Goal: Register for event/course: Register for event/course

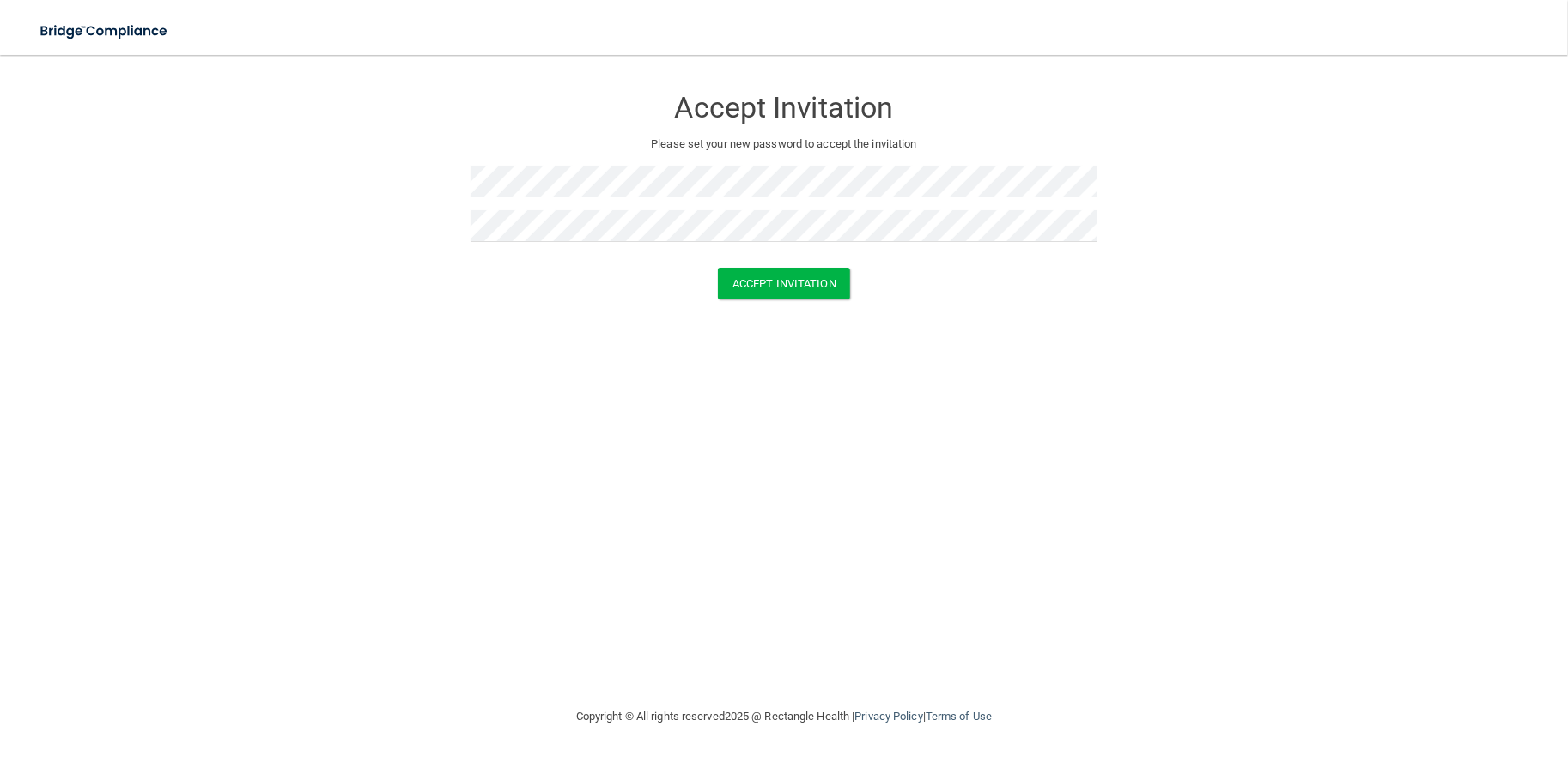
click at [619, 175] on form "Accept Invitation Please set your new password to accept the invitation Accept …" at bounding box center [784, 196] width 1499 height 248
drag, startPoint x: 463, startPoint y: 181, endPoint x: 448, endPoint y: 181, distance: 15.0
click at [448, 181] on form "Accept Invitation Please set your new password to accept the invitation Accept …" at bounding box center [784, 196] width 1499 height 248
click at [460, 382] on div "Accept Invitation Please set your new password to accept the invitation Accept …" at bounding box center [784, 381] width 1499 height 617
click at [783, 269] on button "Accept Invitation" at bounding box center [784, 284] width 132 height 32
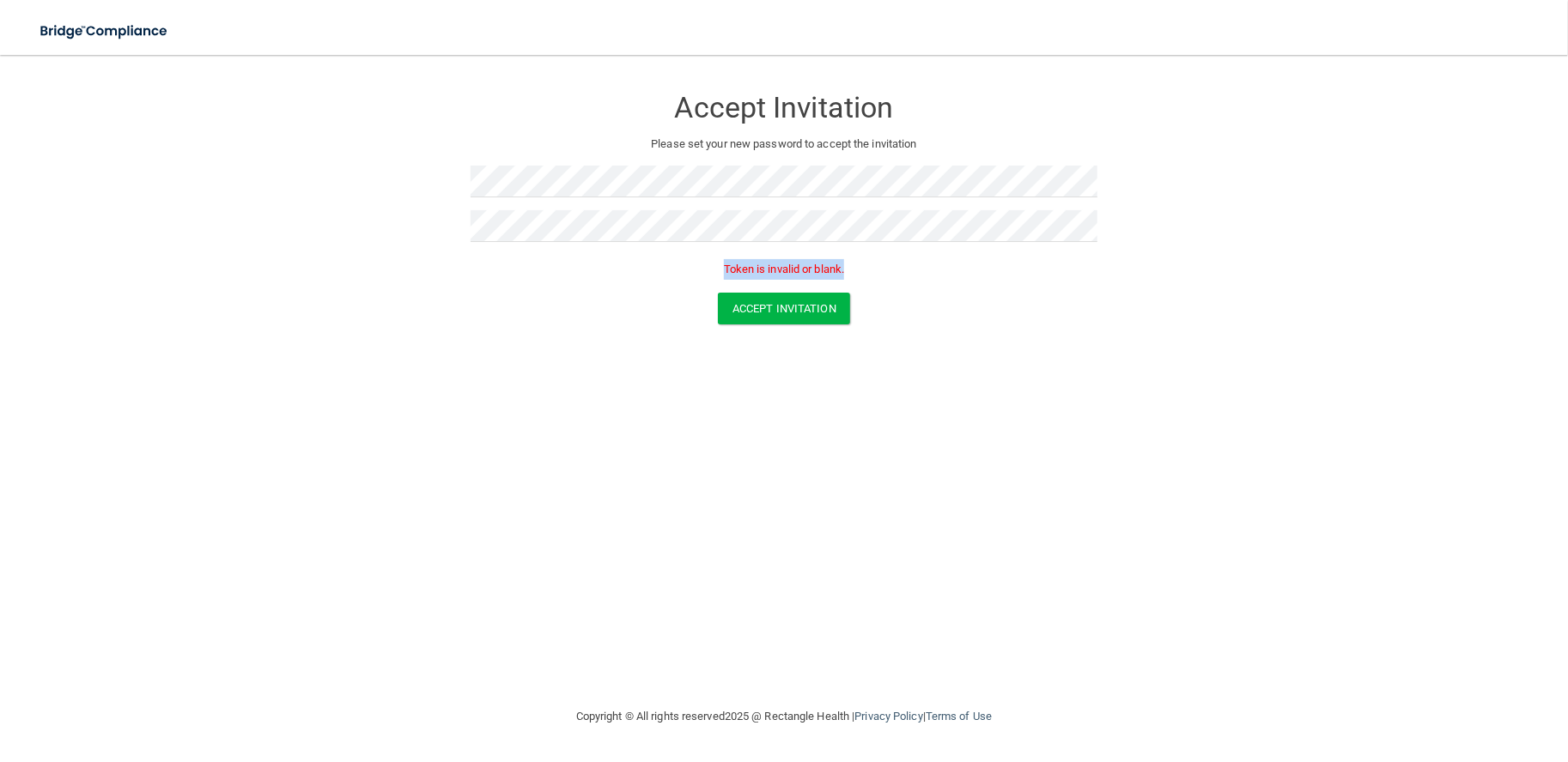
drag, startPoint x: 716, startPoint y: 268, endPoint x: 872, endPoint y: 274, distance: 156.1
click at [872, 274] on p "Token is invalid or blank." at bounding box center [784, 269] width 627 height 21
drag, startPoint x: 856, startPoint y: 272, endPoint x: 721, endPoint y: 282, distance: 135.4
click at [721, 282] on div "Token is invalid or blank." at bounding box center [784, 274] width 627 height 38
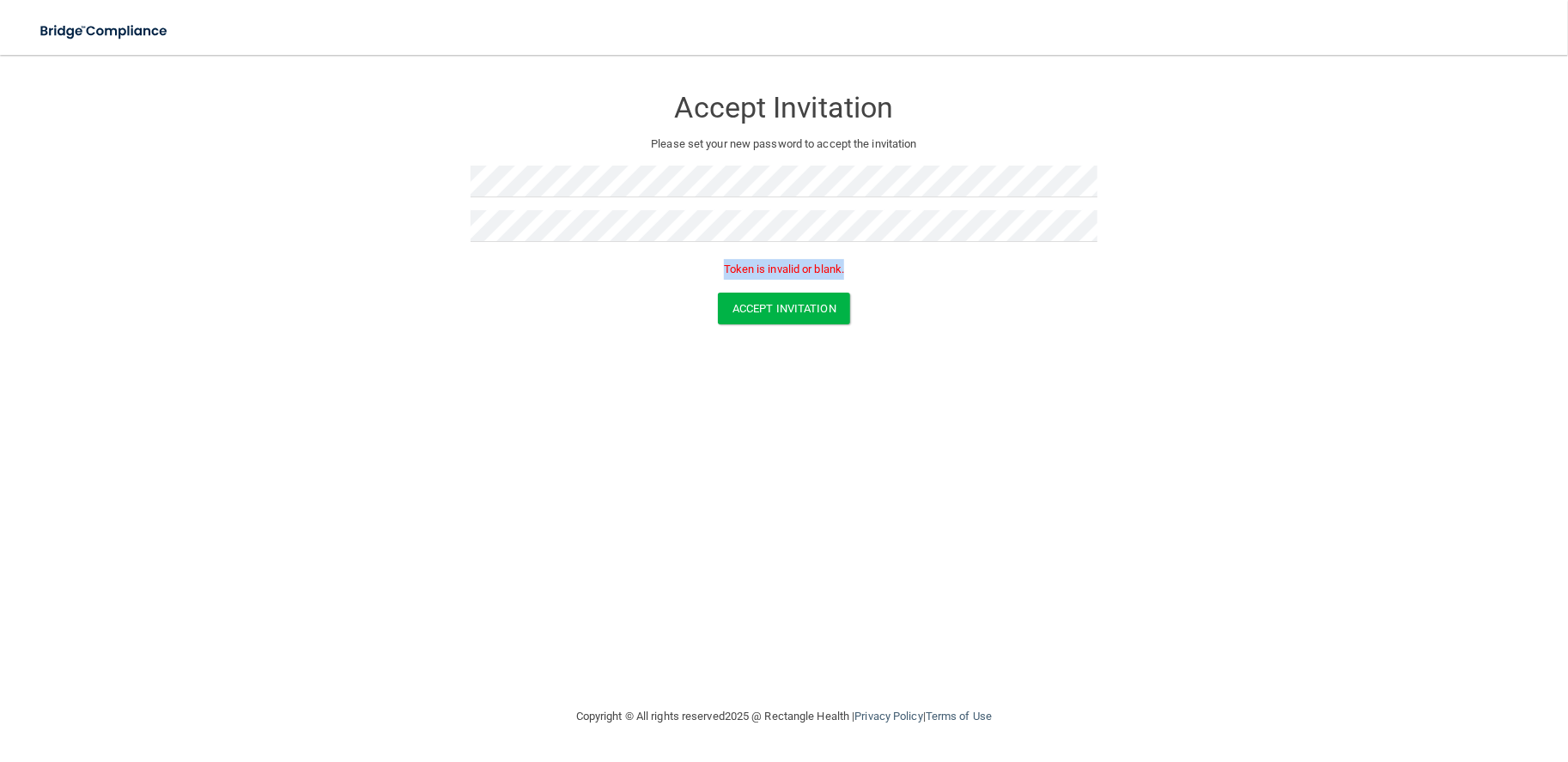
click at [721, 282] on div "Token is invalid or blank." at bounding box center [784, 274] width 627 height 38
click at [770, 305] on button "Accept Invitation" at bounding box center [784, 308] width 132 height 32
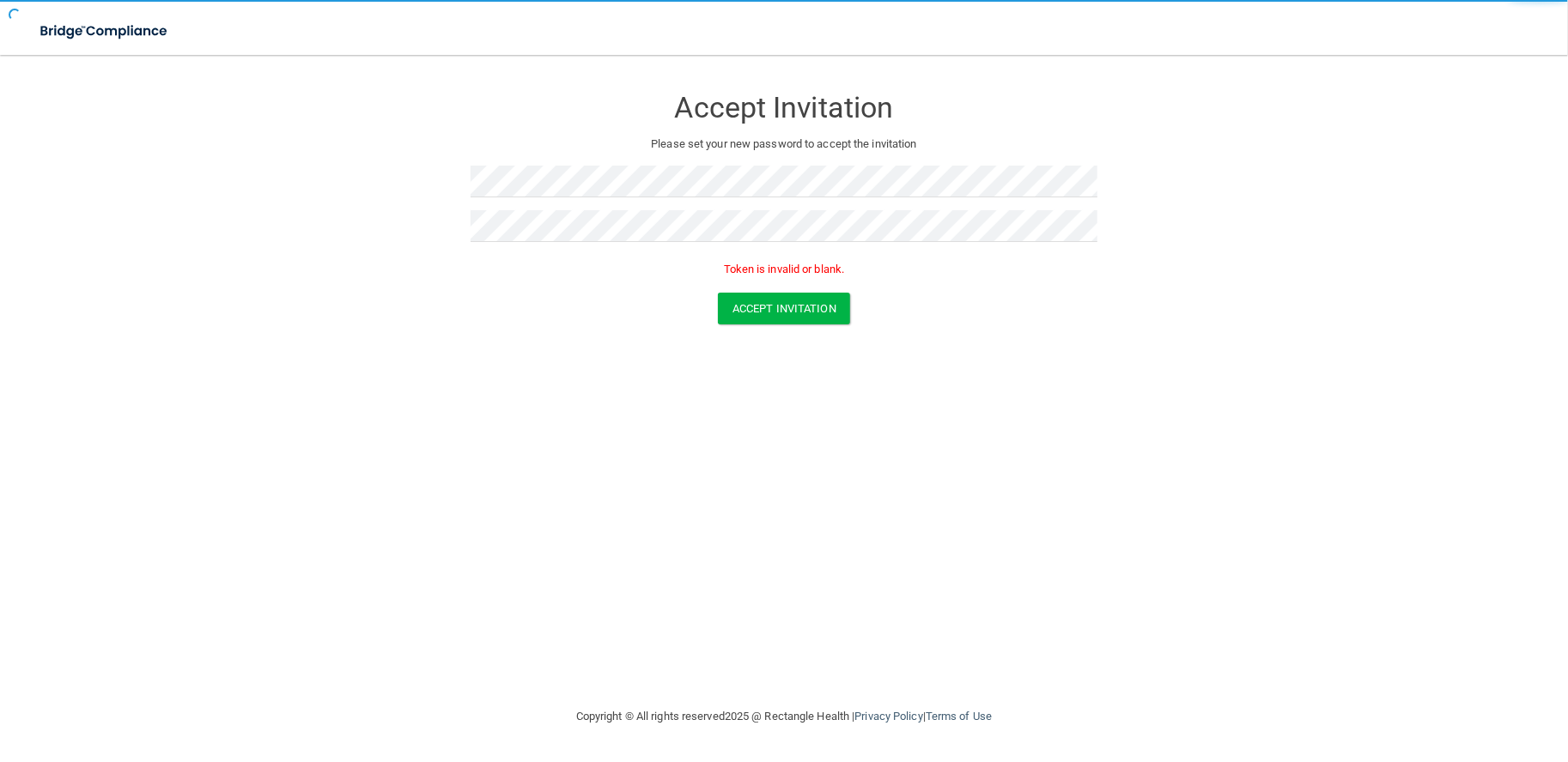
click at [762, 430] on div "Accept Invitation Please set your new password to accept the invitation Token i…" at bounding box center [784, 381] width 1499 height 617
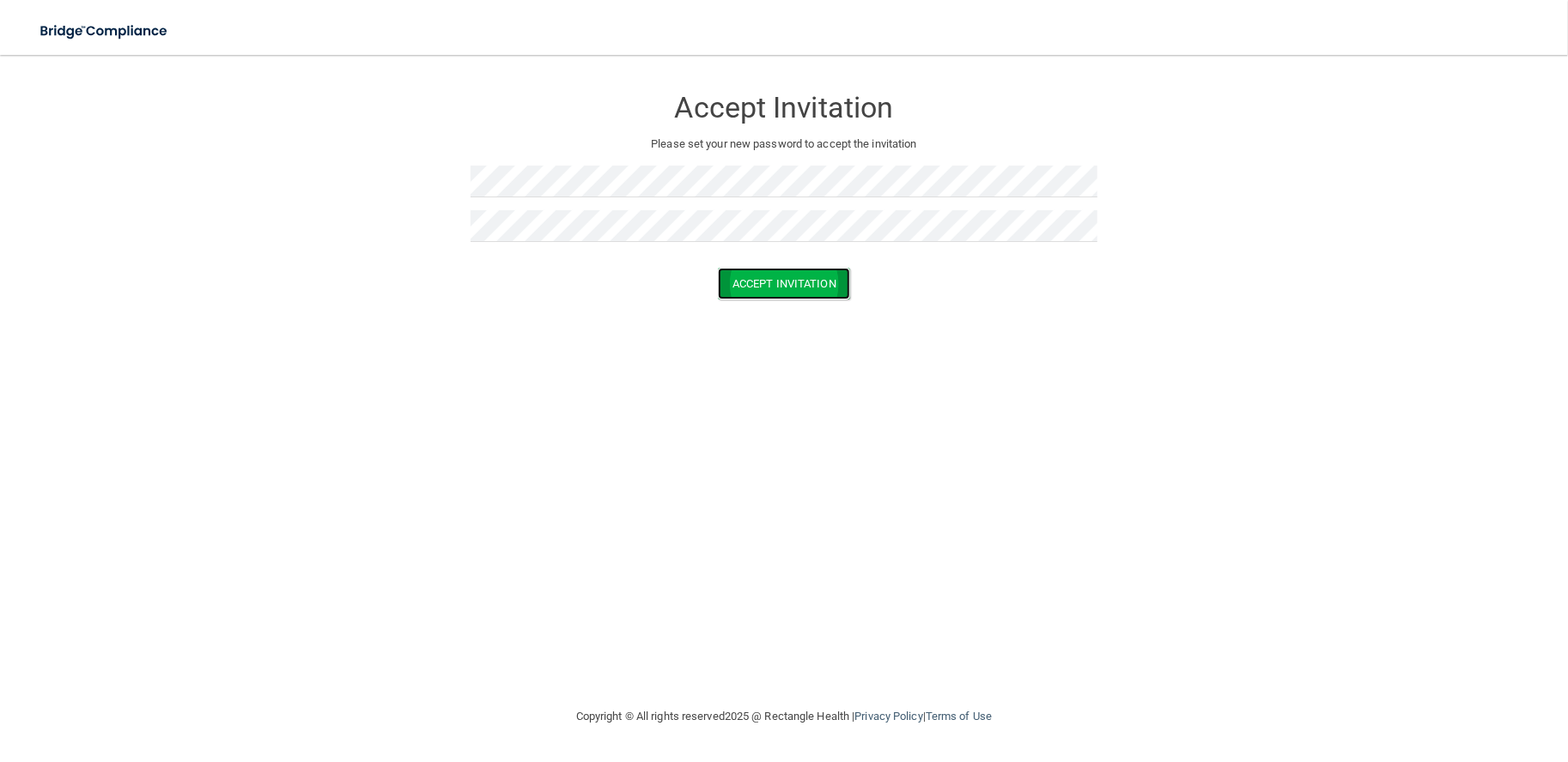
click at [784, 287] on button "Accept Invitation" at bounding box center [784, 284] width 132 height 32
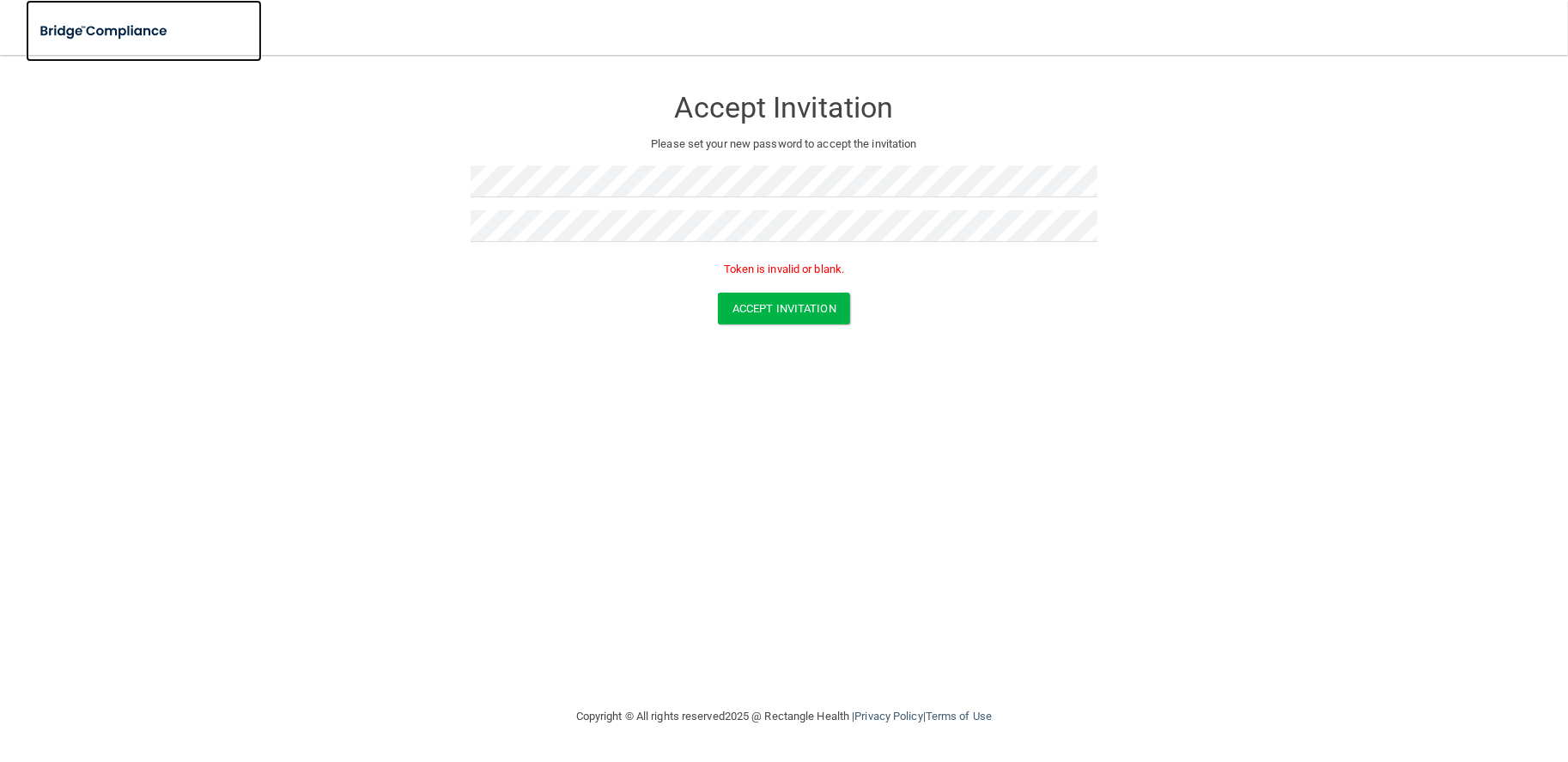
click at [86, 44] on img at bounding box center [104, 31] width 158 height 35
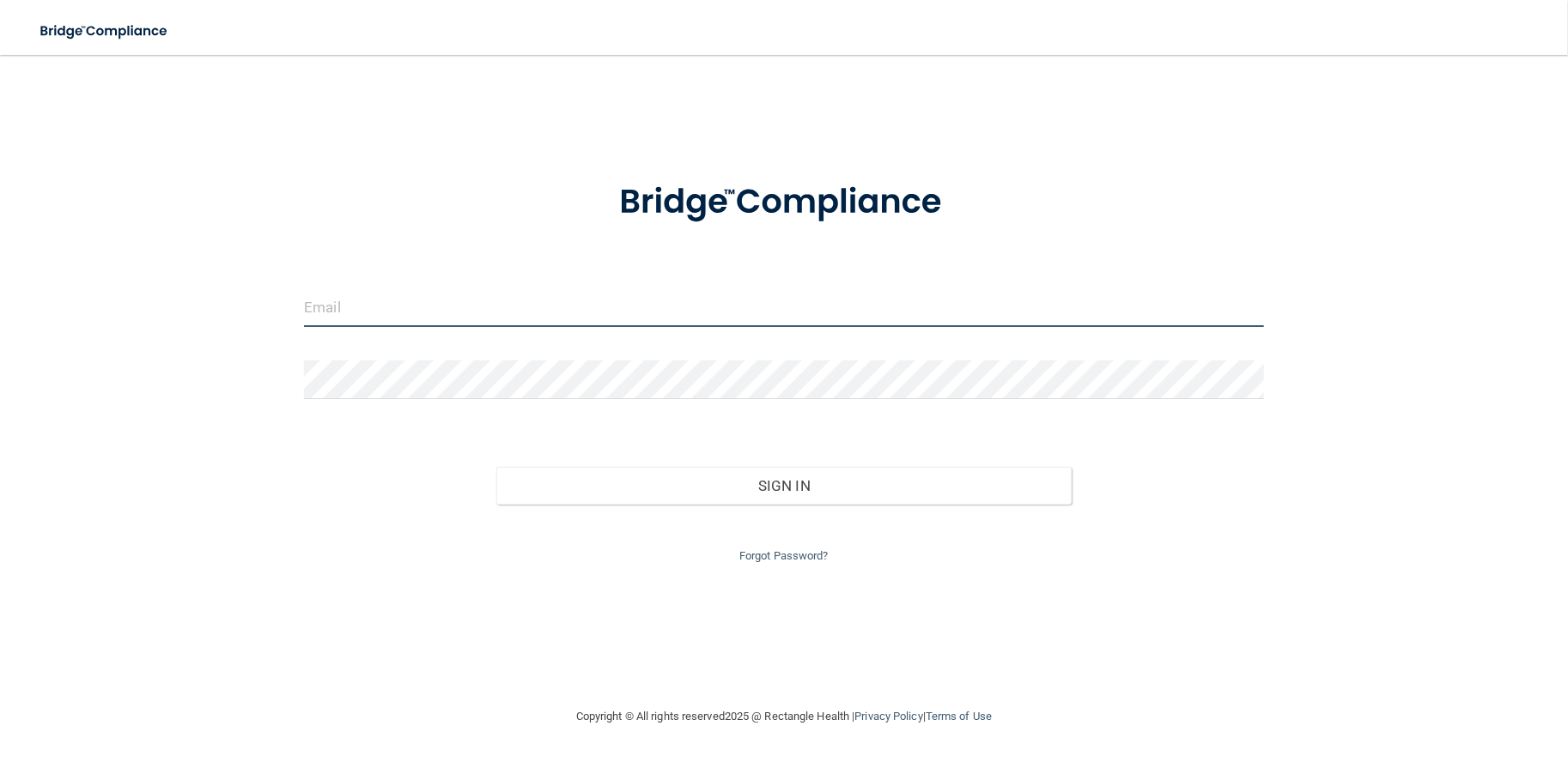
click at [419, 306] on input "email" at bounding box center [784, 307] width 959 height 38
click at [804, 549] on link "Forgot Password?" at bounding box center [784, 555] width 90 height 13
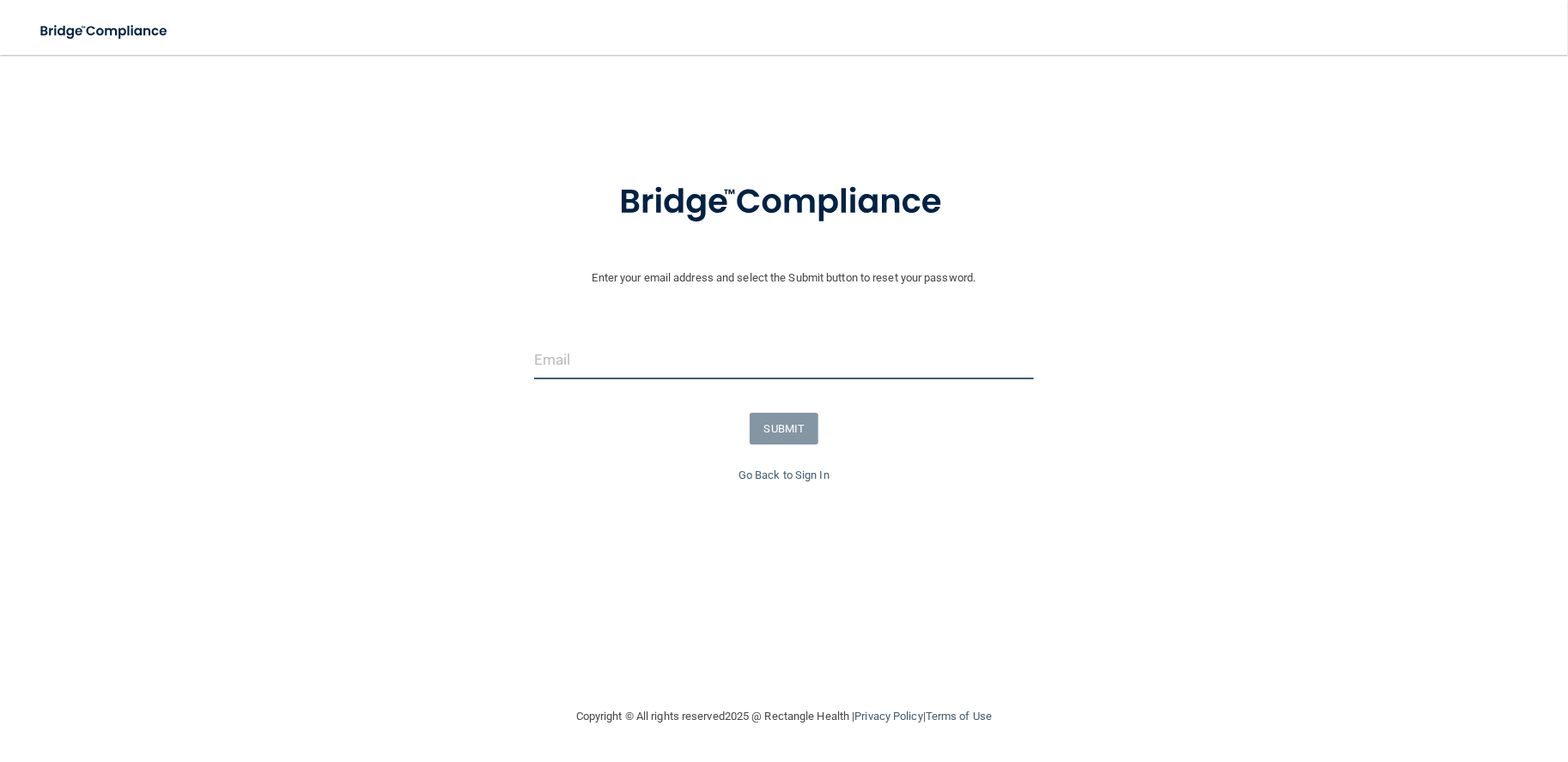
click at [657, 364] on input "email" at bounding box center [784, 360] width 500 height 38
type input "[EMAIL_ADDRESS][DOMAIN_NAME]"
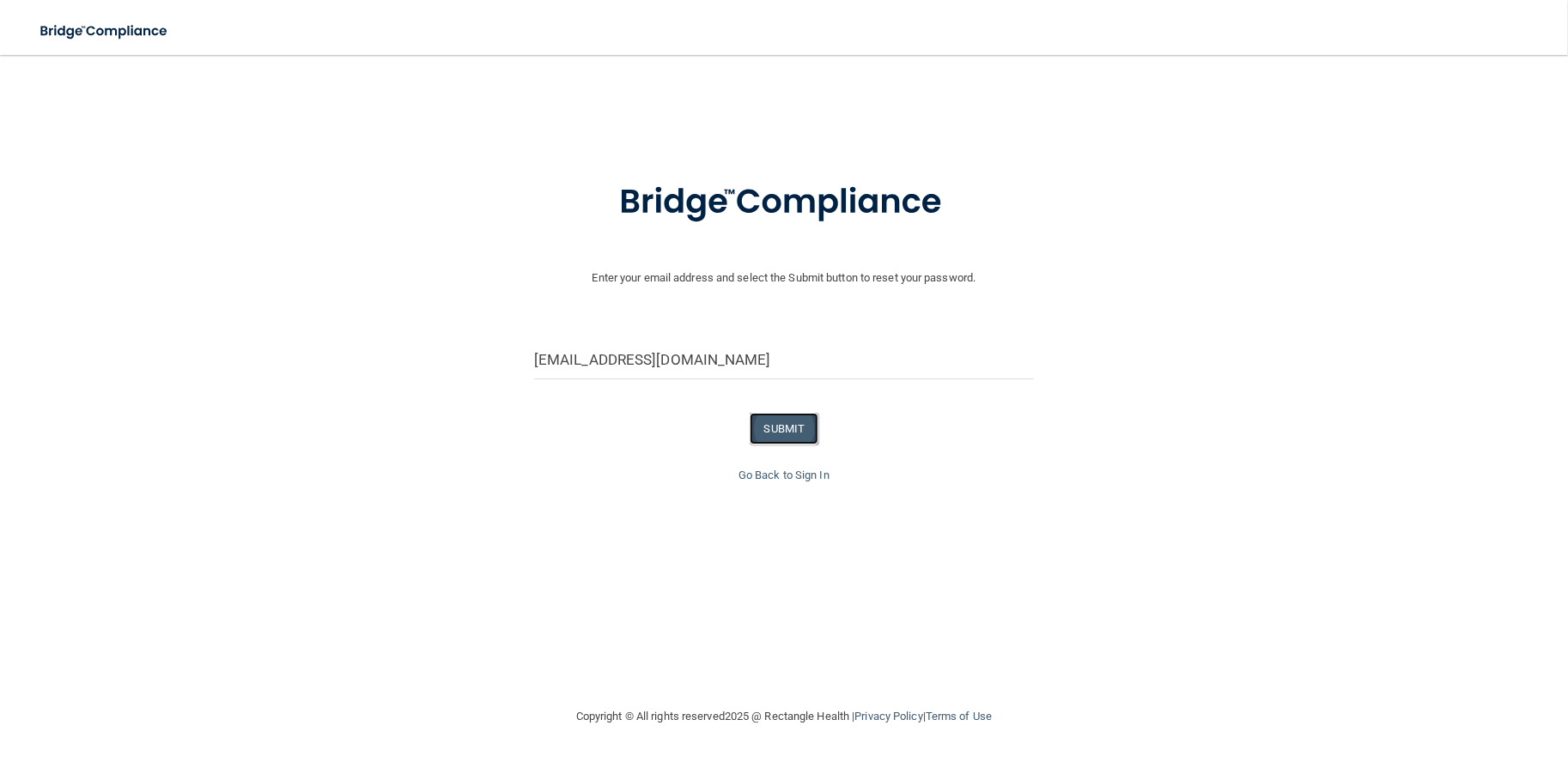
click at [781, 428] on button "SUBMIT" at bounding box center [784, 428] width 70 height 32
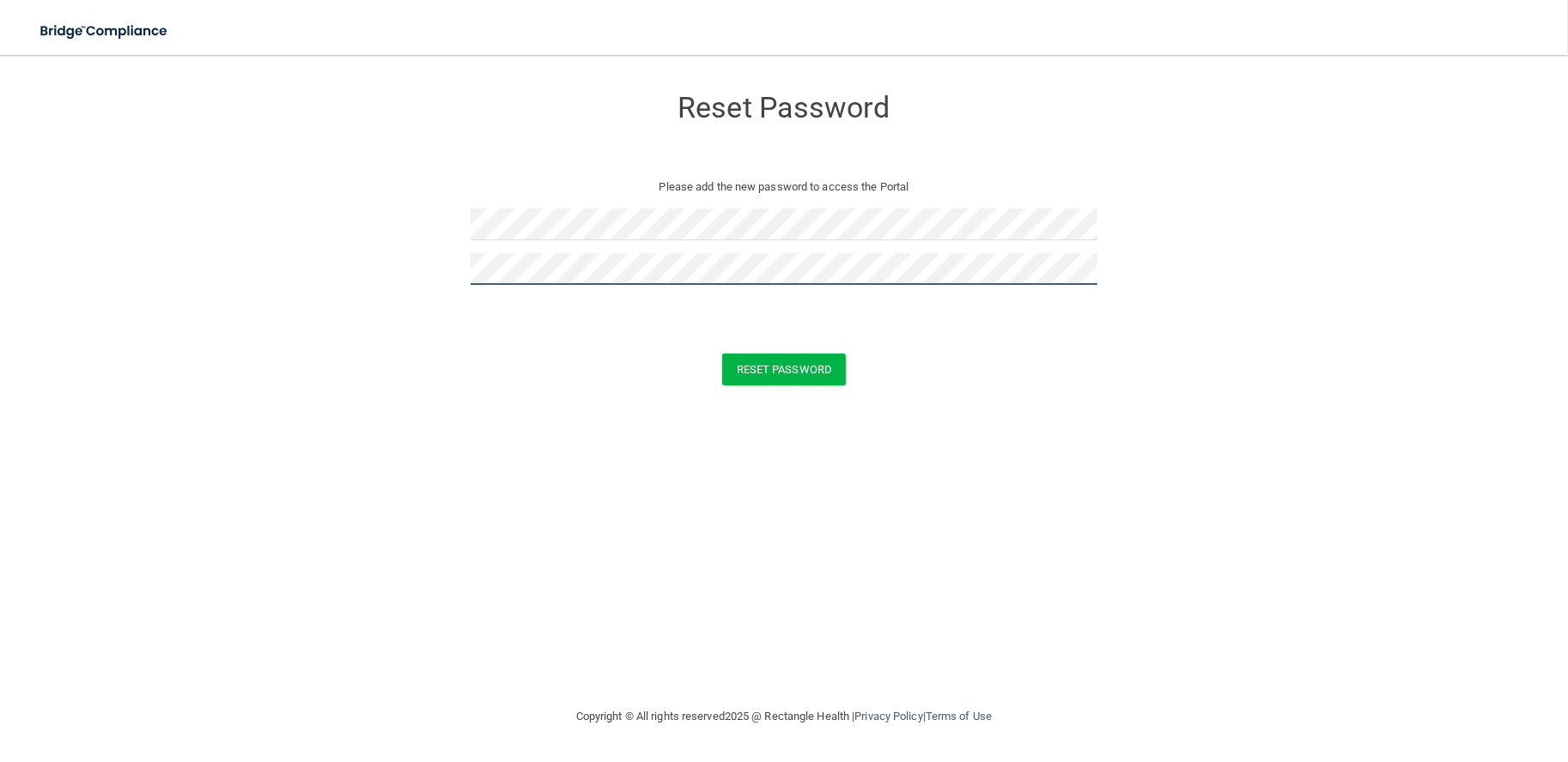
click at [722, 354] on button "Reset Password" at bounding box center [784, 370] width 124 height 32
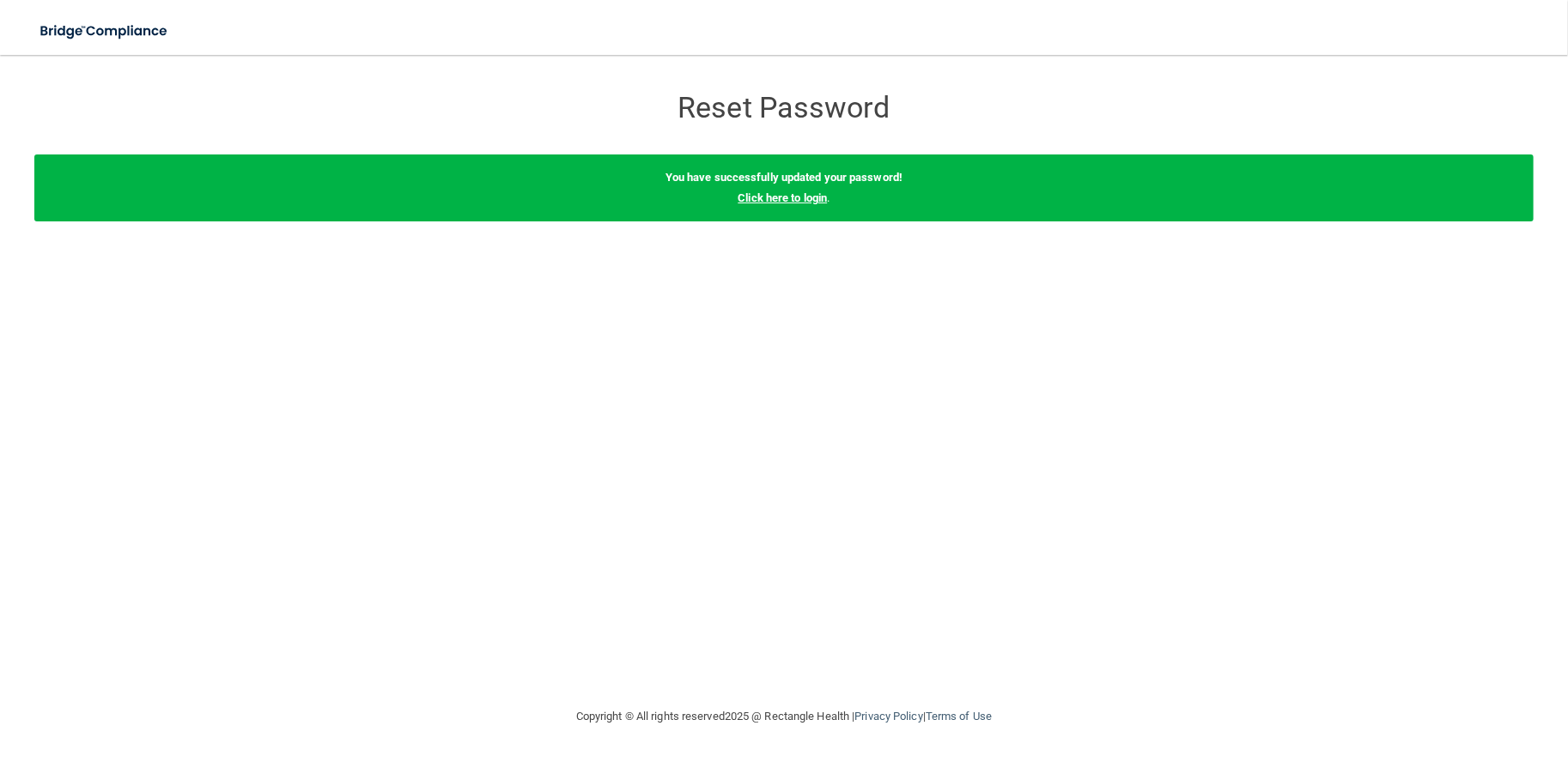
click at [791, 195] on link "Click here to login" at bounding box center [783, 198] width 90 height 13
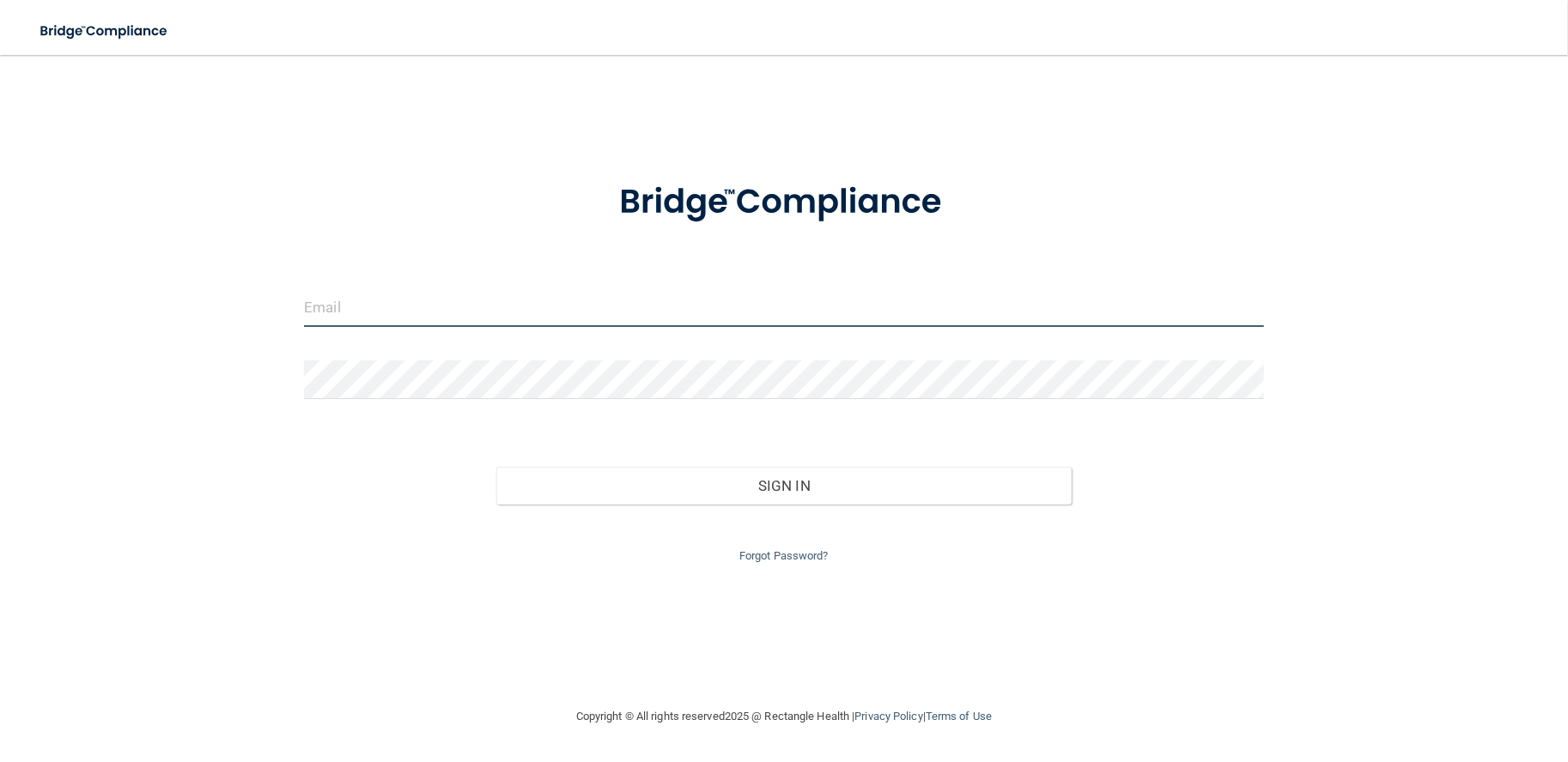
click at [375, 320] on input "email" at bounding box center [784, 307] width 959 height 38
type input "[EMAIL_ADDRESS][DOMAIN_NAME]"
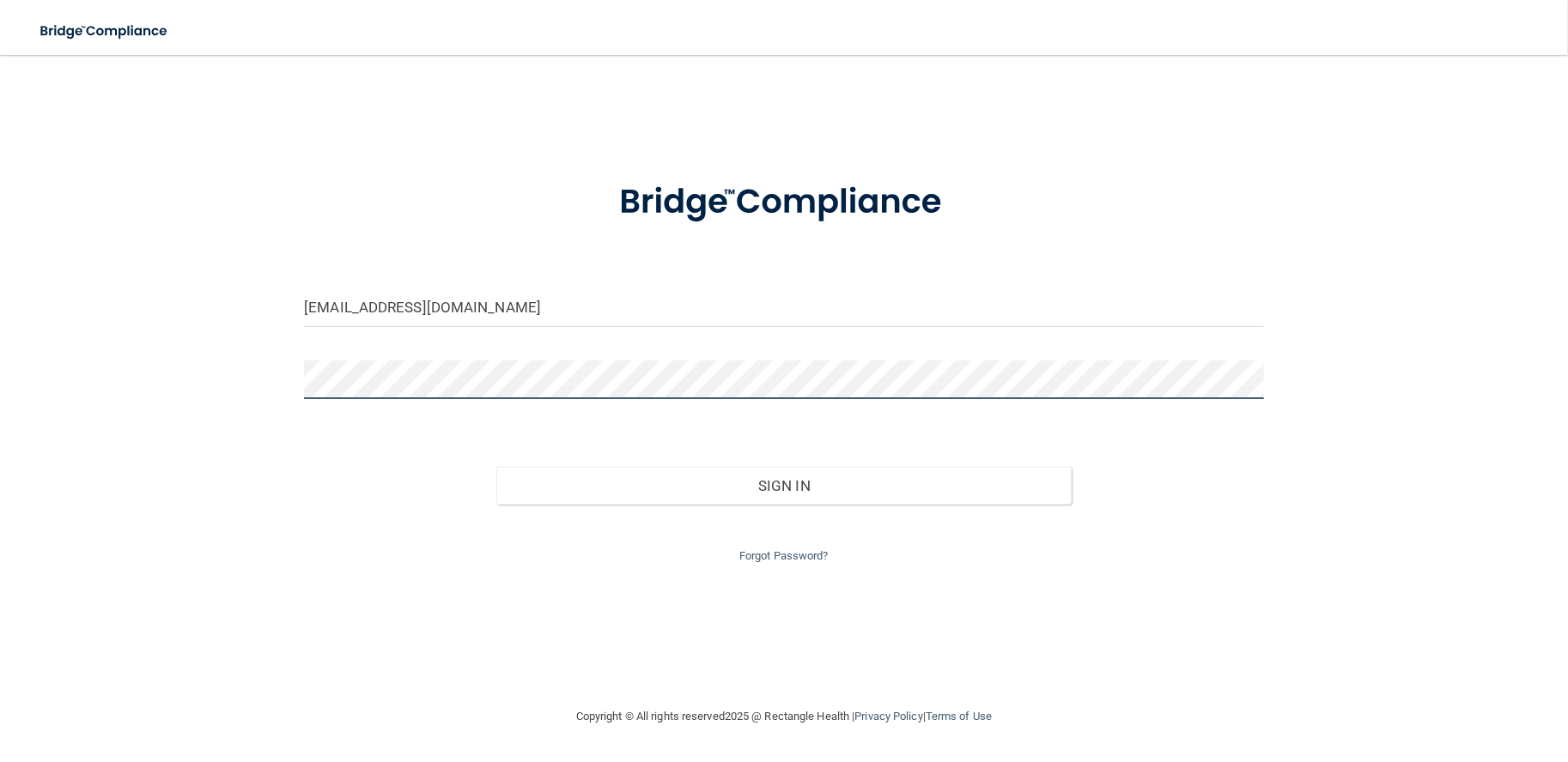
click at [496, 467] on button "Sign In" at bounding box center [784, 485] width 576 height 38
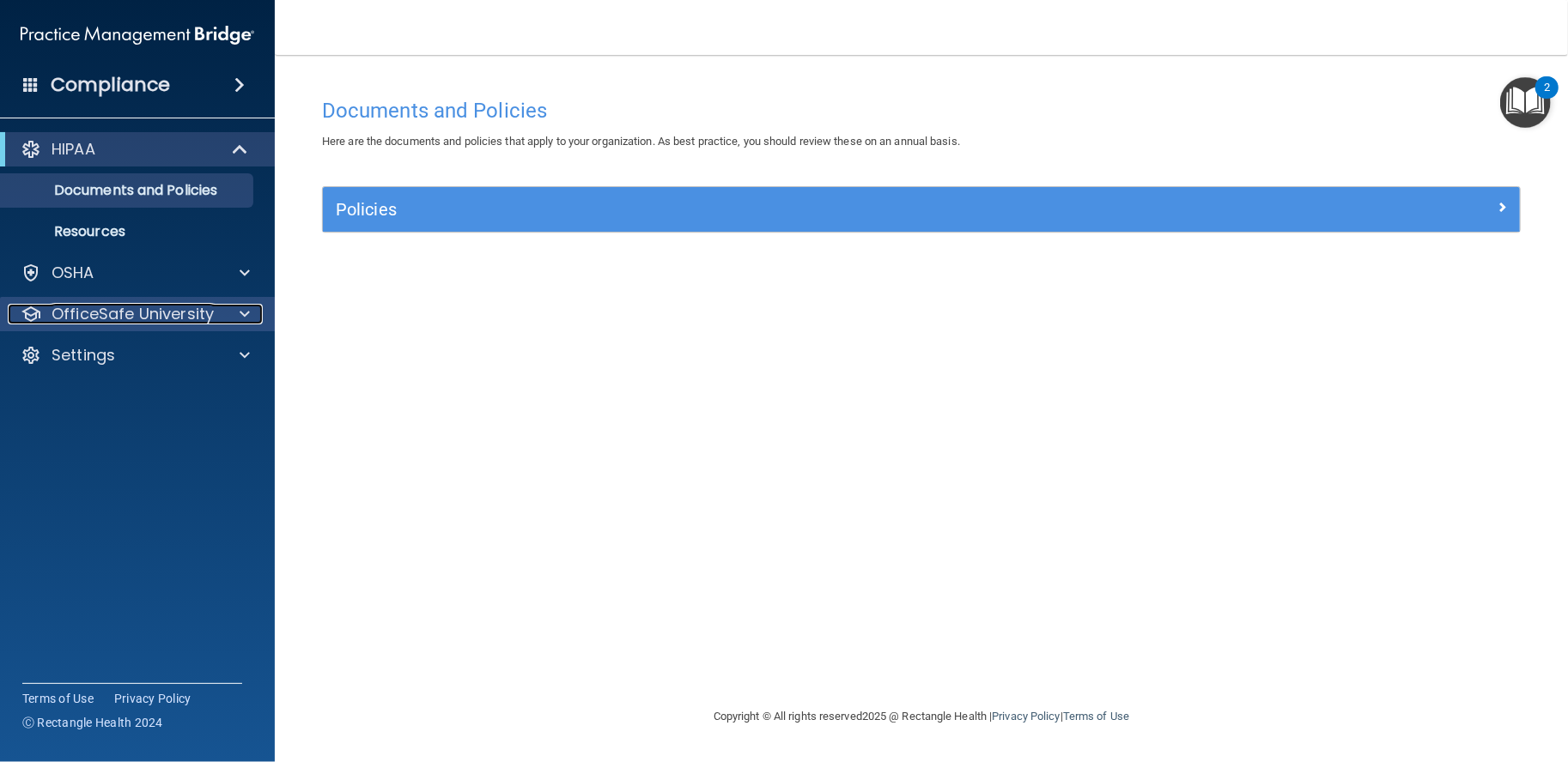
click at [101, 313] on p "OfficeSafe University" at bounding box center [132, 314] width 162 height 21
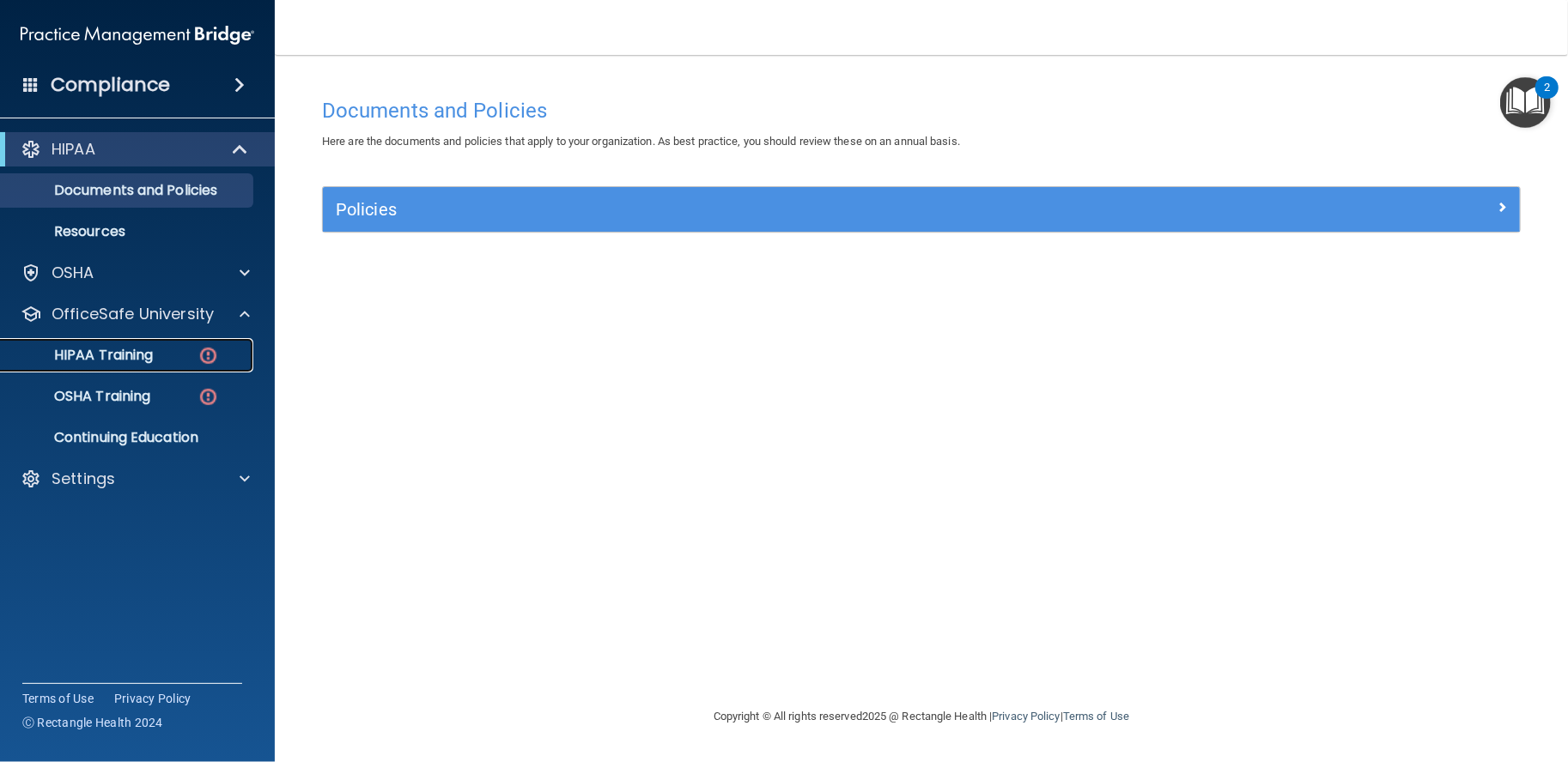
click at [110, 353] on p "HIPAA Training" at bounding box center [81, 355] width 142 height 17
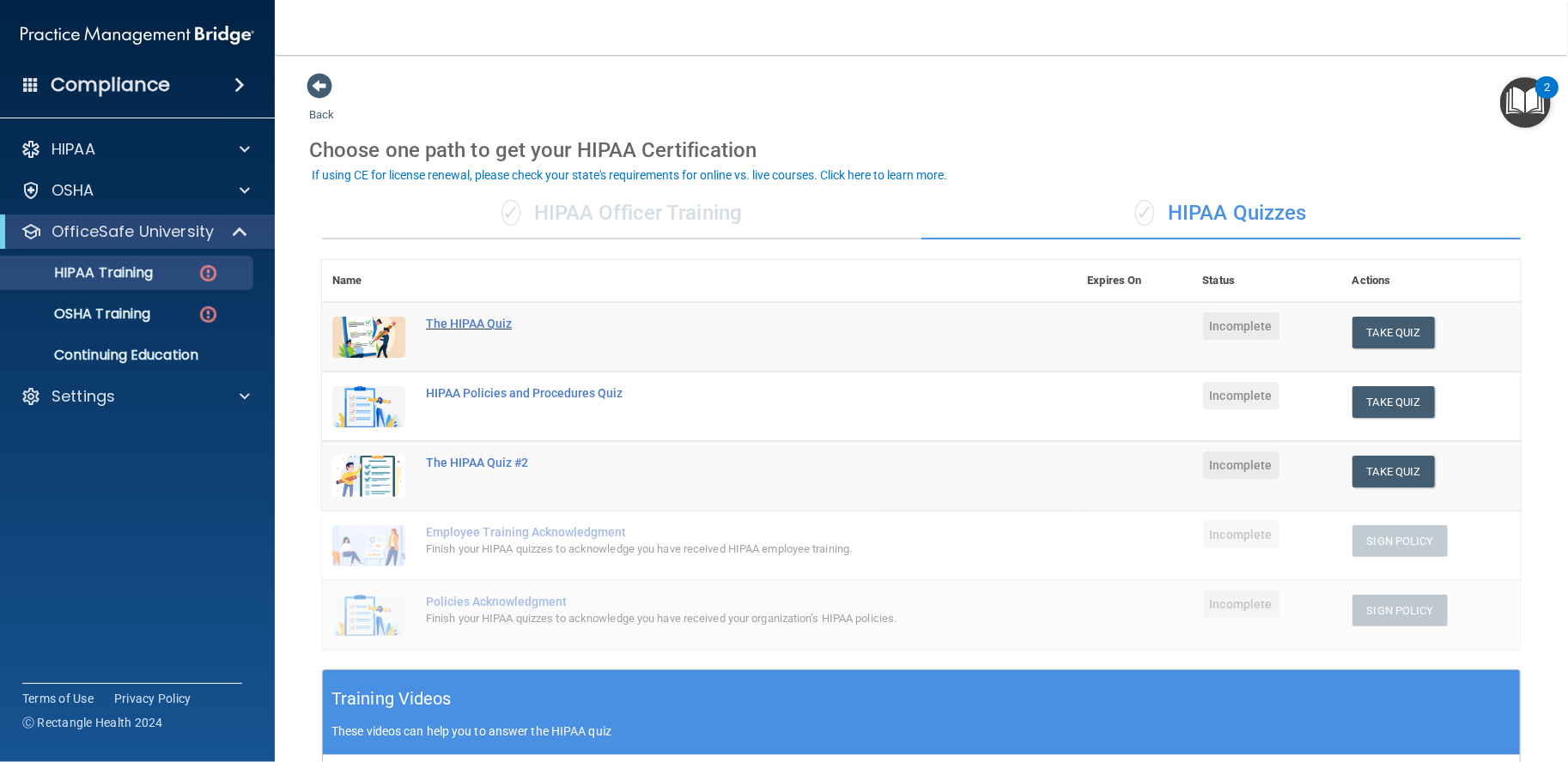
click at [499, 318] on div "The HIPAA Quiz" at bounding box center [708, 323] width 566 height 14
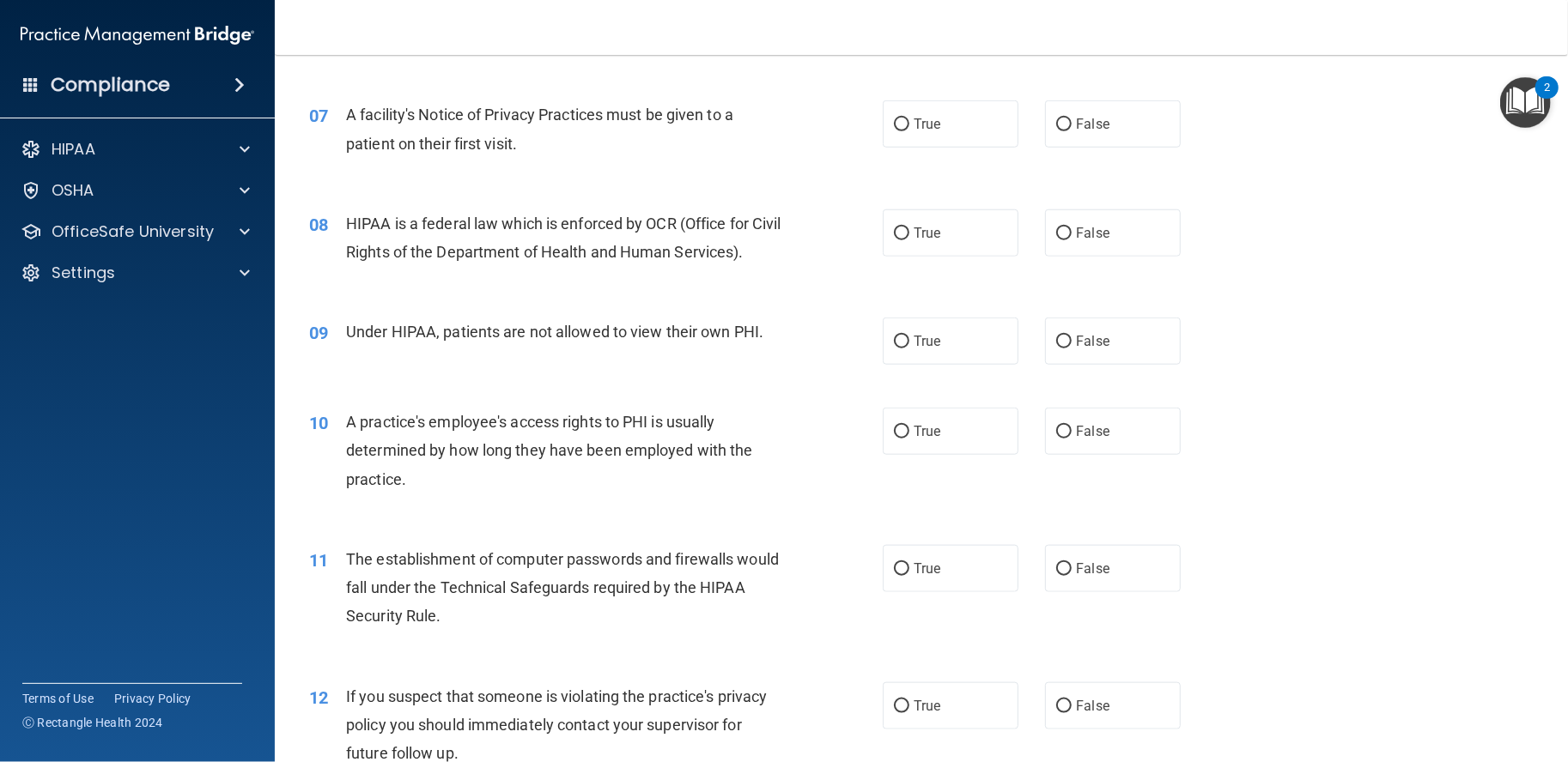
scroll to position [725, 0]
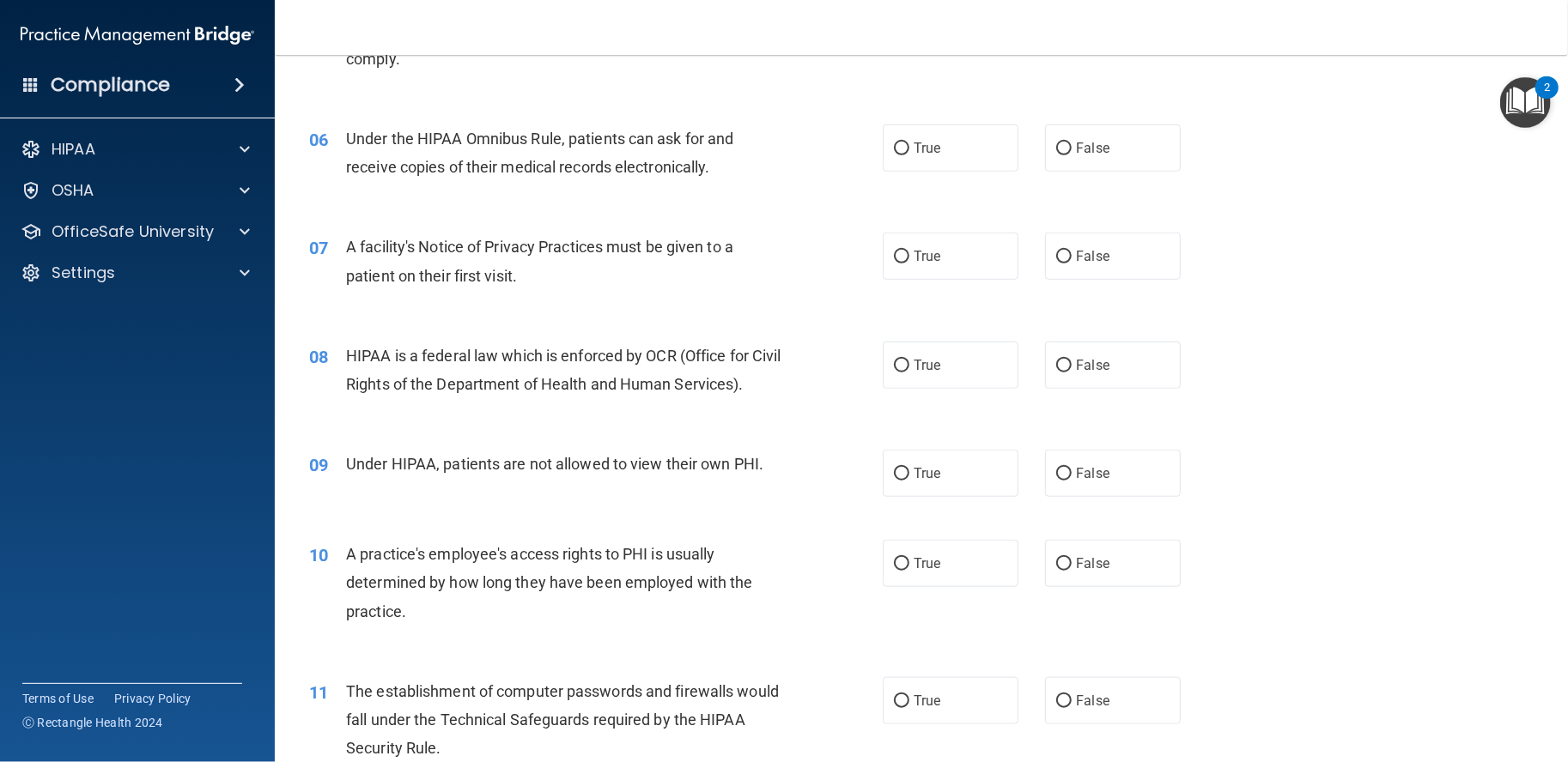
click at [1529, 105] on img "Open Resource Center, 2 new notifications" at bounding box center [1525, 102] width 50 height 50
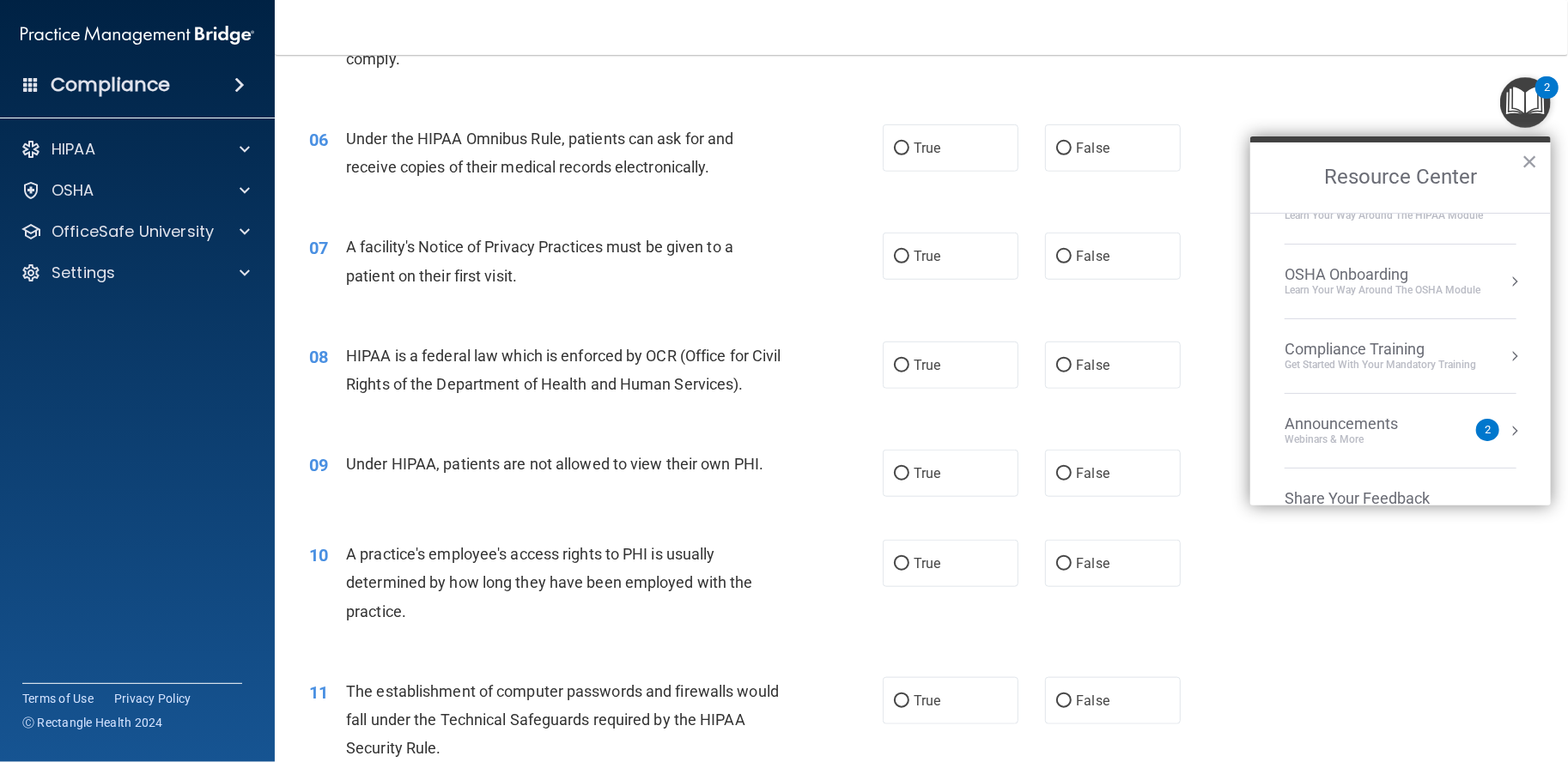
scroll to position [93, 0]
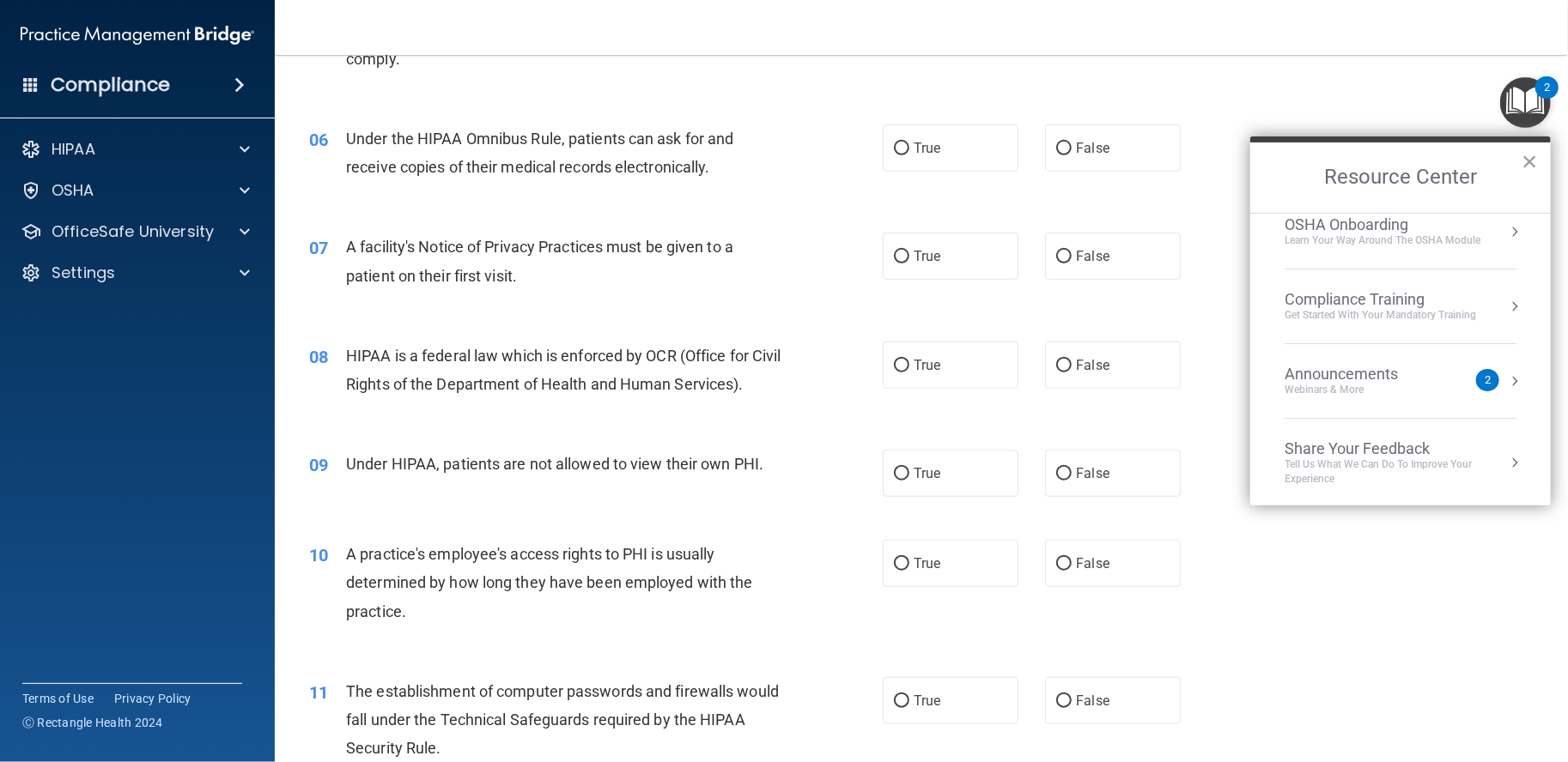
click at [1407, 371] on div "Announcements" at bounding box center [1358, 374] width 147 height 19
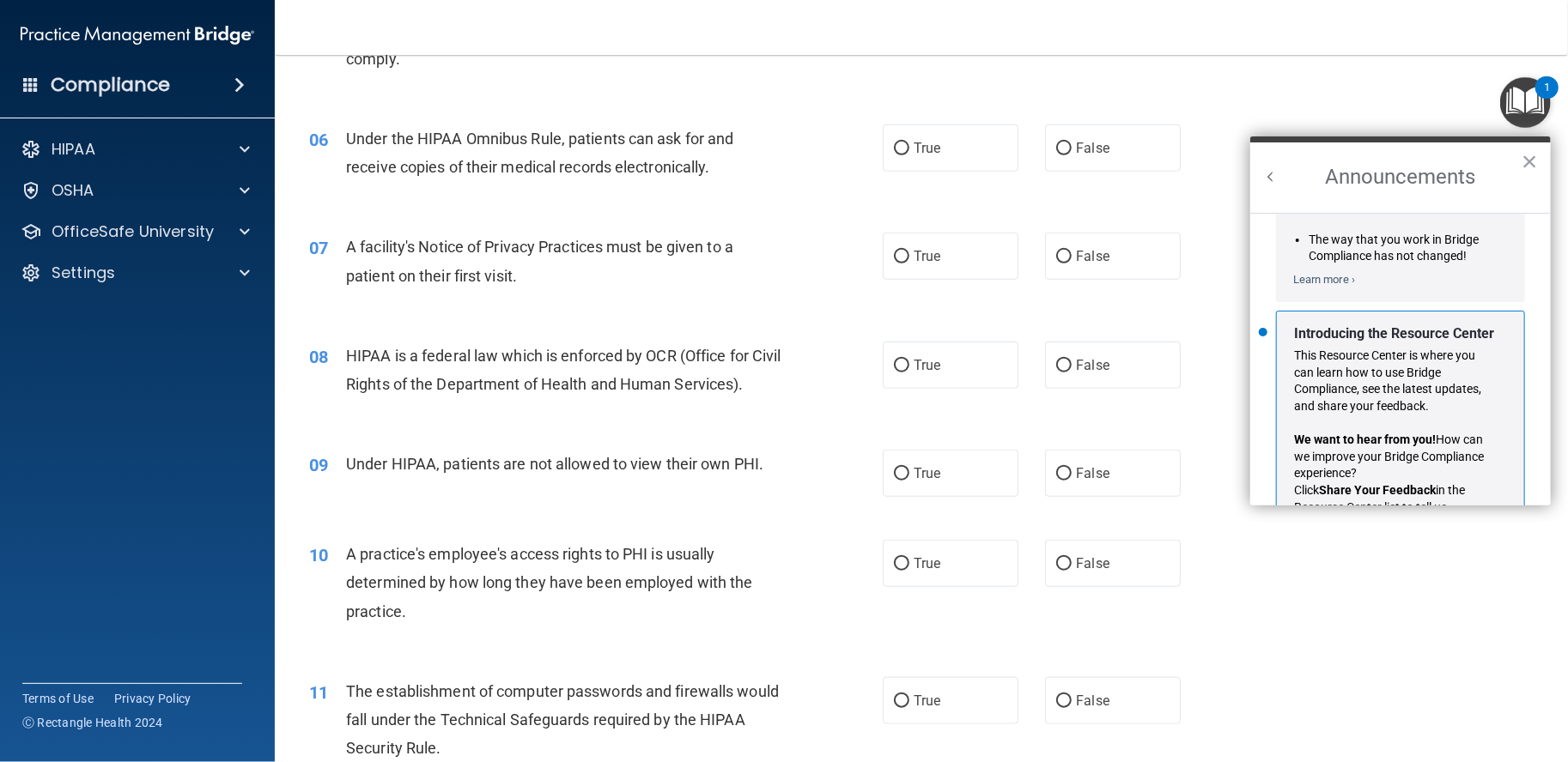
scroll to position [281, 0]
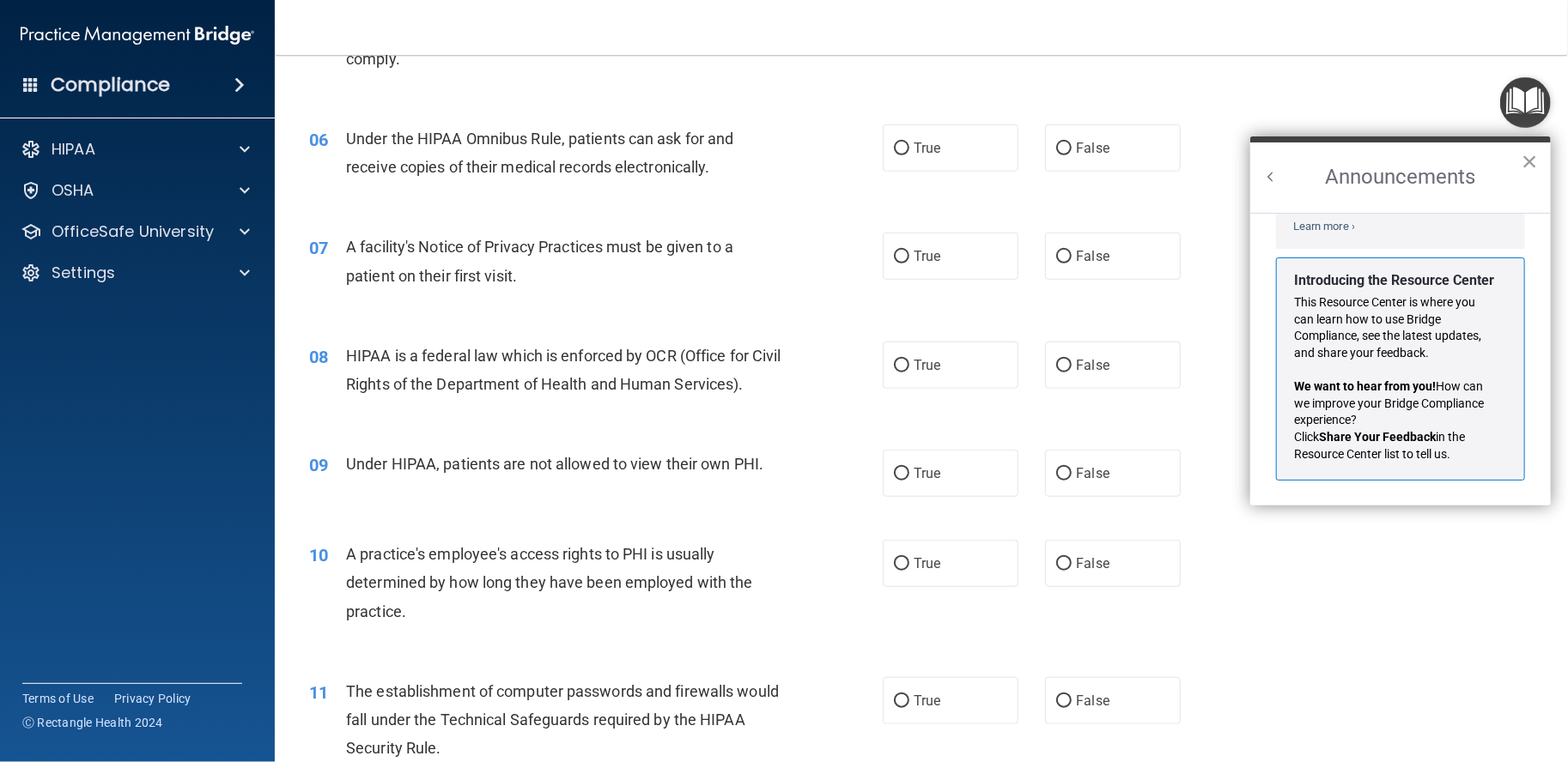
click at [1532, 157] on button "×" at bounding box center [1530, 161] width 16 height 27
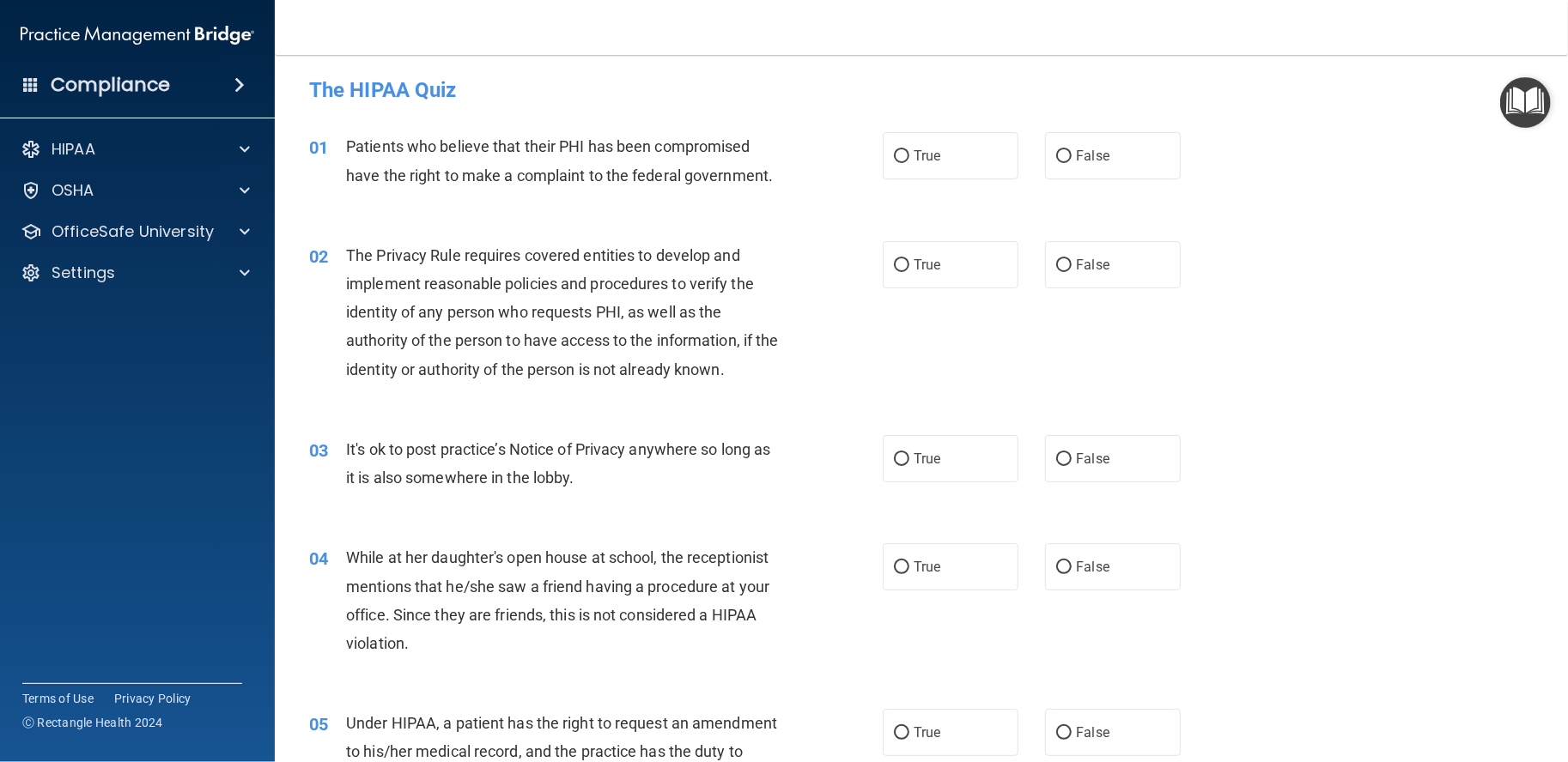
scroll to position [0, 0]
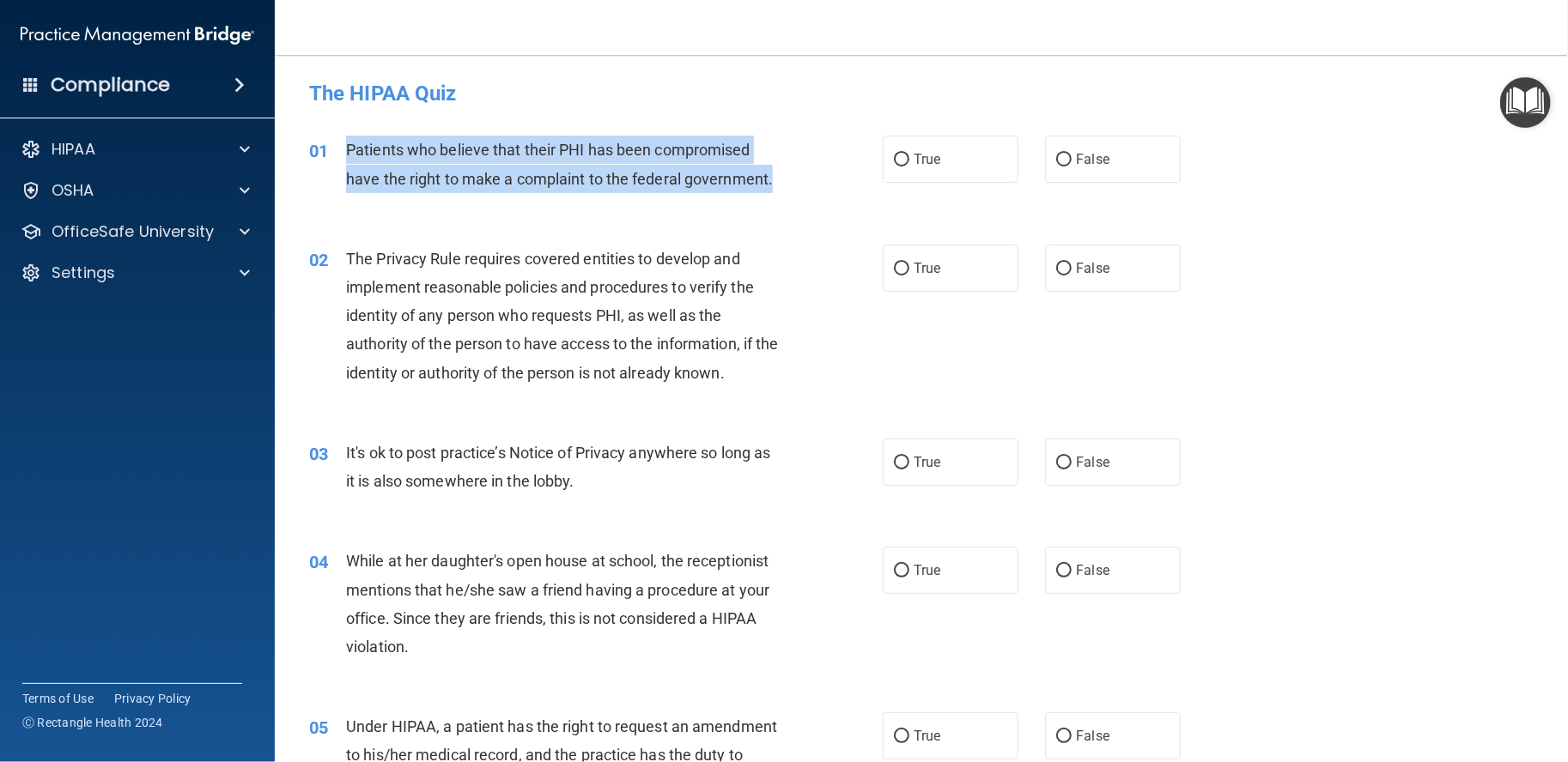
drag, startPoint x: 346, startPoint y: 150, endPoint x: 788, endPoint y: 180, distance: 443.0
click at [788, 180] on div "Patients who believe that their PHI has been compromised have the right to make…" at bounding box center [571, 164] width 450 height 57
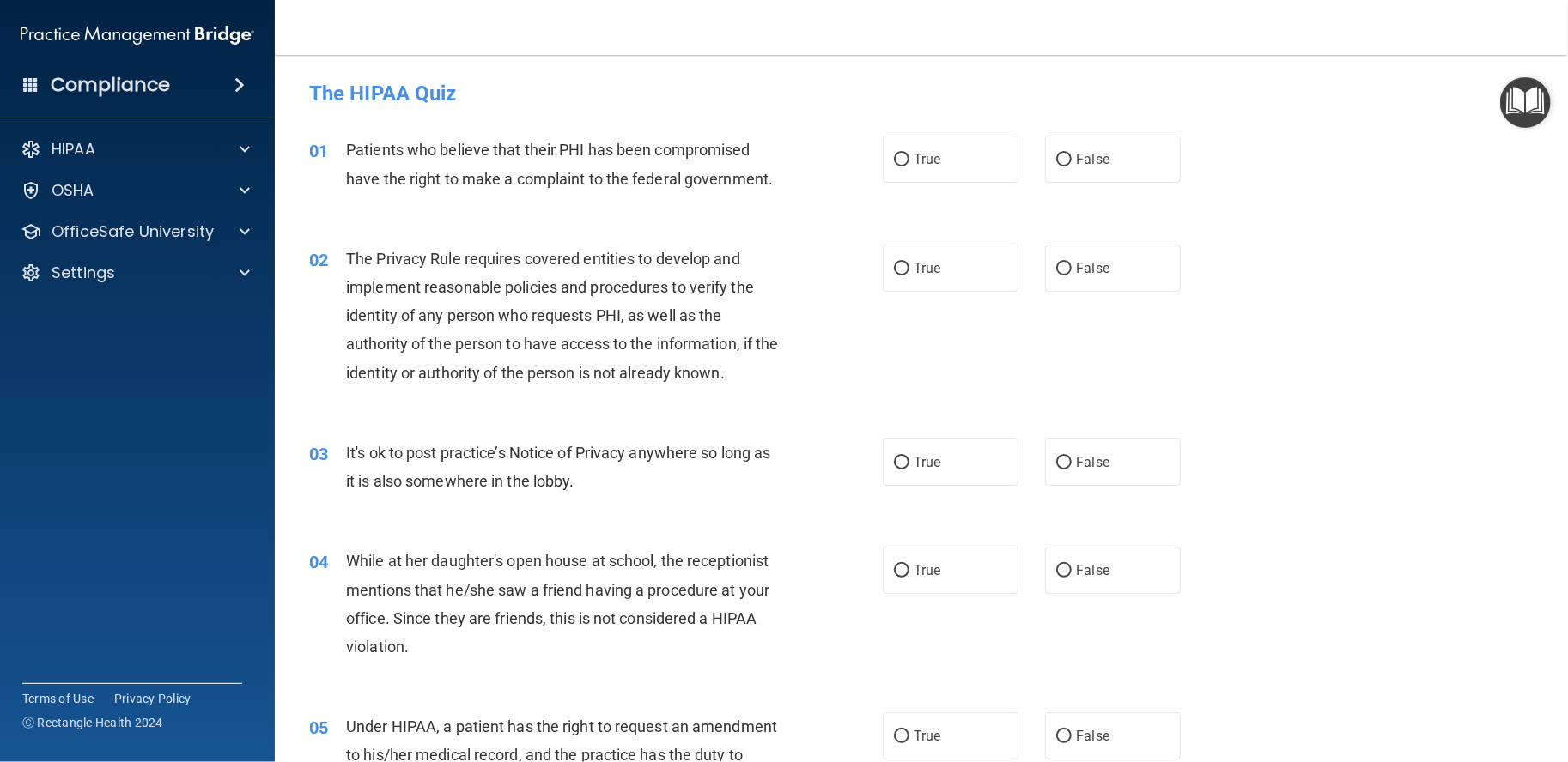
click at [914, 185] on div "01 Patients who believe that their PHI has been compromised have the right to m…" at bounding box center [922, 168] width 1250 height 108
click at [918, 166] on span "True" at bounding box center [926, 159] width 27 height 16
click at [910, 166] on input "True" at bounding box center [902, 160] width 16 height 13
radio input "true"
click at [886, 257] on label "True" at bounding box center [951, 268] width 135 height 48
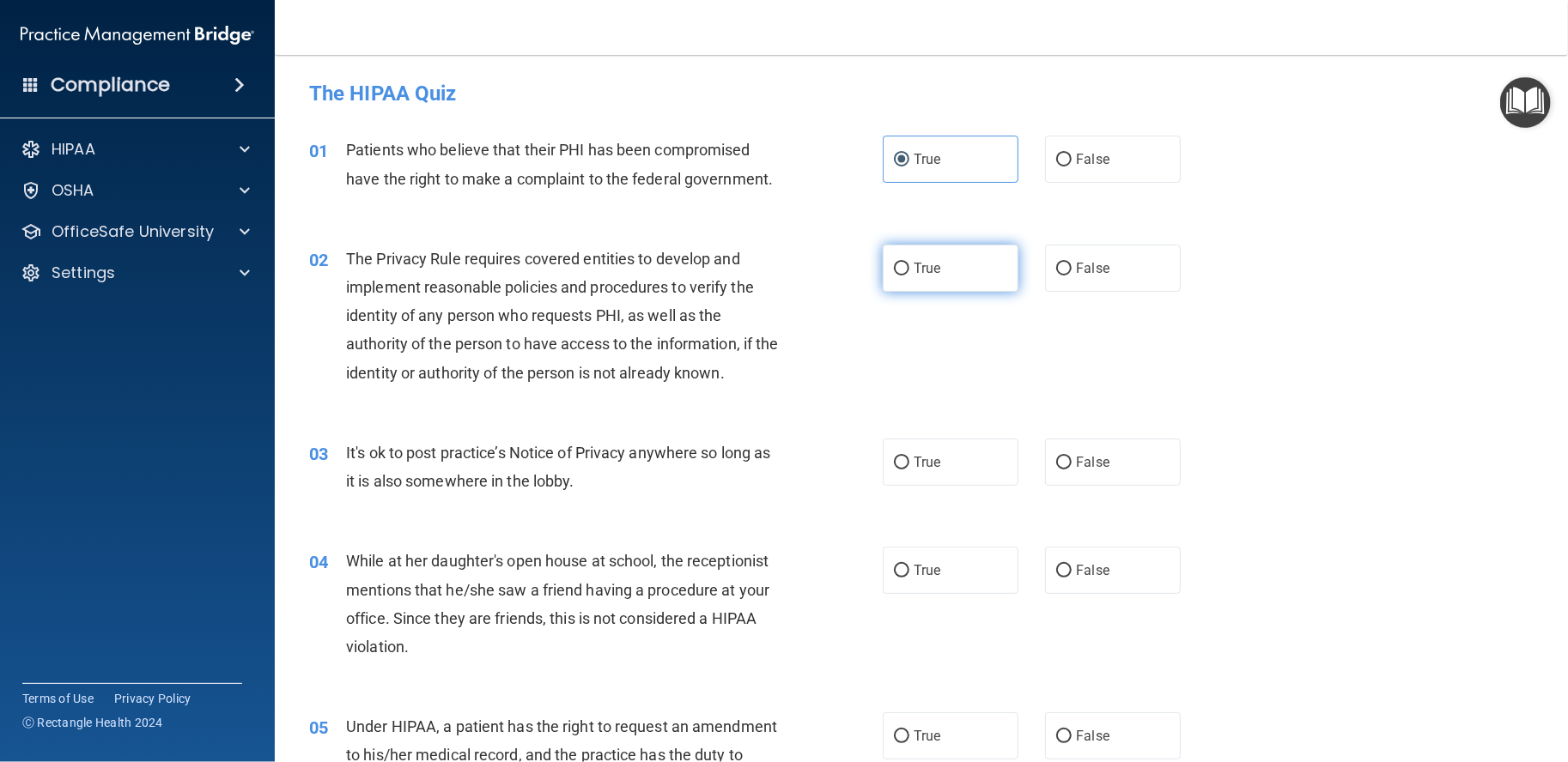
click at [894, 263] on input "True" at bounding box center [902, 269] width 16 height 13
radio input "true"
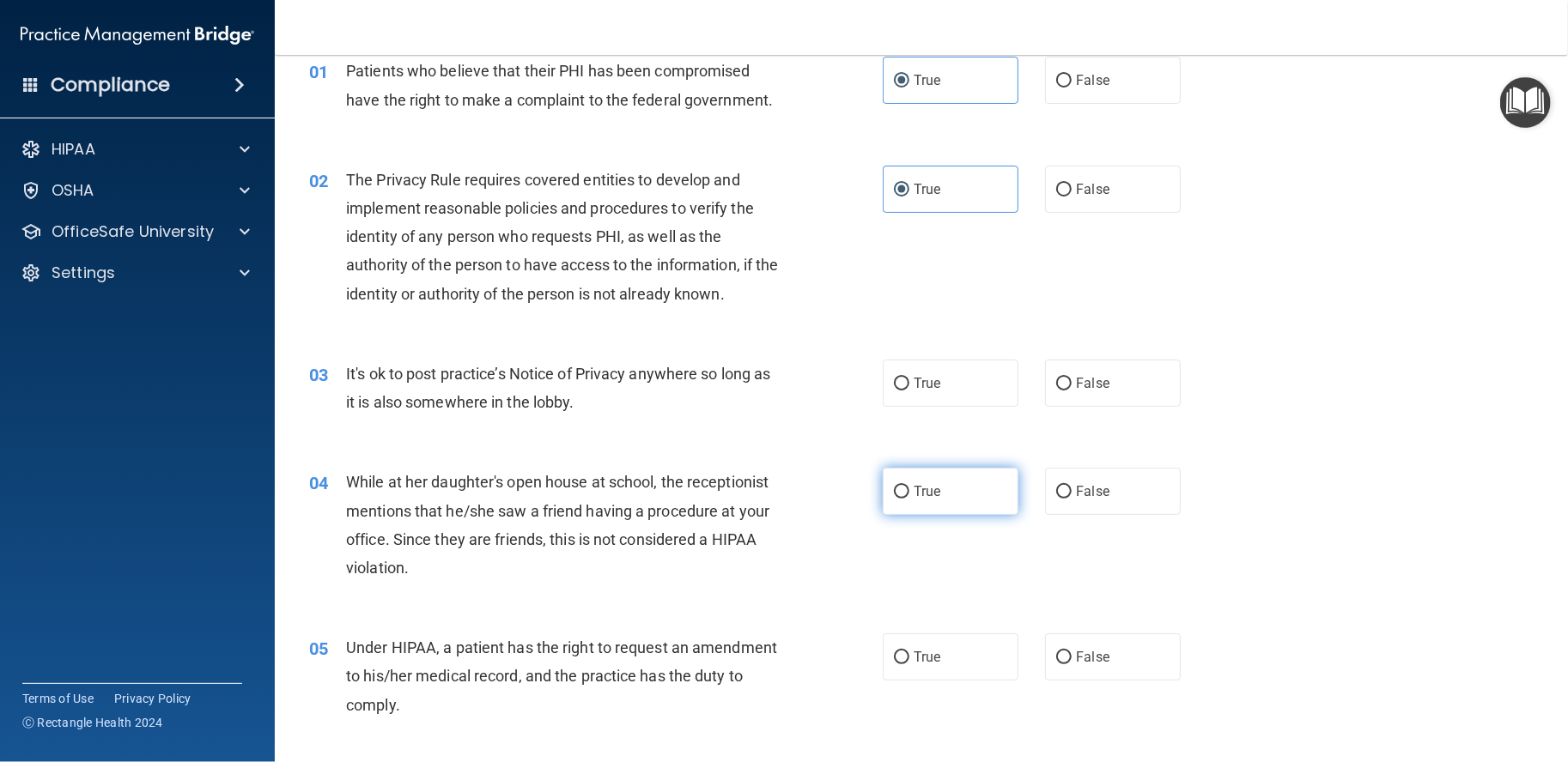
scroll to position [143, 0]
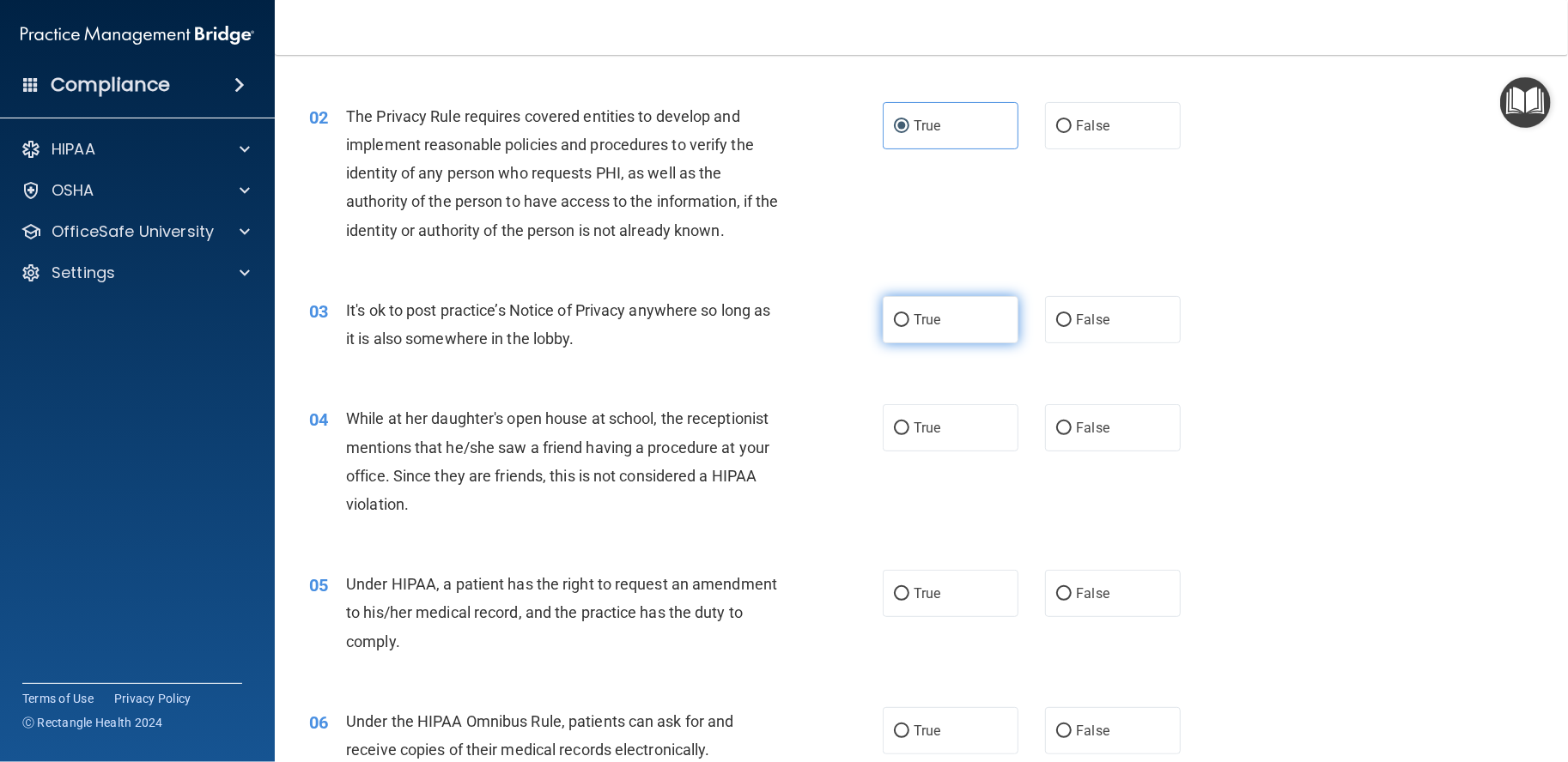
click at [969, 325] on label "True" at bounding box center [951, 320] width 135 height 48
click at [910, 325] on input "True" at bounding box center [902, 320] width 16 height 13
radio input "true"
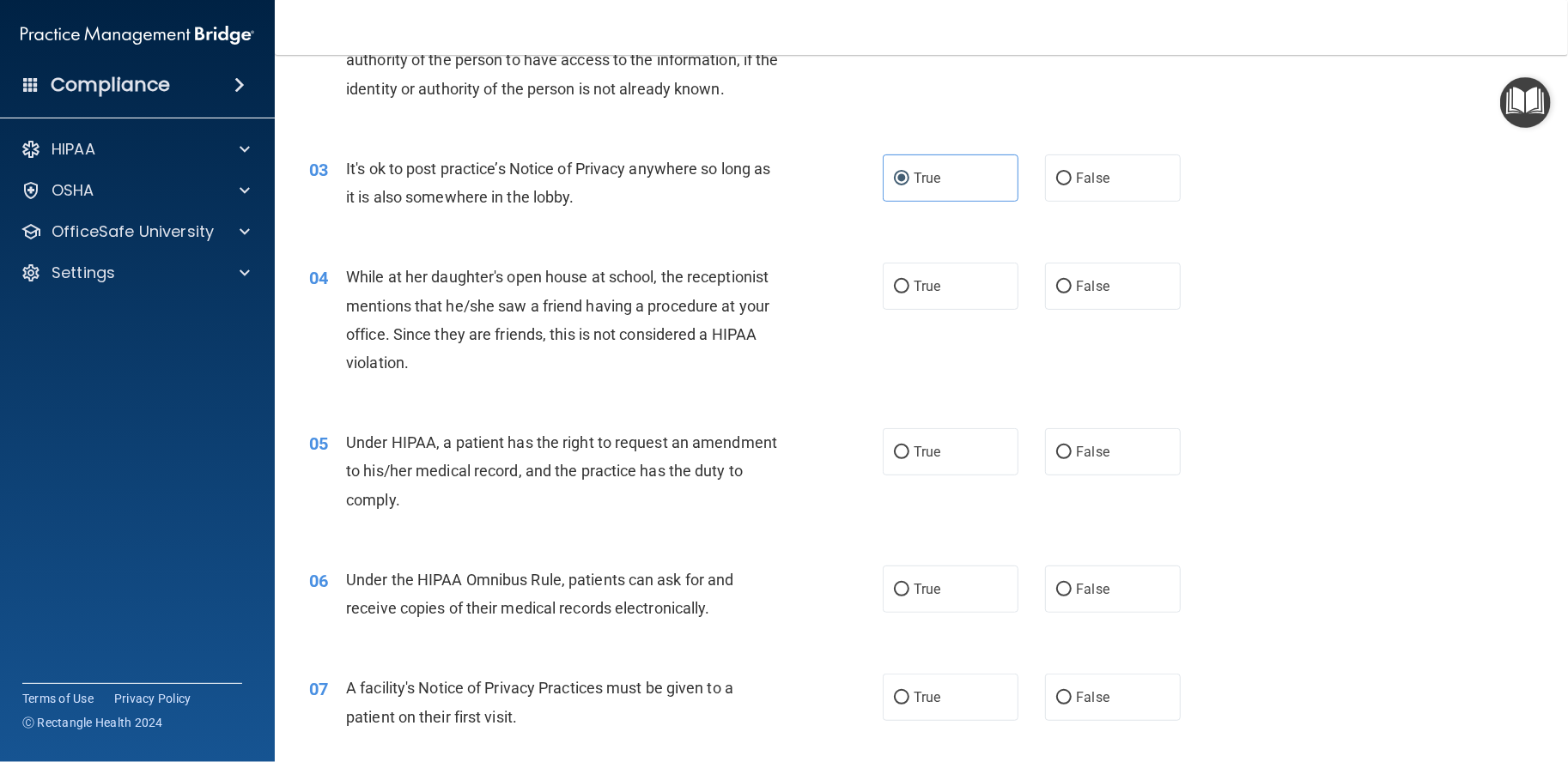
scroll to position [285, 0]
click at [1055, 295] on label "False" at bounding box center [1113, 284] width 135 height 48
click at [1056, 292] on input "False" at bounding box center [1064, 285] width 16 height 13
radio input "true"
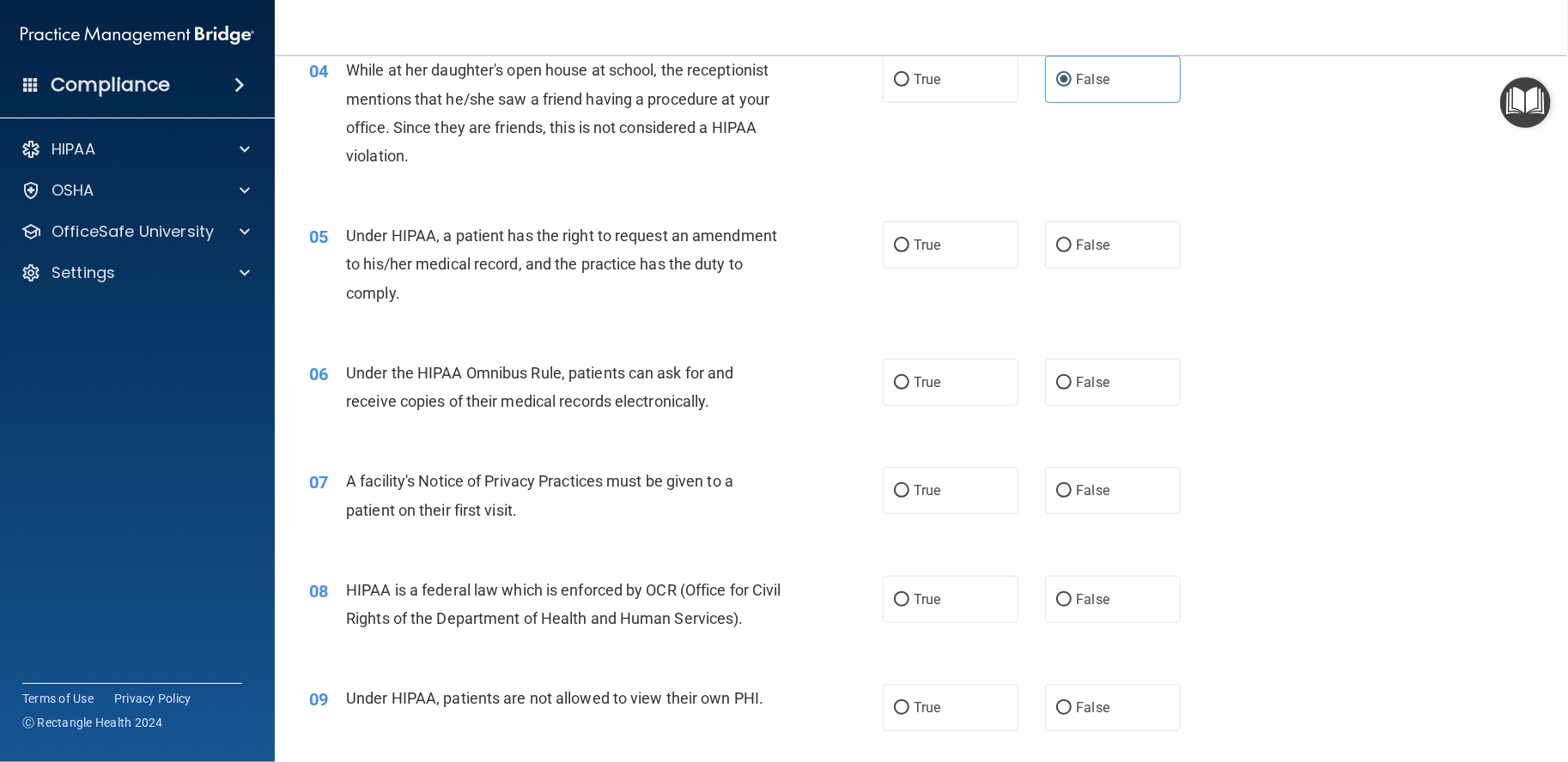
scroll to position [572, 0]
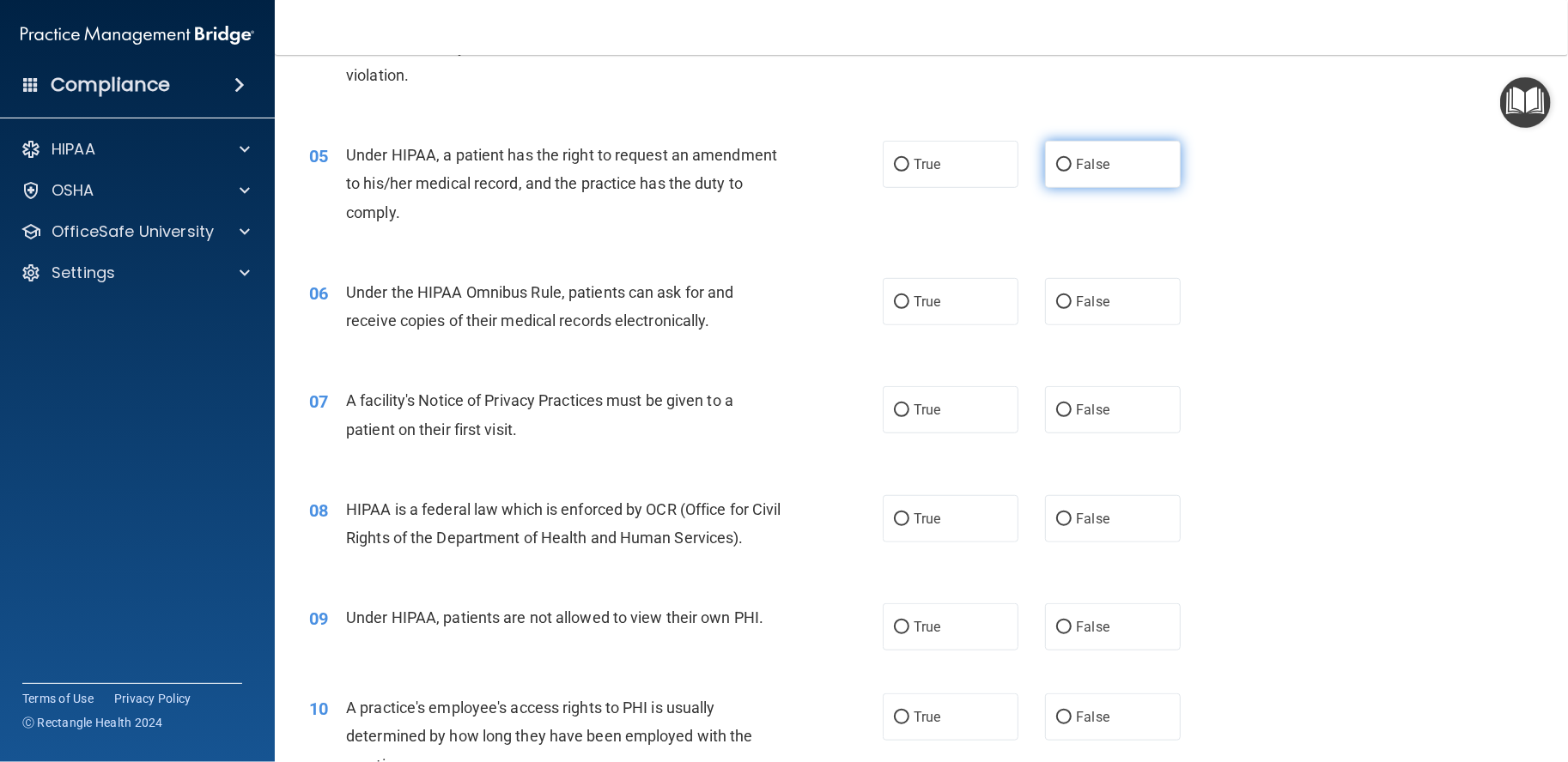
click at [1096, 155] on label "False" at bounding box center [1113, 165] width 135 height 48
click at [1072, 159] on input "False" at bounding box center [1064, 166] width 16 height 13
radio input "true"
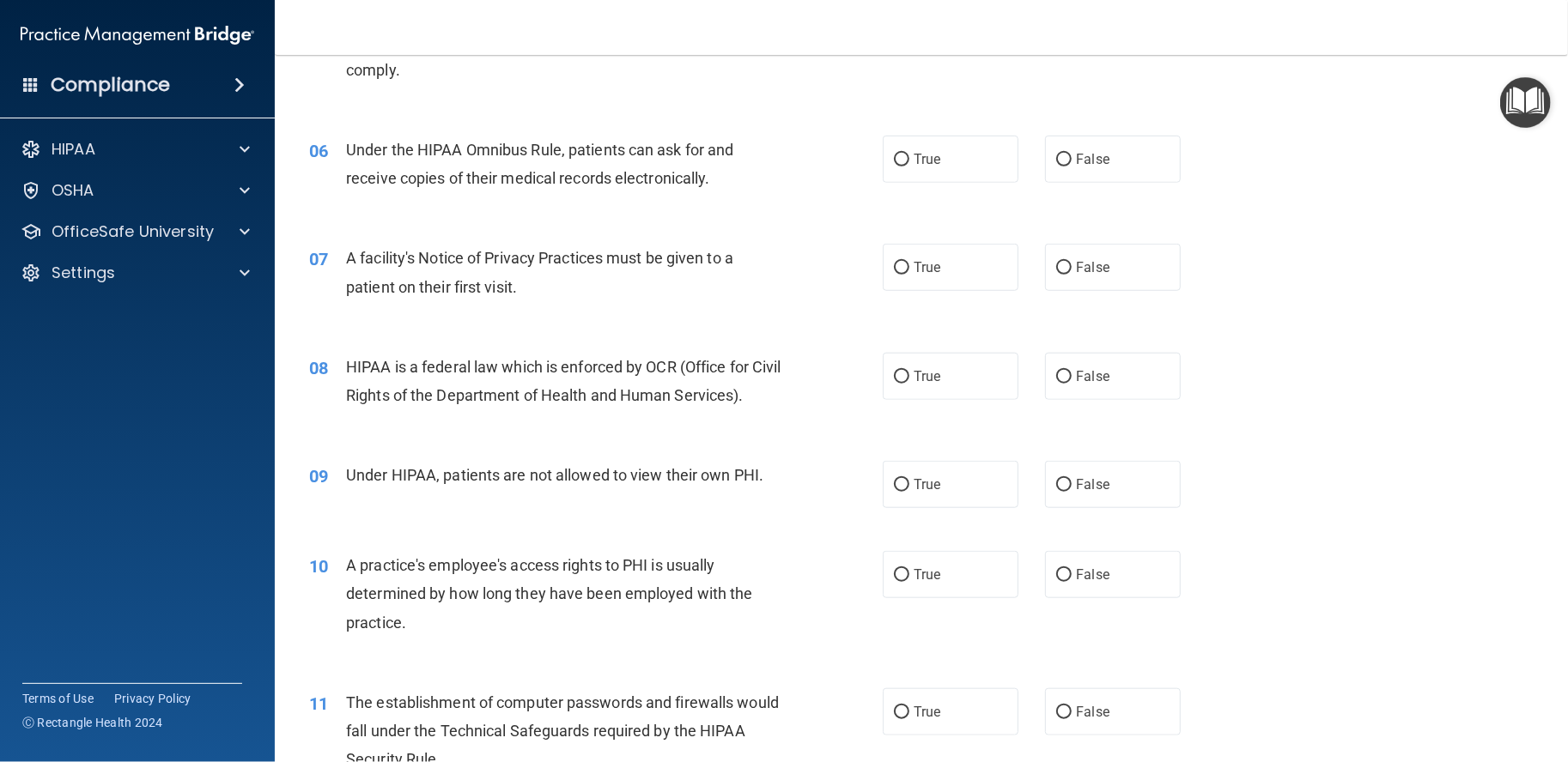
scroll to position [715, 0]
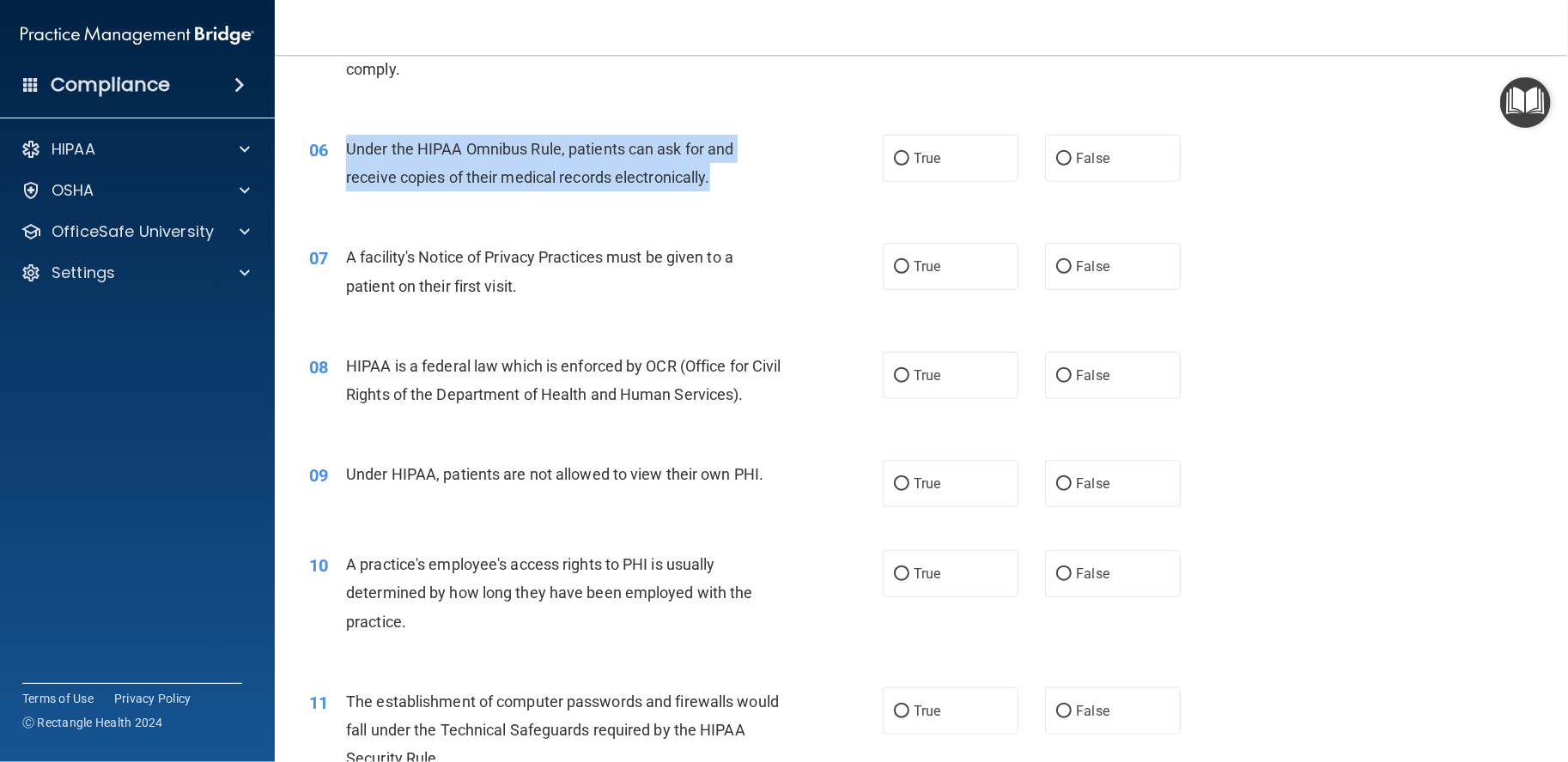
drag, startPoint x: 717, startPoint y: 176, endPoint x: 349, endPoint y: 153, distance: 368.7
click at [349, 153] on div "Under the HIPAA Omnibus Rule, patients can ask for and receive copies of their …" at bounding box center [571, 163] width 450 height 57
click at [349, 153] on span "Under the HIPAA Omnibus Rule, patients can ask for and receive copies of their …" at bounding box center [539, 163] width 387 height 47
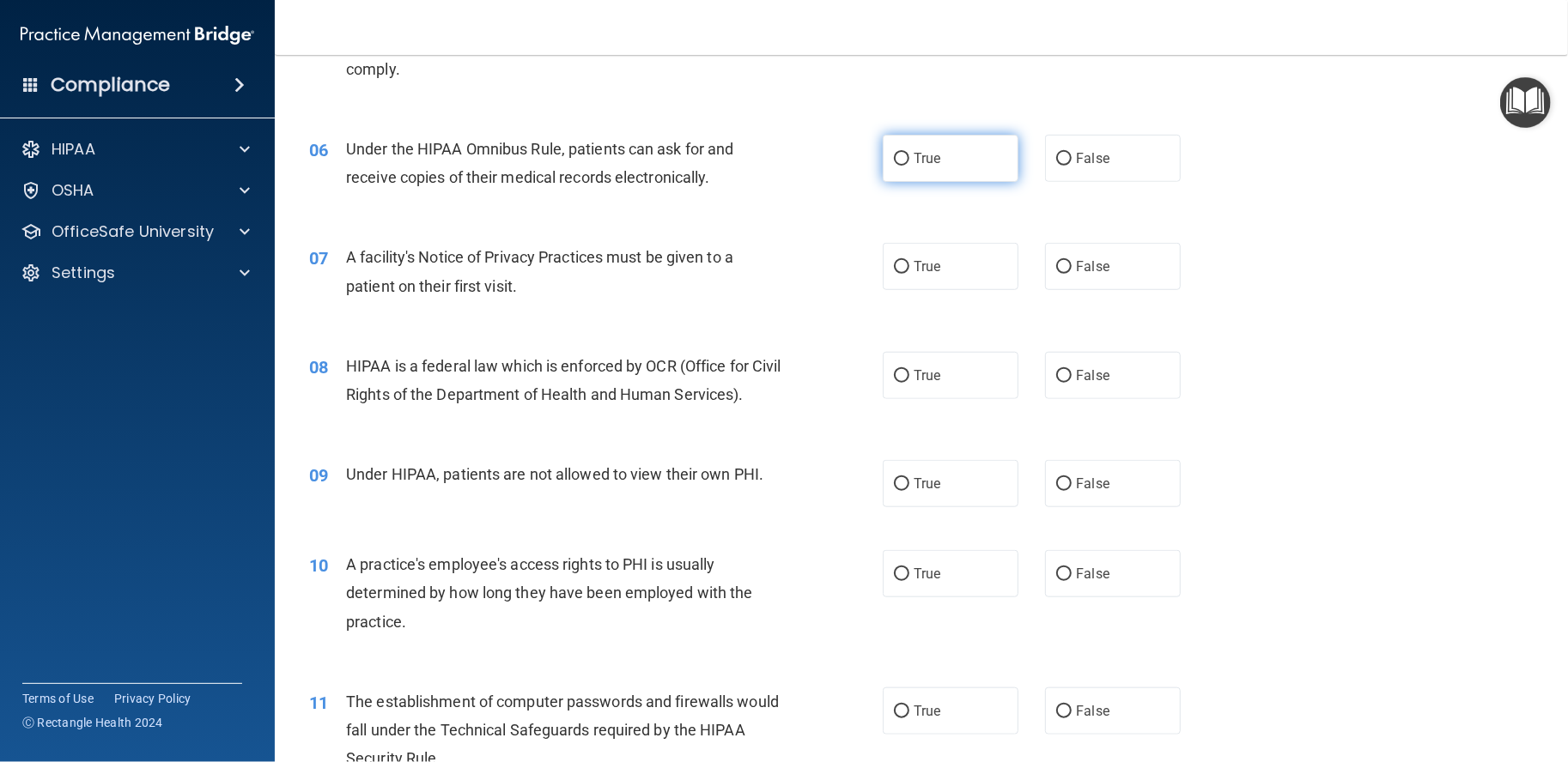
click at [915, 159] on span "True" at bounding box center [926, 158] width 27 height 16
click at [910, 159] on input "True" at bounding box center [902, 159] width 16 height 13
radio input "true"
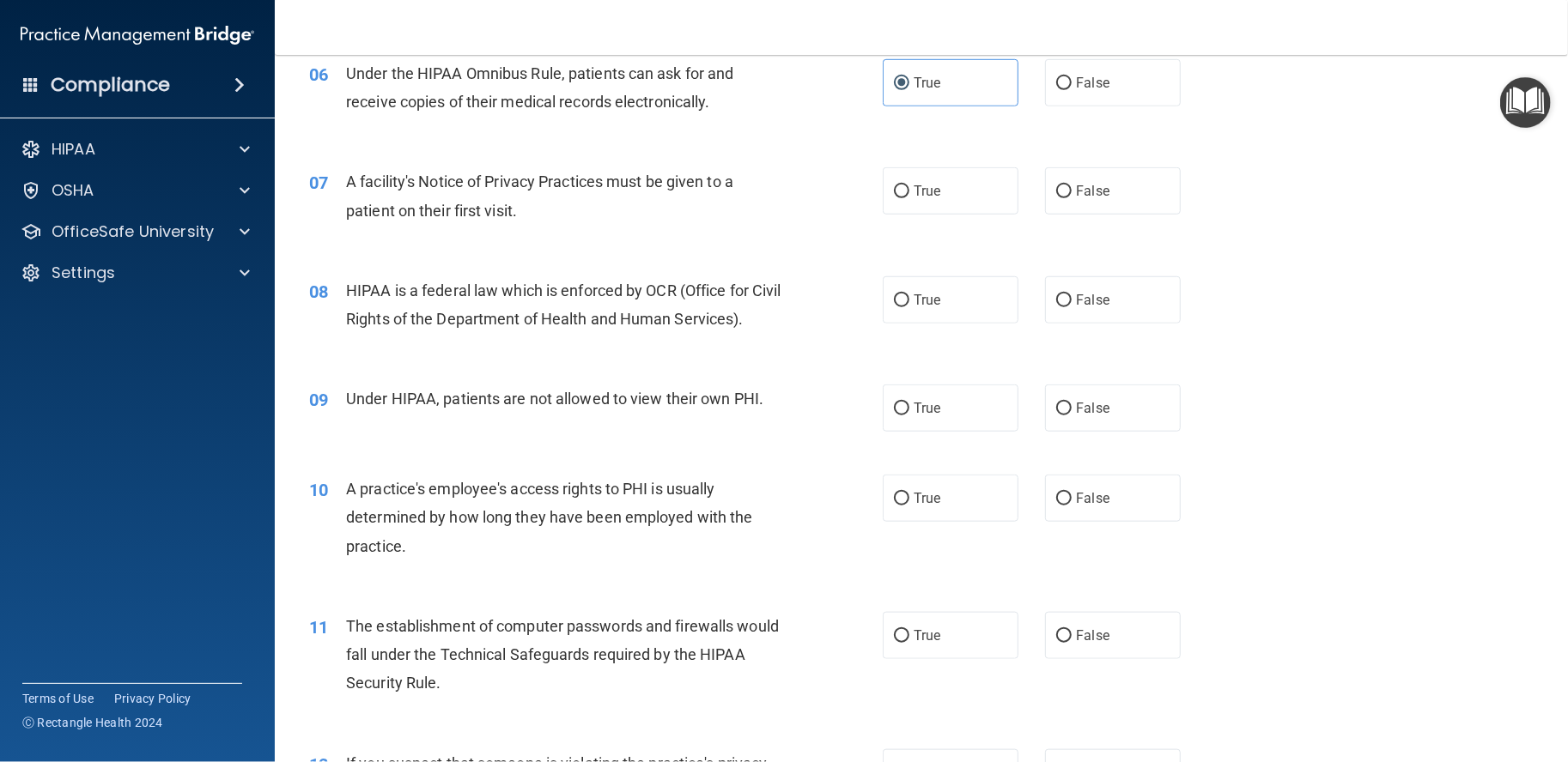
scroll to position [858, 0]
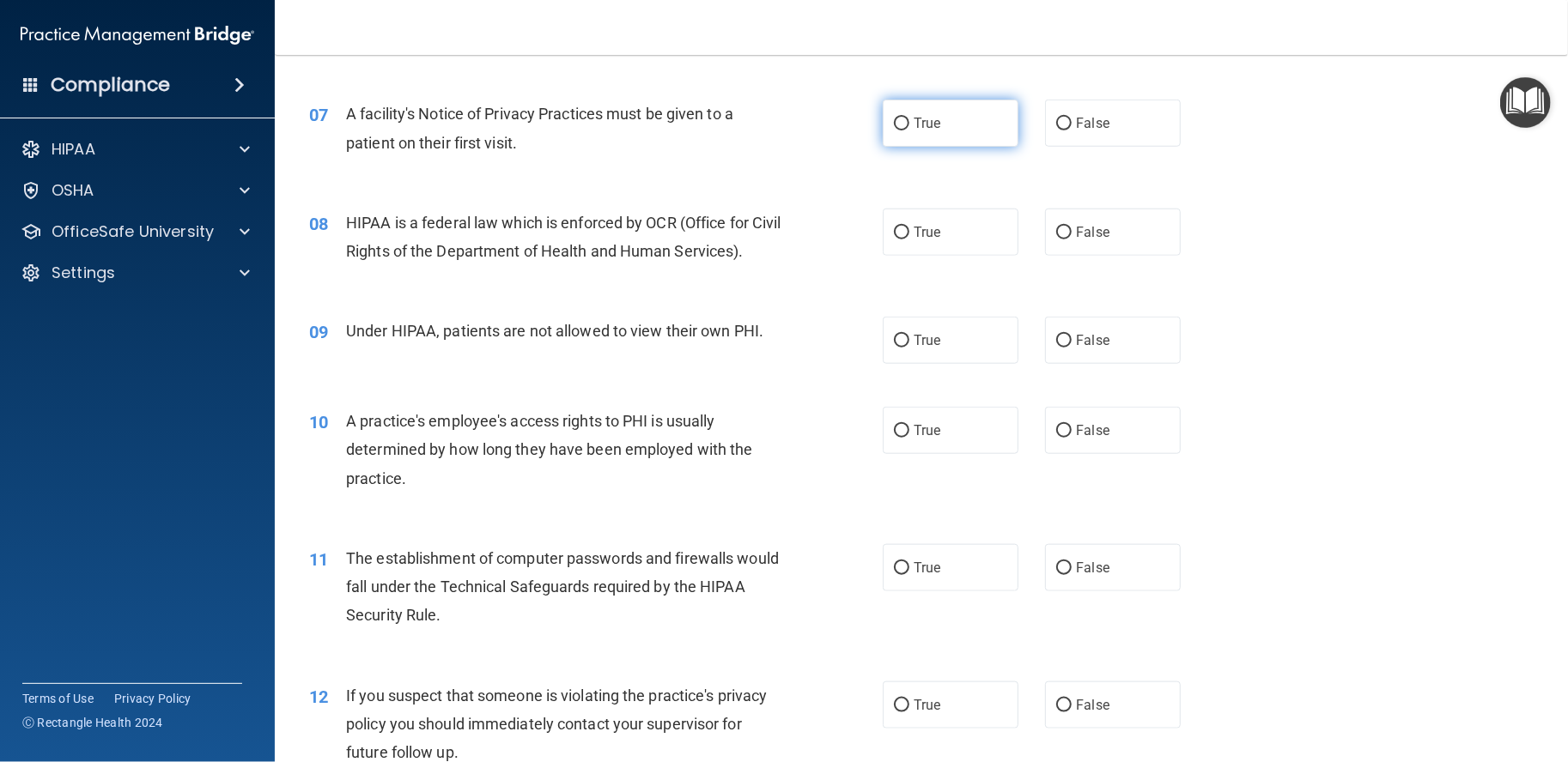
click at [924, 136] on label "True" at bounding box center [951, 123] width 135 height 48
click at [910, 131] on input "True" at bounding box center [902, 124] width 16 height 13
radio input "true"
click at [915, 226] on span "True" at bounding box center [926, 232] width 27 height 16
click at [910, 227] on input "True" at bounding box center [902, 233] width 16 height 13
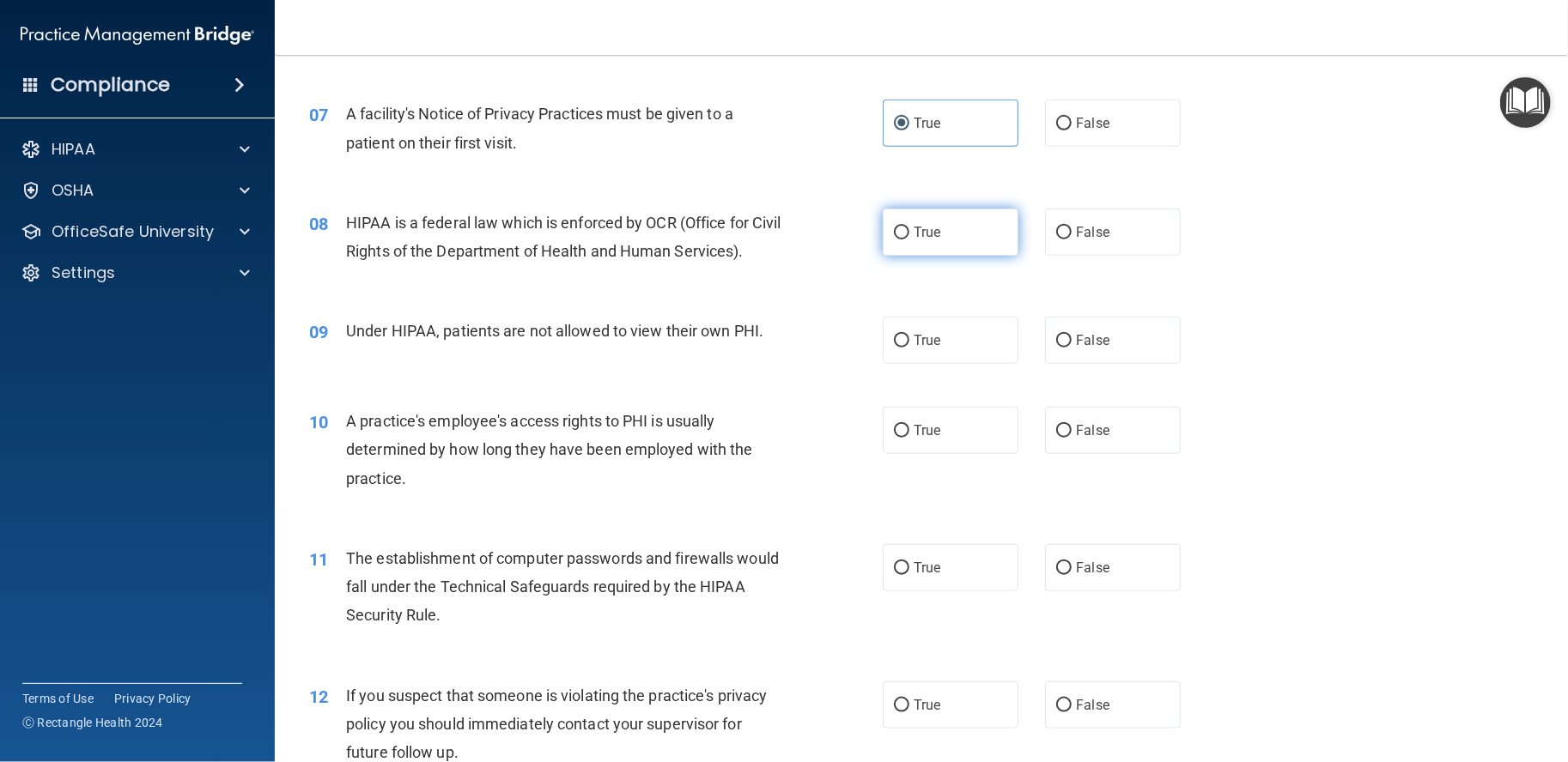
radio input "true"
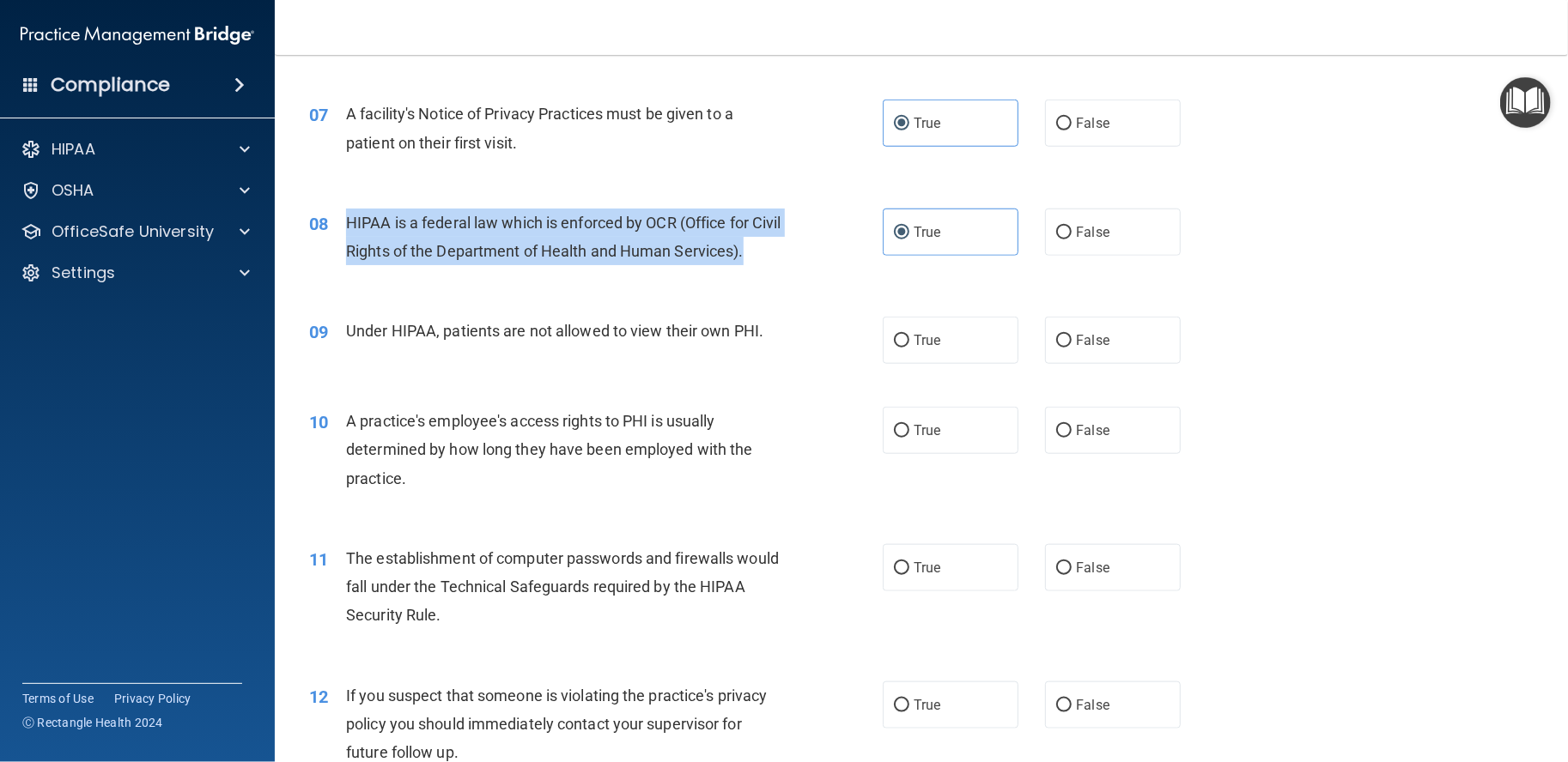
drag, startPoint x: 342, startPoint y: 219, endPoint x: 420, endPoint y: 301, distance: 113.2
click at [420, 274] on div "08 HIPAA is a federal law which is enforced by OCR (Office for Civil Rights of …" at bounding box center [596, 241] width 625 height 65
copy div "HIPAA is a federal law which is enforced by OCR (Office for Civil Rights of the…"
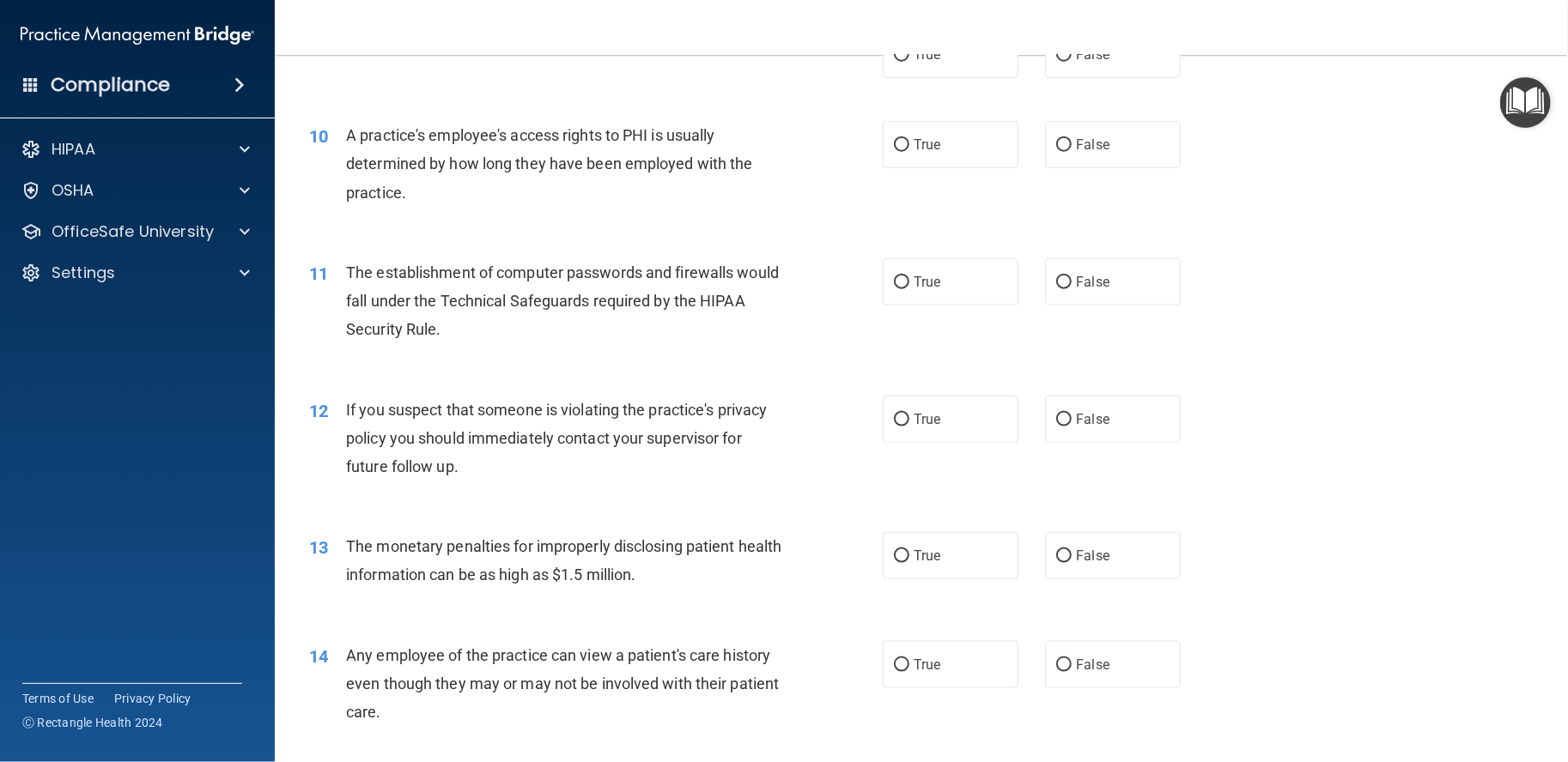
scroll to position [1001, 0]
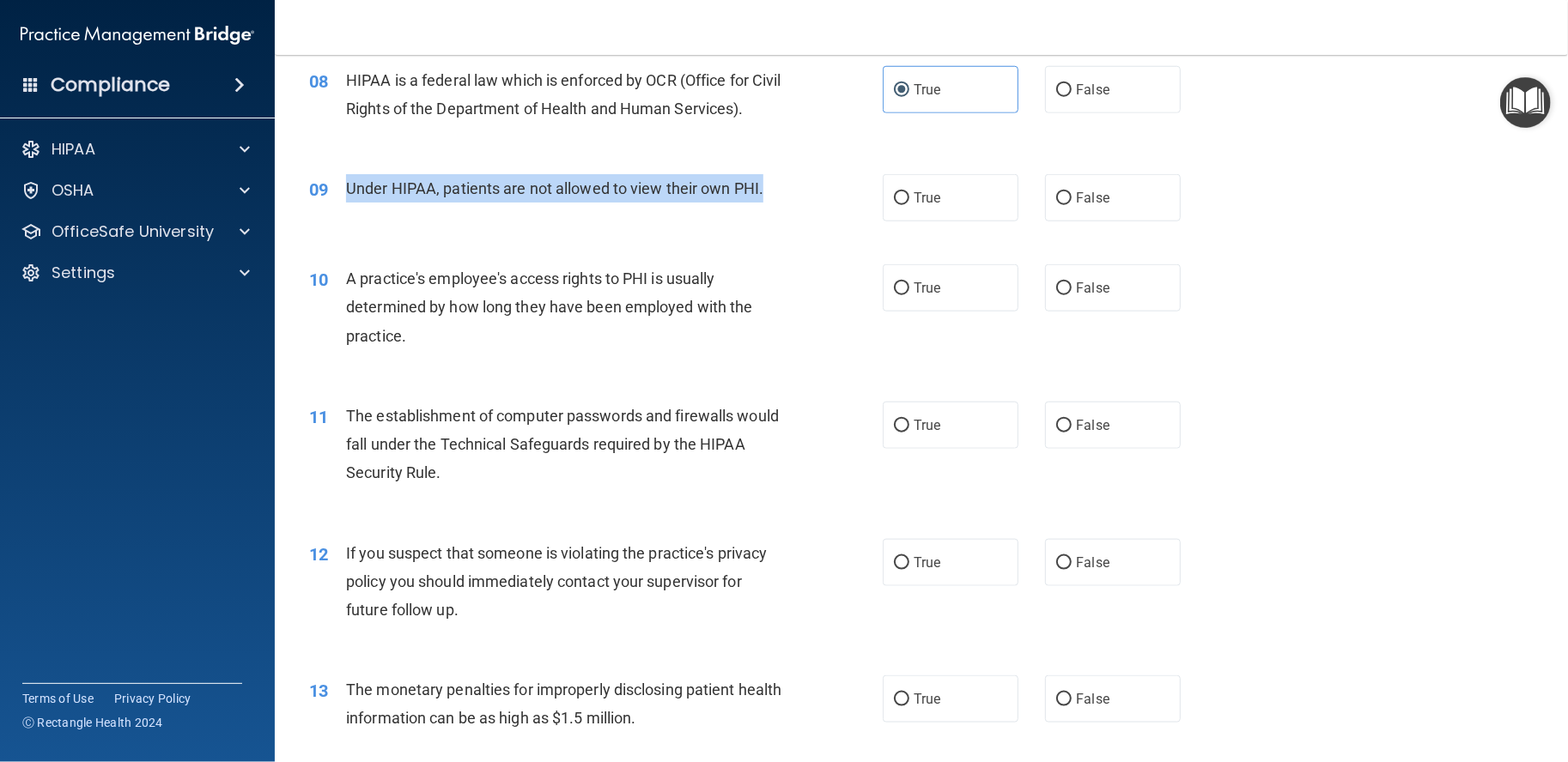
drag, startPoint x: 350, startPoint y: 215, endPoint x: 764, endPoint y: 235, distance: 414.5
click at [764, 211] on div "09 Under HIPAA, patients are not allowed to view their own PHI." at bounding box center [596, 192] width 625 height 37
copy span "Under HIPAA, patients are not allowed to view their own PHI."
click at [1059, 205] on input "False" at bounding box center [1064, 199] width 16 height 13
radio input "true"
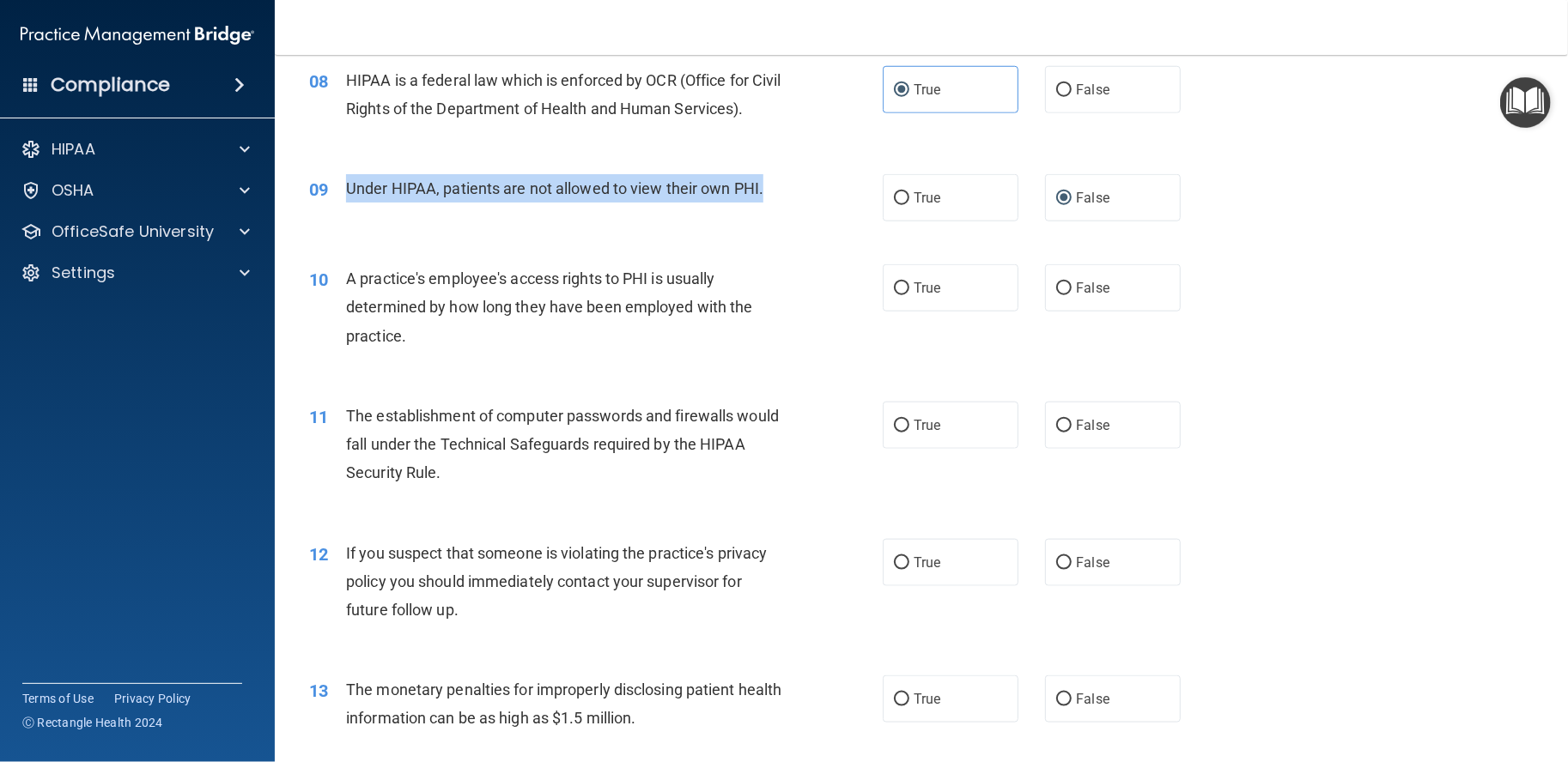
click at [716, 198] on span "Under HIPAA, patients are not allowed to view their own PHI." at bounding box center [555, 188] width 417 height 18
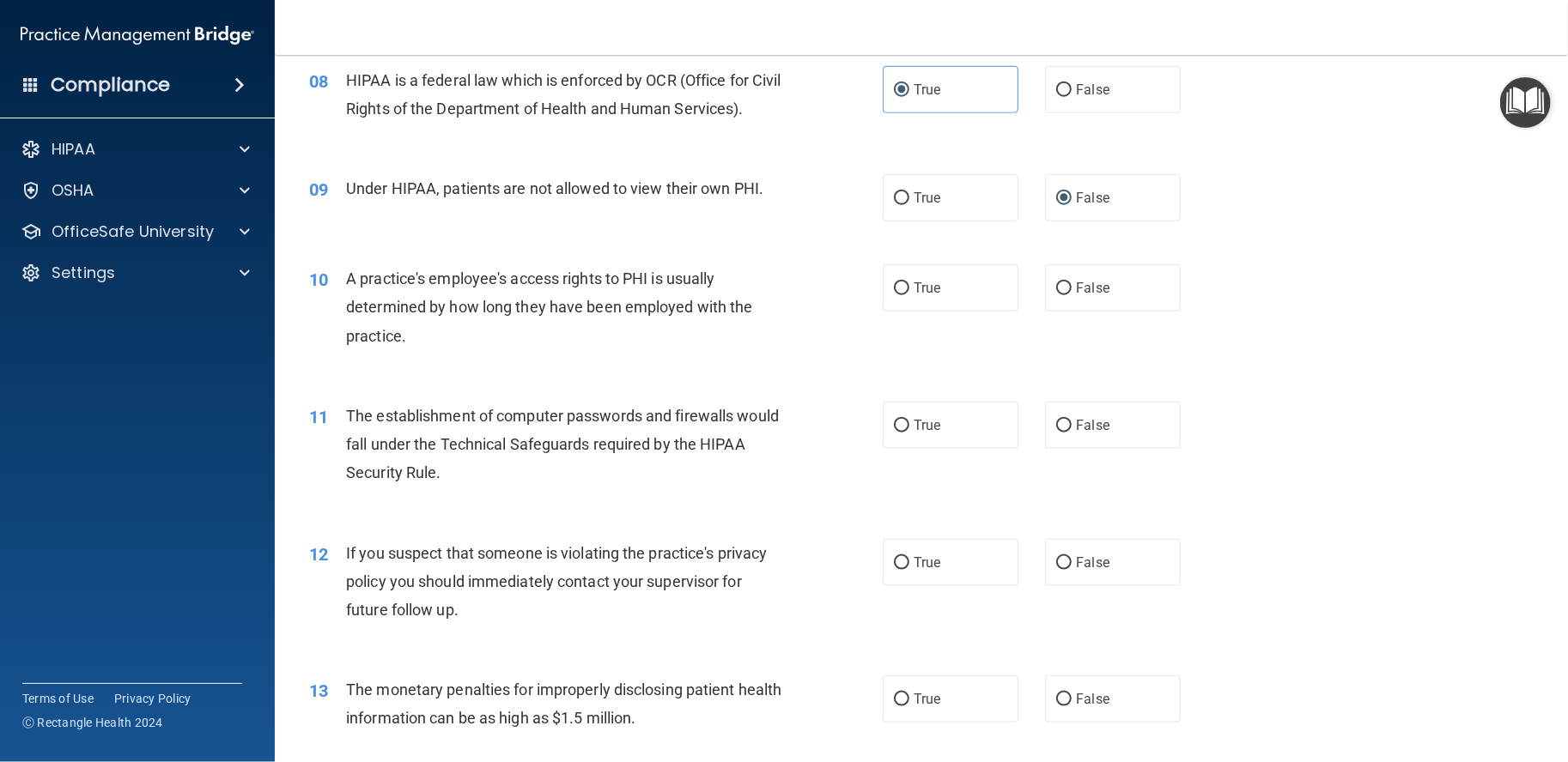
scroll to position [1144, 0]
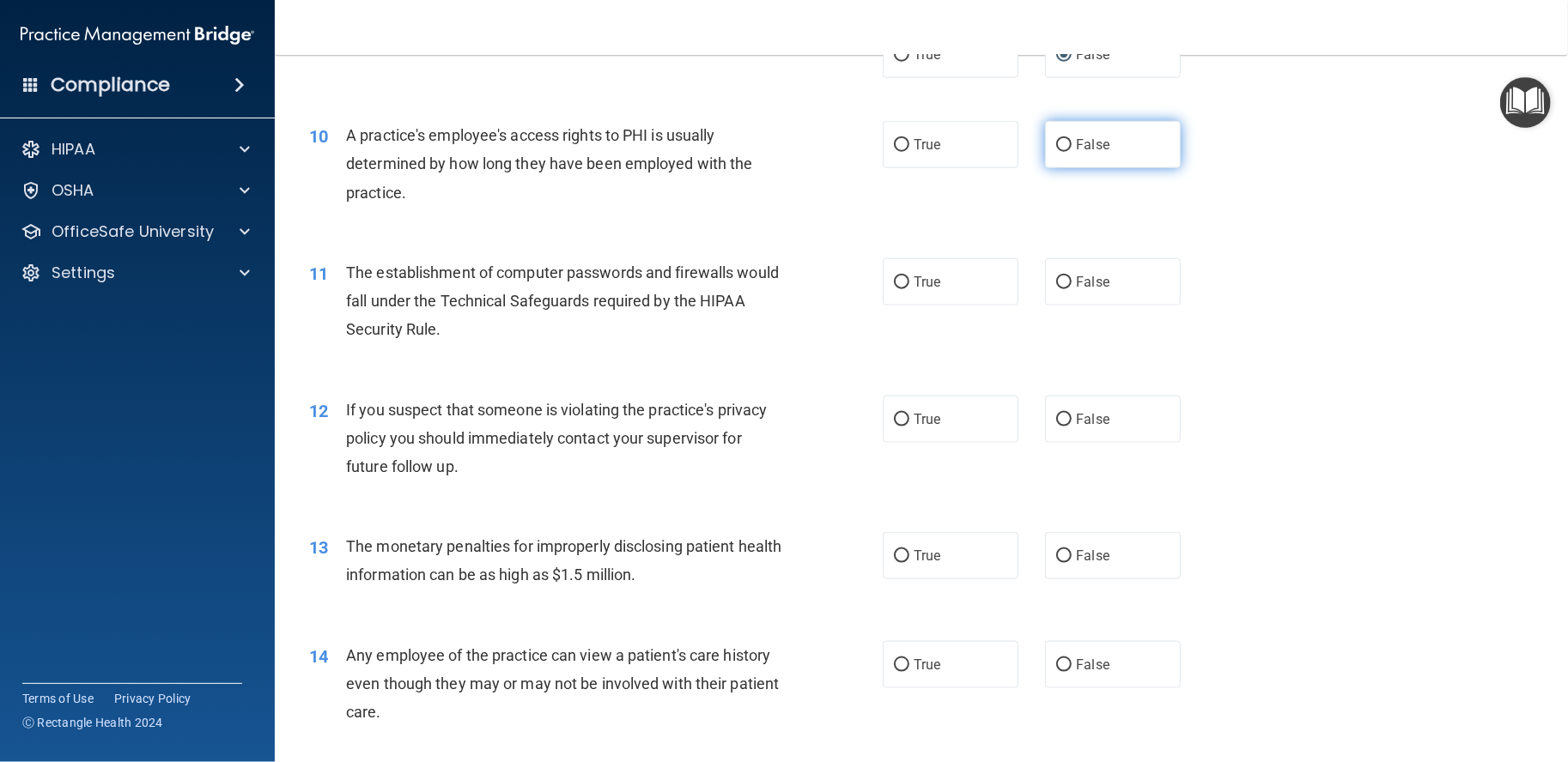
click at [1056, 152] on input "False" at bounding box center [1064, 145] width 16 height 13
radio input "true"
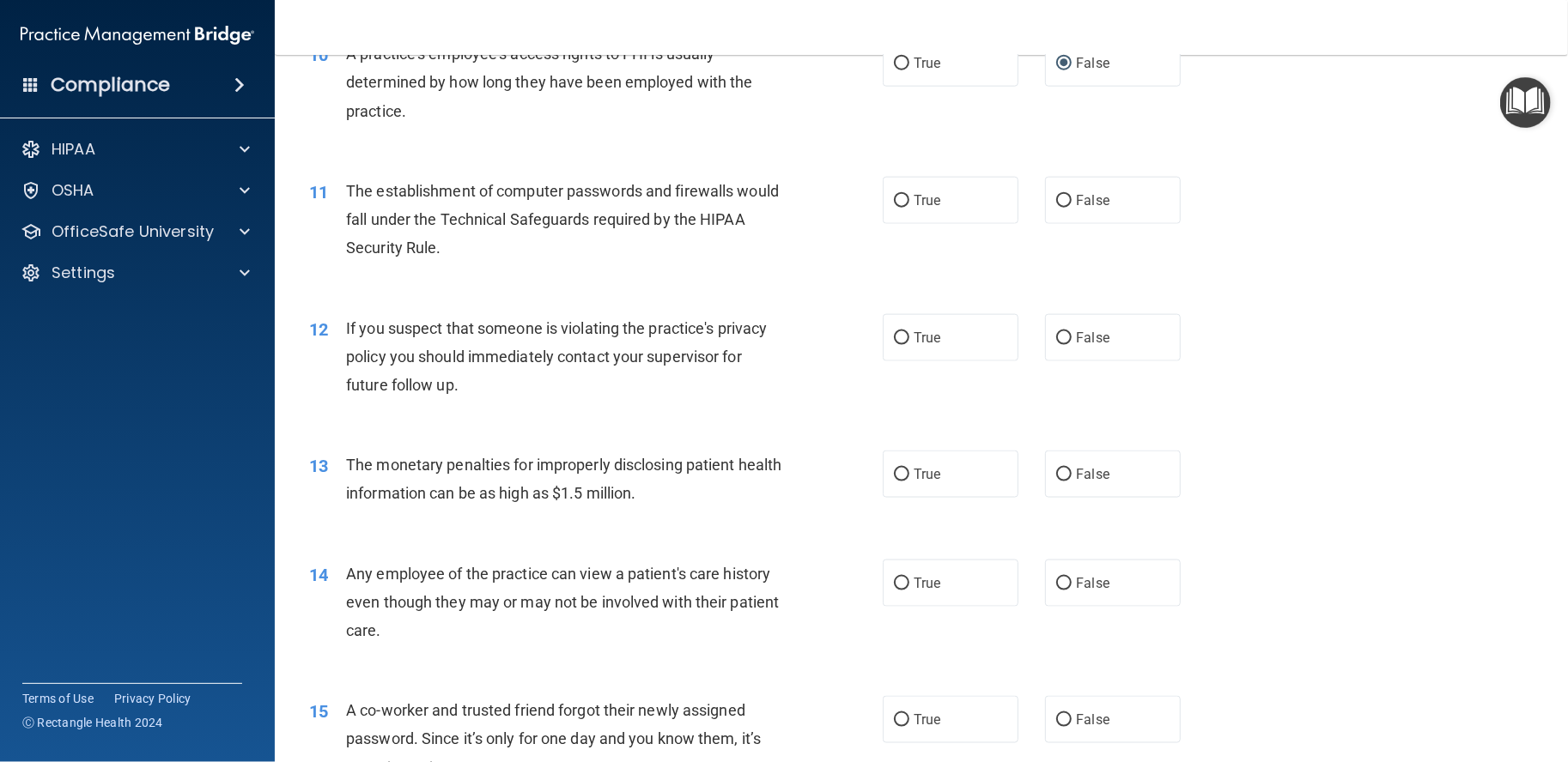
scroll to position [1287, 0]
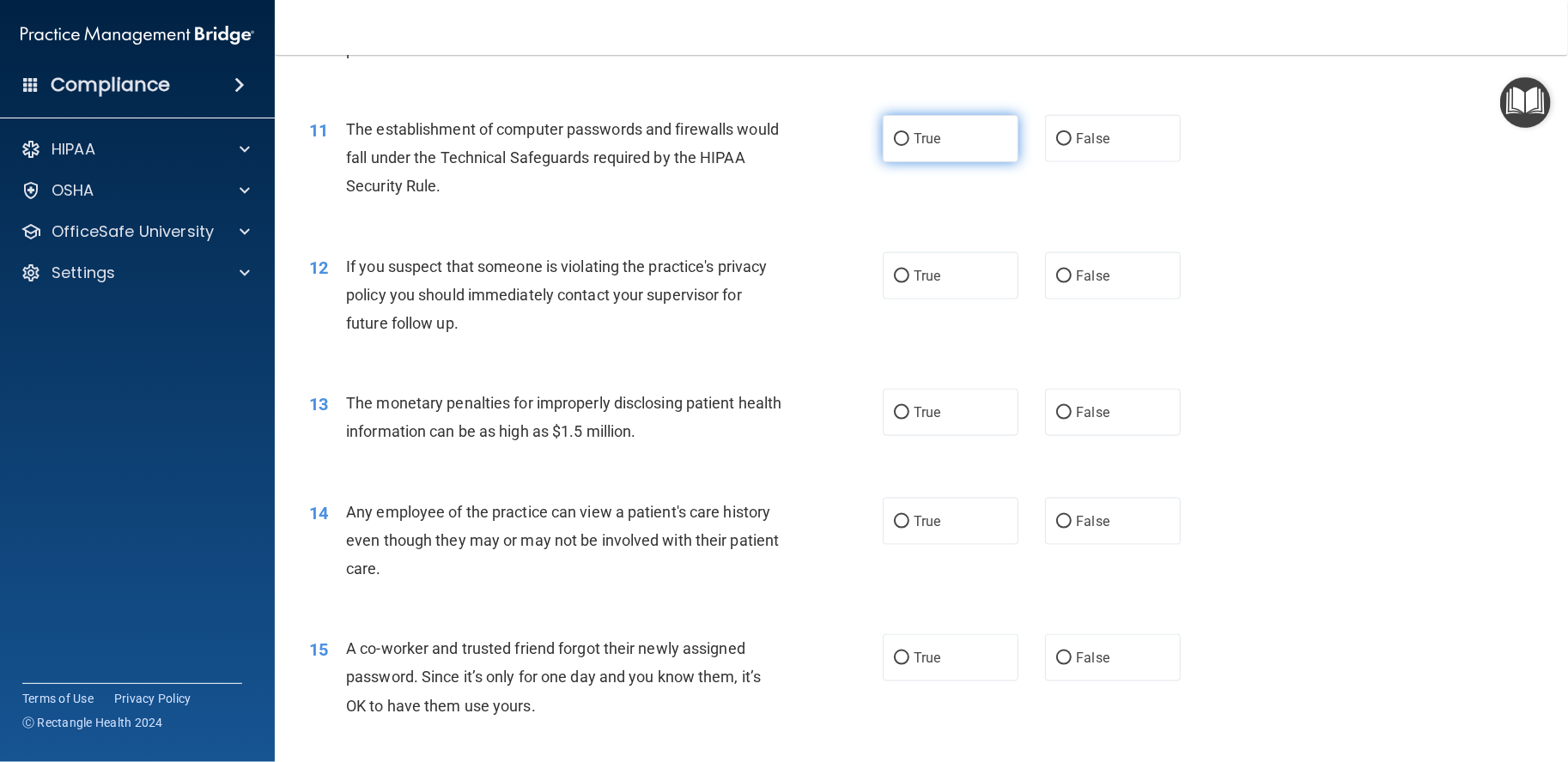
click at [894, 146] on input "True" at bounding box center [902, 139] width 16 height 13
radio input "true"
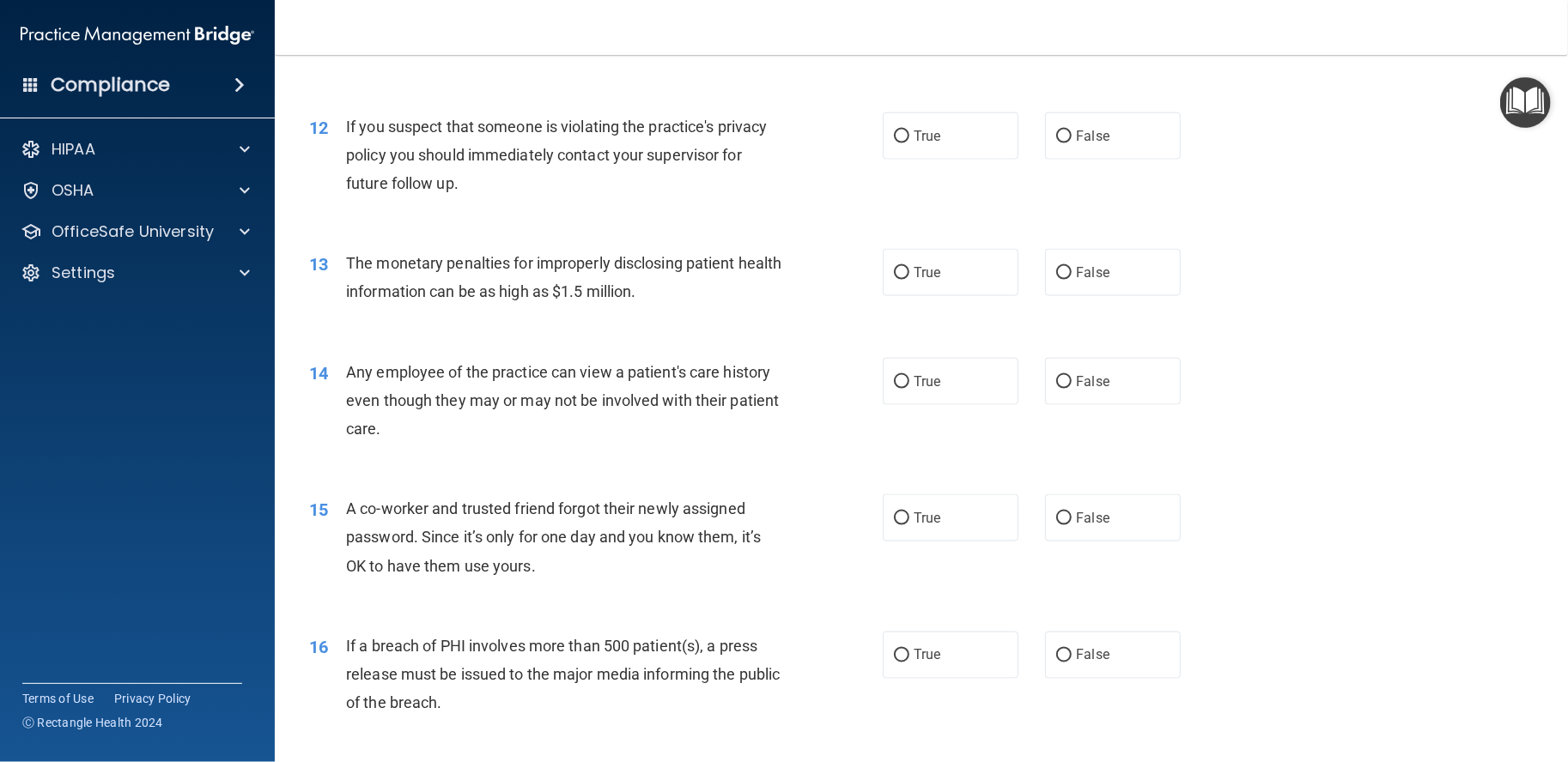
scroll to position [1430, 0]
click at [945, 157] on label "True" at bounding box center [951, 134] width 135 height 48
click at [910, 141] on input "True" at bounding box center [902, 134] width 16 height 13
radio input "true"
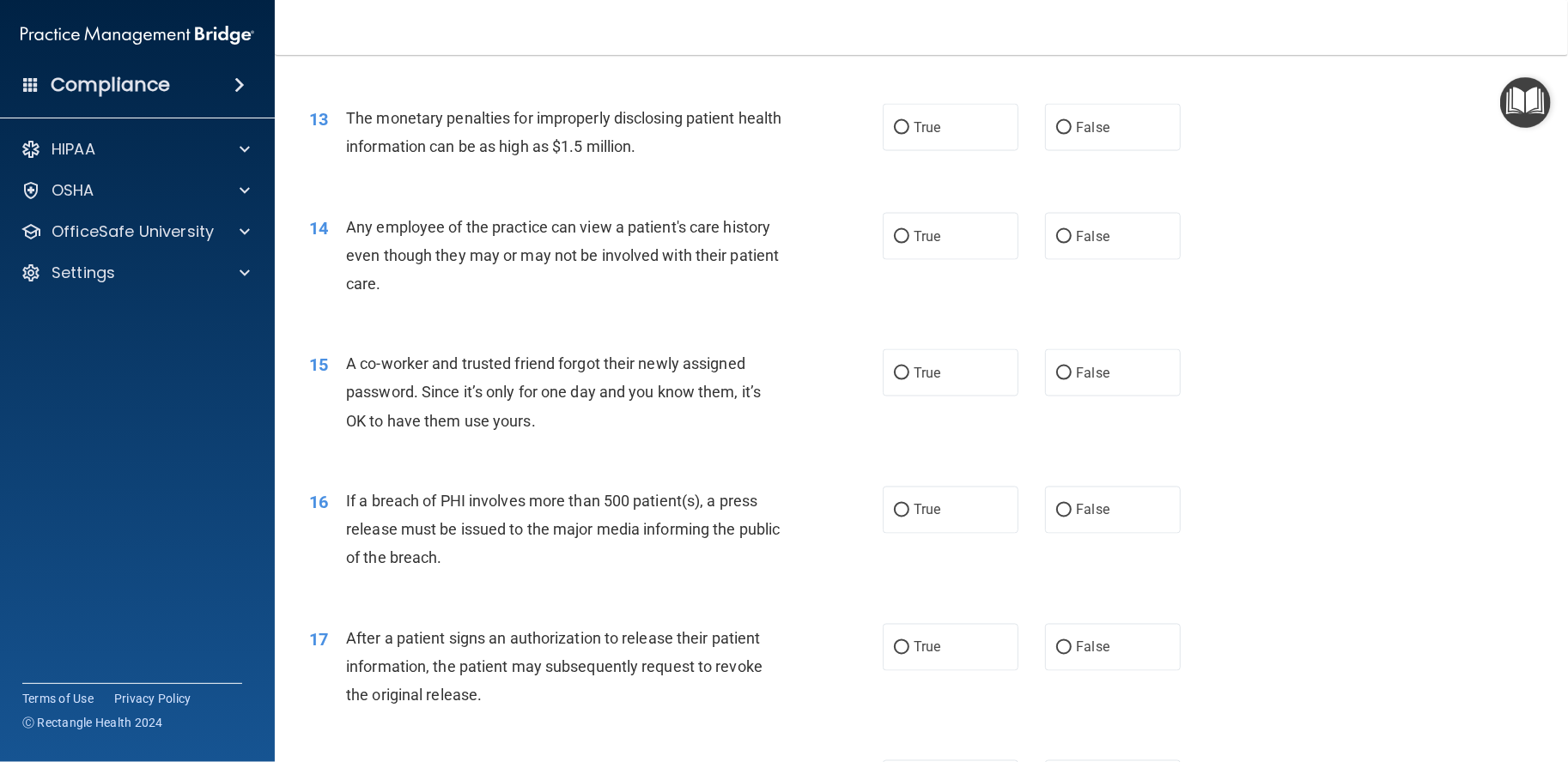
scroll to position [1573, 0]
click at [914, 180] on div "13 The monetary penalties for improperly disclosing patient health information …" at bounding box center [922, 135] width 1250 height 108
click at [917, 150] on label "True" at bounding box center [951, 127] width 135 height 48
click at [910, 134] on input "True" at bounding box center [902, 127] width 16 height 13
radio input "true"
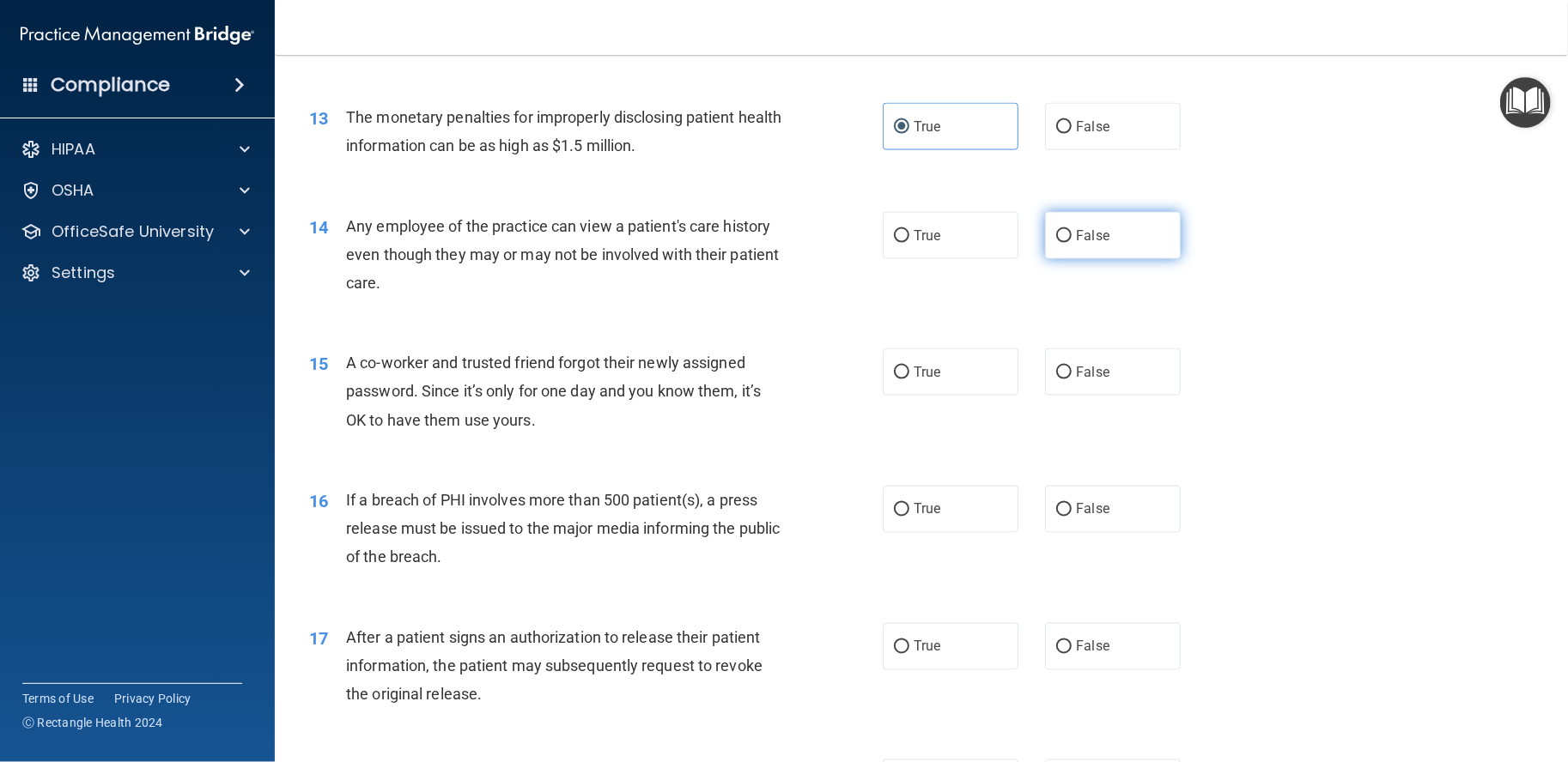
click at [1141, 259] on label "False" at bounding box center [1113, 236] width 135 height 48
click at [1072, 243] on input "False" at bounding box center [1064, 236] width 16 height 13
radio input "true"
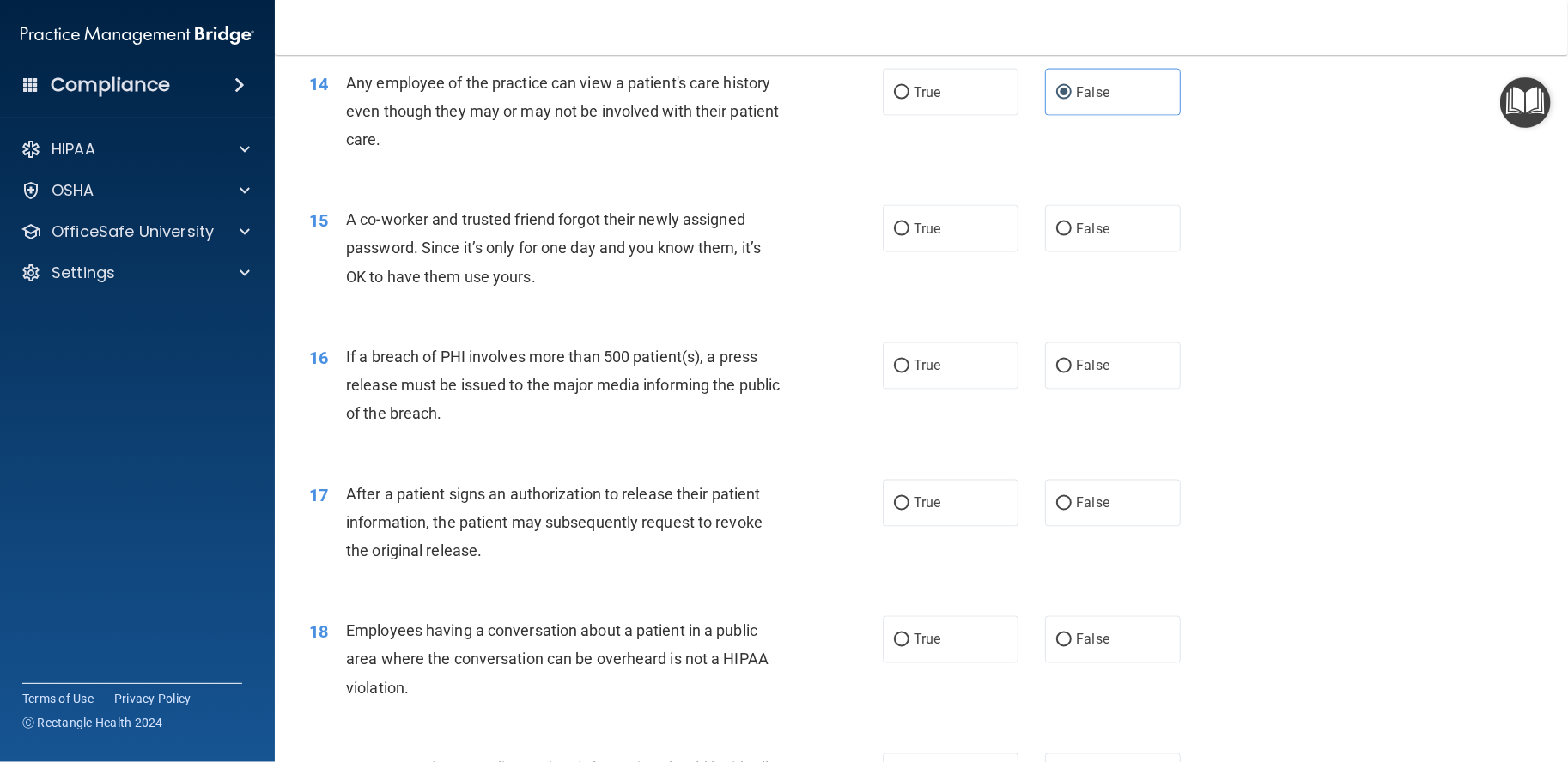
scroll to position [1859, 0]
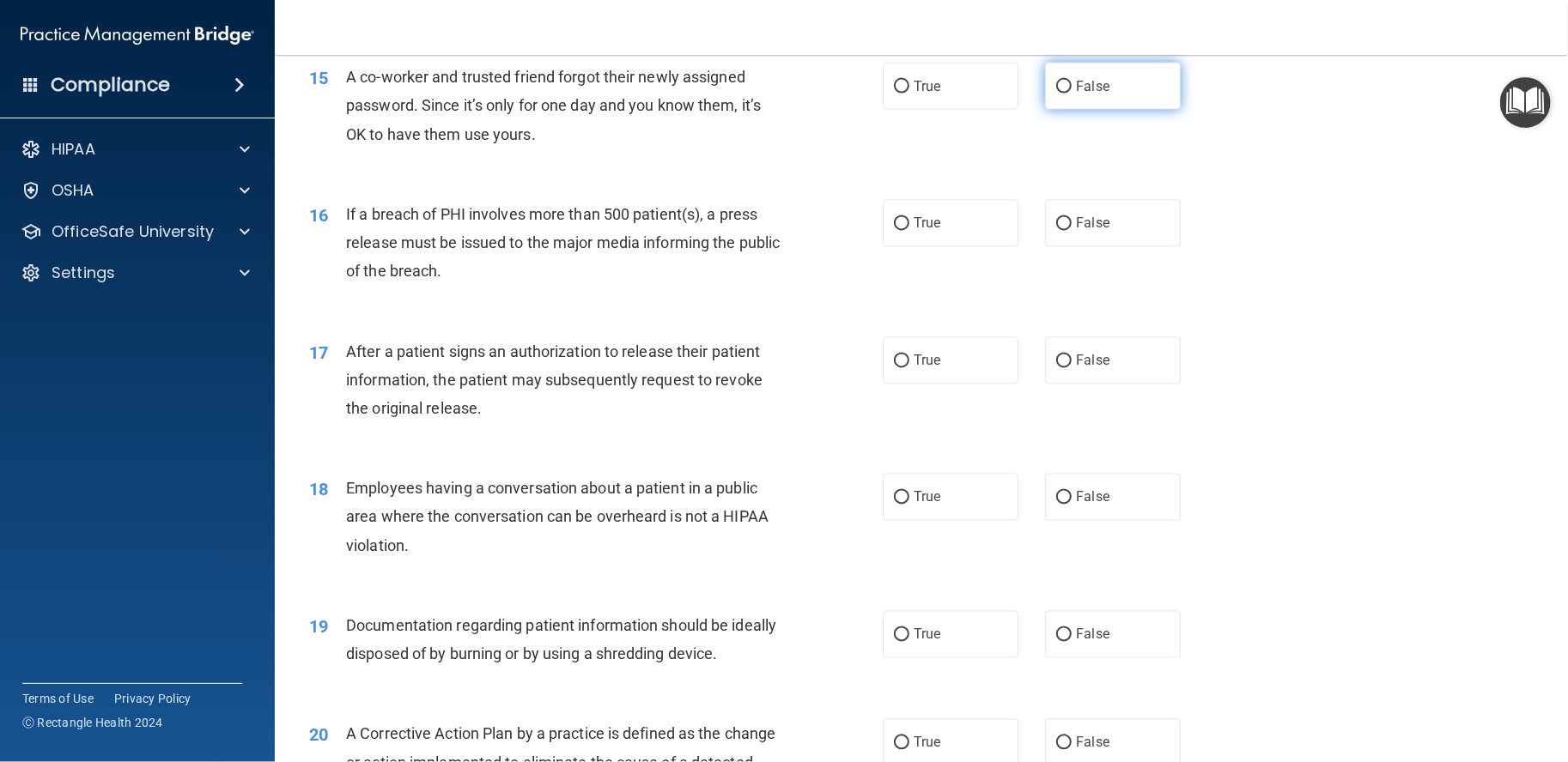
click at [1051, 110] on label "False" at bounding box center [1113, 86] width 135 height 48
click at [1056, 93] on input "False" at bounding box center [1064, 87] width 16 height 13
radio input "true"
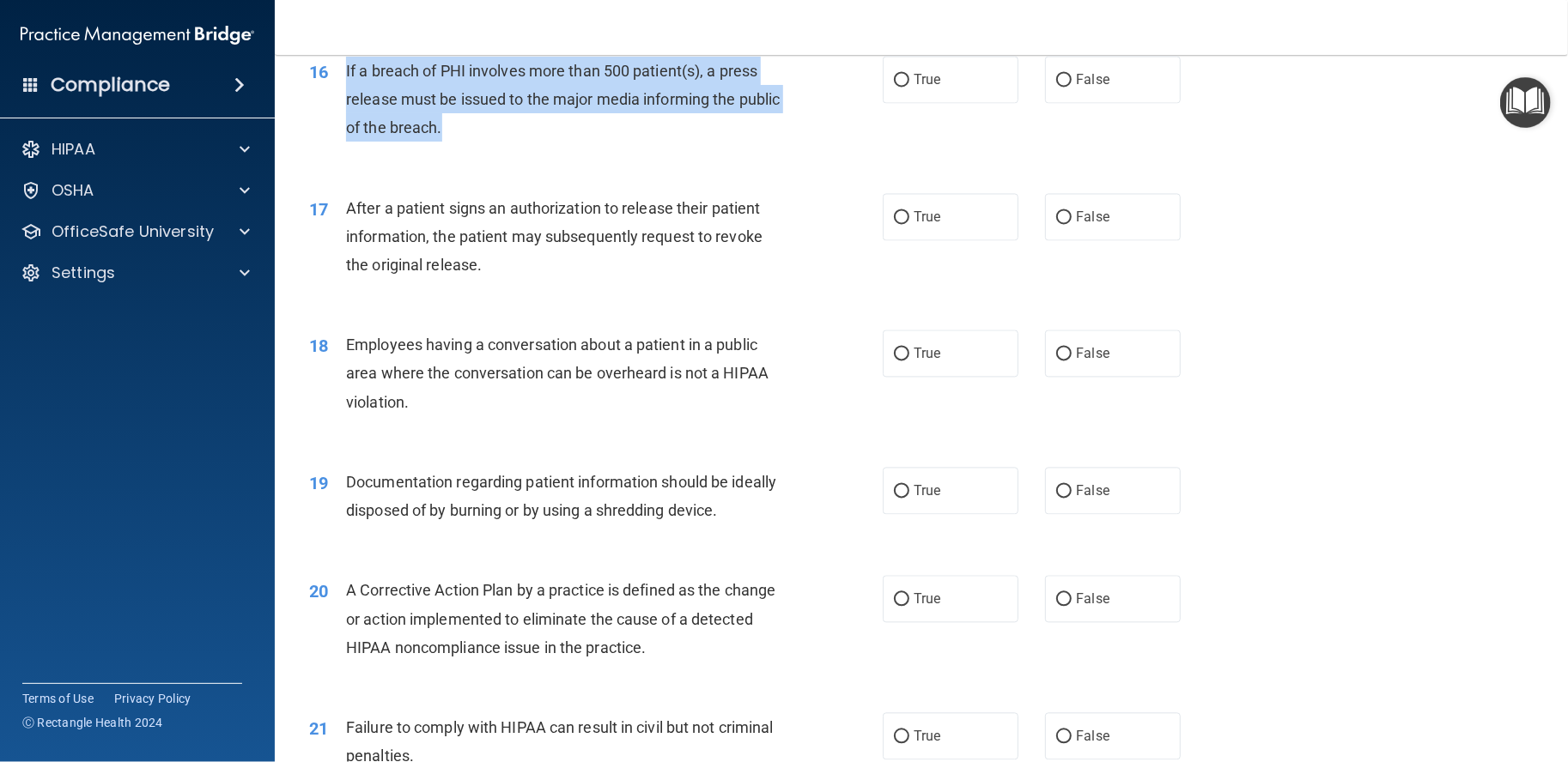
drag, startPoint x: 505, startPoint y: 162, endPoint x: 346, endPoint y: 102, distance: 169.9
click at [346, 102] on div "If a breach of PHI involves more than 500 patient(s), a press release must be i…" at bounding box center [571, 100] width 450 height 86
copy span "If a breach of PHI involves more than 500 patient(s), a press release must be i…"
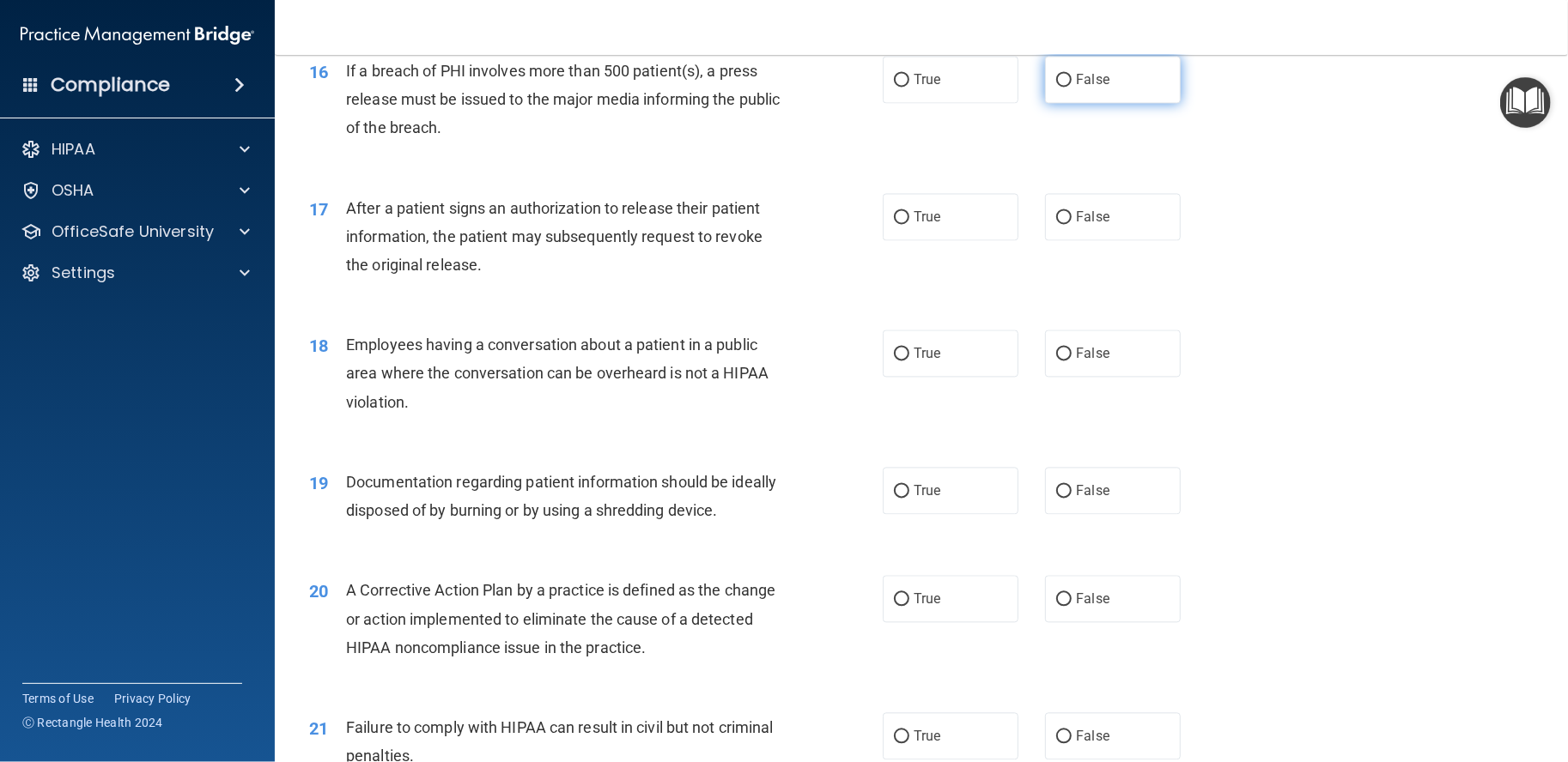
click at [1065, 104] on label "False" at bounding box center [1113, 80] width 135 height 48
click at [1065, 88] on input "False" at bounding box center [1064, 81] width 16 height 13
radio input "true"
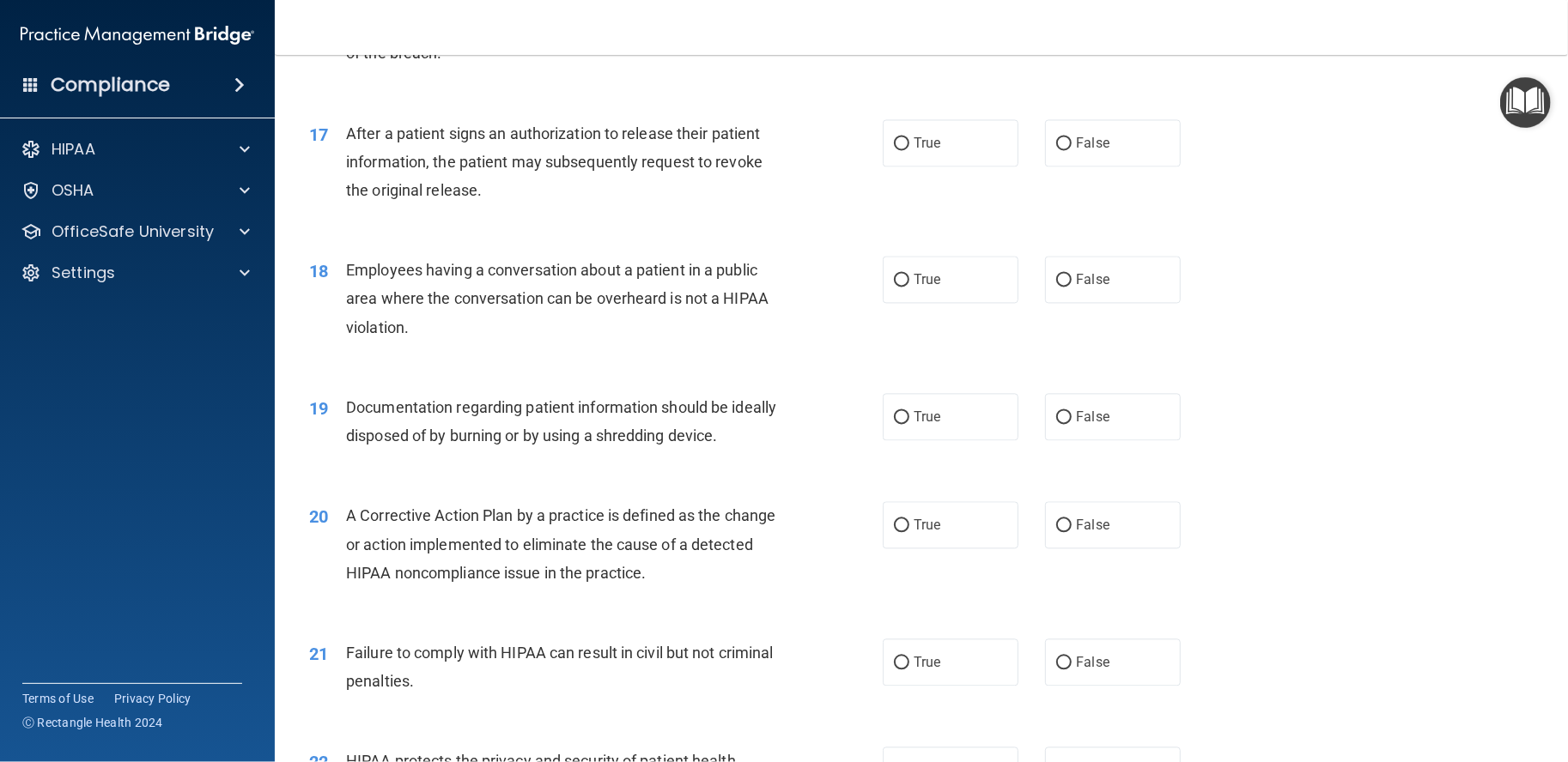
scroll to position [2146, 0]
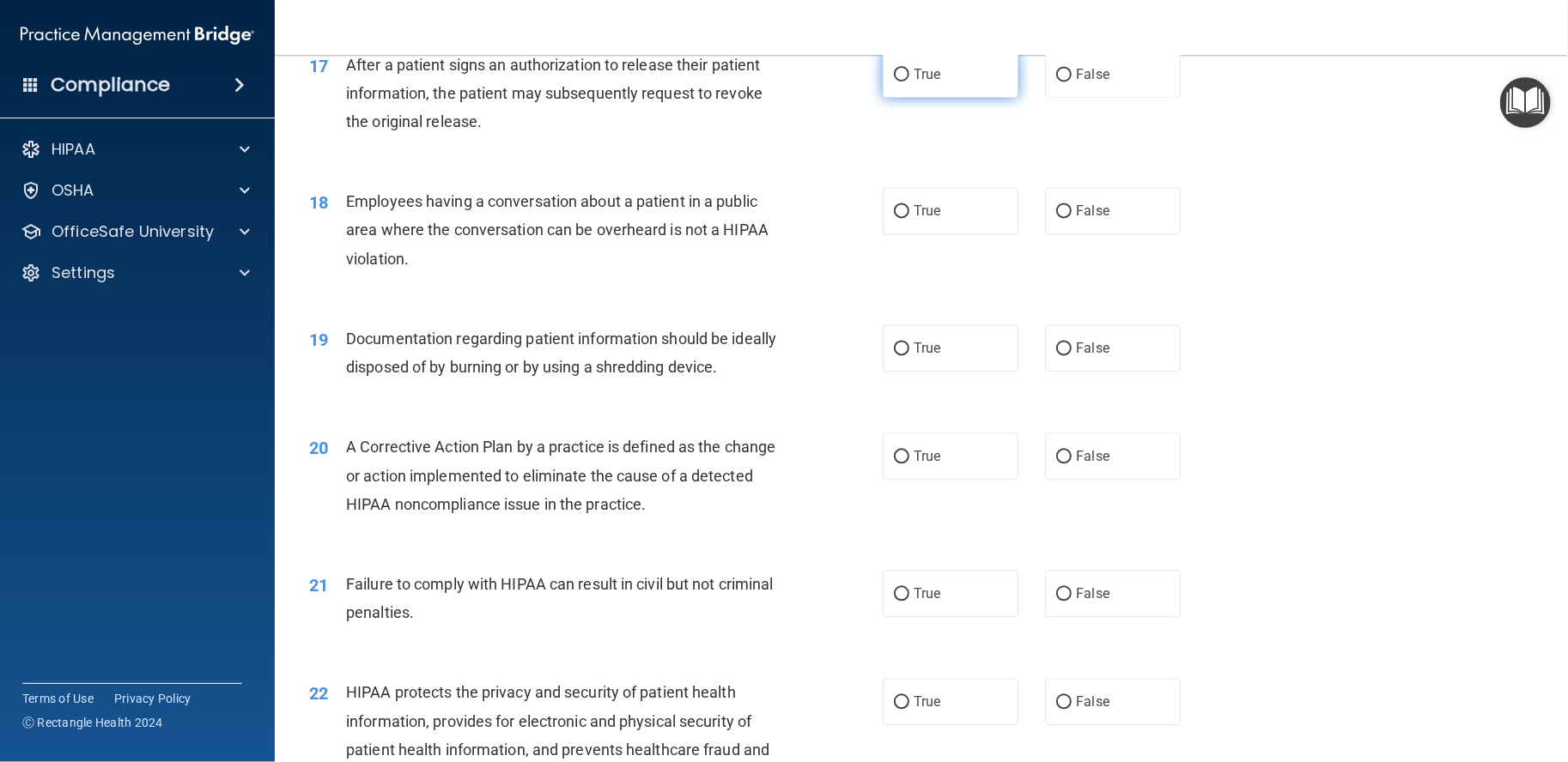
click at [914, 82] on span "True" at bounding box center [926, 74] width 27 height 16
click at [910, 81] on input "True" at bounding box center [902, 75] width 16 height 13
radio input "true"
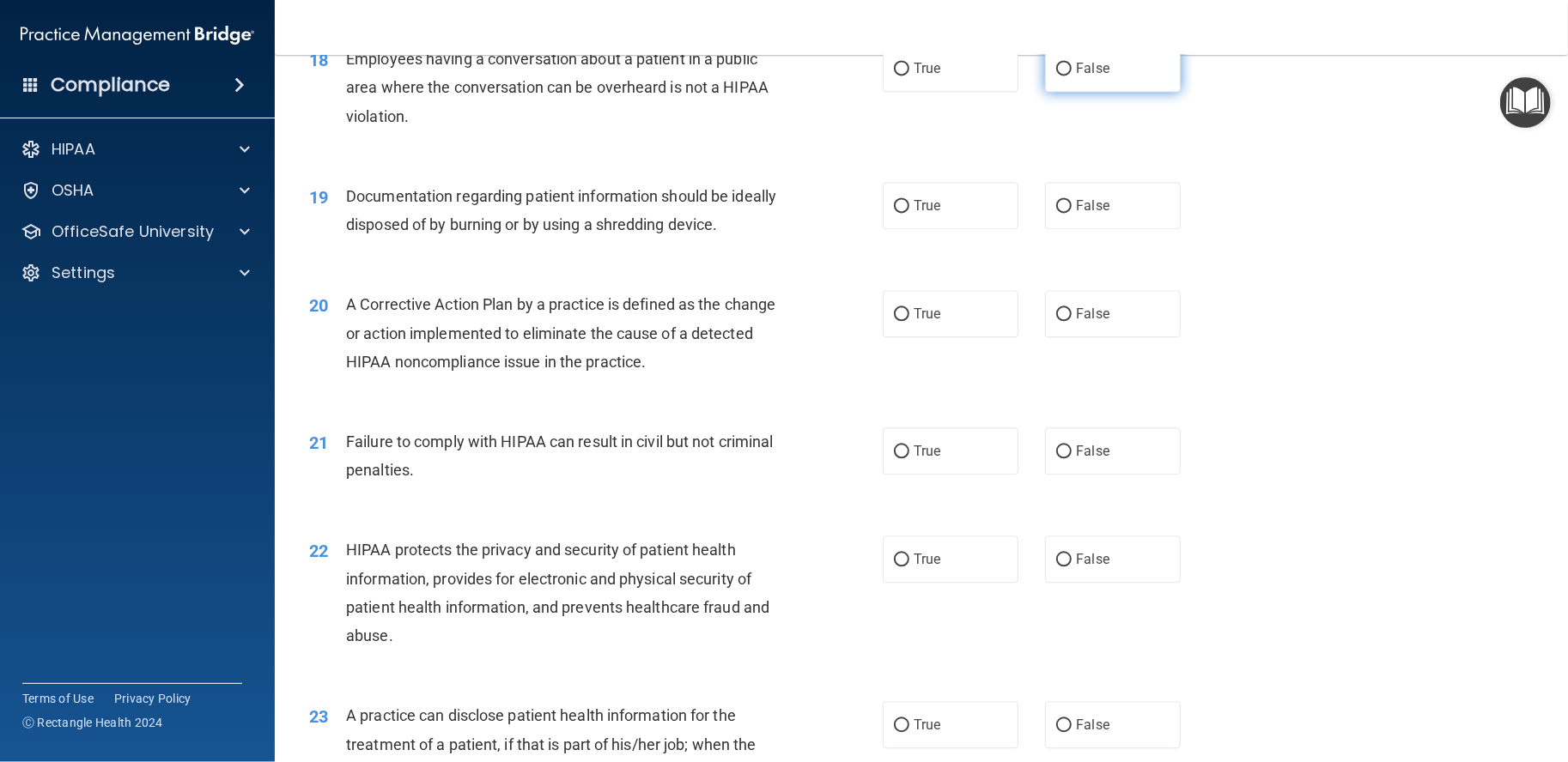
click at [1152, 91] on label "False" at bounding box center [1113, 69] width 135 height 48
click at [1072, 76] on input "False" at bounding box center [1064, 69] width 16 height 13
radio input "true"
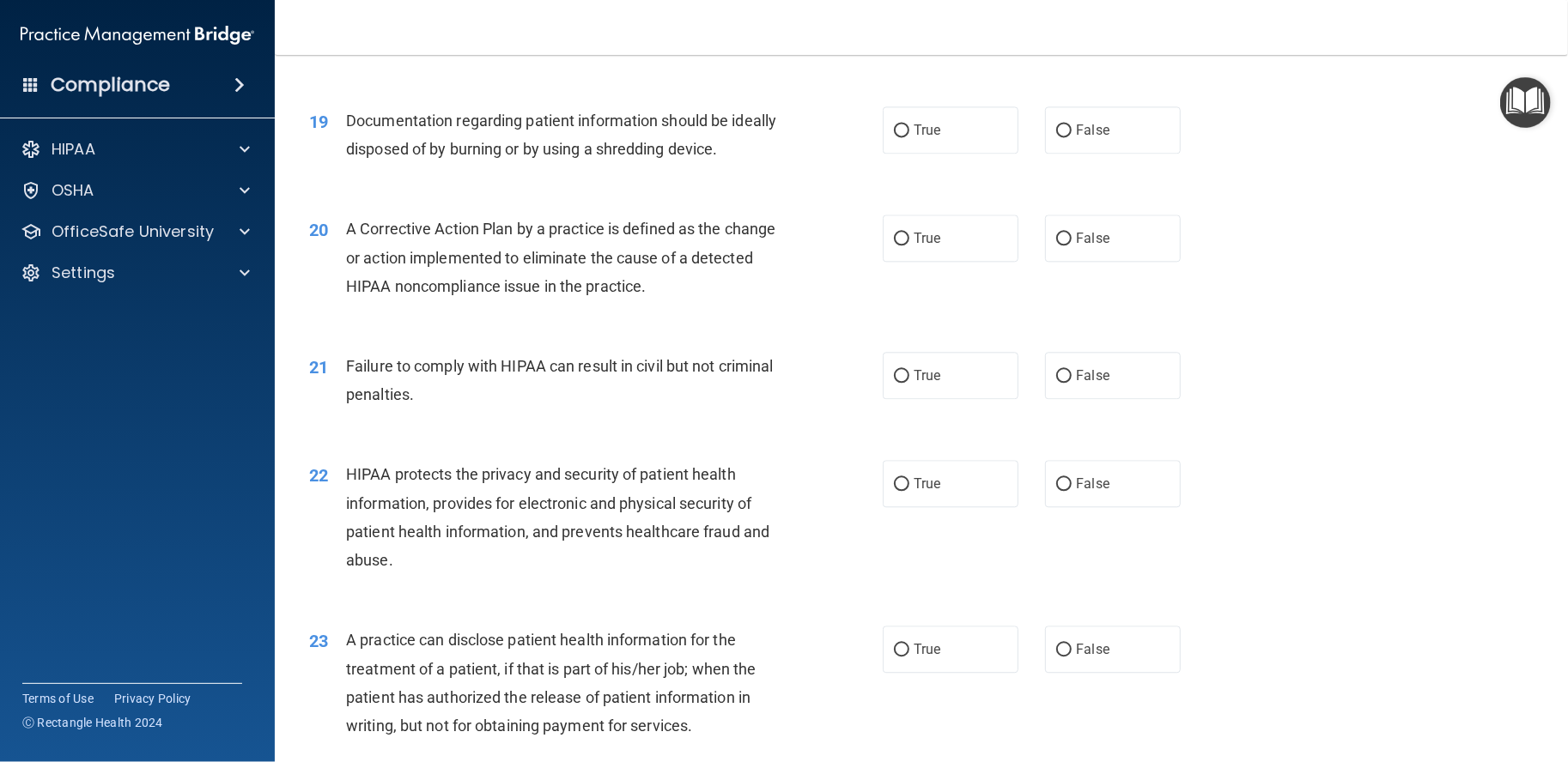
scroll to position [2431, 0]
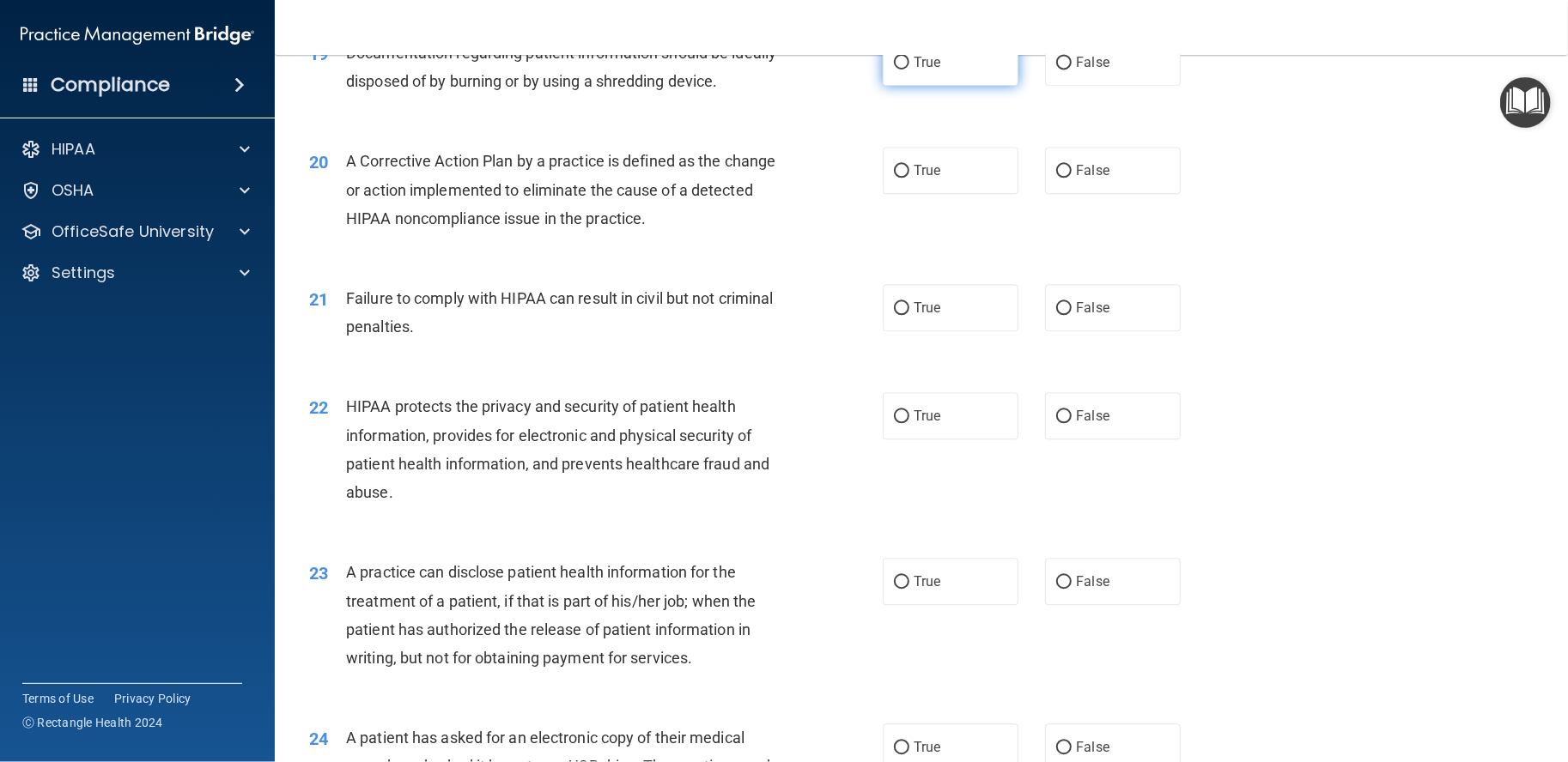
click at [958, 86] on label "True" at bounding box center [951, 62] width 135 height 48
click at [910, 70] on input "True" at bounding box center [902, 63] width 16 height 13
radio input "true"
click at [995, 194] on label "True" at bounding box center [951, 170] width 135 height 48
click at [910, 177] on input "True" at bounding box center [902, 171] width 16 height 13
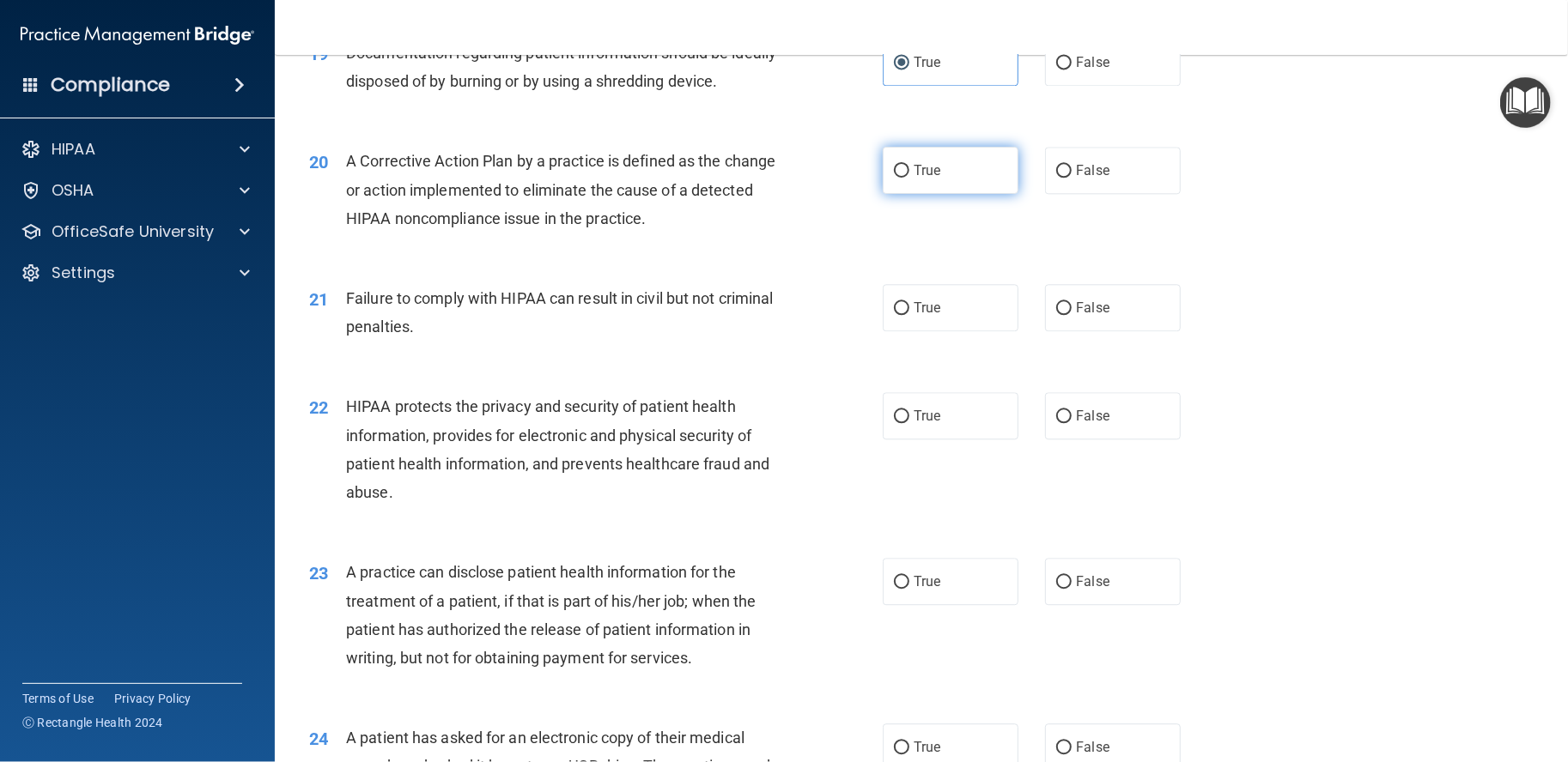
radio input "true"
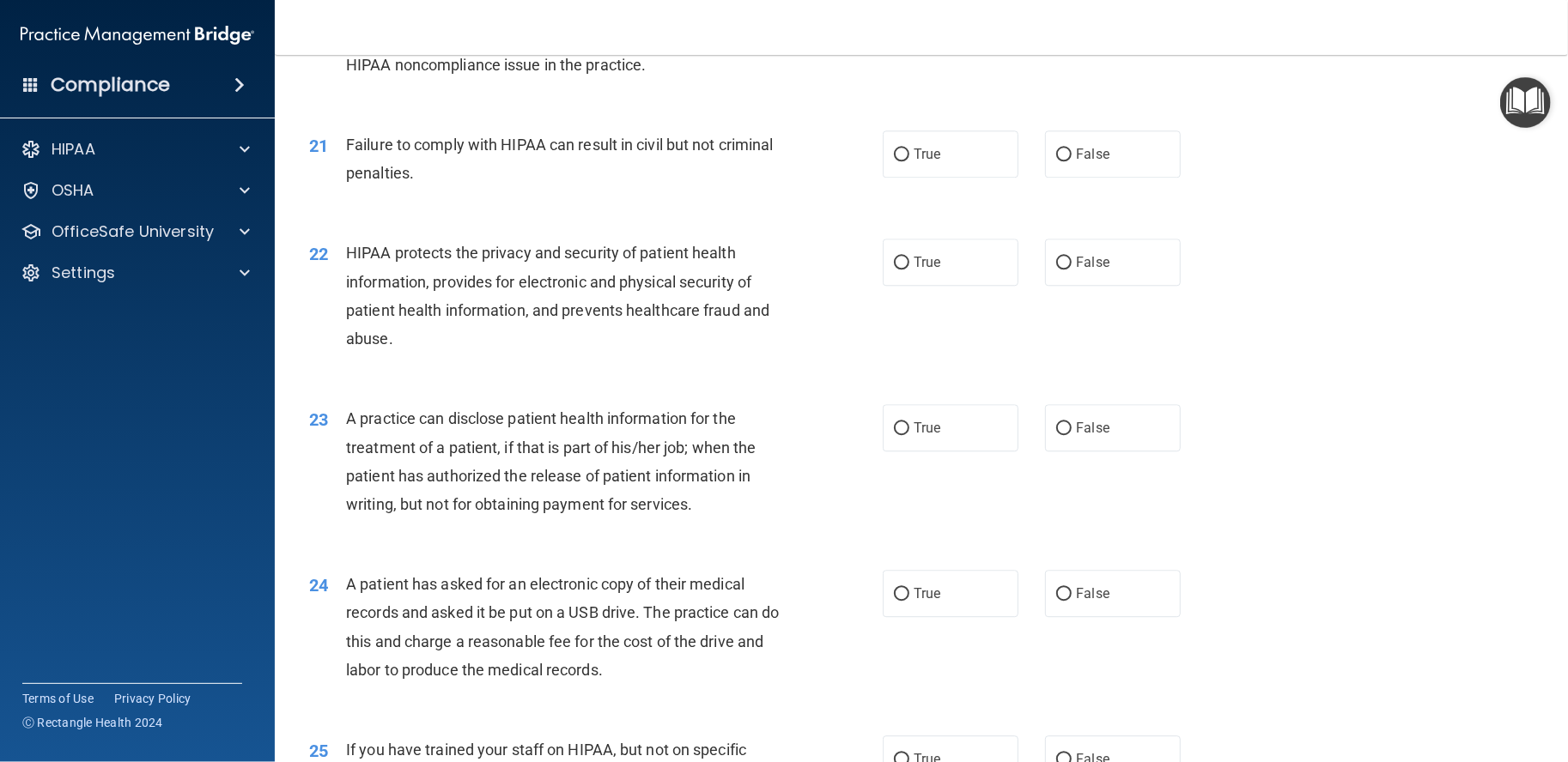
scroll to position [2442, 0]
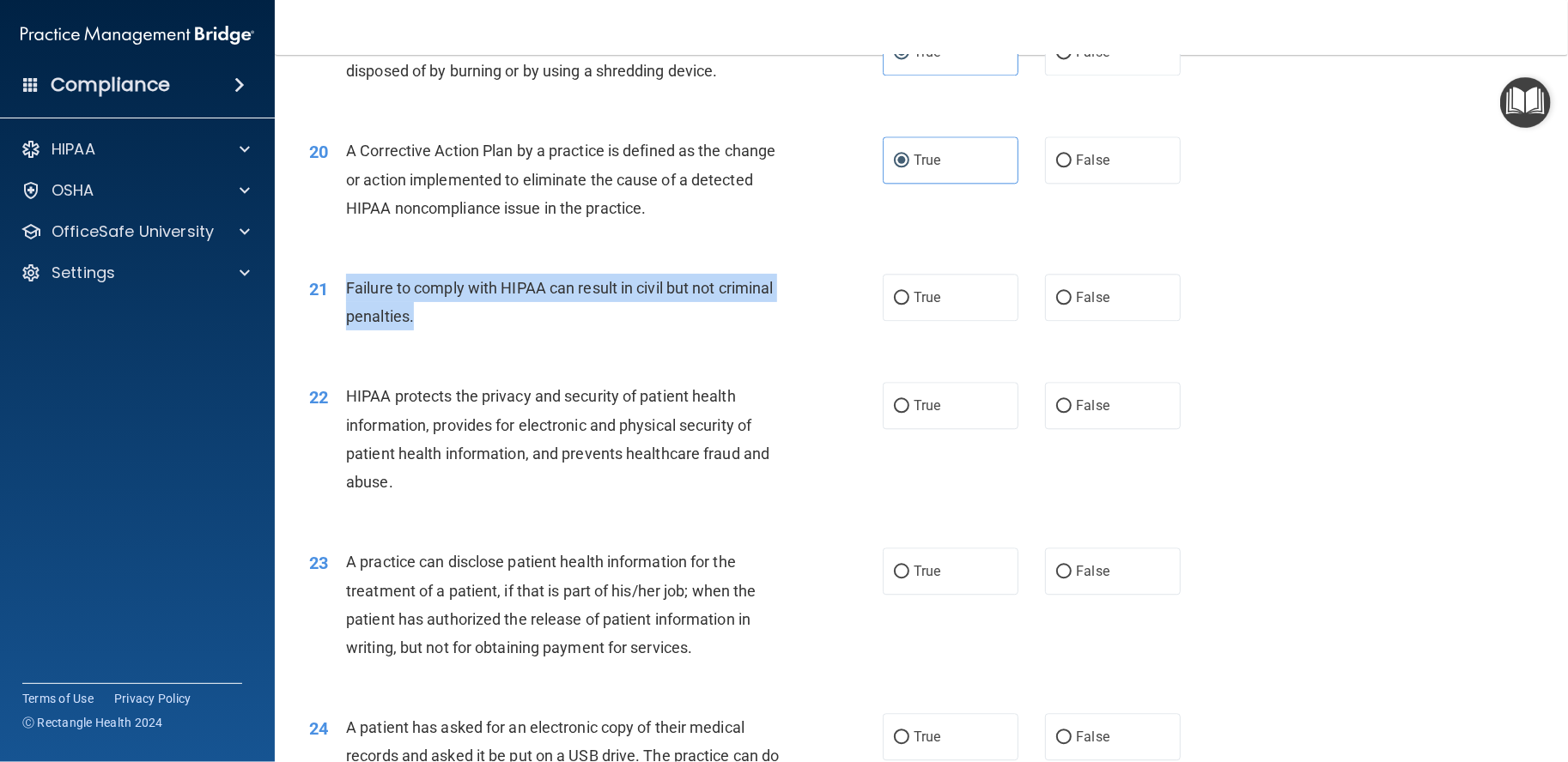
drag, startPoint x: 499, startPoint y: 340, endPoint x: 343, endPoint y: 319, distance: 157.4
click at [343, 319] on div "21 Failure to comply with HIPAA can result in civil but not criminal penalties." at bounding box center [596, 306] width 625 height 65
copy div "Failure to comply with HIPAA can result in civil but not criminal penalties."
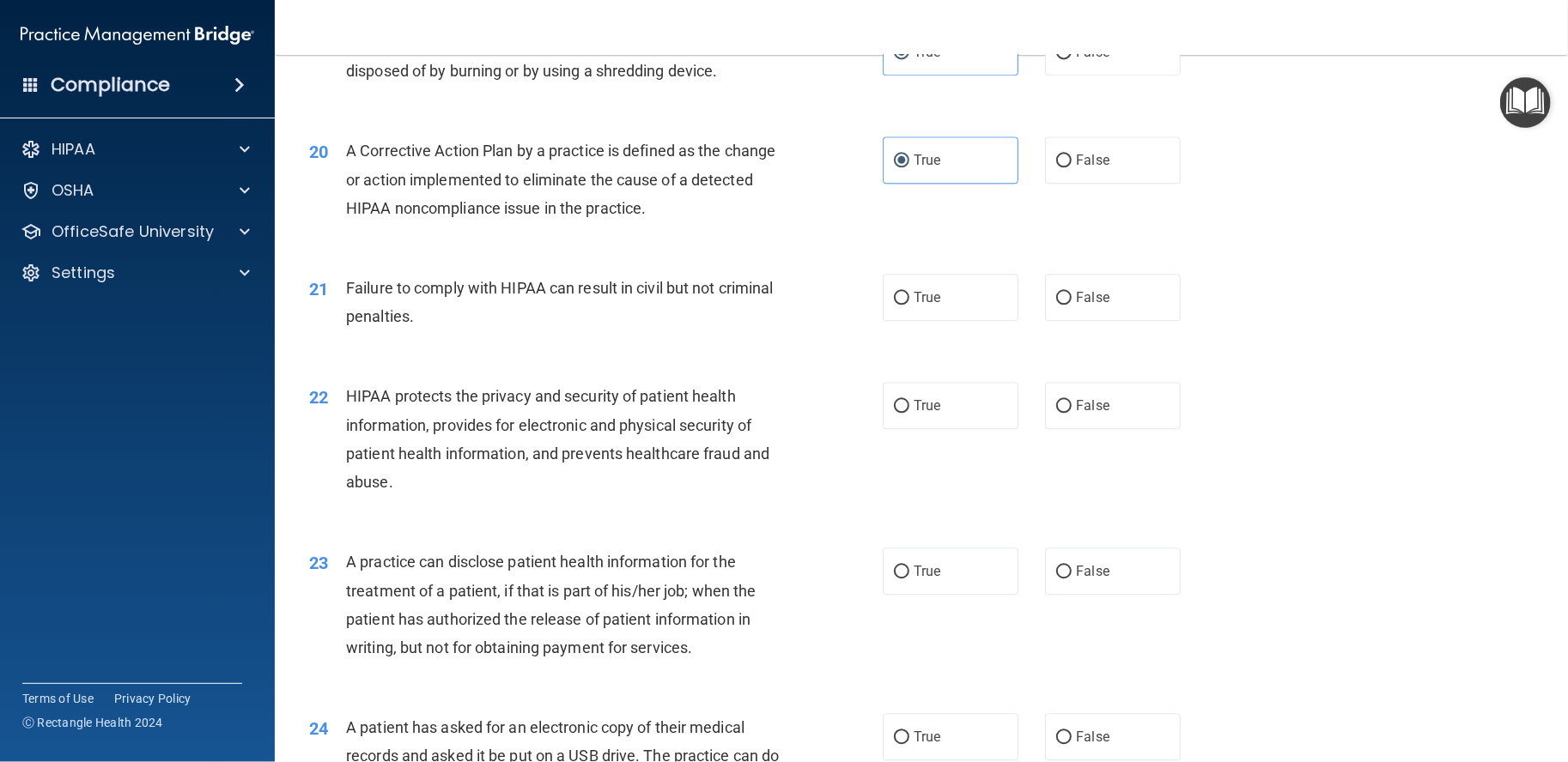
click at [665, 85] on div "Documentation regarding patient information should be ideally disposed of by bu…" at bounding box center [571, 57] width 450 height 57
click at [1065, 308] on label "False" at bounding box center [1113, 297] width 135 height 48
click at [1065, 305] on input "False" at bounding box center [1064, 298] width 16 height 13
radio input "true"
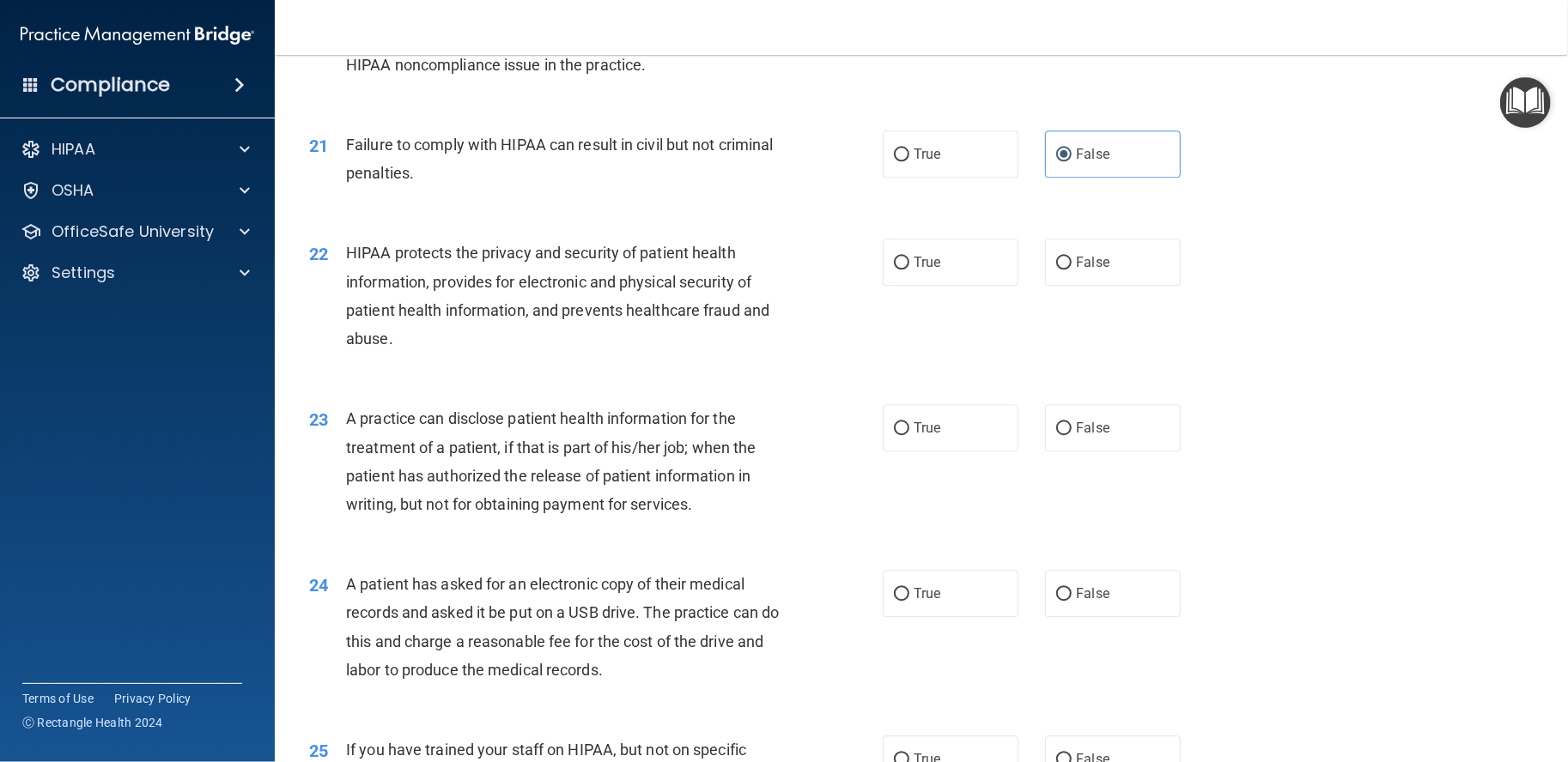
scroll to position [2728, 0]
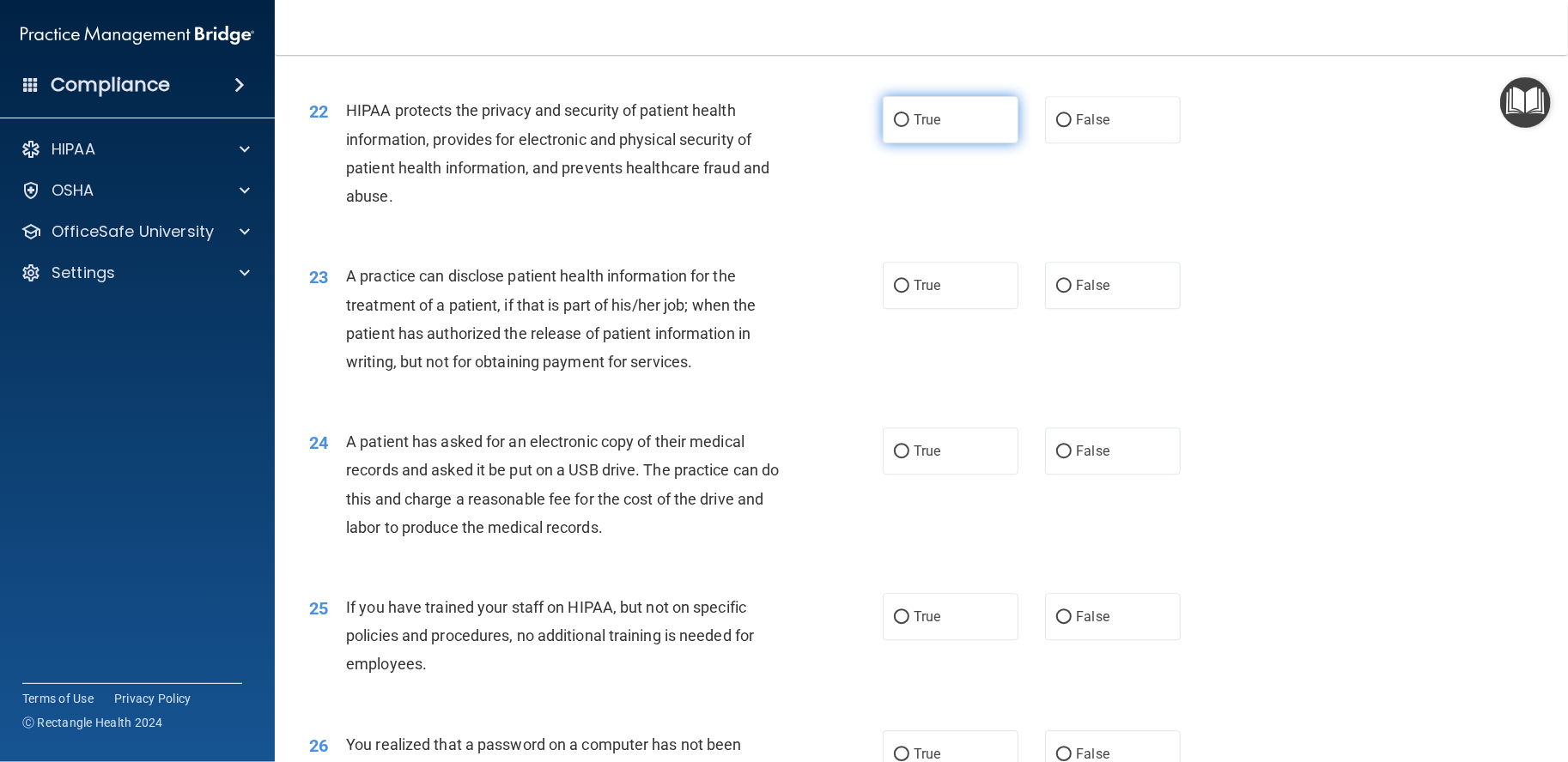
click at [958, 143] on label "True" at bounding box center [951, 120] width 135 height 48
click at [910, 127] on input "True" at bounding box center [902, 121] width 16 height 13
radio input "true"
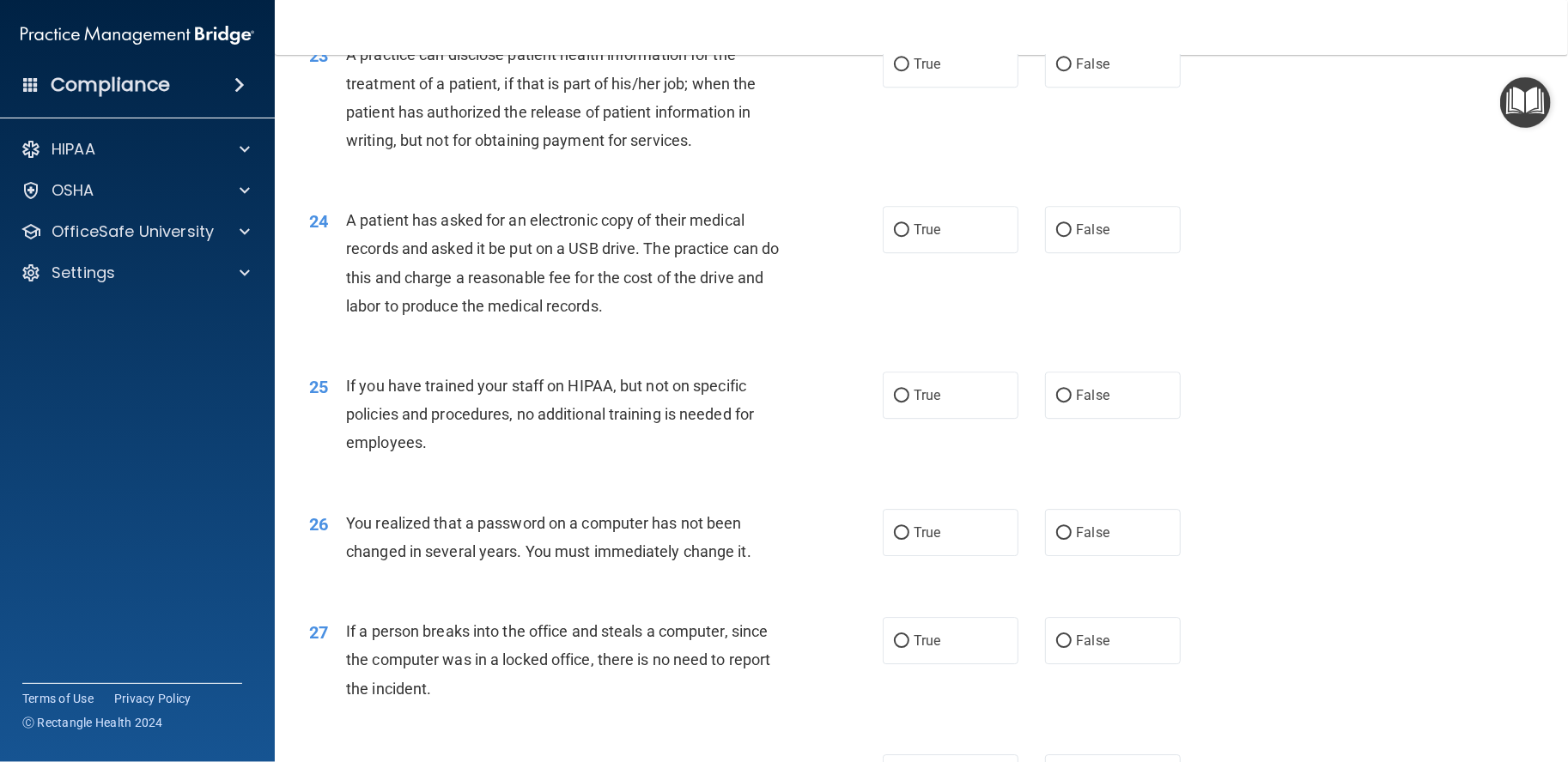
scroll to position [2871, 0]
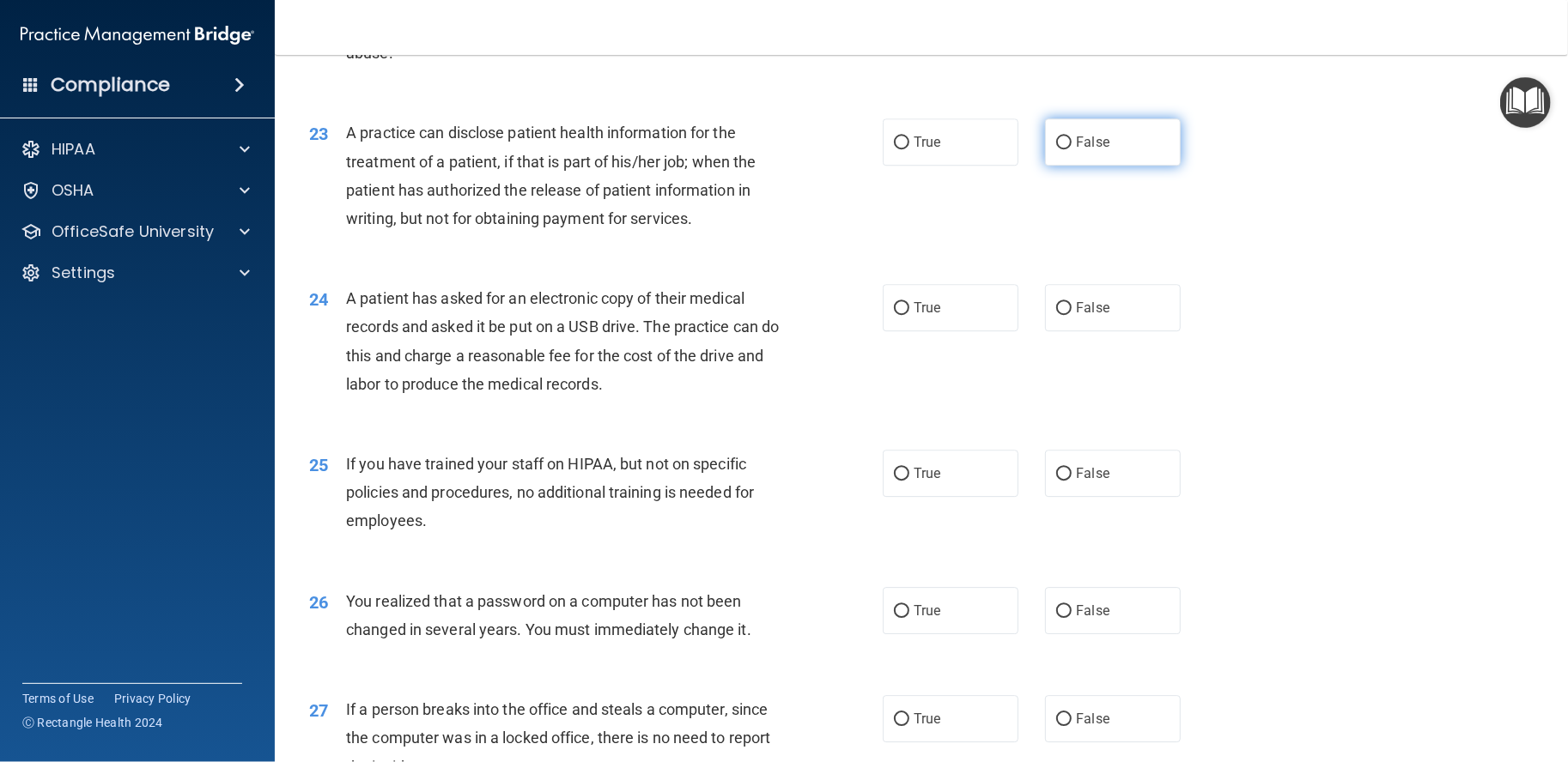
click at [1103, 166] on label "False" at bounding box center [1113, 142] width 135 height 48
click at [1072, 149] on input "False" at bounding box center [1064, 143] width 16 height 13
radio input "true"
click at [921, 150] on span "True" at bounding box center [926, 142] width 27 height 16
click at [910, 149] on input "True" at bounding box center [902, 143] width 16 height 13
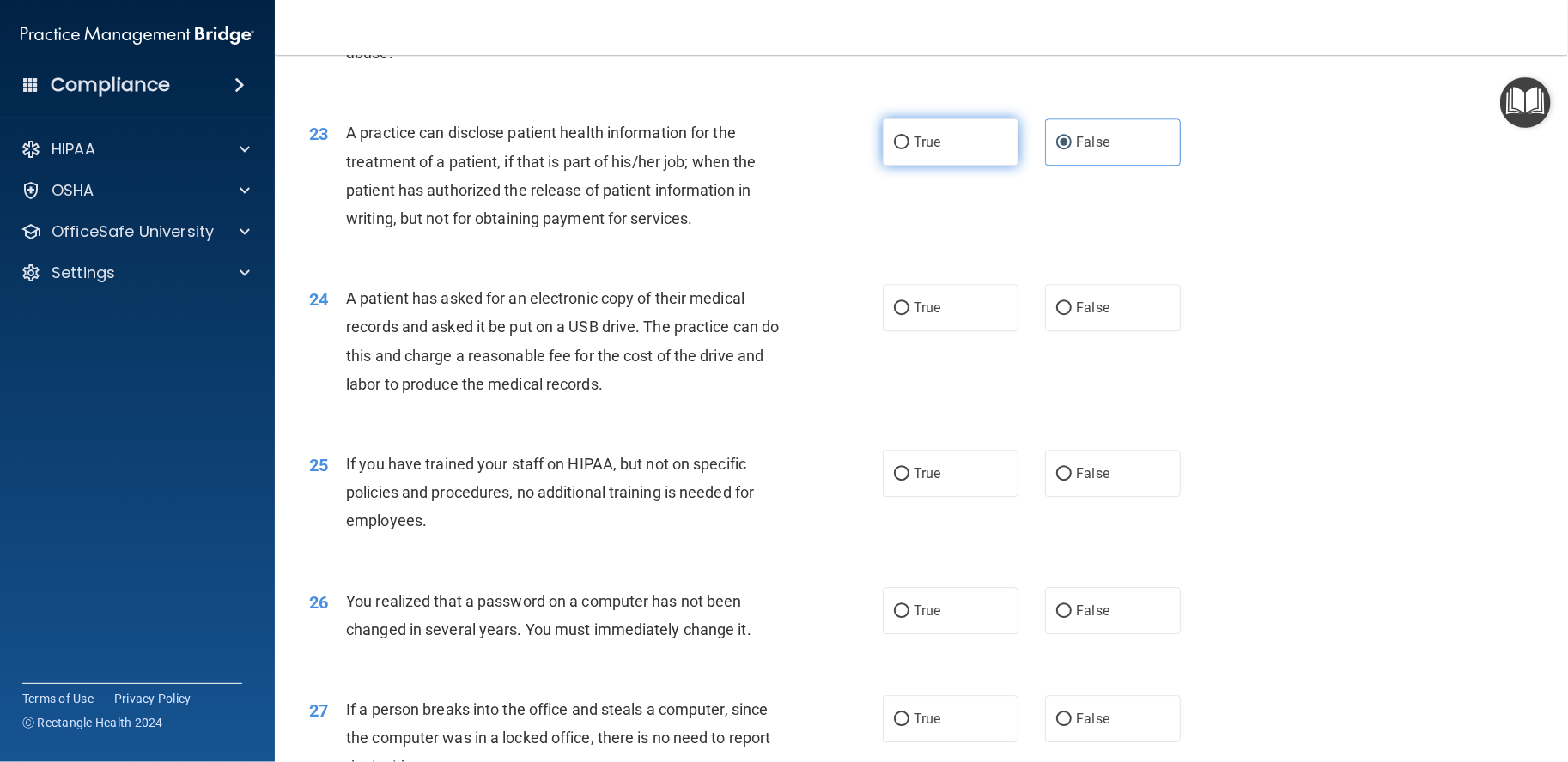
radio input "true"
radio input "false"
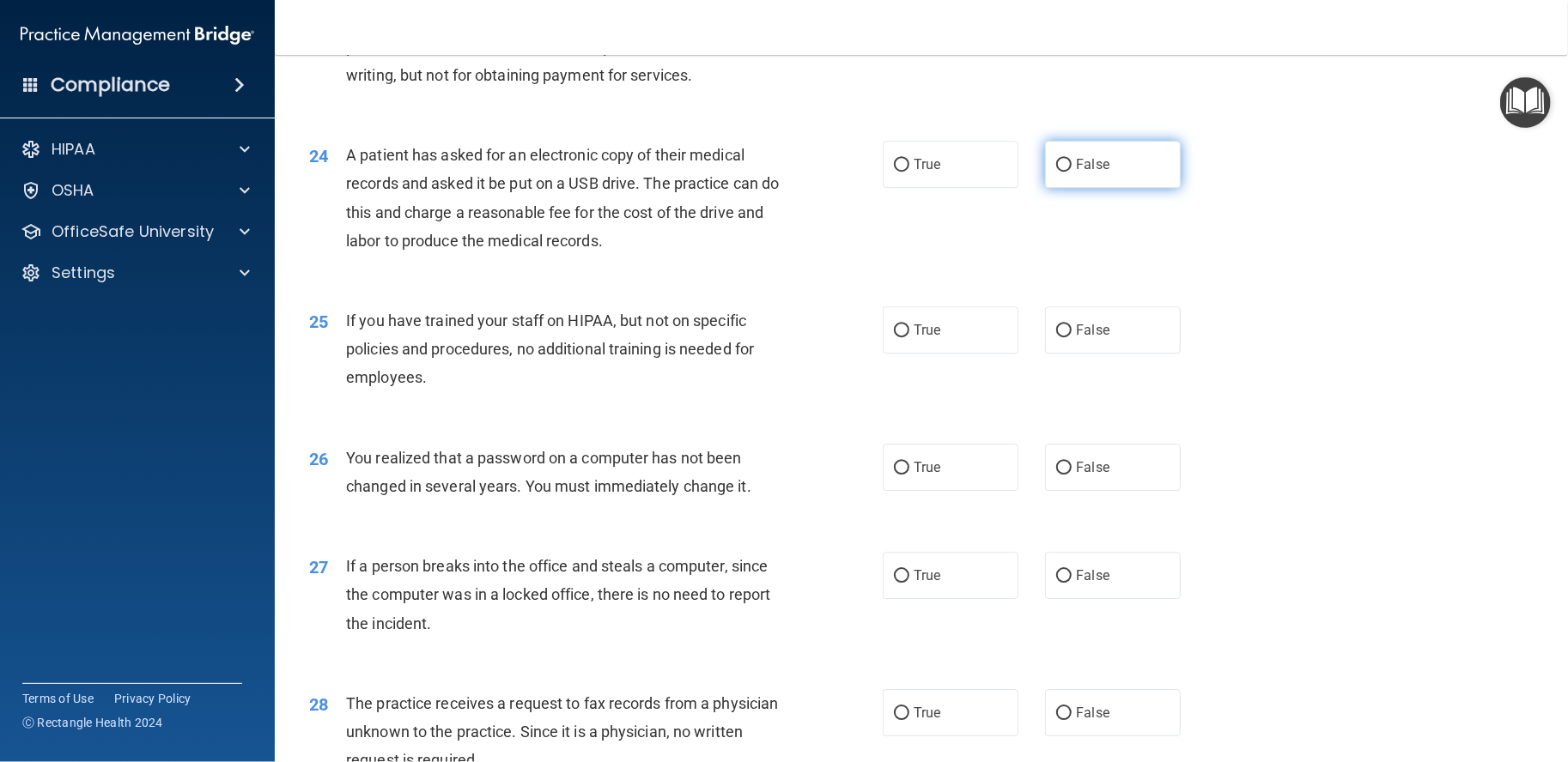
click at [1076, 188] on label "False" at bounding box center [1113, 165] width 135 height 48
click at [1072, 172] on input "False" at bounding box center [1064, 166] width 16 height 13
radio input "true"
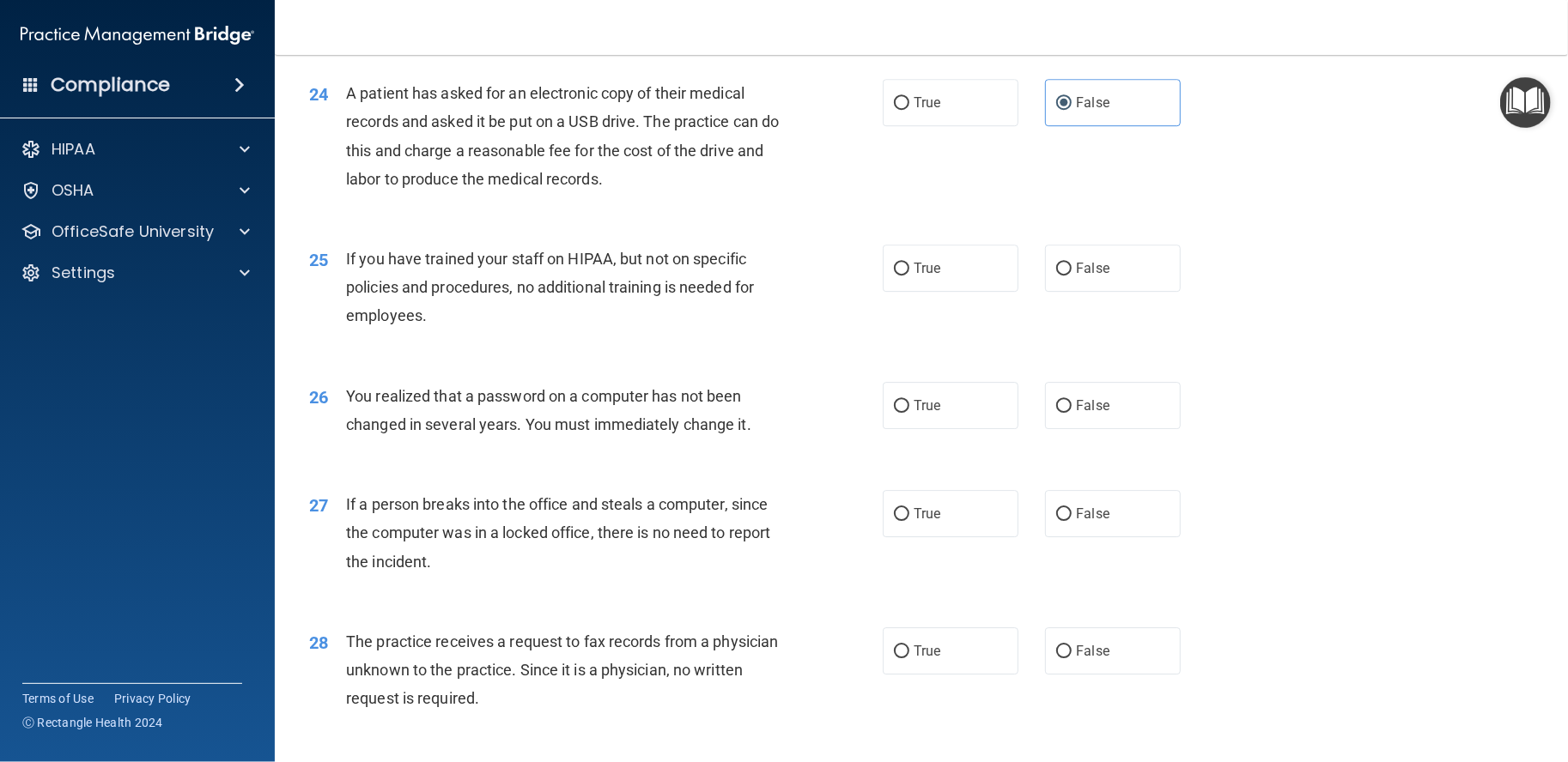
scroll to position [3157, 0]
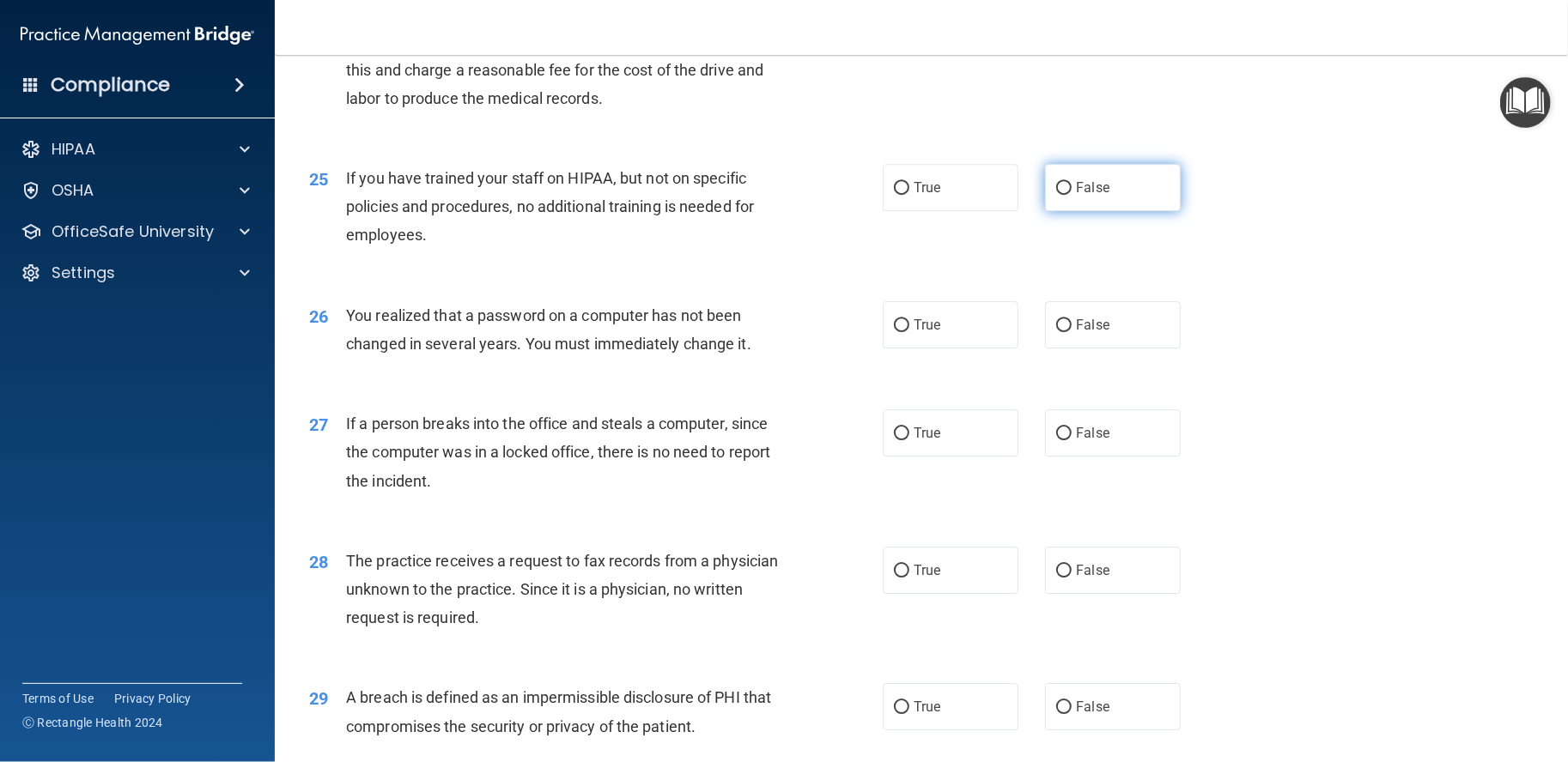
click at [1076, 211] on label "False" at bounding box center [1113, 188] width 135 height 48
click at [1072, 195] on input "False" at bounding box center [1064, 188] width 16 height 13
radio input "true"
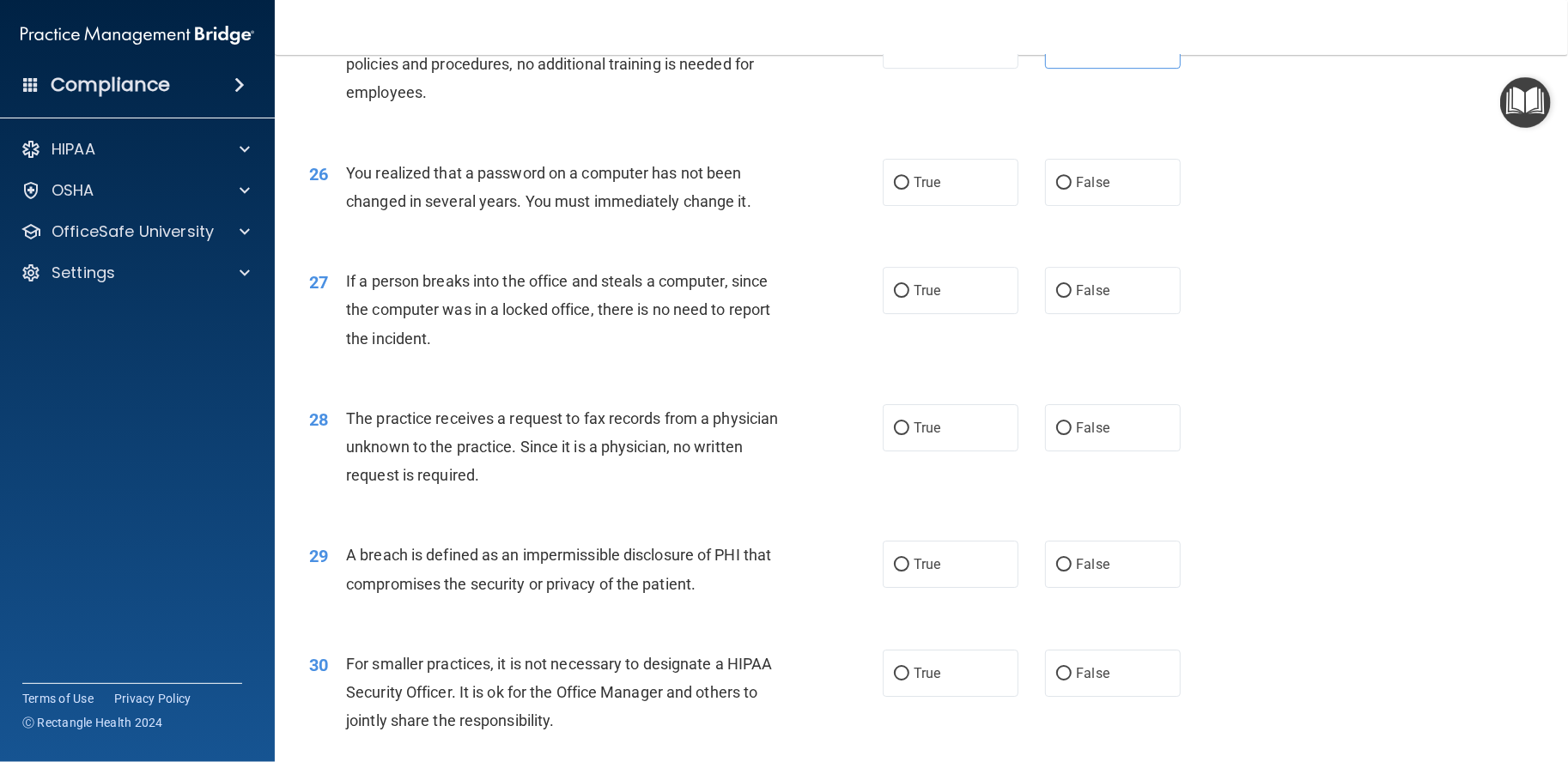
scroll to position [3300, 0]
click at [952, 205] on label "True" at bounding box center [951, 182] width 135 height 48
click at [910, 188] on input "True" at bounding box center [902, 182] width 16 height 13
radio input "true"
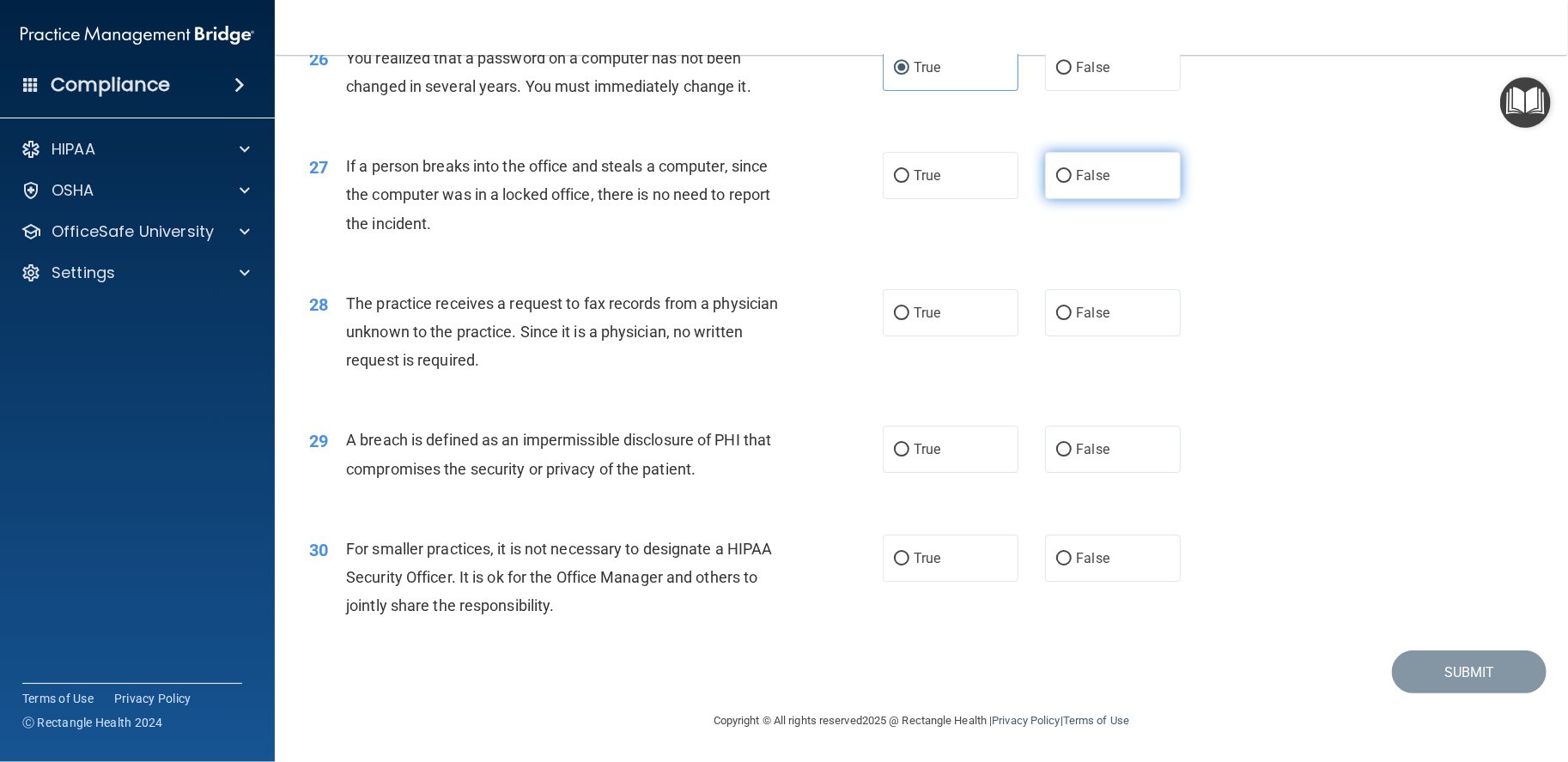
click at [1052, 197] on label "False" at bounding box center [1113, 176] width 135 height 48
click at [1056, 183] on input "False" at bounding box center [1064, 177] width 16 height 13
radio input "true"
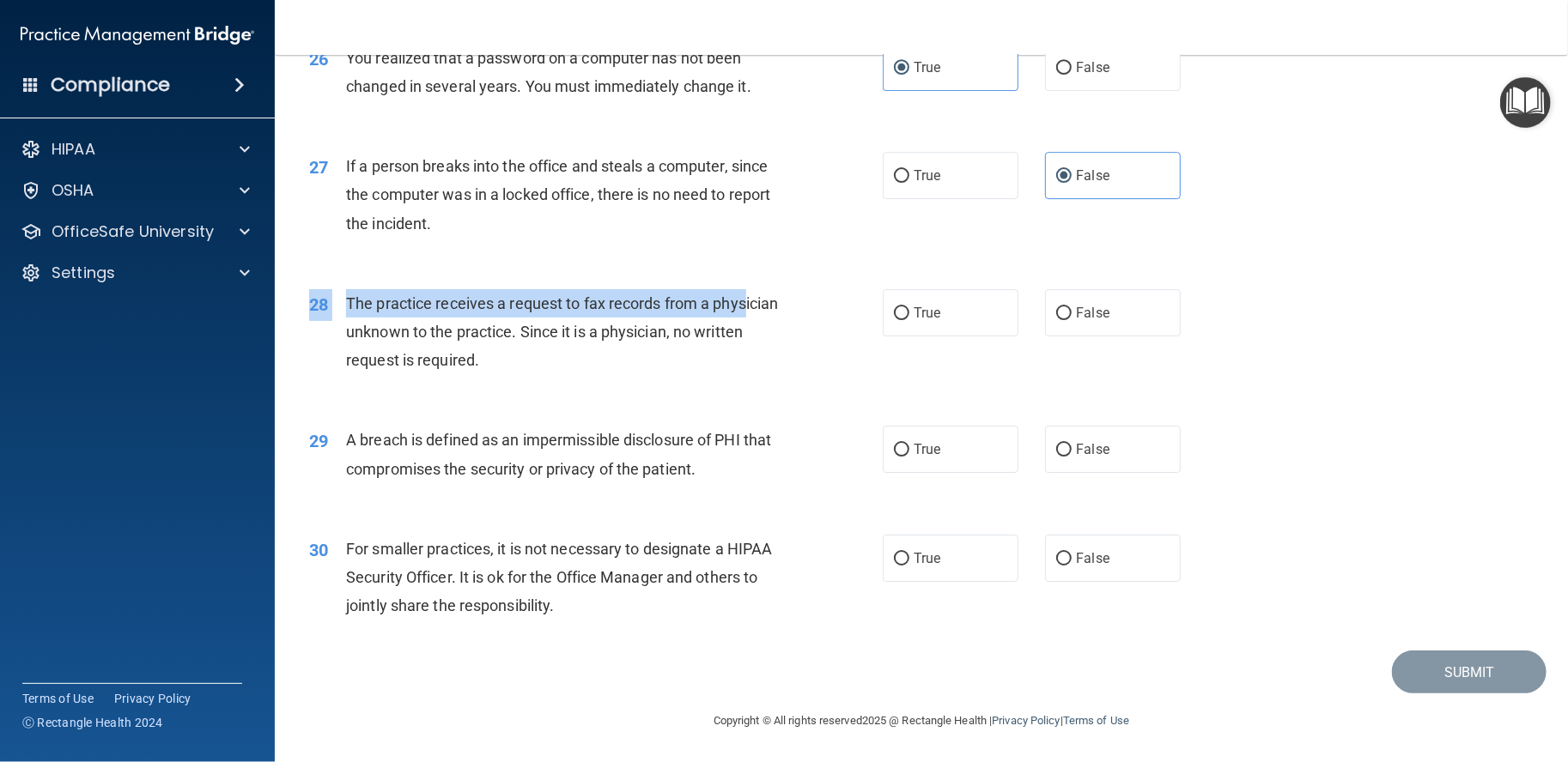
drag, startPoint x: 617, startPoint y: 388, endPoint x: 376, endPoint y: 332, distance: 247.4
click at [376, 332] on div "28 The practice receives a request to fax records from a physician unknown to t…" at bounding box center [922, 337] width 1250 height 137
click at [371, 317] on div "The practice receives a request to fax records from a physician unknown to the …" at bounding box center [571, 332] width 450 height 86
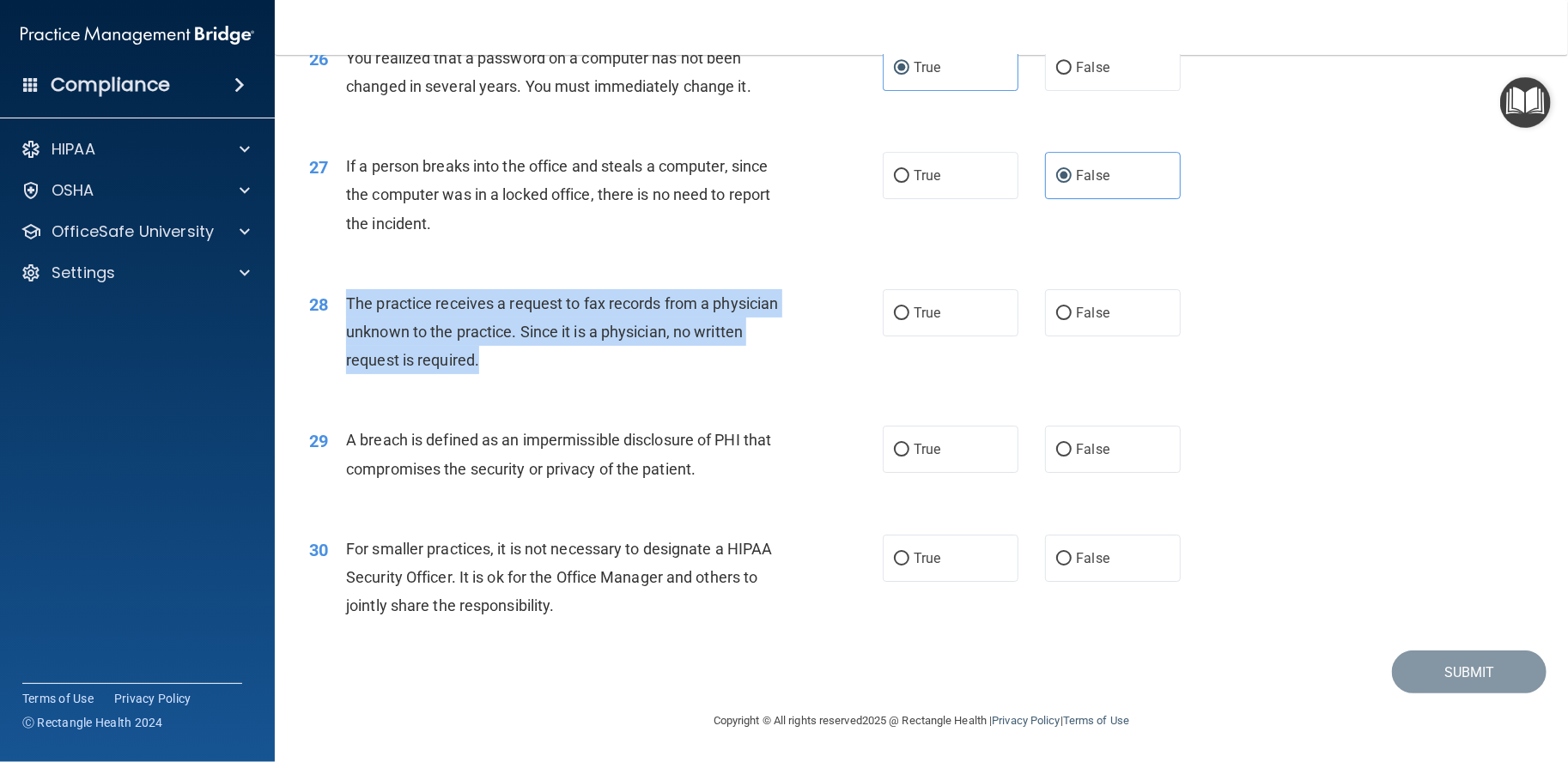
drag, startPoint x: 344, startPoint y: 302, endPoint x: 530, endPoint y: 370, distance: 198.0
click at [530, 370] on div "28 The practice receives a request to fax records from a physician unknown to t…" at bounding box center [596, 336] width 625 height 94
copy div "The practice receives a request to fax records from a physician unknown to the …"
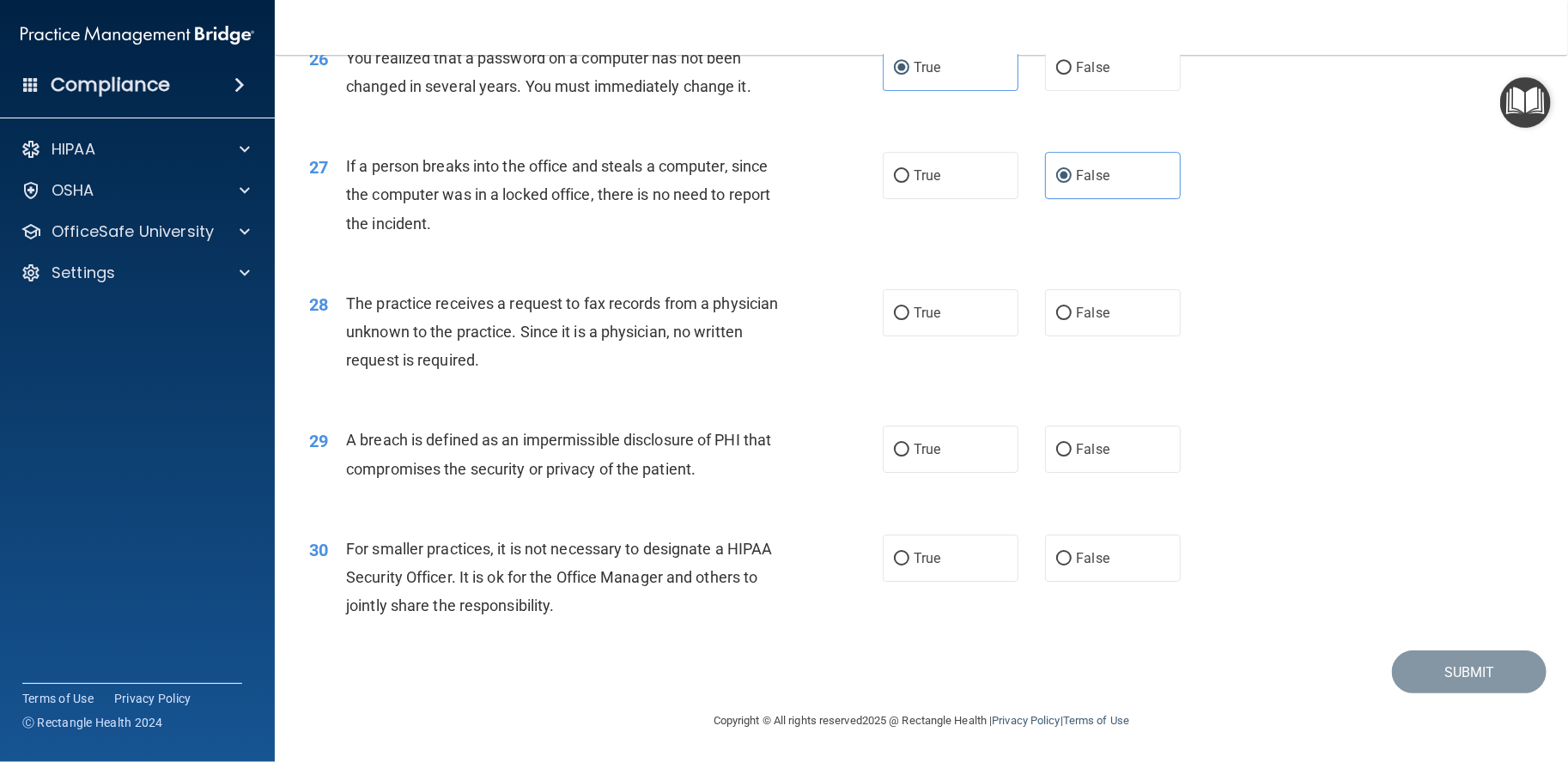
click at [1096, 339] on div "28 The practice receives a request to fax records from a physician unknown to t…" at bounding box center [922, 337] width 1250 height 137
click at [1089, 316] on span "False" at bounding box center [1093, 313] width 34 height 16
click at [1072, 316] on input "False" at bounding box center [1064, 314] width 16 height 13
radio input "true"
click at [966, 461] on label "True" at bounding box center [951, 449] width 135 height 48
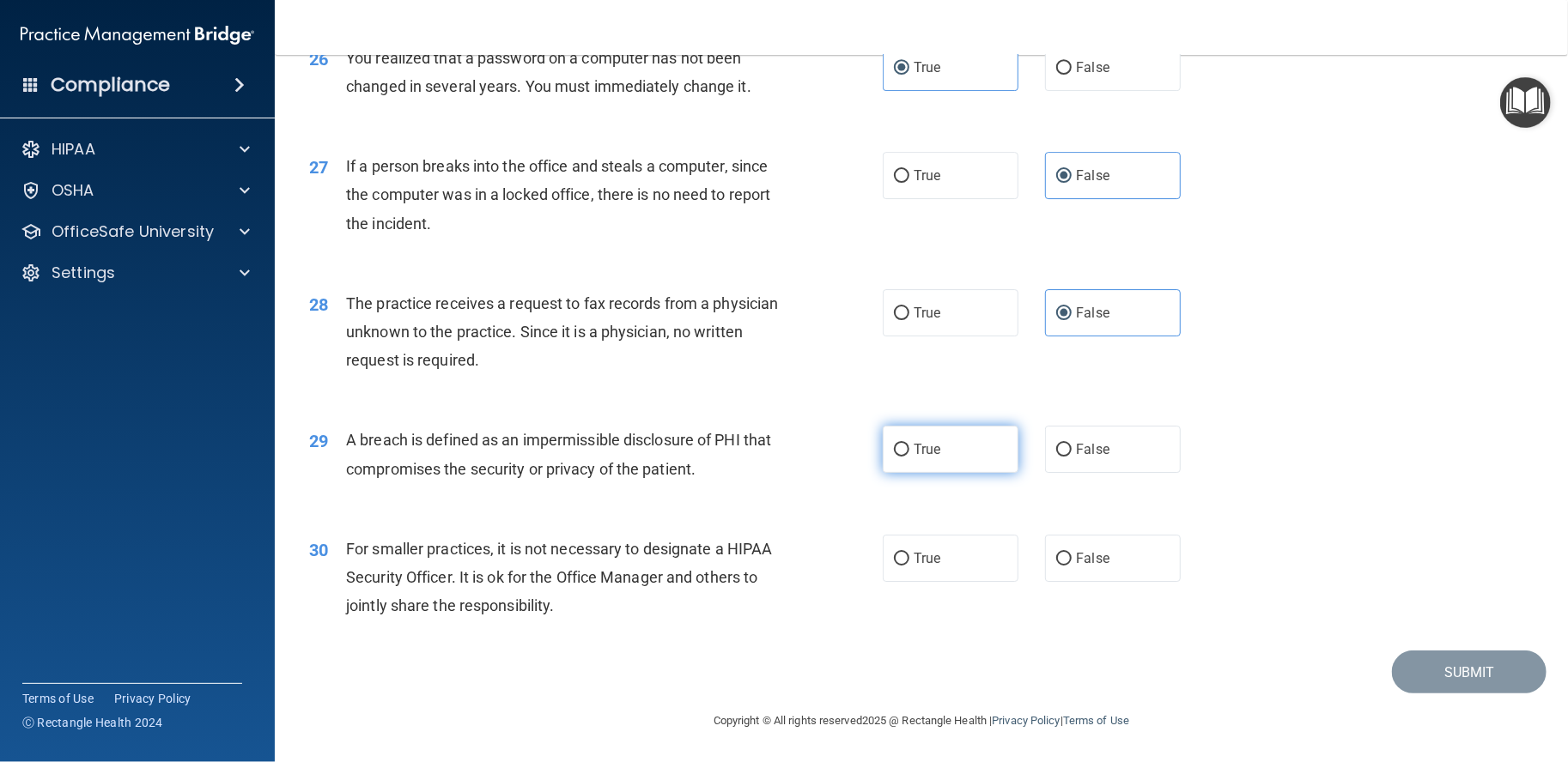
click at [910, 456] on input "True" at bounding box center [902, 450] width 16 height 13
radio input "true"
click at [888, 572] on label "True" at bounding box center [951, 559] width 135 height 48
click at [894, 565] on input "True" at bounding box center [902, 559] width 16 height 13
radio input "true"
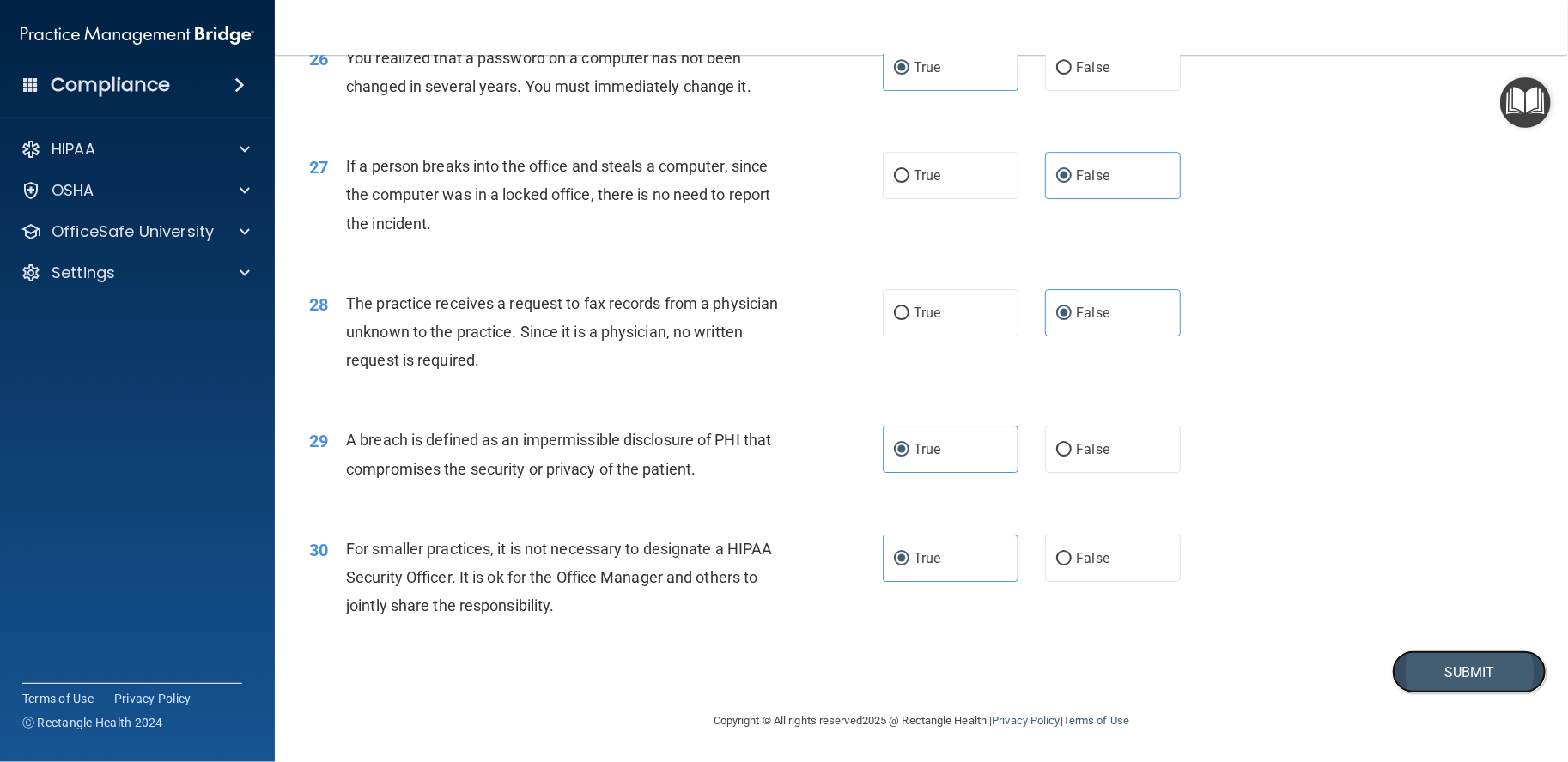
click at [1436, 689] on button "Submit" at bounding box center [1469, 672] width 155 height 44
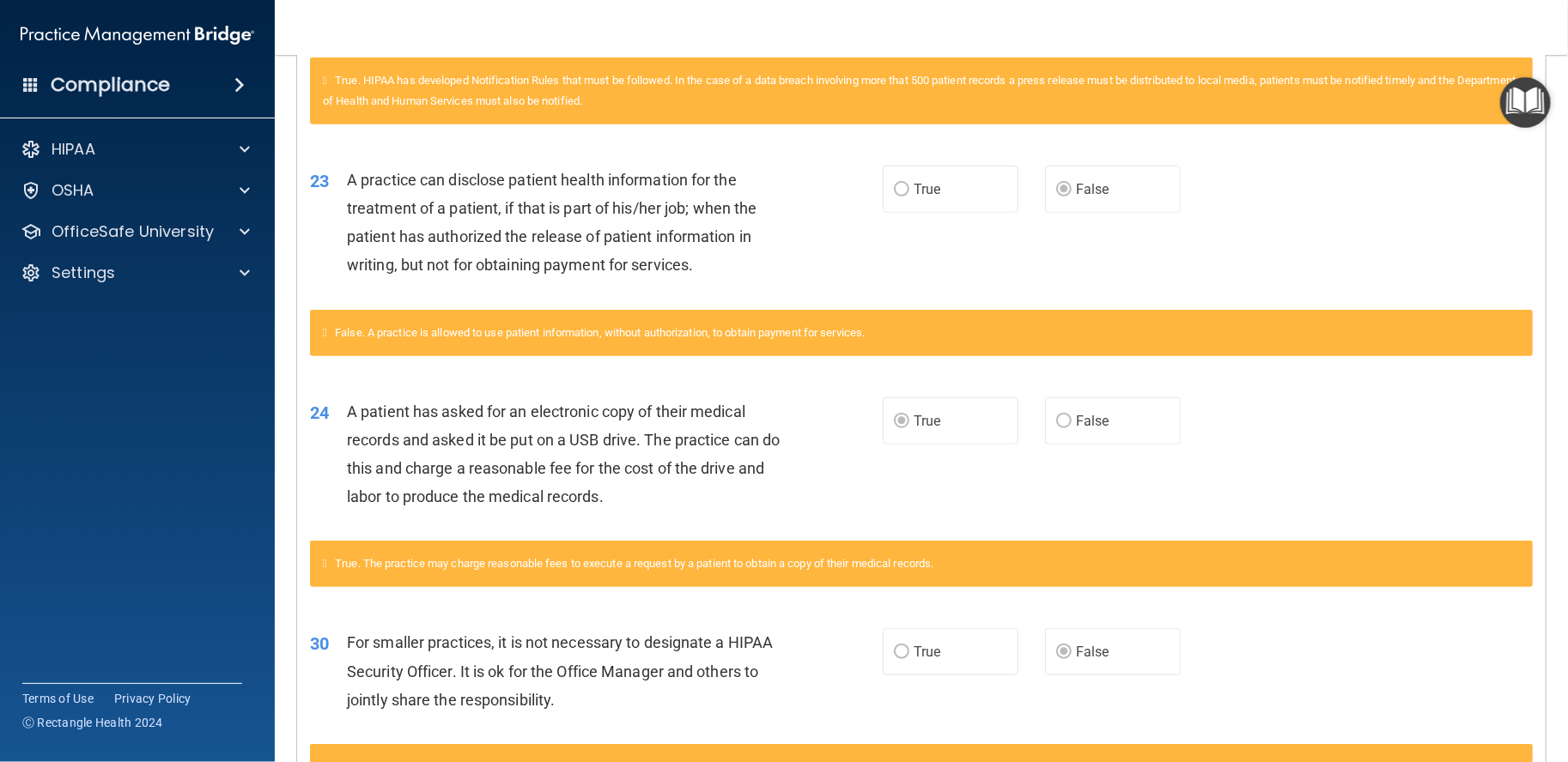
scroll to position [844, 0]
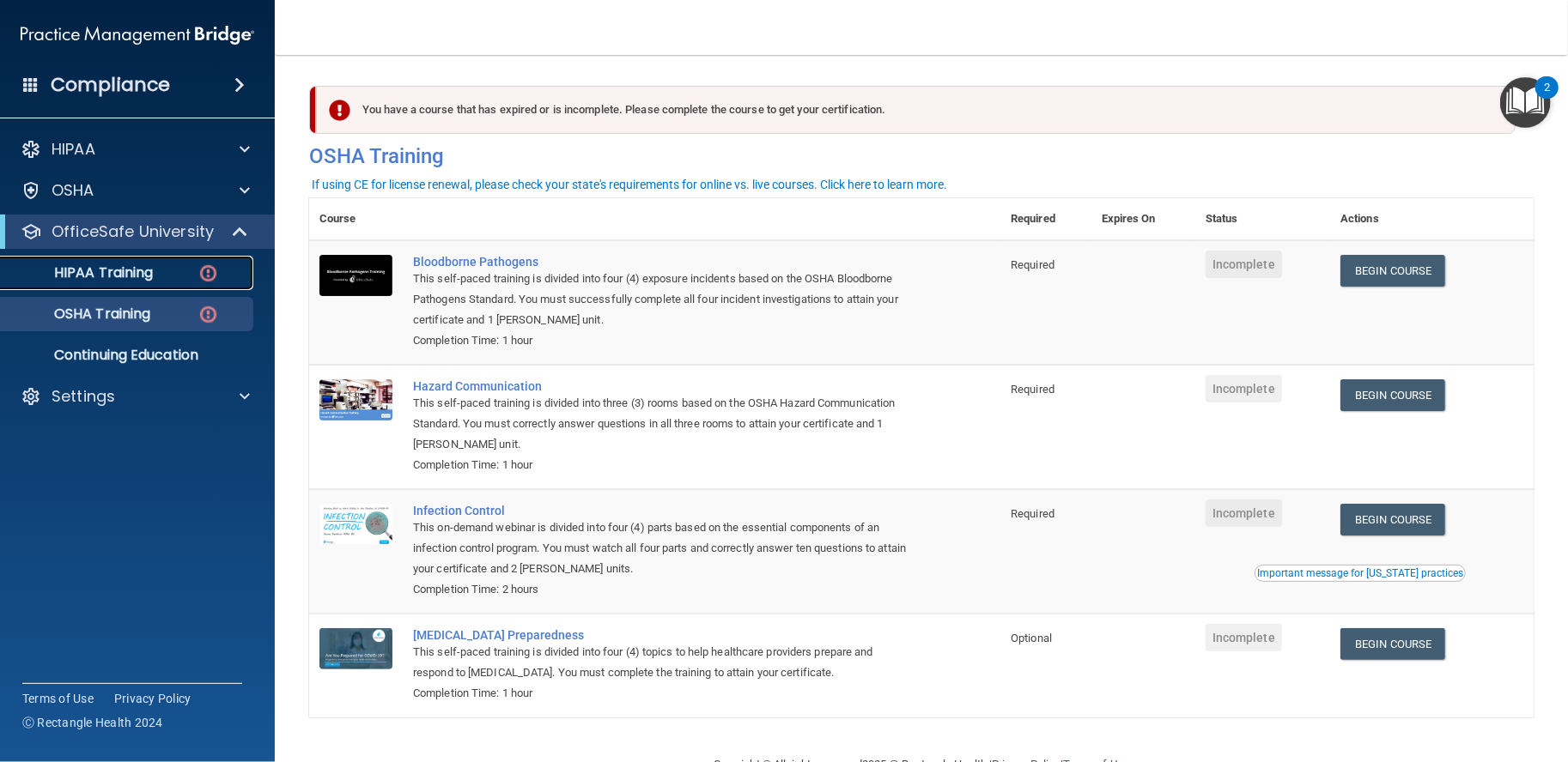
click at [163, 279] on div "HIPAA Training" at bounding box center [128, 273] width 234 height 17
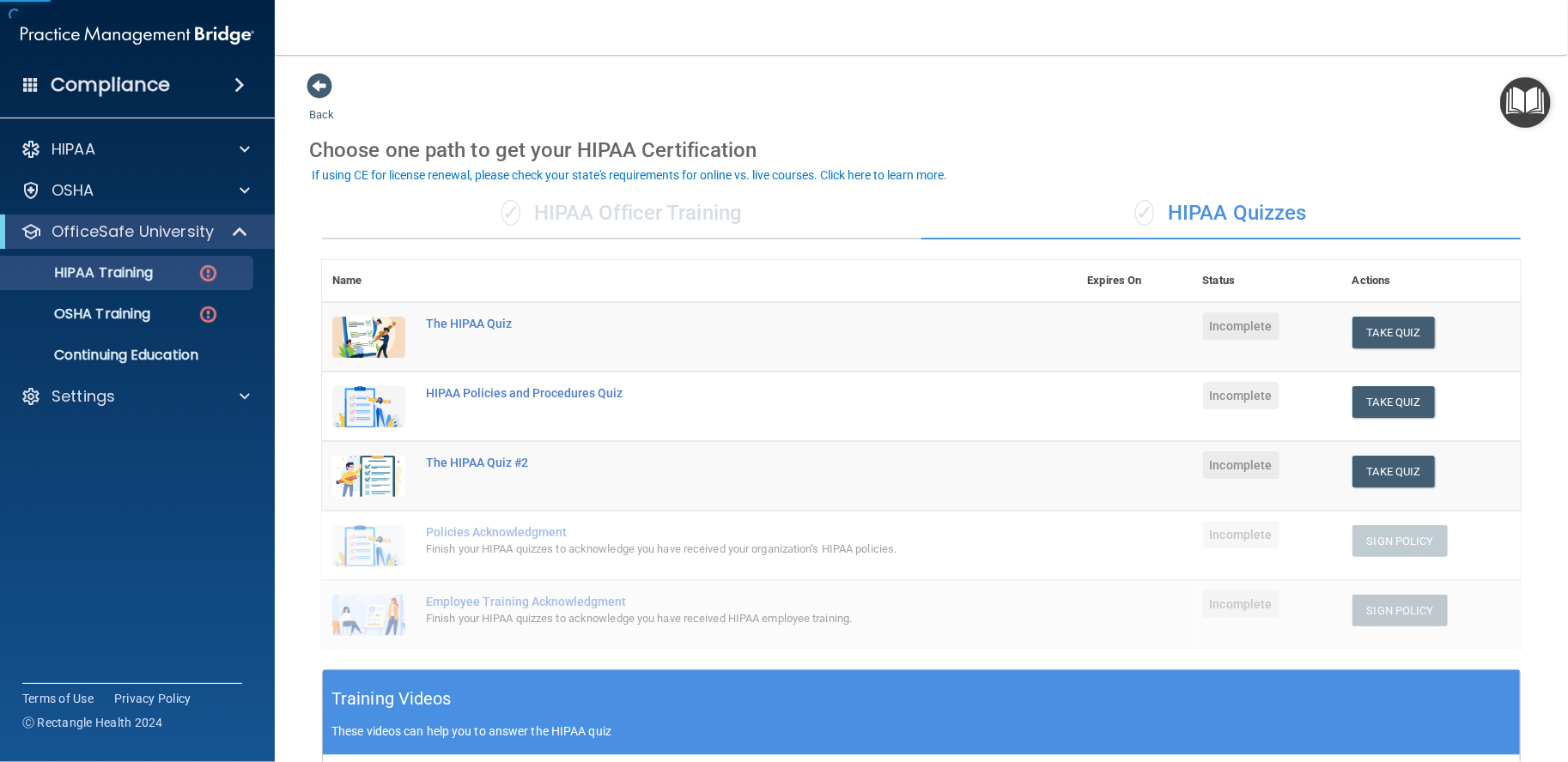
click at [627, 220] on div "✓ HIPAA Officer Training" at bounding box center [622, 213] width 600 height 51
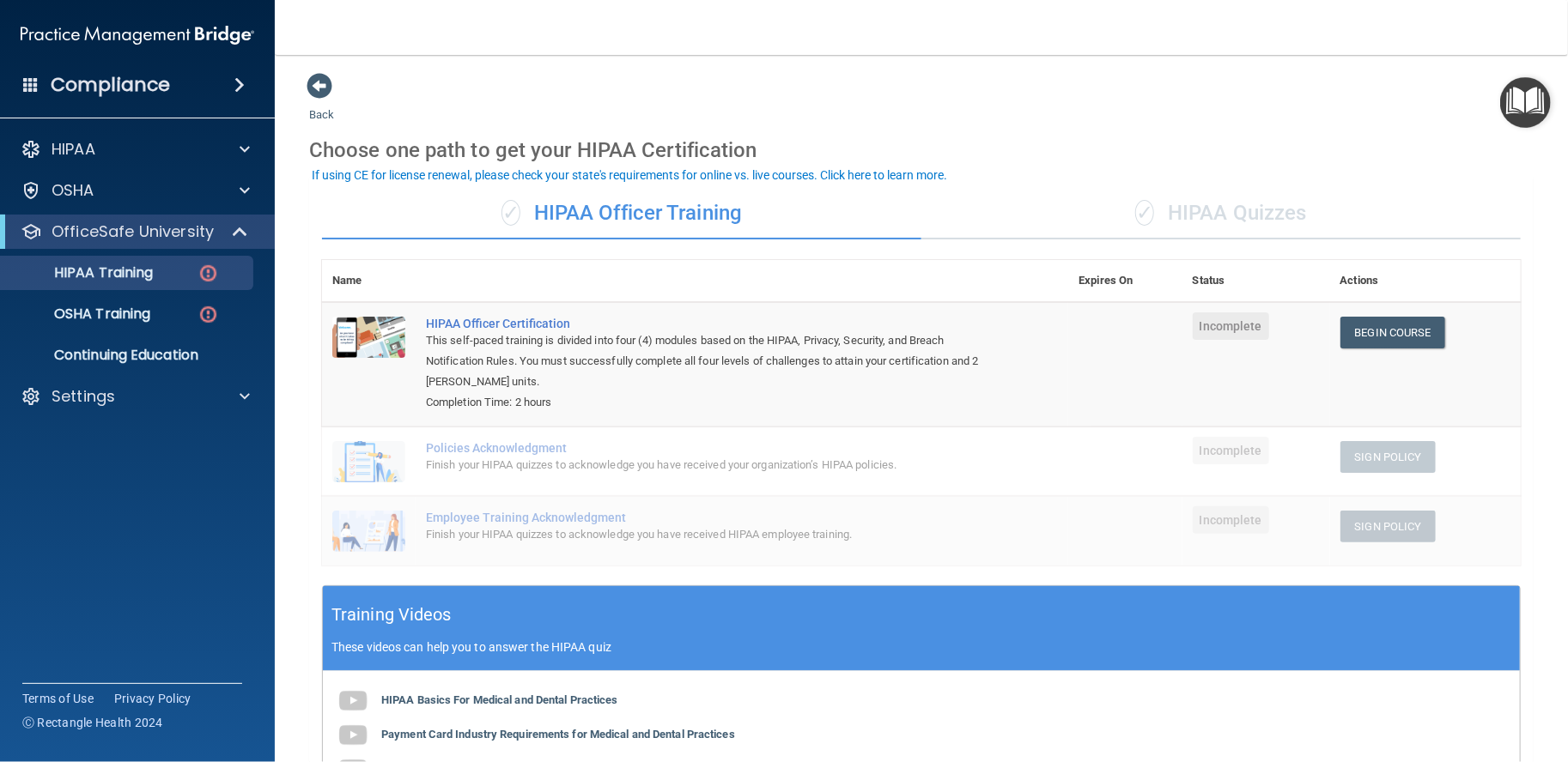
click at [1178, 210] on div "✓ HIPAA Quizzes" at bounding box center [1221, 213] width 600 height 51
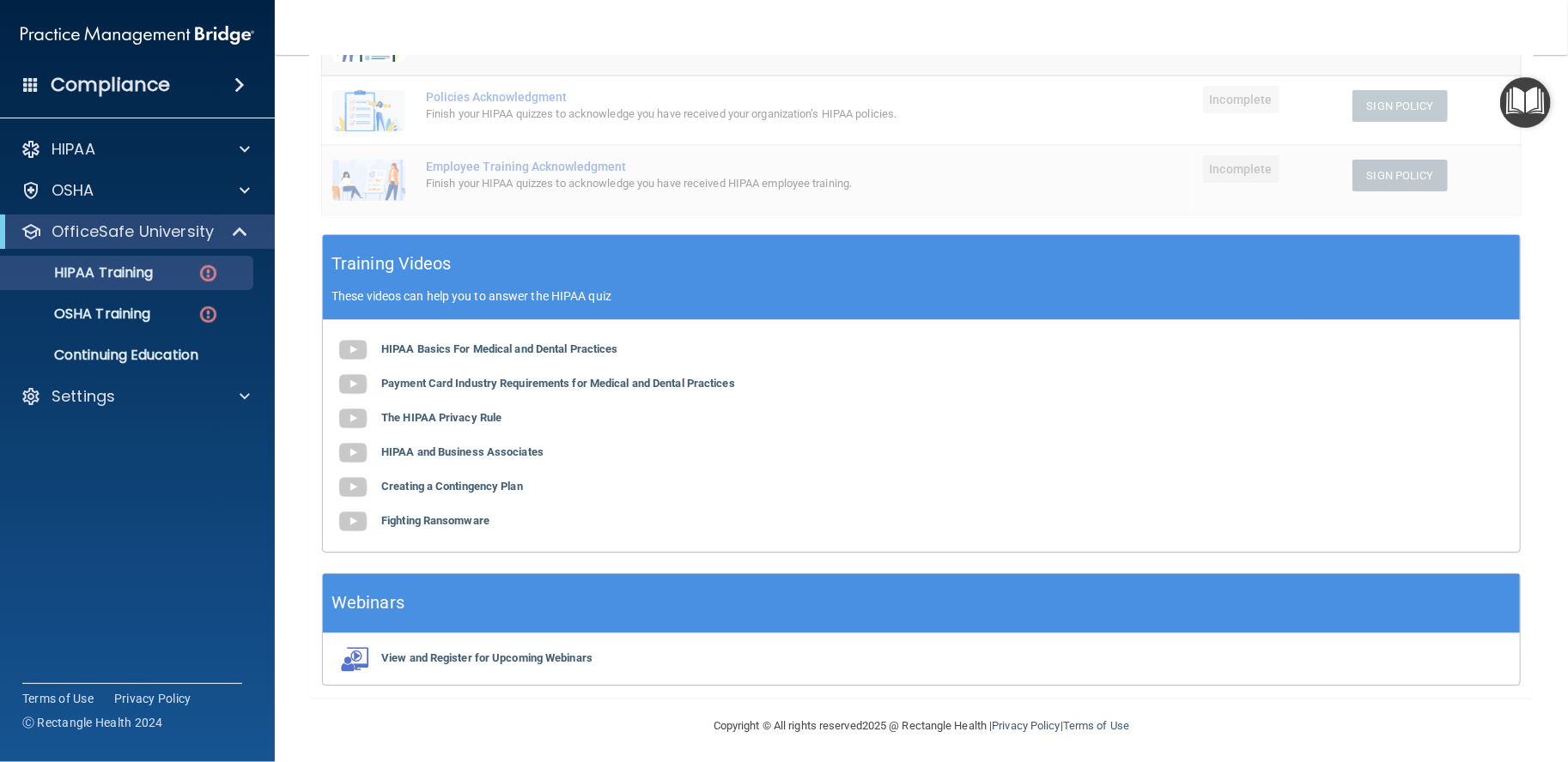
scroll to position [437, 0]
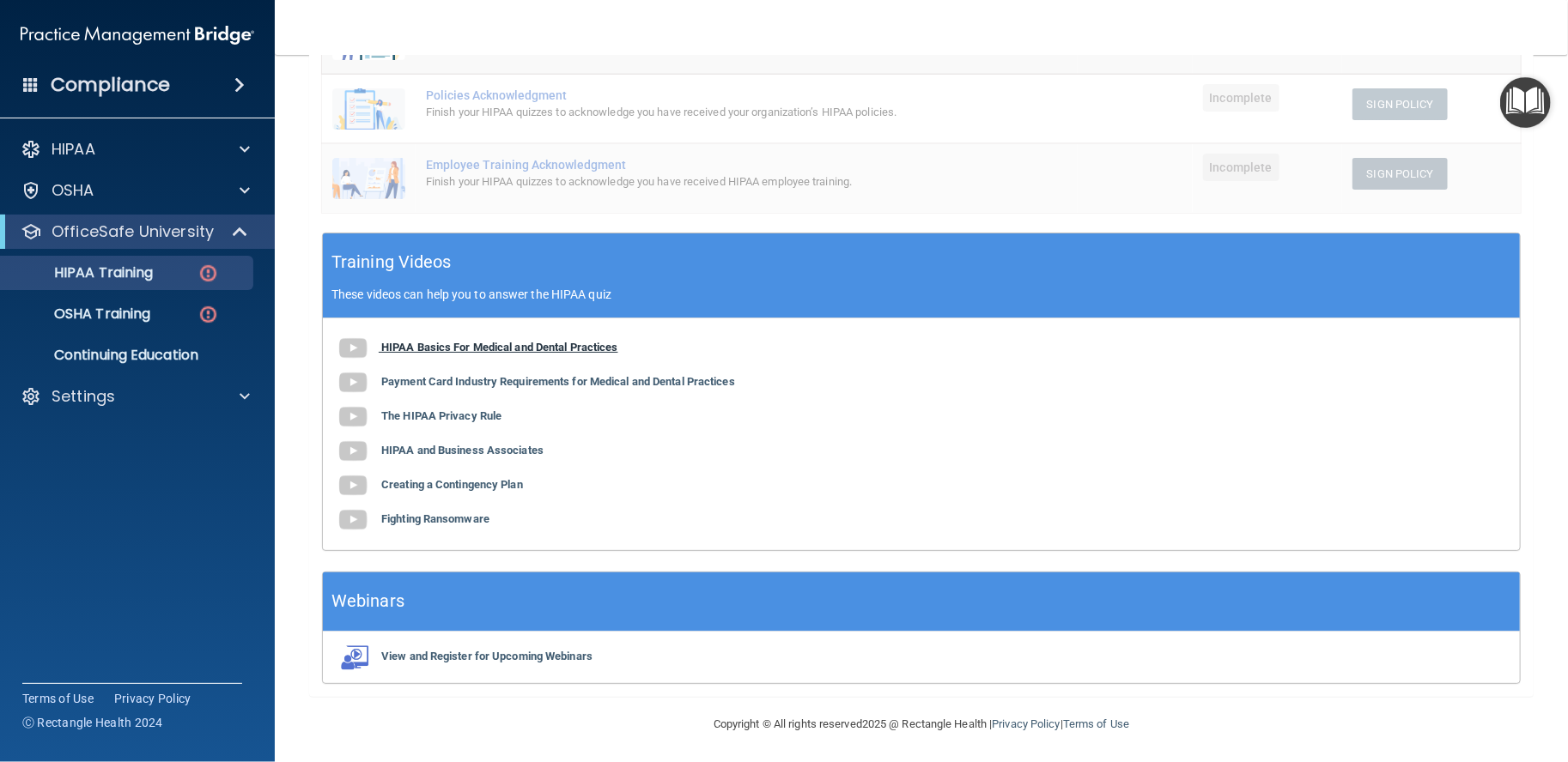
click at [437, 346] on b "HIPAA Basics For Medical and Dental Practices" at bounding box center [500, 347] width 237 height 13
click at [464, 340] on b "HIPAA Basics For Medical and Dental Practices" at bounding box center [500, 347] width 237 height 13
click at [471, 340] on b "HIPAA Basics For Medical and Dental Practices" at bounding box center [500, 347] width 237 height 13
click at [512, 381] on b "Payment Card Industry Requirements for Medical and Dental Practices" at bounding box center [558, 381] width 354 height 13
click at [457, 418] on b "The HIPAA Privacy Rule" at bounding box center [441, 416] width 120 height 13
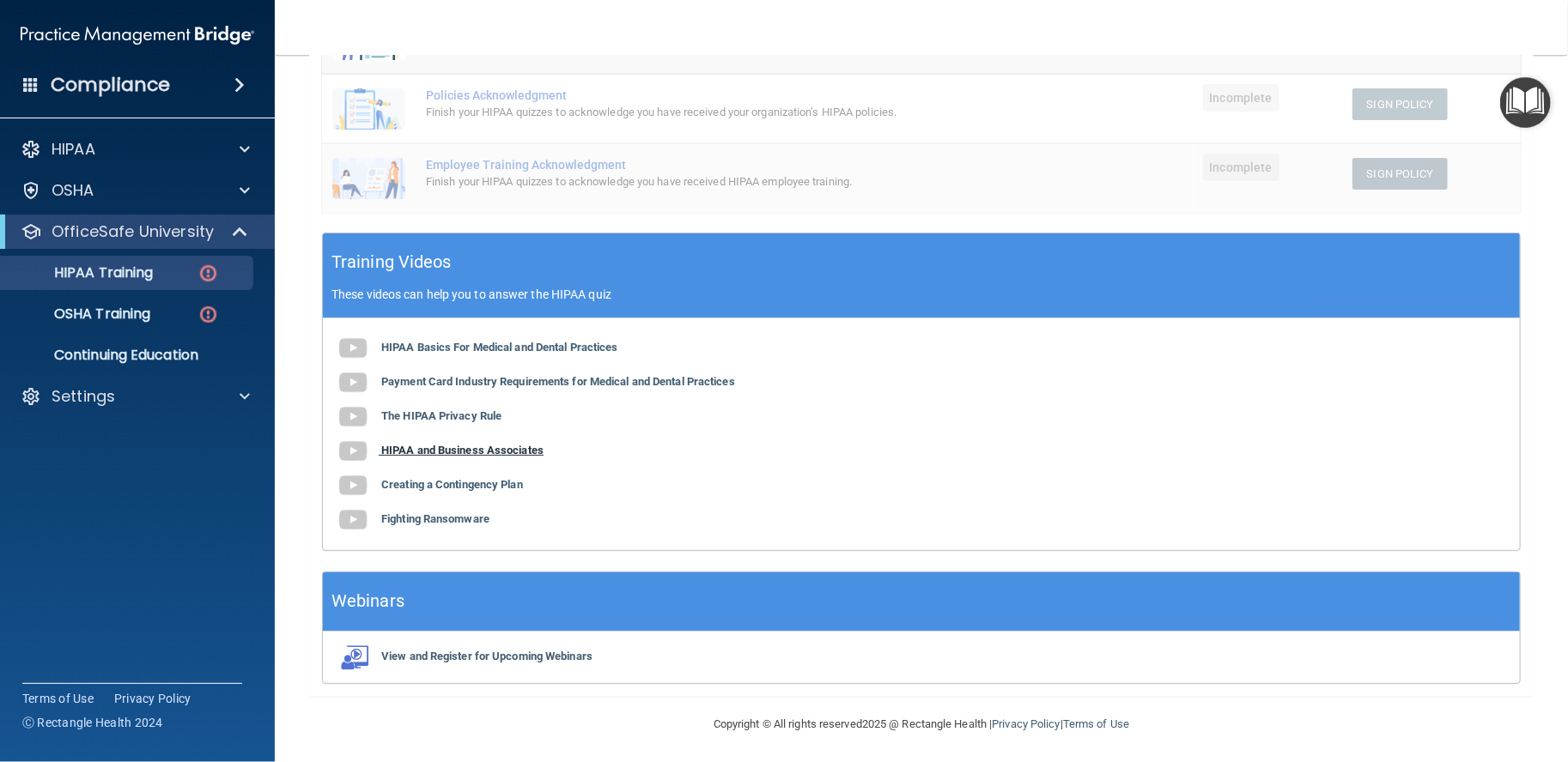
click at [443, 452] on b "HIPAA and Business Associates" at bounding box center [462, 450] width 162 height 13
click at [474, 487] on b "Creating a Contingency Plan" at bounding box center [452, 485] width 142 height 13
click at [460, 514] on b "Fighting Ransomware" at bounding box center [436, 519] width 108 height 13
click at [168, 263] on link "HIPAA Training" at bounding box center [118, 274] width 271 height 35
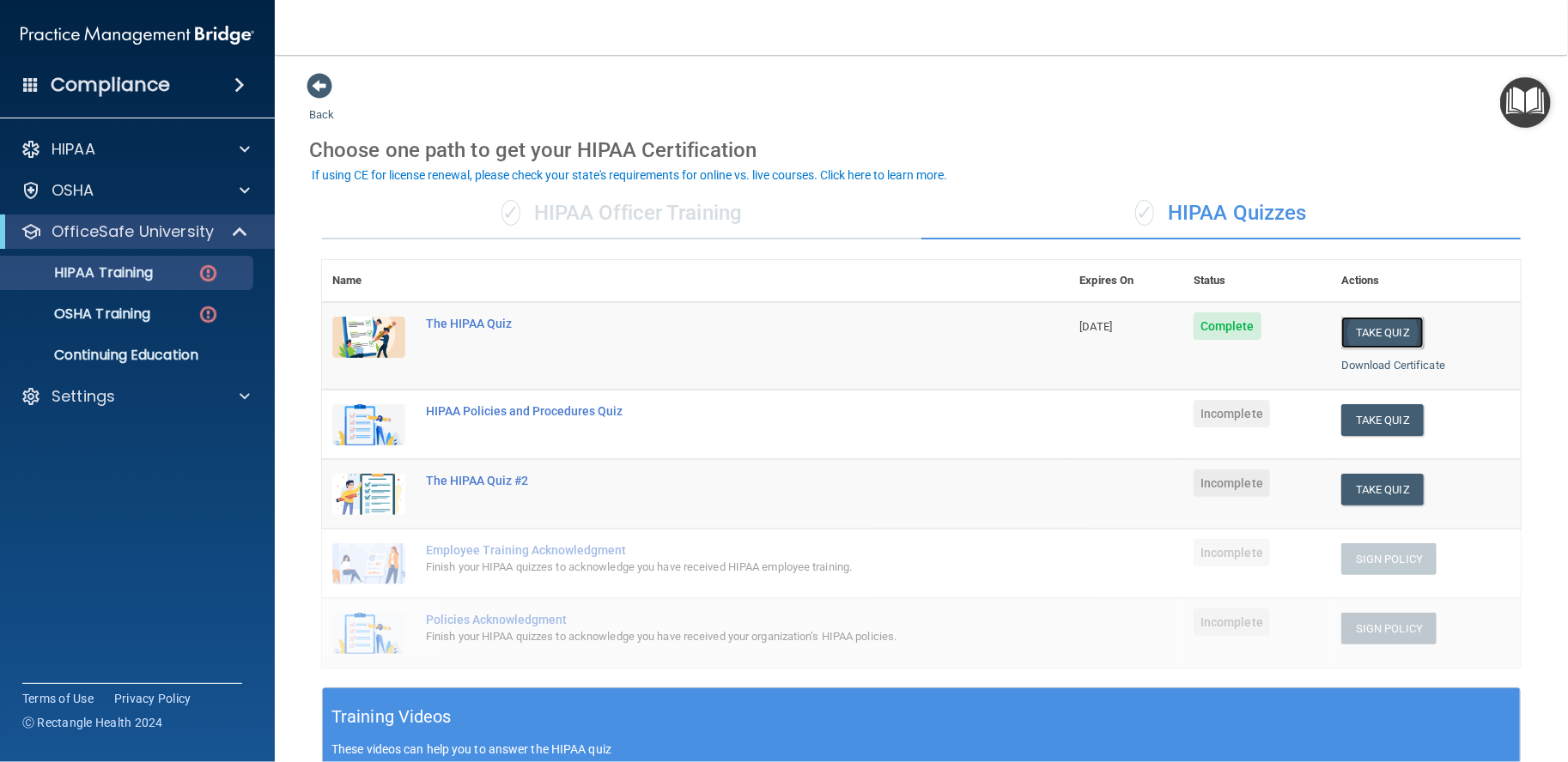
click at [1360, 325] on button "Take Quiz" at bounding box center [1383, 332] width 82 height 32
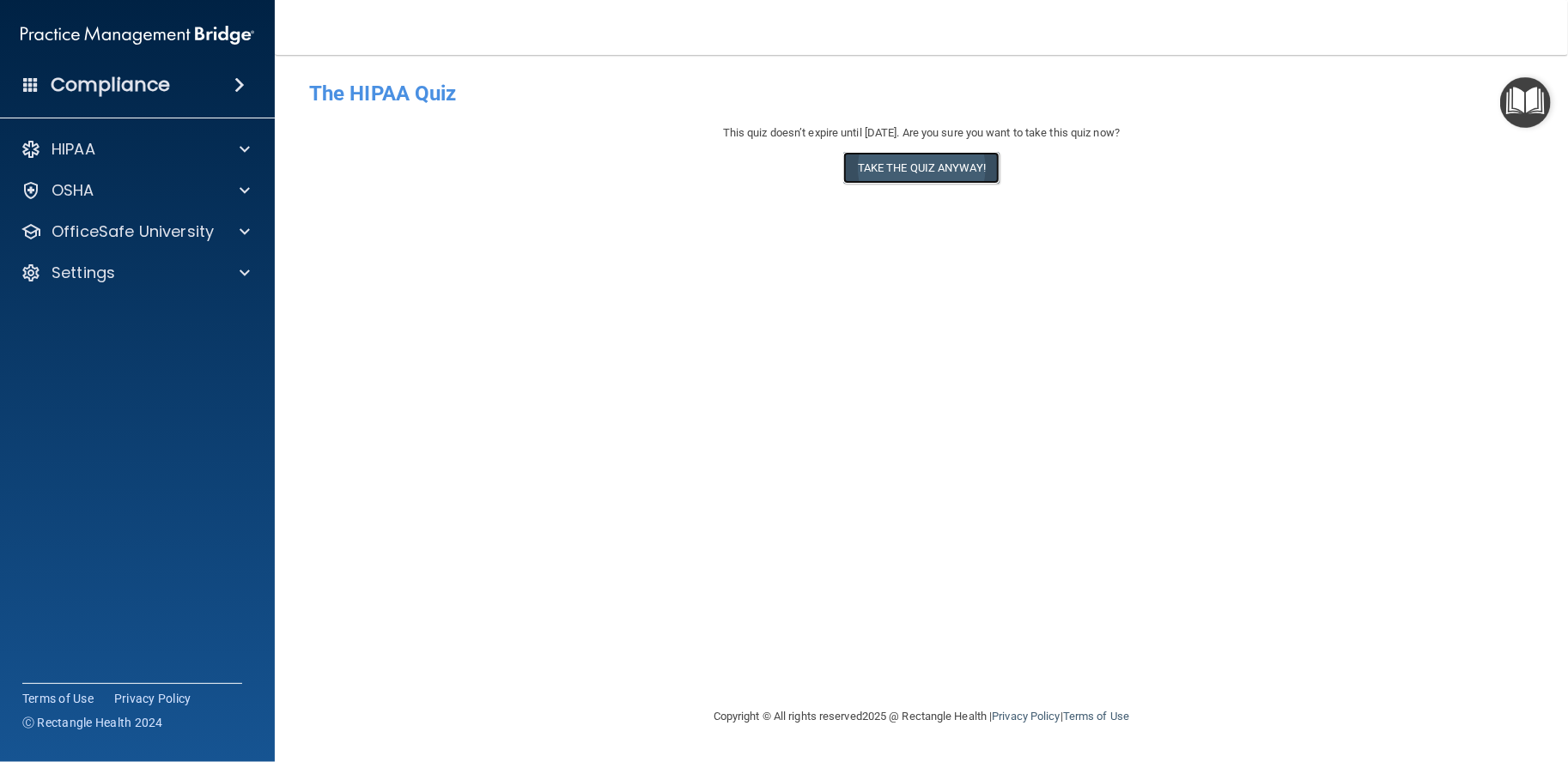
click at [867, 174] on button "Take the quiz anyway!" at bounding box center [921, 167] width 157 height 32
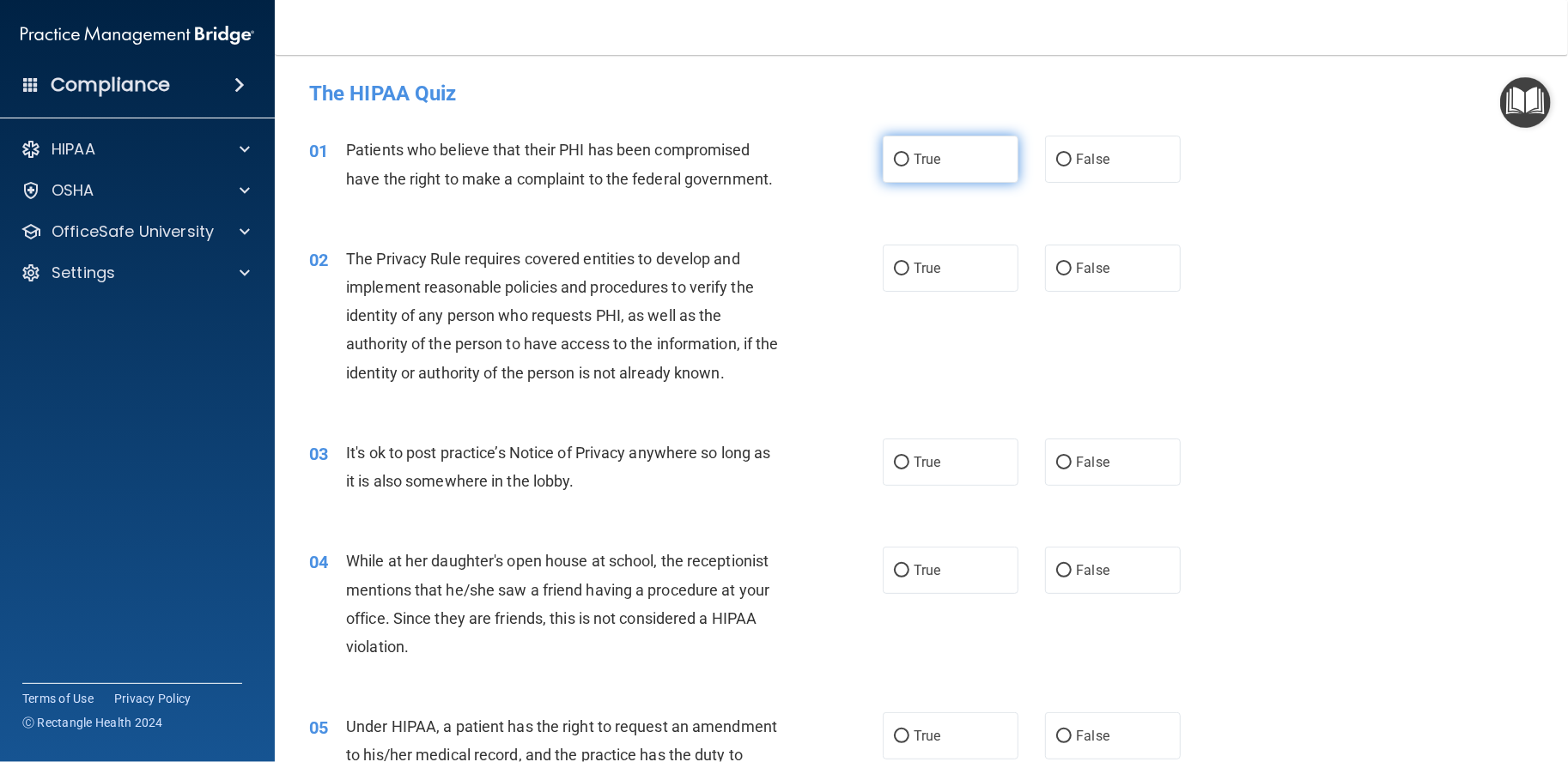
click at [943, 176] on label "True" at bounding box center [951, 159] width 135 height 48
click at [910, 166] on input "True" at bounding box center [902, 160] width 16 height 13
radio input "true"
click at [988, 263] on label "True" at bounding box center [951, 268] width 135 height 48
click at [910, 263] on input "True" at bounding box center [902, 269] width 16 height 13
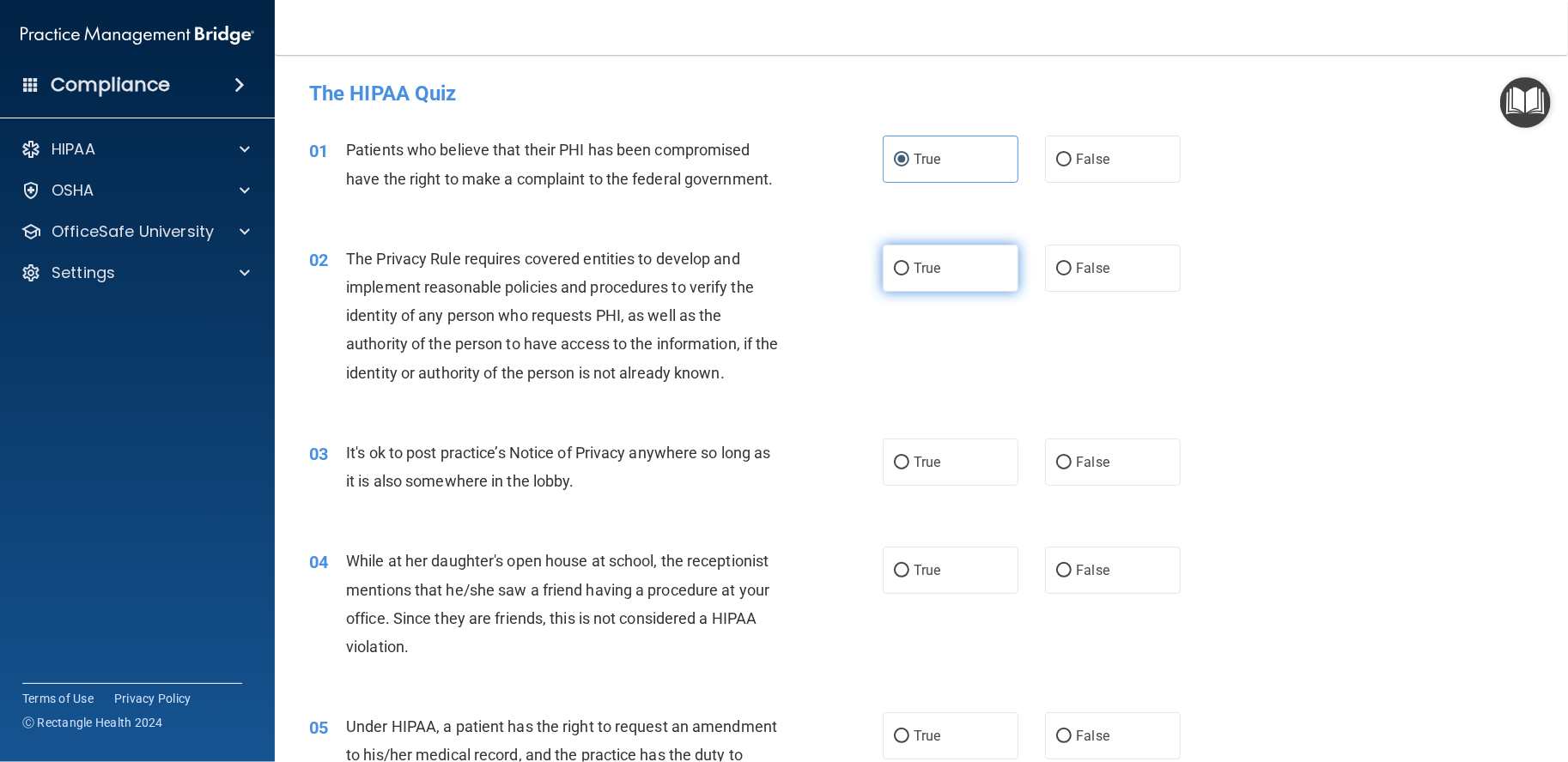
radio input "true"
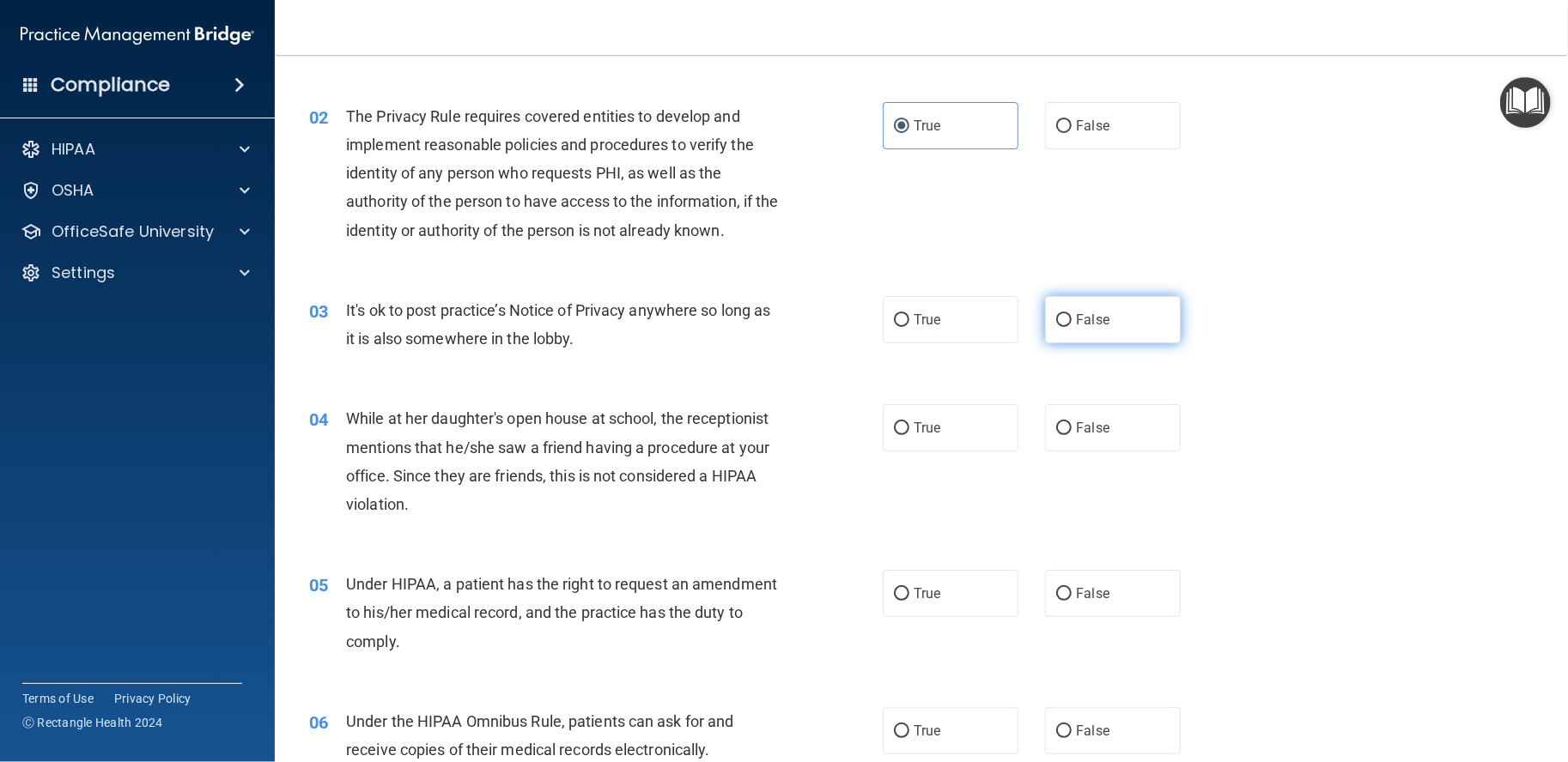
click at [1140, 333] on label "False" at bounding box center [1113, 320] width 135 height 48
click at [1072, 327] on input "False" at bounding box center [1064, 320] width 16 height 13
radio input "true"
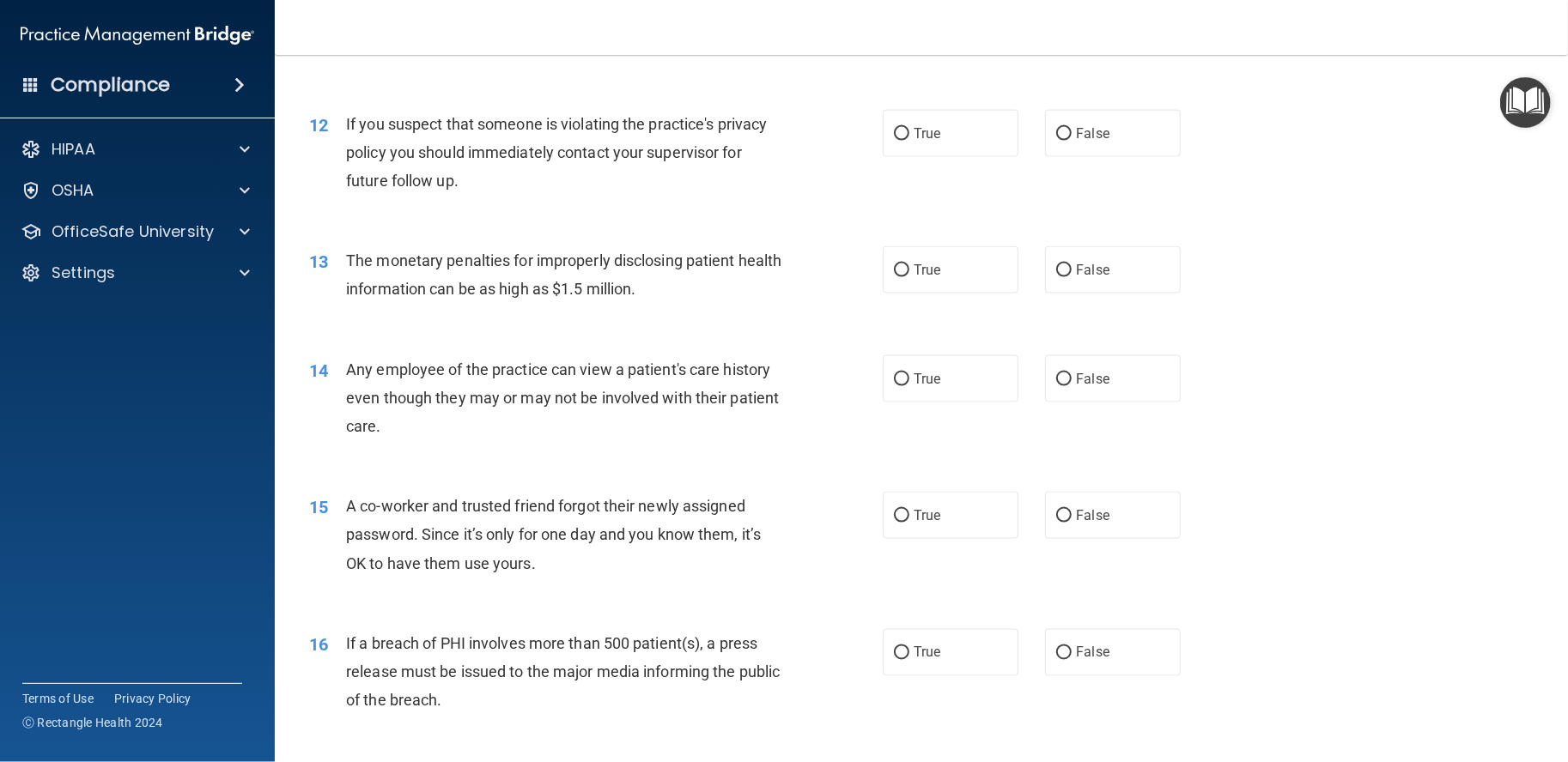
scroll to position [1573, 0]
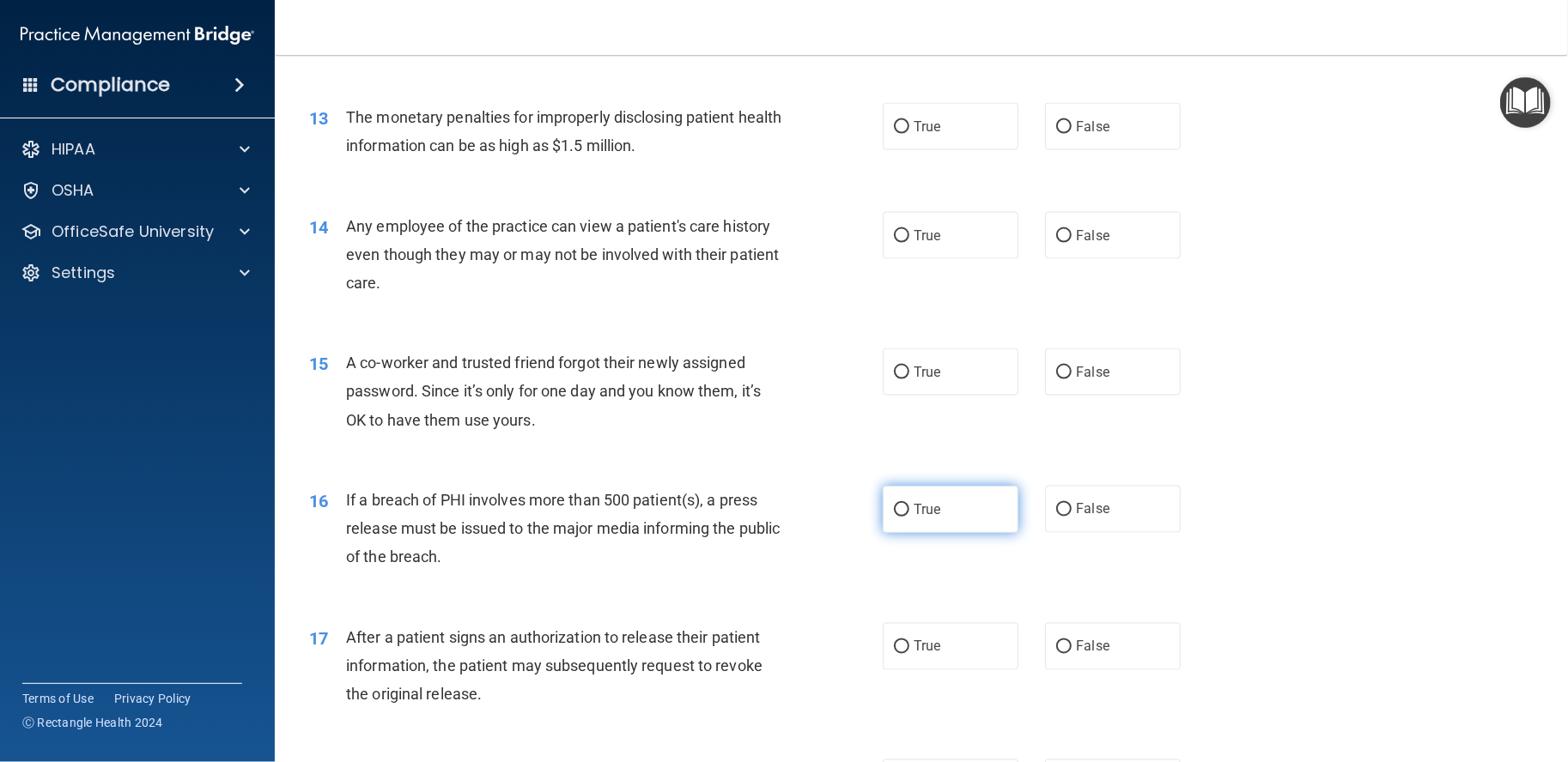
click at [902, 528] on label "True" at bounding box center [951, 510] width 135 height 48
click at [902, 517] on input "True" at bounding box center [902, 510] width 16 height 13
radio input "true"
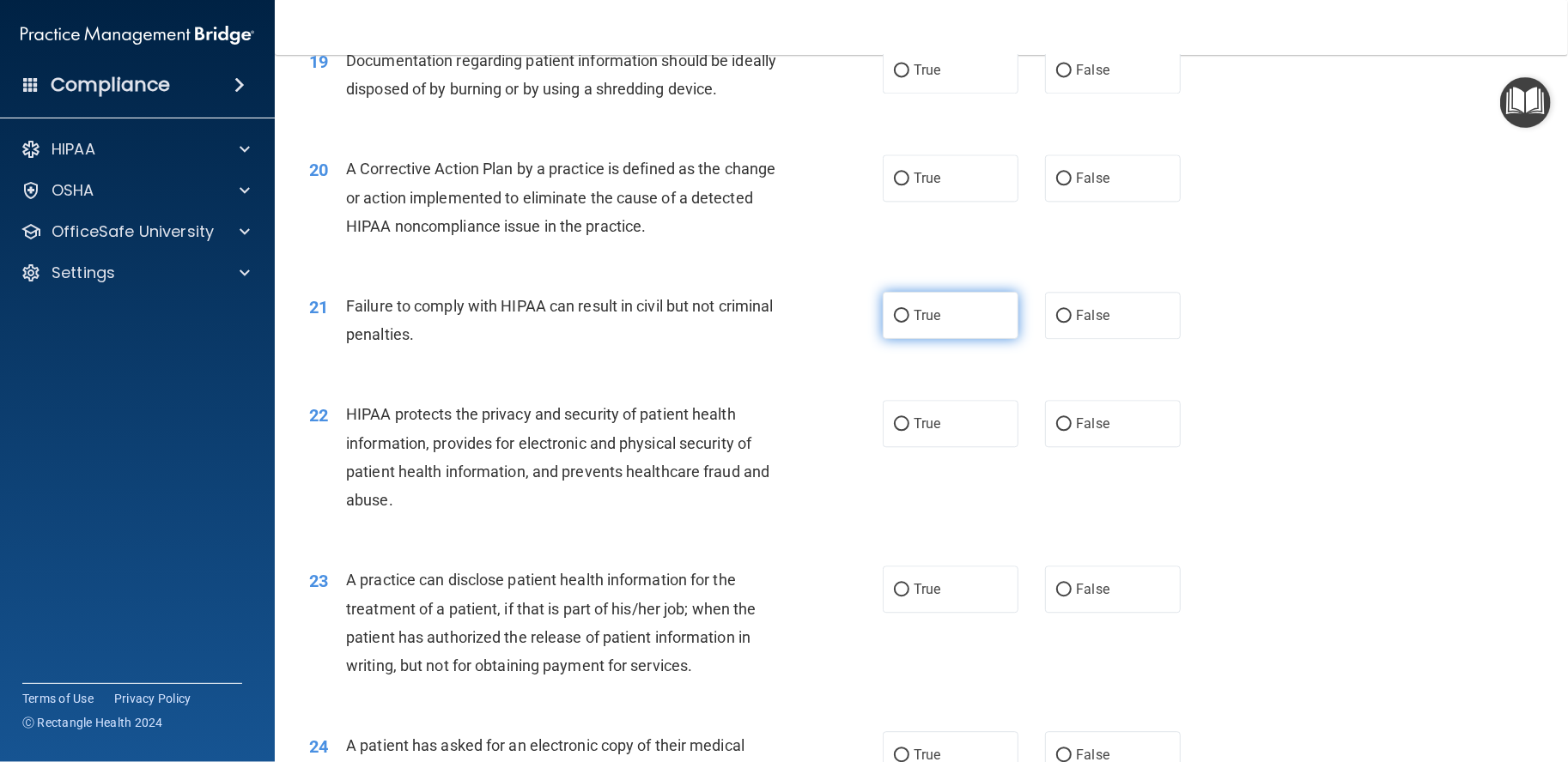
scroll to position [2575, 0]
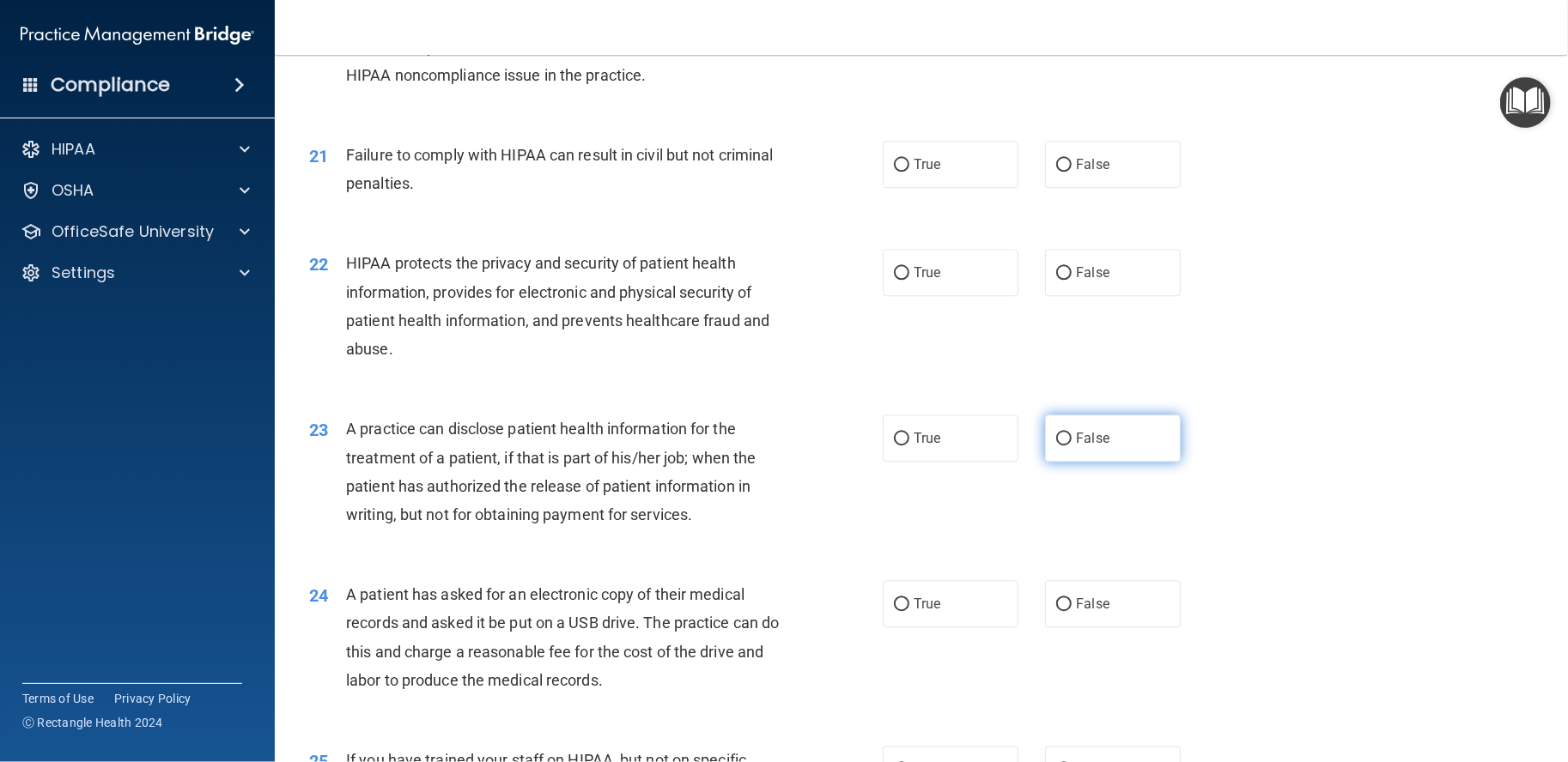
click at [1064, 462] on label "False" at bounding box center [1113, 438] width 135 height 48
click at [1064, 445] on input "False" at bounding box center [1064, 439] width 16 height 13
radio input "true"
click at [917, 620] on label "True" at bounding box center [951, 604] width 135 height 48
click at [910, 611] on input "True" at bounding box center [902, 605] width 16 height 13
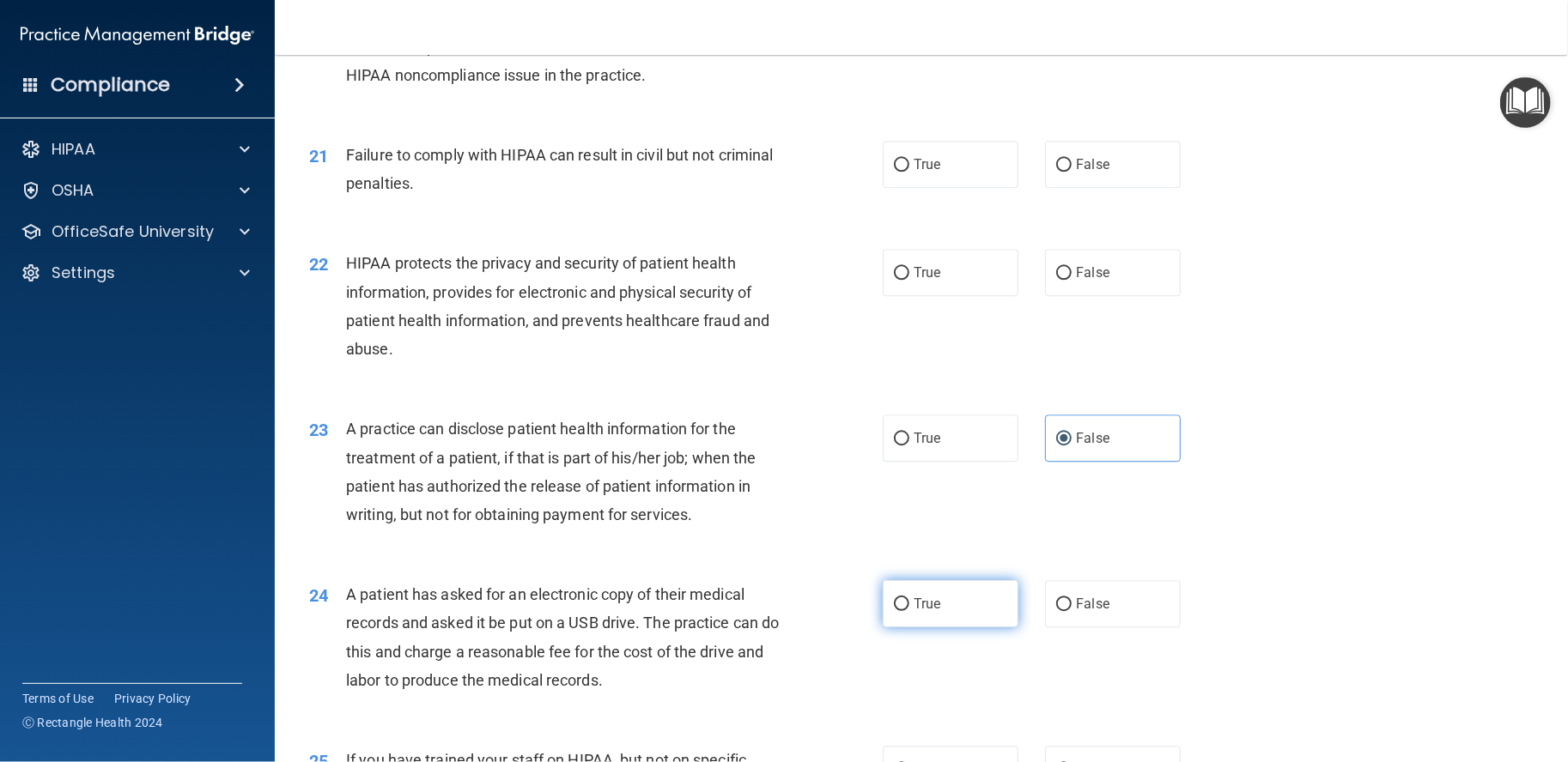
radio input "true"
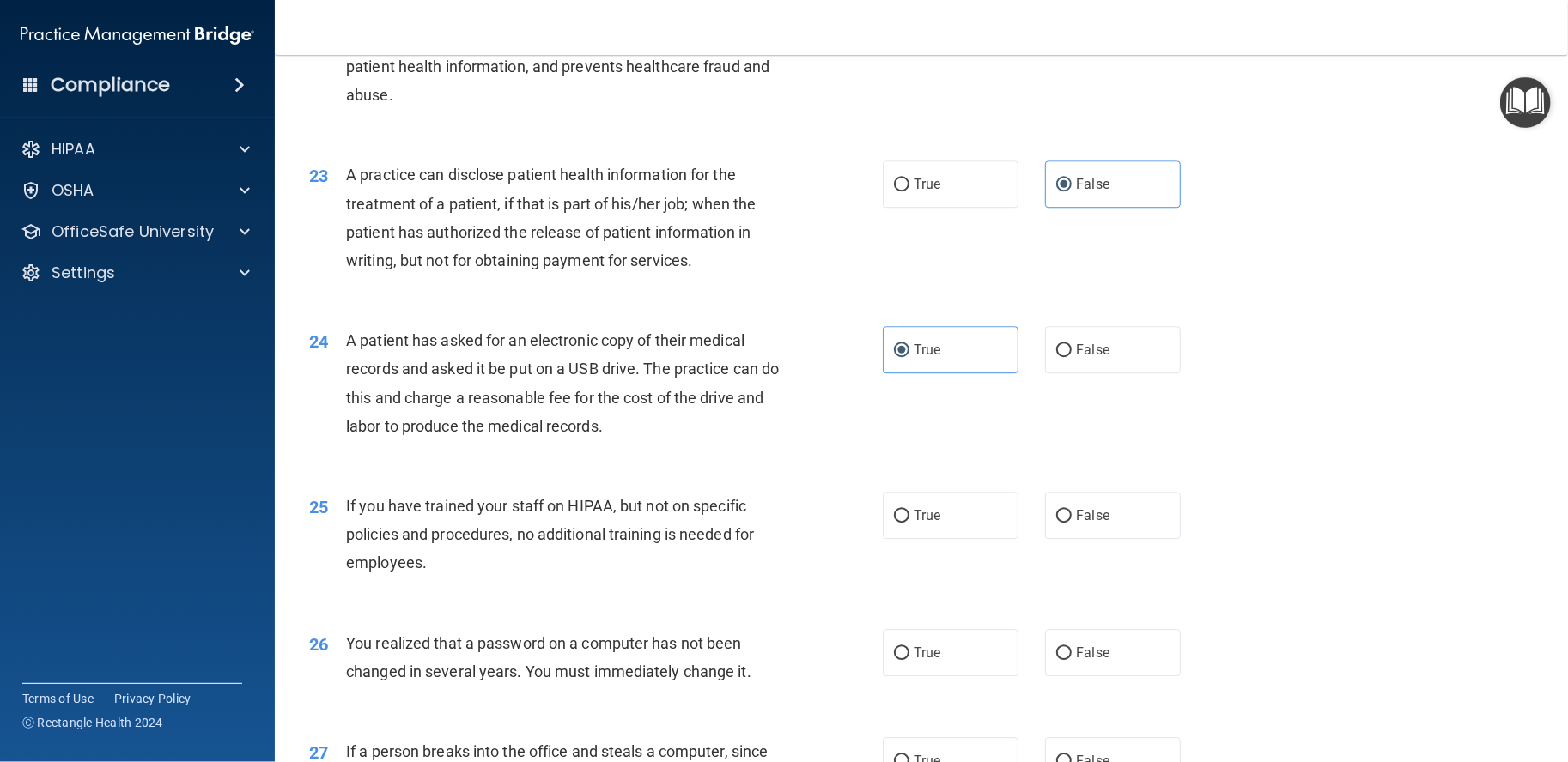
scroll to position [3443, 0]
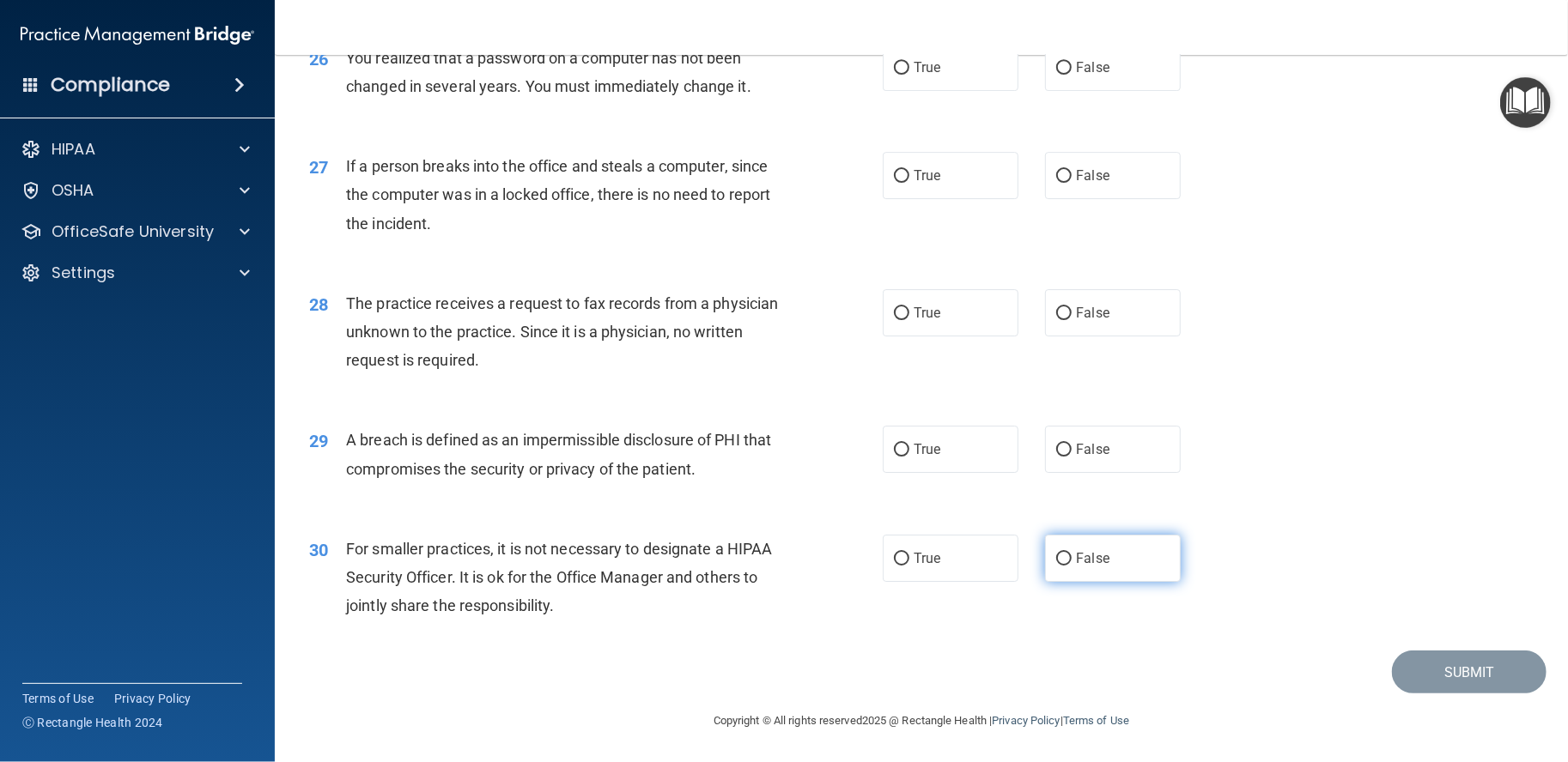
click at [1076, 564] on span "False" at bounding box center [1093, 558] width 34 height 16
click at [1072, 564] on input "False" at bounding box center [1064, 559] width 16 height 13
radio input "true"
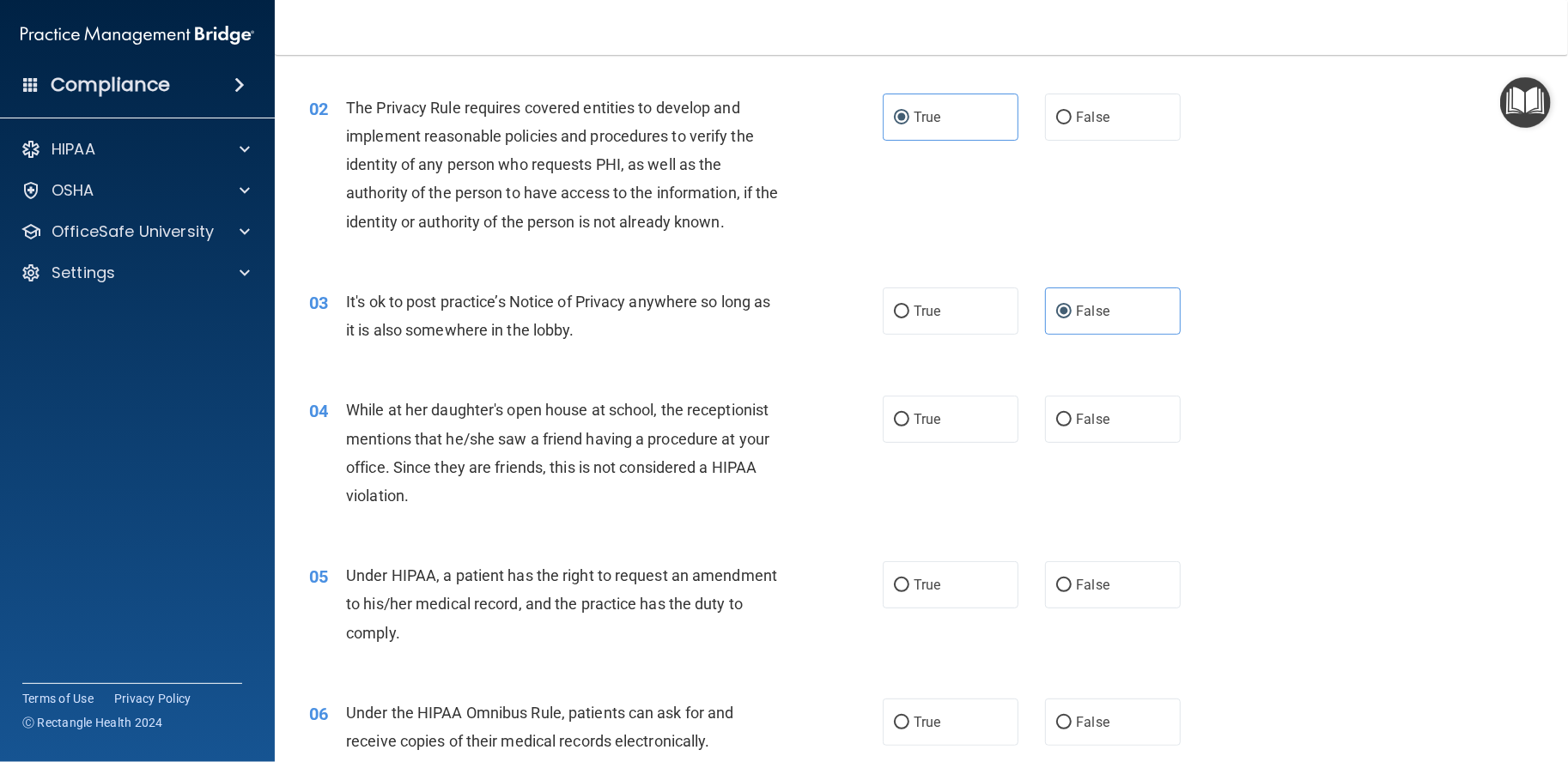
scroll to position [153, 0]
click at [1090, 441] on div "04 While at her daughter's open house at school, the receptionist mentions that…" at bounding box center [922, 455] width 1250 height 166
click at [1092, 423] on span "False" at bounding box center [1093, 418] width 34 height 16
click at [1072, 423] on input "False" at bounding box center [1064, 418] width 16 height 13
radio input "true"
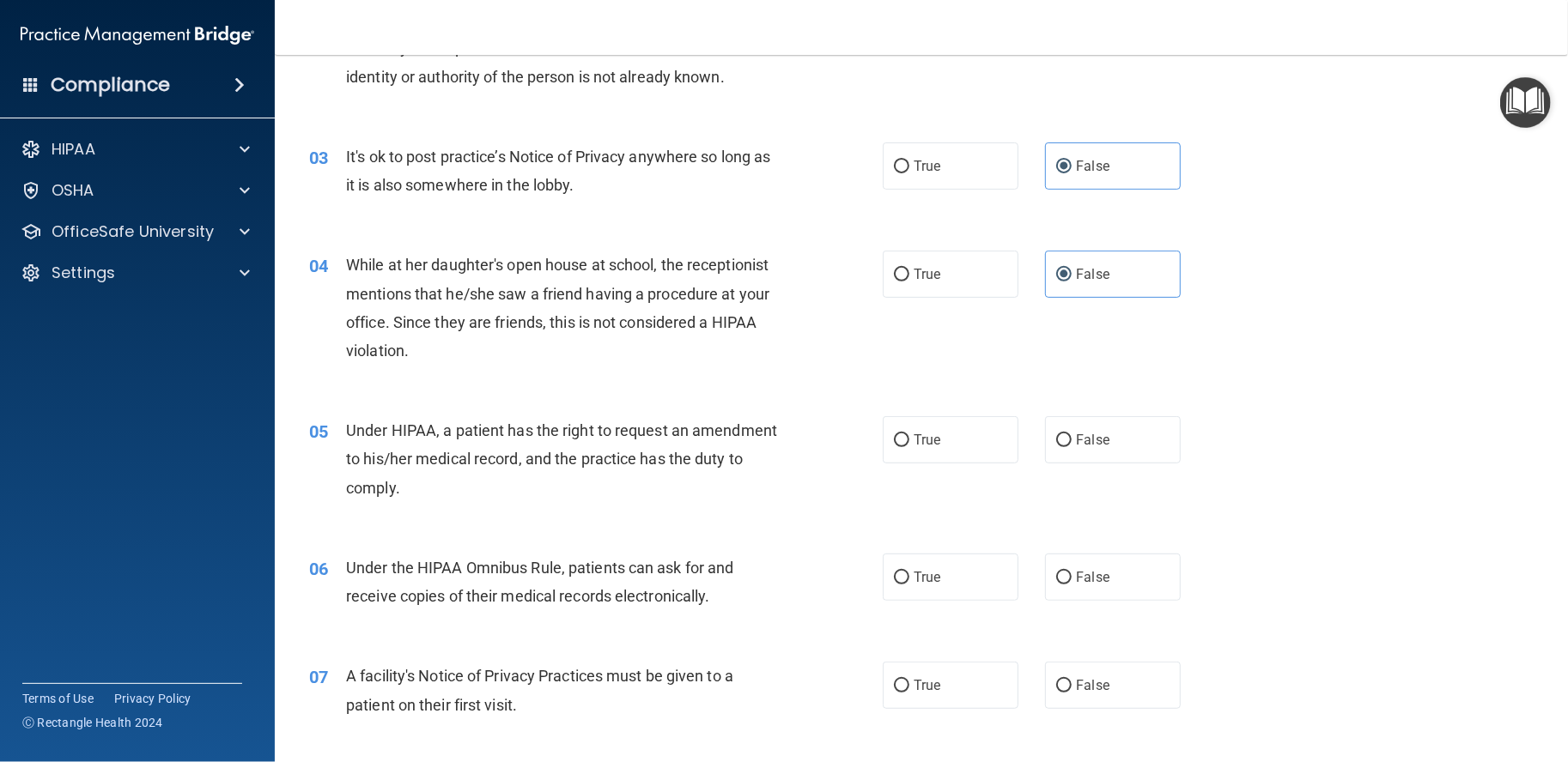
scroll to position [439, 0]
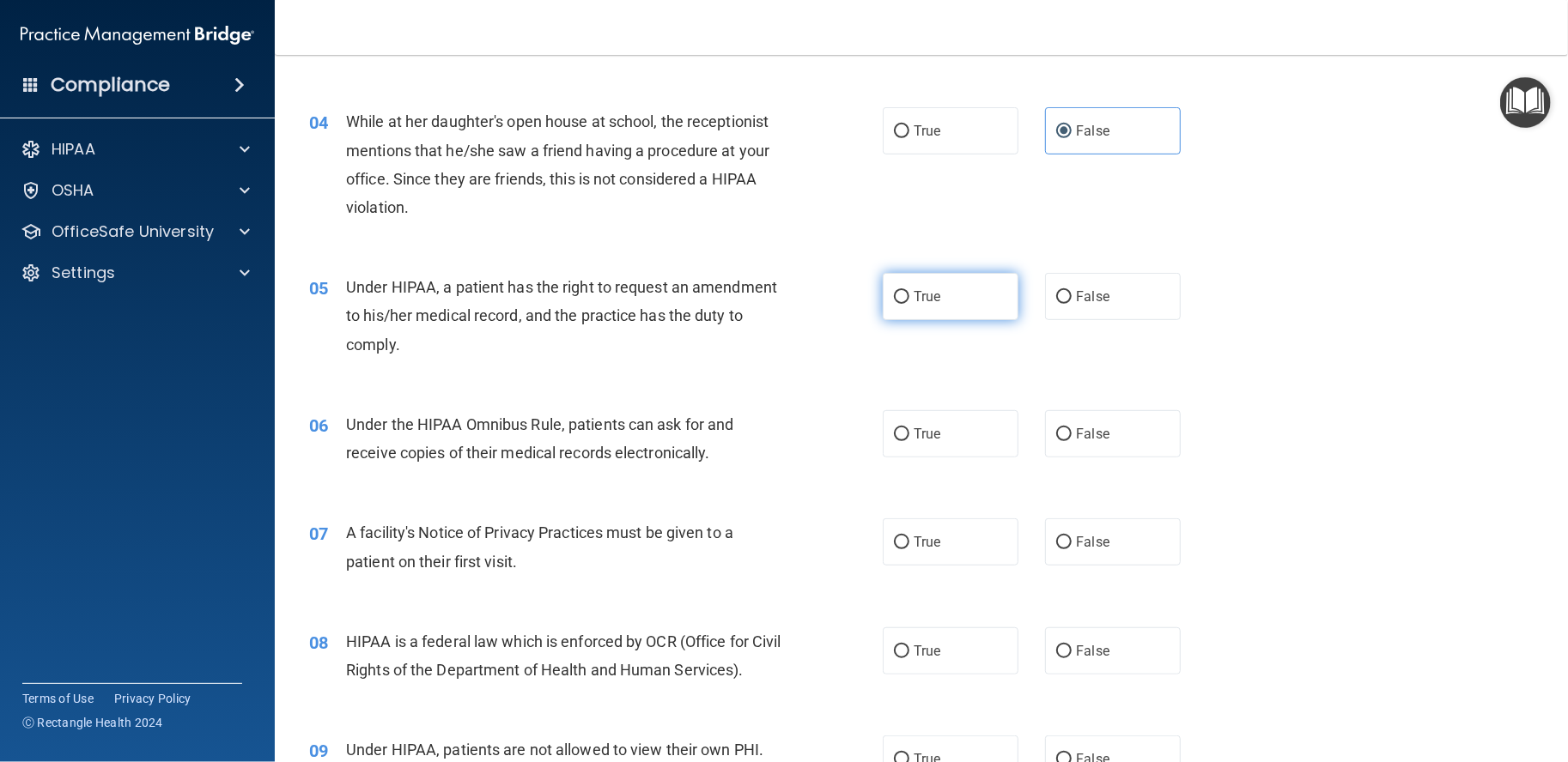
click at [959, 295] on label "True" at bounding box center [951, 296] width 135 height 48
click at [910, 295] on input "True" at bounding box center [902, 297] width 16 height 13
radio input "true"
click at [1036, 309] on div "True False" at bounding box center [1046, 296] width 326 height 48
click at [1076, 303] on span "False" at bounding box center [1093, 296] width 34 height 16
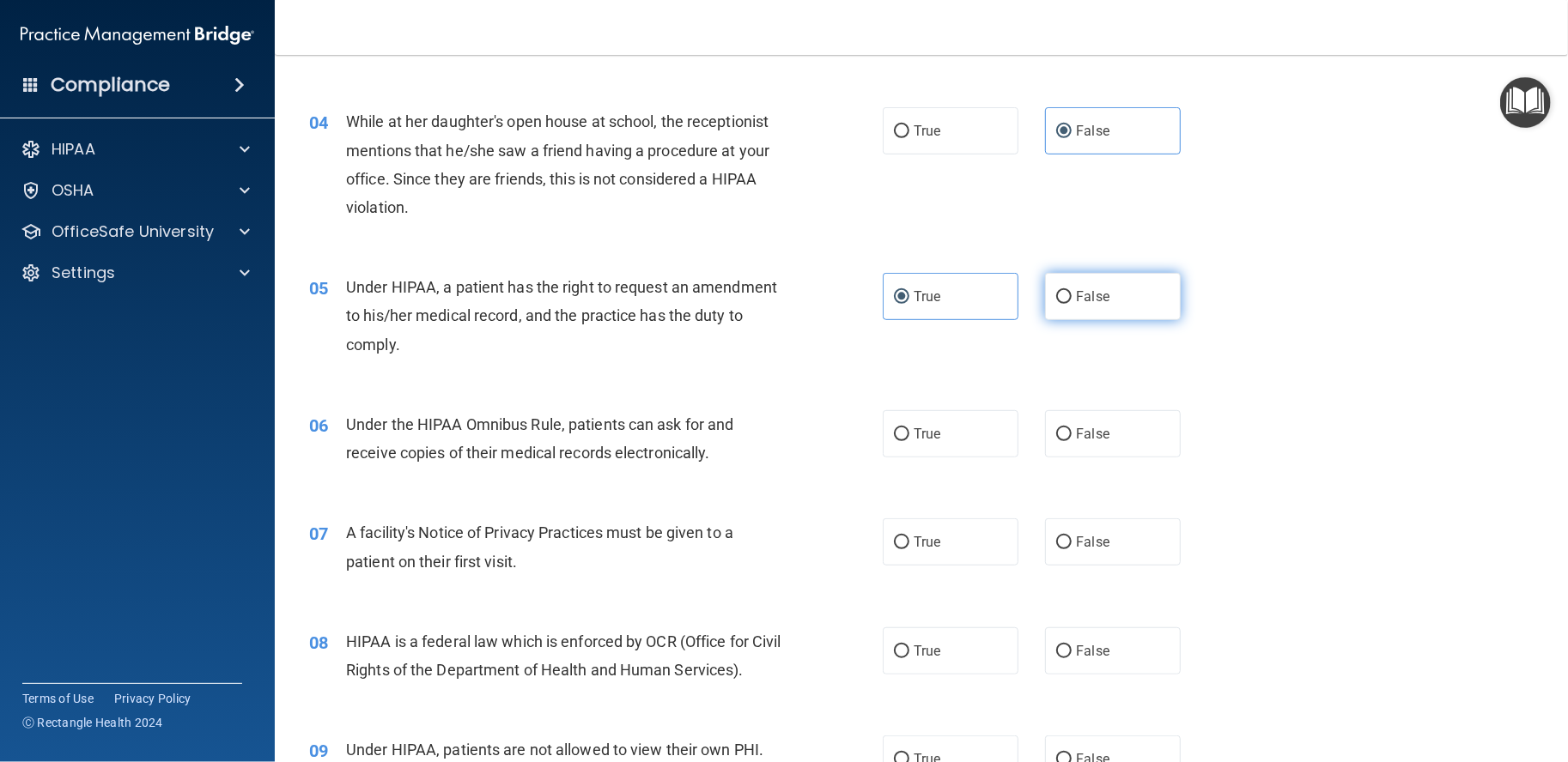
click at [1071, 303] on input "False" at bounding box center [1064, 297] width 16 height 13
radio input "true"
radio input "false"
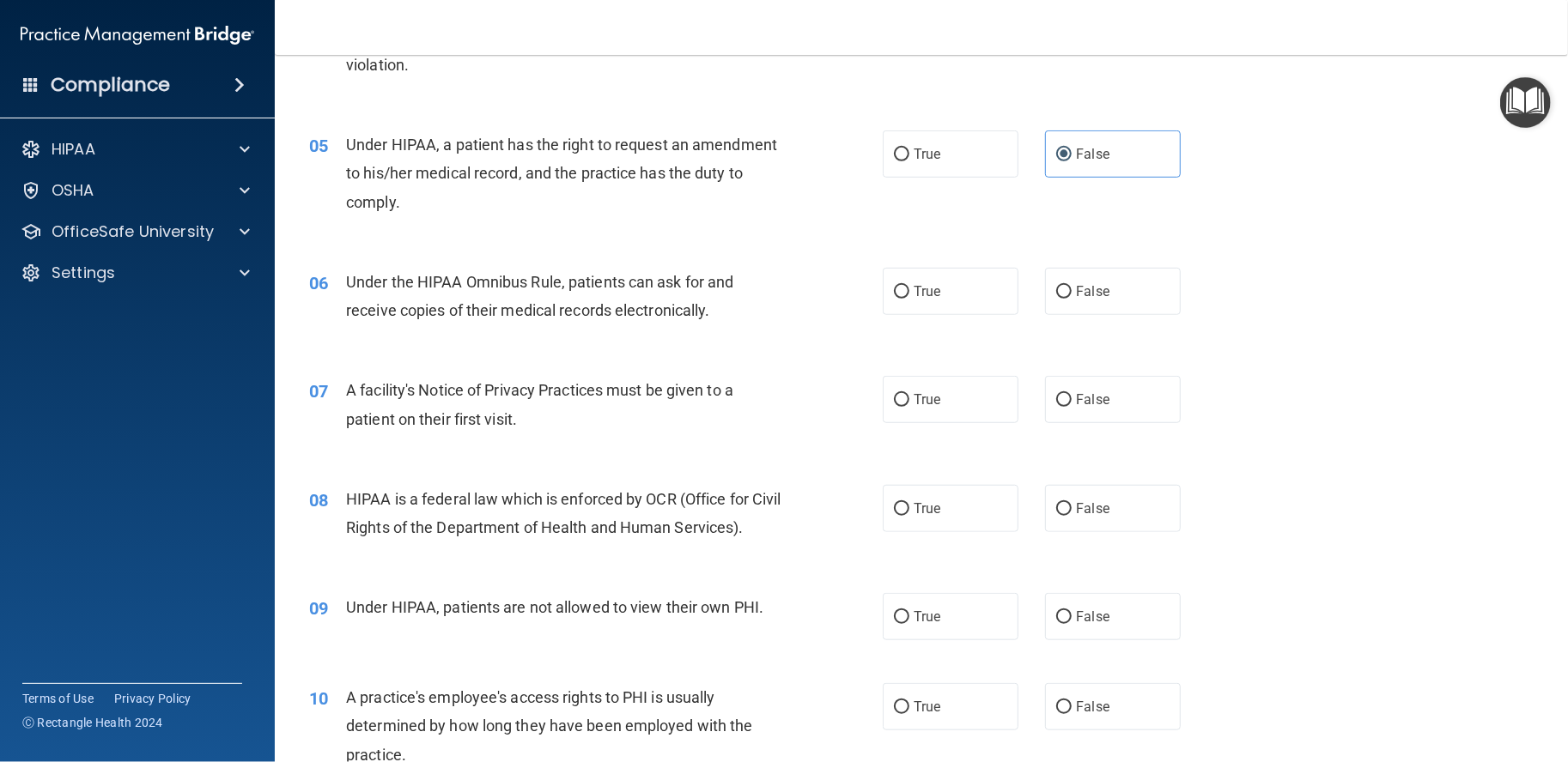
scroll to position [725, 0]
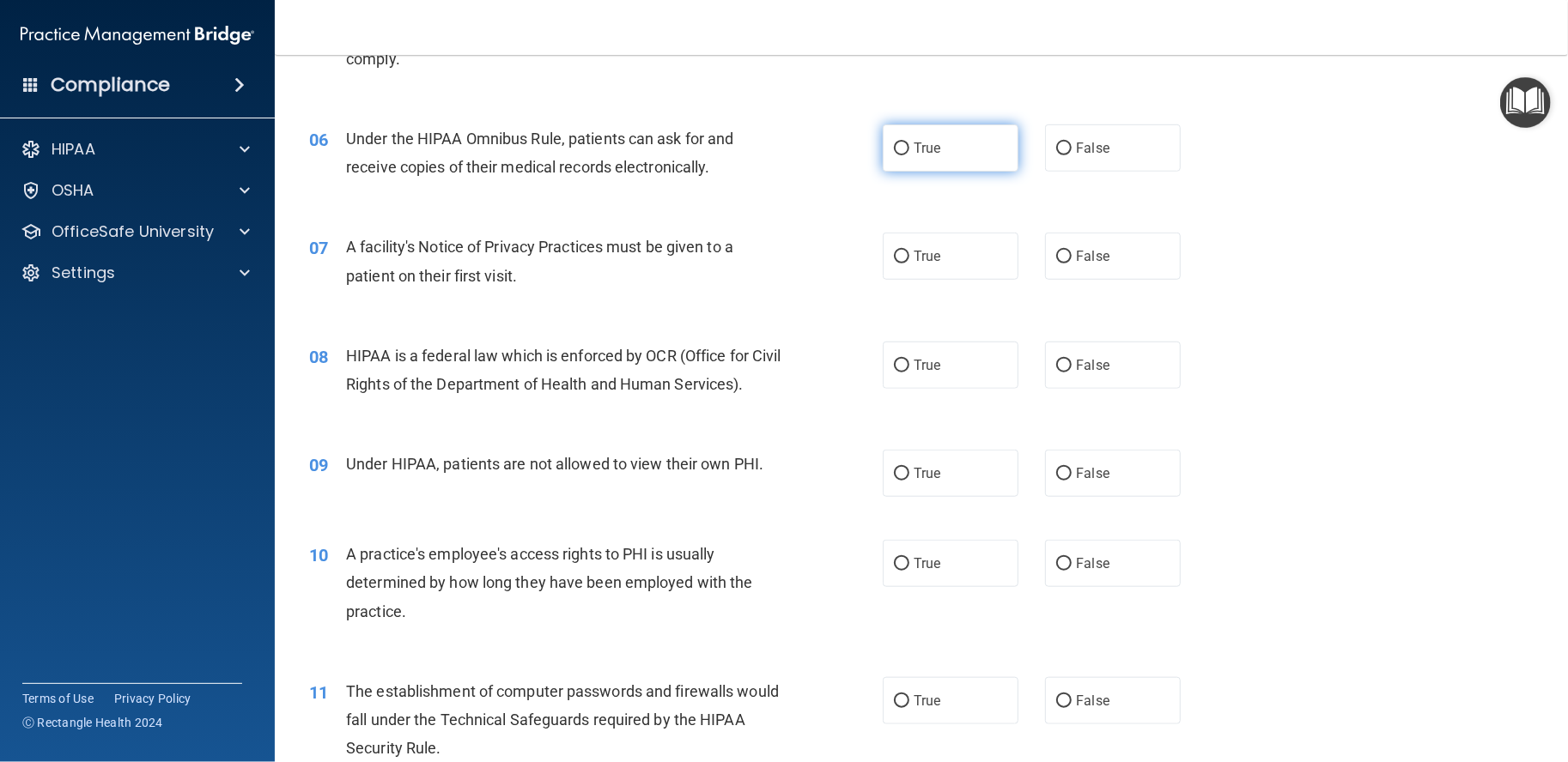
click at [927, 156] on label "True" at bounding box center [951, 148] width 135 height 48
click at [910, 156] on input "True" at bounding box center [902, 149] width 16 height 13
radio input "true"
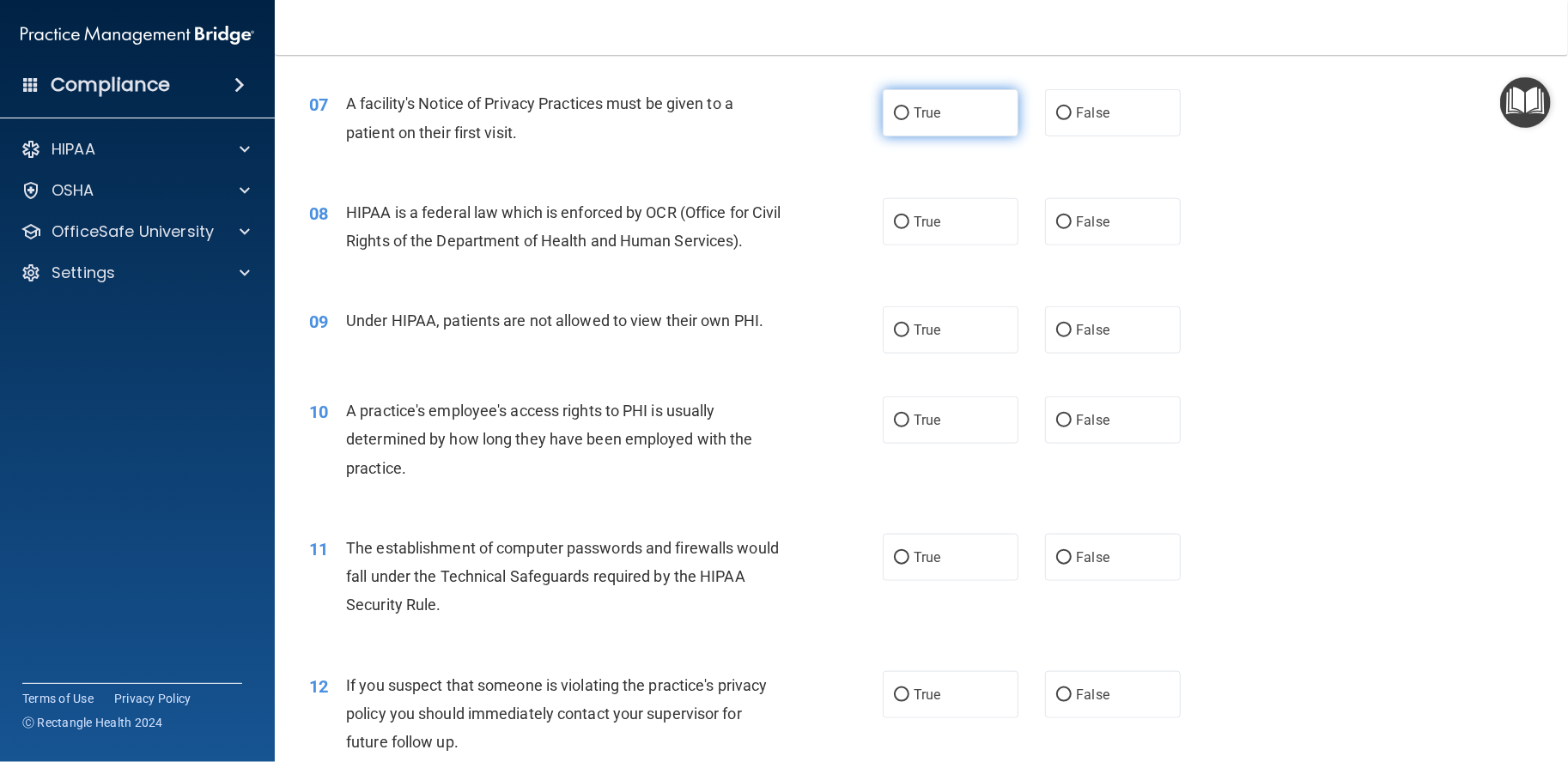
click at [897, 107] on input "True" at bounding box center [902, 113] width 16 height 13
radio input "true"
click at [856, 209] on div "08 HIPAA is a federal law which is enforced by OCR (Office for Civil Rights of …" at bounding box center [596, 231] width 625 height 65
click at [945, 216] on label "True" at bounding box center [951, 222] width 135 height 48
click at [910, 216] on input "True" at bounding box center [902, 222] width 16 height 13
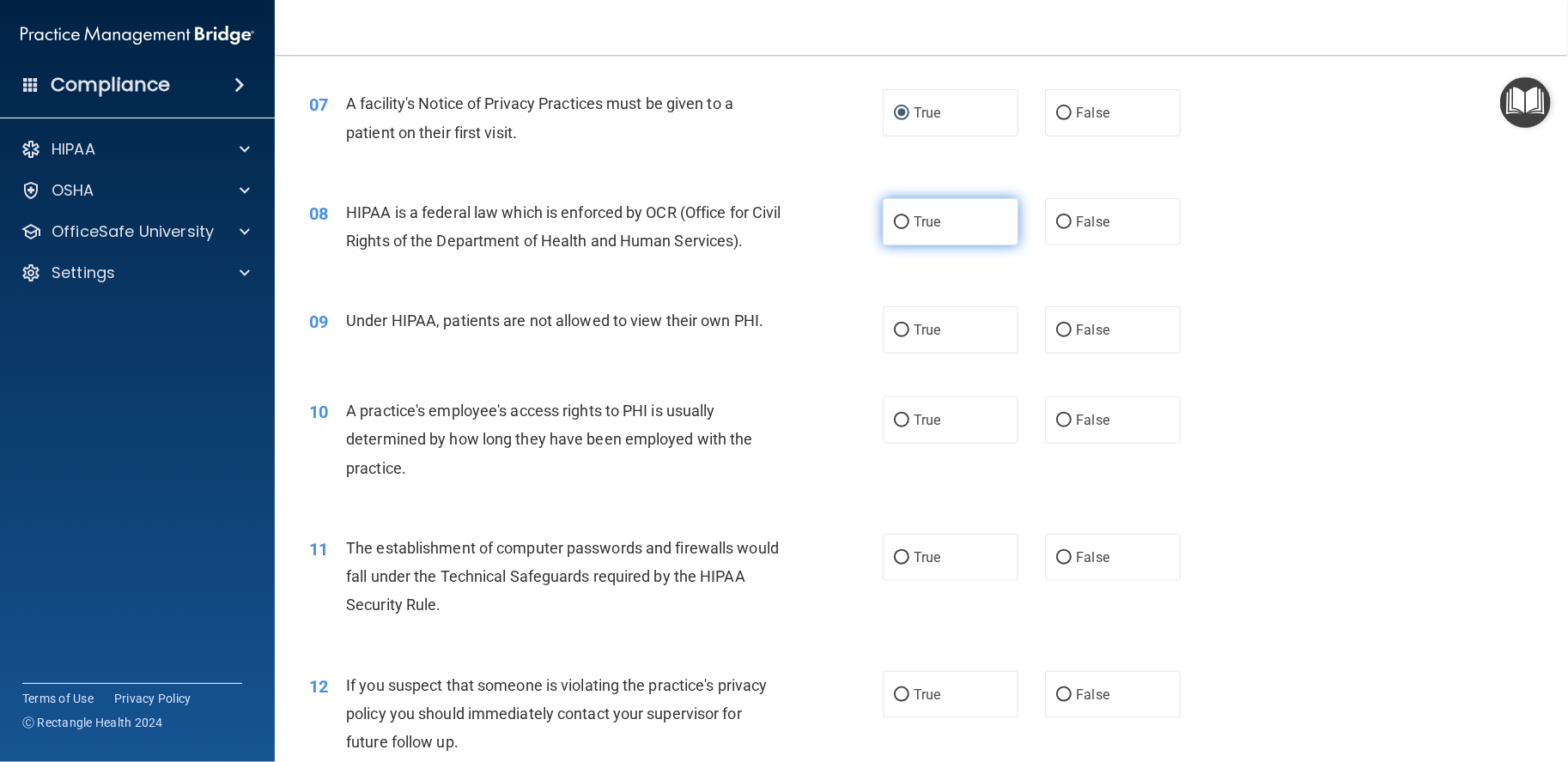
radio input "true"
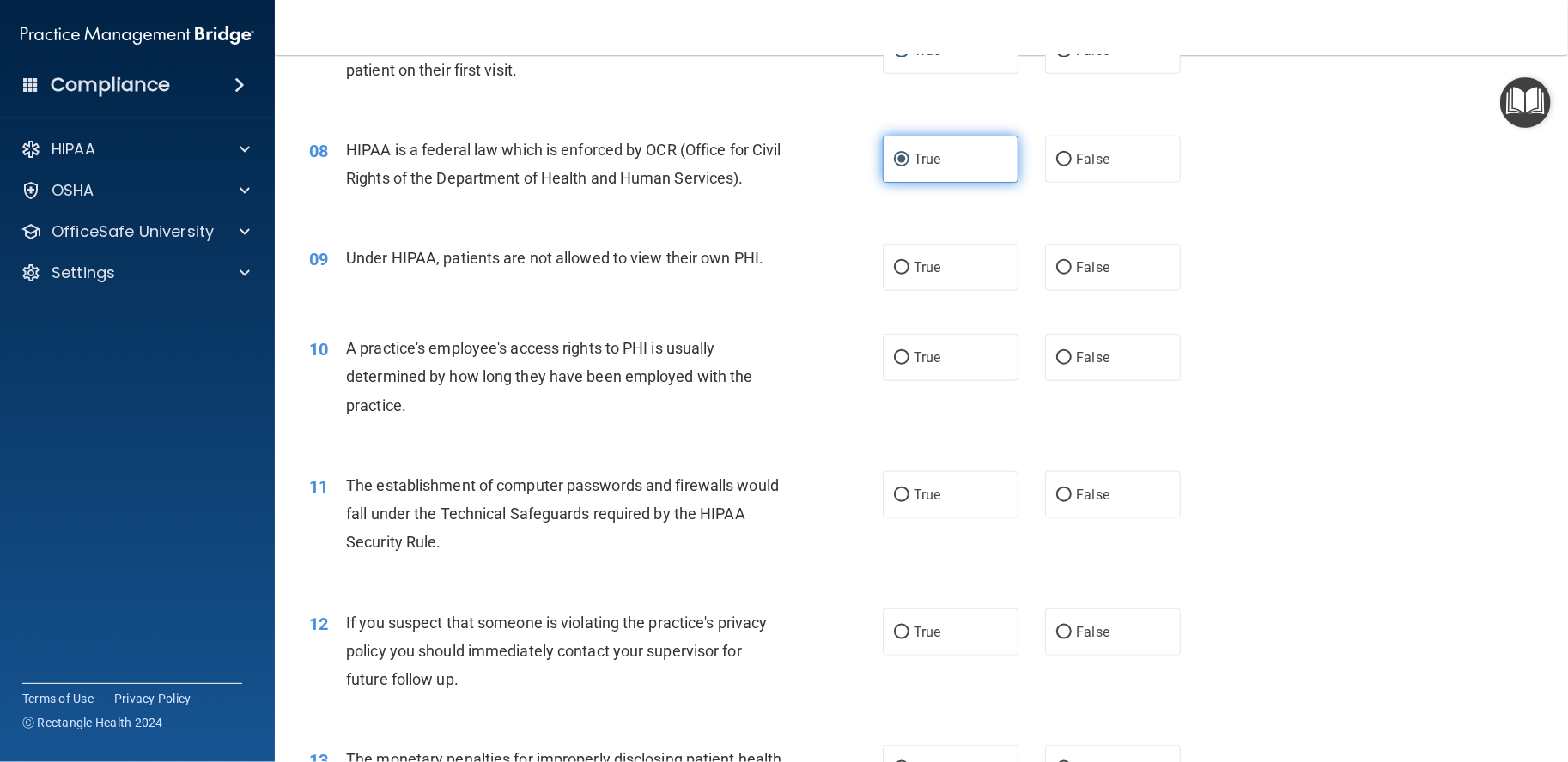
scroll to position [1011, 0]
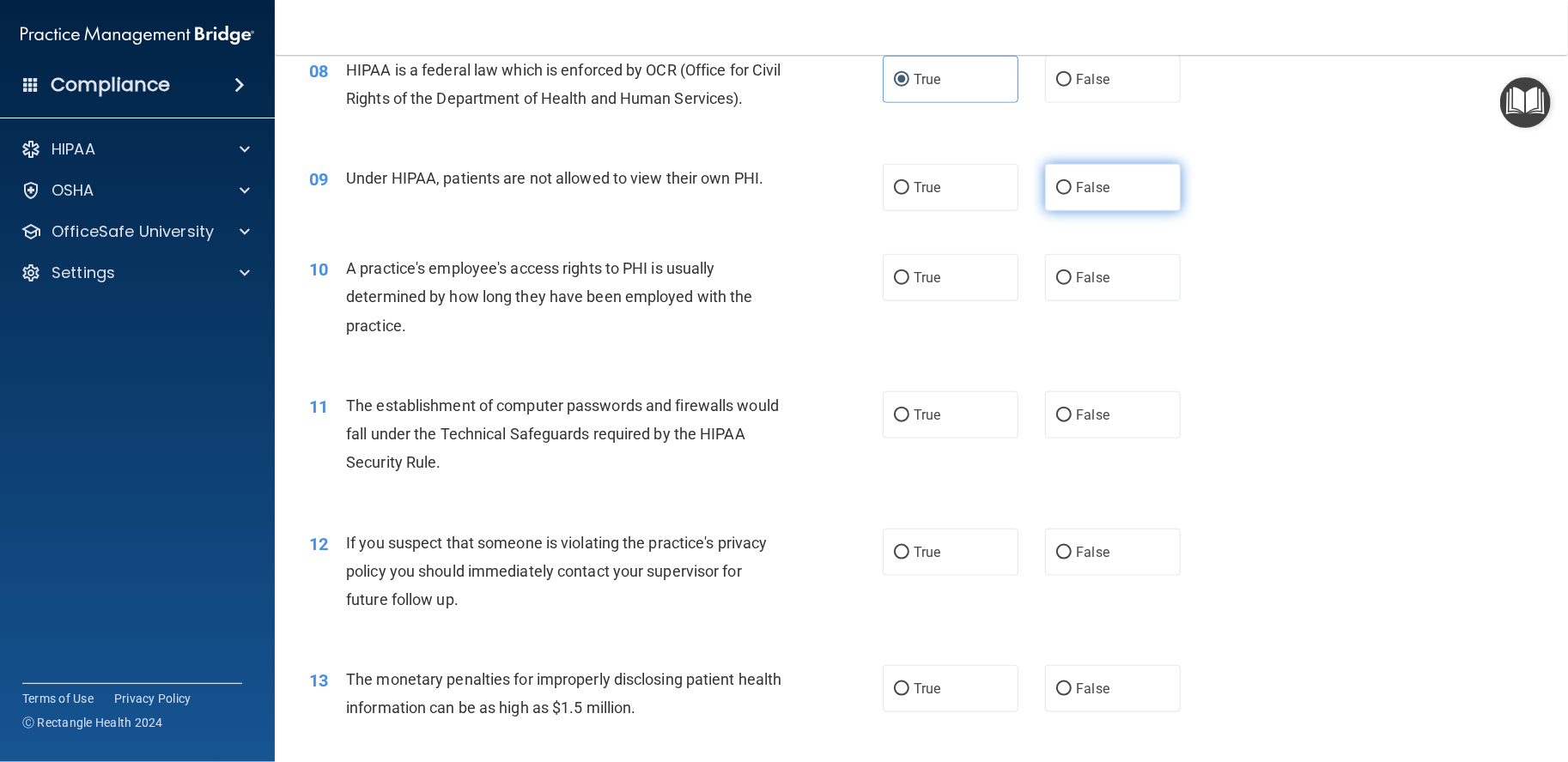
click at [1056, 195] on input "False" at bounding box center [1064, 188] width 16 height 13
radio input "true"
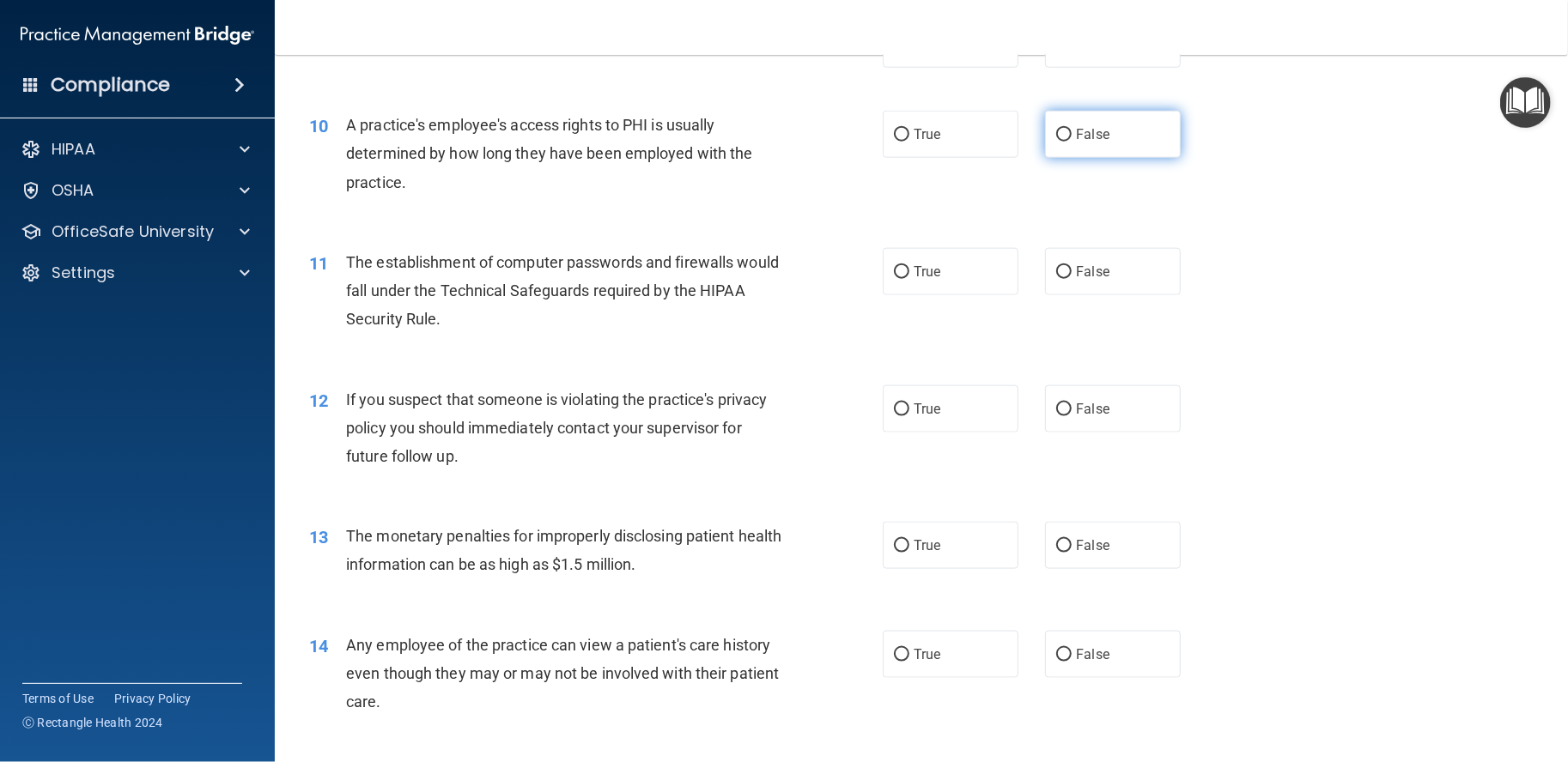
click at [1065, 158] on label "False" at bounding box center [1113, 134] width 135 height 48
click at [1065, 142] on input "False" at bounding box center [1064, 135] width 16 height 13
radio input "true"
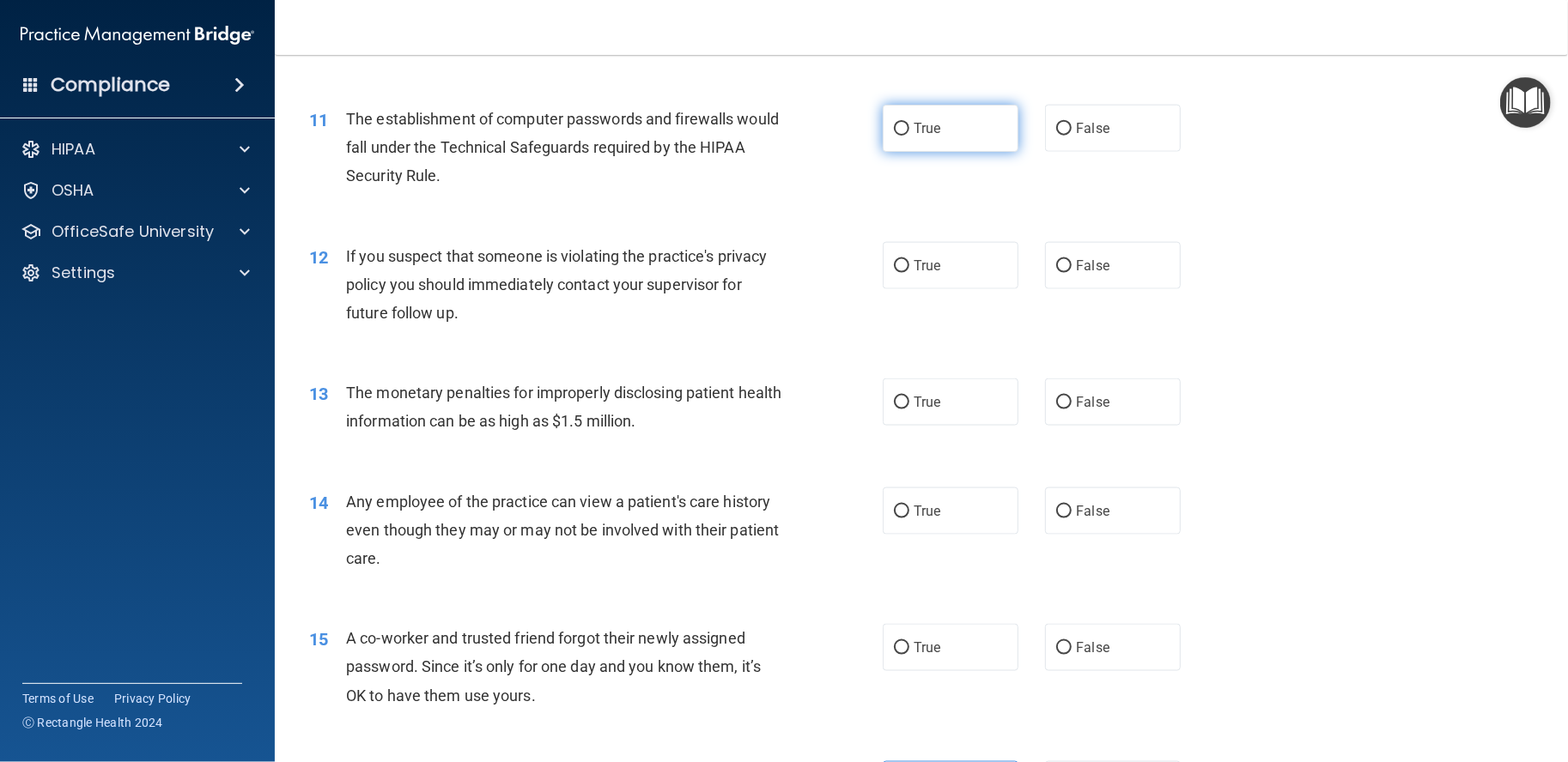
click at [919, 136] on span "True" at bounding box center [926, 128] width 27 height 16
click at [910, 135] on input "True" at bounding box center [902, 129] width 16 height 13
radio input "true"
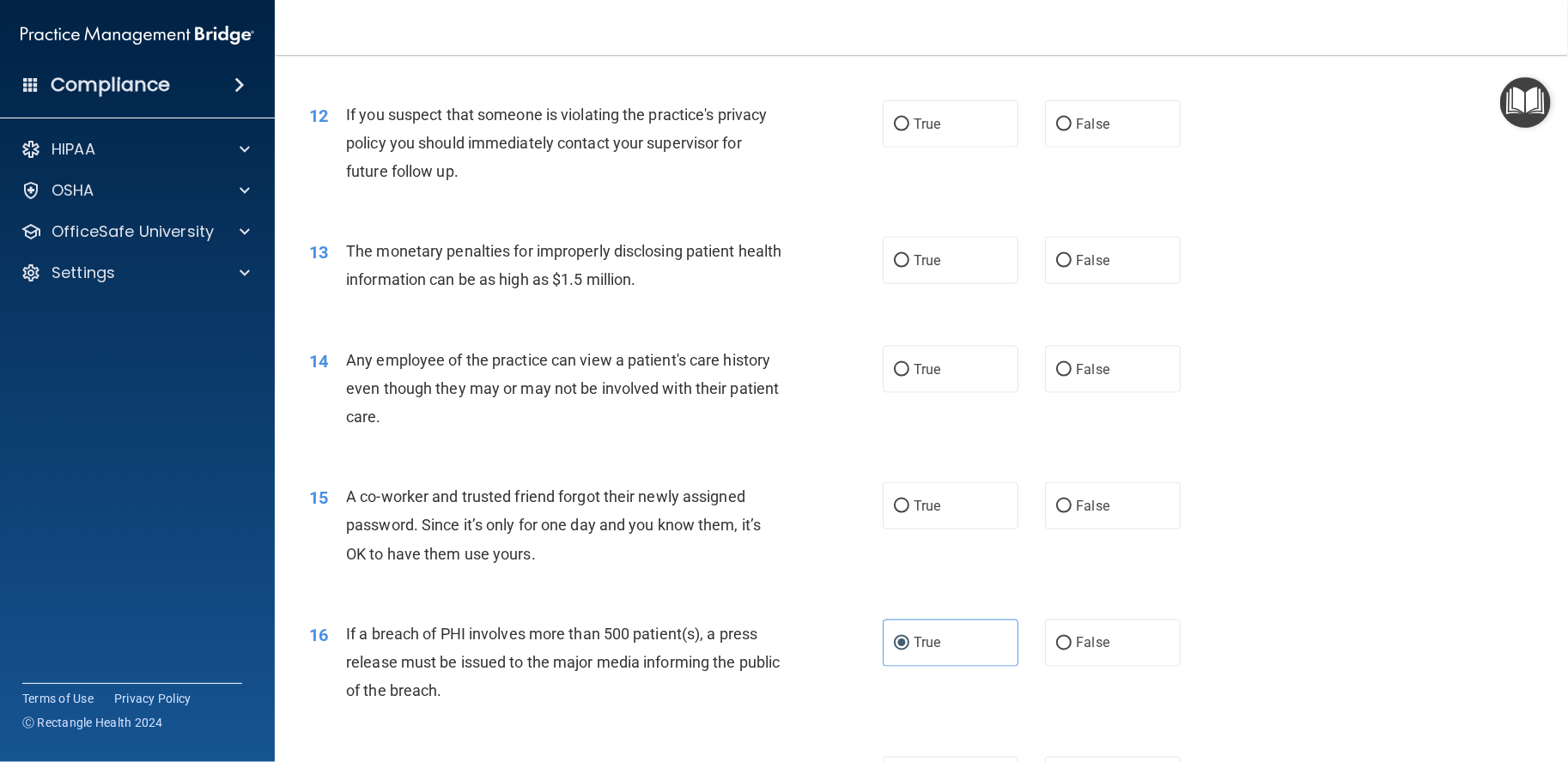
scroll to position [1440, 0]
click at [924, 146] on label "True" at bounding box center [951, 123] width 135 height 48
click at [910, 131] on input "True" at bounding box center [902, 124] width 16 height 13
radio input "true"
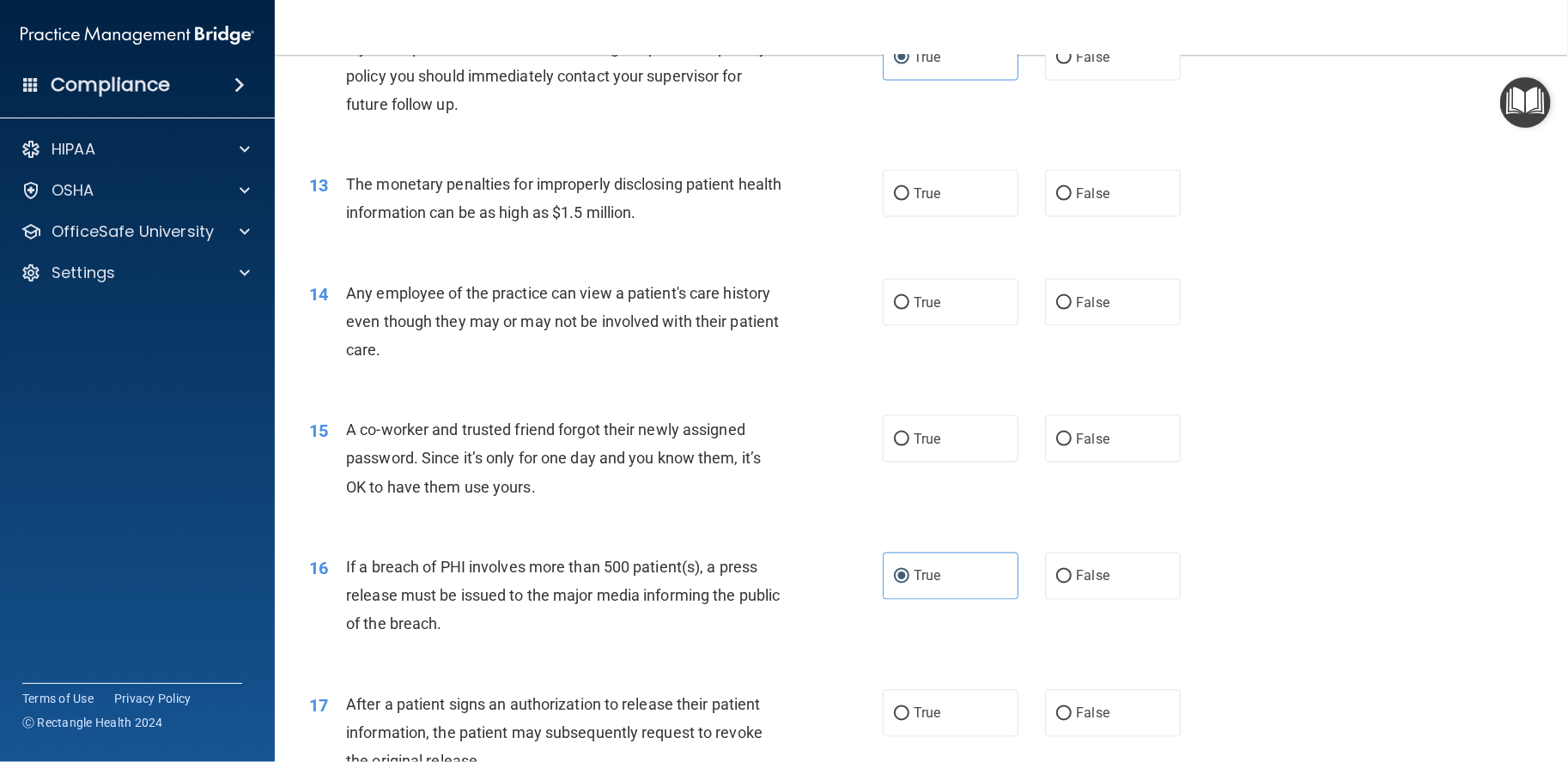
scroll to position [1583, 0]
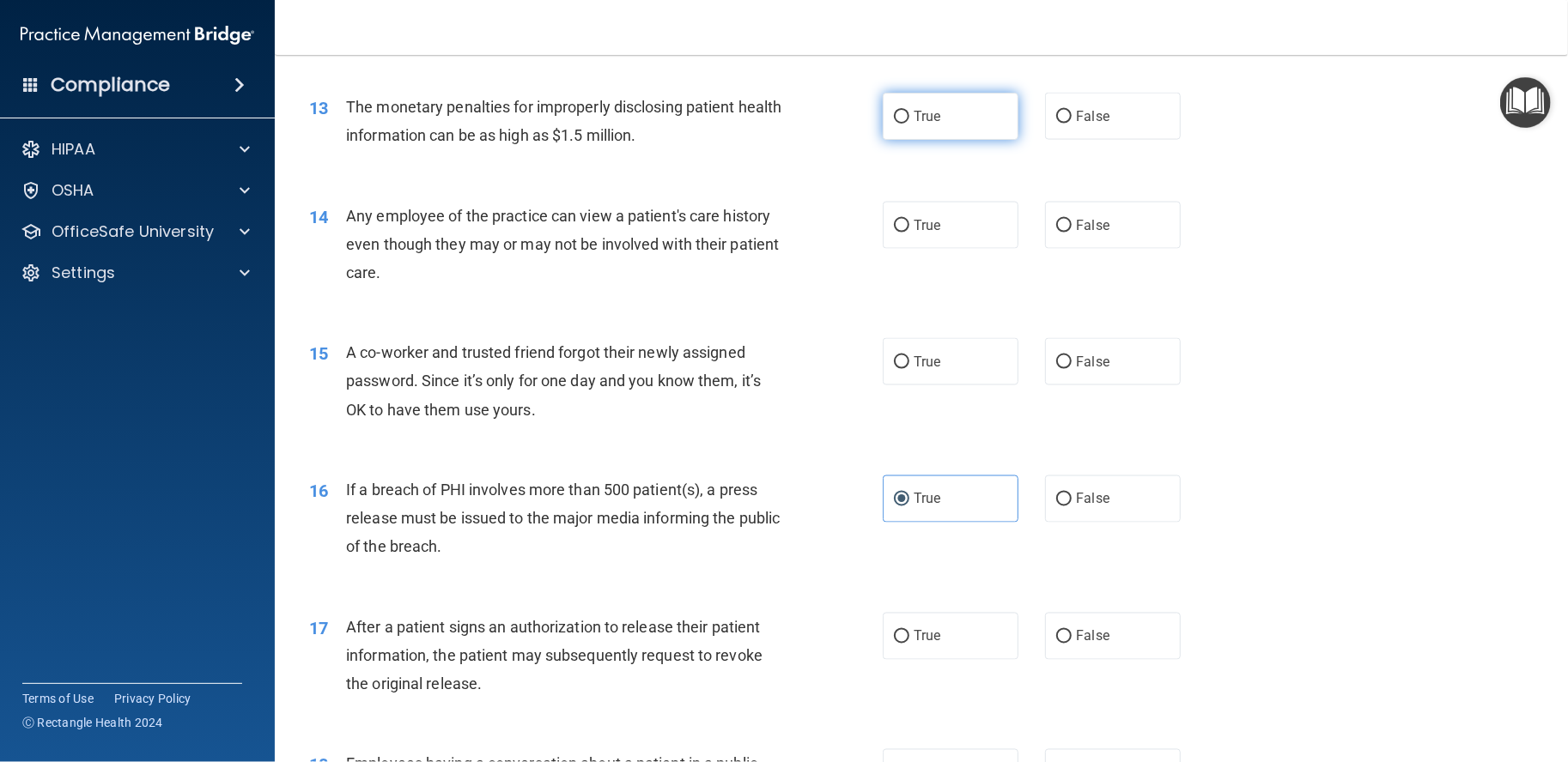
click at [976, 140] on label "True" at bounding box center [951, 116] width 135 height 48
click at [910, 123] on input "True" at bounding box center [902, 117] width 16 height 13
radio input "true"
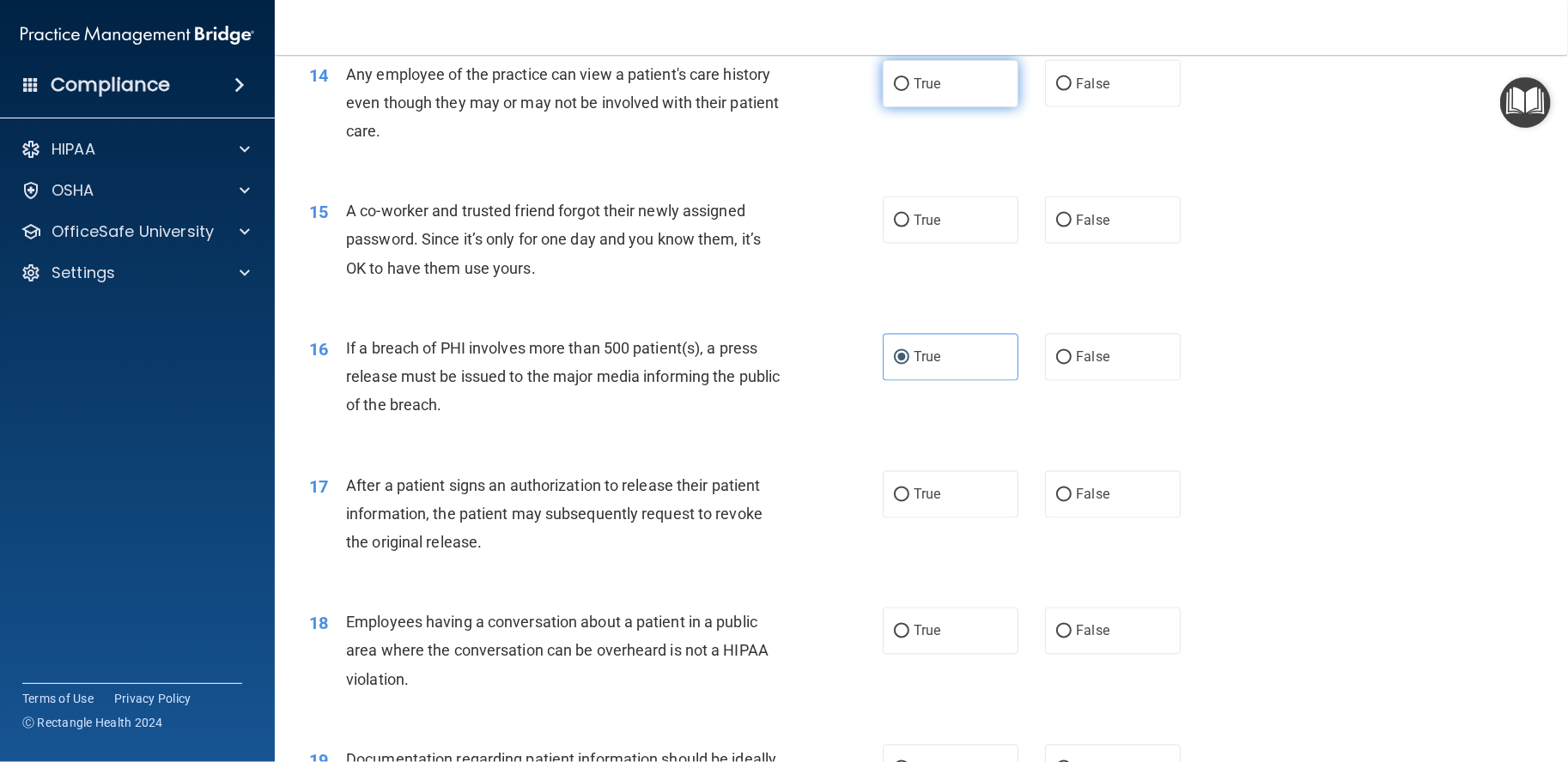
scroll to position [1727, 0]
click at [1072, 105] on label "False" at bounding box center [1113, 82] width 135 height 48
click at [1072, 90] on input "False" at bounding box center [1064, 83] width 16 height 13
radio input "true"
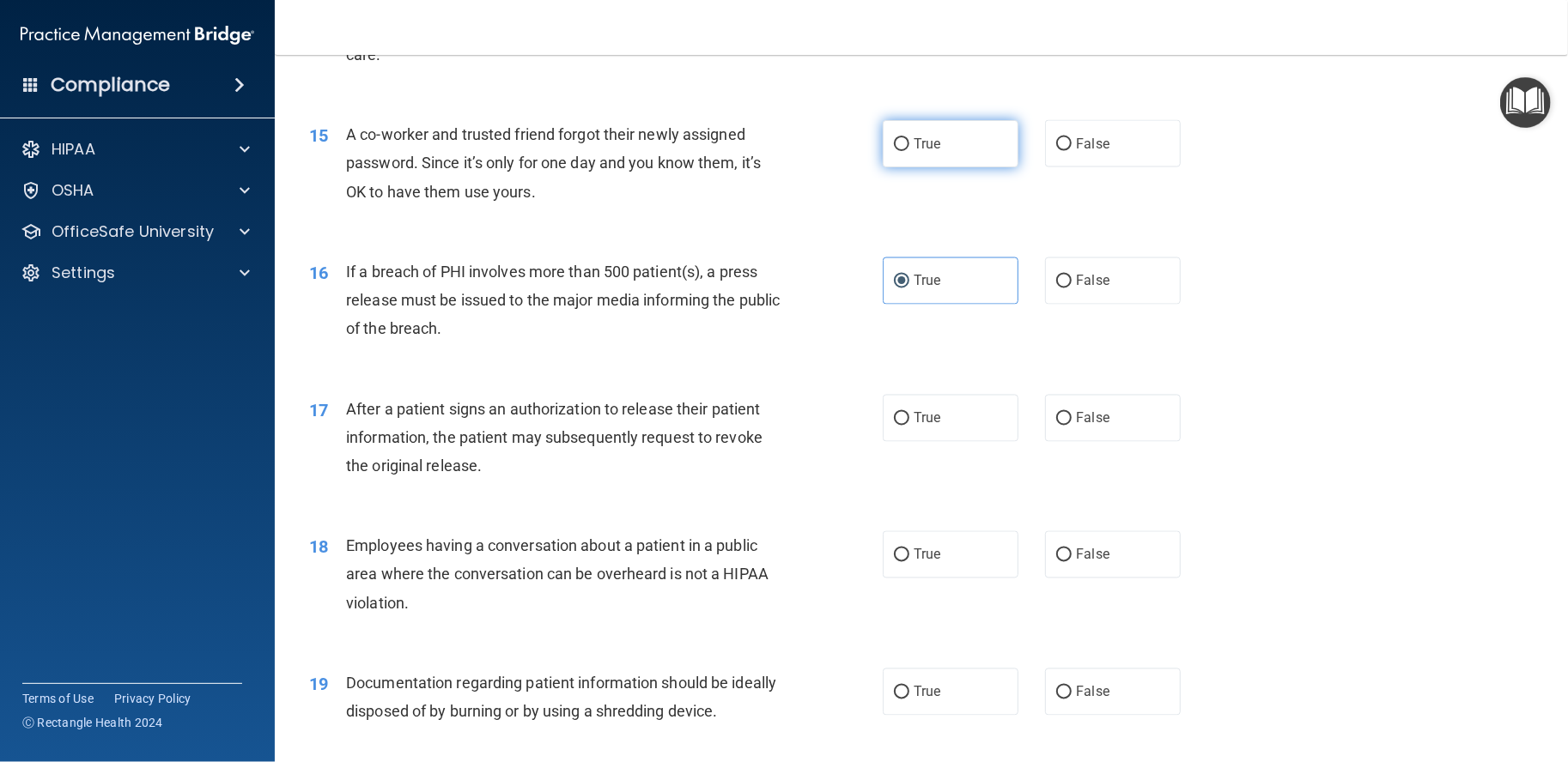
scroll to position [1870, 0]
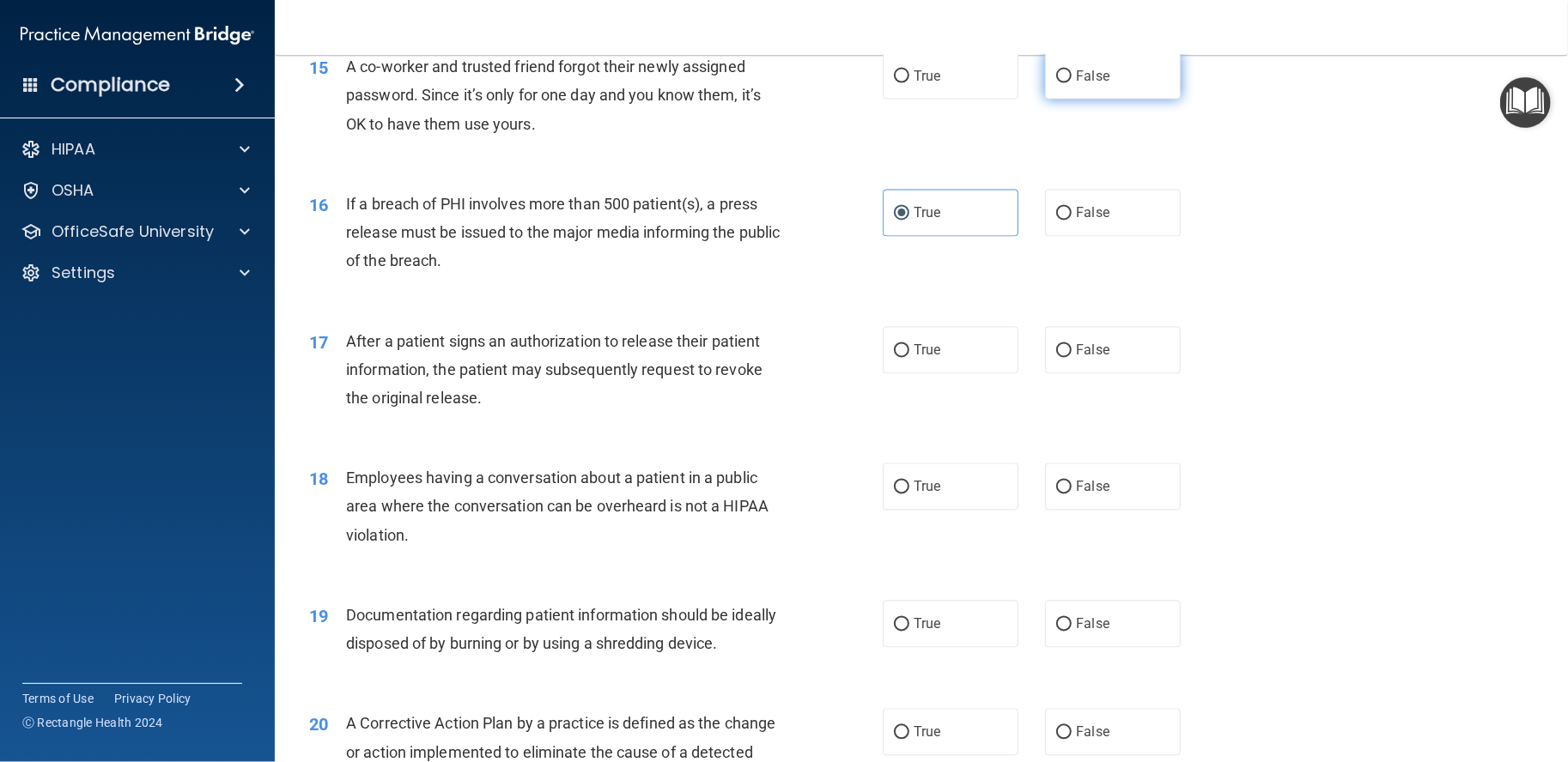
click at [1076, 84] on span "False" at bounding box center [1093, 76] width 34 height 16
click at [1072, 83] on input "False" at bounding box center [1064, 77] width 16 height 13
radio input "true"
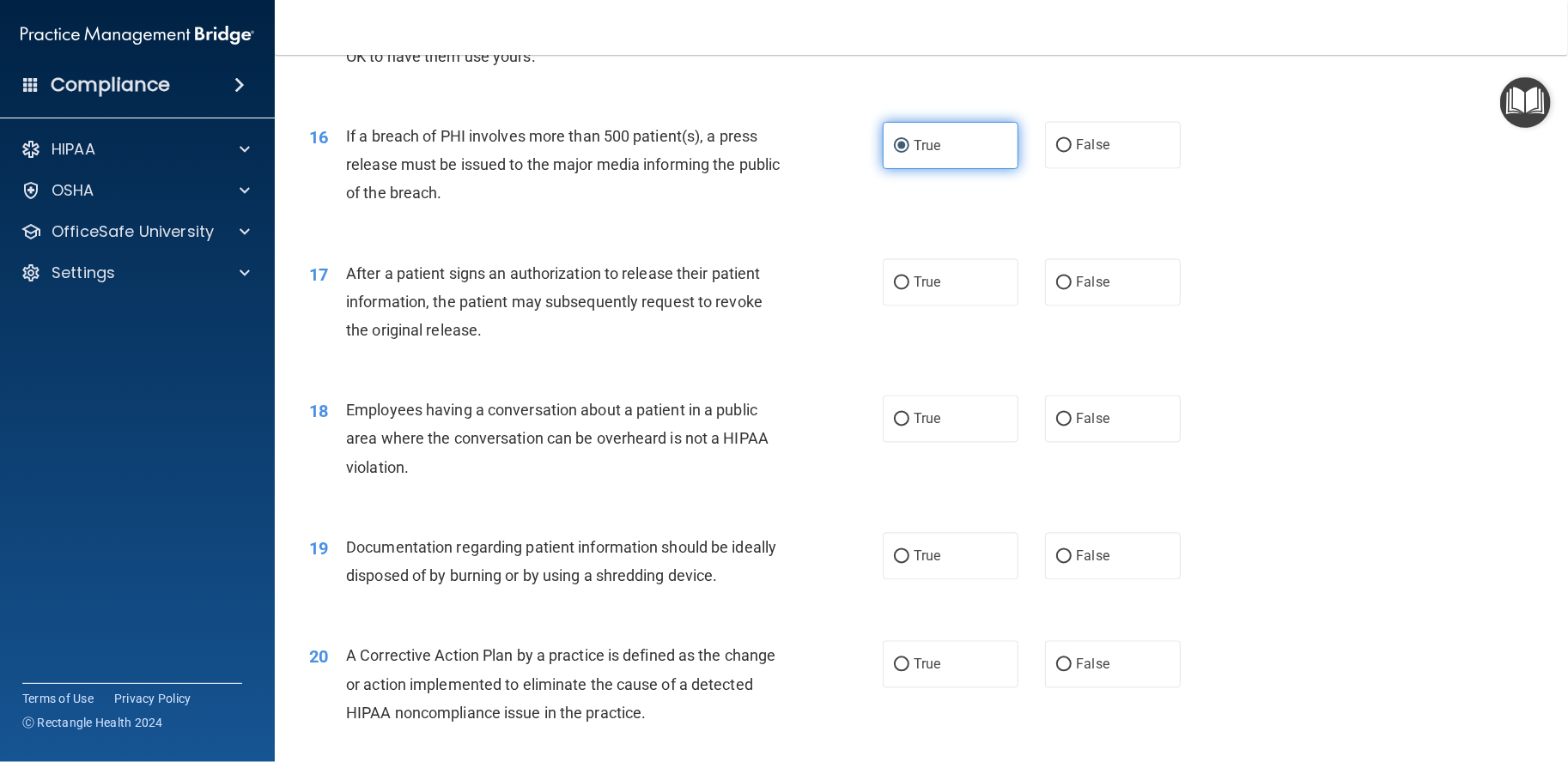
scroll to position [2012, 0]
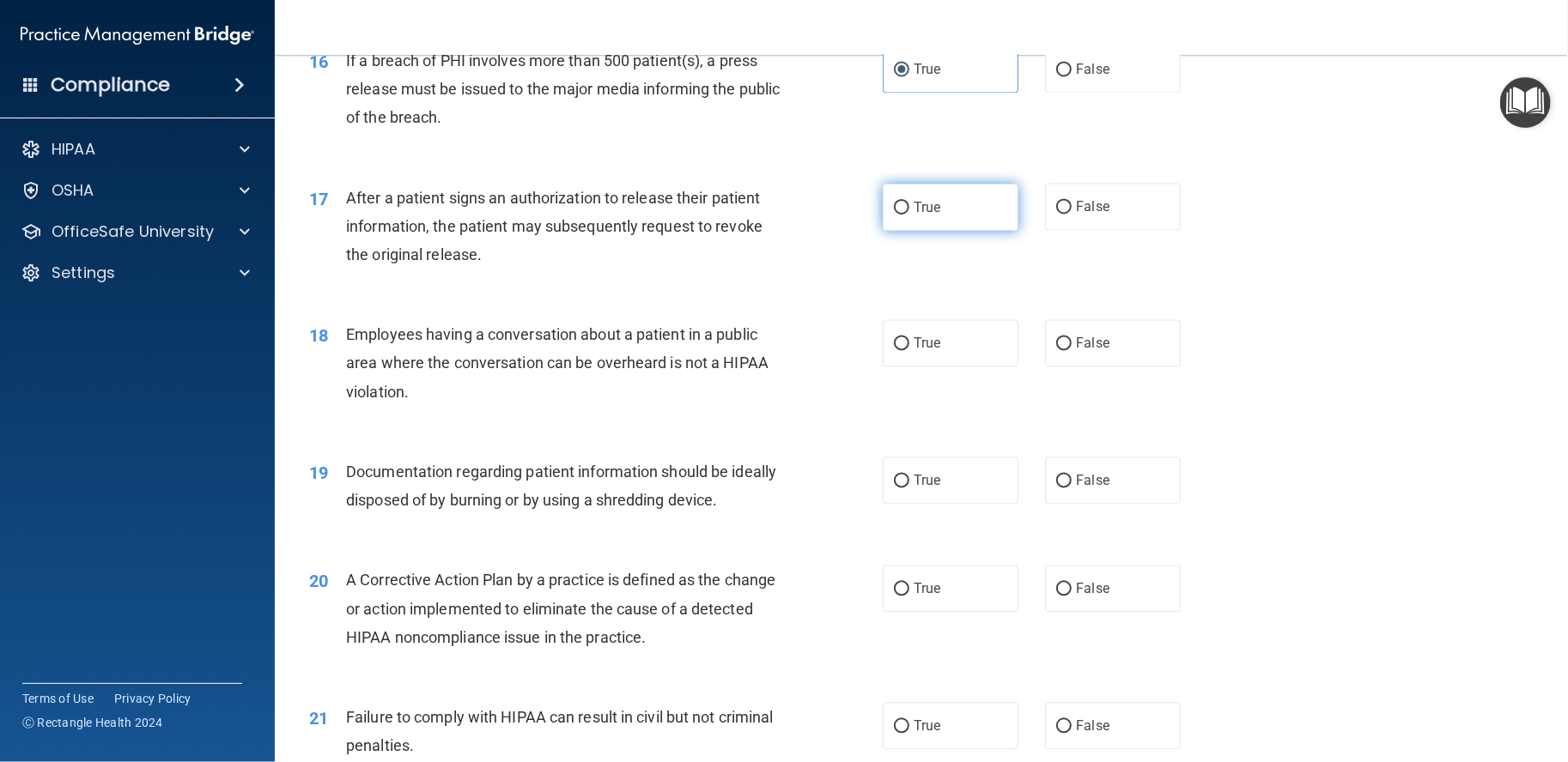
click at [999, 231] on label "True" at bounding box center [951, 208] width 135 height 48
click at [910, 215] on input "True" at bounding box center [902, 208] width 16 height 13
radio input "true"
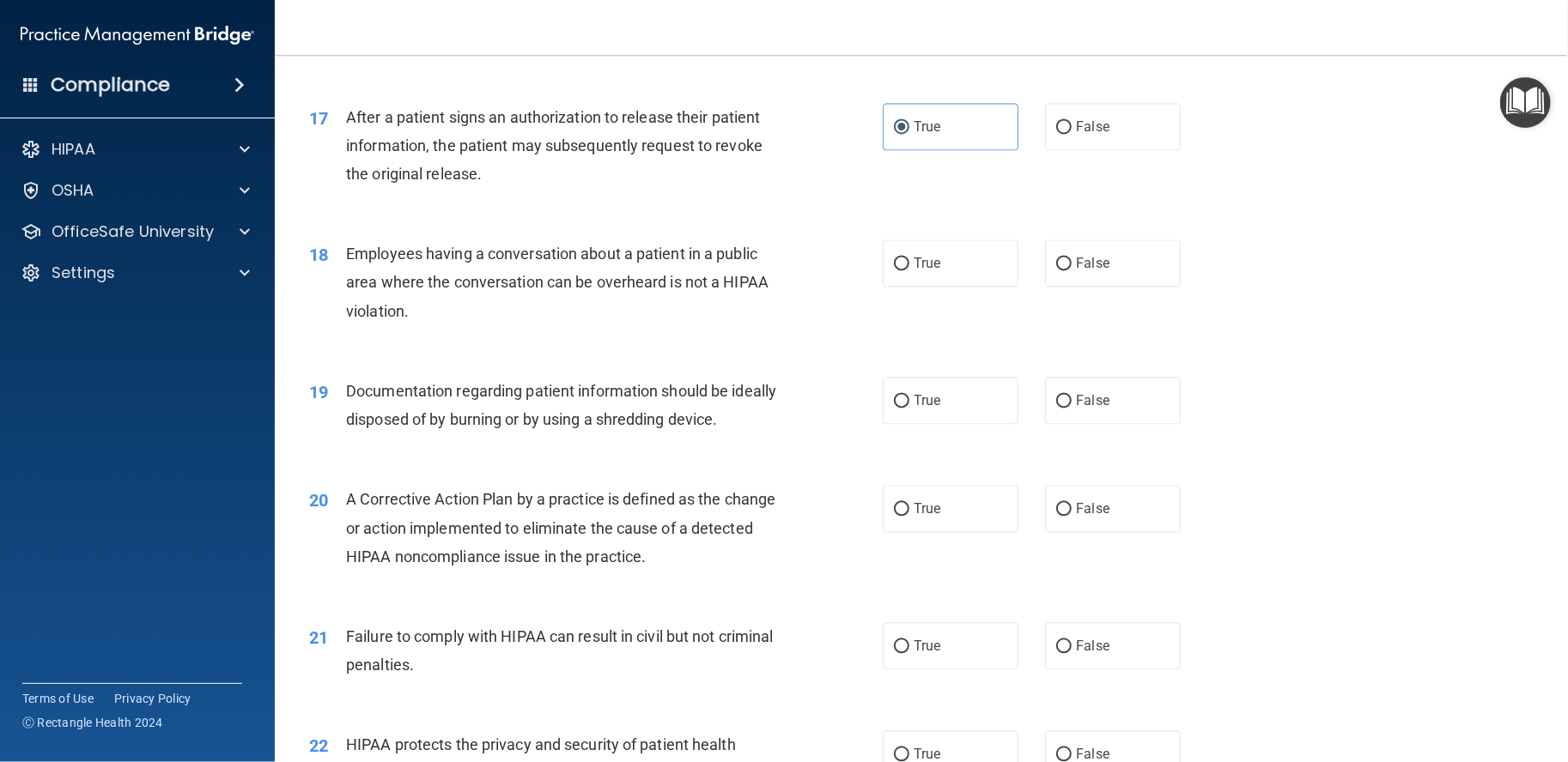
scroll to position [2156, 0]
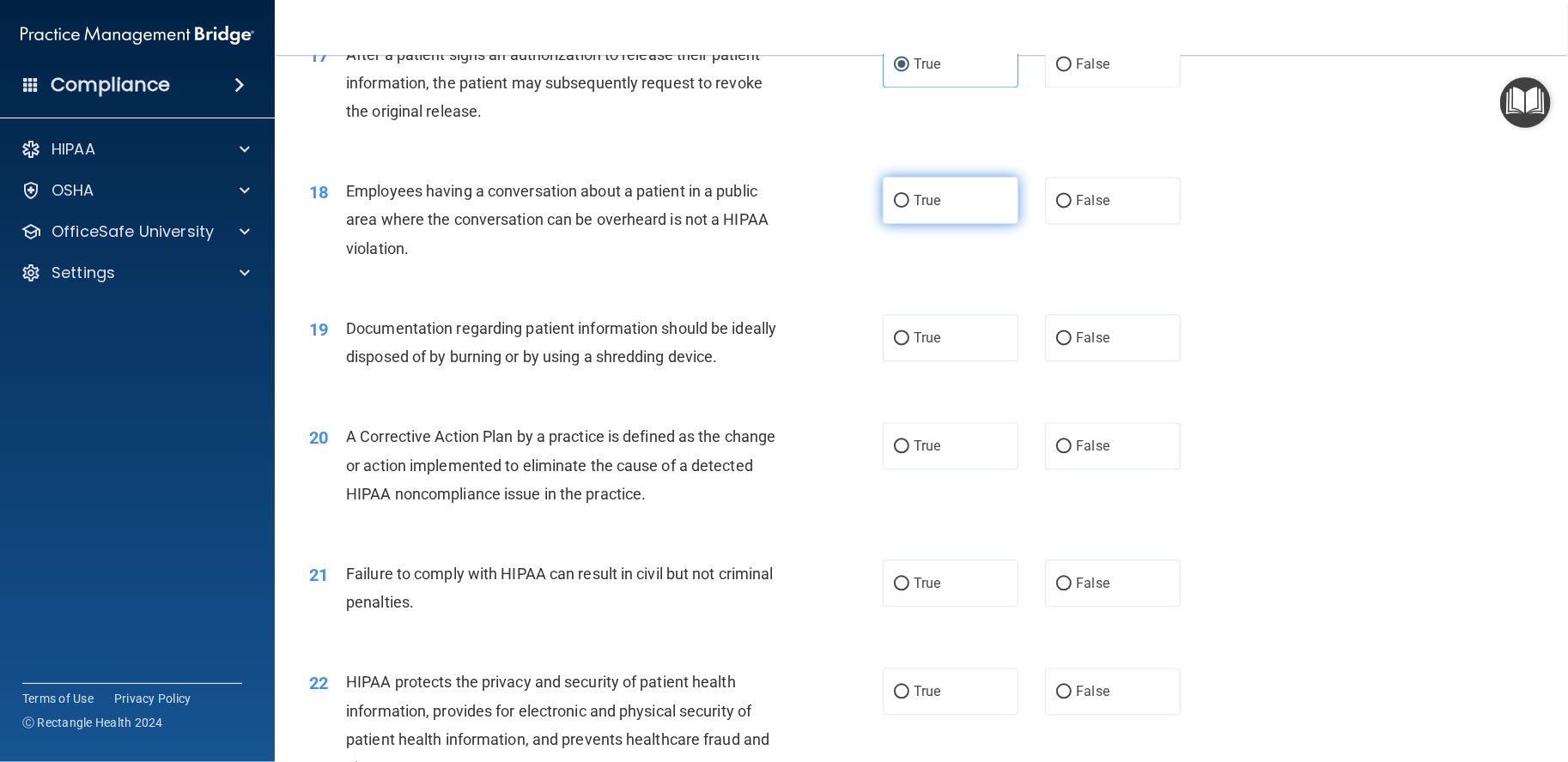
click at [988, 224] on label "True" at bounding box center [951, 200] width 135 height 48
click at [910, 208] on input "True" at bounding box center [902, 201] width 16 height 13
radio input "true"
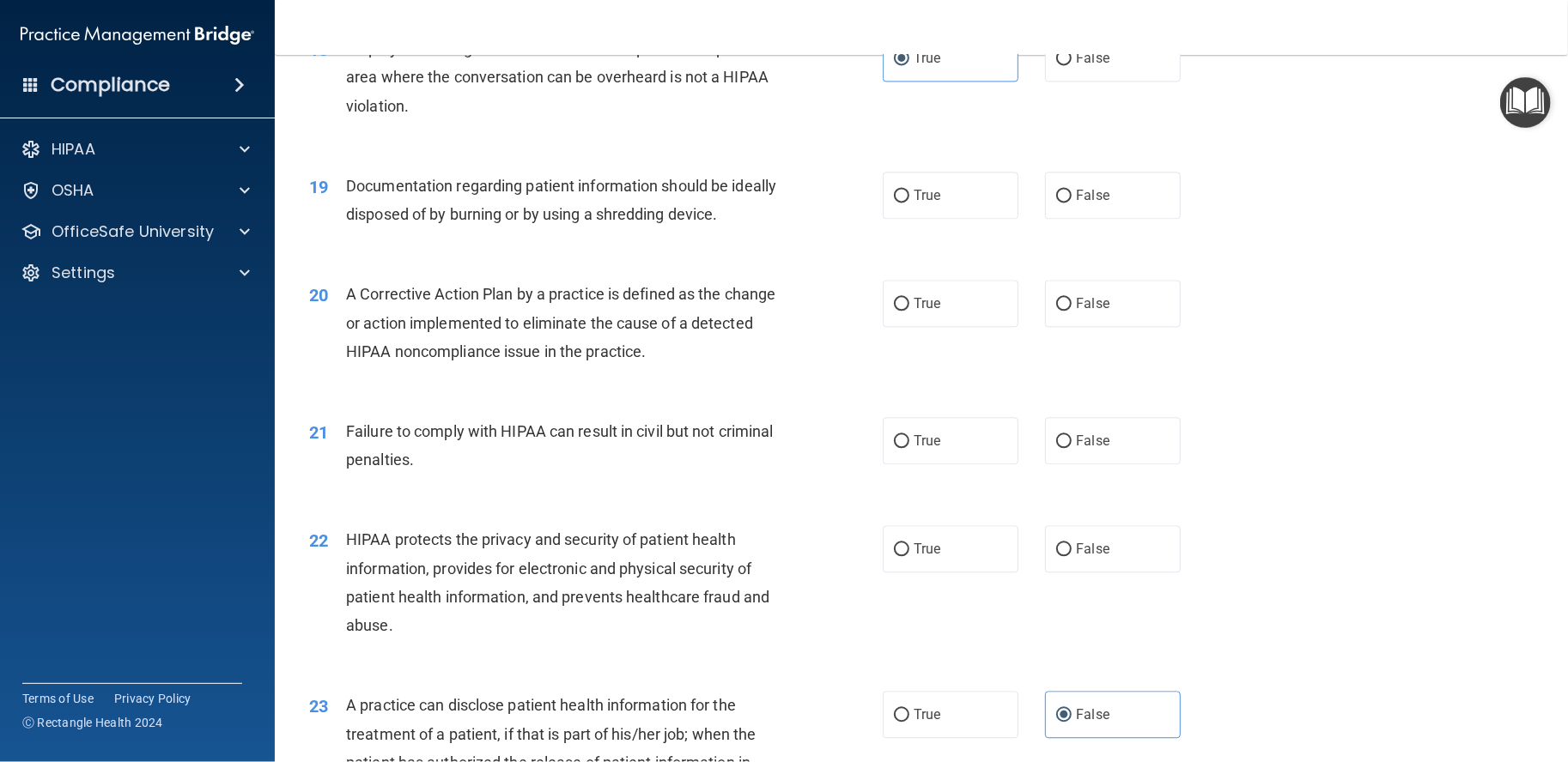
scroll to position [2442, 0]
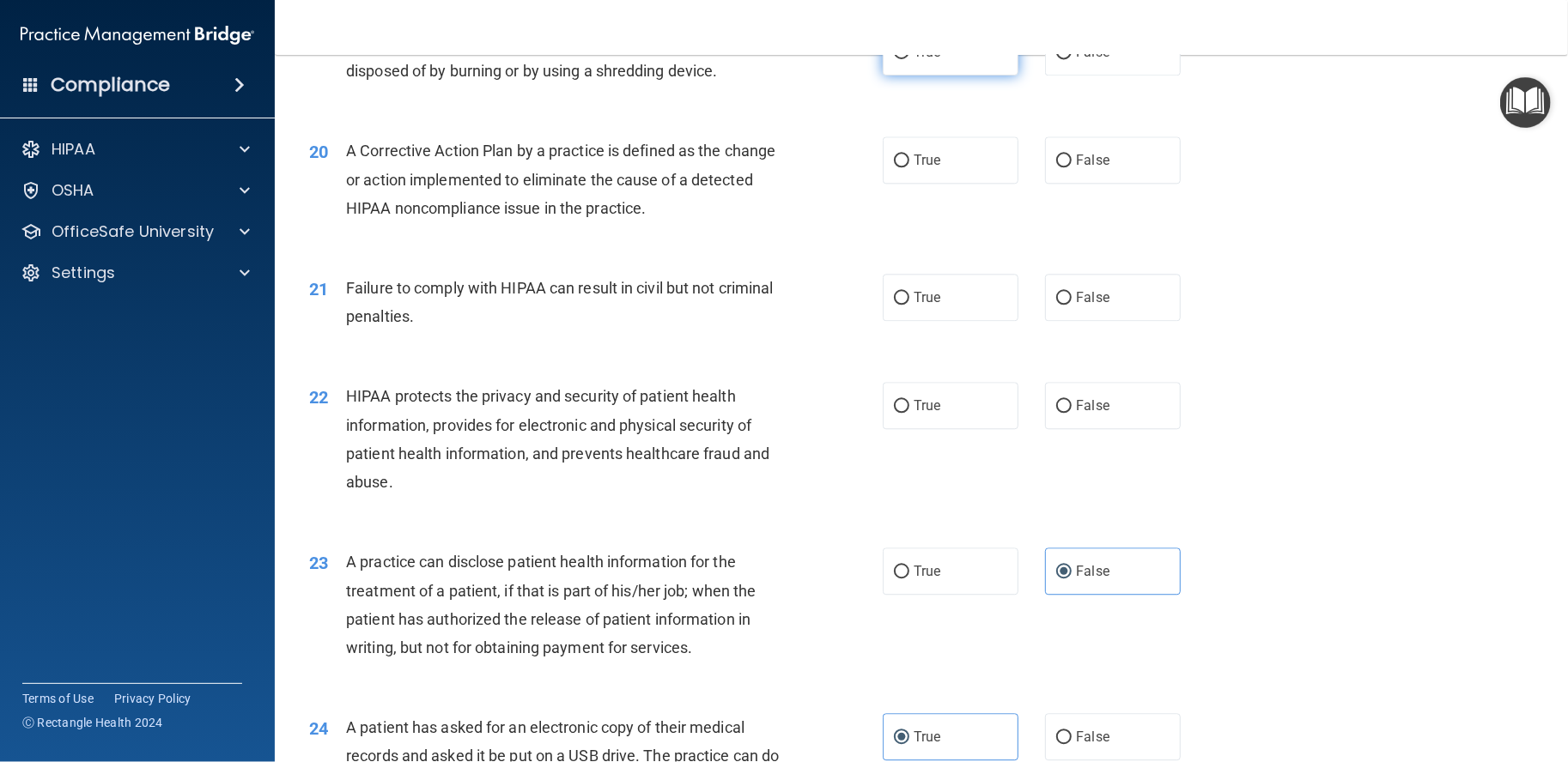
click at [948, 76] on label "True" at bounding box center [951, 52] width 135 height 48
click at [910, 59] on input "True" at bounding box center [902, 53] width 16 height 13
radio input "true"
click at [883, 184] on label "True" at bounding box center [951, 160] width 135 height 48
click at [894, 167] on input "True" at bounding box center [902, 161] width 16 height 13
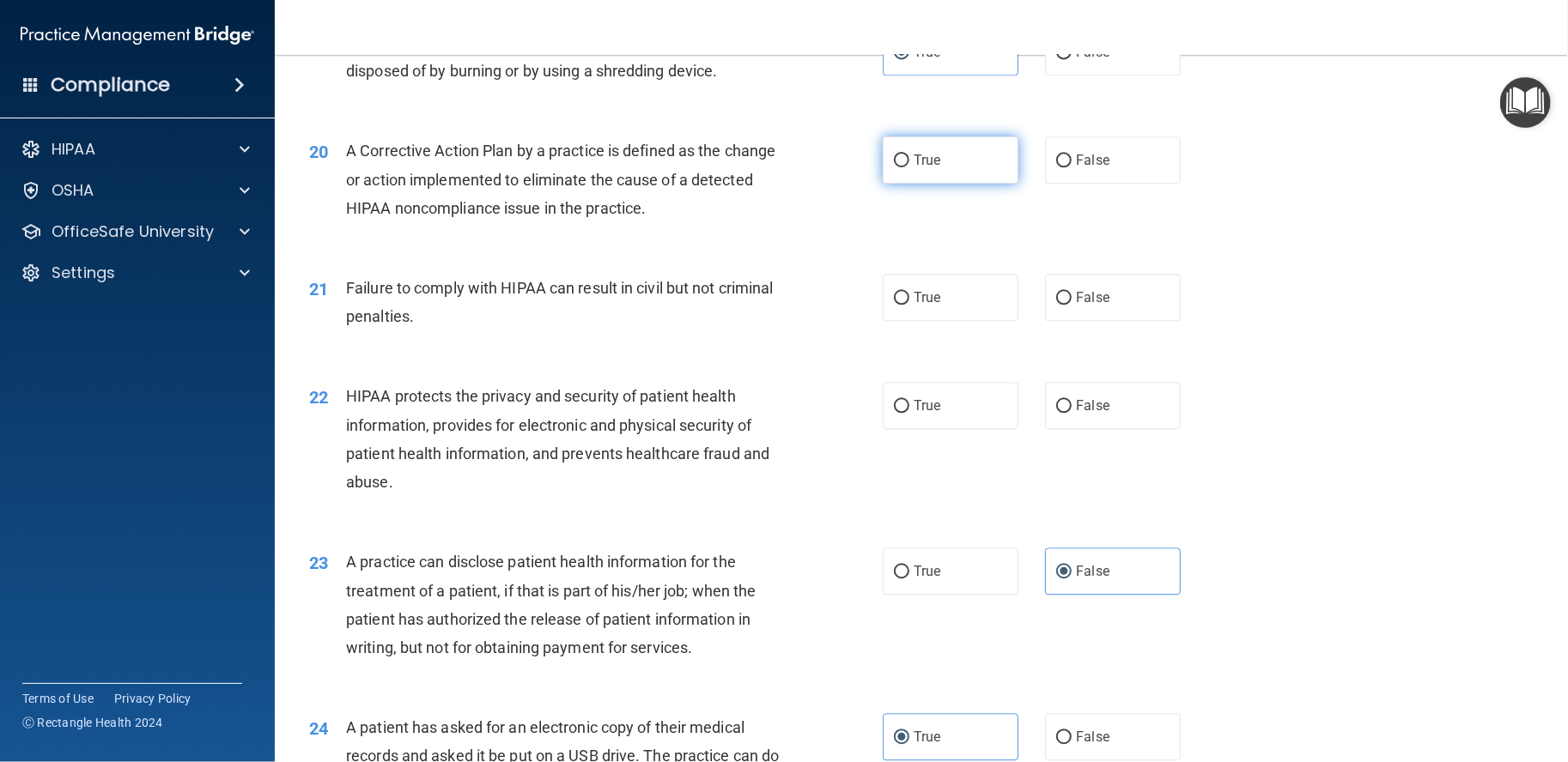
radio input "true"
click at [1059, 321] on label "False" at bounding box center [1113, 297] width 135 height 48
click at [1059, 305] on input "False" at bounding box center [1064, 298] width 16 height 13
radio input "true"
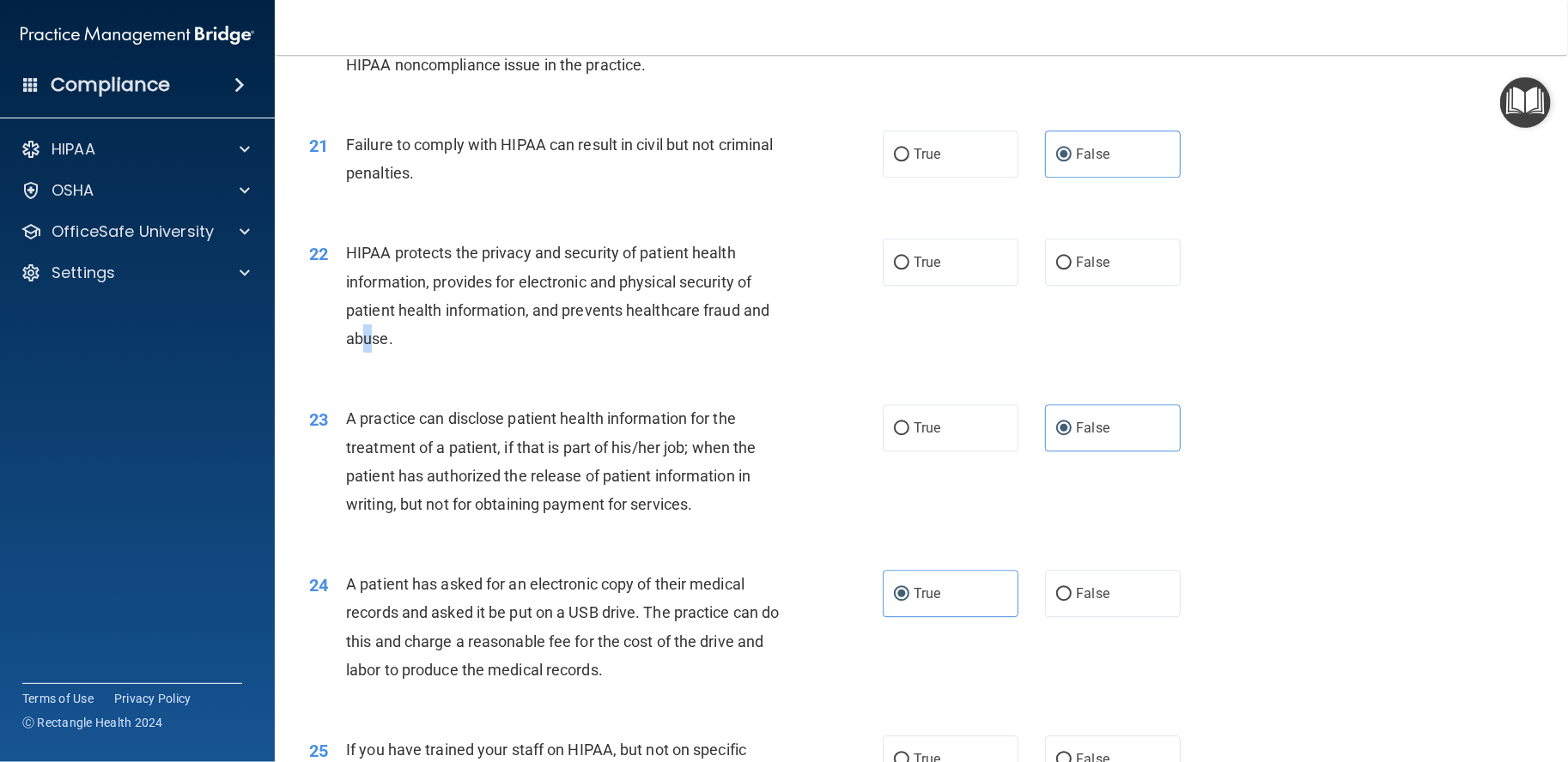
drag, startPoint x: 365, startPoint y: 375, endPoint x: 369, endPoint y: 364, distance: 11.7
click at [369, 348] on span "HIPAA protects the privacy and security of patient health information, provides…" at bounding box center [557, 295] width 424 height 104
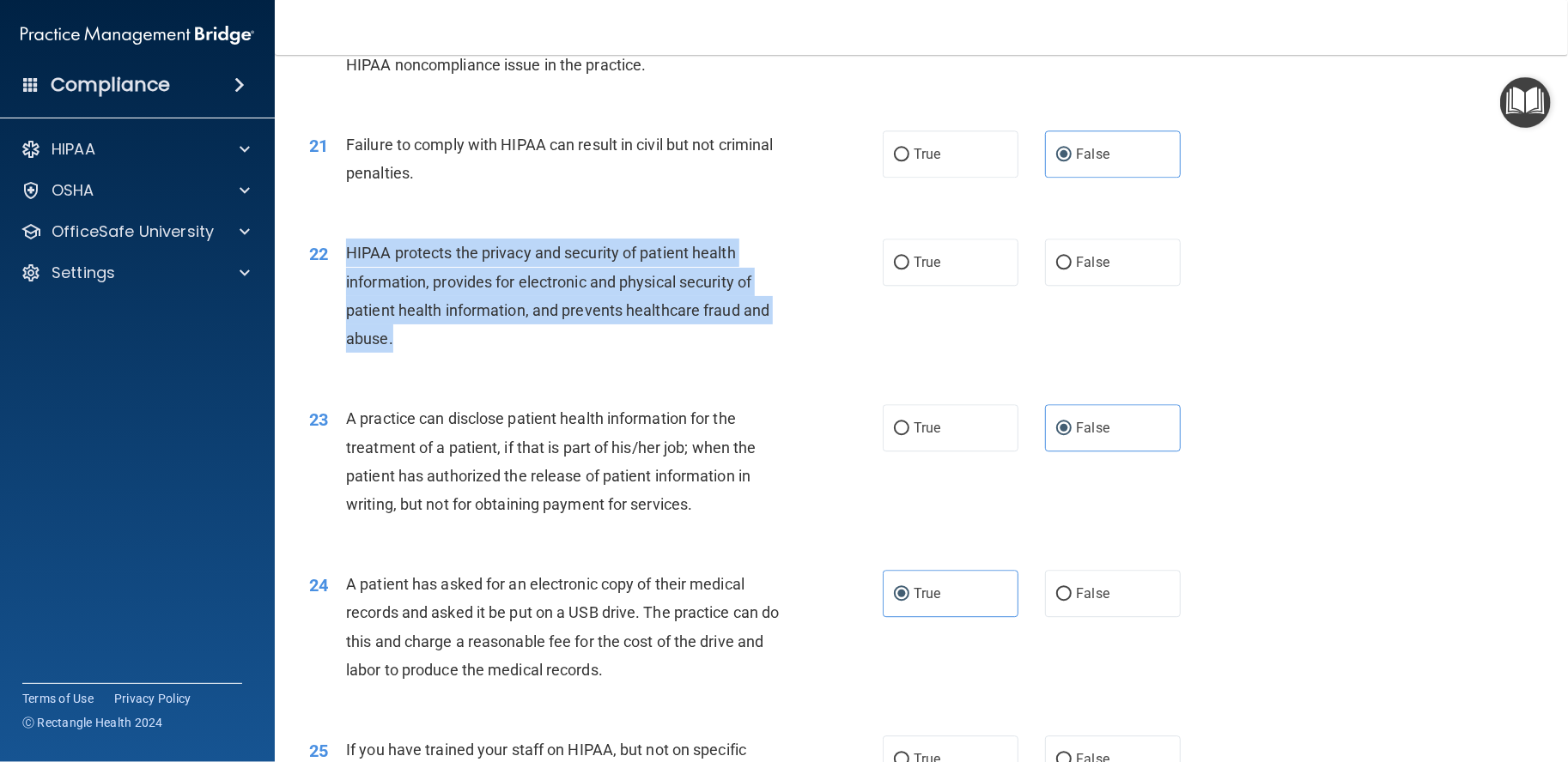
drag, startPoint x: 341, startPoint y: 280, endPoint x: 416, endPoint y: 360, distance: 109.7
click at [416, 360] on div "22 HIPAA protects the privacy and security of patient health information, provi…" at bounding box center [596, 300] width 625 height 123
click at [416, 353] on div "HIPAA protects the privacy and security of patient health information, provides…" at bounding box center [571, 295] width 450 height 114
drag, startPoint x: 416, startPoint y: 375, endPoint x: 349, endPoint y: 287, distance: 110.6
click at [349, 287] on div "HIPAA protects the privacy and security of patient health information, provides…" at bounding box center [571, 295] width 450 height 114
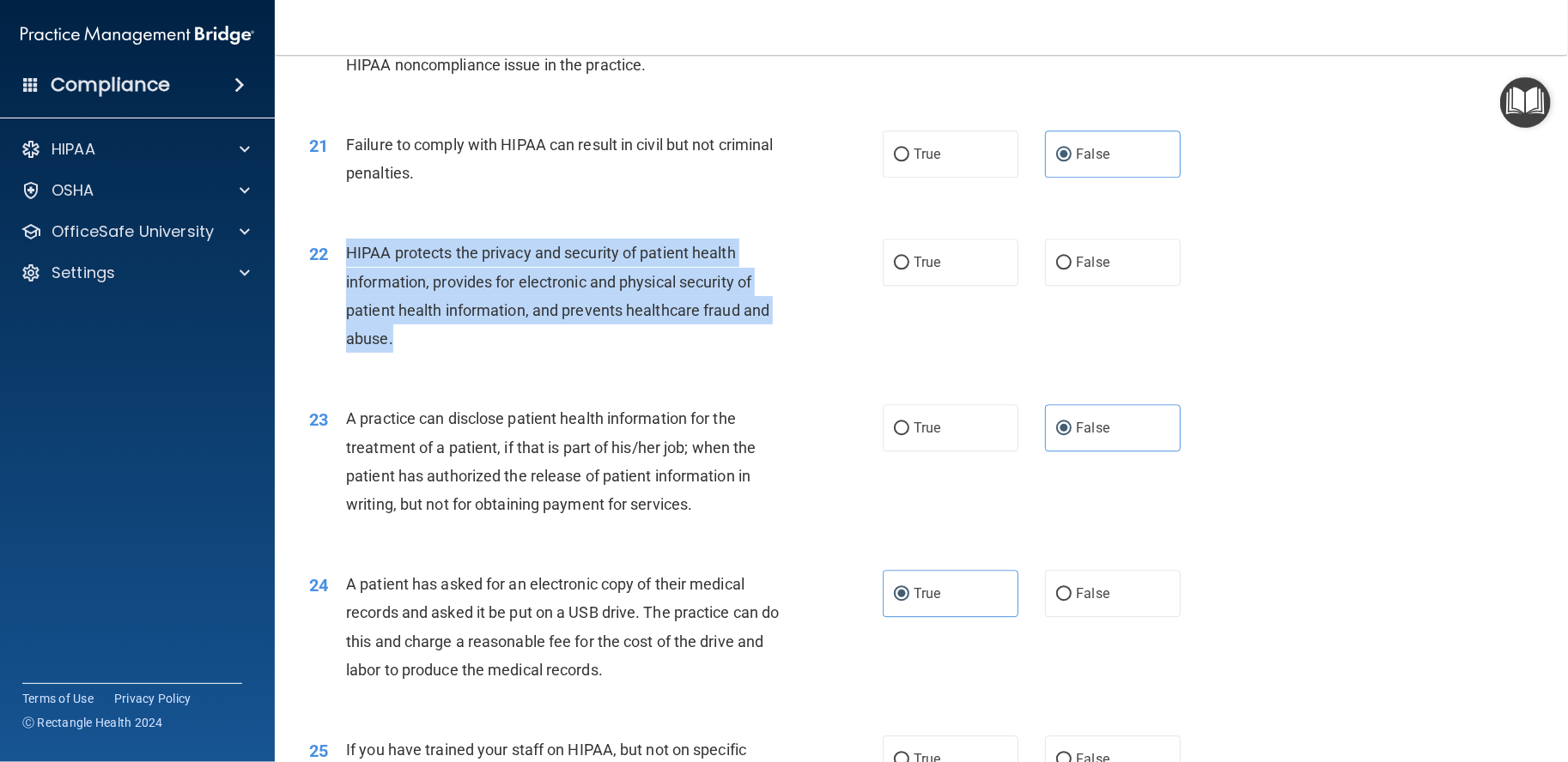
click at [349, 286] on span "HIPAA protects the privacy and security of patient health information, provides…" at bounding box center [557, 295] width 424 height 104
click at [447, 299] on div "HIPAA protects the privacy and security of patient health information, provides…" at bounding box center [571, 295] width 450 height 114
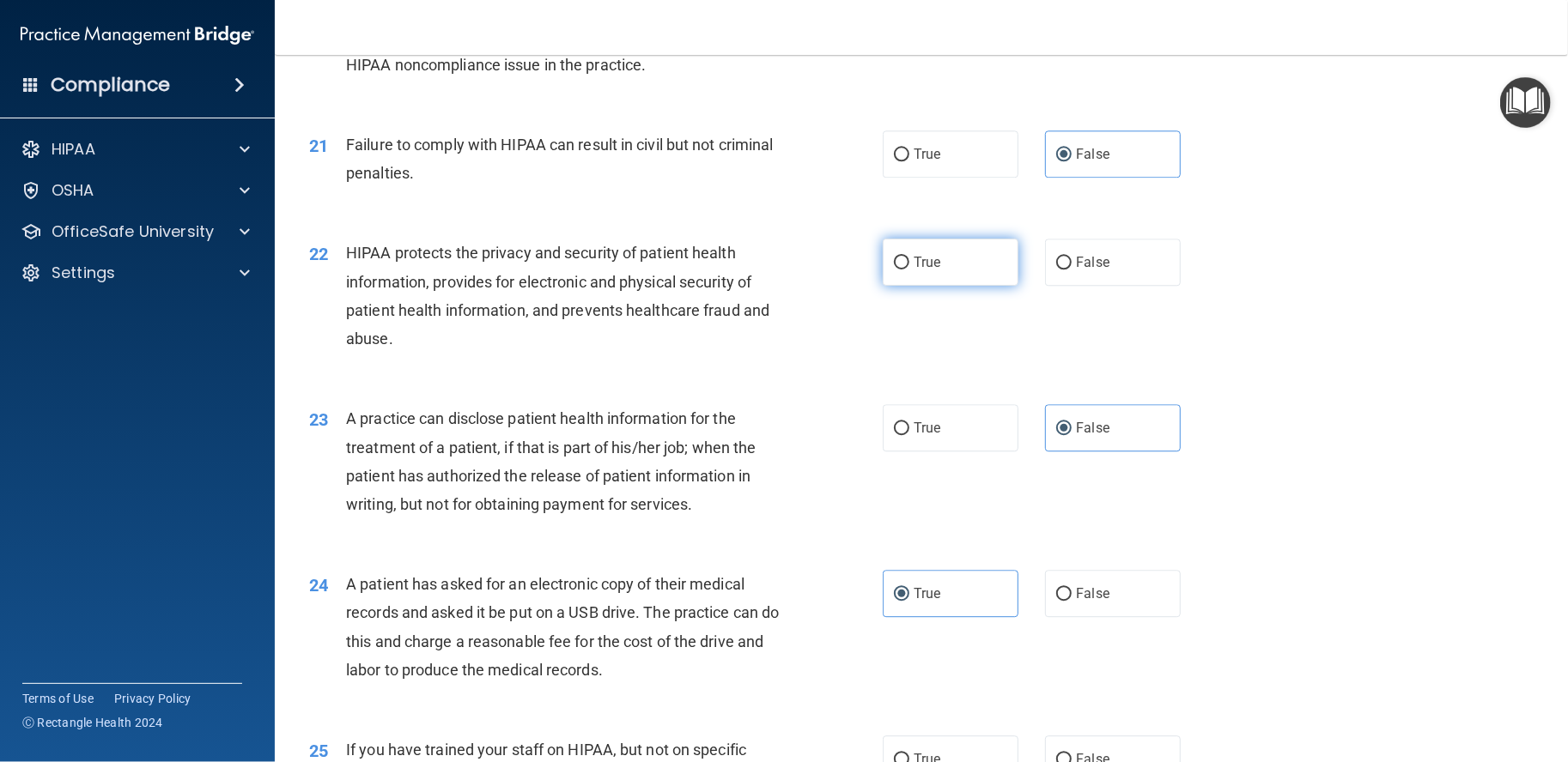
click at [989, 285] on label "True" at bounding box center [951, 263] width 135 height 48
click at [910, 270] on input "True" at bounding box center [902, 263] width 16 height 13
radio input "true"
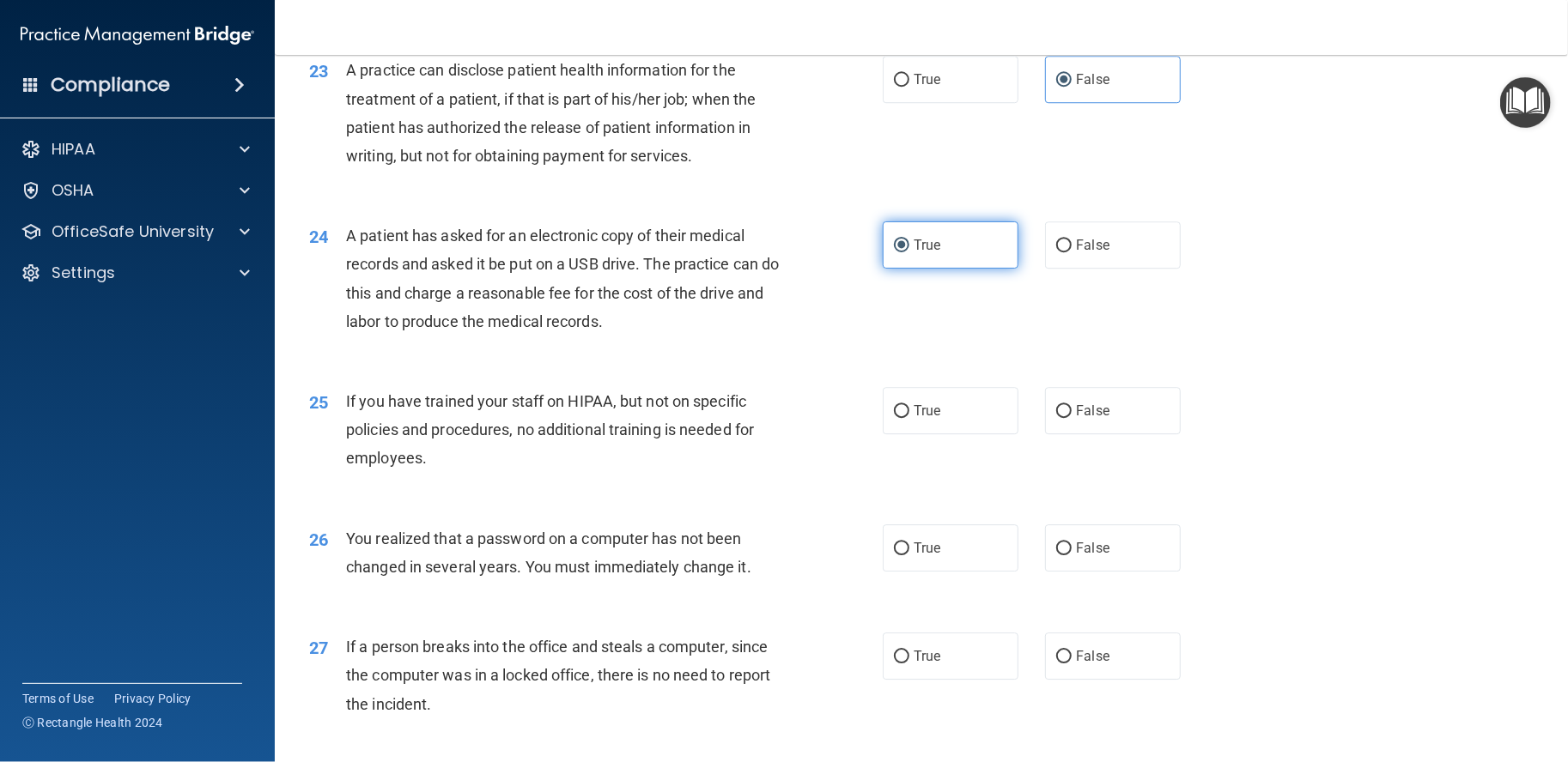
scroll to position [3014, 0]
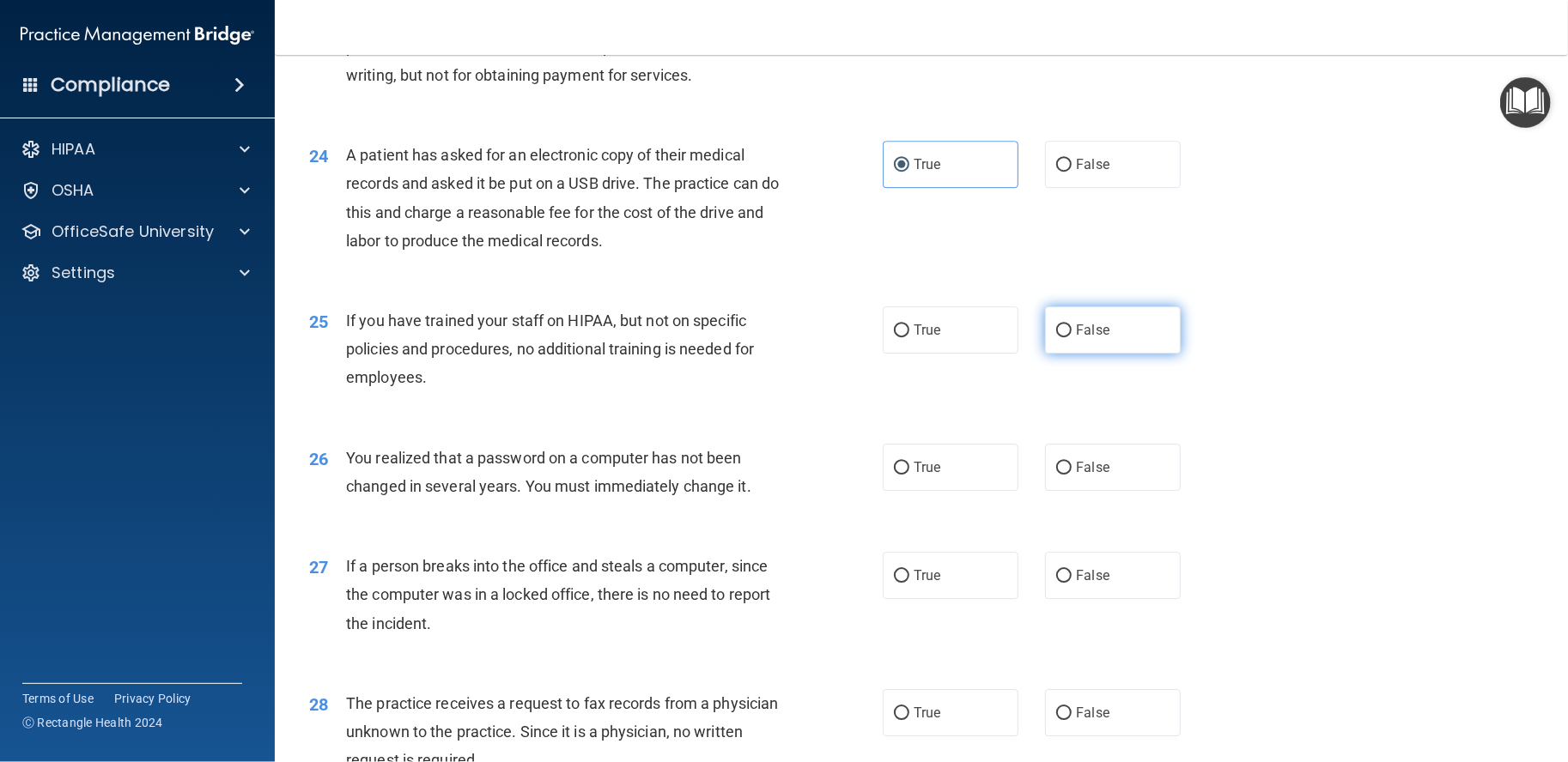
click at [1081, 354] on label "False" at bounding box center [1113, 330] width 135 height 48
click at [1072, 338] on input "False" at bounding box center [1064, 331] width 16 height 13
radio input "true"
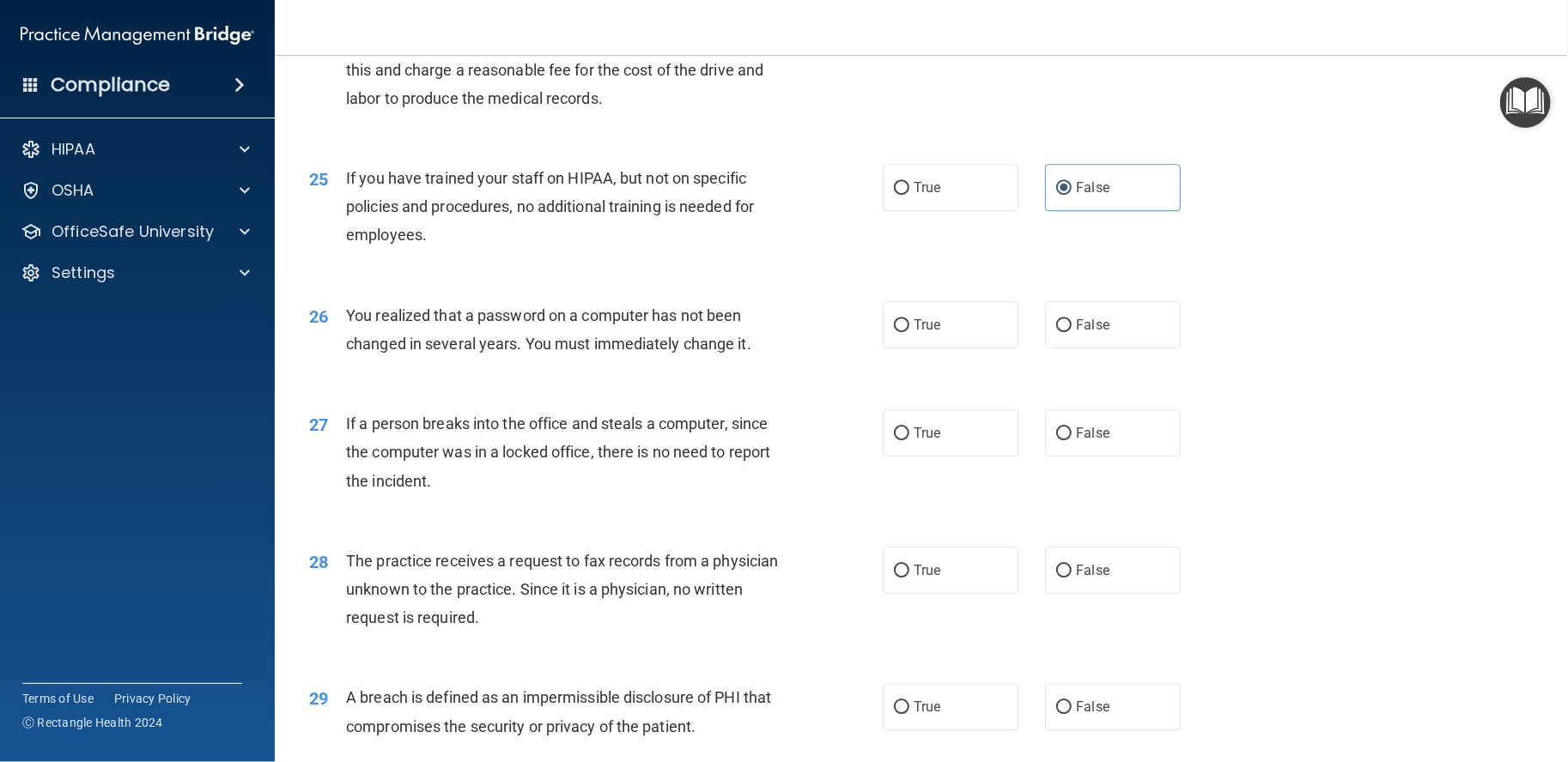
click at [987, 377] on div "26 You realized that a password on a computer has not been changed in several y…" at bounding box center [922, 334] width 1250 height 108
click at [984, 349] on label "True" at bounding box center [951, 325] width 135 height 48
click at [910, 332] on input "True" at bounding box center [902, 326] width 16 height 13
radio input "true"
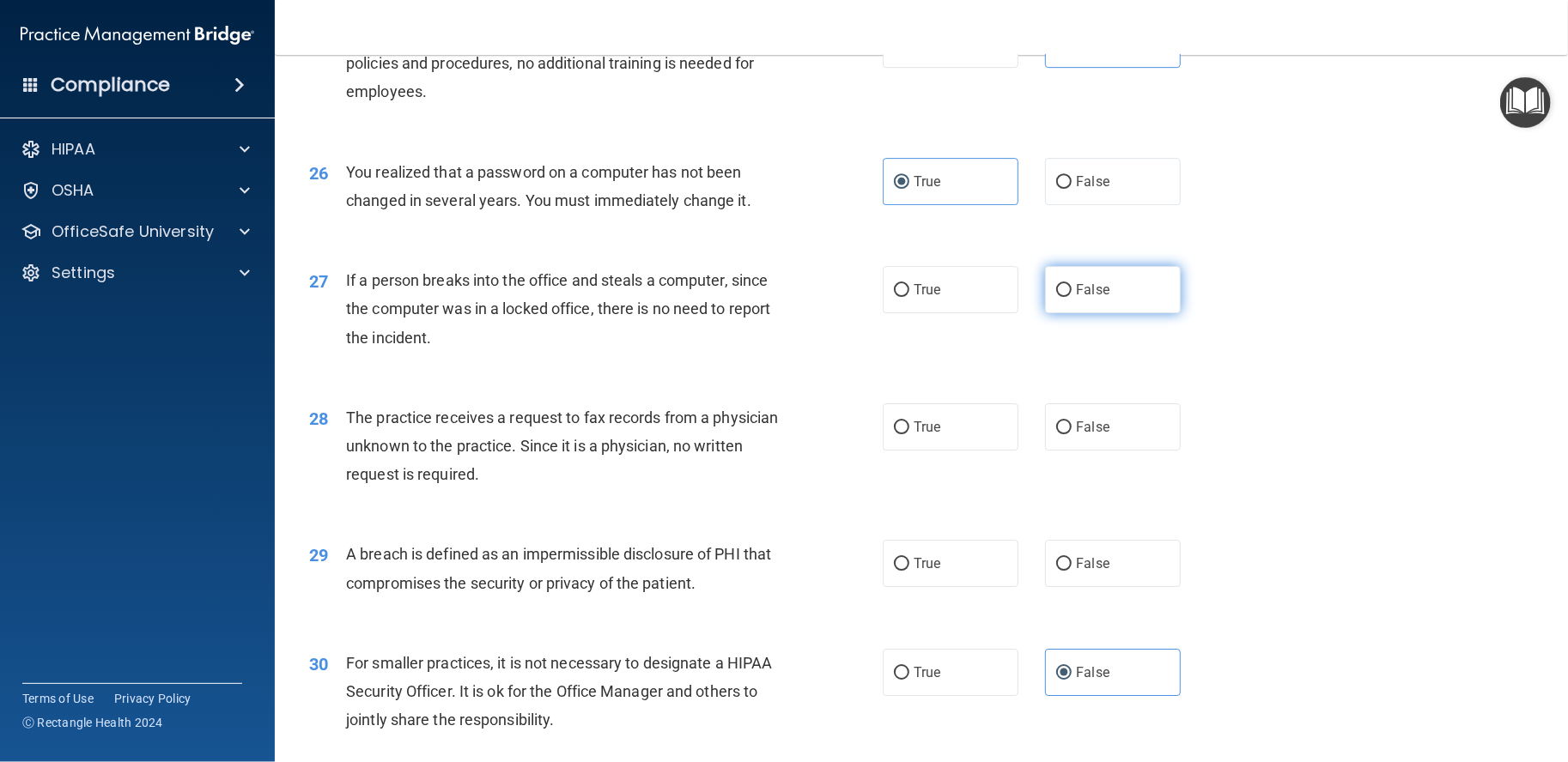
click at [1076, 313] on label "False" at bounding box center [1113, 290] width 135 height 48
click at [1072, 297] on input "False" at bounding box center [1064, 291] width 16 height 13
radio input "true"
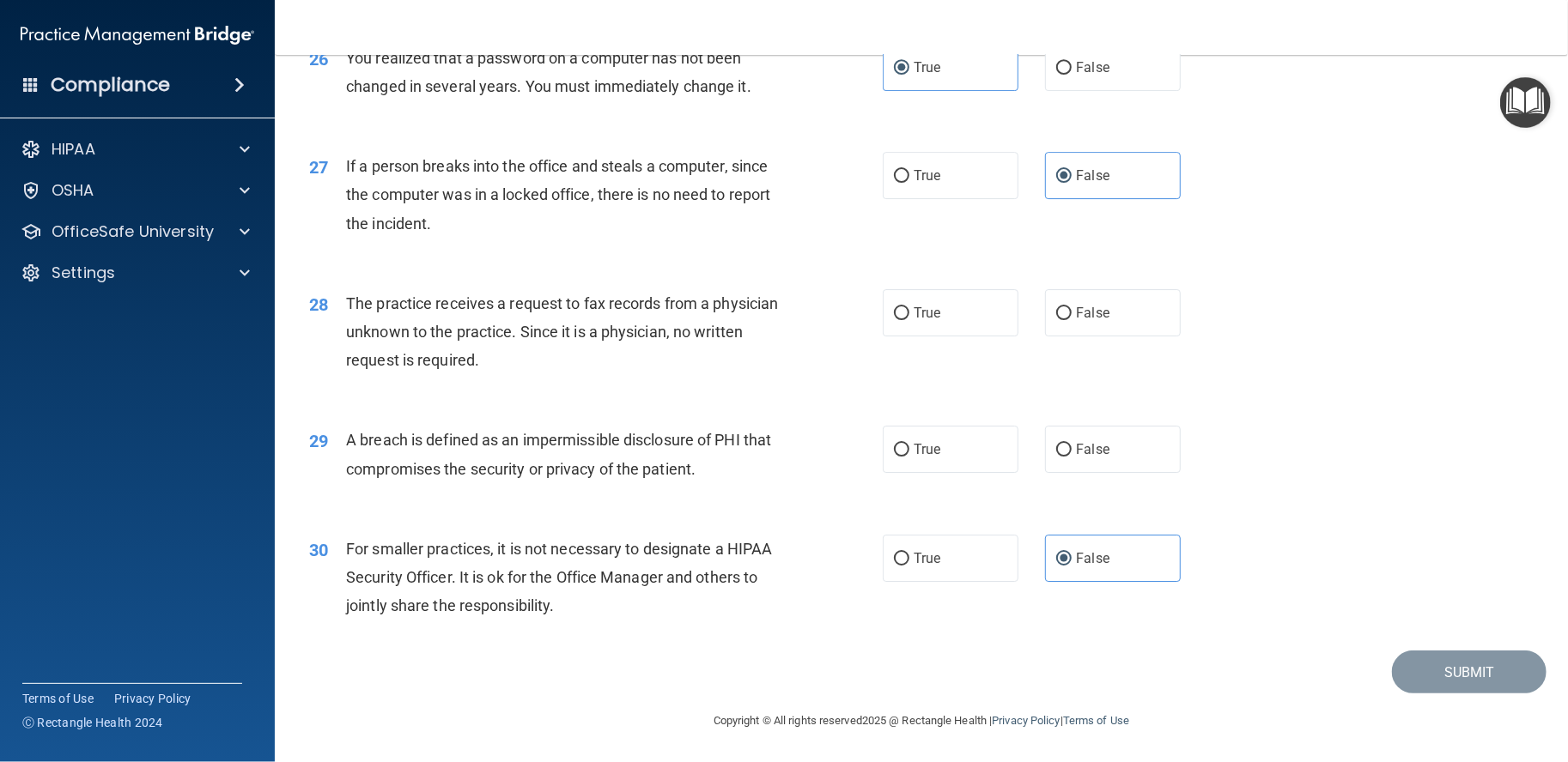
click at [1036, 316] on div "True False" at bounding box center [1046, 313] width 326 height 48
click at [1071, 322] on label "False" at bounding box center [1113, 313] width 135 height 48
click at [1071, 320] on input "False" at bounding box center [1064, 314] width 16 height 13
radio input "true"
click at [981, 546] on label "True" at bounding box center [951, 559] width 135 height 48
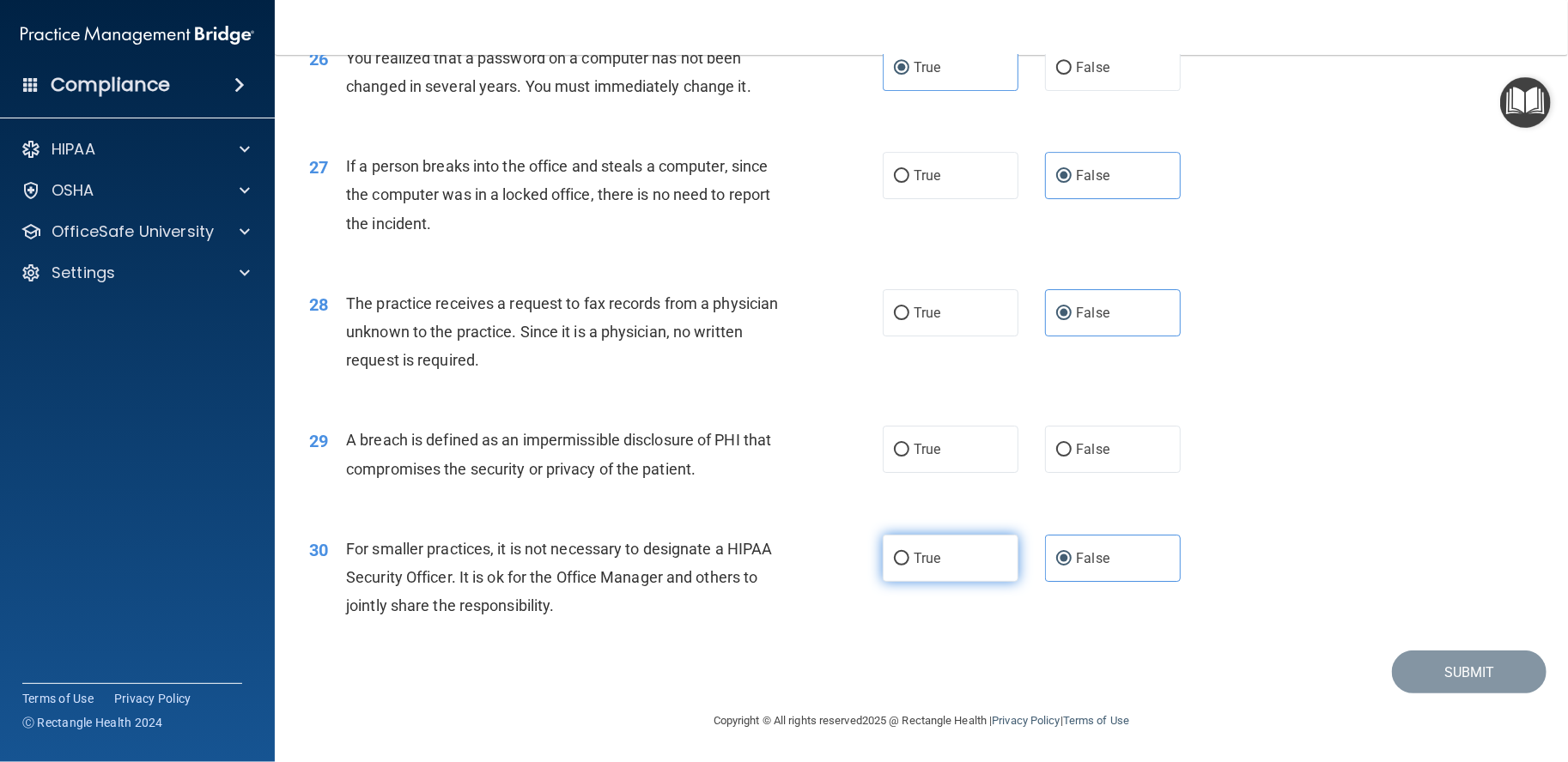
click at [910, 553] on input "True" at bounding box center [902, 559] width 16 height 13
radio input "true"
radio input "false"
click at [1011, 470] on div "True False" at bounding box center [1046, 449] width 326 height 48
click at [1003, 462] on label "True" at bounding box center [951, 449] width 135 height 48
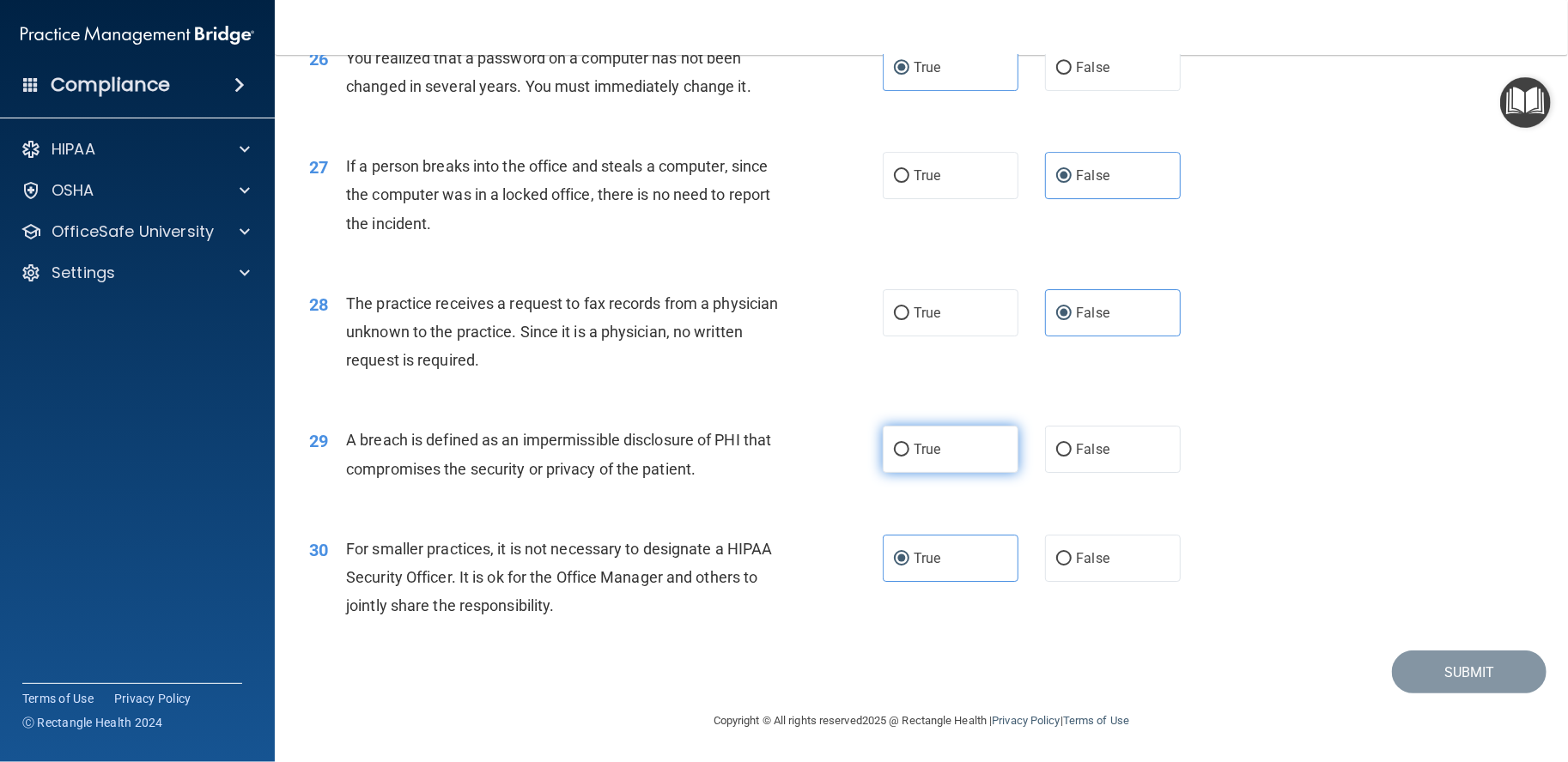
click at [910, 456] on input "True" at bounding box center [902, 450] width 16 height 13
radio input "true"
click at [1415, 658] on button "Submit" at bounding box center [1469, 672] width 155 height 44
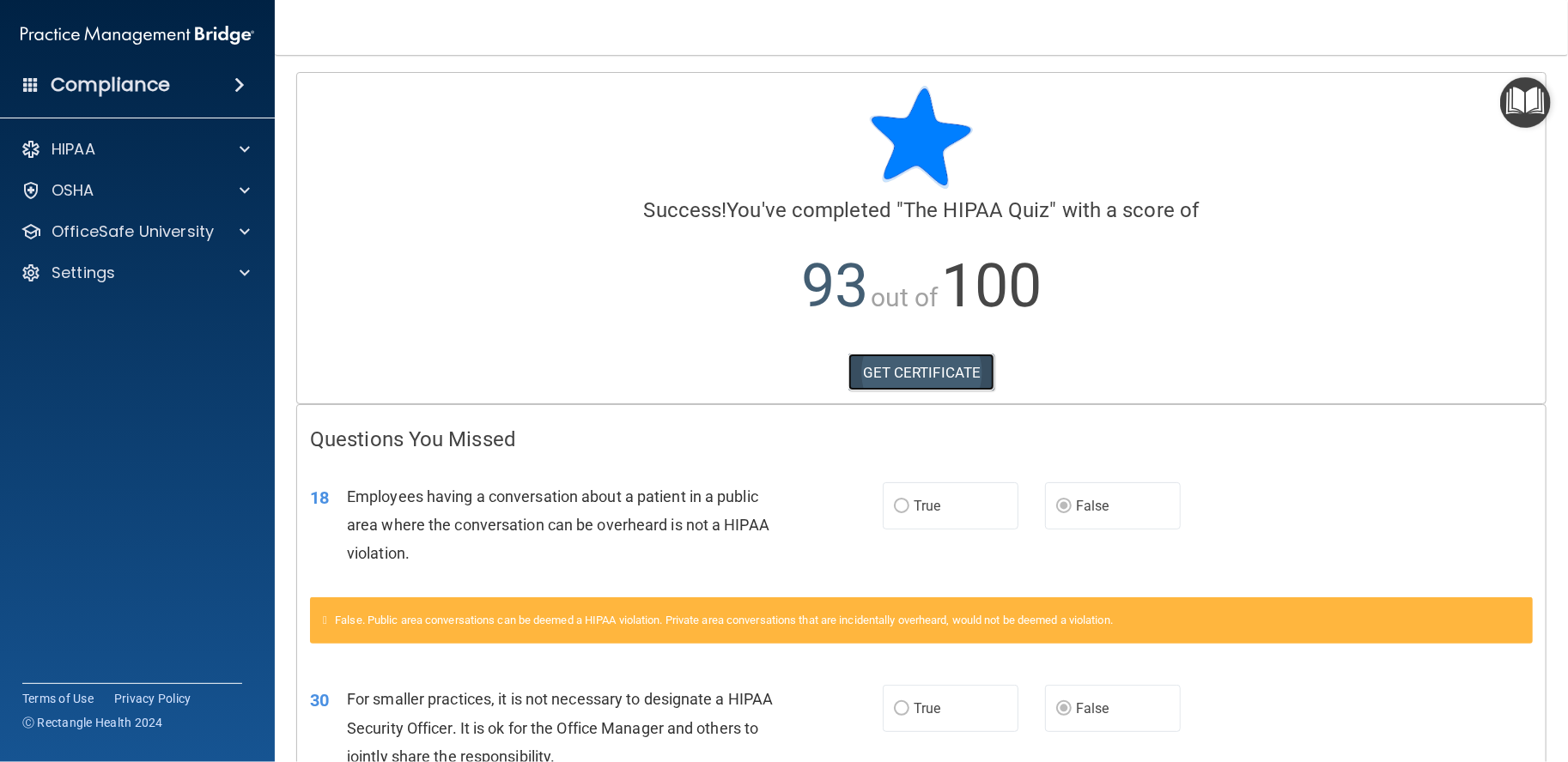
click at [914, 371] on link "GET CERTIFICATE" at bounding box center [922, 372] width 146 height 38
click at [117, 154] on div "HIPAA" at bounding box center [114, 149] width 213 height 21
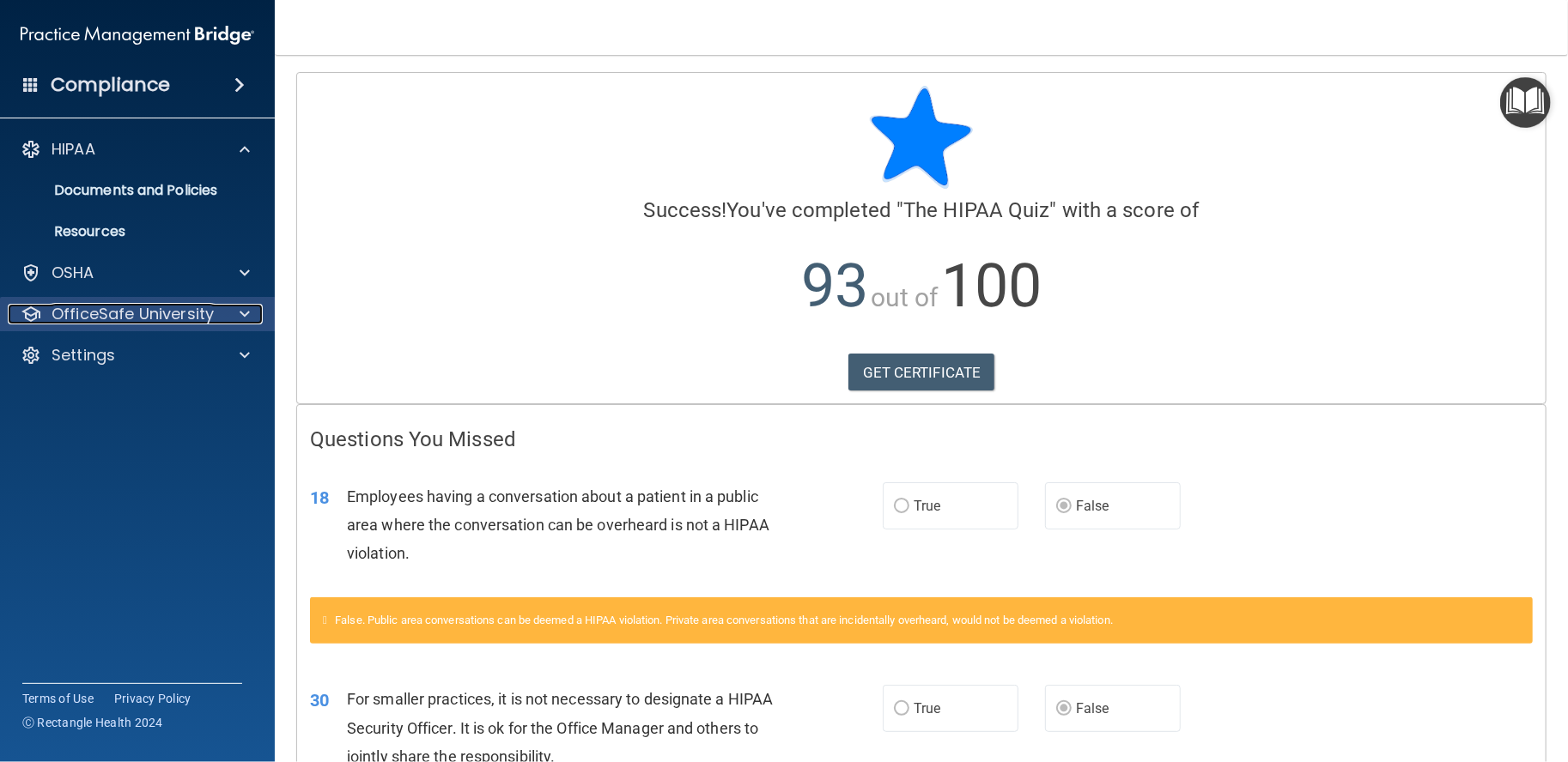
click at [111, 322] on p "OfficeSafe University" at bounding box center [132, 314] width 162 height 21
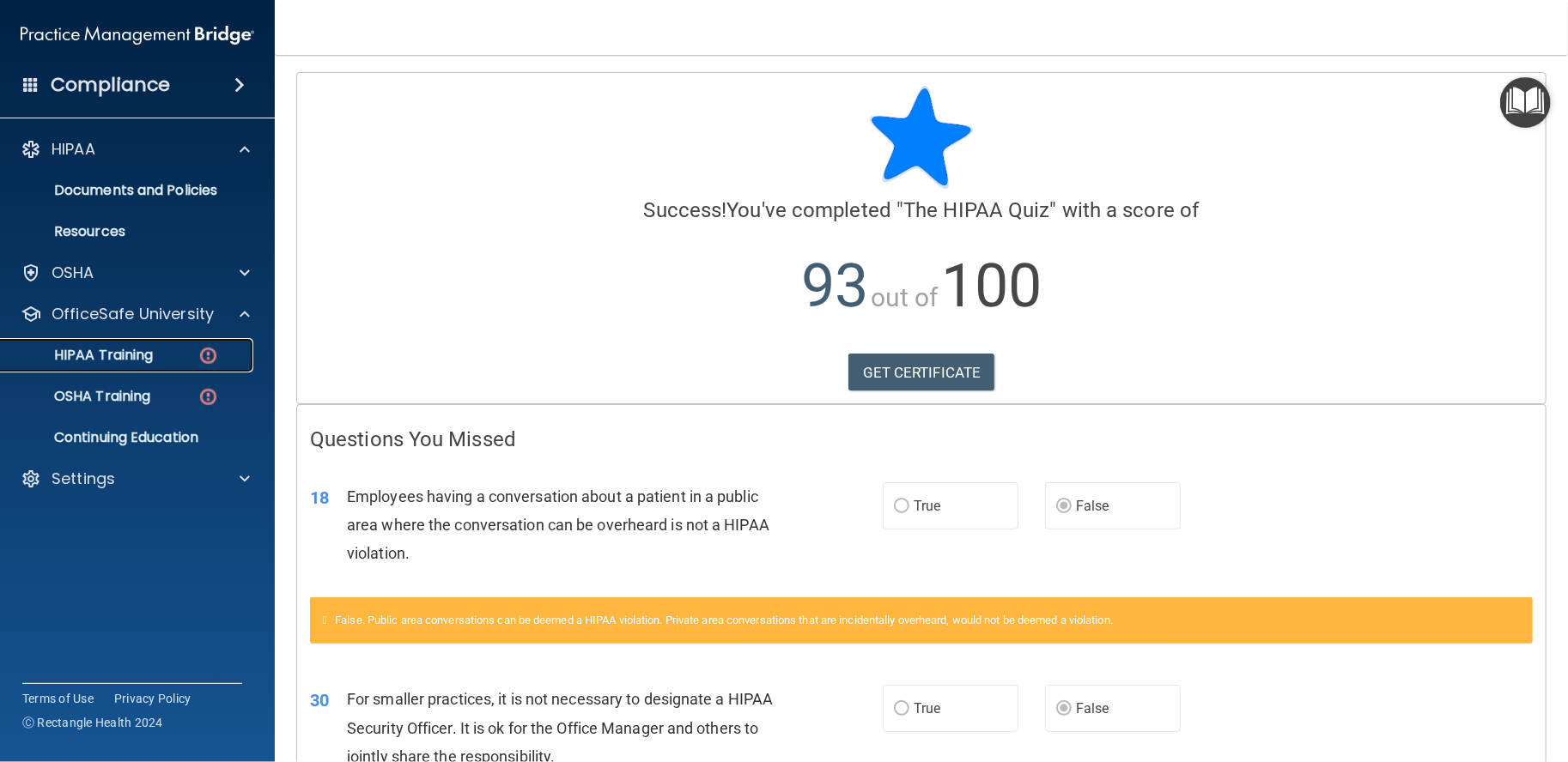
click at [121, 349] on p "HIPAA Training" at bounding box center [81, 355] width 142 height 17
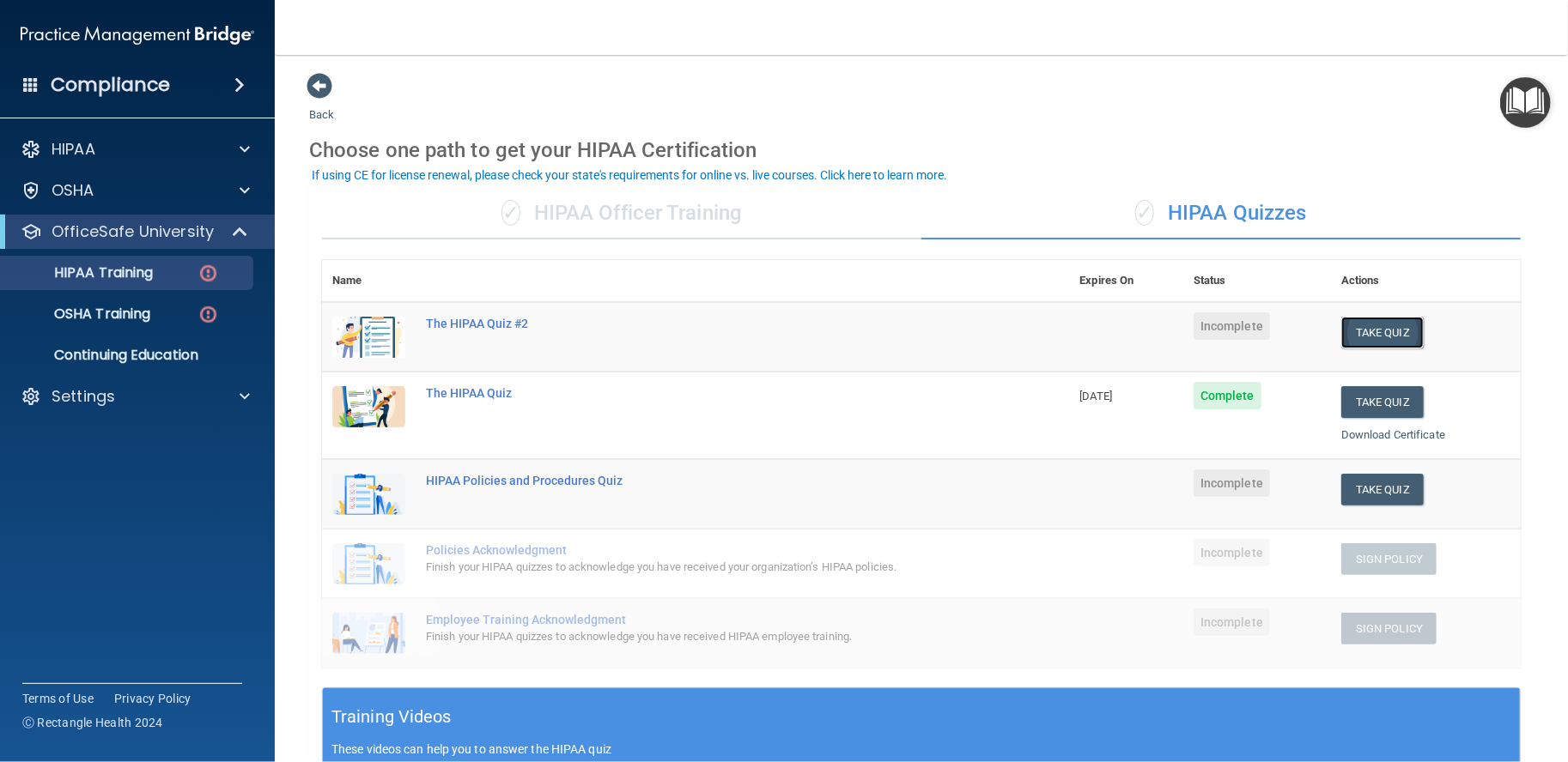
click at [1356, 334] on button "Take Quiz" at bounding box center [1383, 332] width 82 height 32
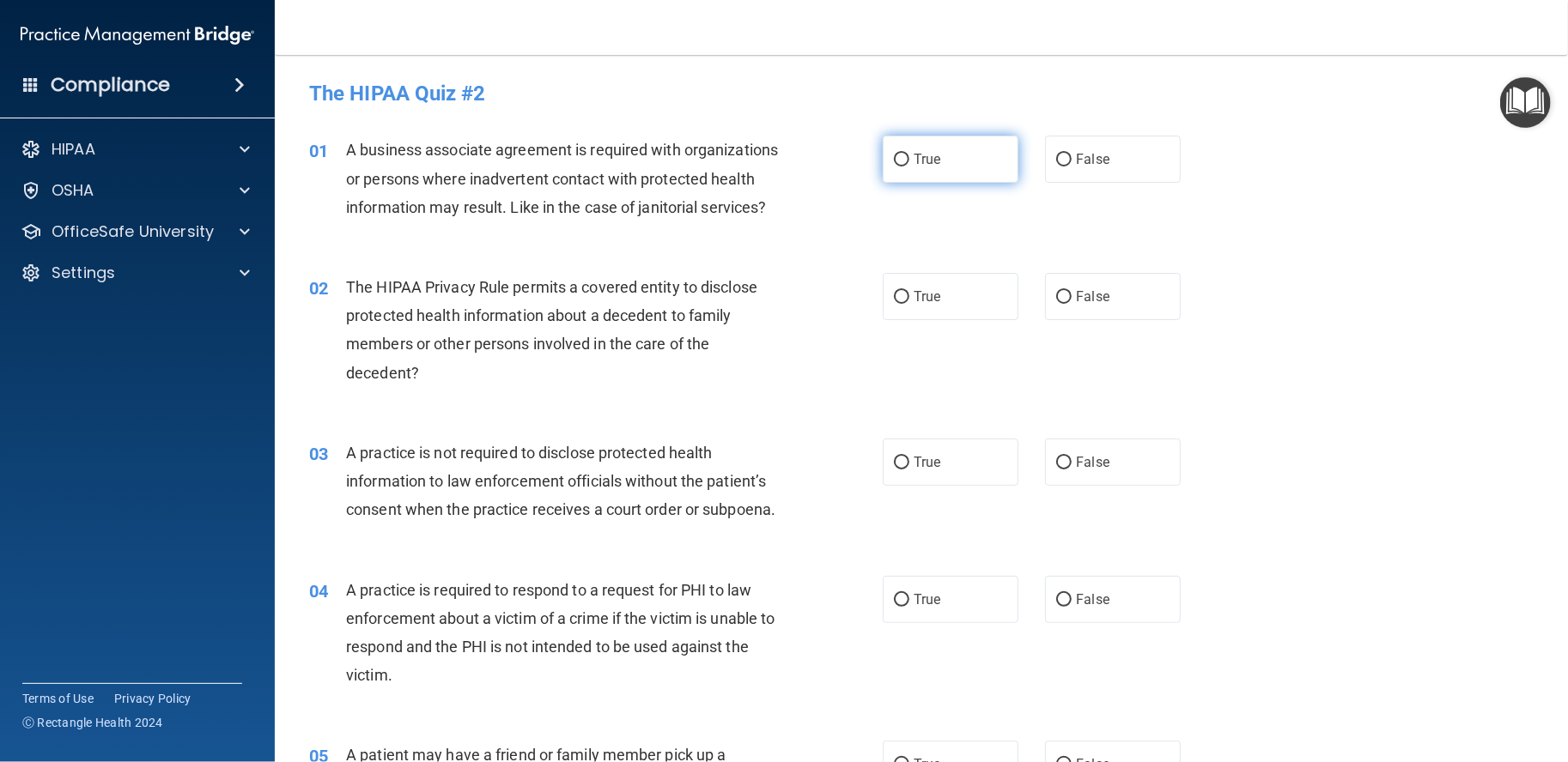
click at [917, 174] on label "True" at bounding box center [951, 159] width 135 height 48
click at [910, 166] on input "True" at bounding box center [902, 160] width 16 height 13
radio input "true"
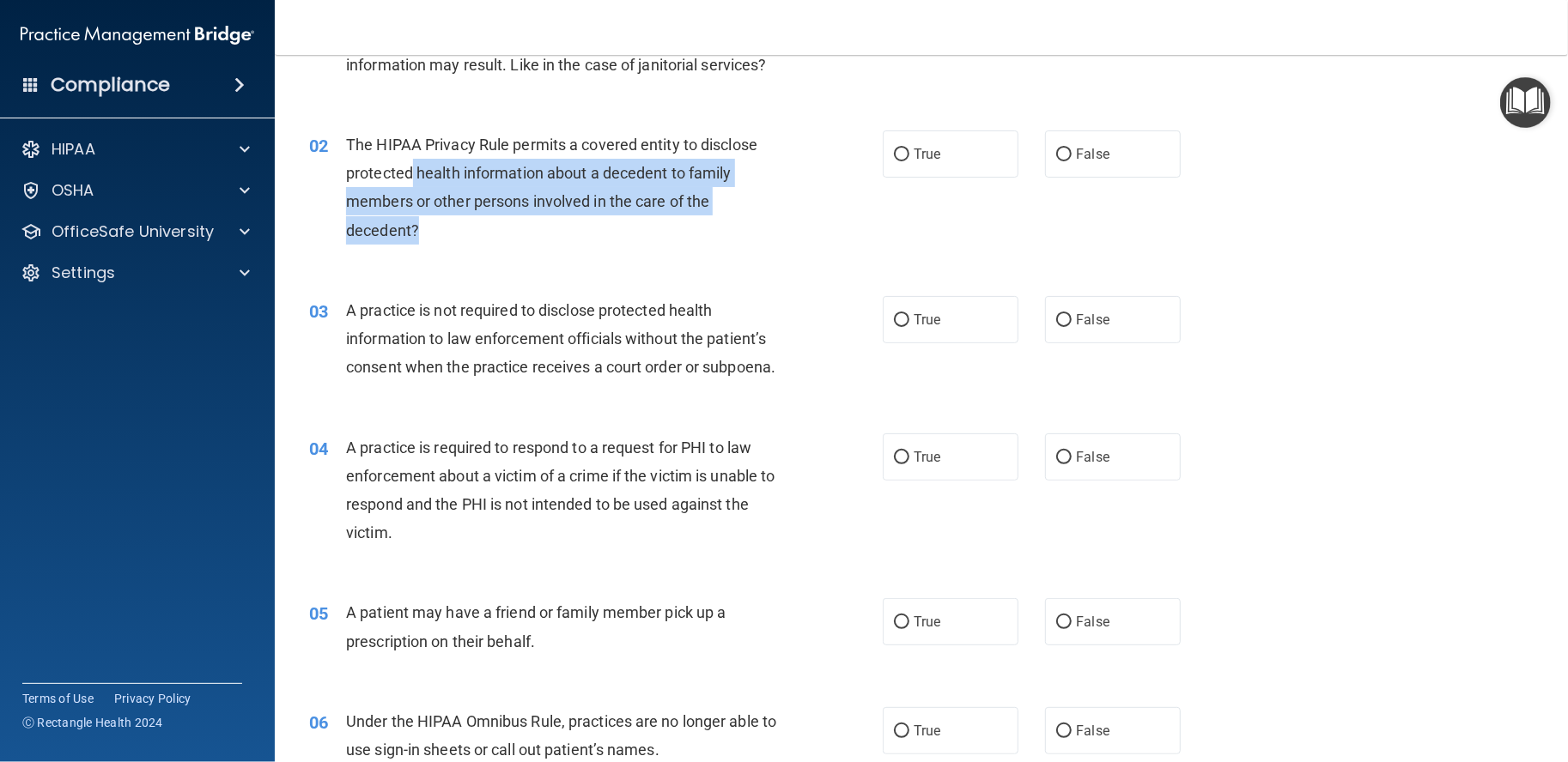
drag, startPoint x: 416, startPoint y: 257, endPoint x: 410, endPoint y: 212, distance: 45.4
click at [410, 212] on div "The HIPAA Privacy Rule permits a covered entity to disclose protected health in…" at bounding box center [571, 188] width 450 height 114
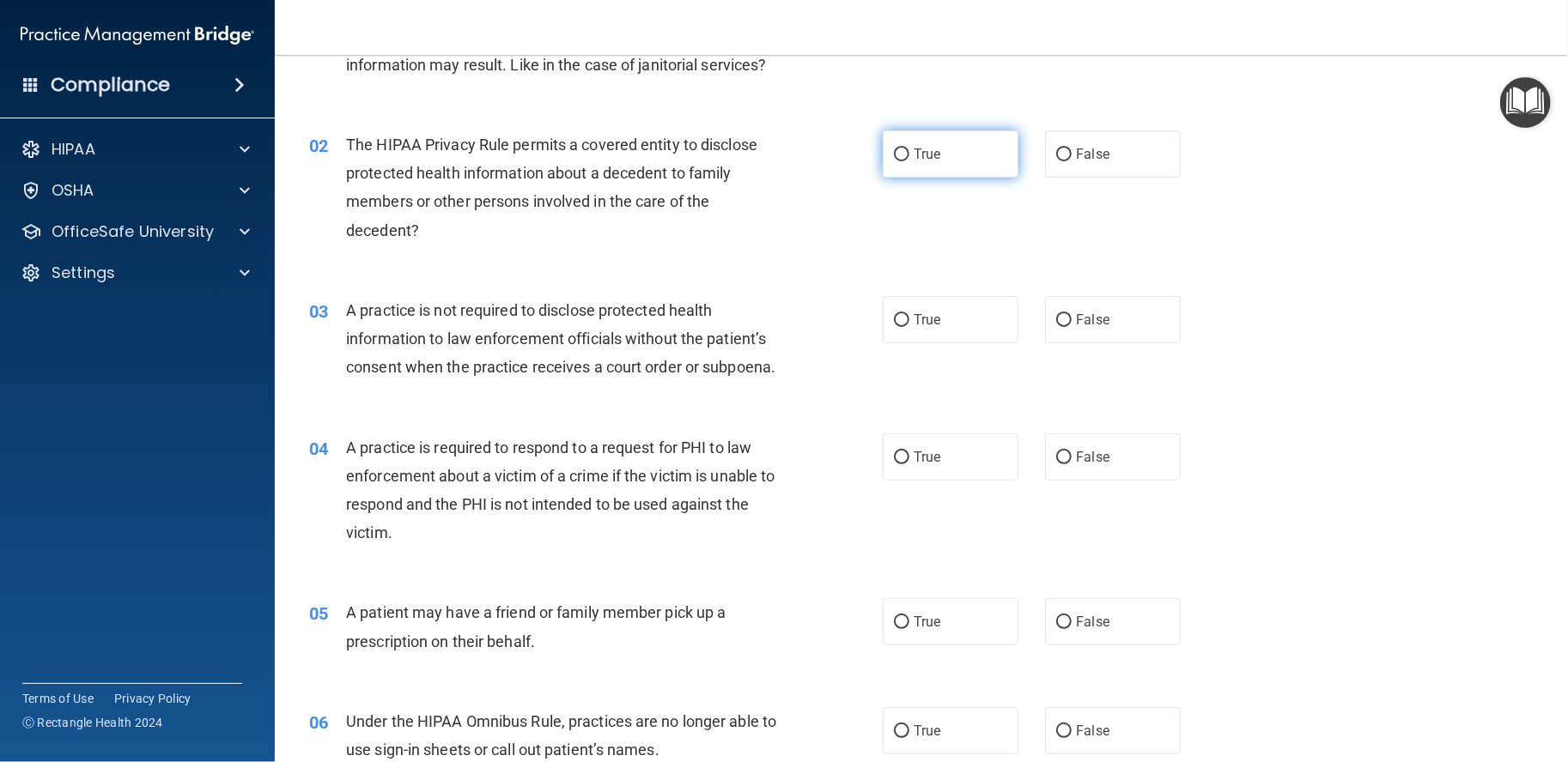
click at [916, 177] on label "True" at bounding box center [951, 155] width 135 height 48
click at [910, 161] on input "True" at bounding box center [902, 155] width 16 height 13
radio input "true"
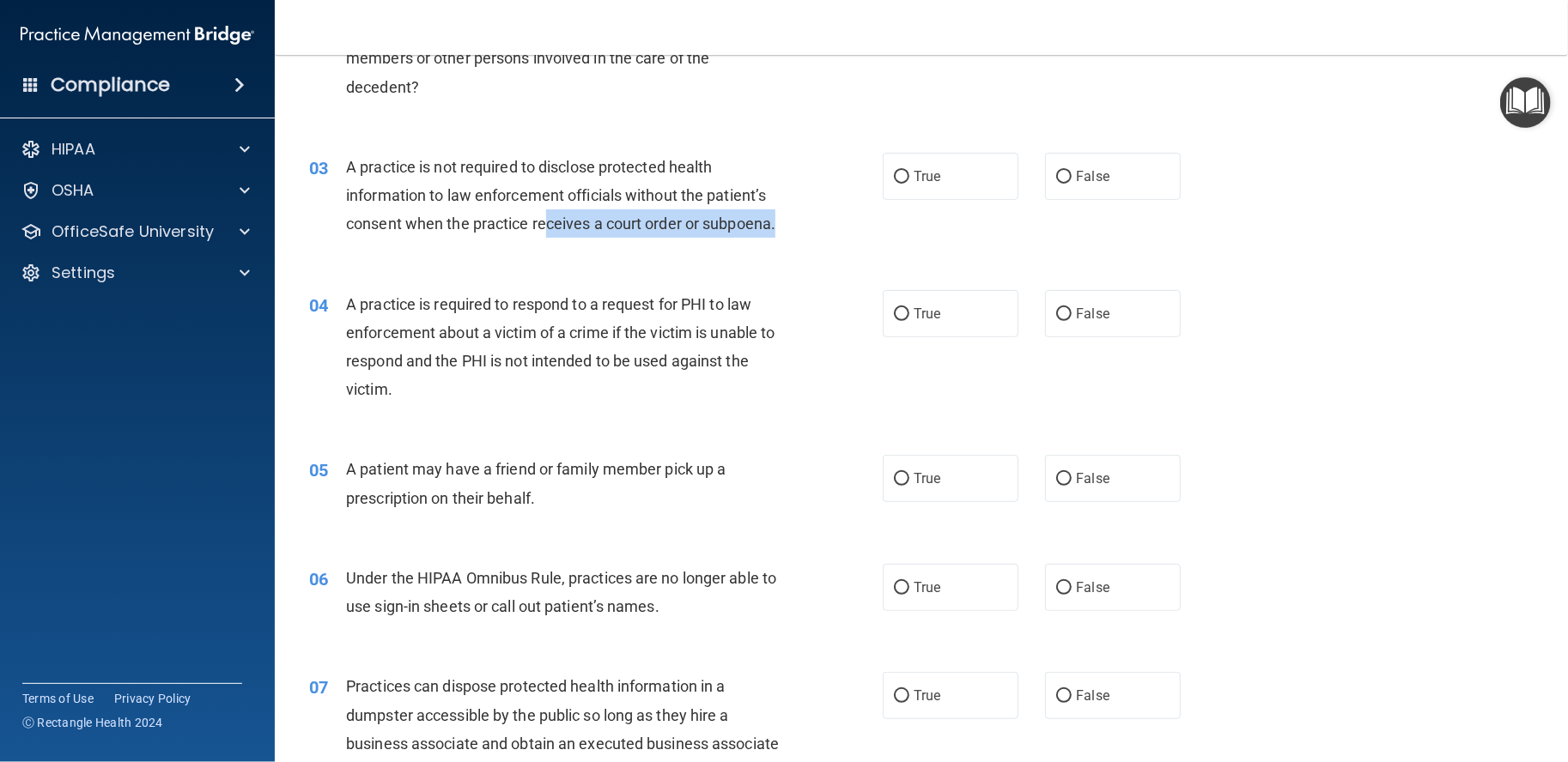
drag, startPoint x: 543, startPoint y: 267, endPoint x: 541, endPoint y: 245, distance: 22.1
click at [541, 239] on div "A practice is not required to disclose protected health information to law enfo…" at bounding box center [571, 196] width 450 height 86
click at [541, 232] on span "A practice is not required to disclose protected health information to law enfo…" at bounding box center [560, 196] width 429 height 75
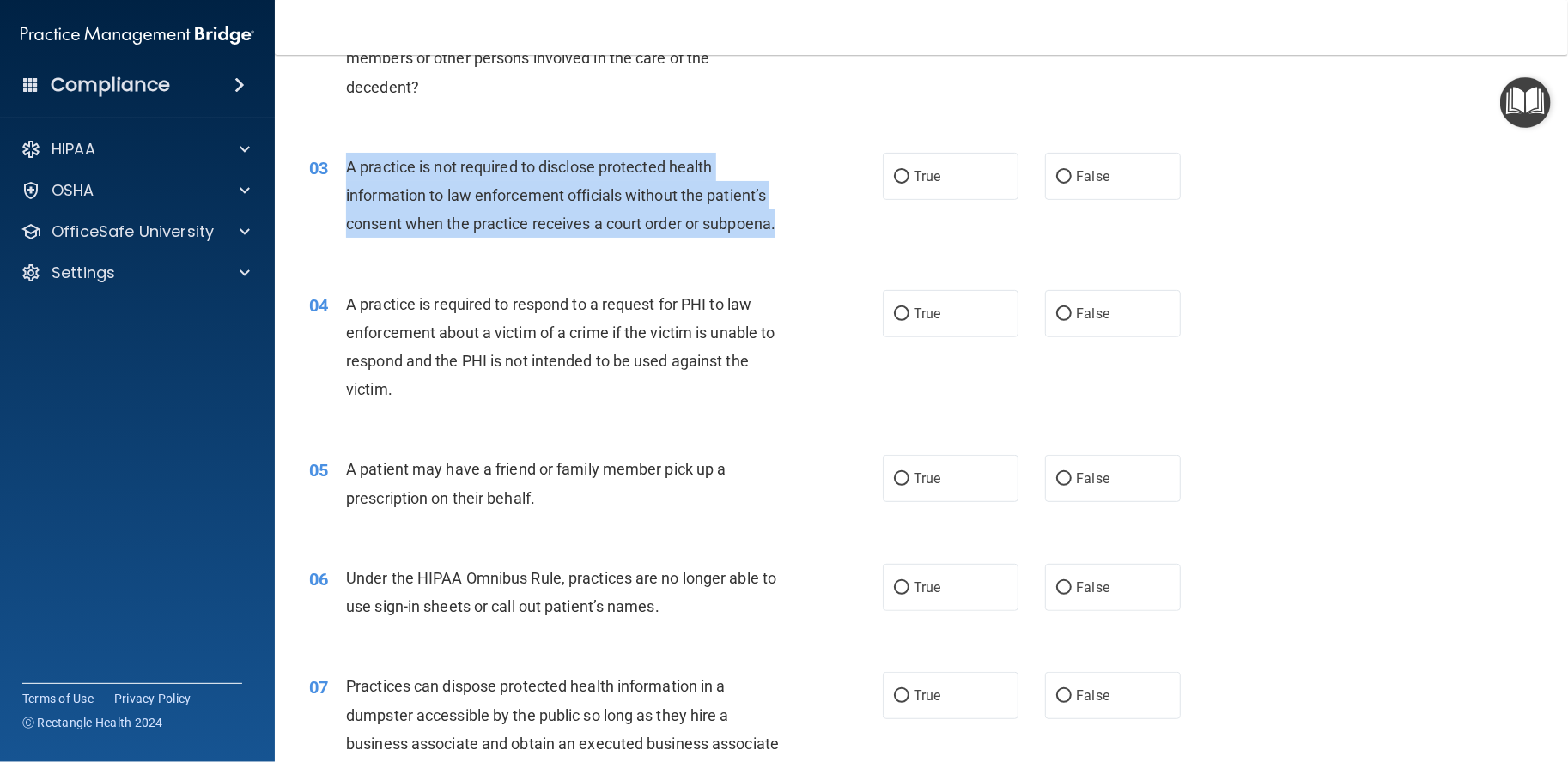
drag, startPoint x: 418, startPoint y: 271, endPoint x: 350, endPoint y: 199, distance: 99.0
click at [350, 199] on div "A practice is not required to disclose protected health information to law enfo…" at bounding box center [571, 196] width 450 height 86
click at [350, 199] on span "A practice is not required to disclose protected health information to law enfo…" at bounding box center [560, 196] width 429 height 75
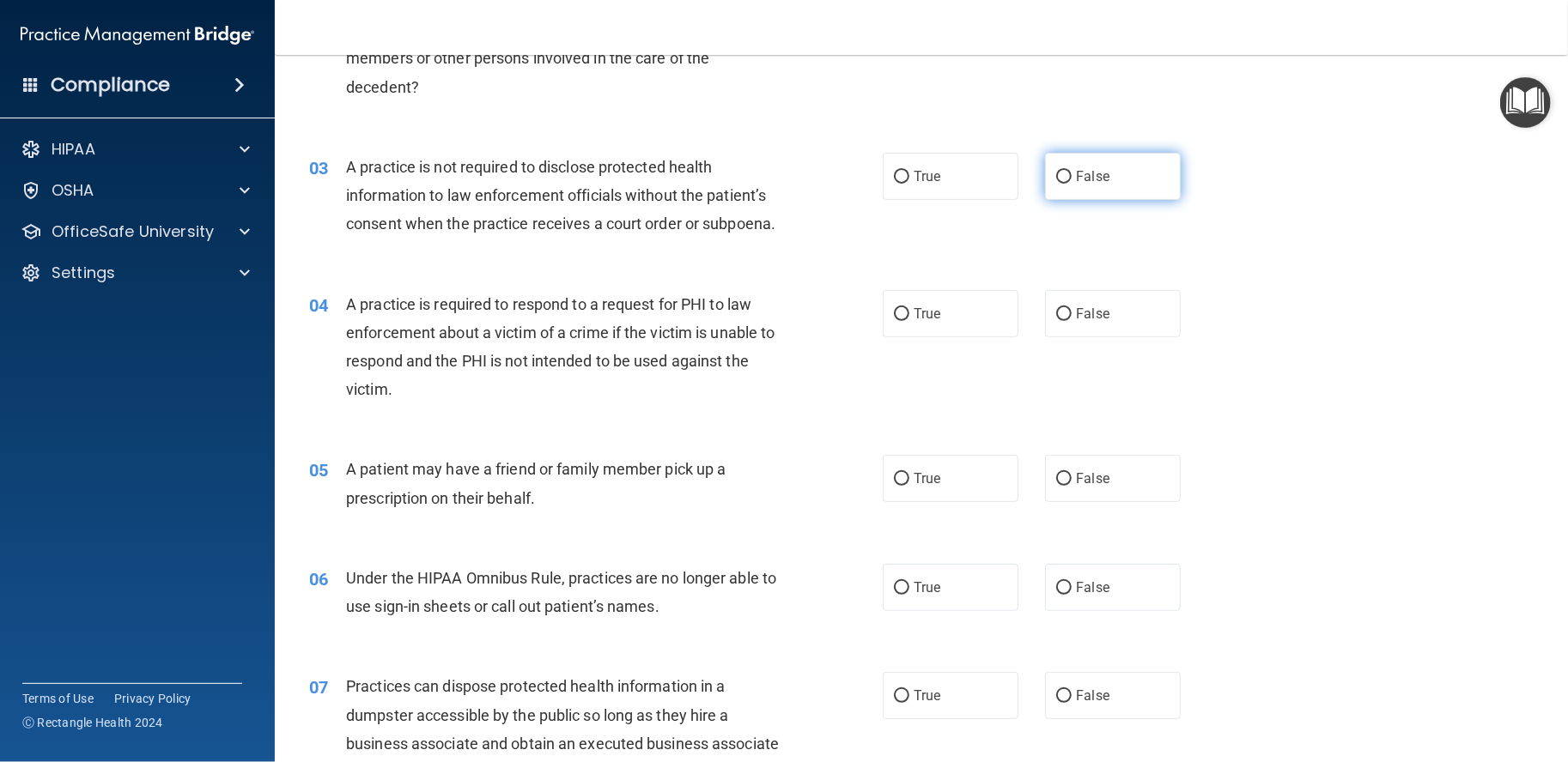
click at [1065, 200] on label "False" at bounding box center [1113, 177] width 135 height 48
click at [1065, 184] on input "False" at bounding box center [1064, 177] width 16 height 13
radio input "true"
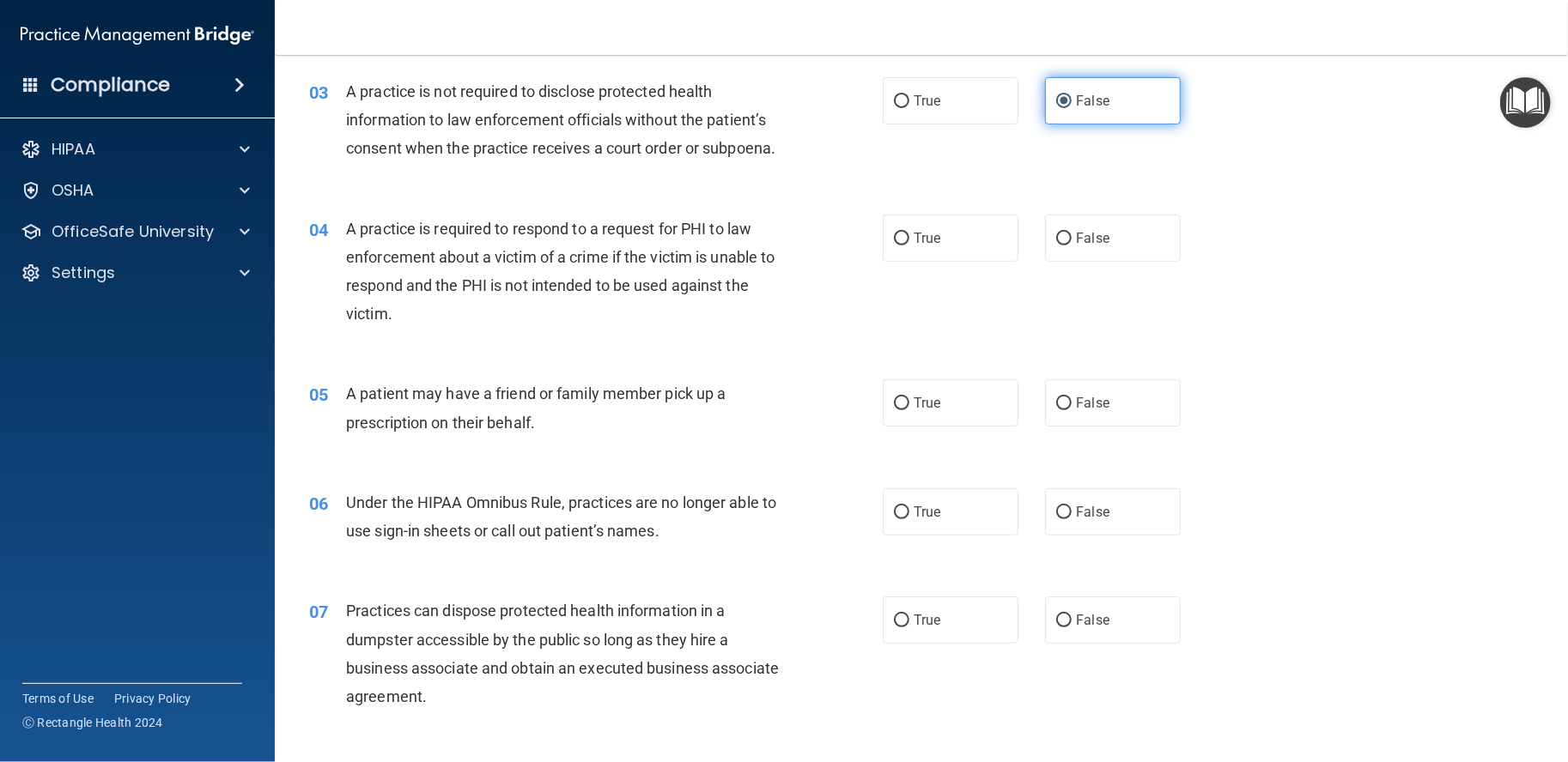
scroll to position [429, 0]
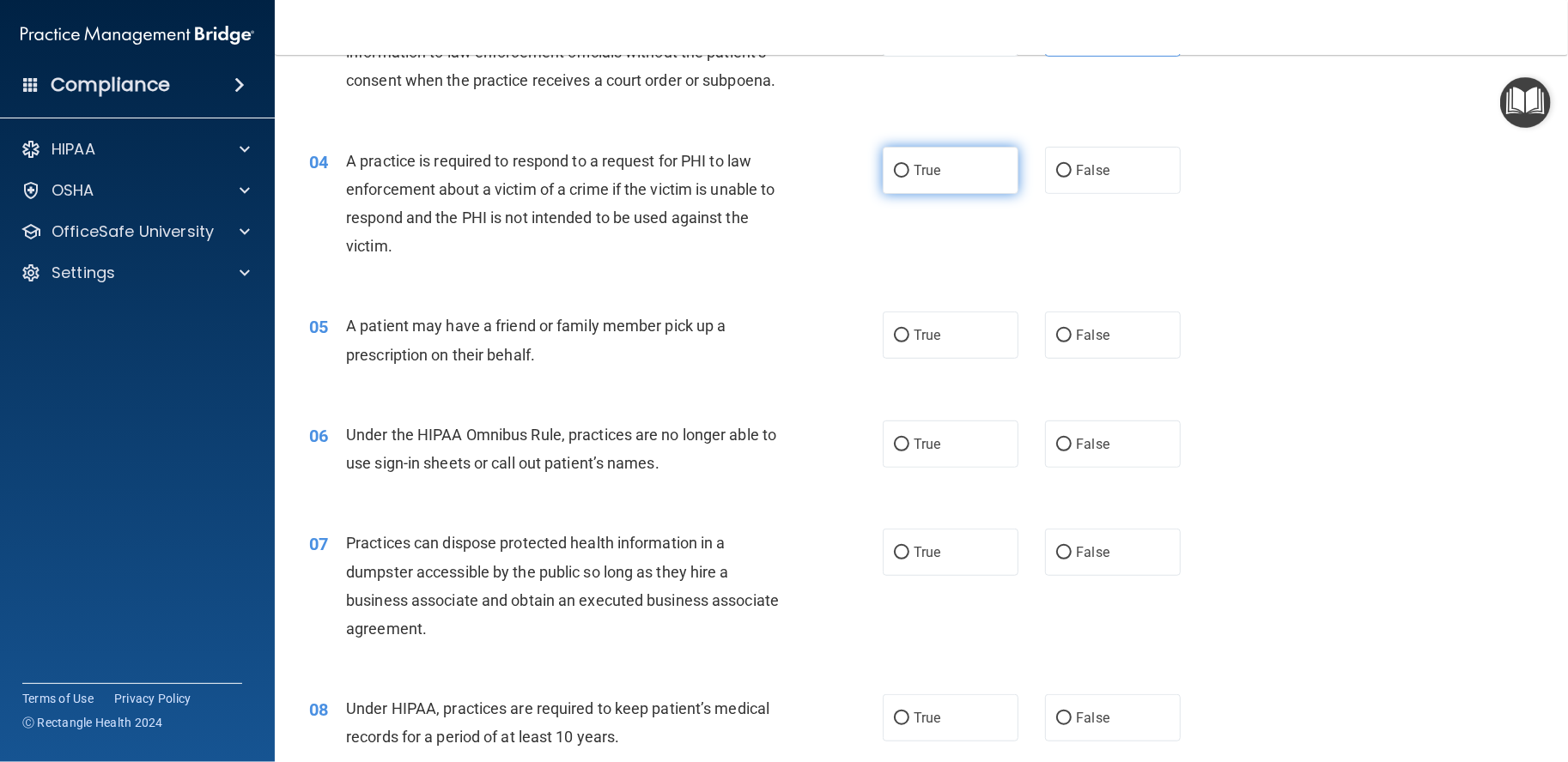
click at [900, 194] on label "True" at bounding box center [951, 170] width 135 height 48
click at [900, 177] on input "True" at bounding box center [902, 171] width 16 height 13
radio input "true"
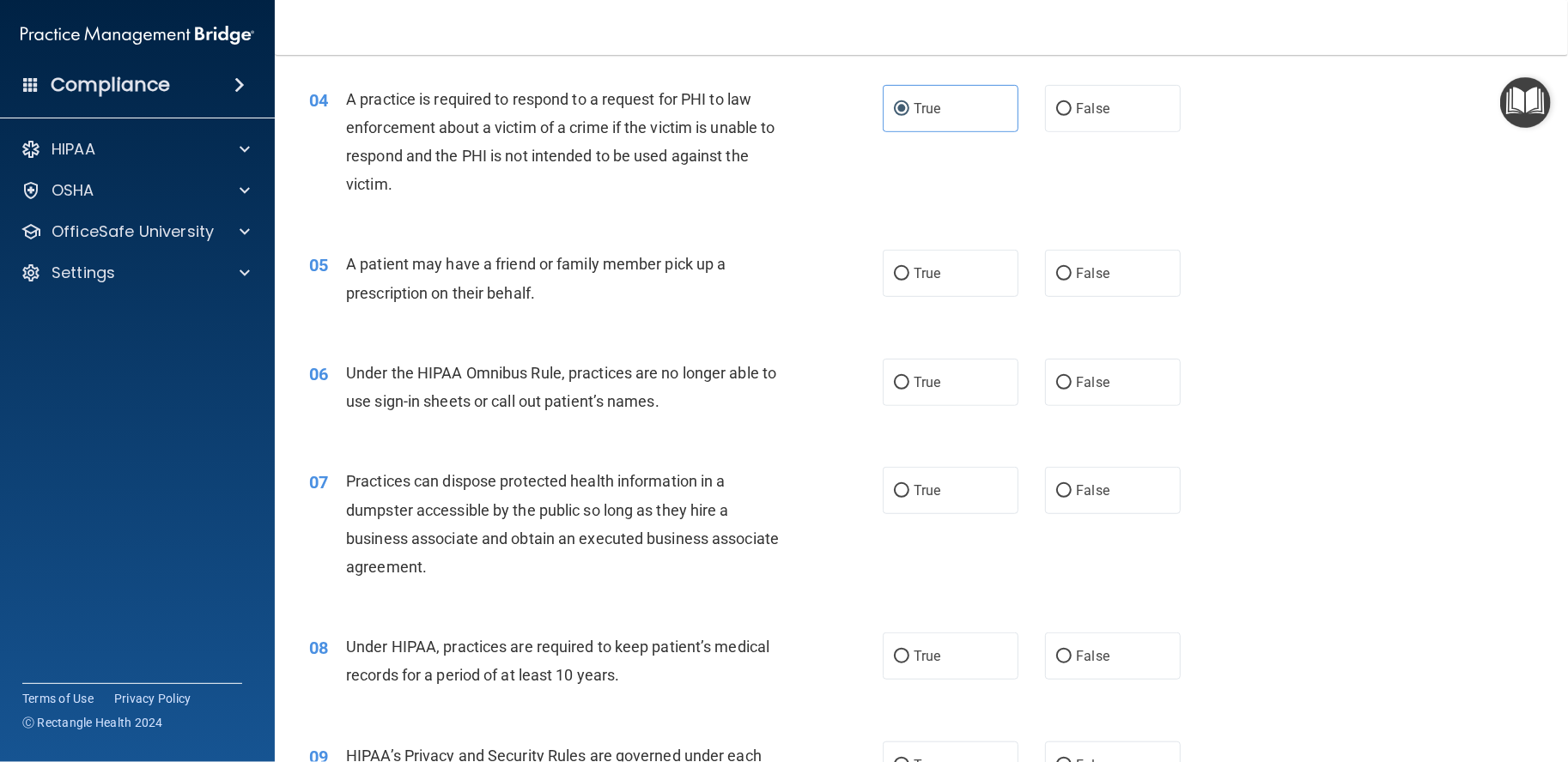
scroll to position [572, 0]
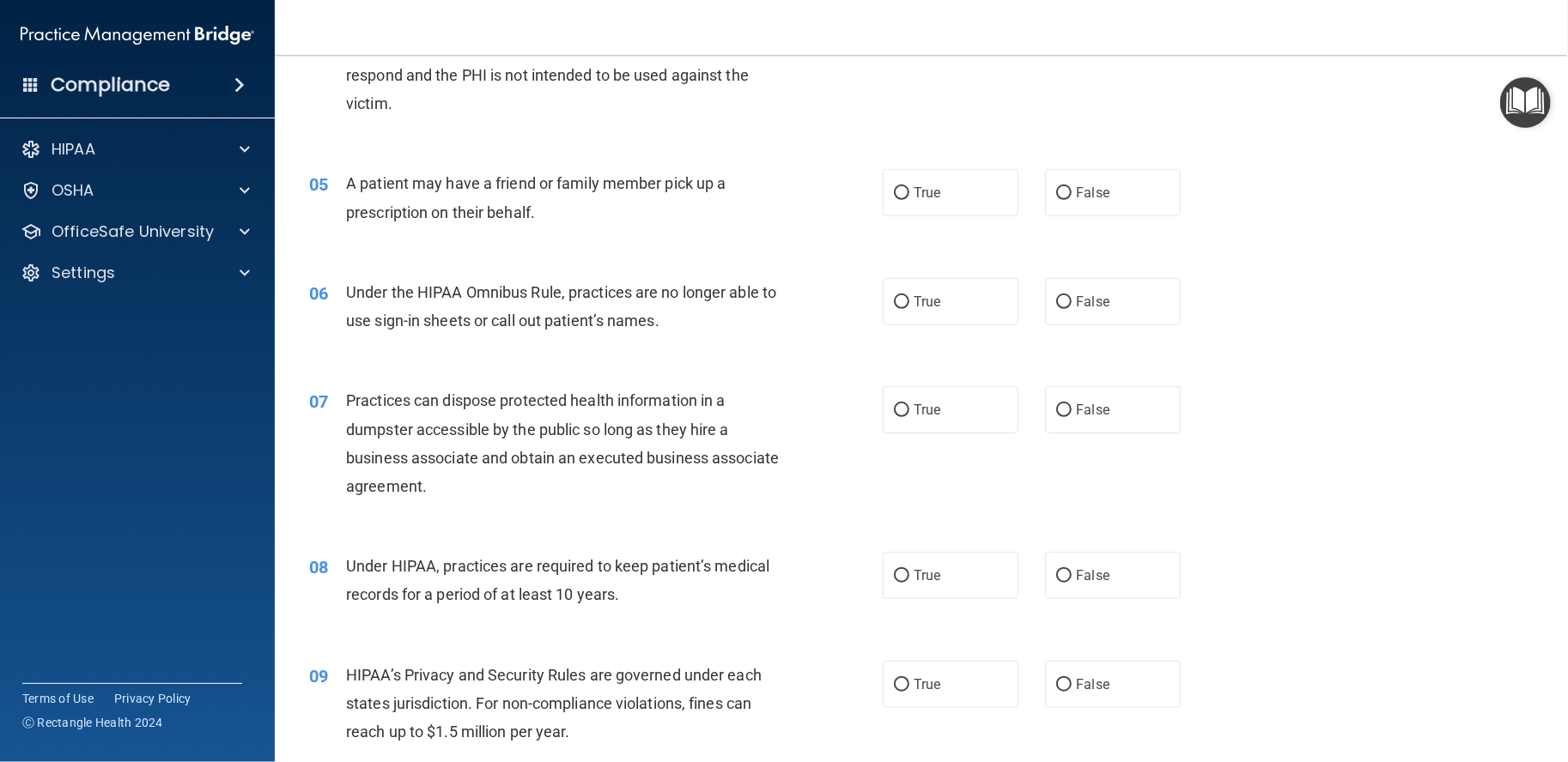
drag, startPoint x: 567, startPoint y: 271, endPoint x: 554, endPoint y: 270, distance: 13.0
click at [554, 226] on div "A patient may have a friend or family member pick up a prescription on their be…" at bounding box center [571, 198] width 450 height 57
click at [1116, 216] on label "False" at bounding box center [1113, 193] width 135 height 48
click at [1072, 200] on input "False" at bounding box center [1064, 194] width 16 height 13
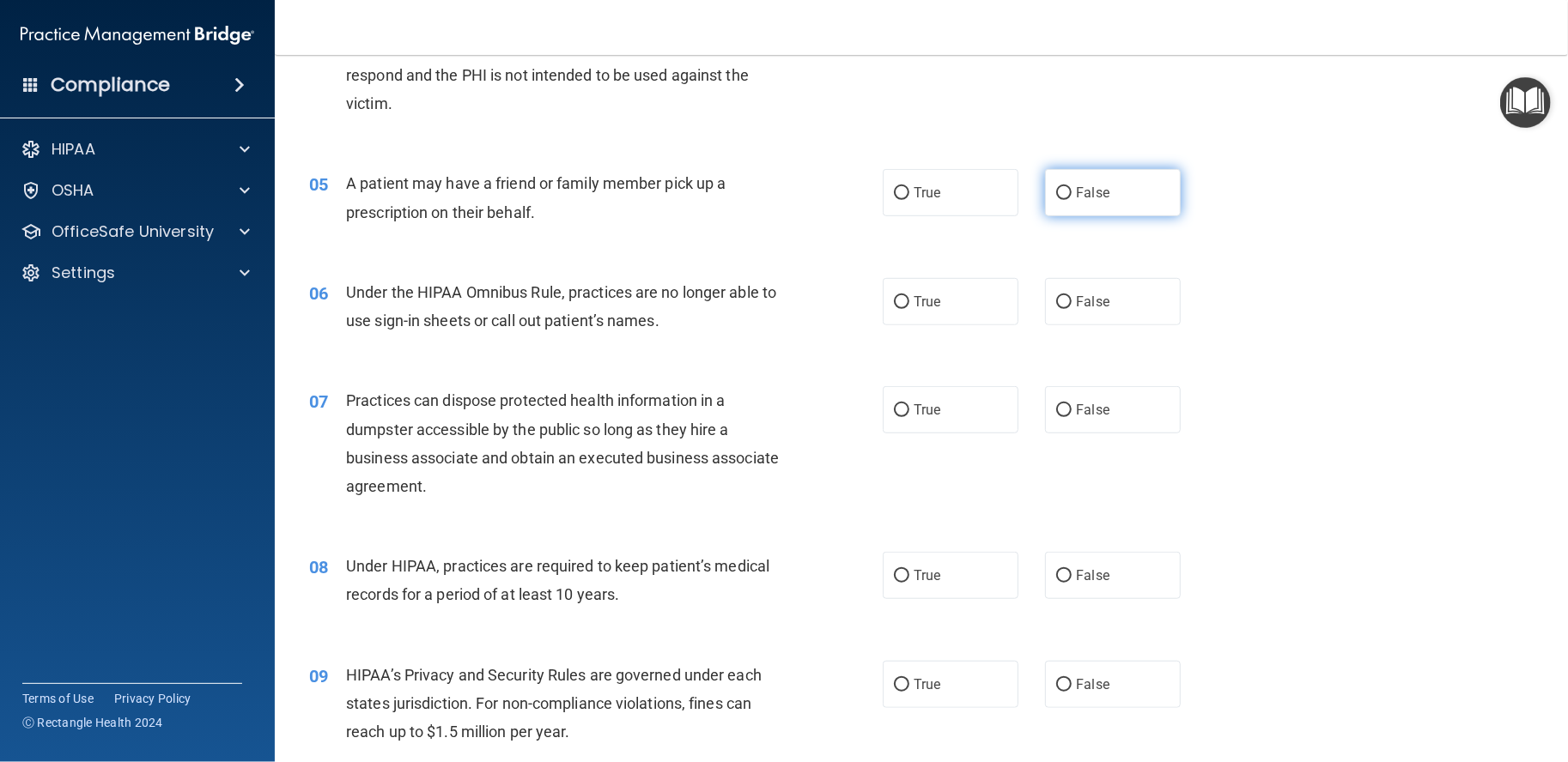
radio input "true"
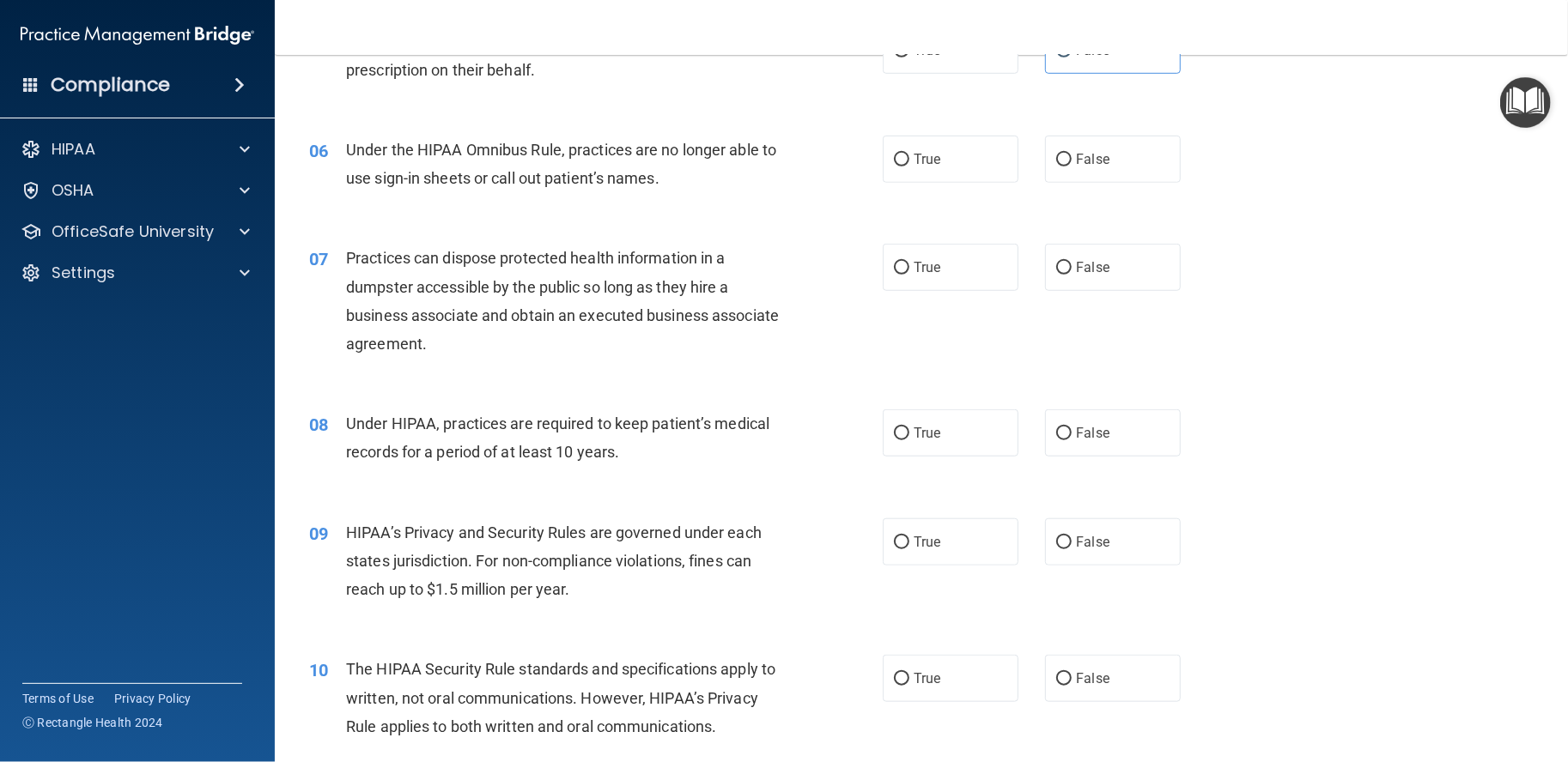
scroll to position [715, 0]
click at [1091, 182] on label "False" at bounding box center [1113, 158] width 135 height 48
click at [1072, 166] on input "False" at bounding box center [1064, 159] width 16 height 13
radio input "true"
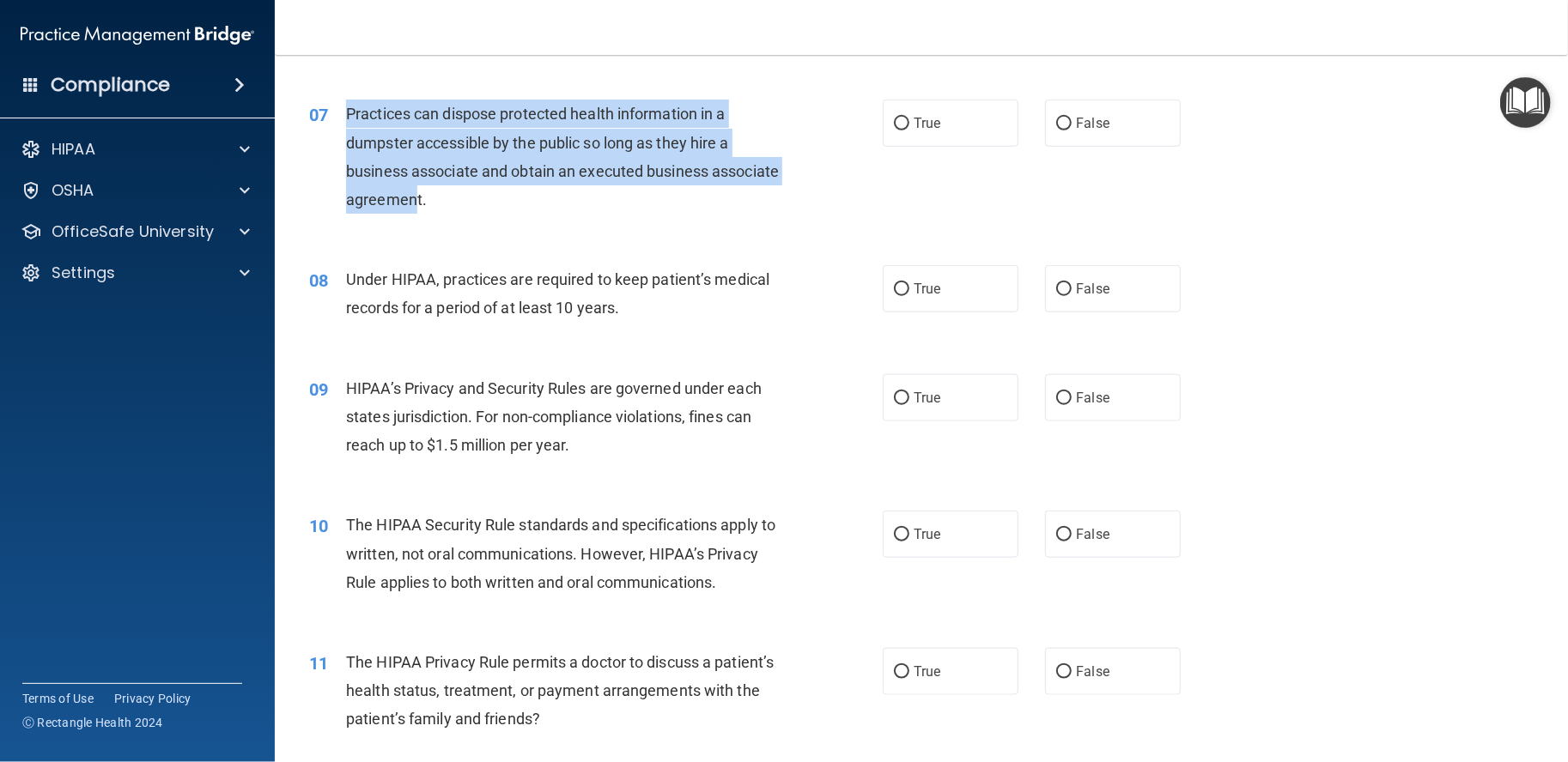
drag, startPoint x: 341, startPoint y: 173, endPoint x: 486, endPoint y: 253, distance: 165.6
click at [486, 222] on div "07 Practices can dispose protected health information in a dumpster accessible …" at bounding box center [596, 161] width 625 height 123
click at [486, 209] on span "Practices can dispose protected health information in a dumpster accessible by …" at bounding box center [562, 156] width 433 height 104
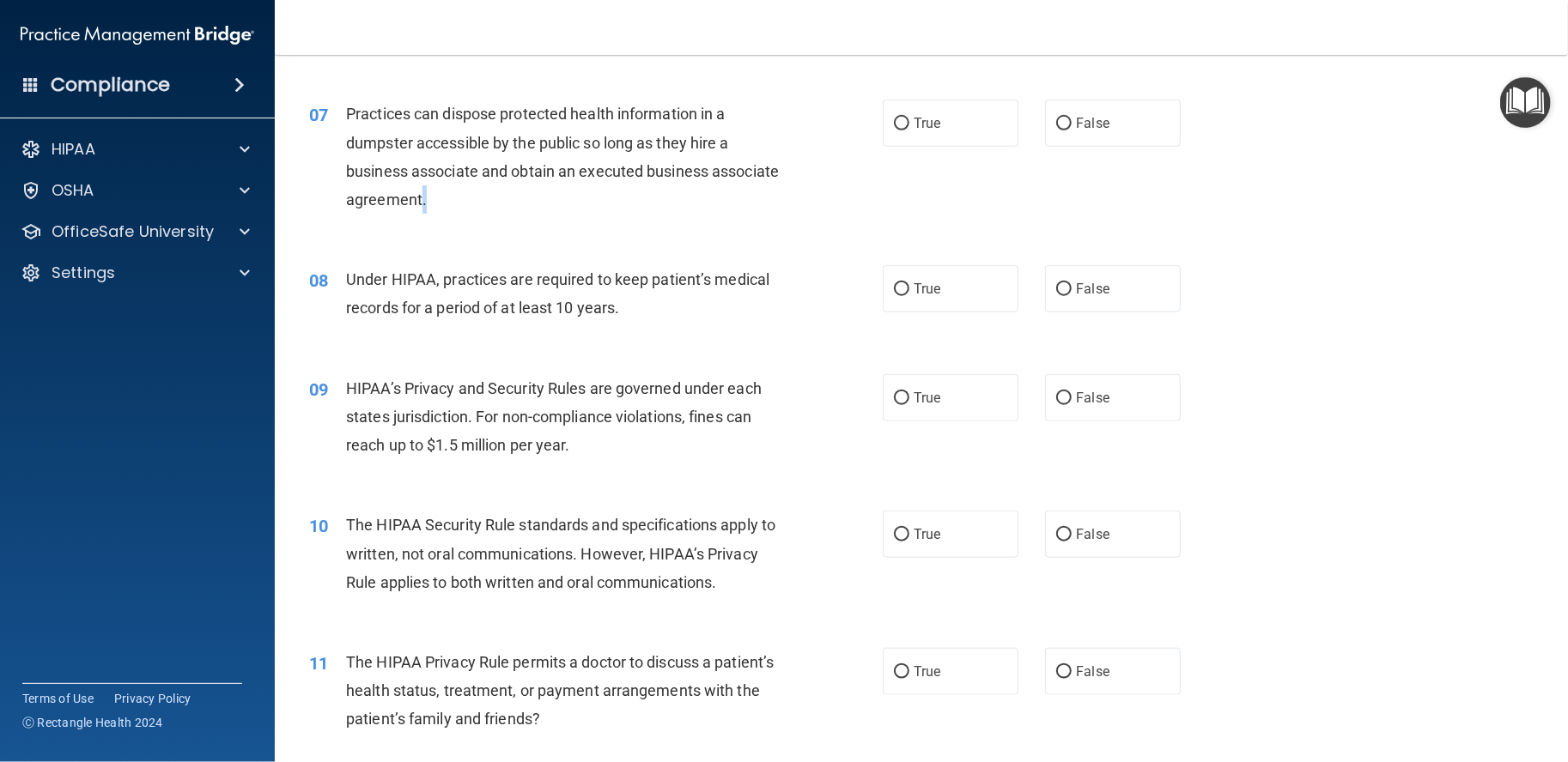
drag, startPoint x: 498, startPoint y: 259, endPoint x: 493, endPoint y: 246, distance: 13.9
click at [493, 214] on div "Practices can dispose protected health information in a dumpster accessible by …" at bounding box center [571, 156] width 450 height 114
click at [1088, 146] on label "False" at bounding box center [1113, 123] width 135 height 48
click at [1072, 131] on input "False" at bounding box center [1064, 124] width 16 height 13
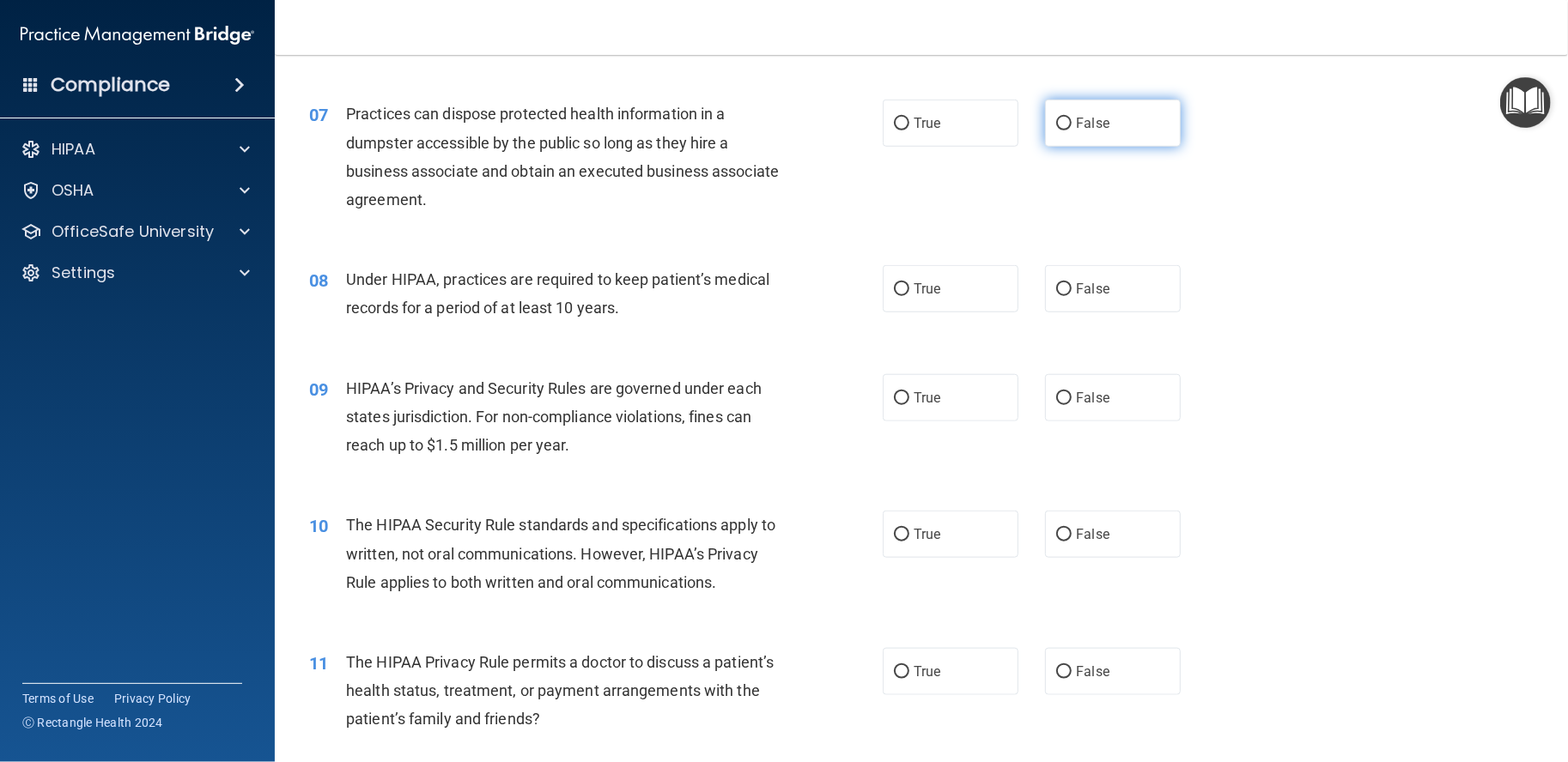
radio input "true"
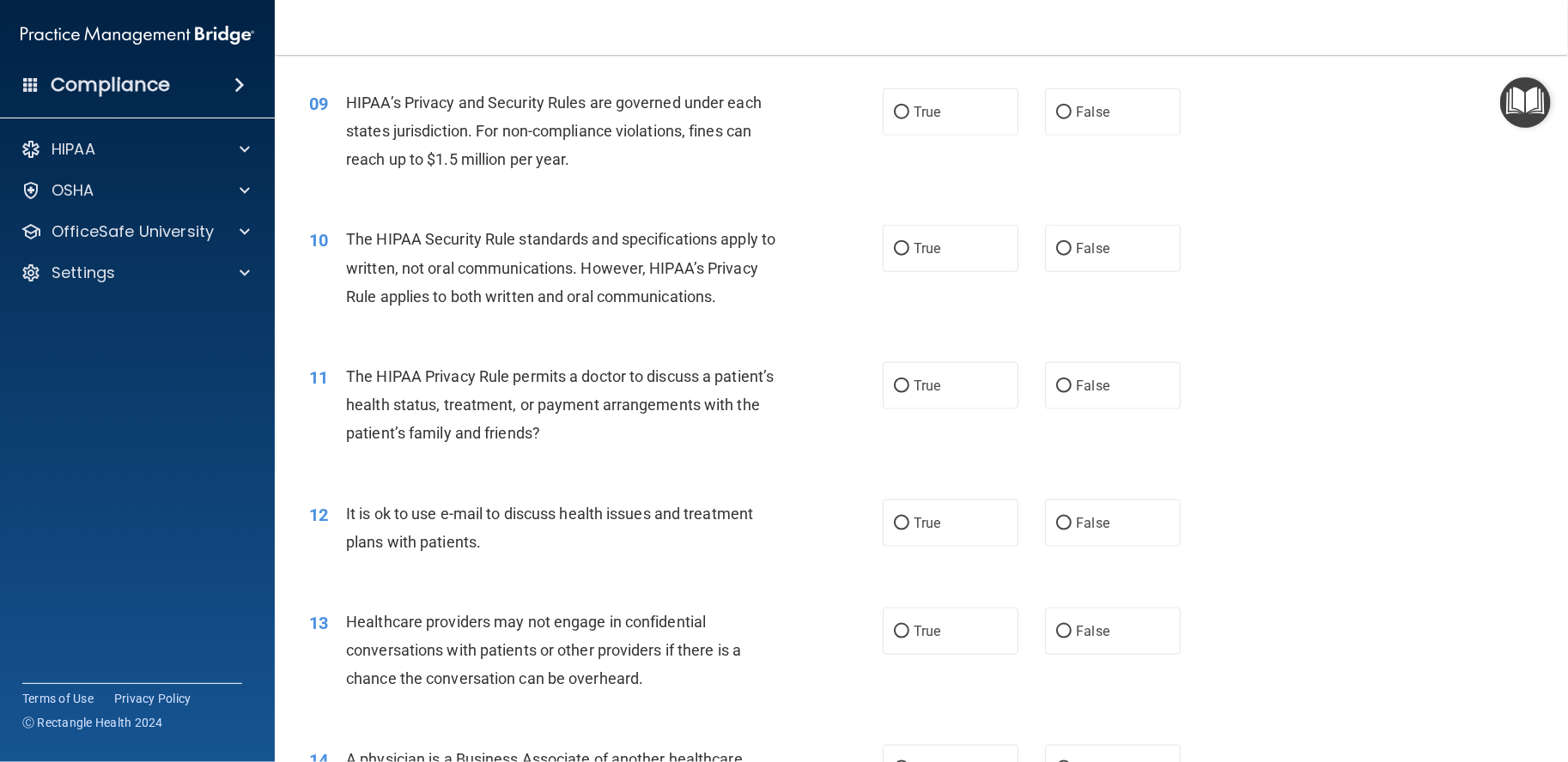
scroll to position [1001, 0]
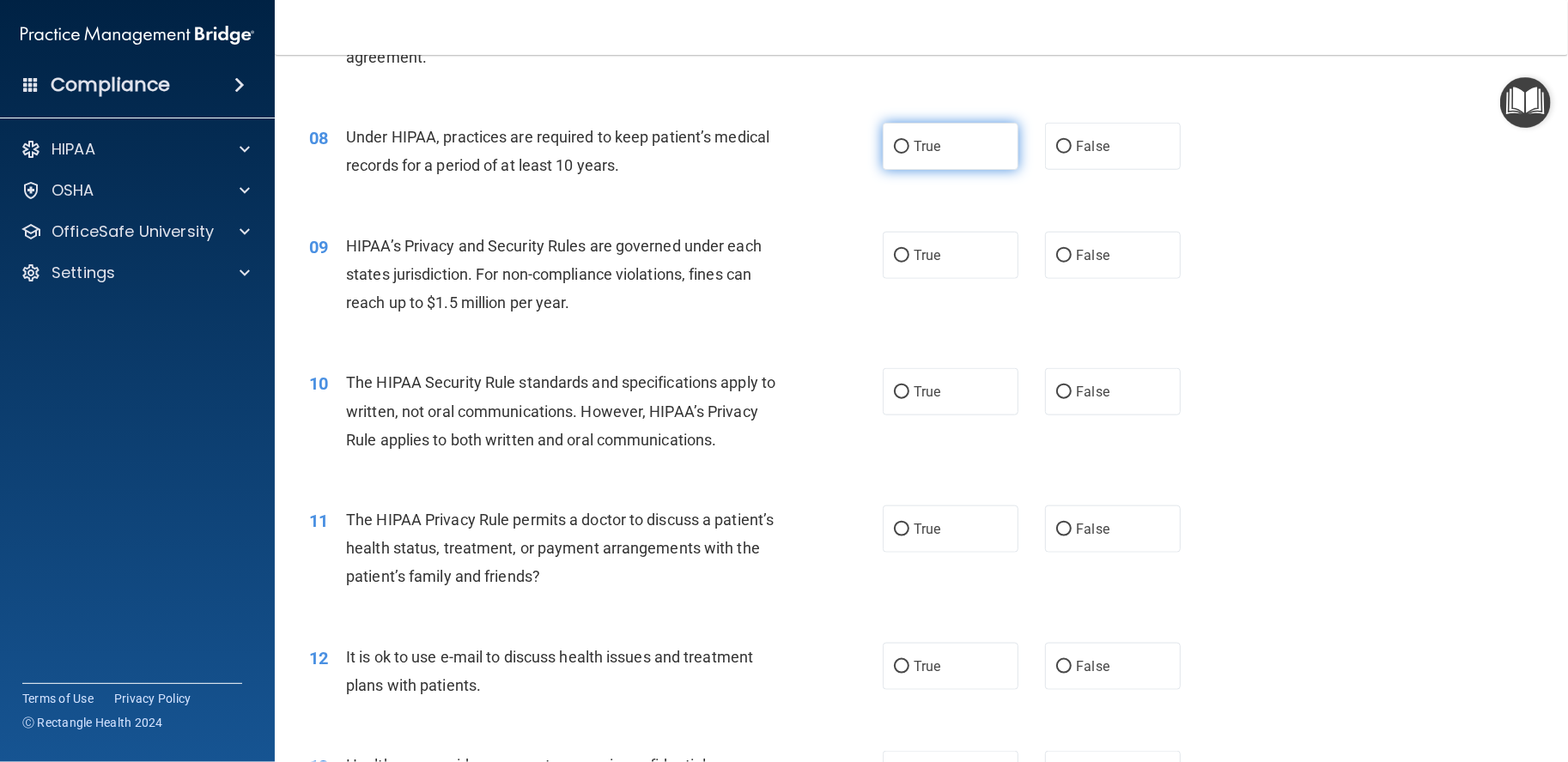
click at [964, 170] on label "True" at bounding box center [951, 146] width 135 height 48
click at [910, 154] on input "True" at bounding box center [902, 147] width 16 height 13
radio input "true"
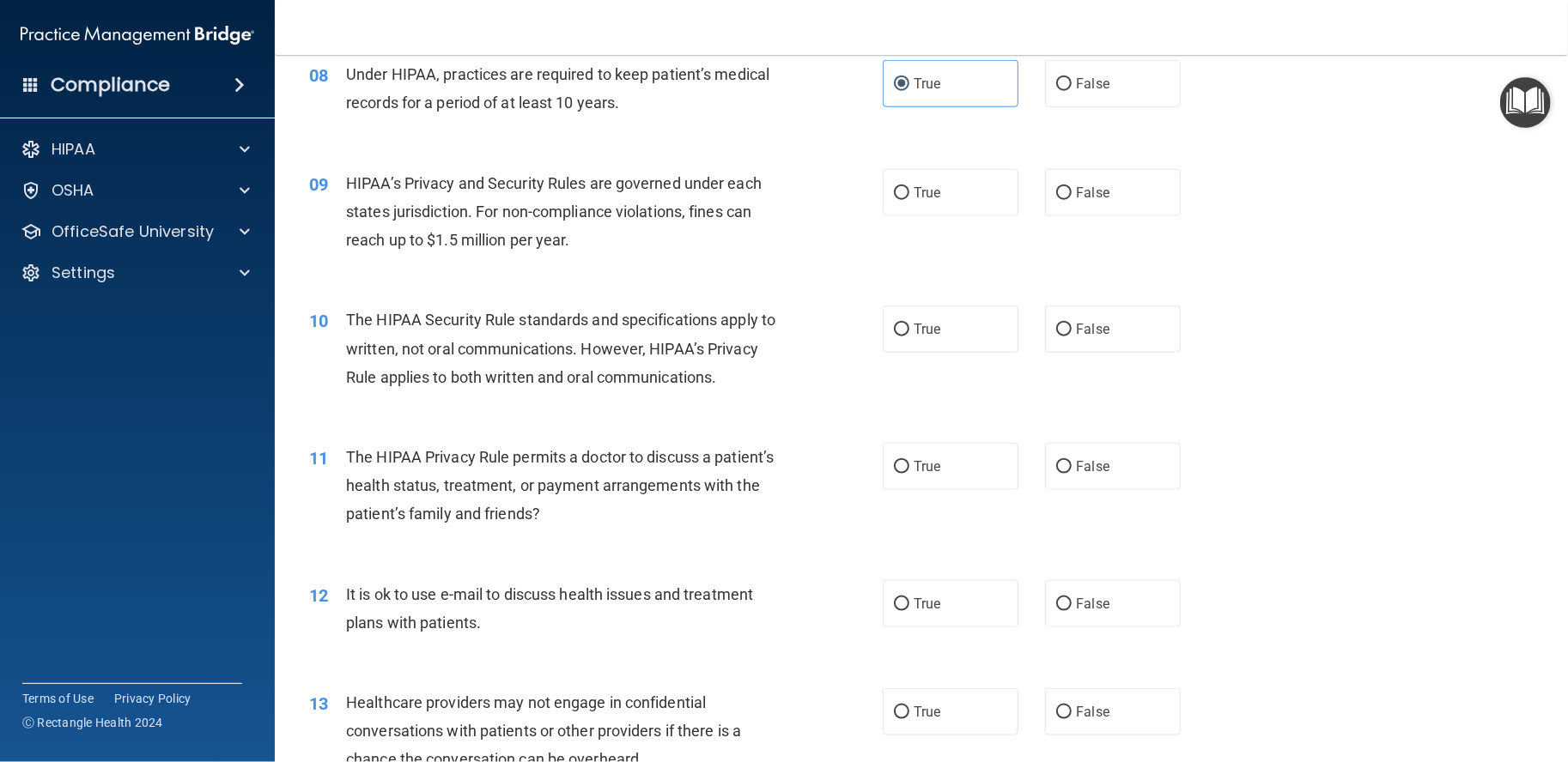
scroll to position [1144, 0]
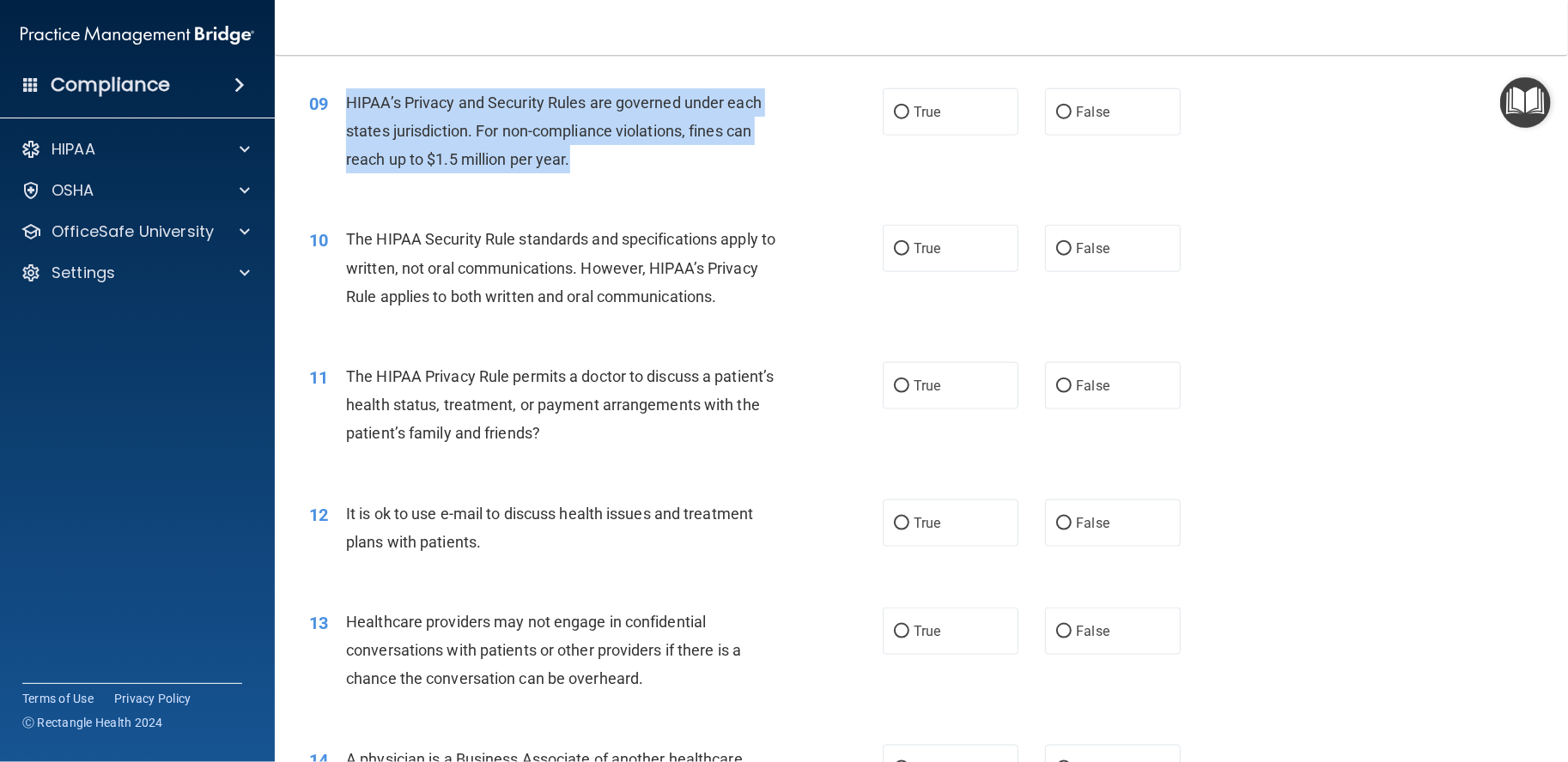
drag, startPoint x: 568, startPoint y: 212, endPoint x: 341, endPoint y: 164, distance: 232.0
click at [341, 164] on div "09 HIPAA’s Privacy and Security Rules are governed under each states jurisdicti…" at bounding box center [596, 135] width 625 height 94
click at [341, 120] on div "09" at bounding box center [321, 104] width 49 height 32
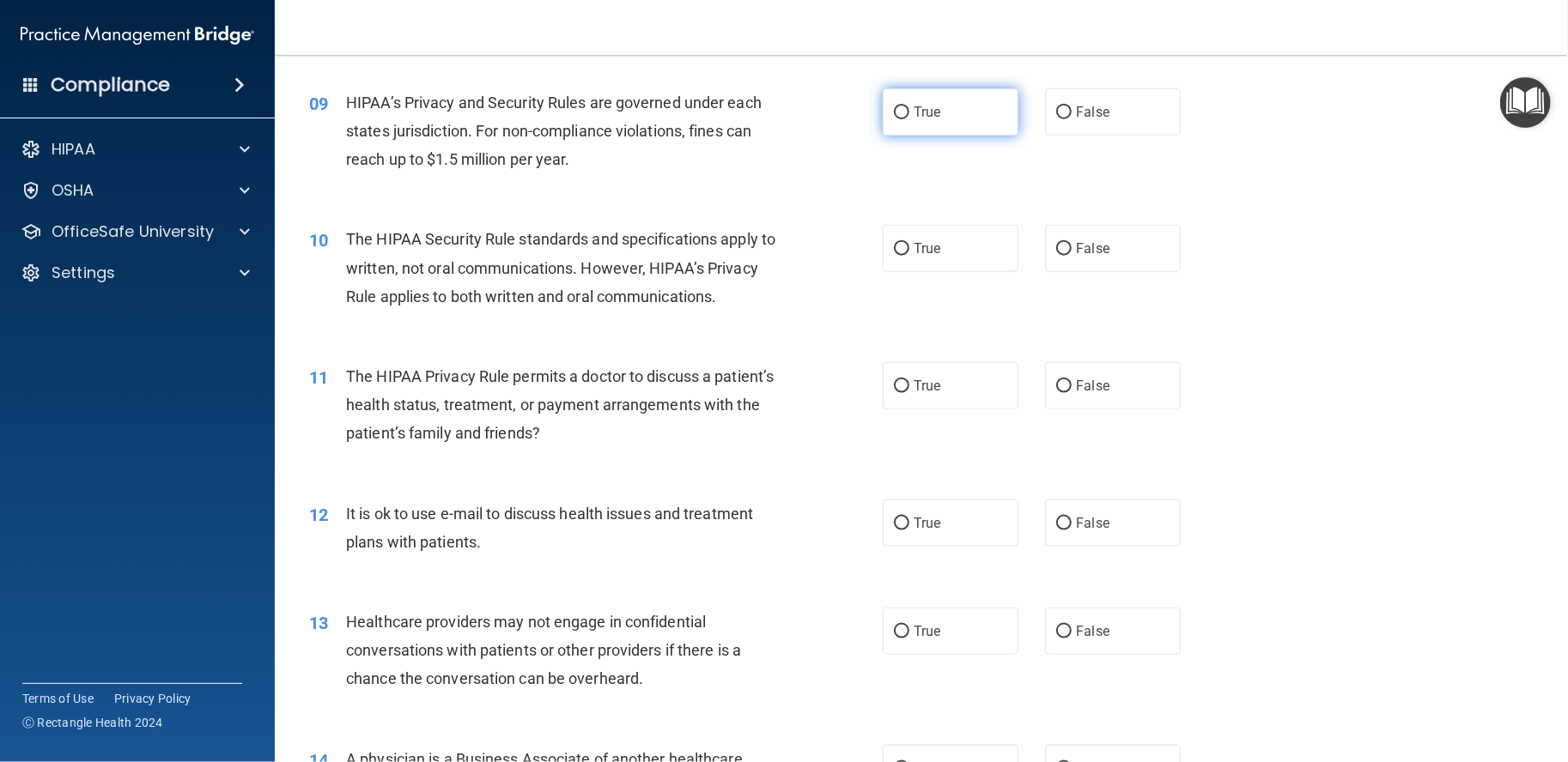
click at [939, 135] on label "True" at bounding box center [951, 113] width 135 height 48
click at [910, 119] on input "True" at bounding box center [902, 113] width 16 height 13
radio input "true"
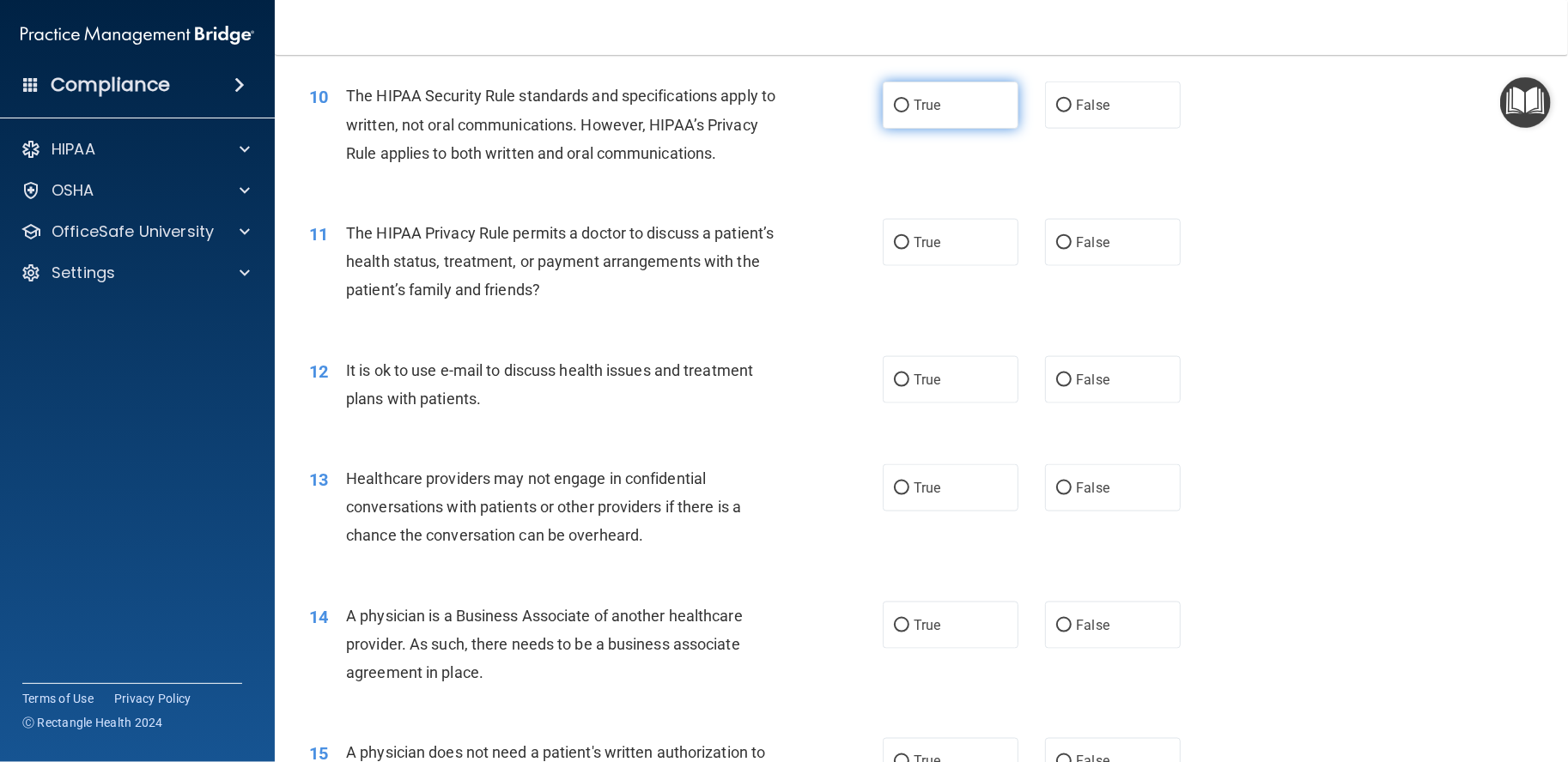
click at [970, 129] on label "True" at bounding box center [951, 105] width 135 height 48
click at [910, 113] on input "True" at bounding box center [902, 106] width 16 height 13
radio input "true"
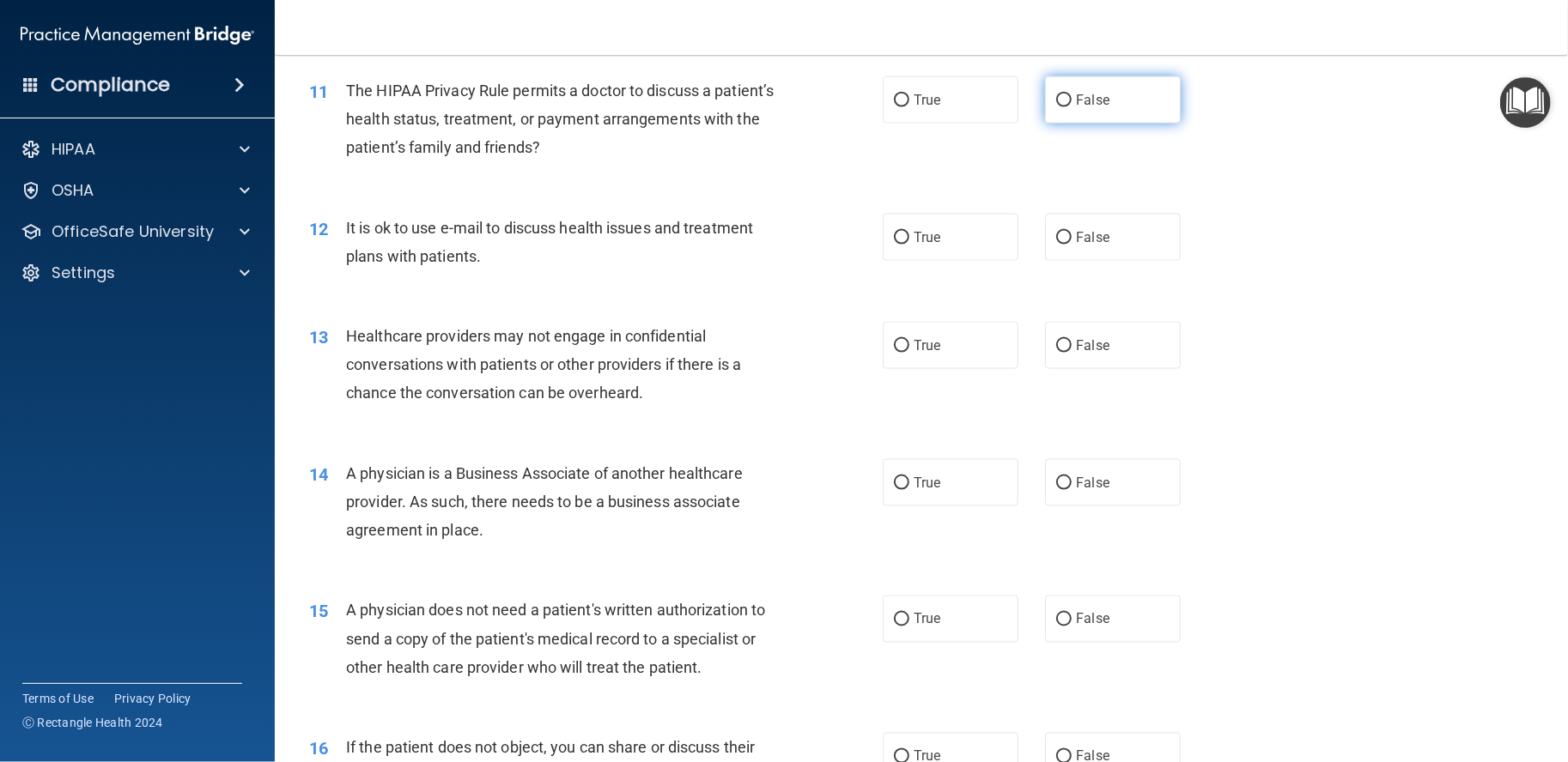
click at [1045, 123] on label "False" at bounding box center [1113, 101] width 135 height 48
click at [1056, 107] on input "False" at bounding box center [1064, 101] width 16 height 13
radio input "true"
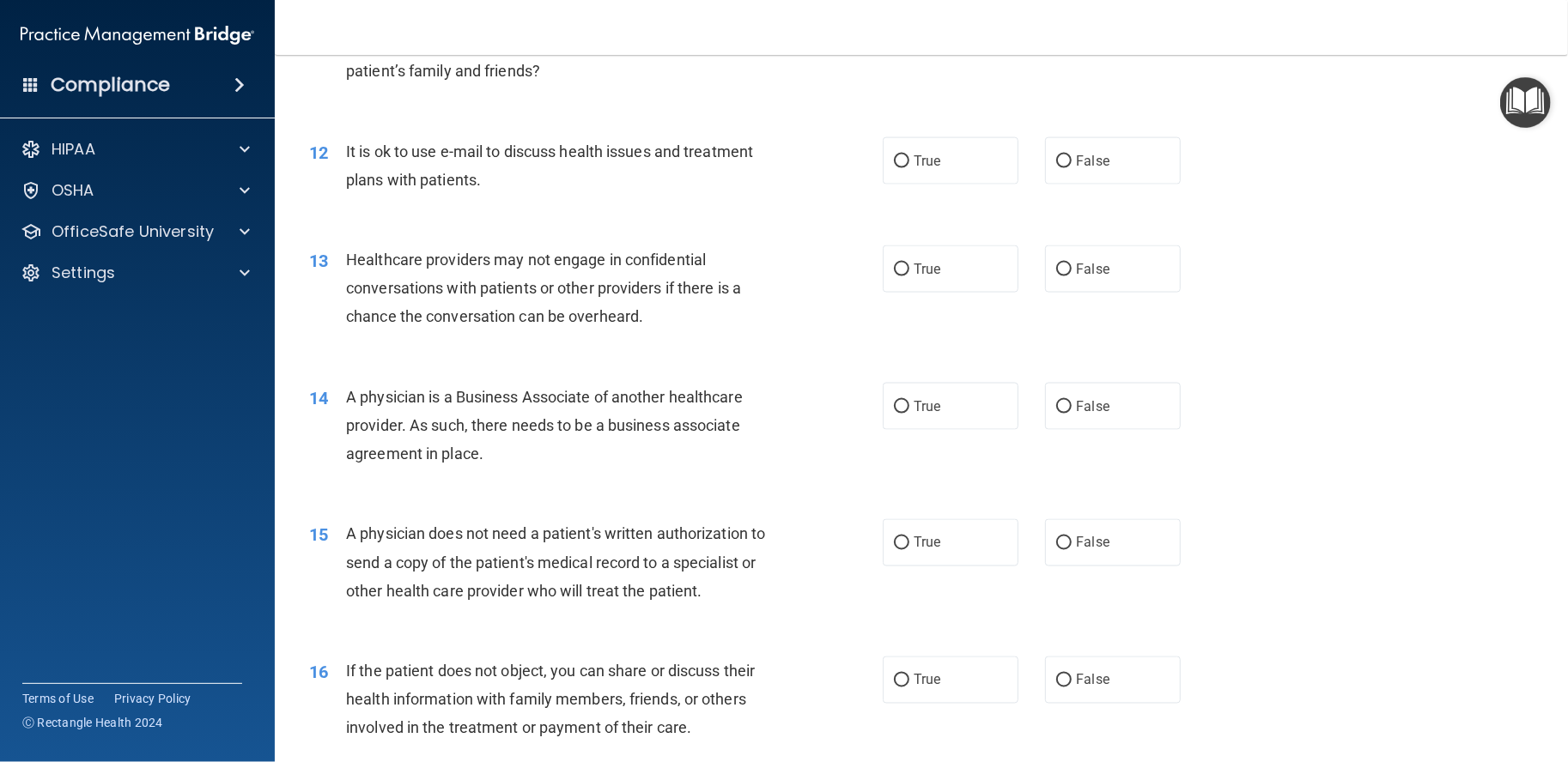
scroll to position [1573, 0]
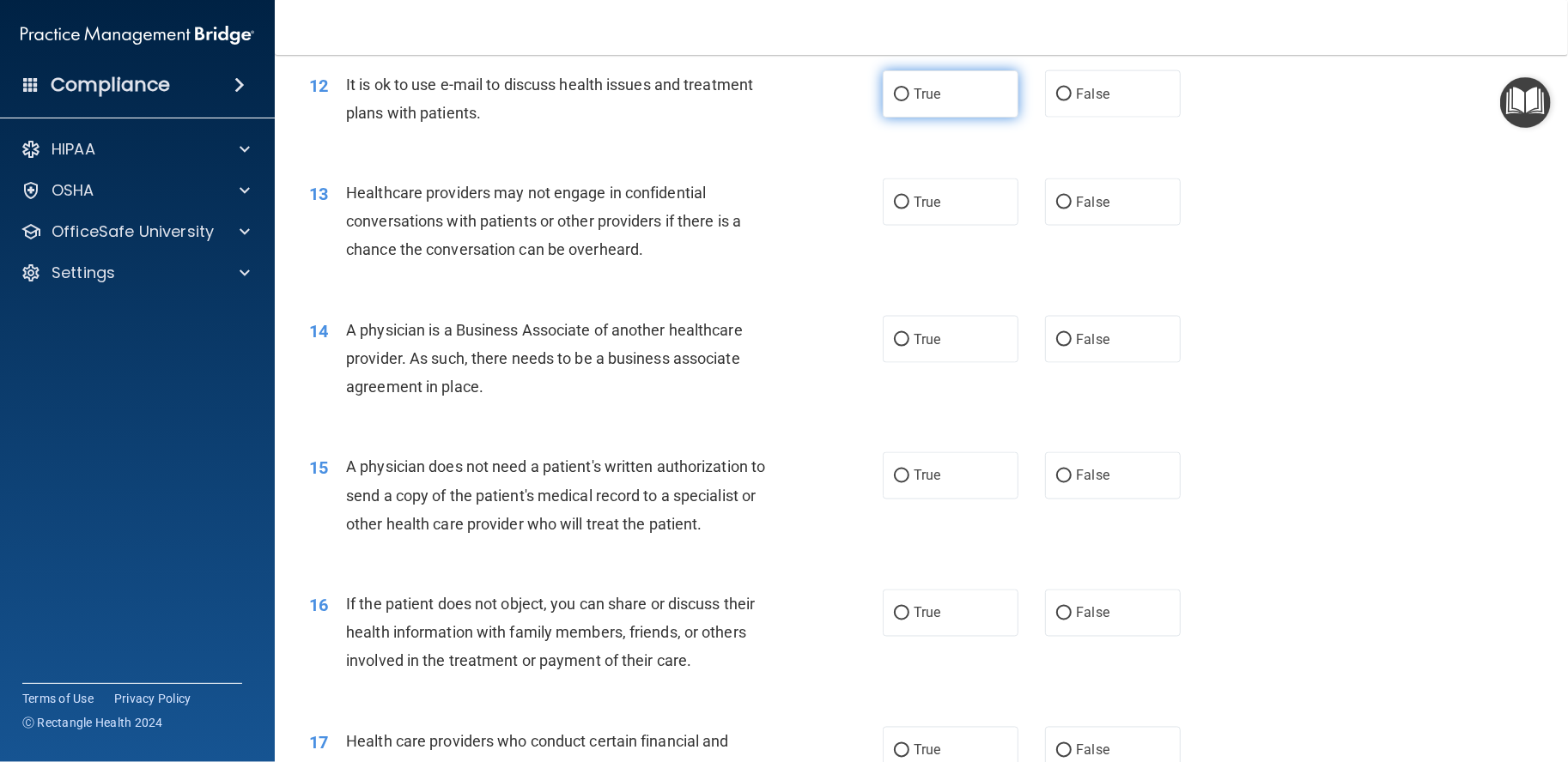
click at [1003, 118] on label "True" at bounding box center [951, 94] width 135 height 48
click at [910, 102] on input "True" at bounding box center [902, 95] width 16 height 13
radio input "true"
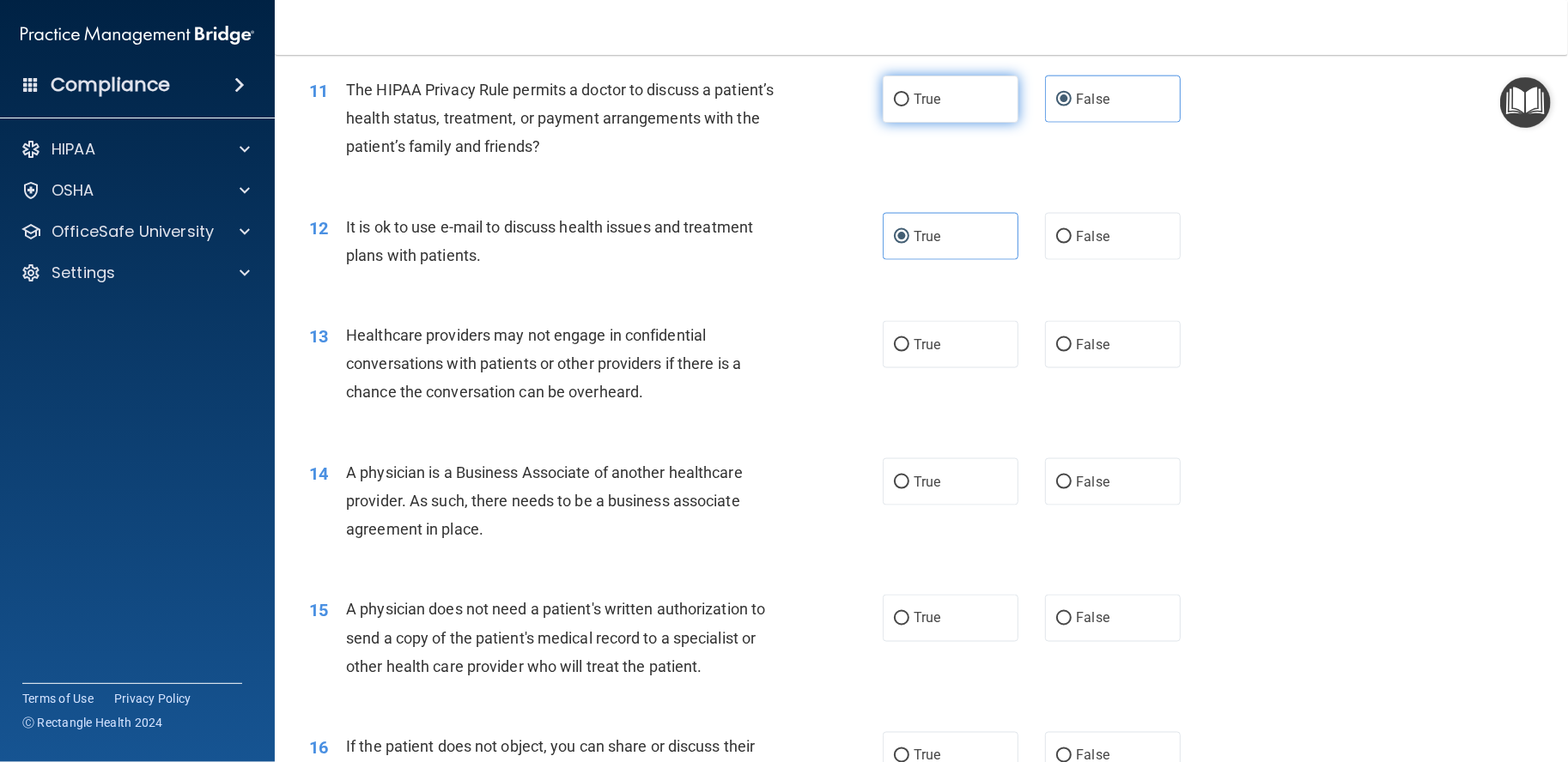
scroll to position [1430, 0]
click at [1062, 261] on label "False" at bounding box center [1113, 238] width 135 height 48
click at [1062, 244] on input "False" at bounding box center [1064, 238] width 16 height 13
radio input "true"
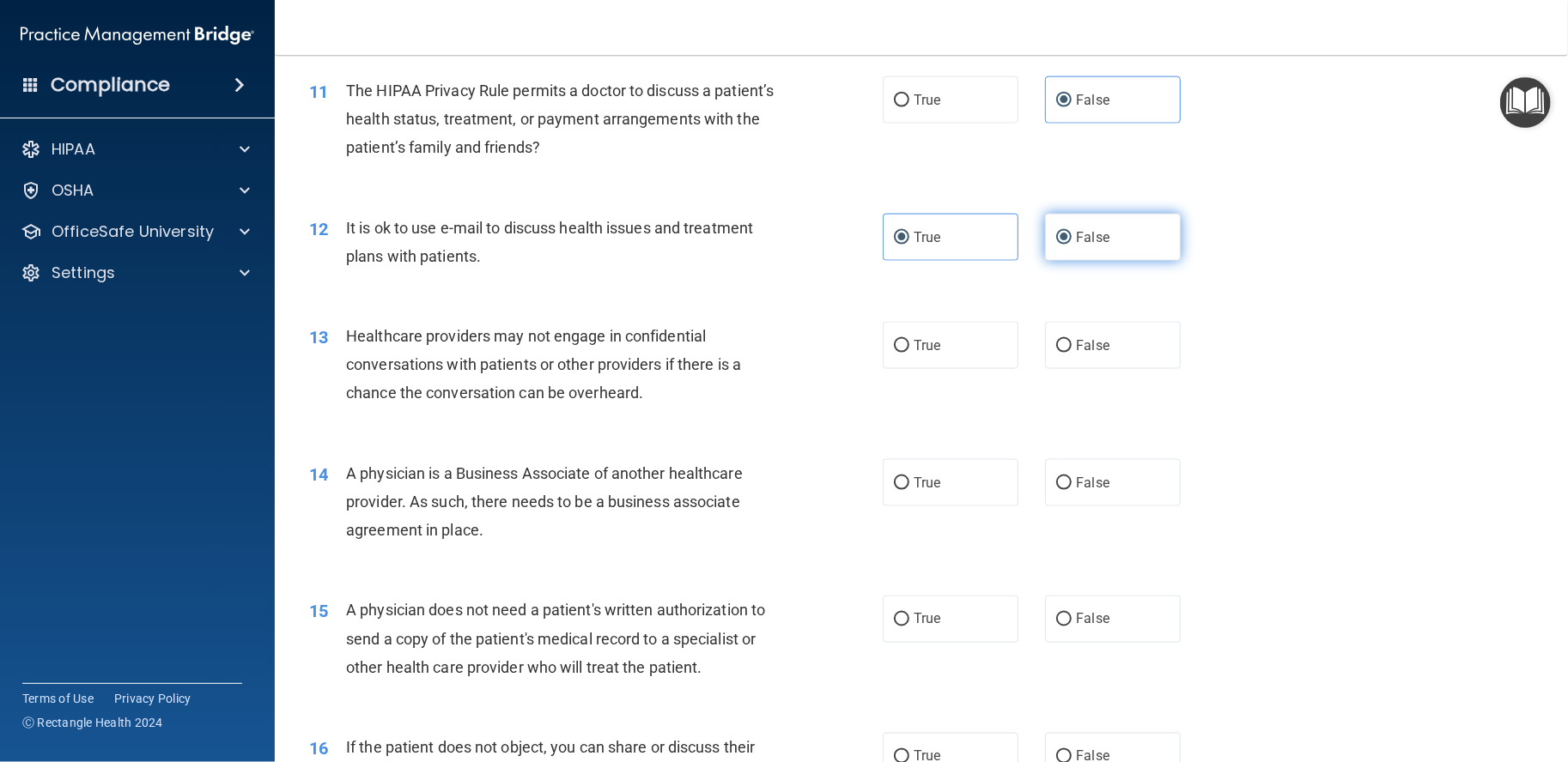
radio input "false"
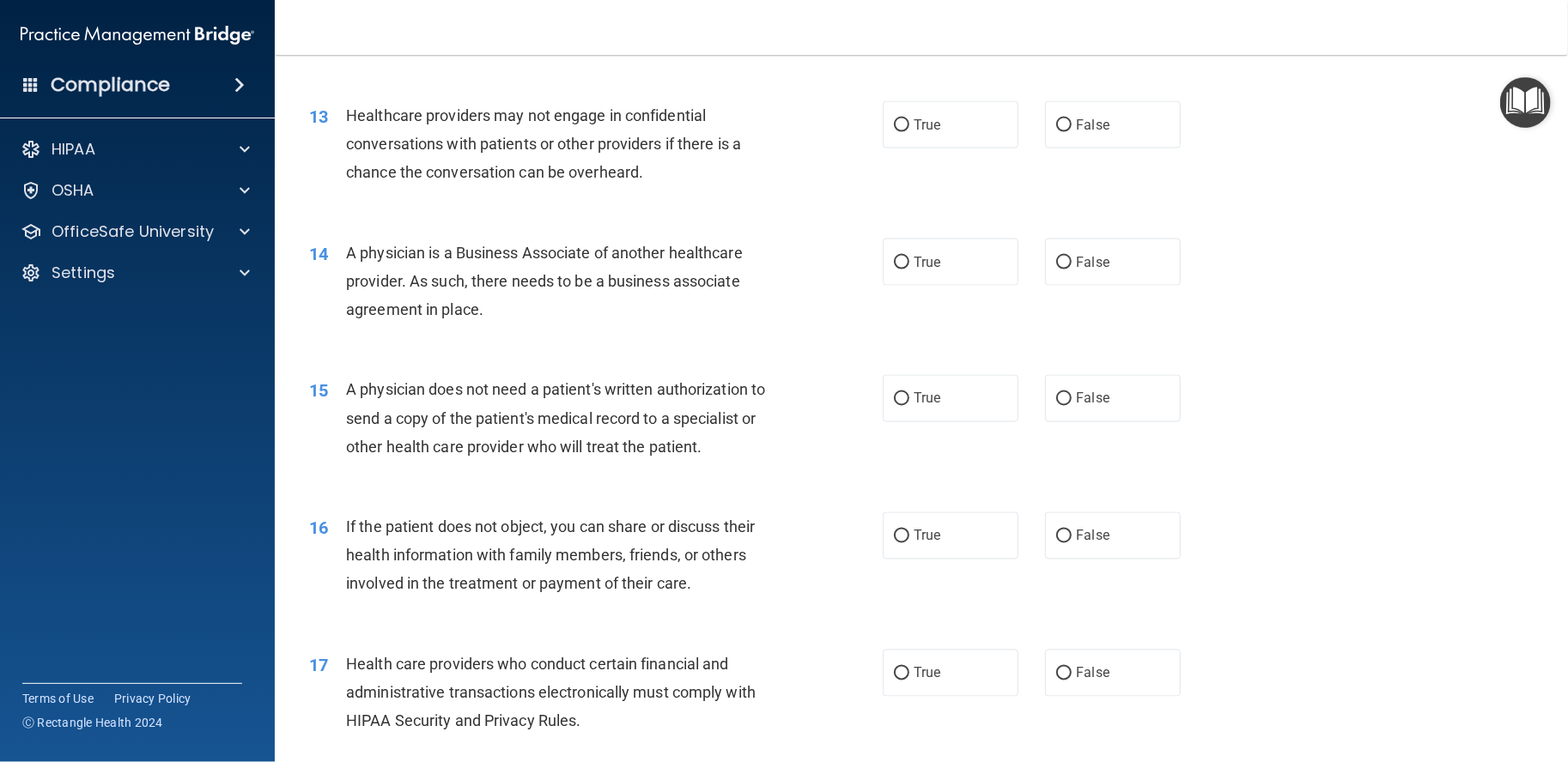
scroll to position [1717, 0]
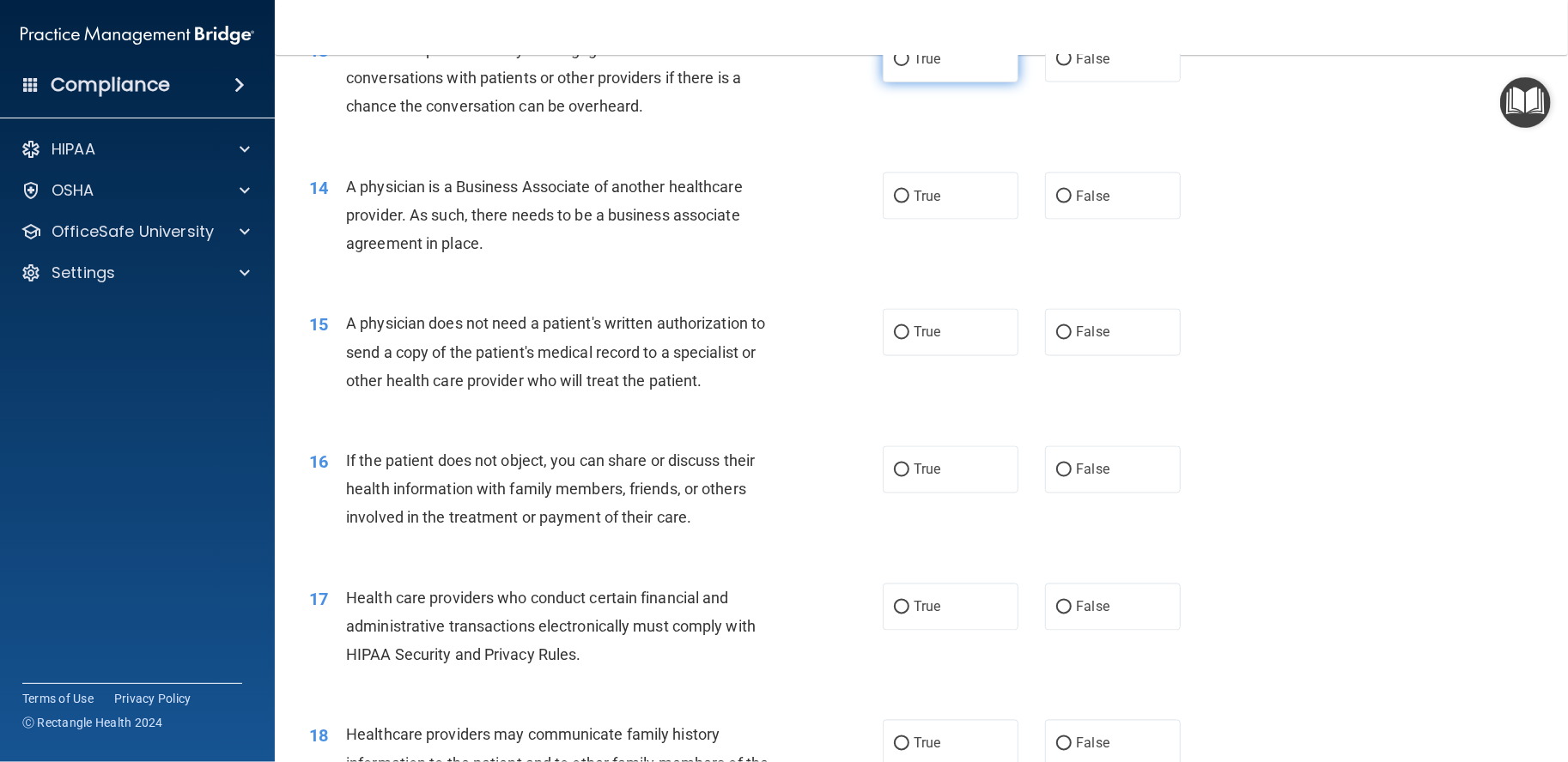
click at [935, 82] on label "True" at bounding box center [951, 59] width 135 height 48
click at [910, 66] on input "True" at bounding box center [902, 59] width 16 height 13
radio input "true"
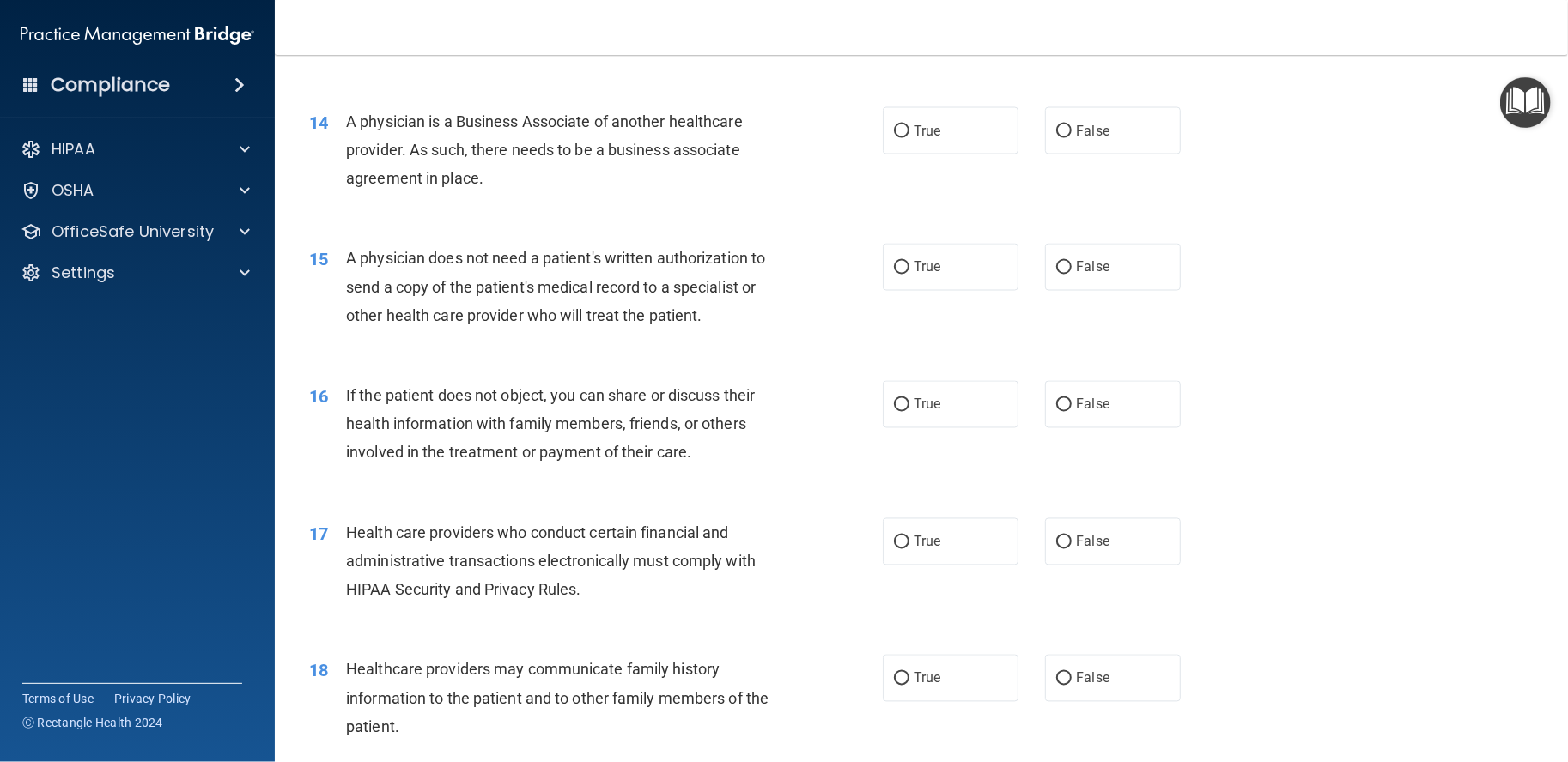
scroll to position [1859, 0]
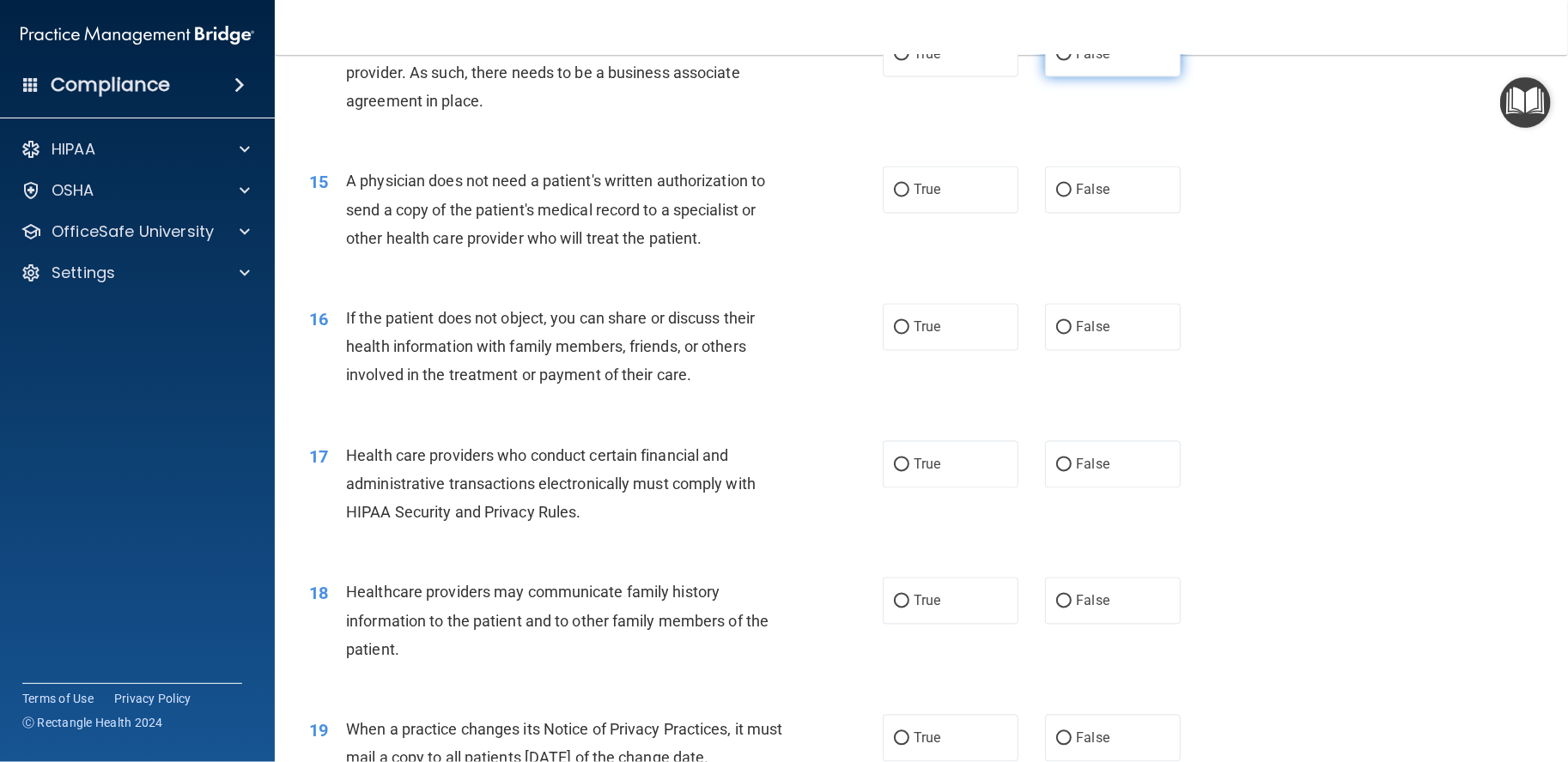
click at [1092, 62] on span "False" at bounding box center [1093, 54] width 34 height 16
click at [1072, 61] on input "False" at bounding box center [1064, 55] width 16 height 13
radio input "true"
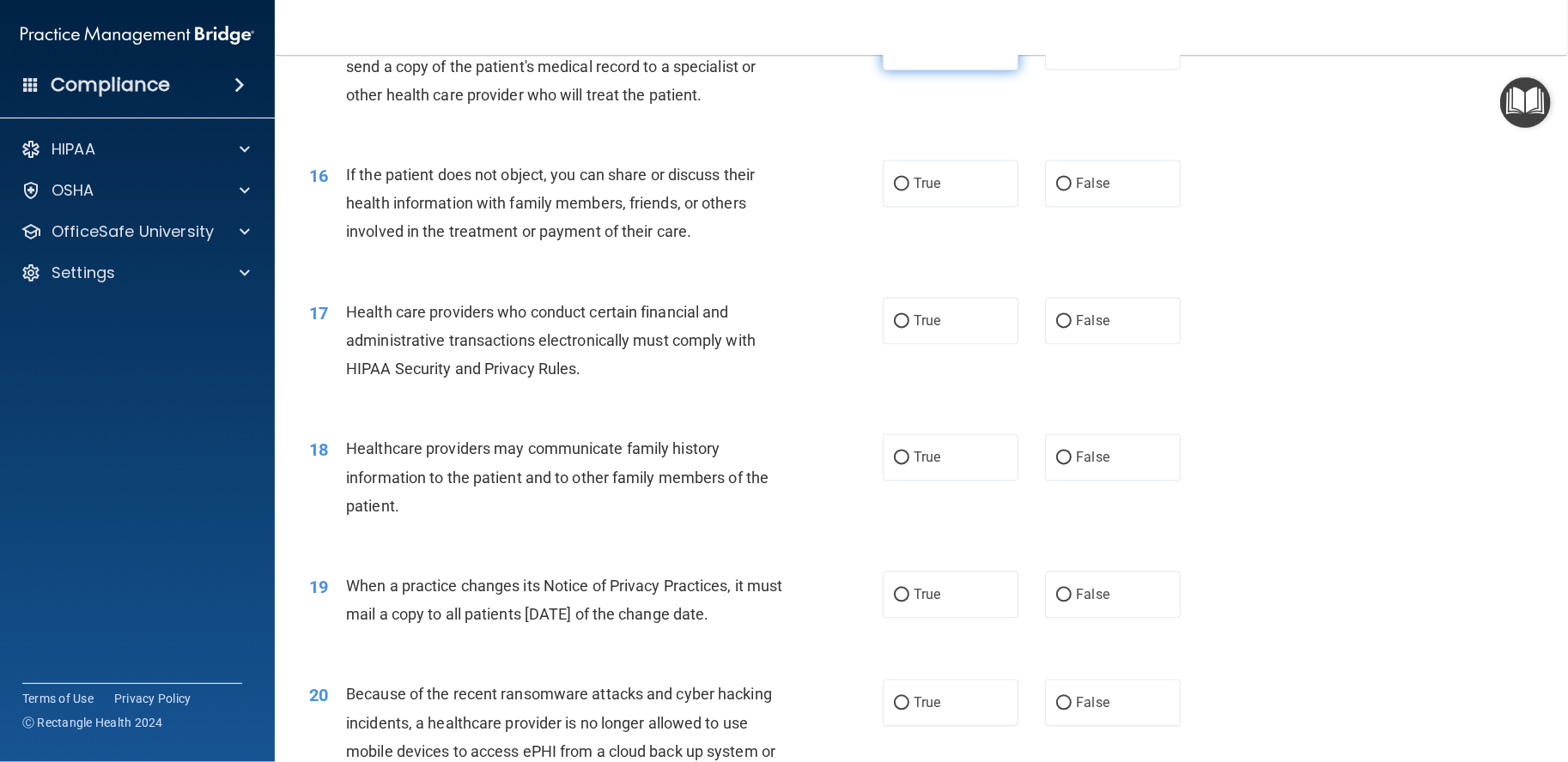
click at [959, 70] on label "True" at bounding box center [951, 47] width 135 height 48
click at [910, 54] on input "True" at bounding box center [902, 48] width 16 height 13
radio input "true"
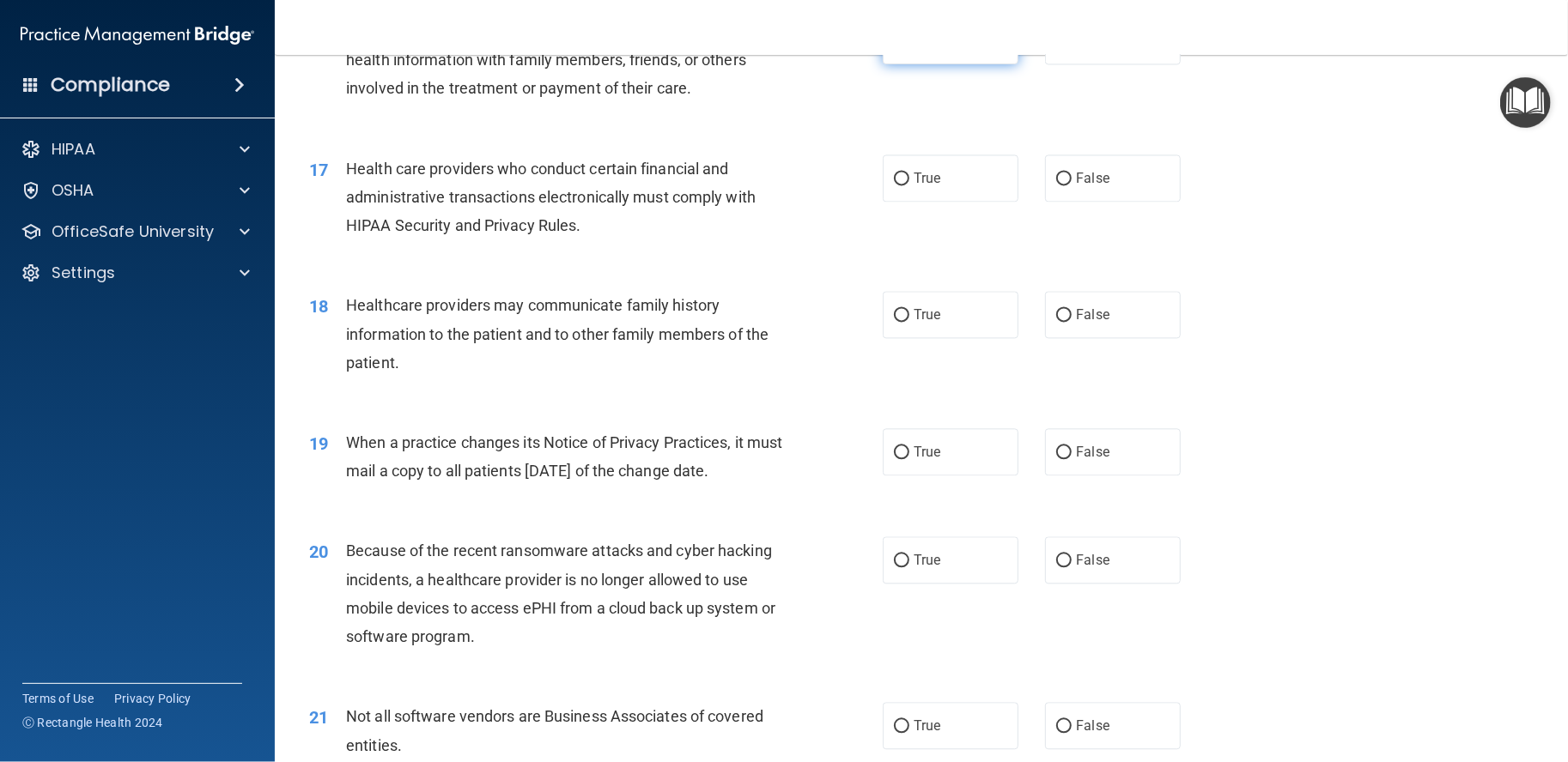
click at [939, 64] on label "True" at bounding box center [951, 41] width 135 height 48
click at [910, 48] on input "True" at bounding box center [902, 41] width 16 height 13
radio input "true"
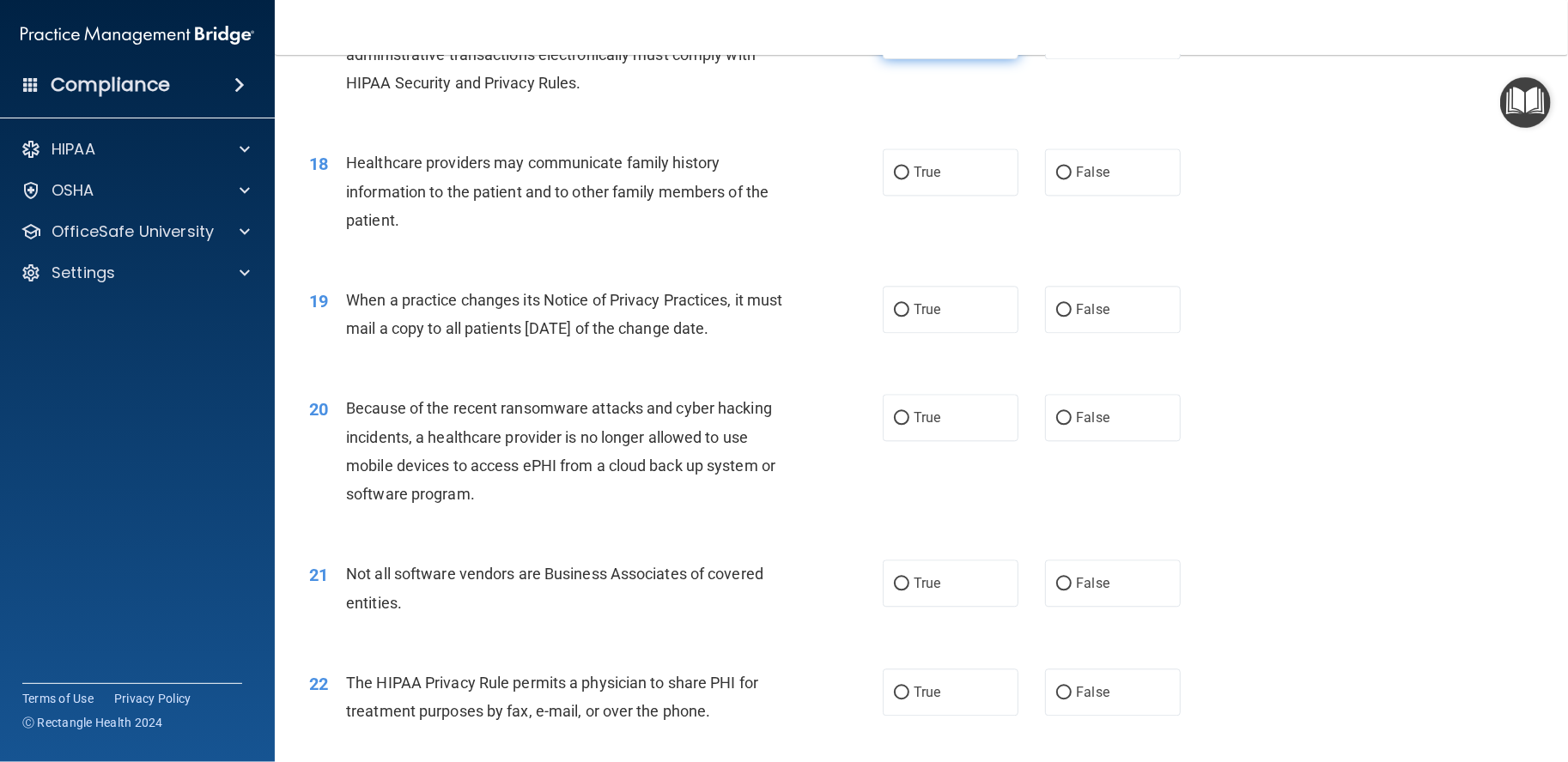
click at [905, 59] on label "True" at bounding box center [951, 36] width 135 height 48
click at [905, 43] on input "True" at bounding box center [902, 37] width 16 height 13
radio input "true"
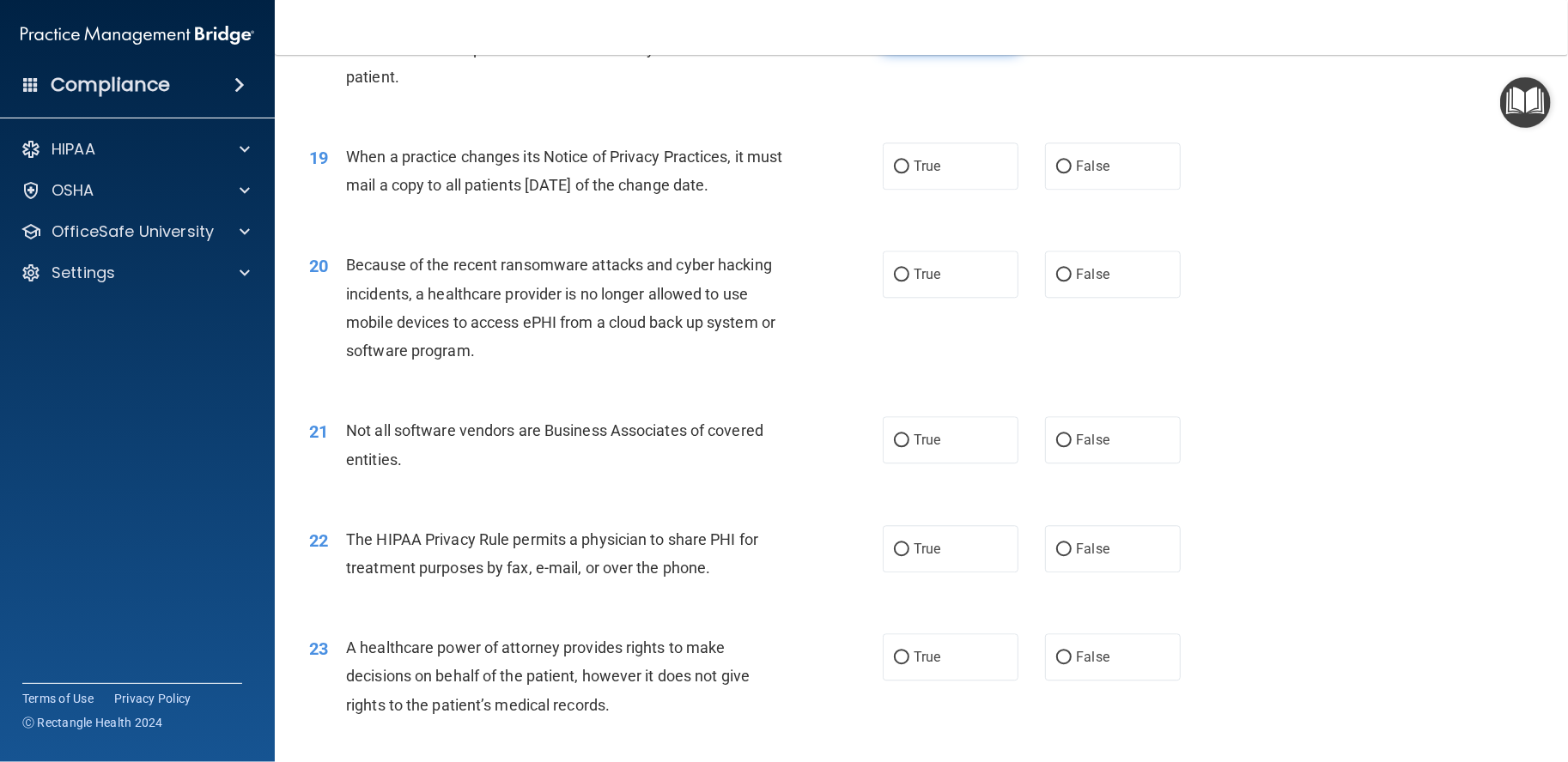
click at [968, 52] on label "True" at bounding box center [951, 29] width 135 height 48
click at [910, 36] on input "True" at bounding box center [902, 29] width 16 height 13
radio input "true"
drag, startPoint x: 1059, startPoint y: 114, endPoint x: 1065, endPoint y: 105, distance: 10.8
click at [1065, 105] on div "18 Healthcare providers may communicate family history information to the patie…" at bounding box center [922, 52] width 1250 height 137
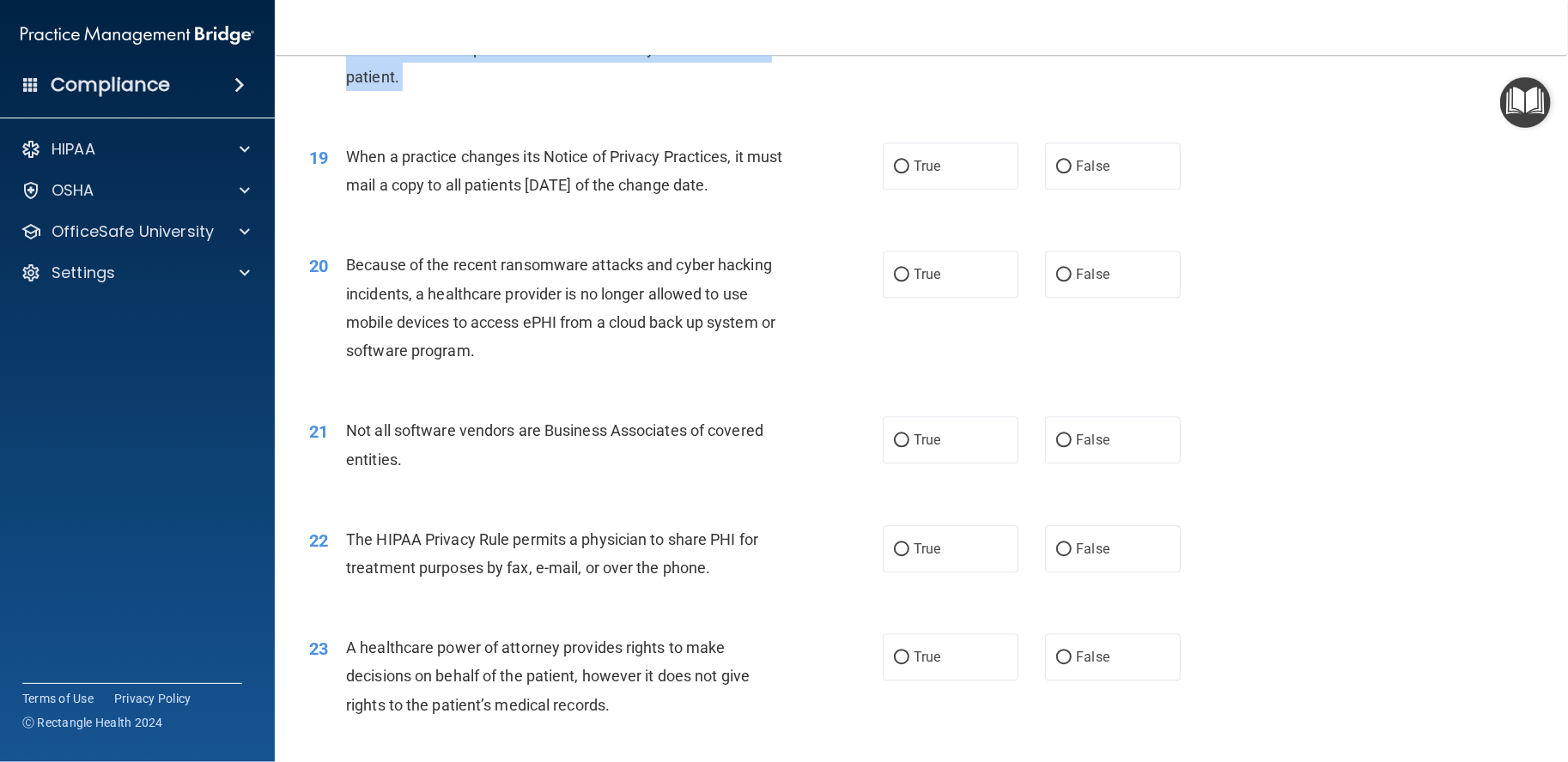
click at [814, 100] on div "18 Healthcare providers may communicate family history information to the patie…" at bounding box center [596, 52] width 625 height 94
click at [1058, 36] on input "False" at bounding box center [1064, 29] width 16 height 13
radio input "true"
radio input "false"
click at [921, 174] on span "True" at bounding box center [926, 166] width 27 height 16
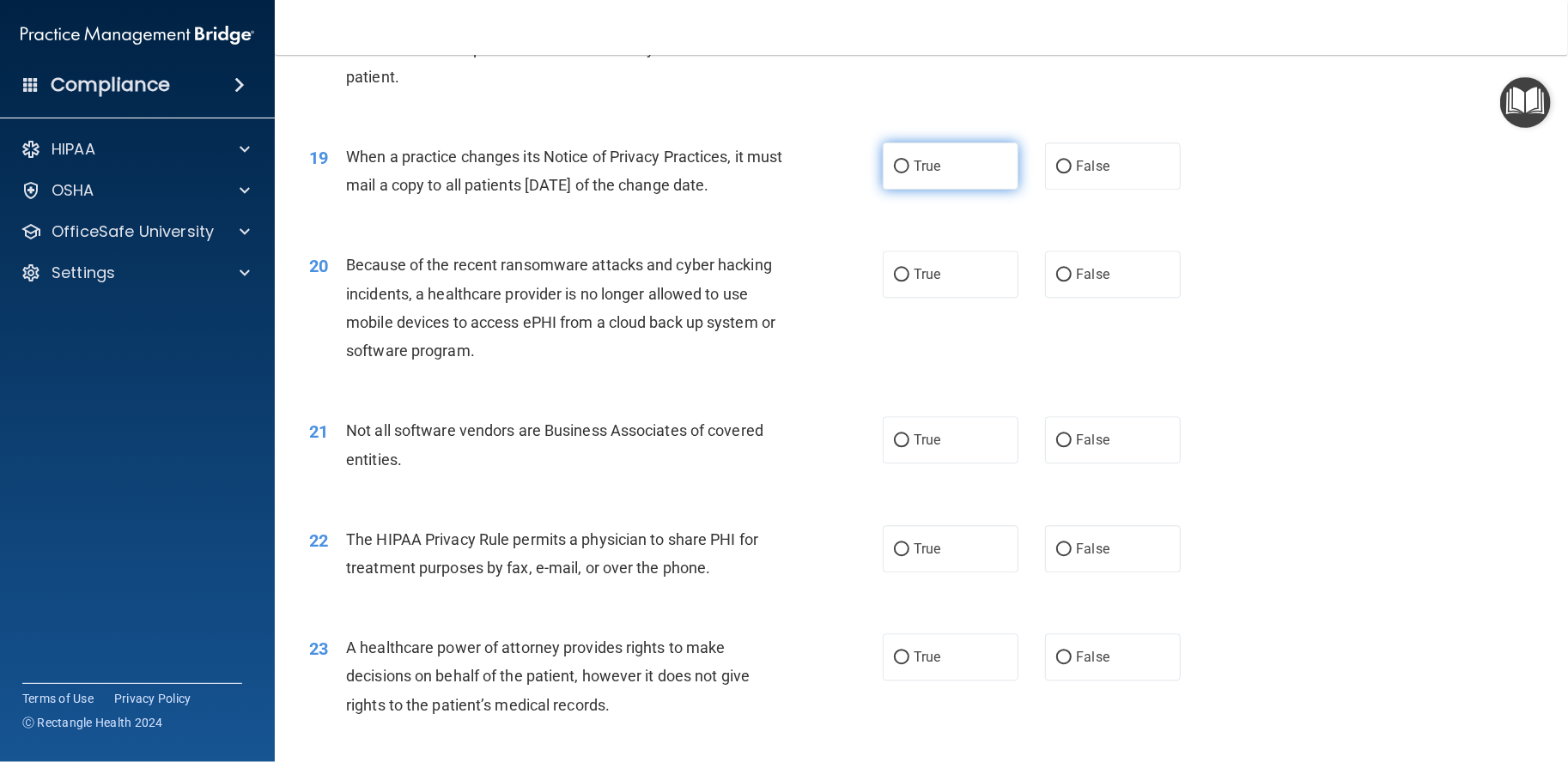
click at [910, 174] on input "True" at bounding box center [902, 166] width 16 height 13
radio input "true"
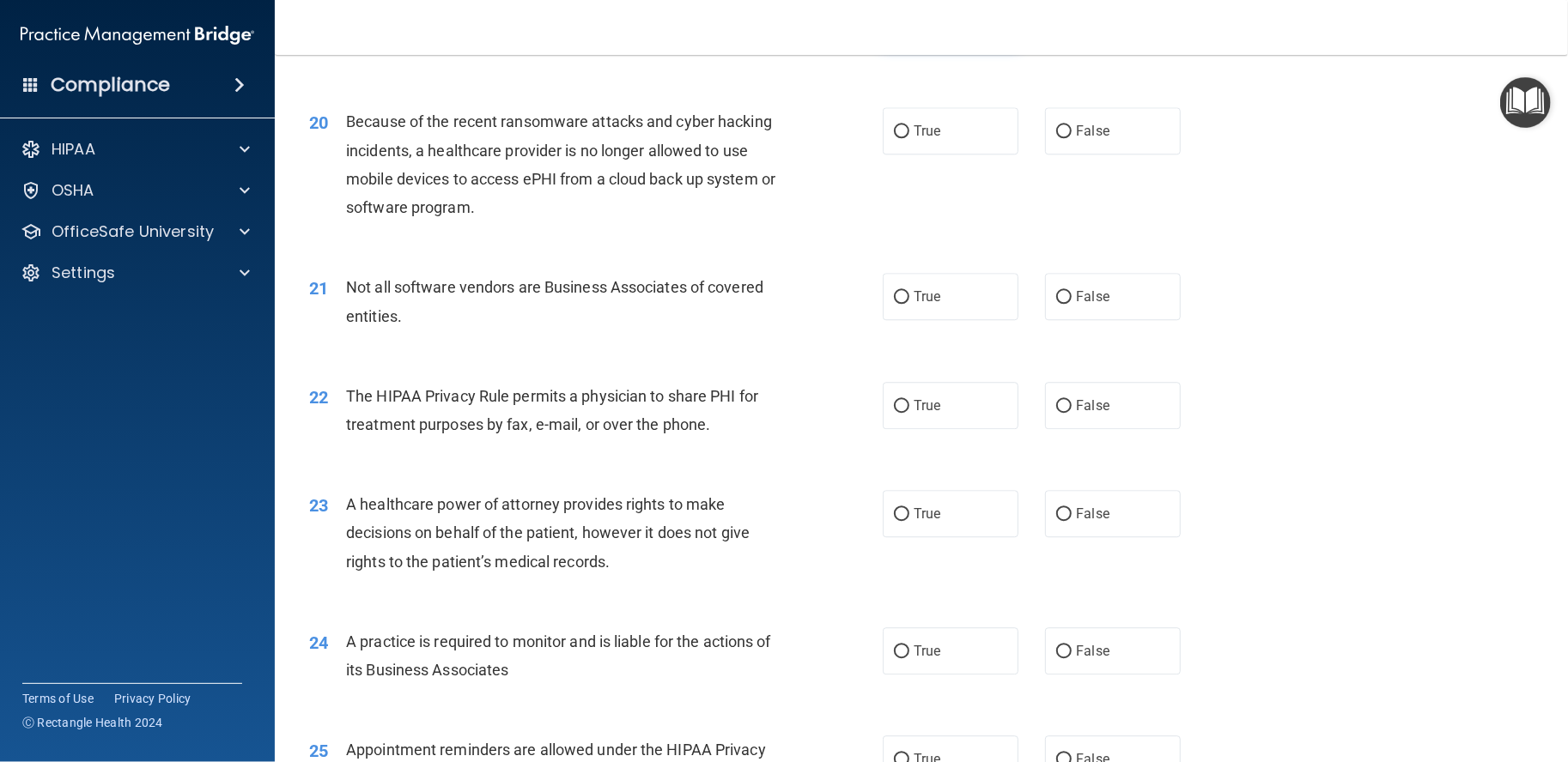
scroll to position [2718, 0]
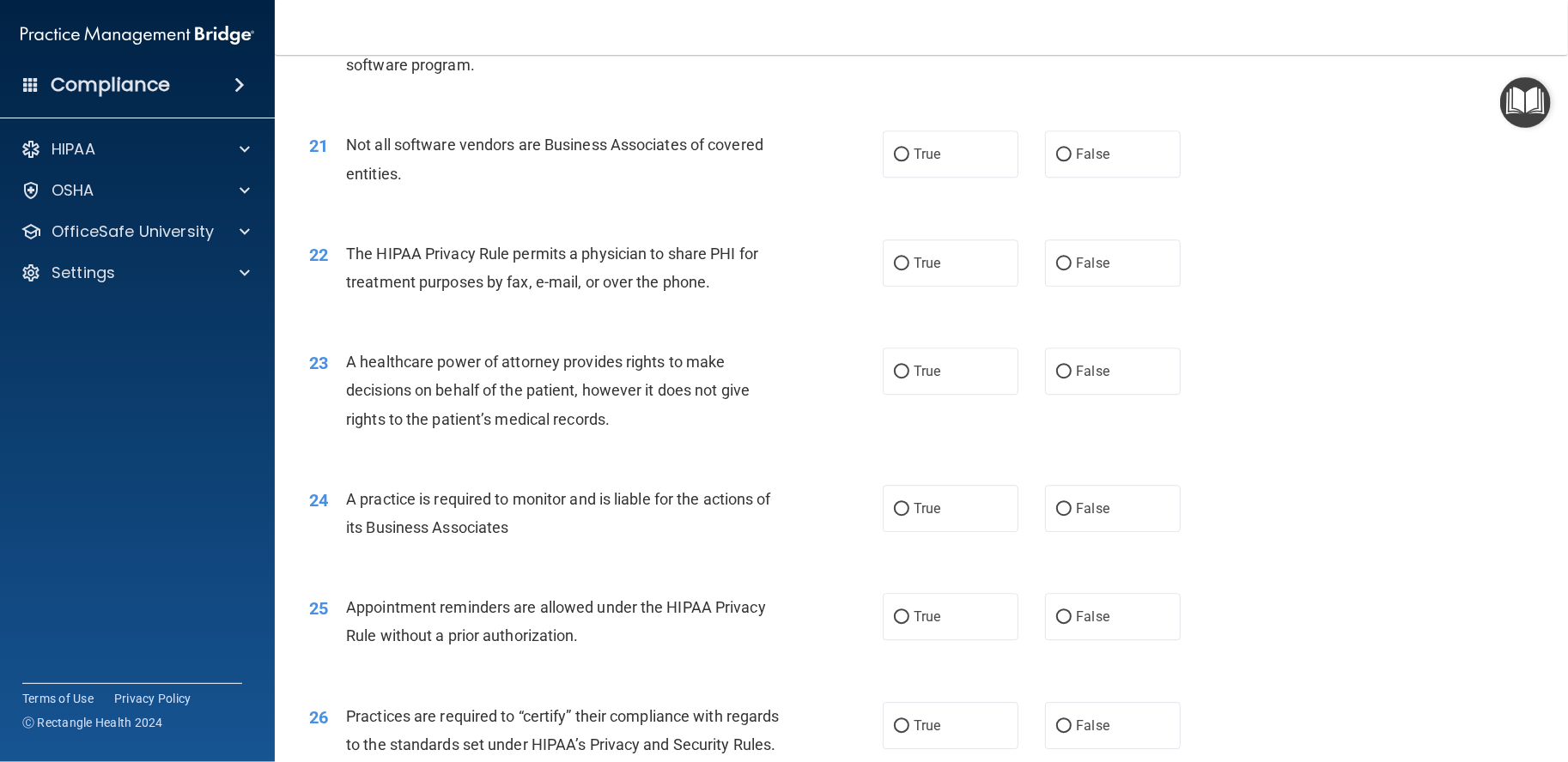
radio input "true"
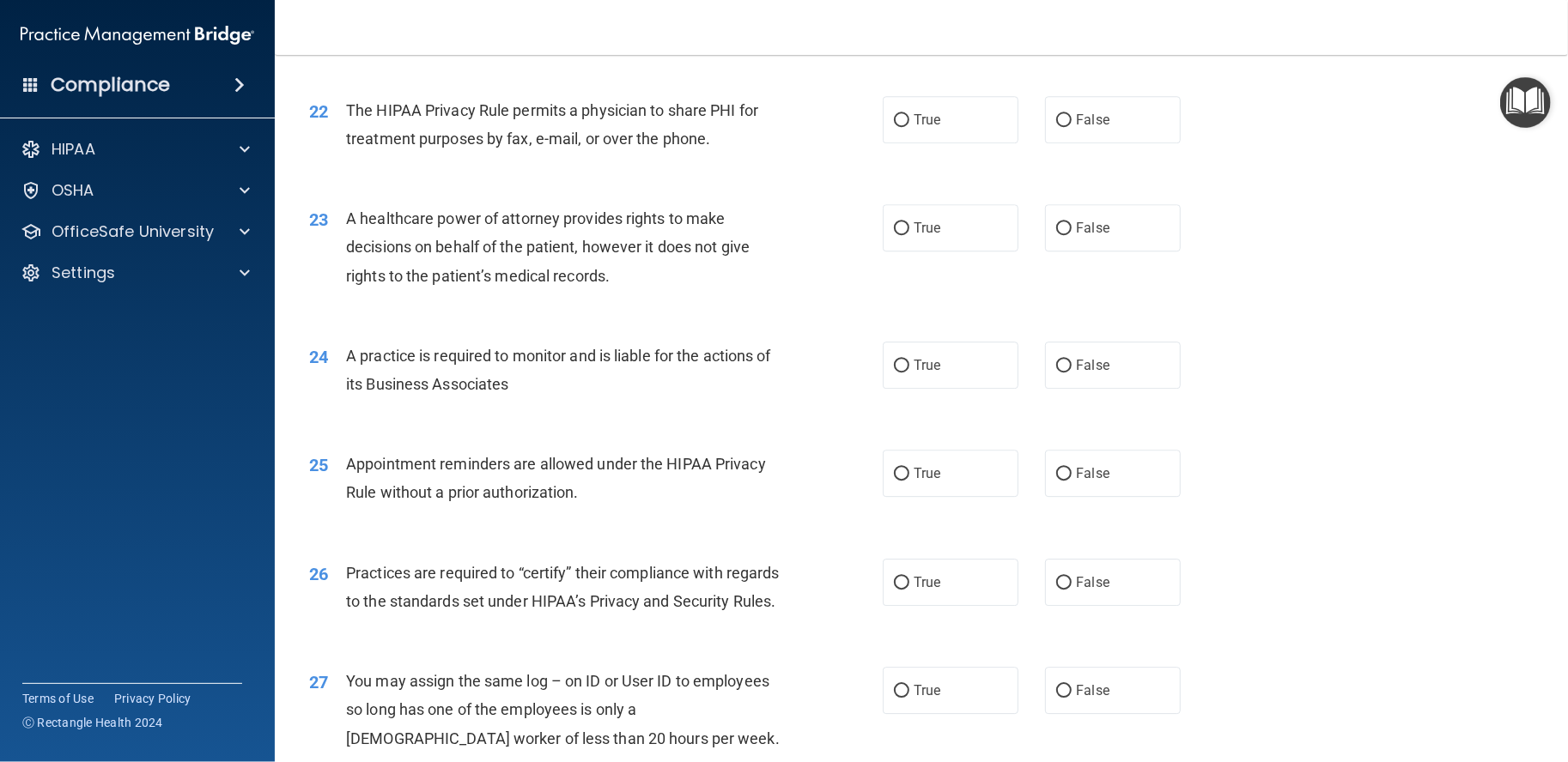
click at [892, 35] on label "True" at bounding box center [951, 11] width 135 height 48
click at [894, 18] on input "True" at bounding box center [902, 12] width 16 height 13
radio input "true"
click at [914, 128] on span "True" at bounding box center [926, 120] width 27 height 16
click at [910, 127] on input "True" at bounding box center [902, 121] width 16 height 13
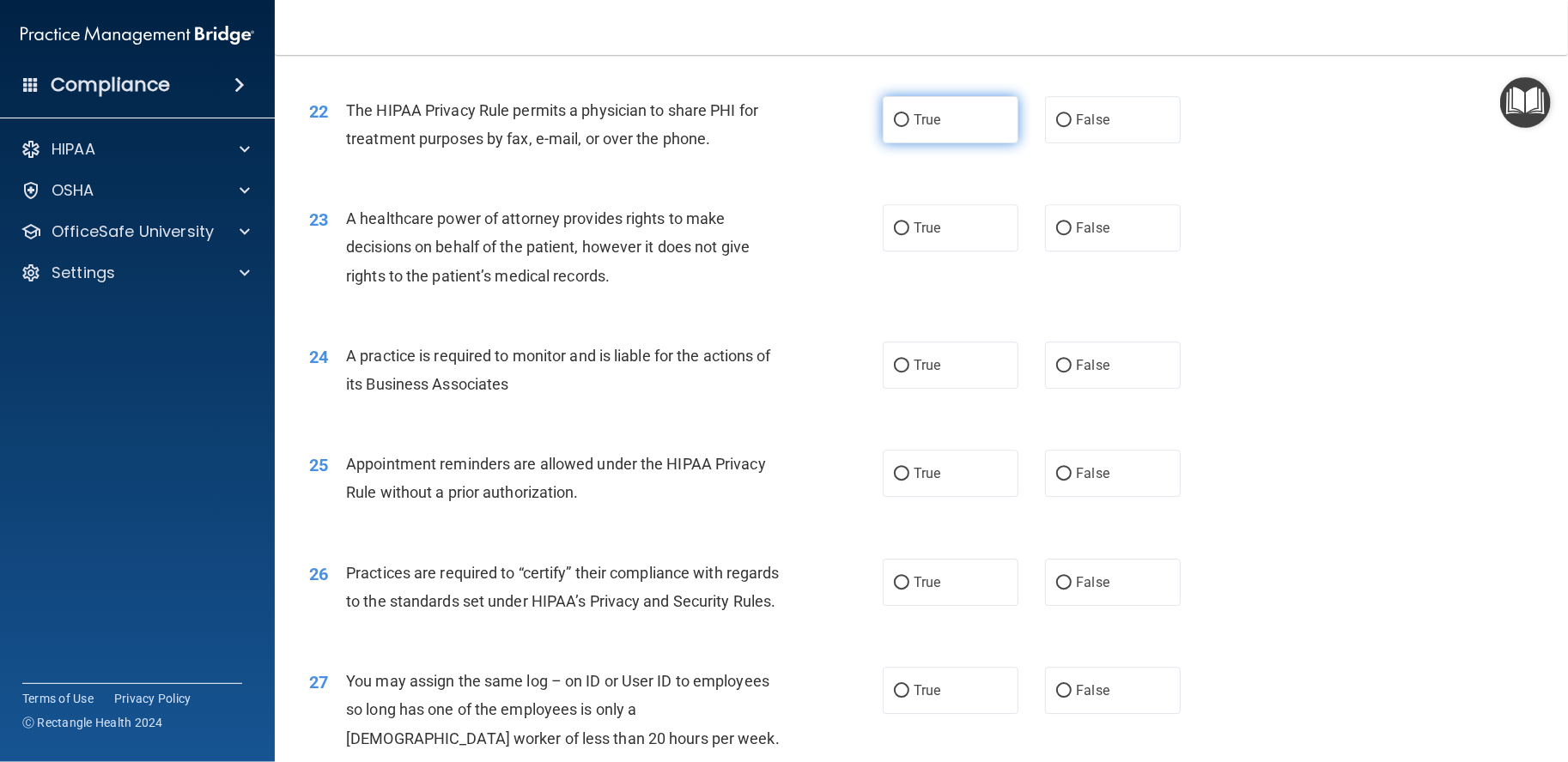
radio input "true"
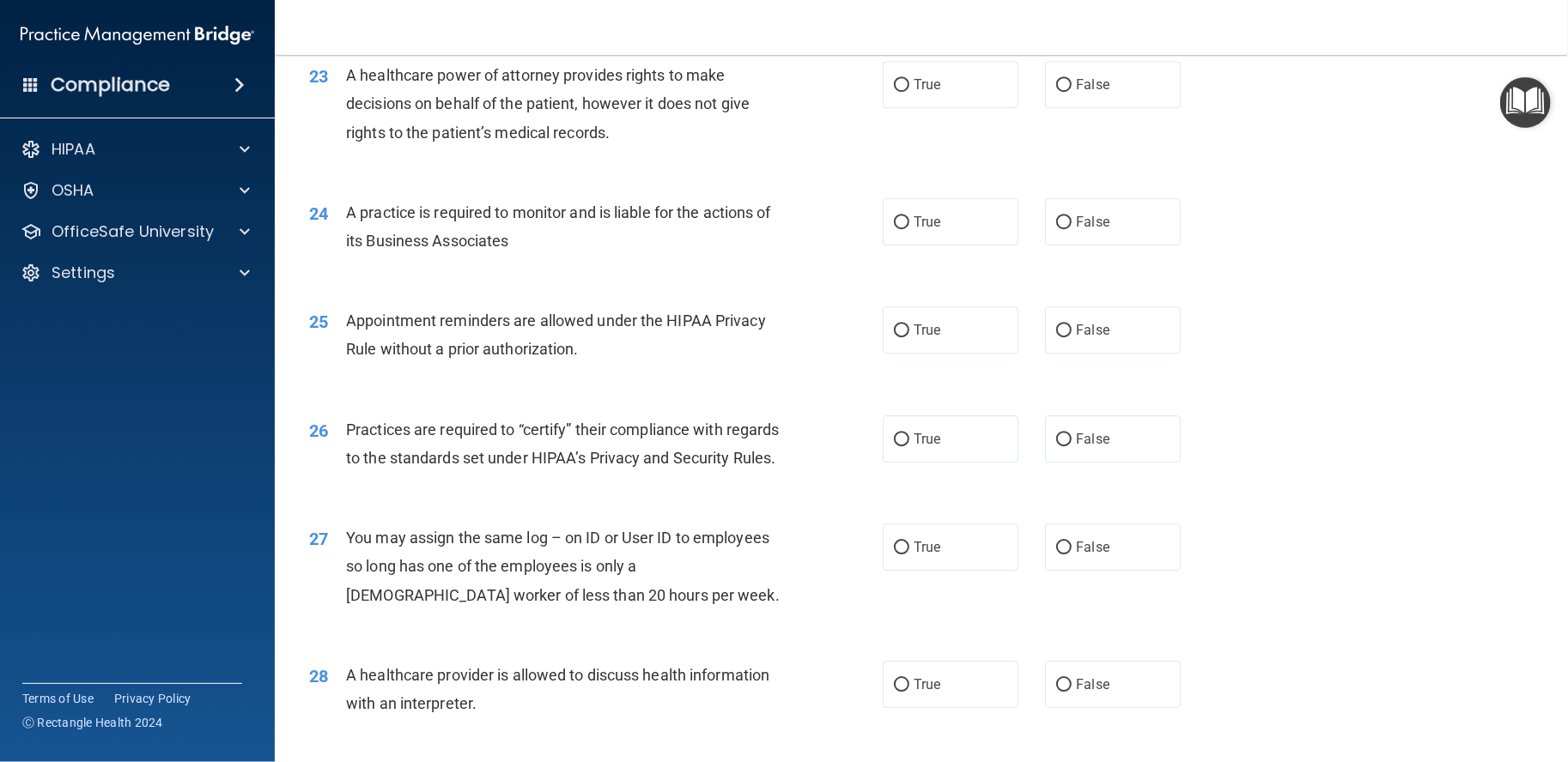
click at [914, 177] on div "23 A healthcare power of attorney provides rights to make decisions on behalf o…" at bounding box center [922, 108] width 1250 height 137
click at [1045, 108] on label "False" at bounding box center [1113, 85] width 135 height 48
click at [1056, 91] on input "False" at bounding box center [1064, 85] width 16 height 13
radio input "true"
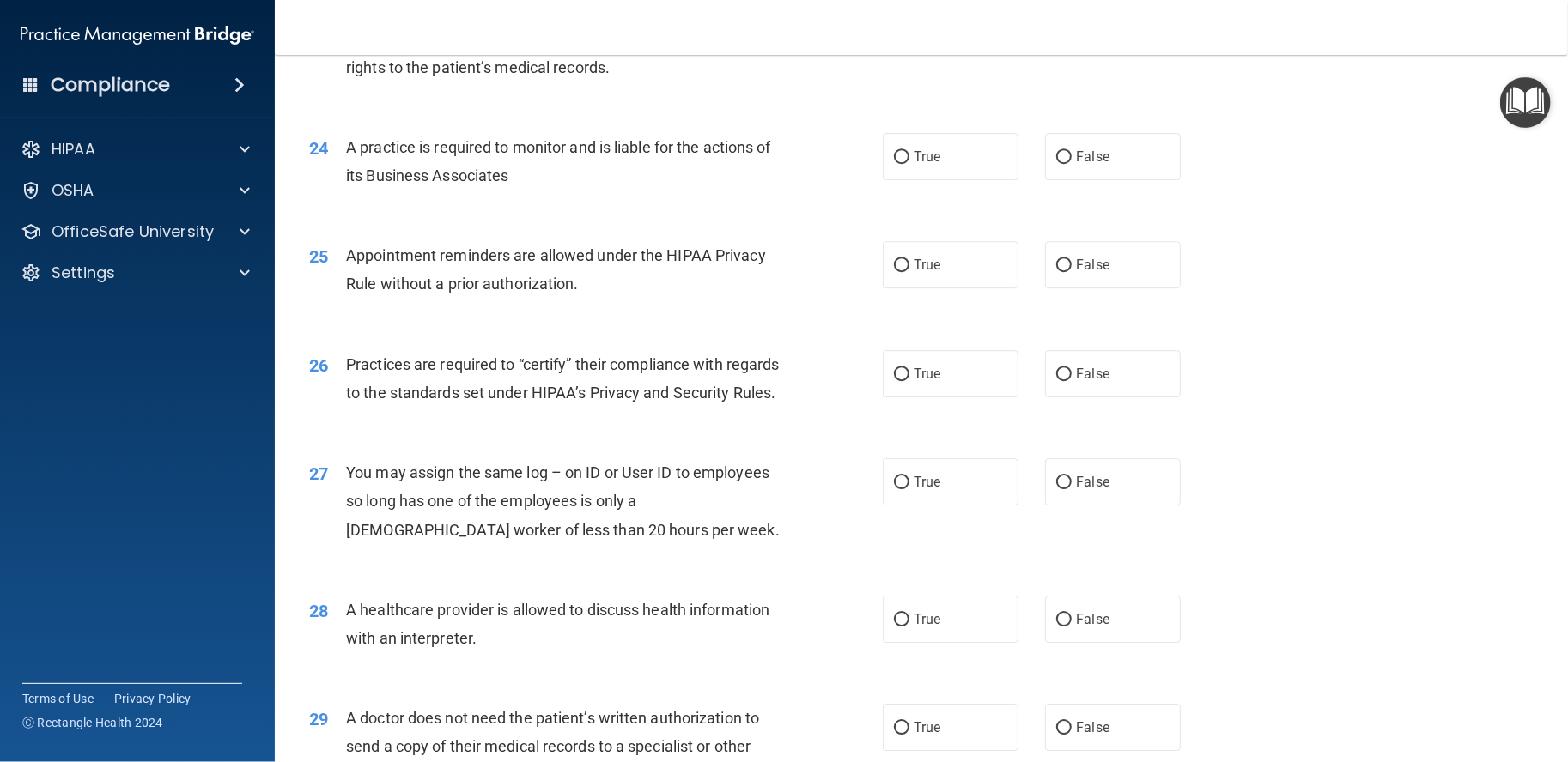
scroll to position [3147, 0]
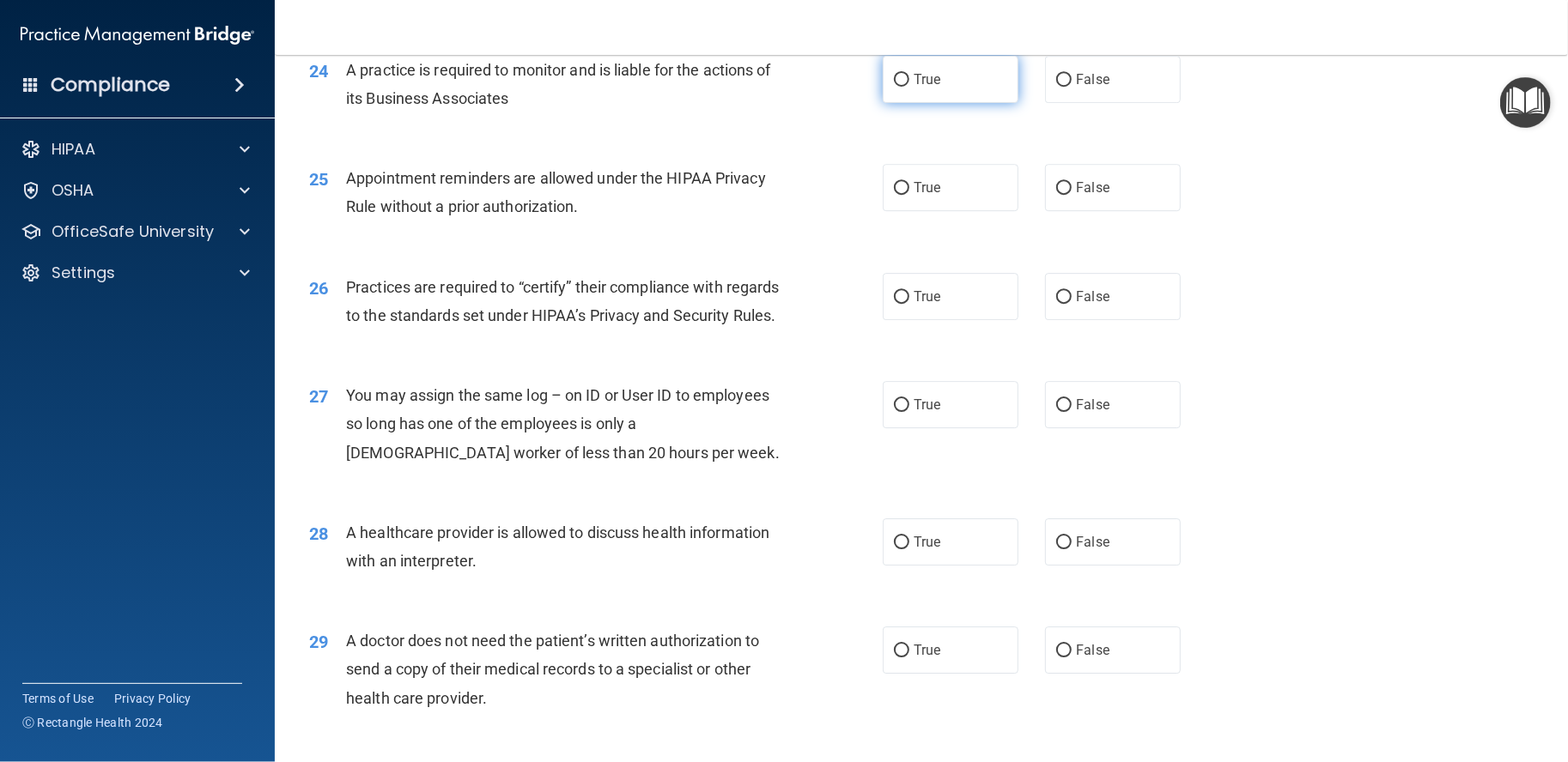
click at [914, 88] on span "True" at bounding box center [926, 80] width 27 height 16
click at [910, 87] on input "True" at bounding box center [902, 80] width 16 height 13
radio input "true"
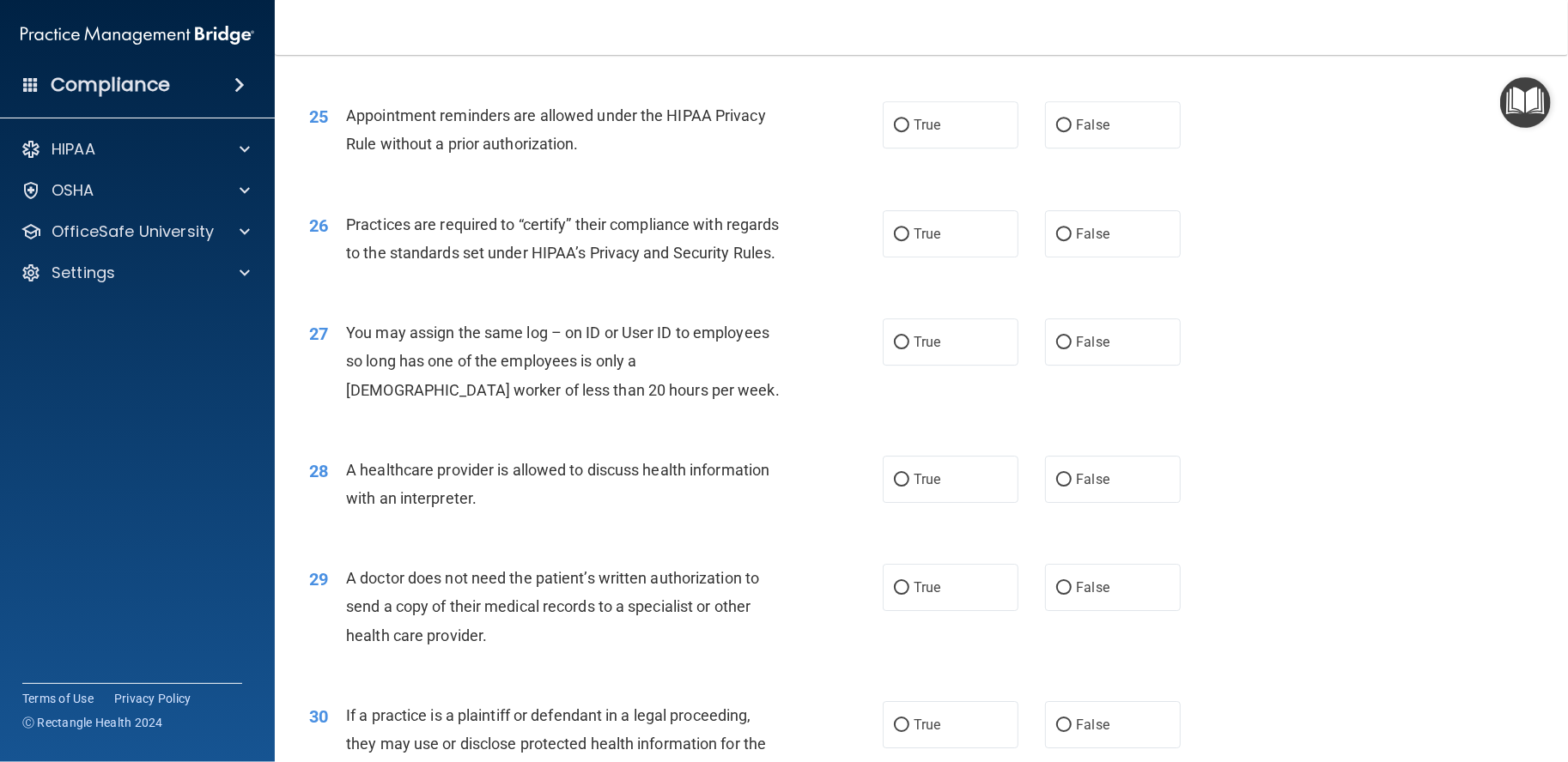
scroll to position [3289, 0]
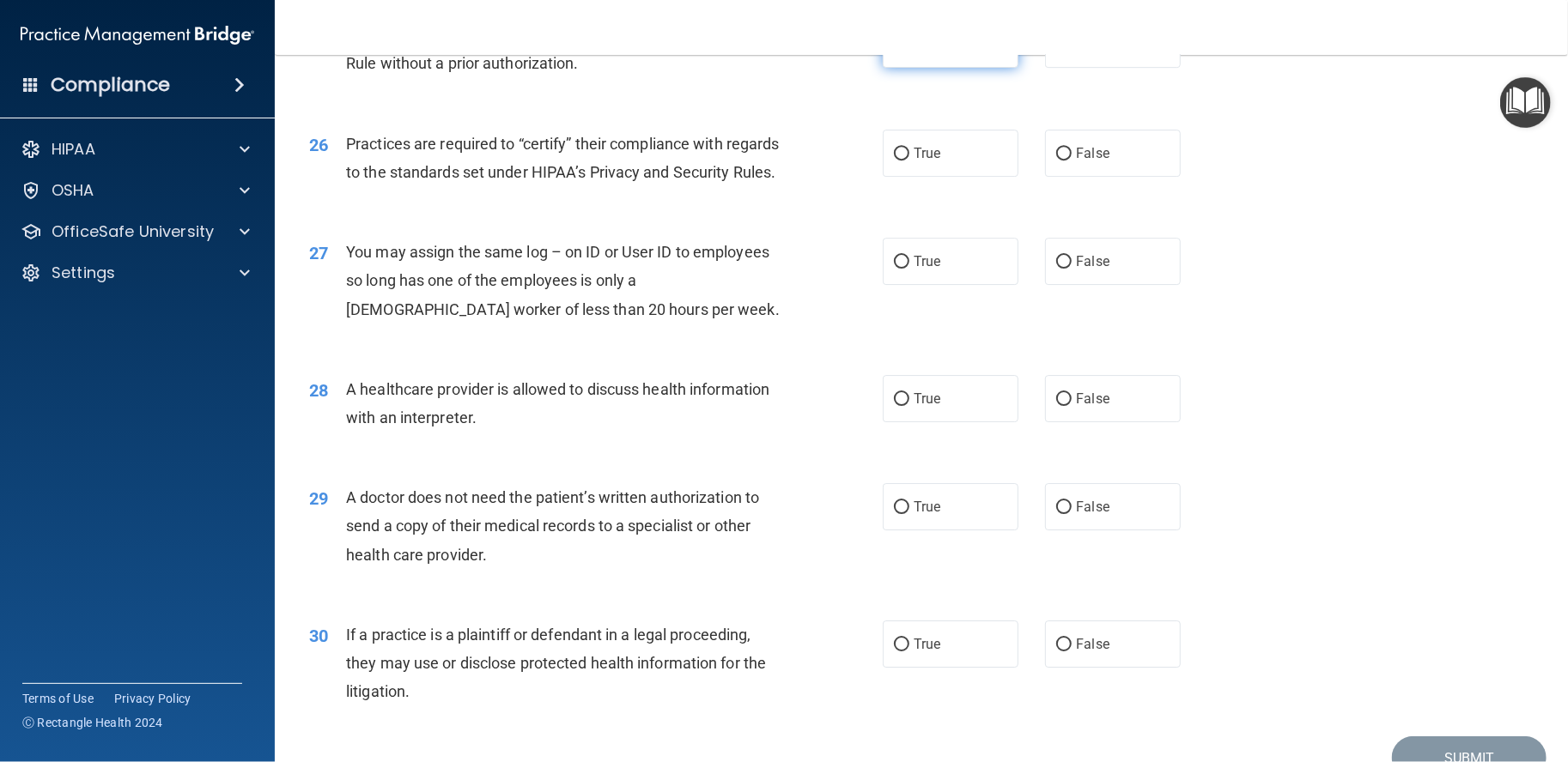
click at [925, 68] on label "True" at bounding box center [951, 45] width 135 height 48
click at [910, 51] on input "True" at bounding box center [902, 45] width 16 height 13
radio input "true"
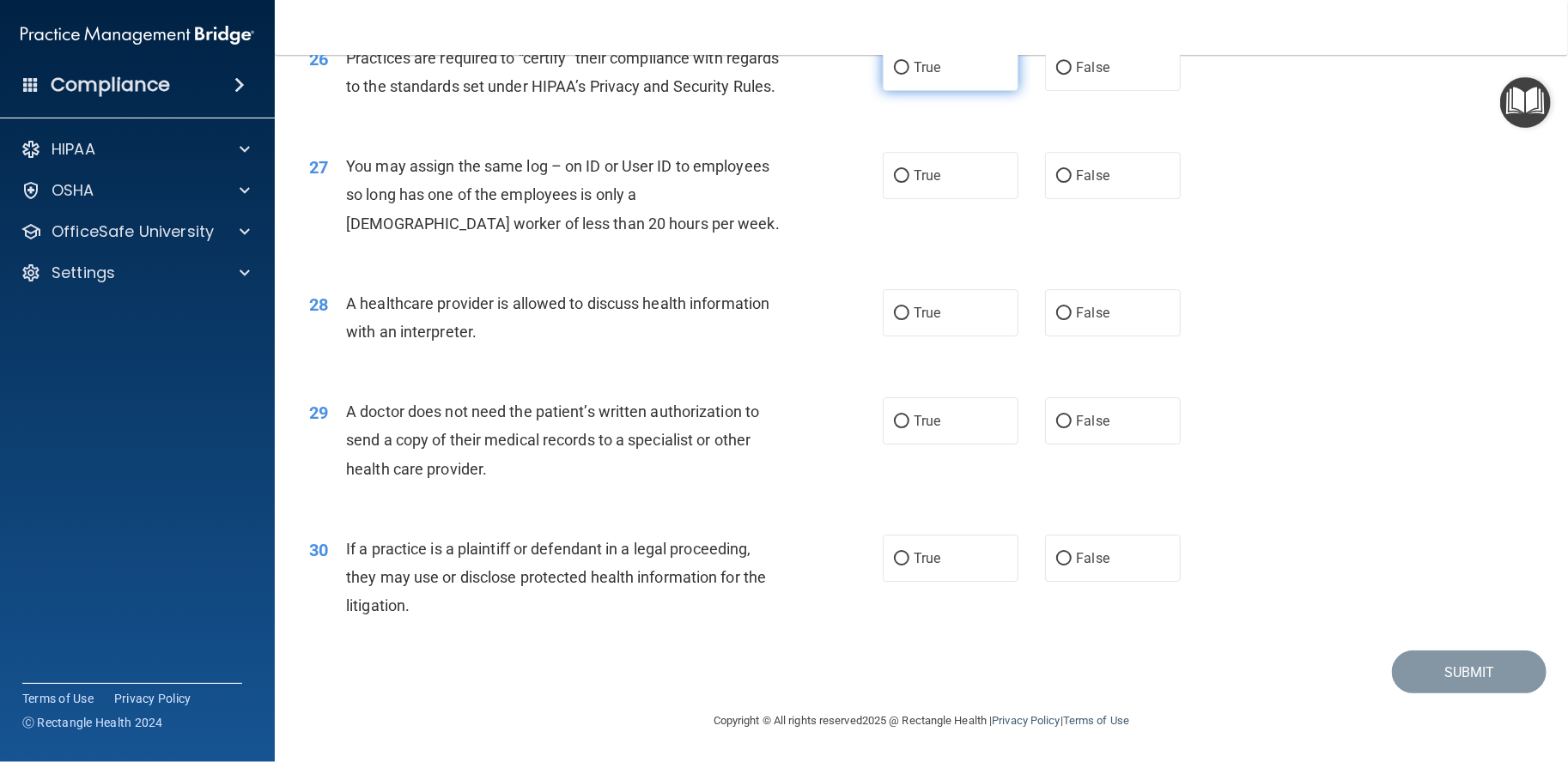
drag, startPoint x: 944, startPoint y: 116, endPoint x: 984, endPoint y: 109, distance: 40.6
click at [984, 91] on label "True" at bounding box center [951, 68] width 135 height 48
click at [910, 75] on input "True" at bounding box center [902, 69] width 16 height 13
radio input "true"
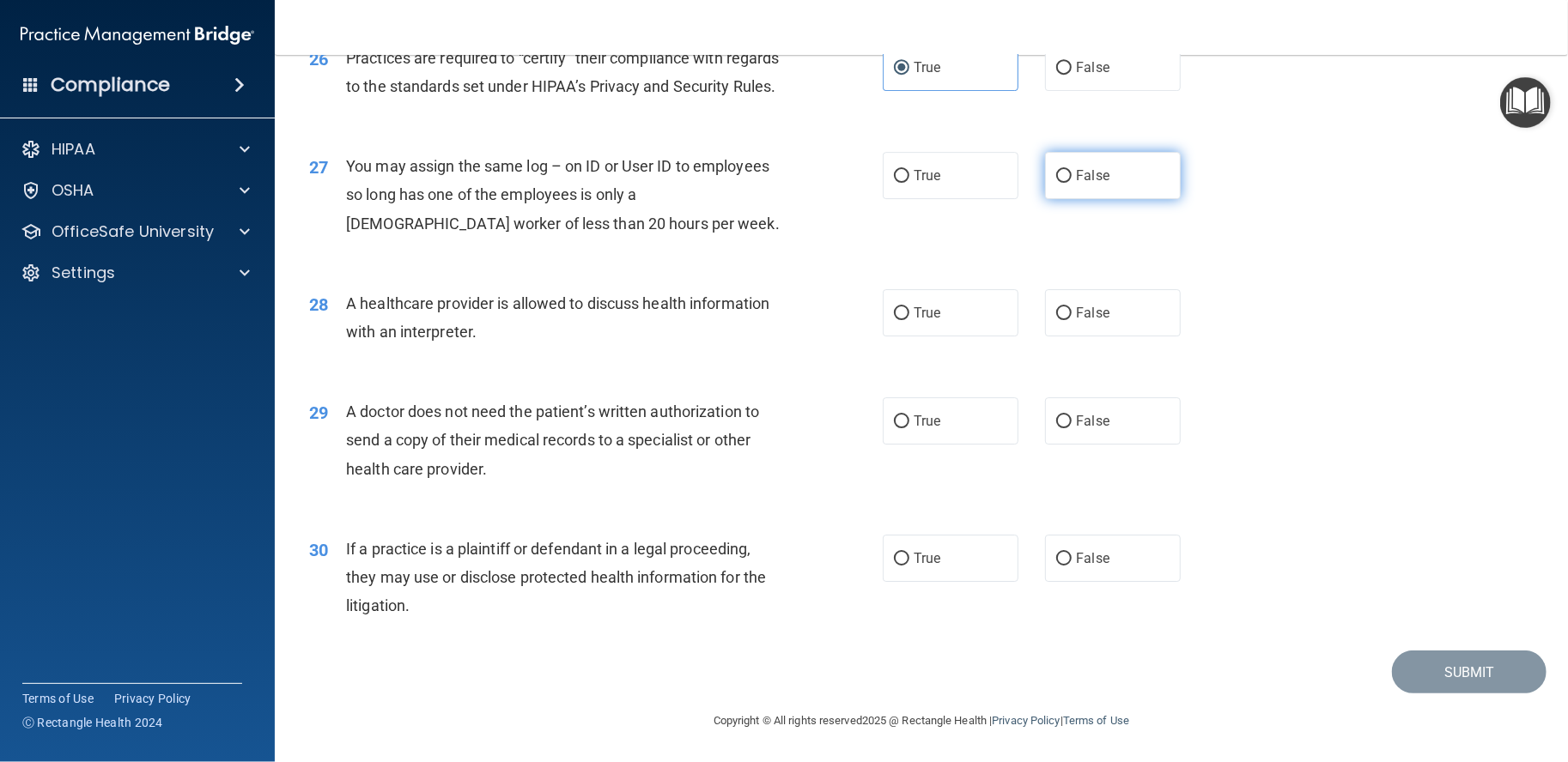
click at [1117, 181] on label "False" at bounding box center [1113, 176] width 135 height 48
click at [1072, 181] on input "False" at bounding box center [1064, 177] width 16 height 13
radio input "true"
click at [1022, 326] on div "True False" at bounding box center [1046, 313] width 326 height 48
click at [996, 326] on label "True" at bounding box center [951, 313] width 135 height 48
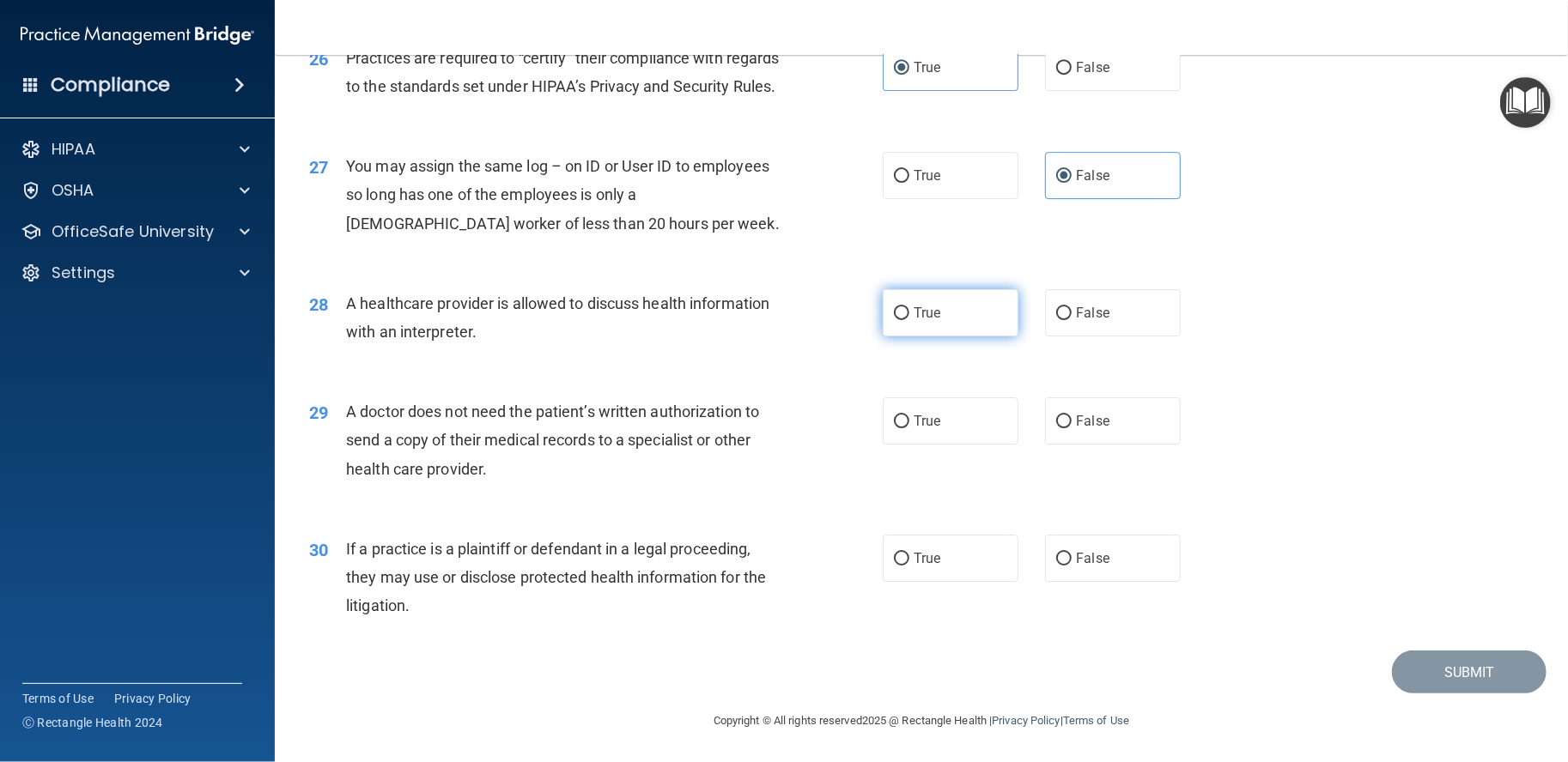
click at [910, 320] on input "True" at bounding box center [902, 314] width 16 height 13
radio input "true"
click at [948, 448] on div "29 A doctor does not need the patient’s written authorization to send a copy of…" at bounding box center [922, 445] width 1250 height 137
click at [958, 419] on label "True" at bounding box center [951, 421] width 135 height 48
click at [910, 419] on input "True" at bounding box center [902, 422] width 16 height 13
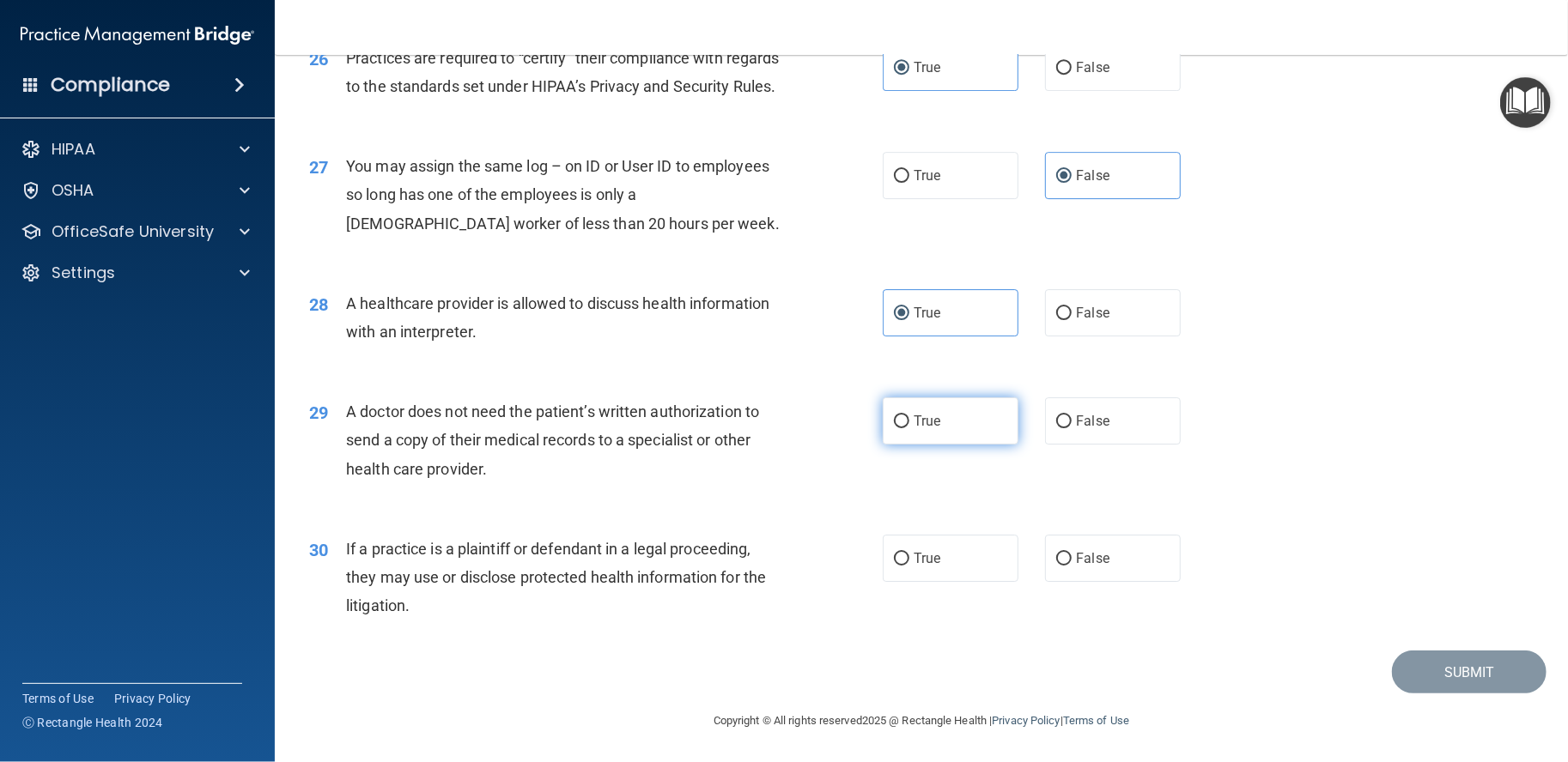
radio input "true"
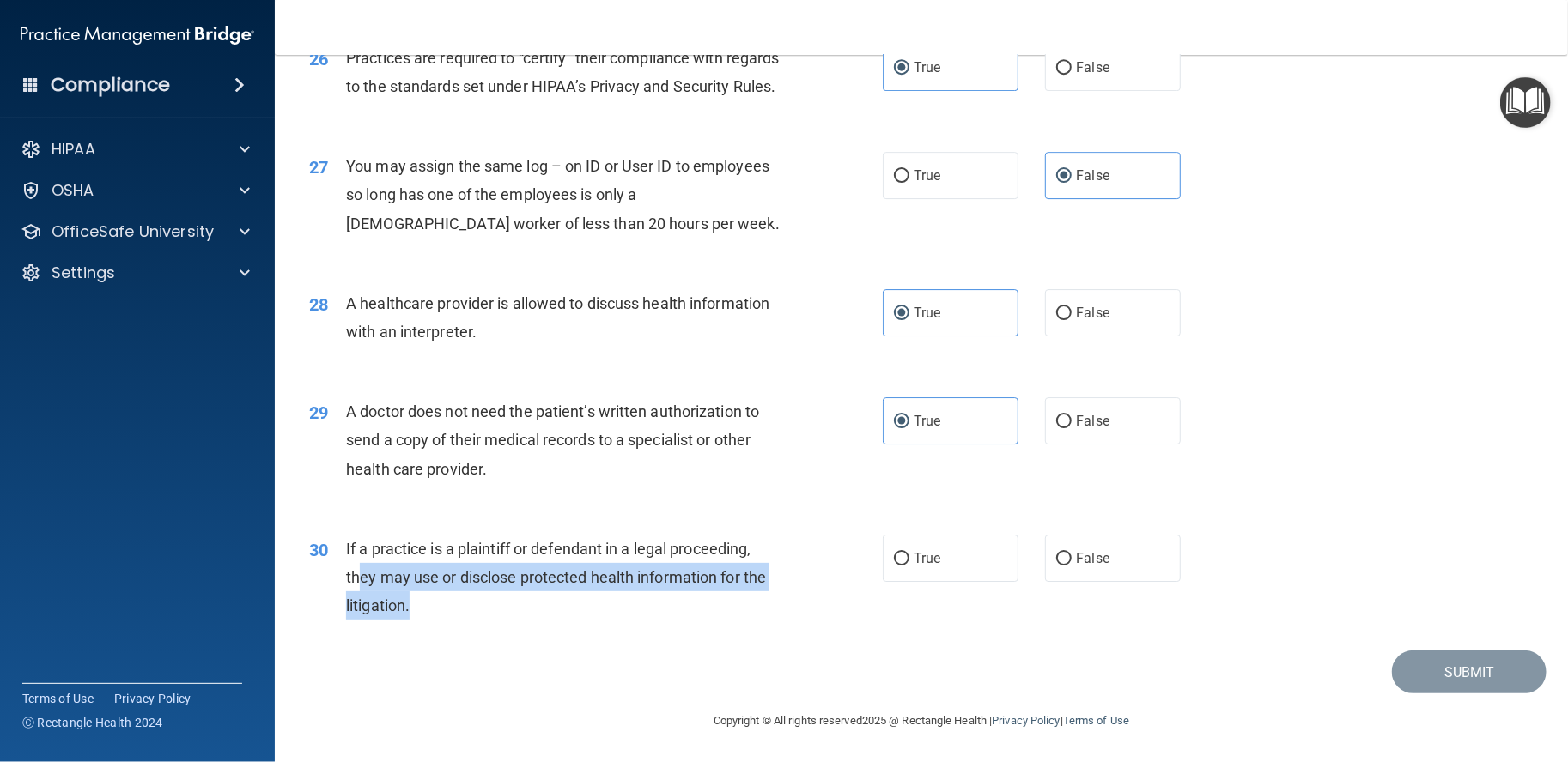
drag, startPoint x: 424, startPoint y: 616, endPoint x: 355, endPoint y: 569, distance: 83.5
click at [355, 569] on div "If a practice is a plaintiff or defendant in a legal proceeding, they may use o…" at bounding box center [571, 578] width 450 height 86
click at [355, 569] on span "If a practice is a plaintiff or defendant in a legal proceeding, they may use o…" at bounding box center [556, 577] width 420 height 75
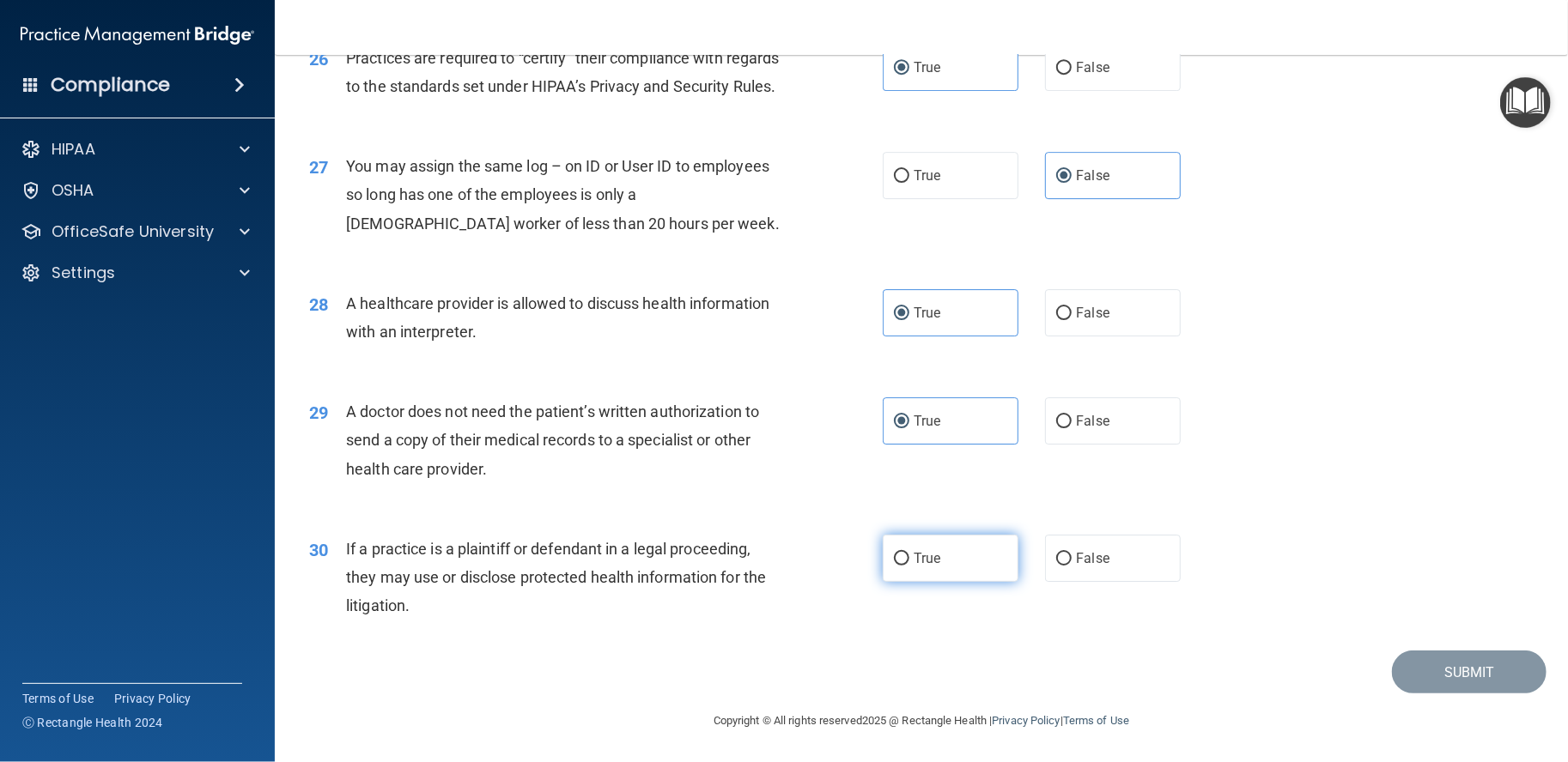
click at [1010, 560] on label "True" at bounding box center [951, 559] width 135 height 48
click at [910, 560] on input "True" at bounding box center [902, 559] width 16 height 13
radio input "true"
click at [1431, 694] on footer "Copyright © All rights reserved 2025 @ Rectangle Health | Privacy Policy | Term…" at bounding box center [922, 719] width 1225 height 51
click at [1431, 677] on button "Submit" at bounding box center [1469, 672] width 155 height 44
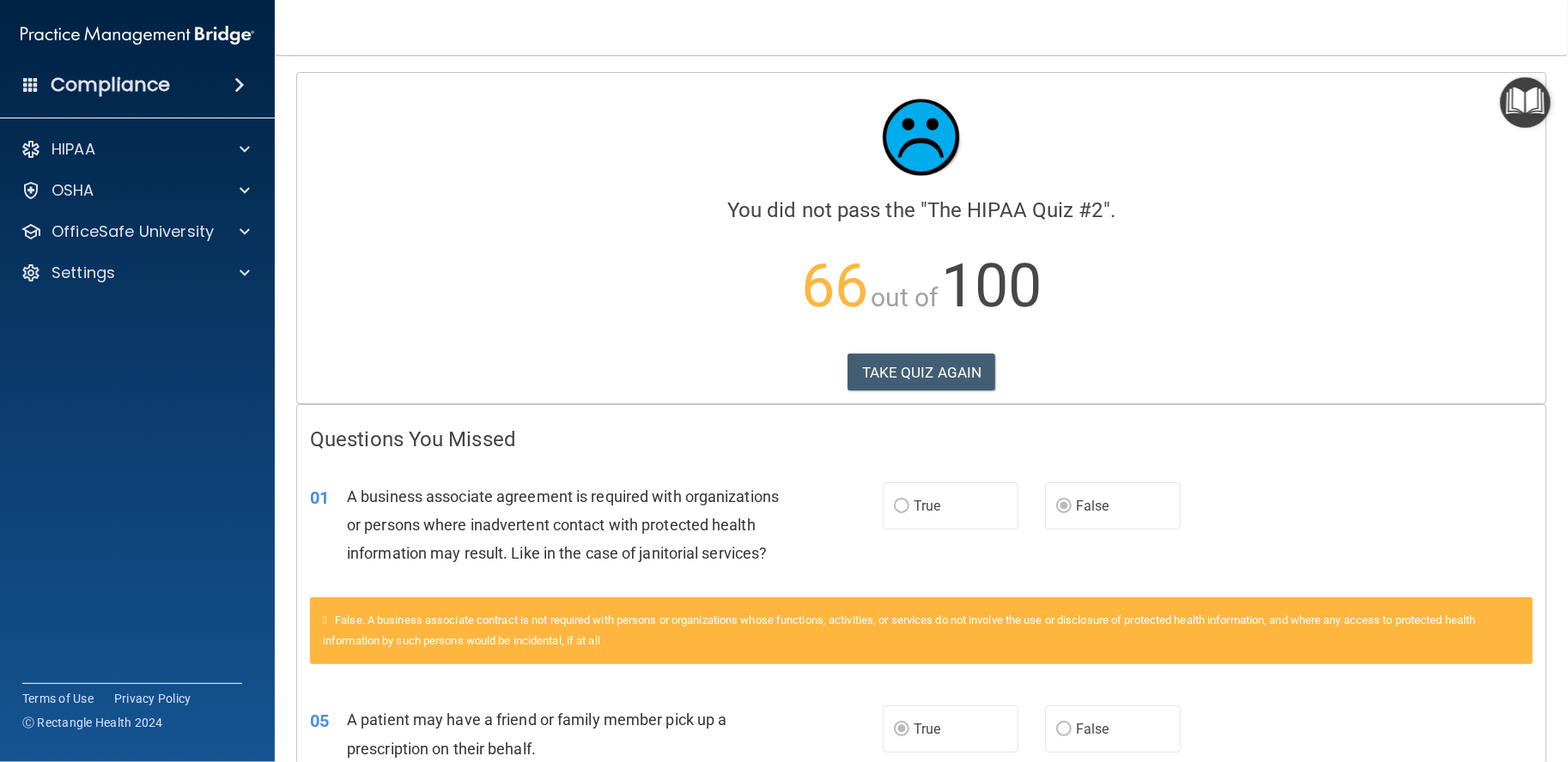
drag, startPoint x: 904, startPoint y: 370, endPoint x: 680, endPoint y: 298, distance: 235.3
click at [680, 298] on p "66 out of 100" at bounding box center [922, 285] width 1223 height 111
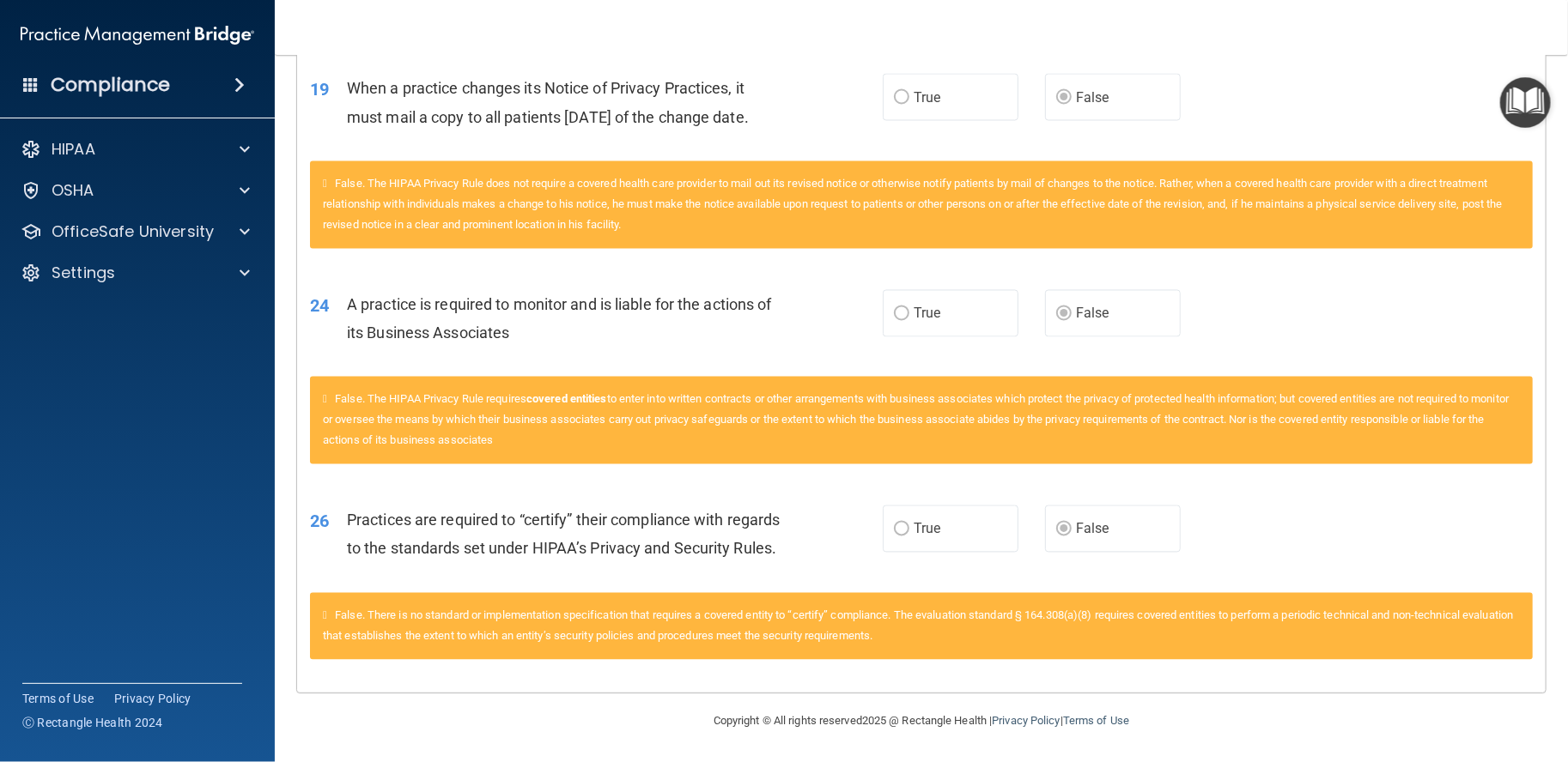
scroll to position [1972, 0]
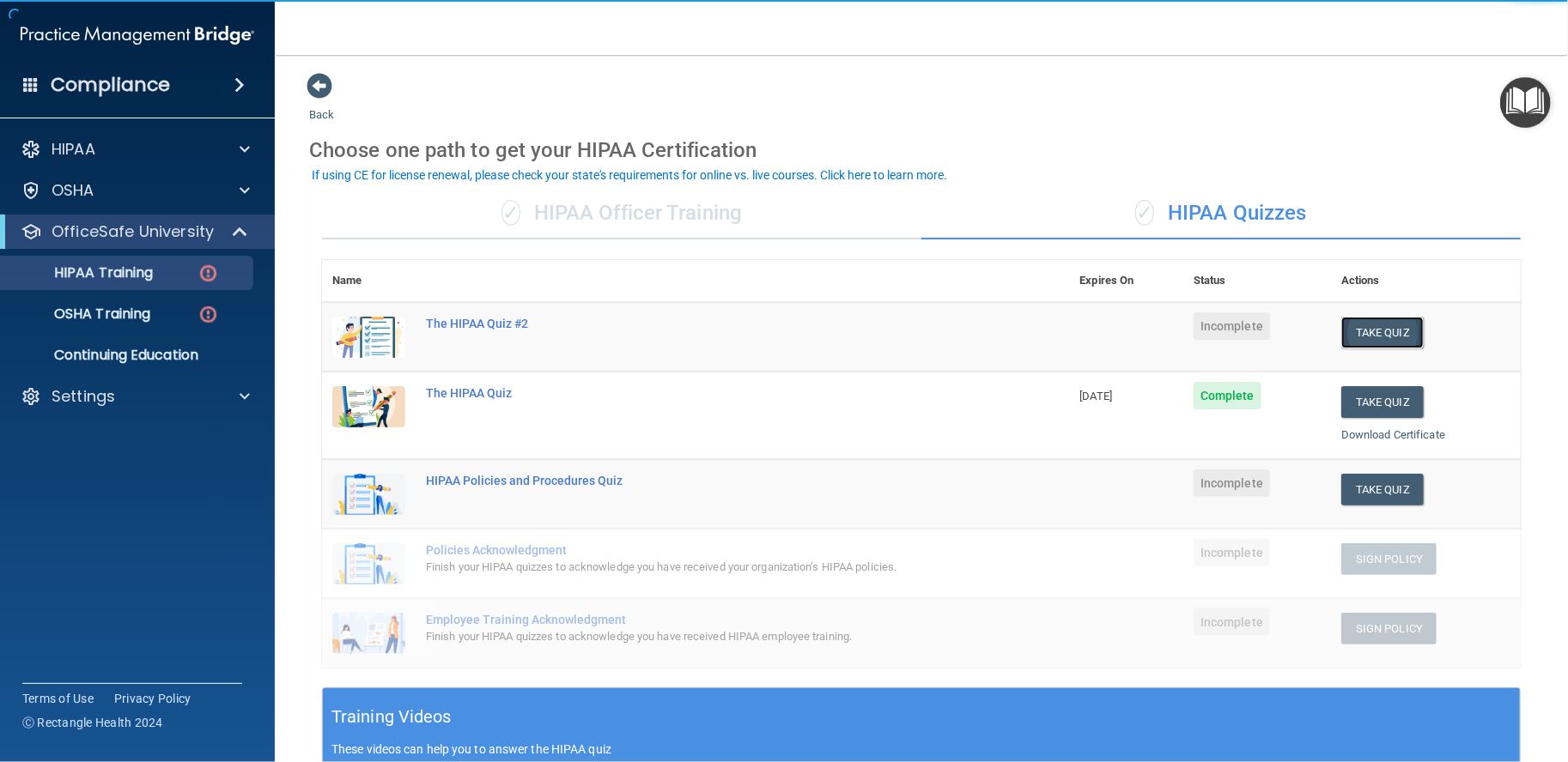
click at [1345, 341] on button "Take Quiz" at bounding box center [1383, 332] width 82 height 32
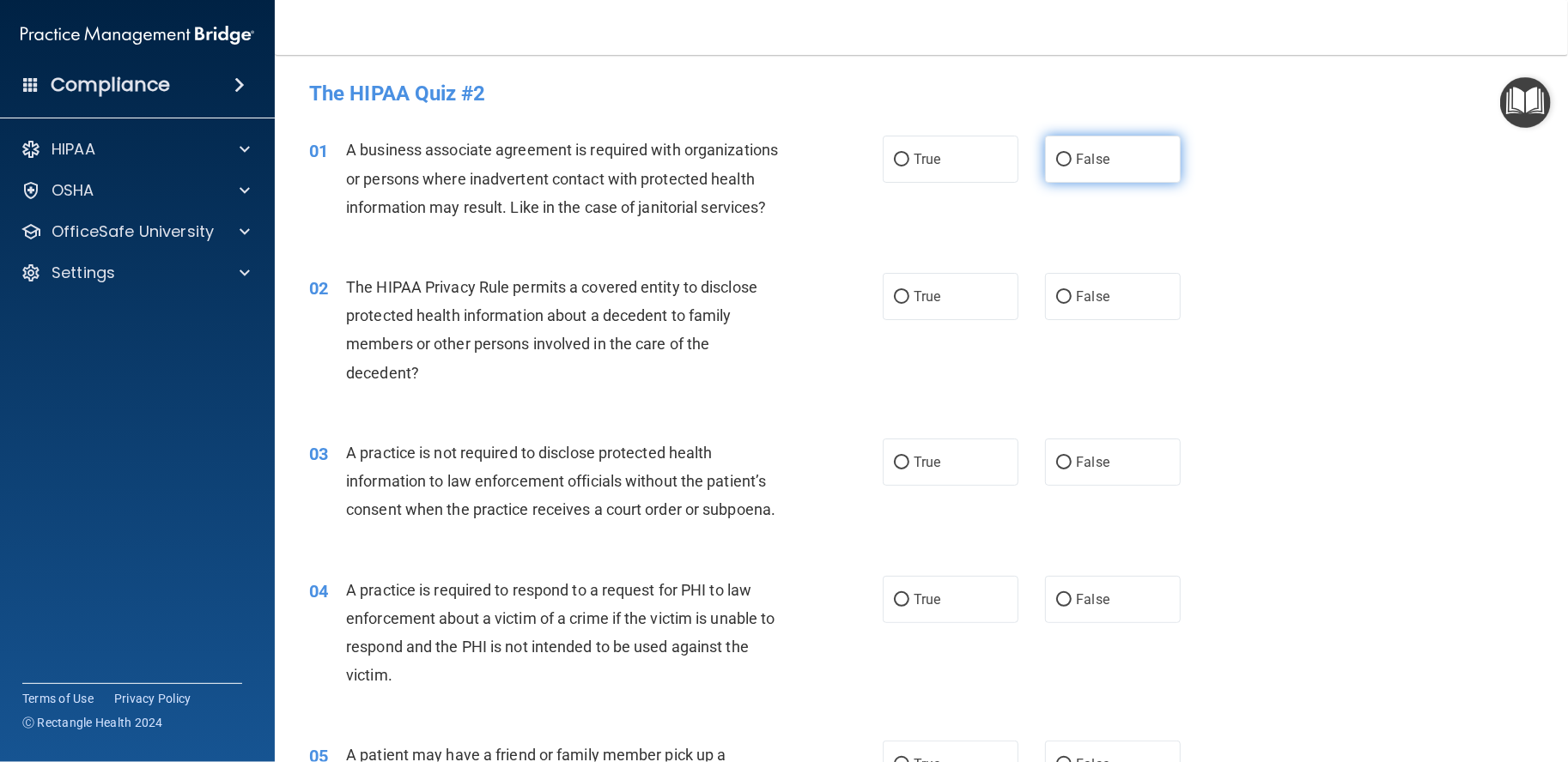
click at [1078, 169] on label "False" at bounding box center [1113, 159] width 135 height 48
click at [1072, 166] on input "False" at bounding box center [1064, 160] width 16 height 13
radio input "true"
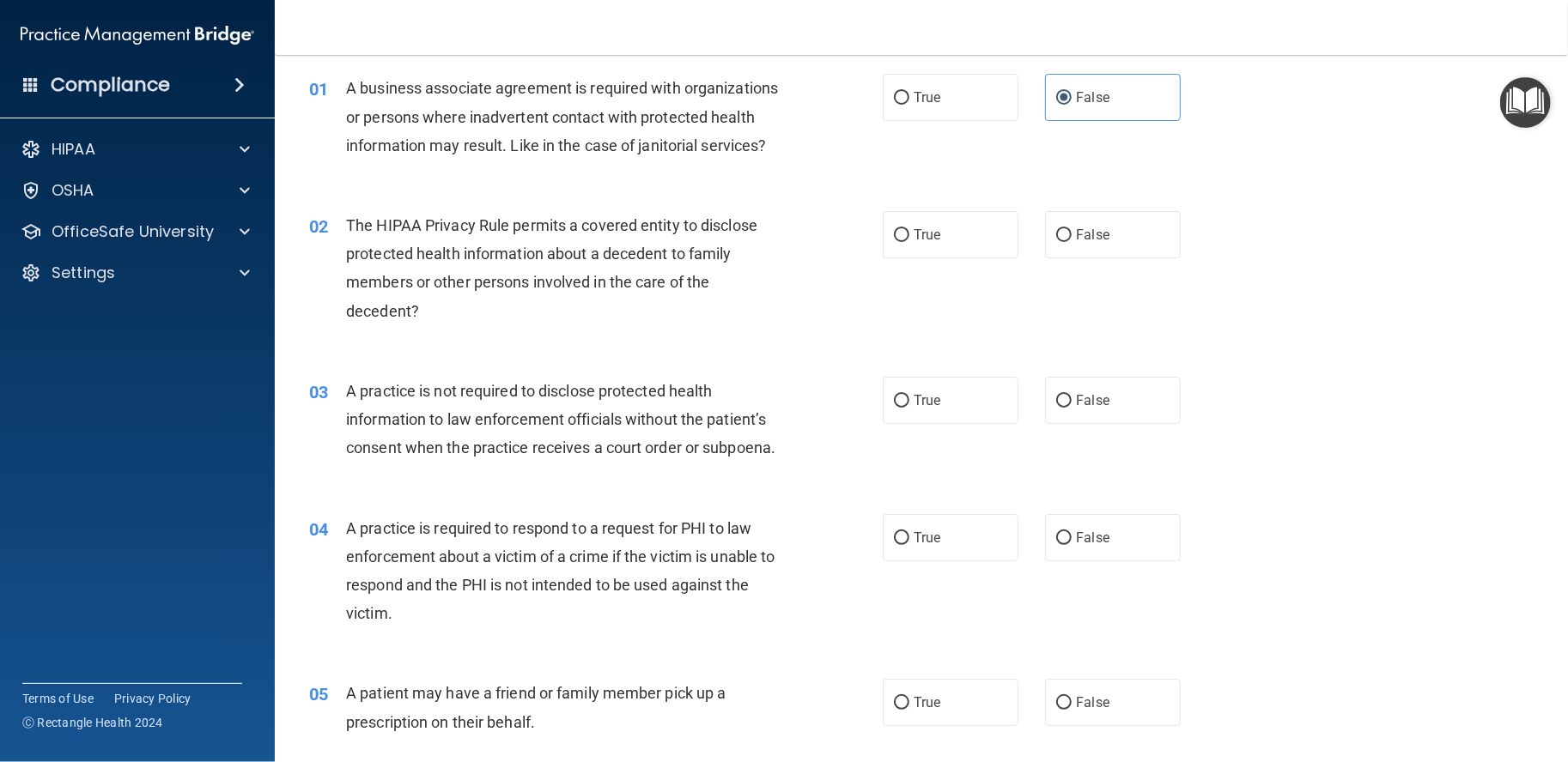
scroll to position [143, 0]
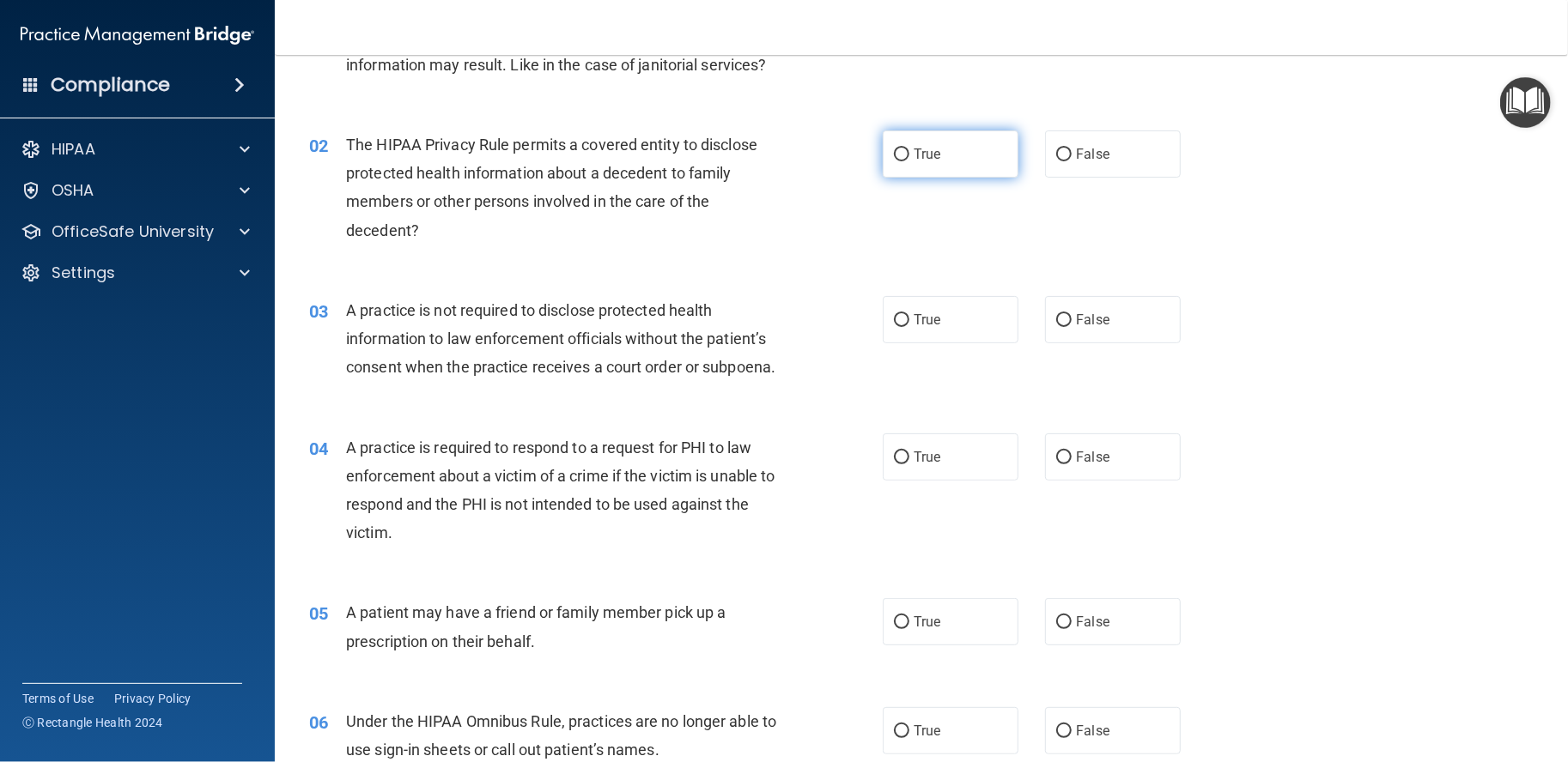
click at [920, 177] on label "True" at bounding box center [951, 155] width 135 height 48
click at [910, 161] on input "True" at bounding box center [902, 155] width 16 height 13
radio input "true"
click at [1045, 343] on label "False" at bounding box center [1113, 320] width 135 height 48
click at [1056, 327] on input "False" at bounding box center [1064, 320] width 16 height 13
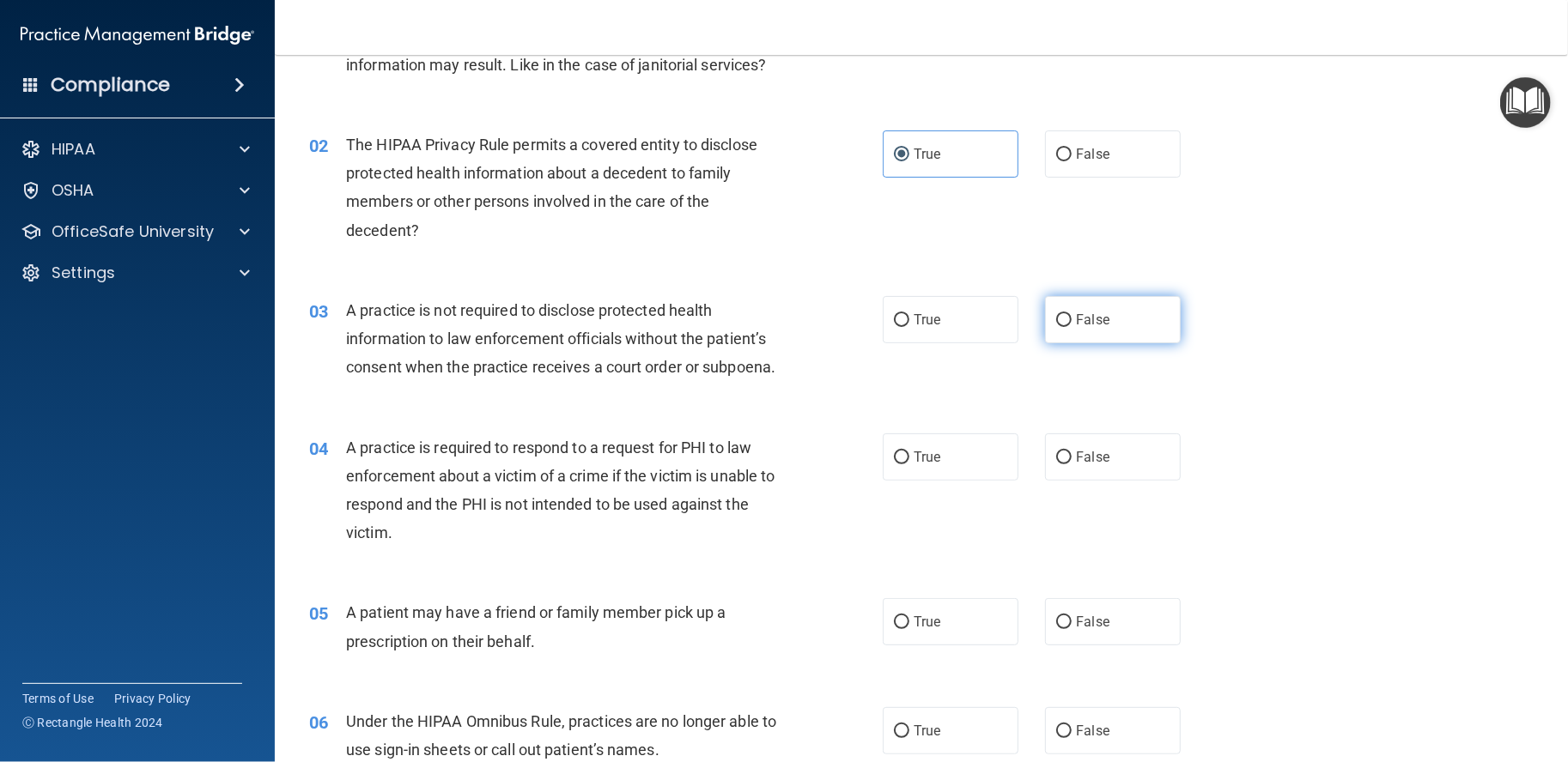
radio input "true"
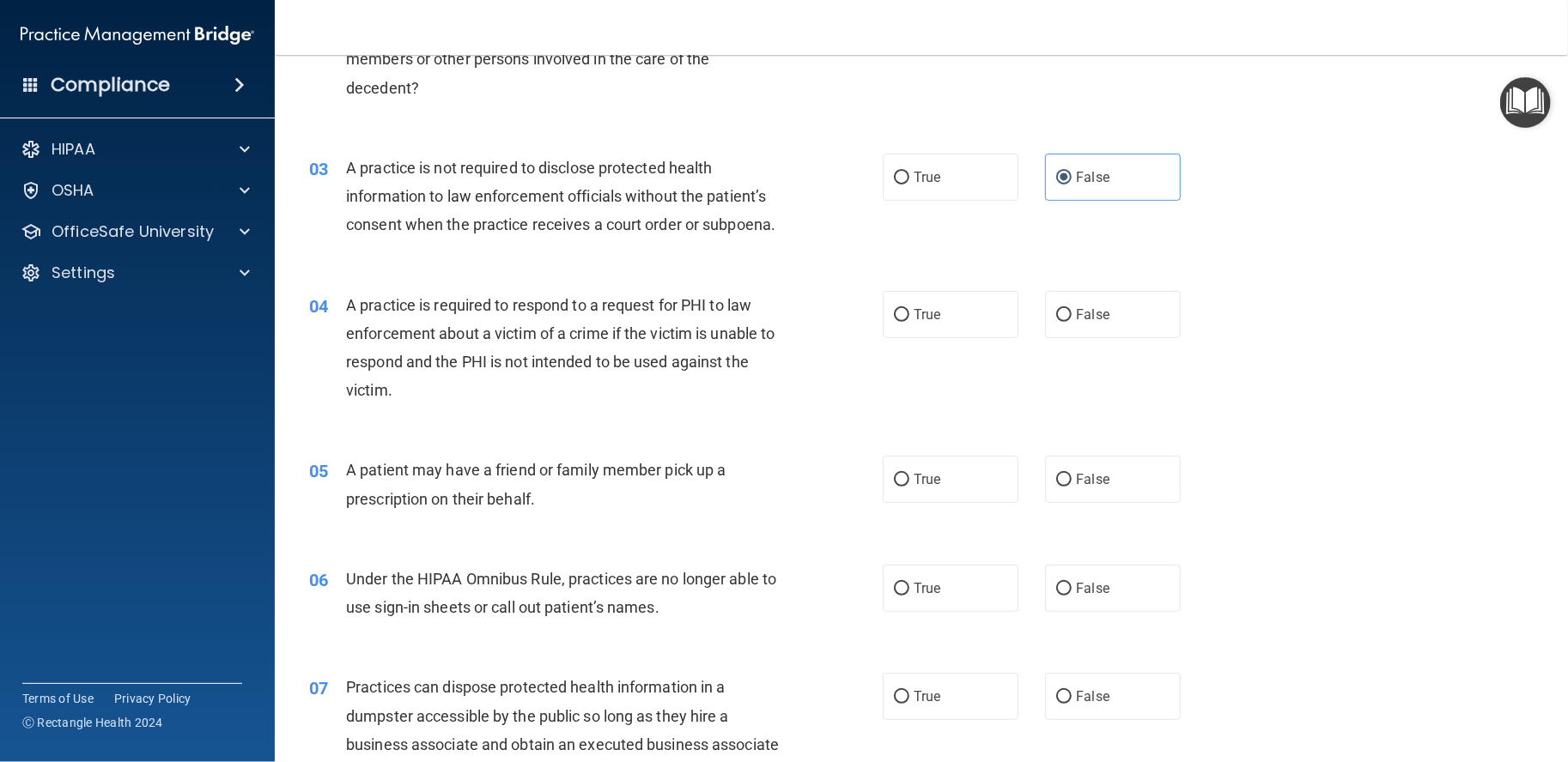
scroll to position [285, 0]
click at [1129, 338] on label "False" at bounding box center [1113, 314] width 135 height 48
click at [1072, 321] on input "False" at bounding box center [1064, 315] width 16 height 13
radio input "true"
click at [939, 502] on label "True" at bounding box center [951, 478] width 135 height 48
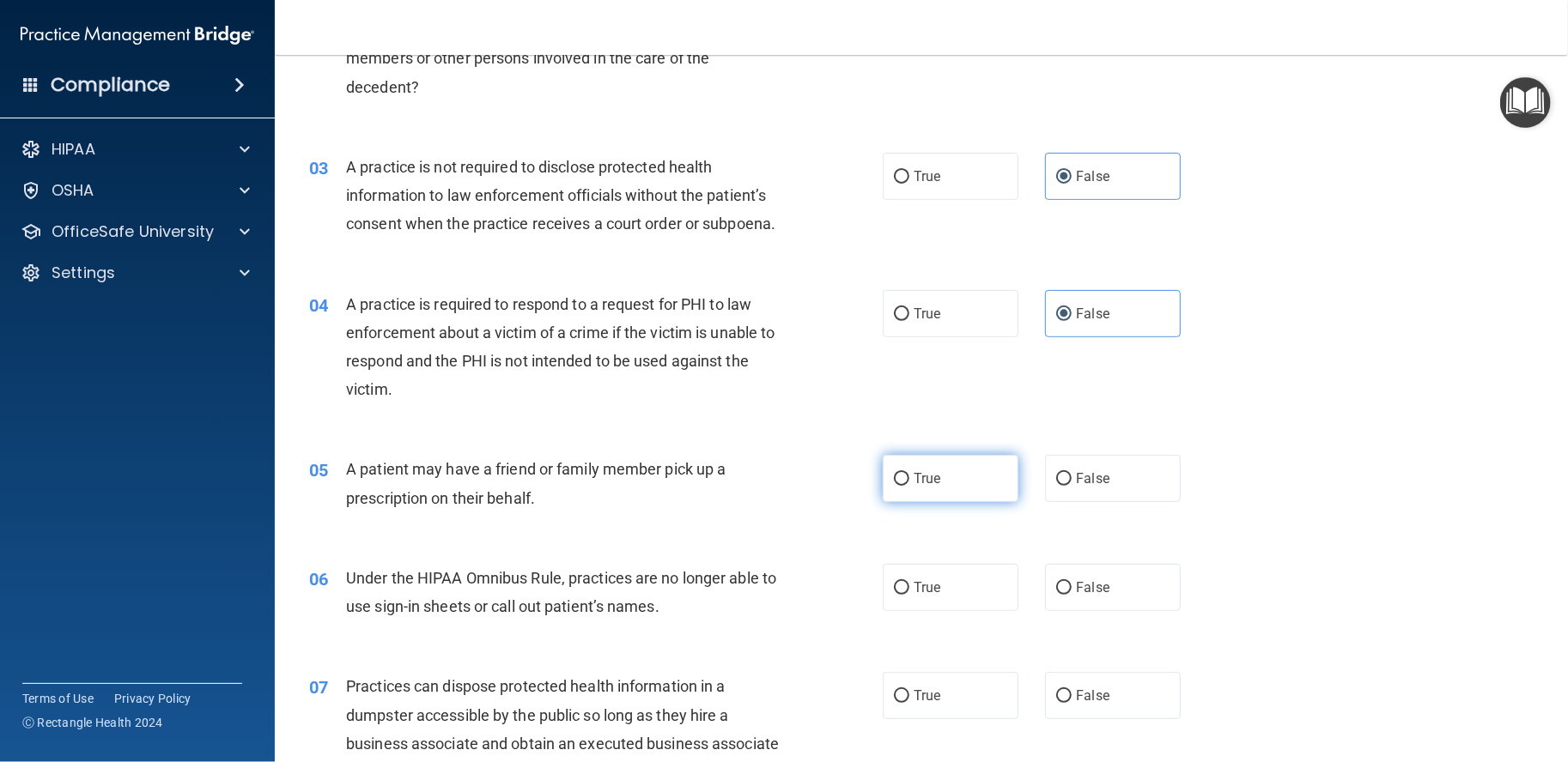
click at [910, 486] on input "True" at bounding box center [902, 479] width 16 height 13
radio input "true"
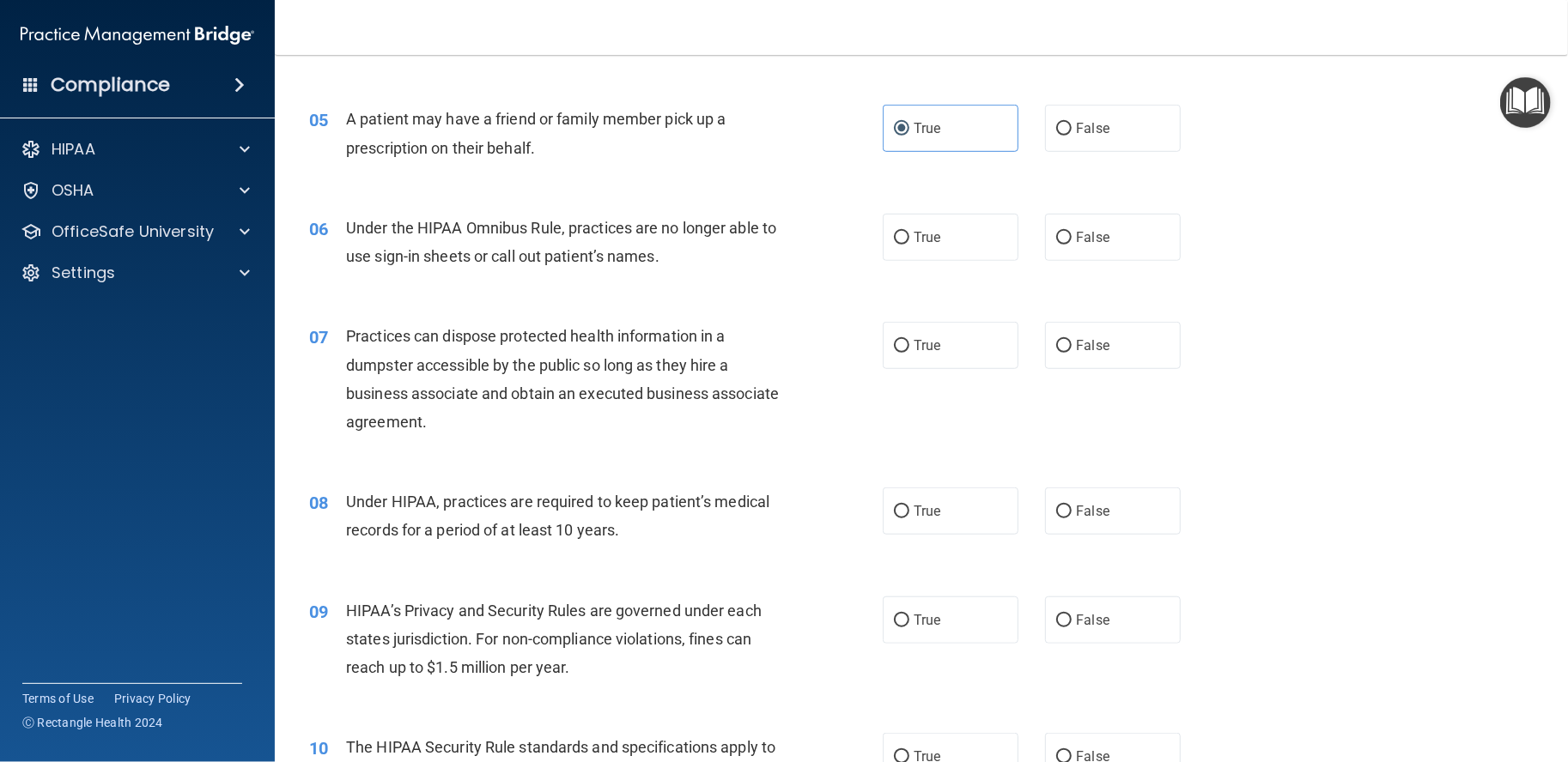
scroll to position [715, 0]
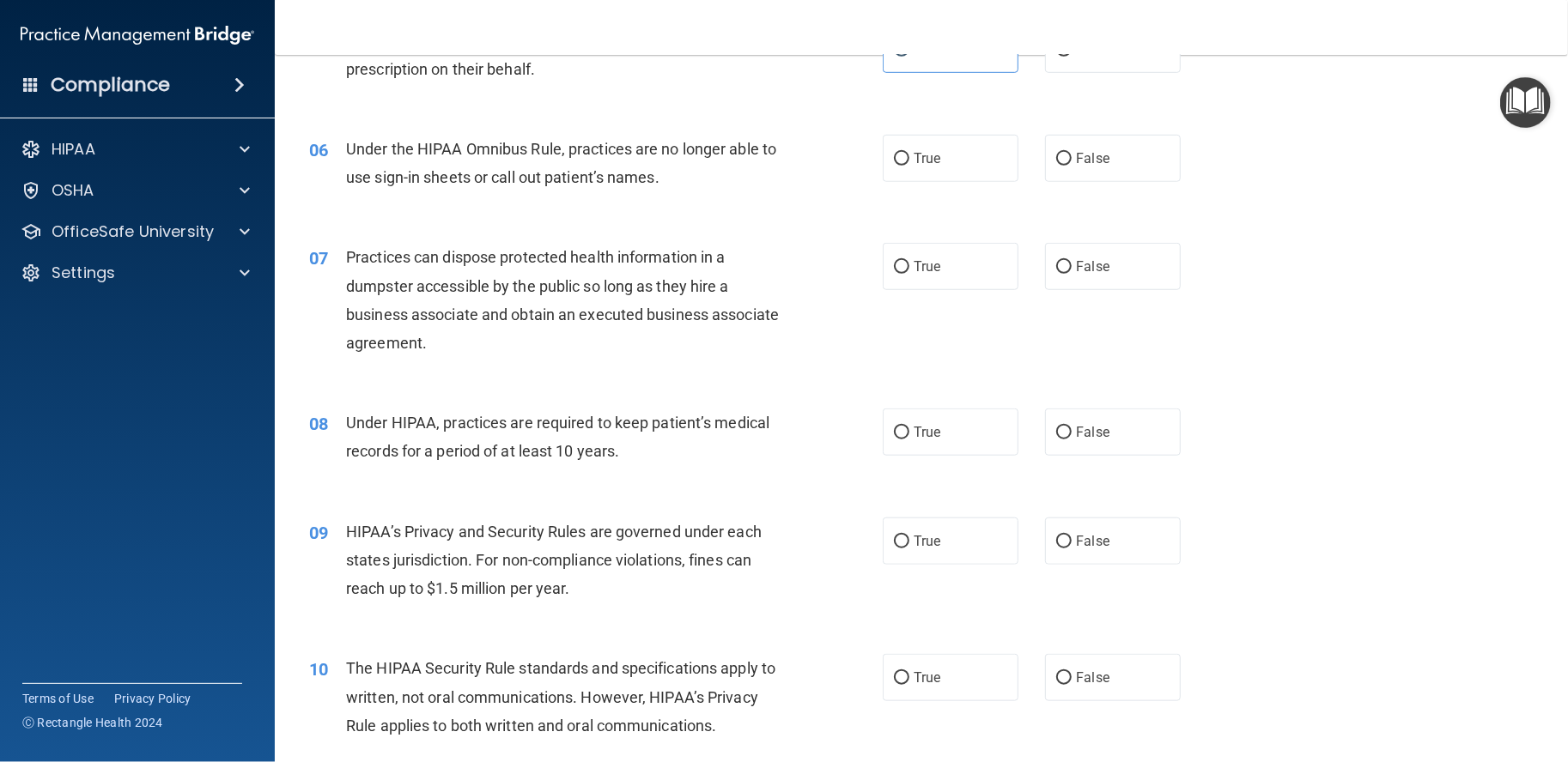
click at [1083, 221] on div "06 Under the HIPAA Omnibus Rule, practices are no longer able to use sign-in sh…" at bounding box center [922, 167] width 1250 height 108
click at [1087, 182] on label "False" at bounding box center [1113, 158] width 135 height 48
click at [1072, 166] on input "False" at bounding box center [1064, 159] width 16 height 13
radio input "true"
click at [557, 187] on span "Under the HIPAA Omnibus Rule, practices are no longer able to use sign-in sheet…" at bounding box center [561, 163] width 430 height 47
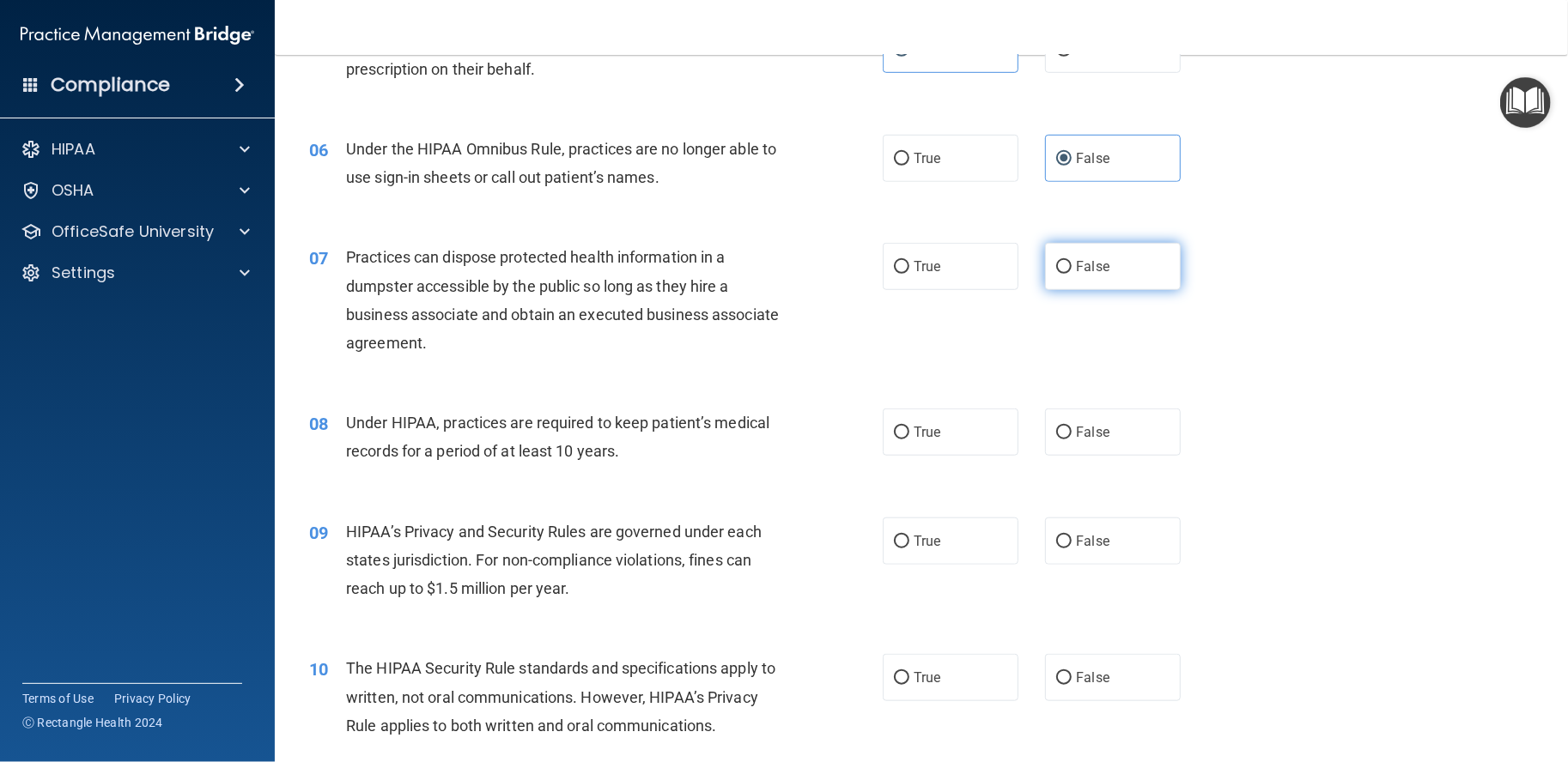
click at [1128, 290] on label "False" at bounding box center [1113, 267] width 135 height 48
click at [1072, 274] on input "False" at bounding box center [1064, 267] width 16 height 13
radio input "true"
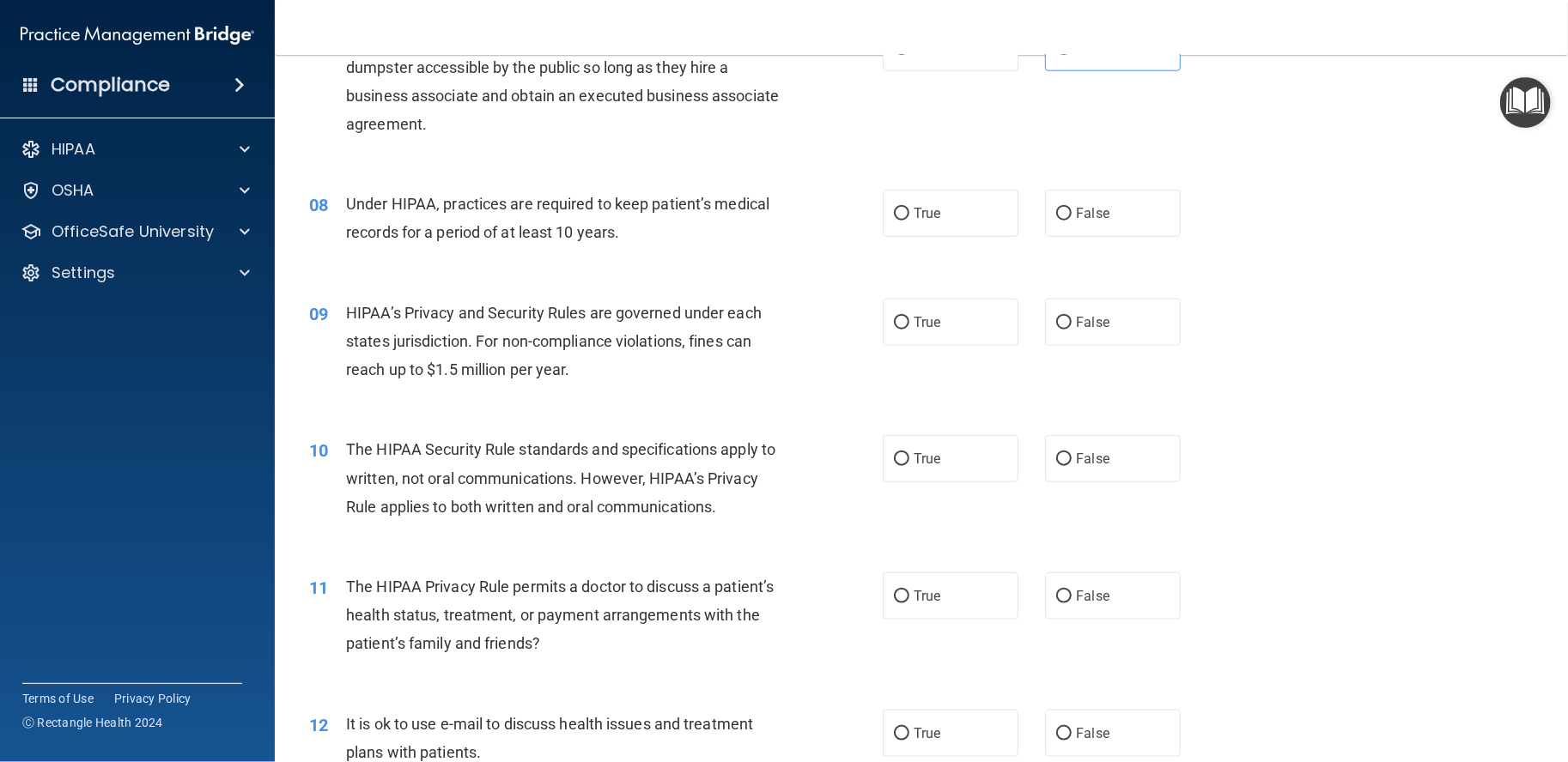
scroll to position [1001, 0]
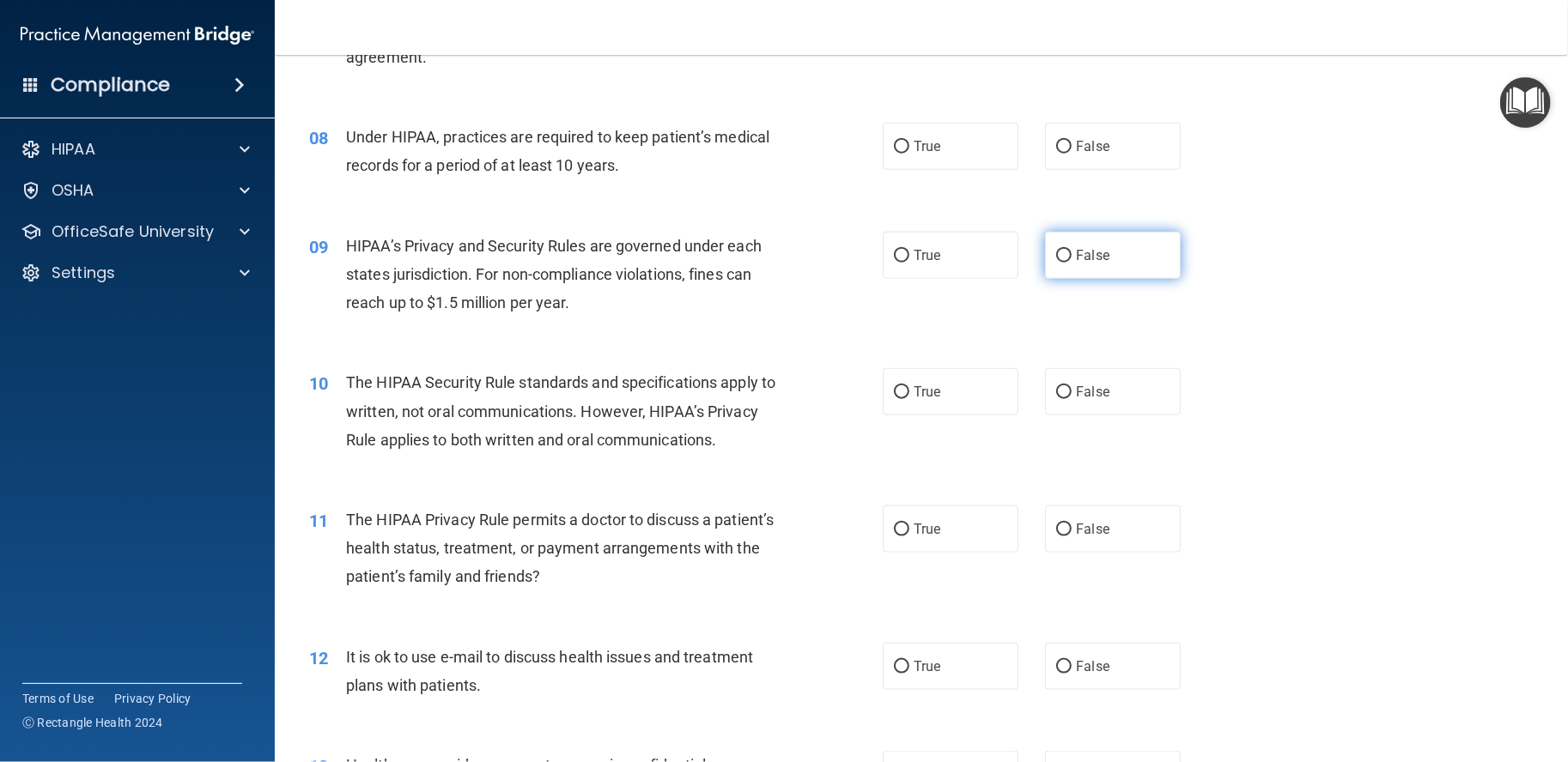
click at [1072, 279] on label "False" at bounding box center [1113, 255] width 135 height 48
click at [1072, 263] on input "False" at bounding box center [1064, 256] width 16 height 13
radio input "true"
click at [1072, 170] on label "False" at bounding box center [1113, 146] width 135 height 48
click at [1072, 154] on input "False" at bounding box center [1064, 147] width 16 height 13
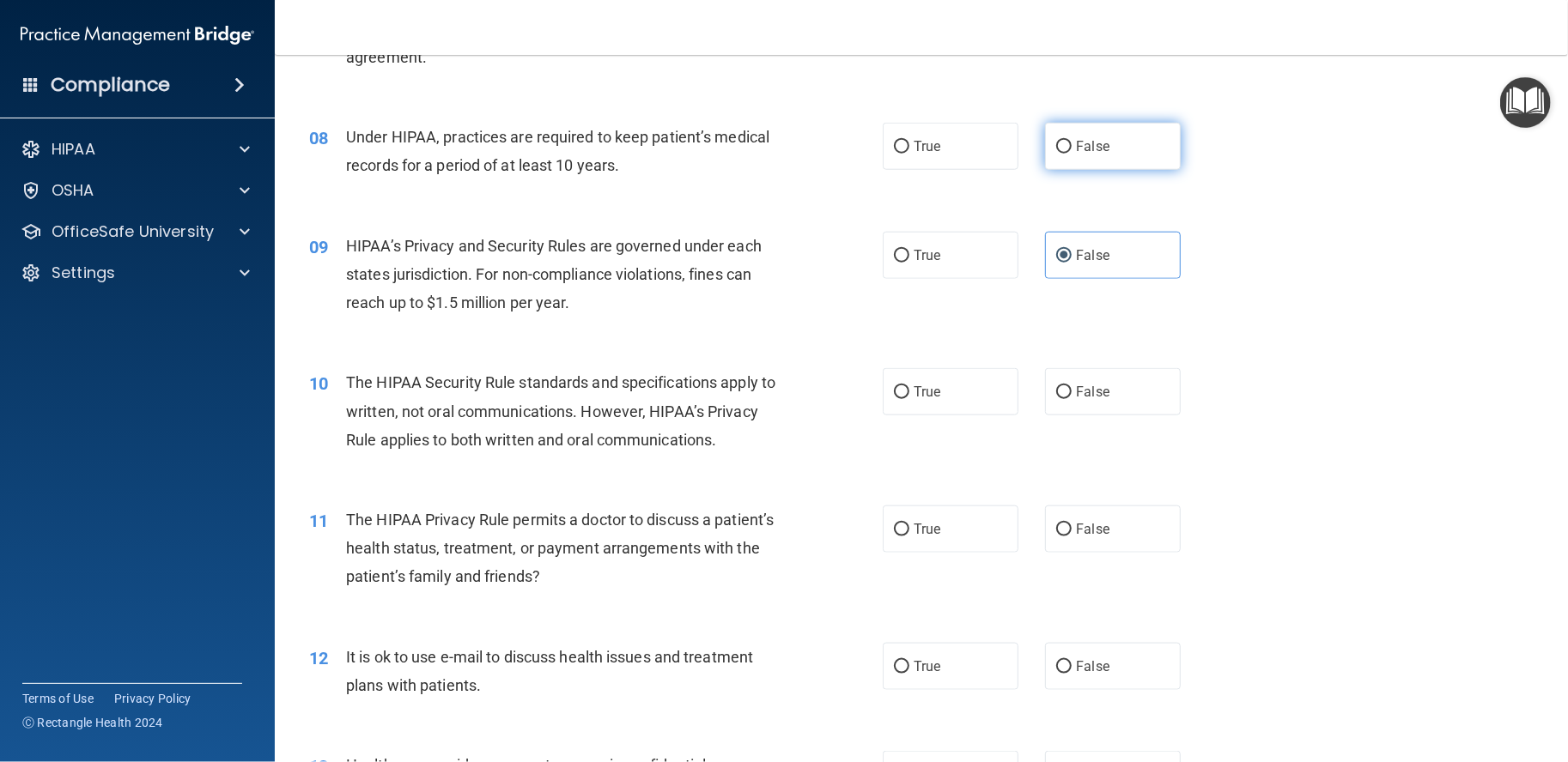
radio input "true"
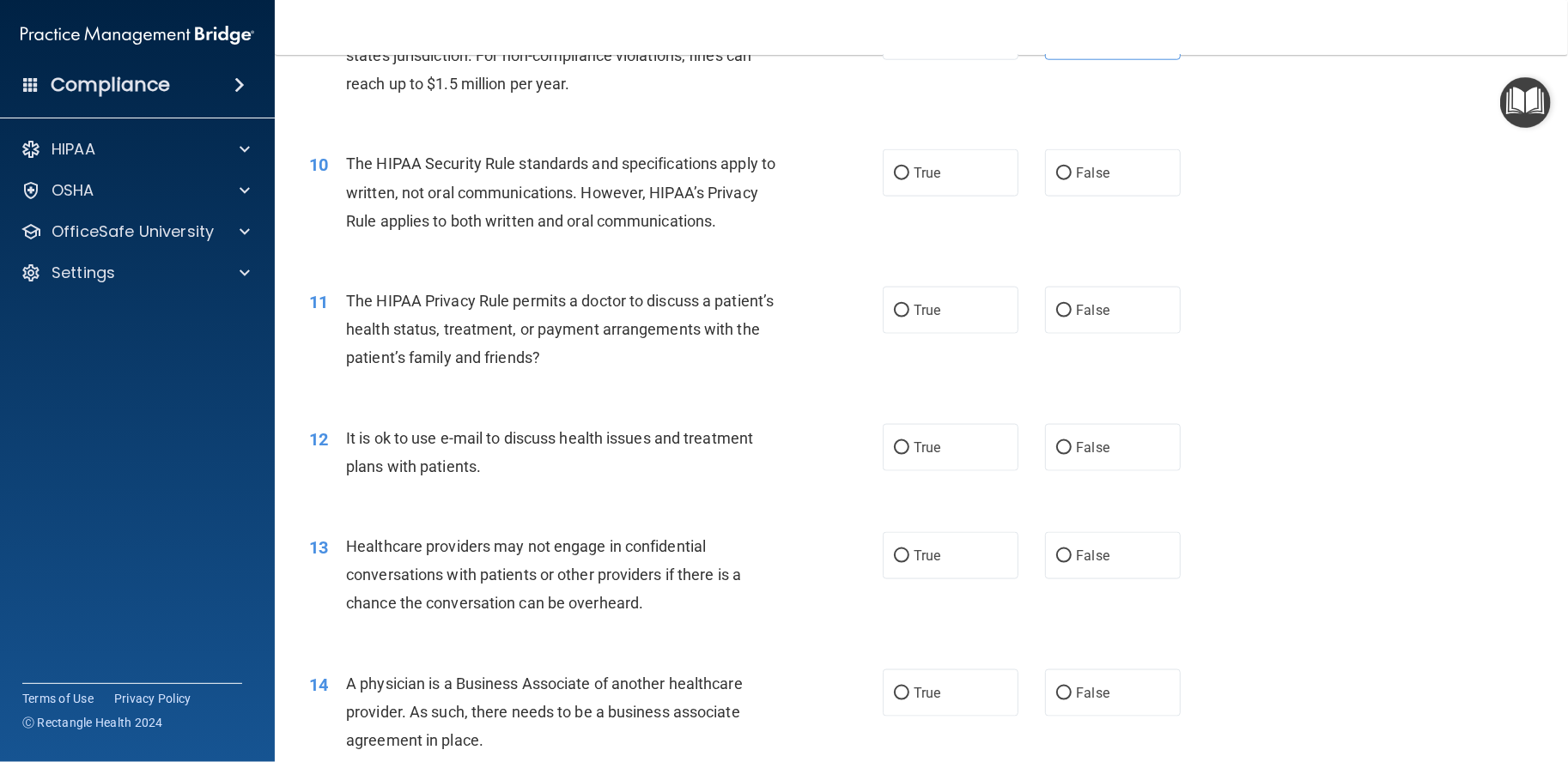
scroll to position [1287, 0]
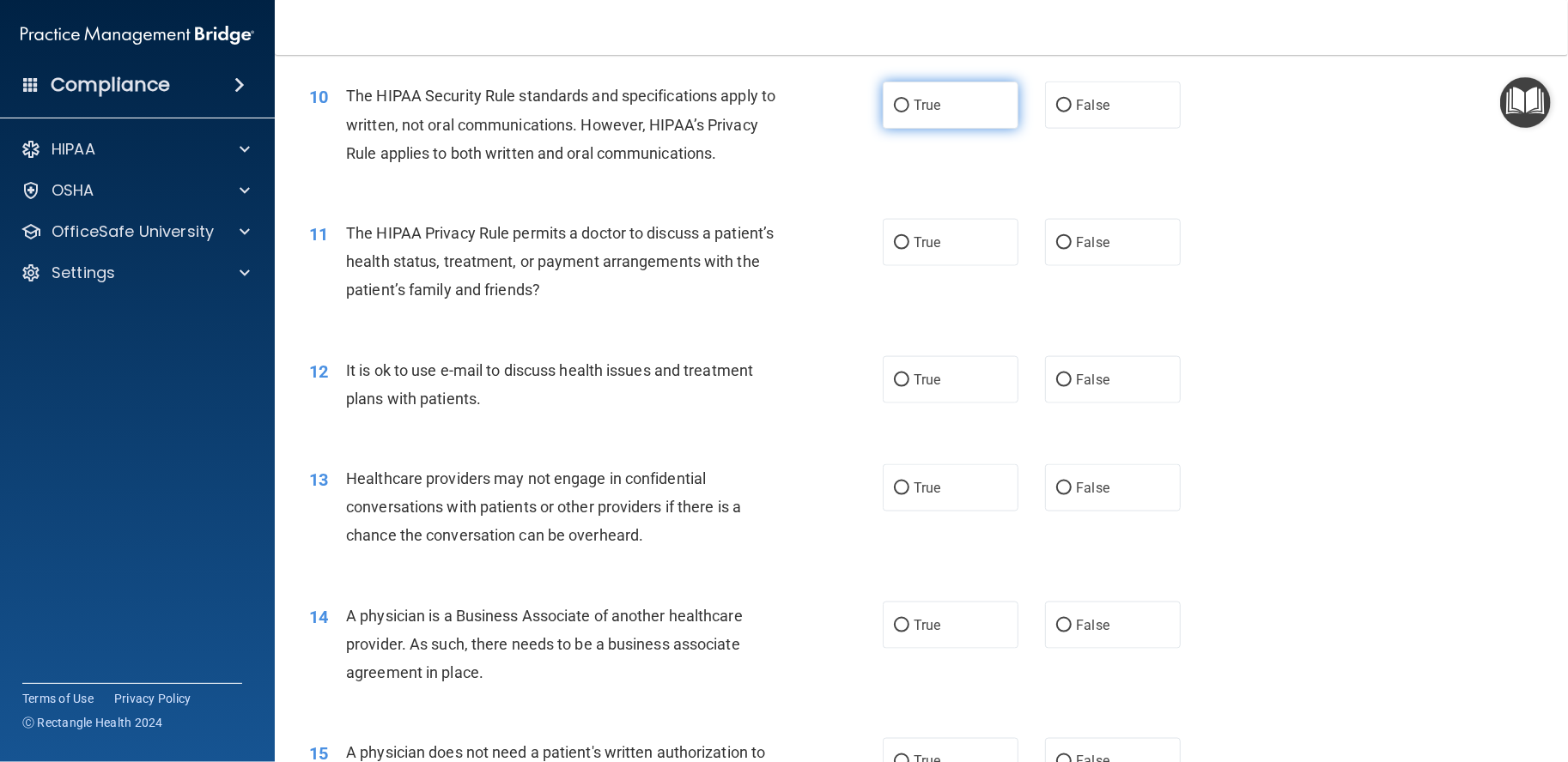
click at [941, 129] on label "True" at bounding box center [951, 105] width 135 height 48
click at [910, 113] on input "True" at bounding box center [902, 106] width 16 height 13
radio input "true"
click at [966, 266] on label "True" at bounding box center [951, 242] width 135 height 48
click at [910, 250] on input "True" at bounding box center [902, 243] width 16 height 13
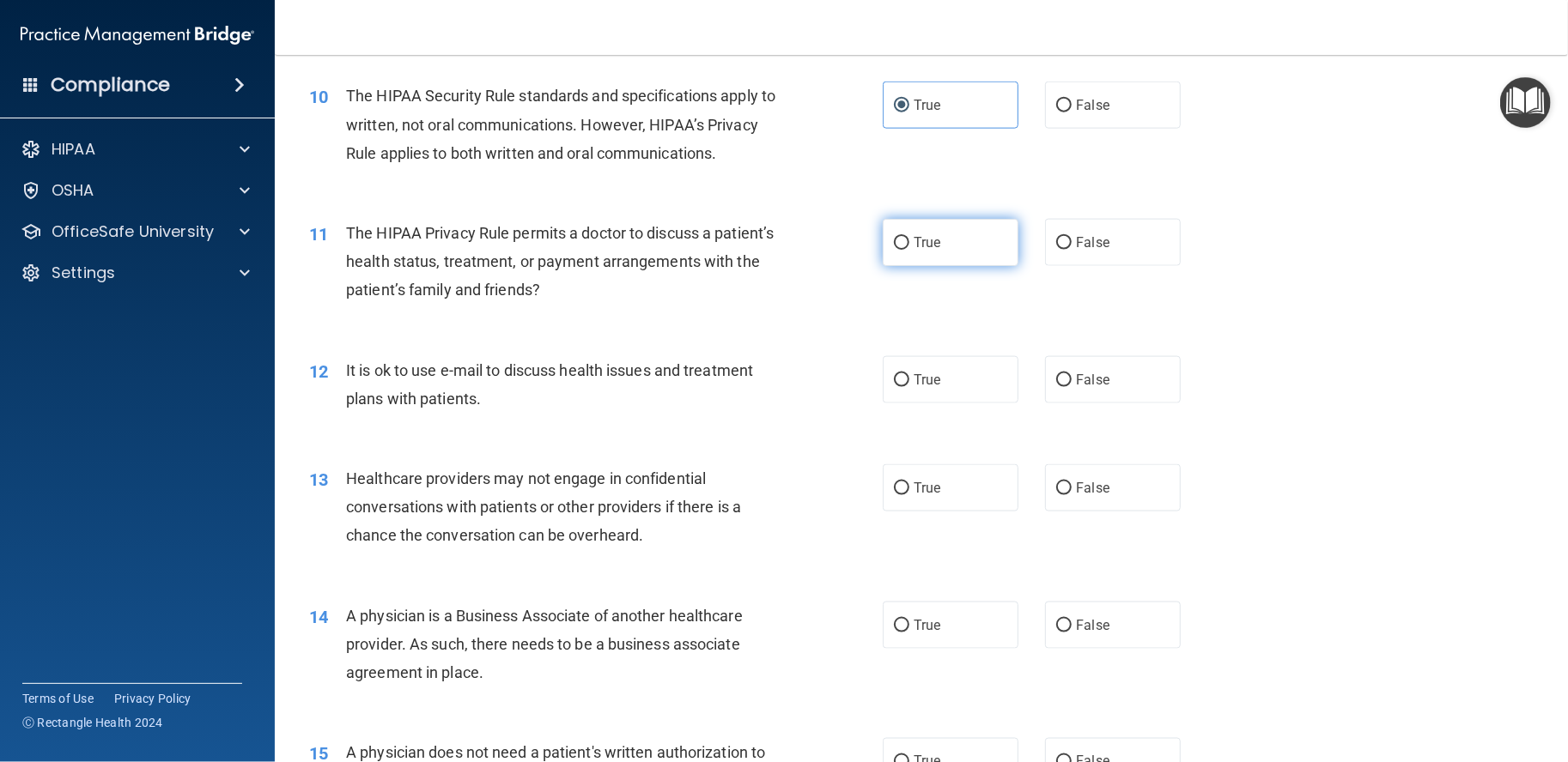
radio input "true"
click at [958, 403] on label "True" at bounding box center [951, 380] width 135 height 48
click at [910, 387] on input "True" at bounding box center [902, 381] width 16 height 13
radio input "true"
click at [1089, 496] on span "False" at bounding box center [1093, 488] width 34 height 16
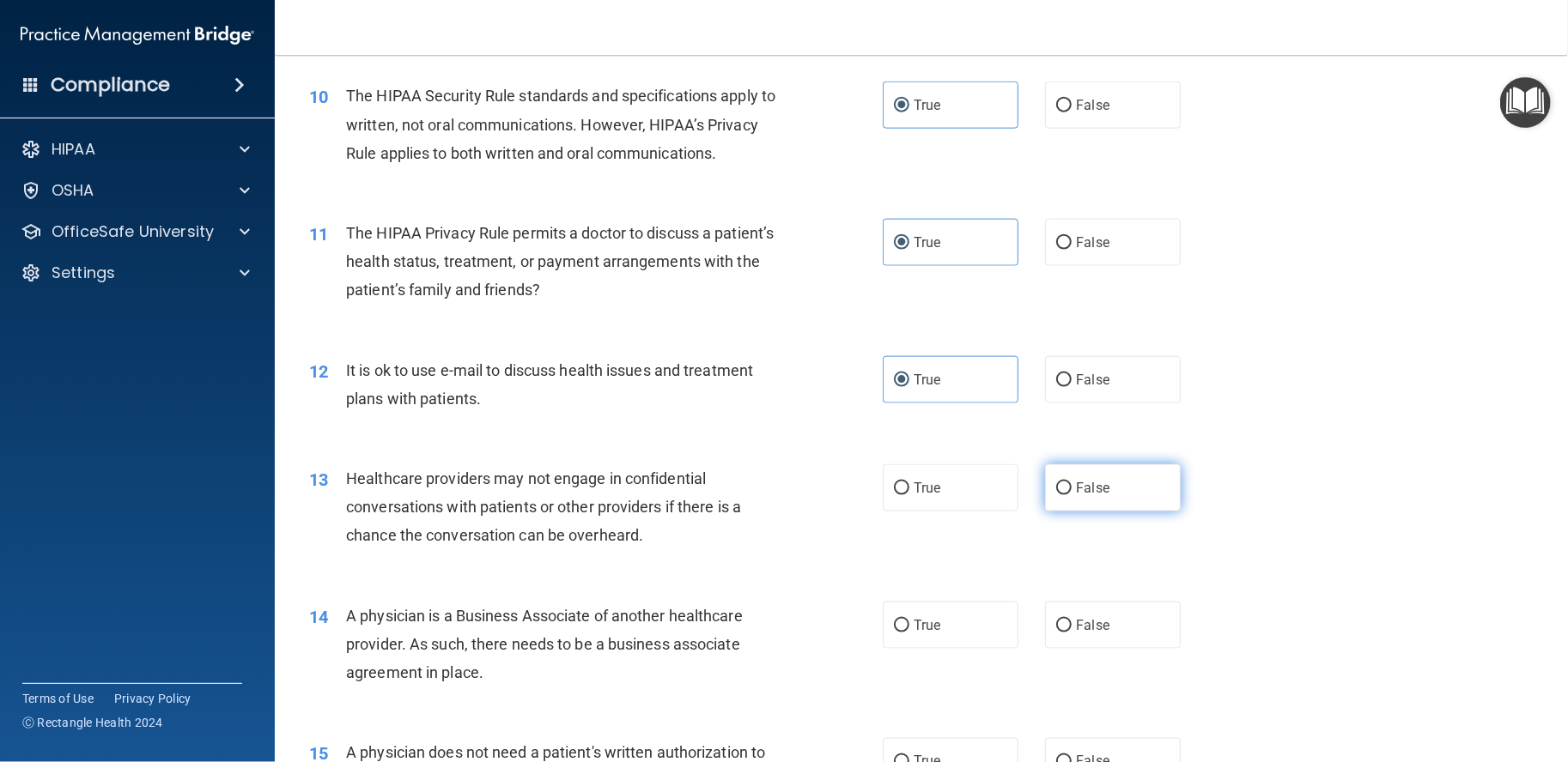
click at [1072, 495] on input "False" at bounding box center [1064, 488] width 16 height 13
radio input "true"
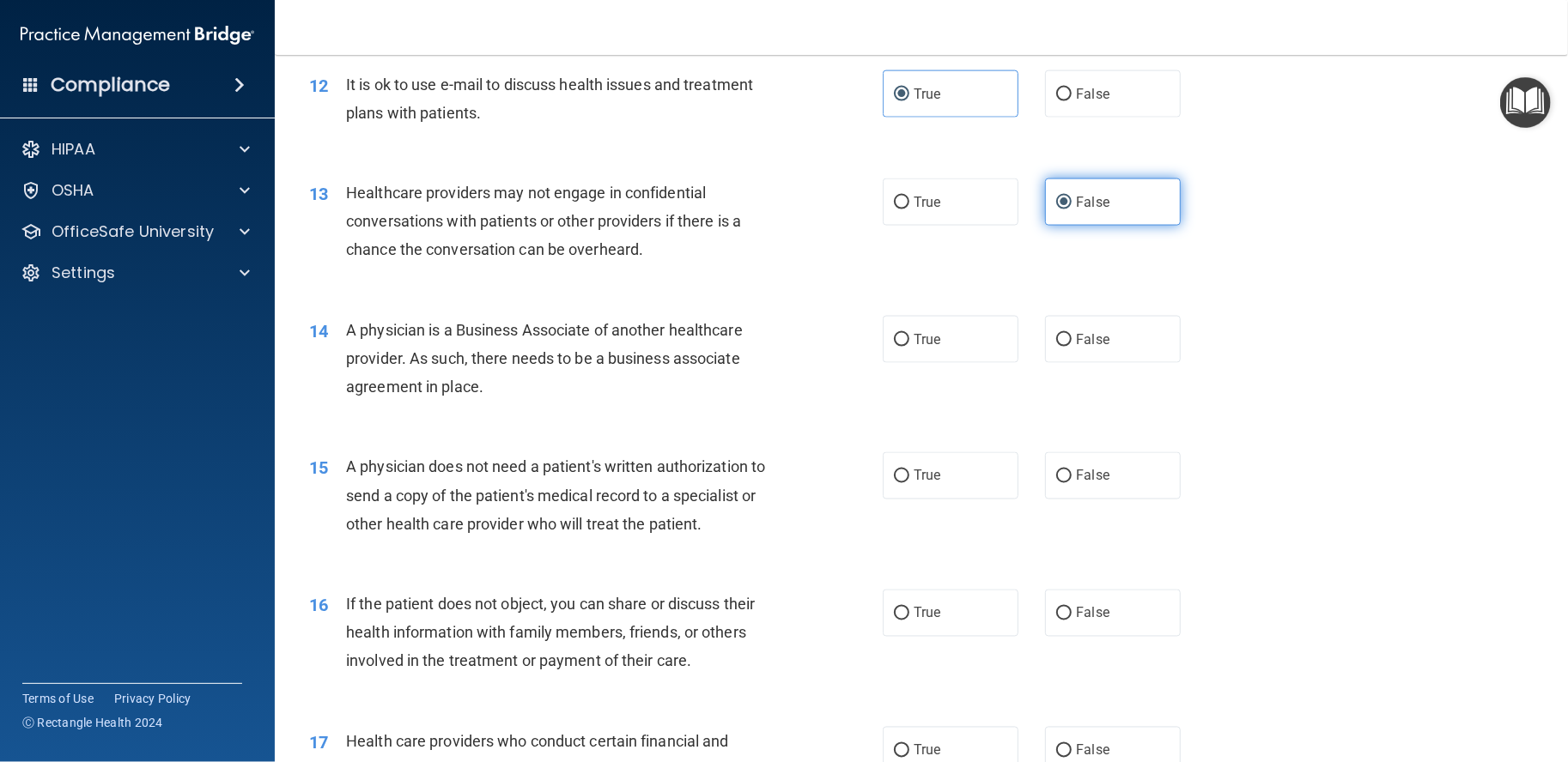
scroll to position [1717, 0]
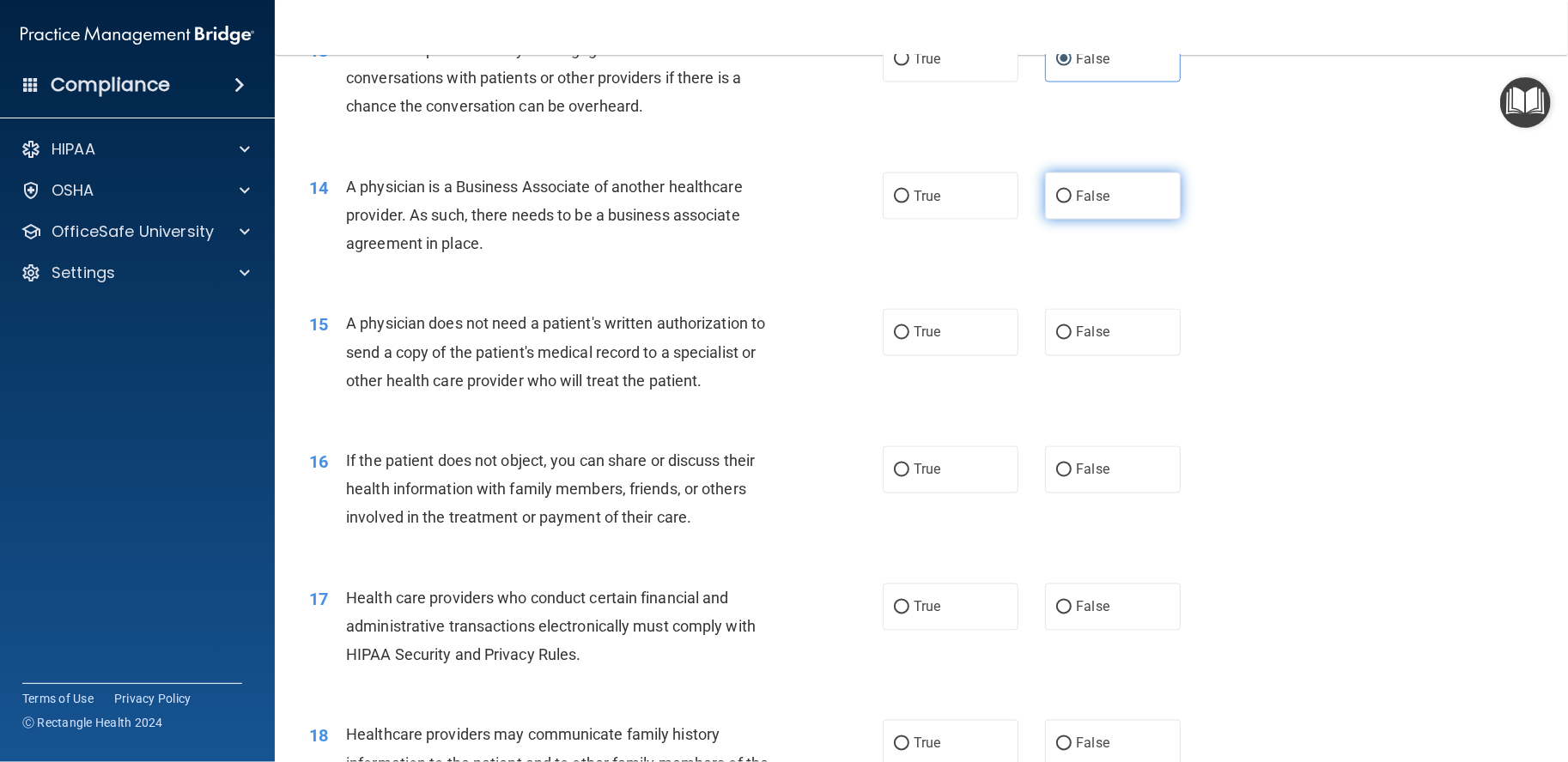
click at [1085, 204] on span "False" at bounding box center [1093, 196] width 34 height 16
click at [1072, 203] on input "False" at bounding box center [1064, 197] width 16 height 13
radio input "true"
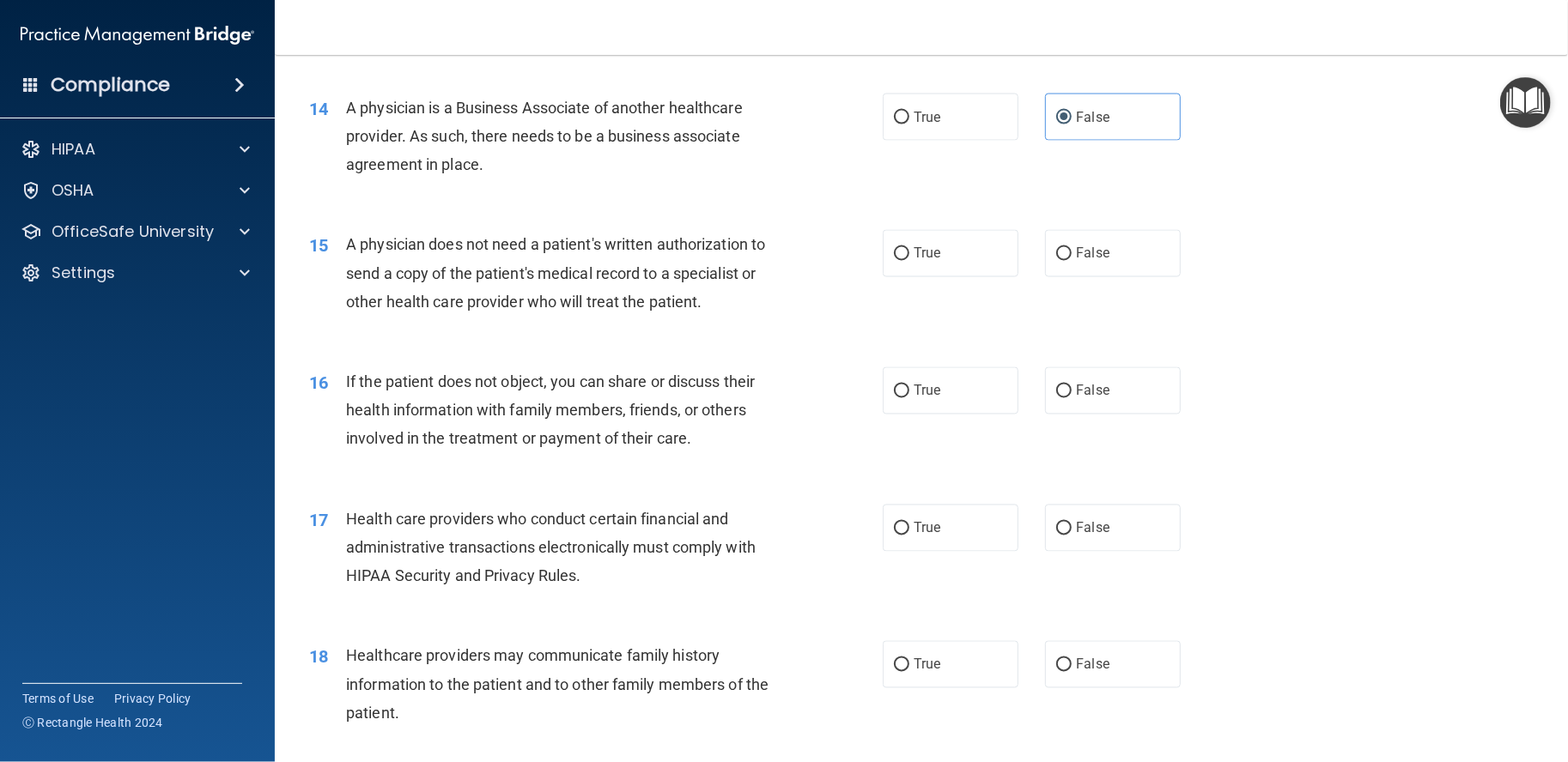
scroll to position [1859, 0]
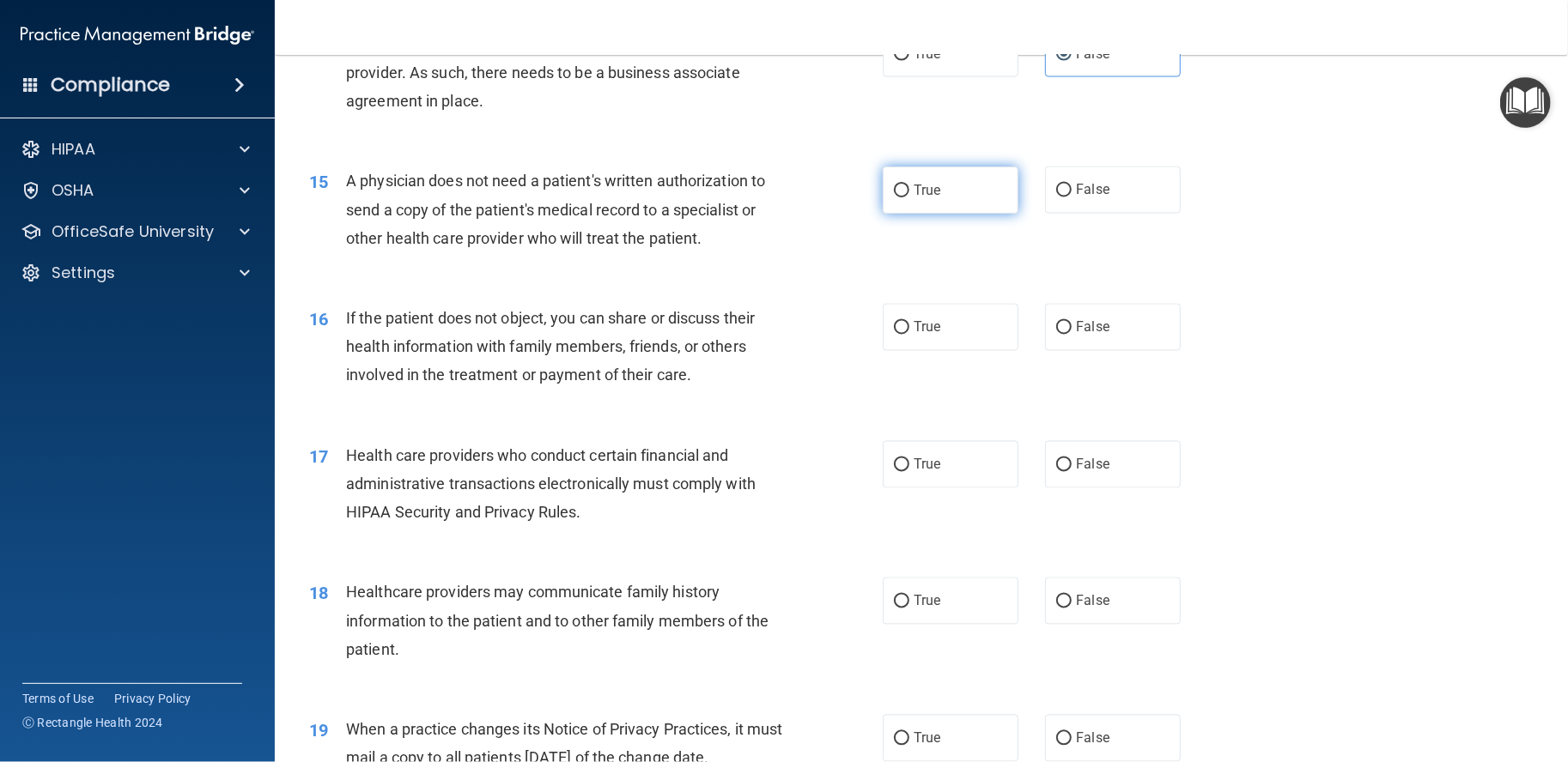
click at [959, 214] on label "True" at bounding box center [951, 190] width 135 height 48
click at [910, 198] on input "True" at bounding box center [902, 191] width 16 height 13
radio input "true"
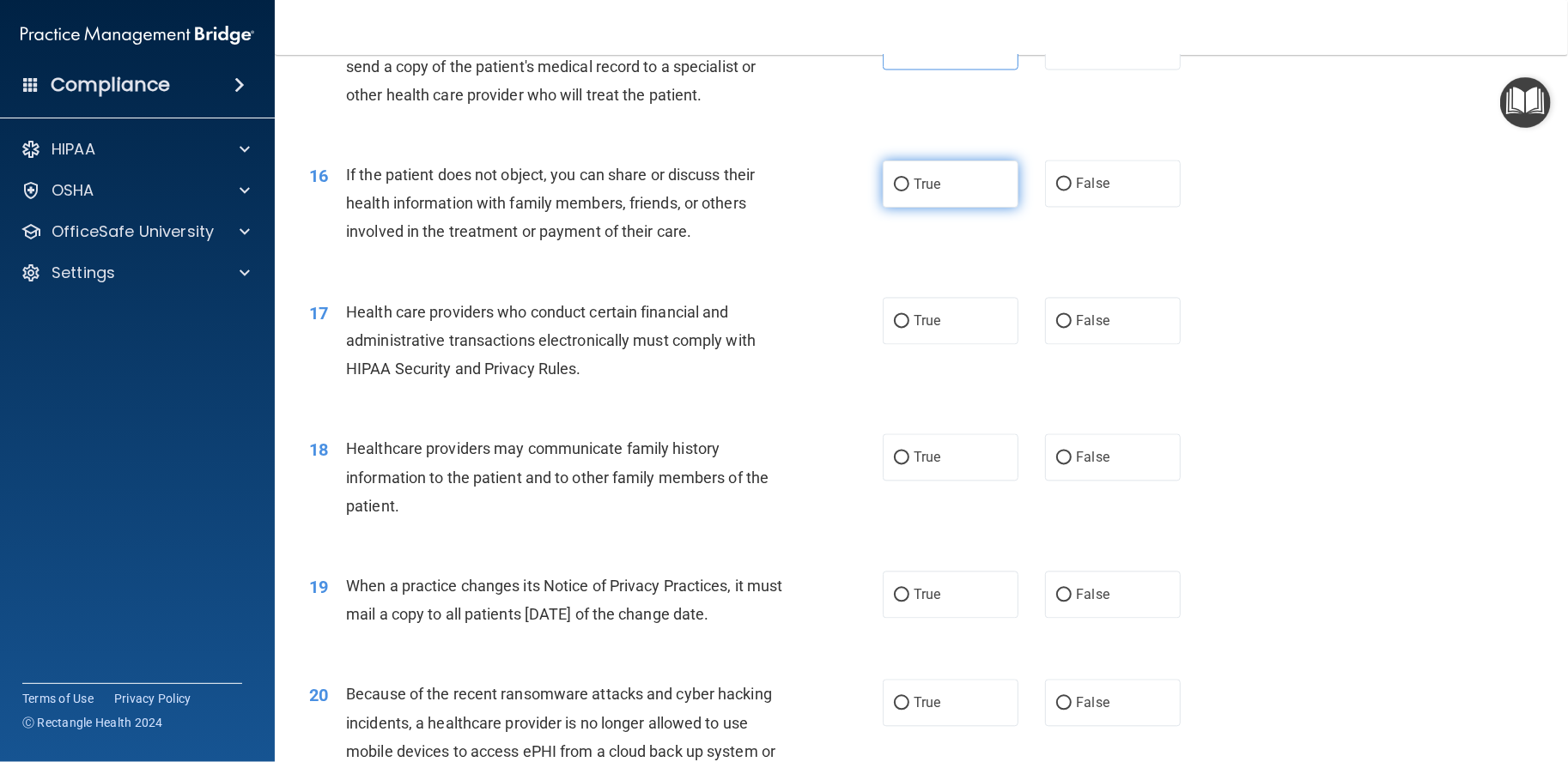
scroll to position [2146, 0]
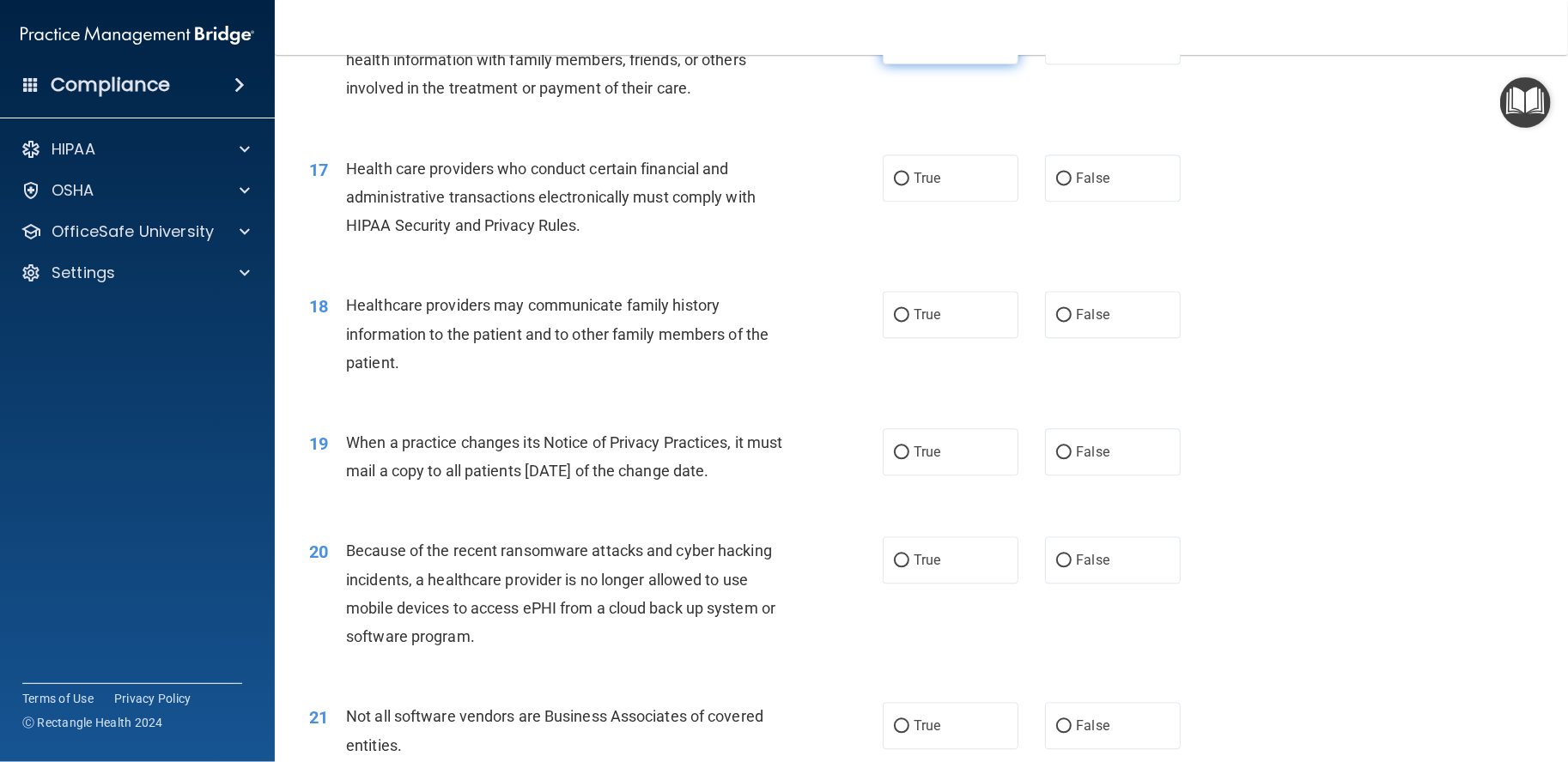
click at [939, 64] on label "True" at bounding box center [951, 41] width 135 height 48
click at [910, 48] on input "True" at bounding box center [902, 41] width 16 height 13
radio input "true"
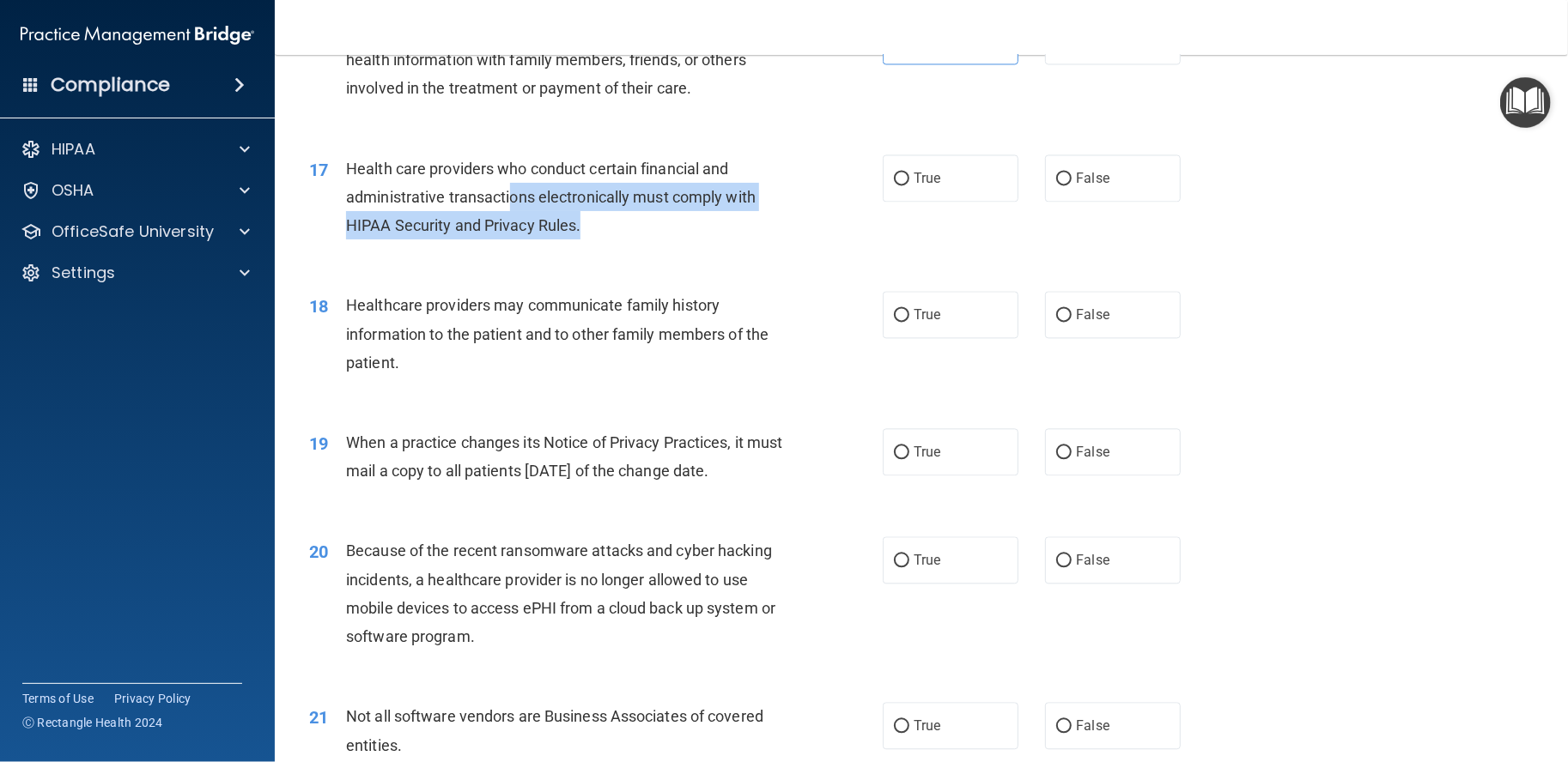
drag, startPoint x: 594, startPoint y: 291, endPoint x: 510, endPoint y: 262, distance: 88.9
click at [510, 241] on div "Health care providers who conduct certain financial and administrative transact…" at bounding box center [571, 198] width 450 height 86
click at [510, 234] on span "Health care providers who conduct certain financial and administrative transact…" at bounding box center [551, 198] width 410 height 75
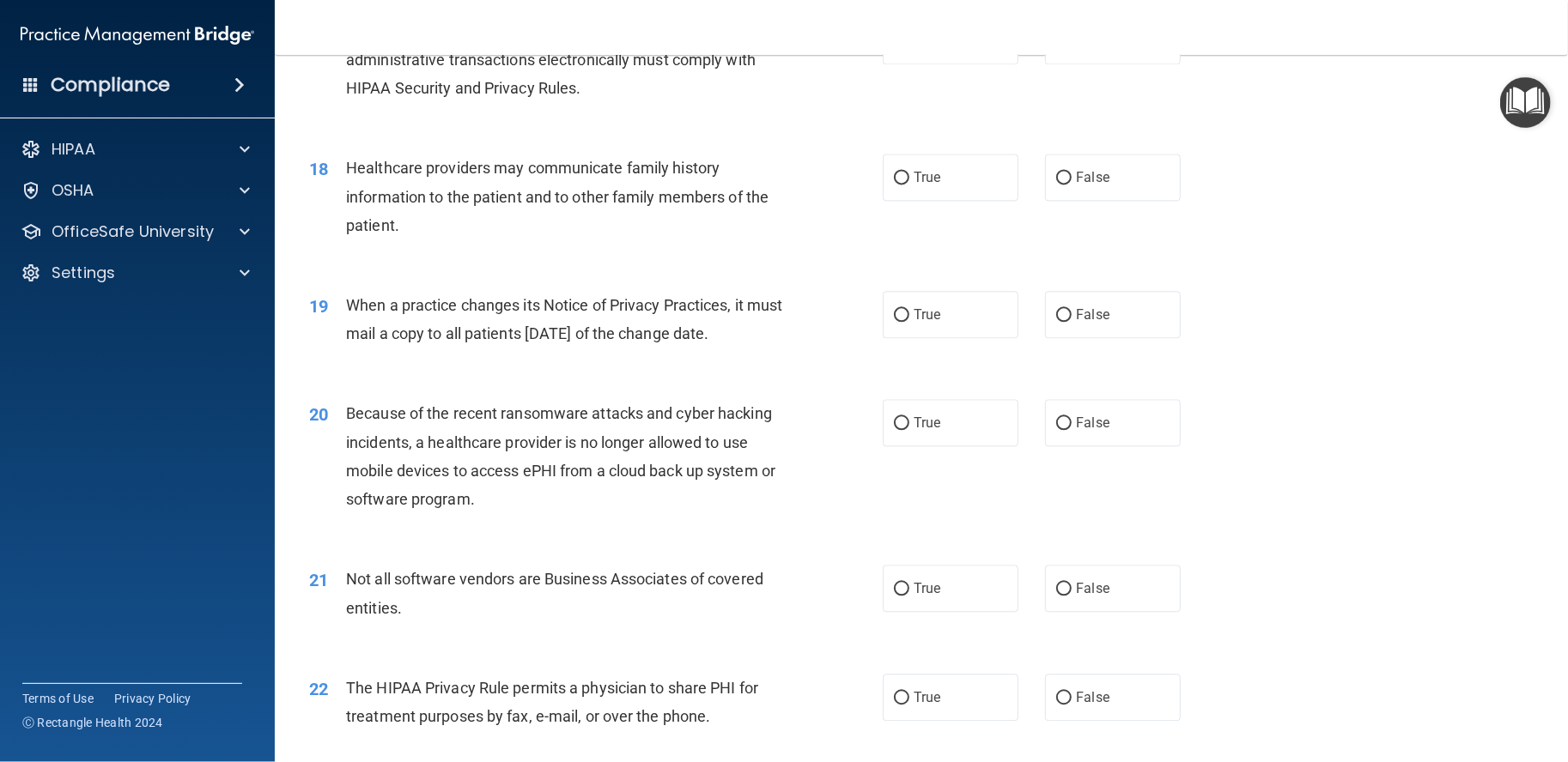
scroll to position [2288, 0]
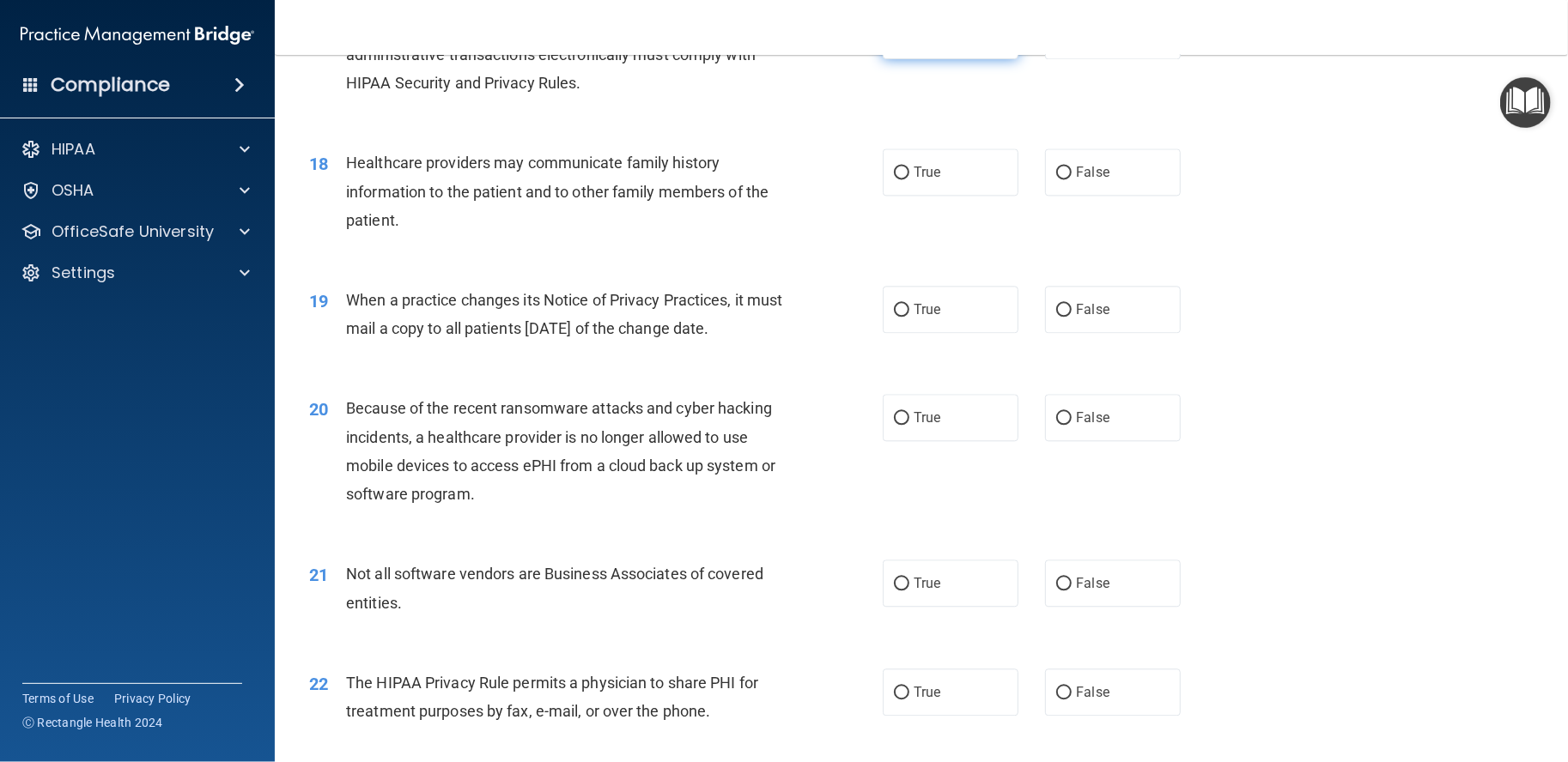
click at [948, 59] on label "True" at bounding box center [951, 36] width 135 height 48
click at [910, 43] on input "True" at bounding box center [902, 37] width 16 height 13
radio input "true"
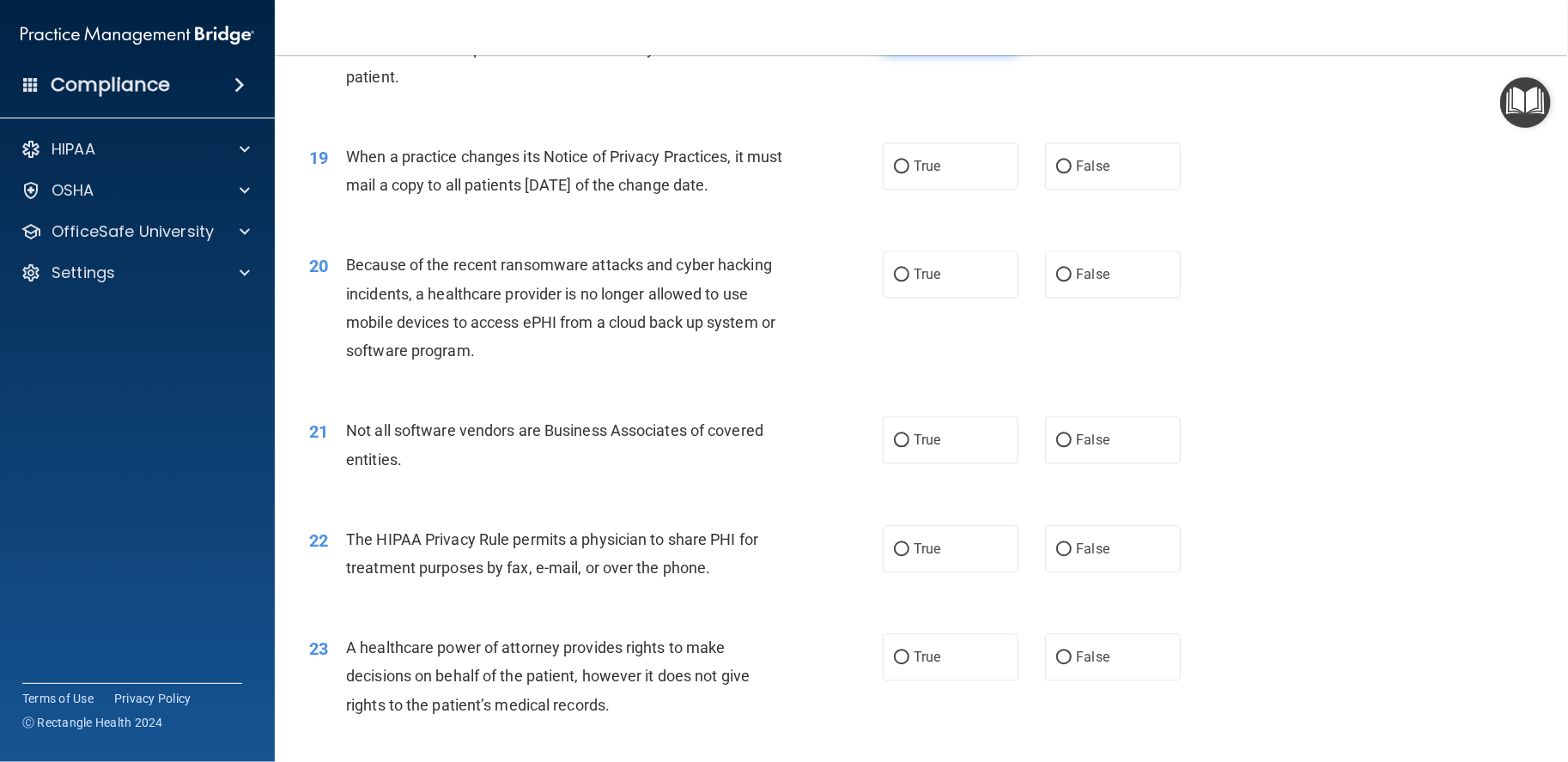
click at [930, 37] on span "True" at bounding box center [926, 29] width 27 height 16
click at [910, 36] on input "True" at bounding box center [902, 29] width 16 height 13
radio input "true"
click at [974, 189] on label "True" at bounding box center [951, 166] width 135 height 48
click at [910, 174] on input "True" at bounding box center [902, 166] width 16 height 13
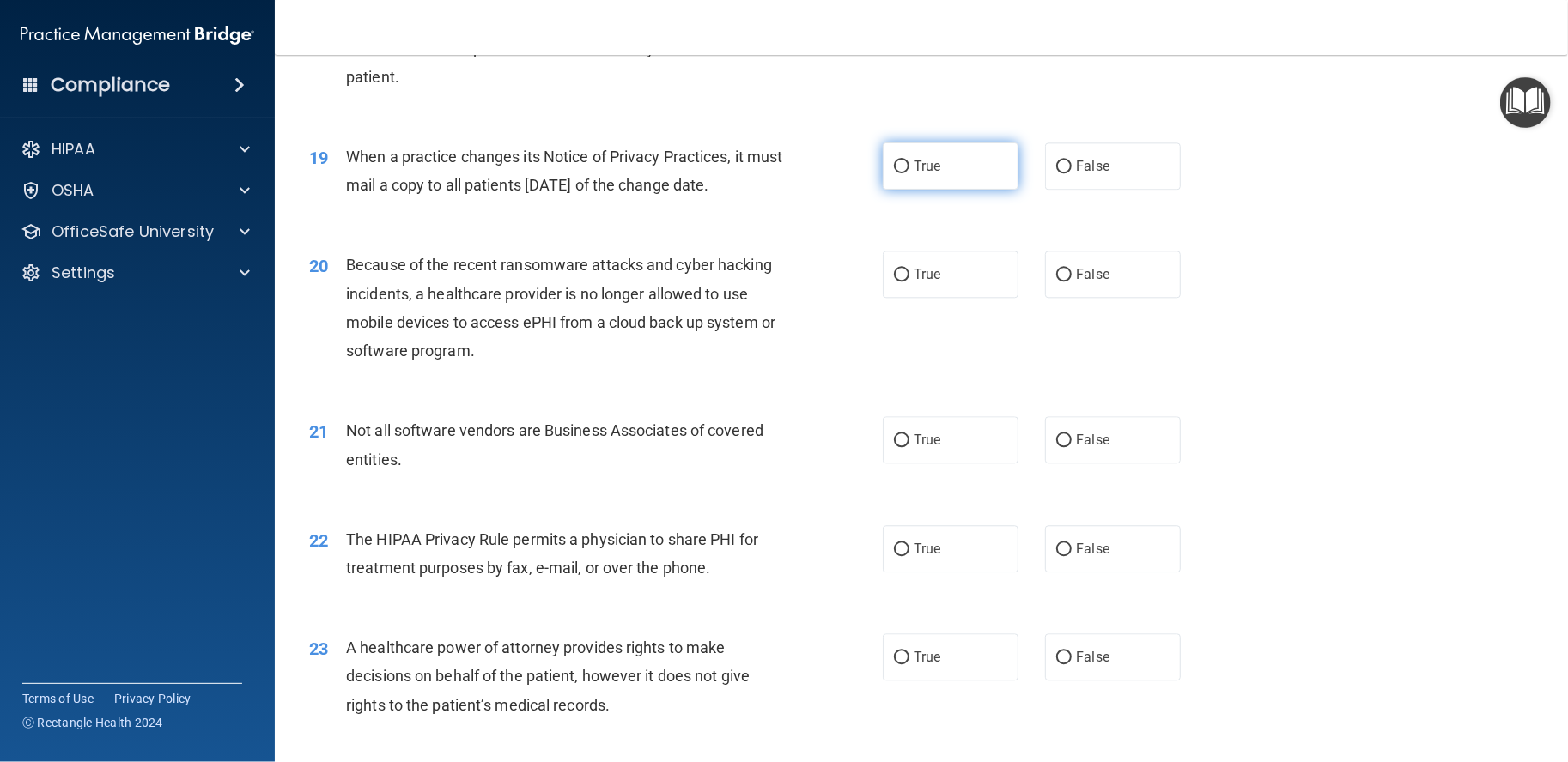
radio input "true"
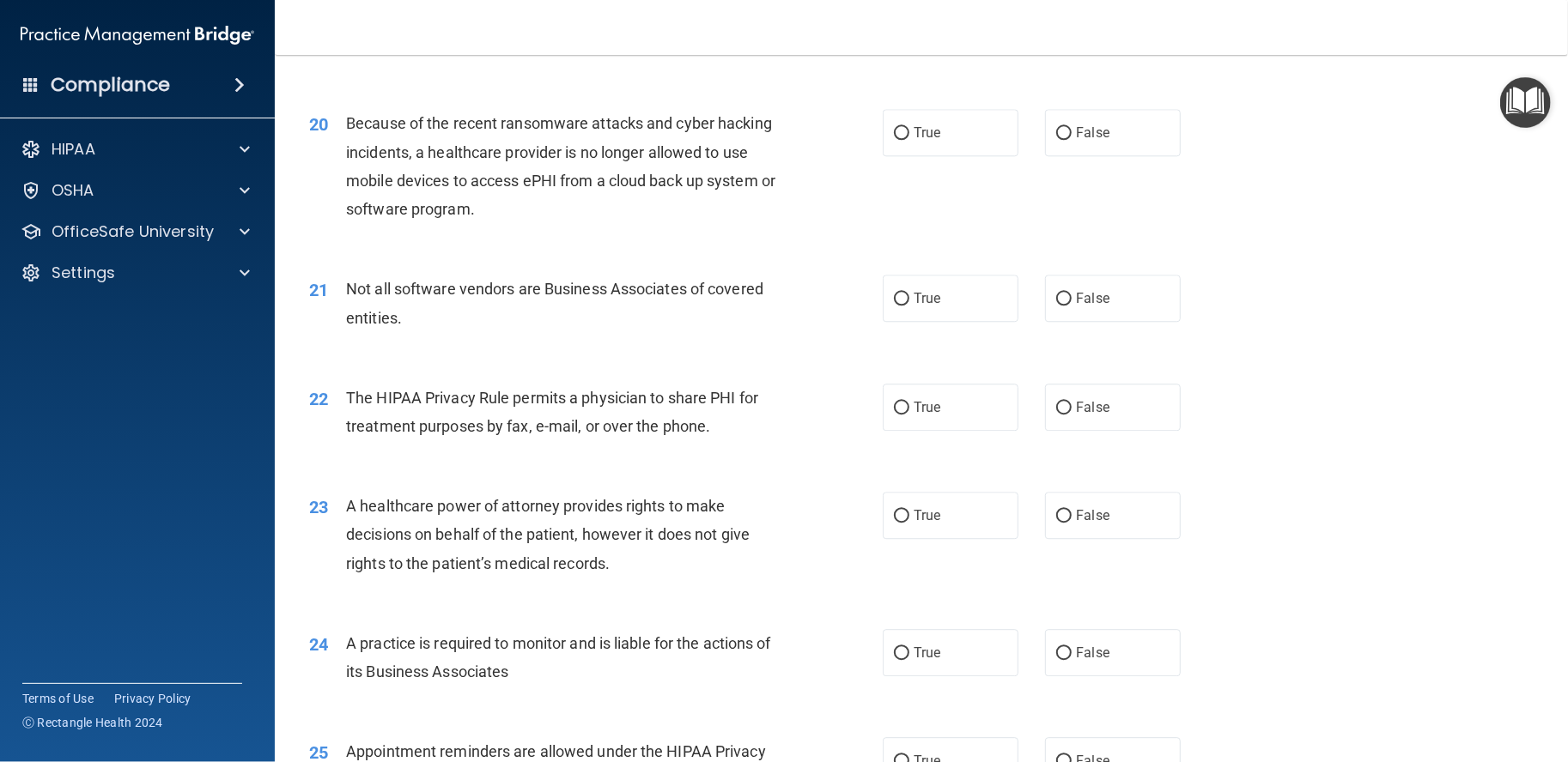
scroll to position [2575, 0]
click at [1050, 47] on label "False" at bounding box center [1113, 23] width 135 height 48
click at [1056, 30] on input "False" at bounding box center [1064, 24] width 16 height 13
radio input "true"
radio input "false"
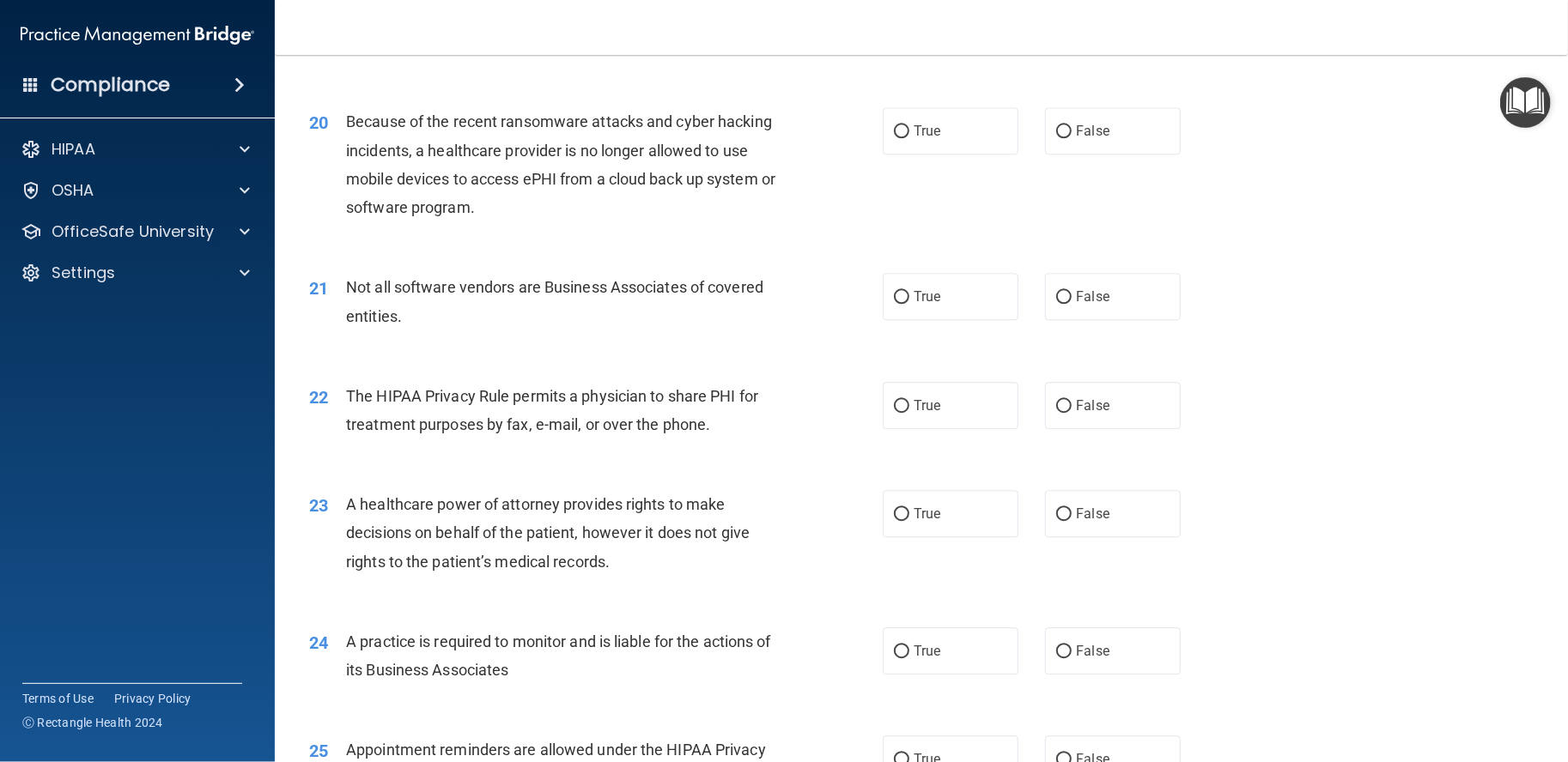
scroll to position [2718, 0]
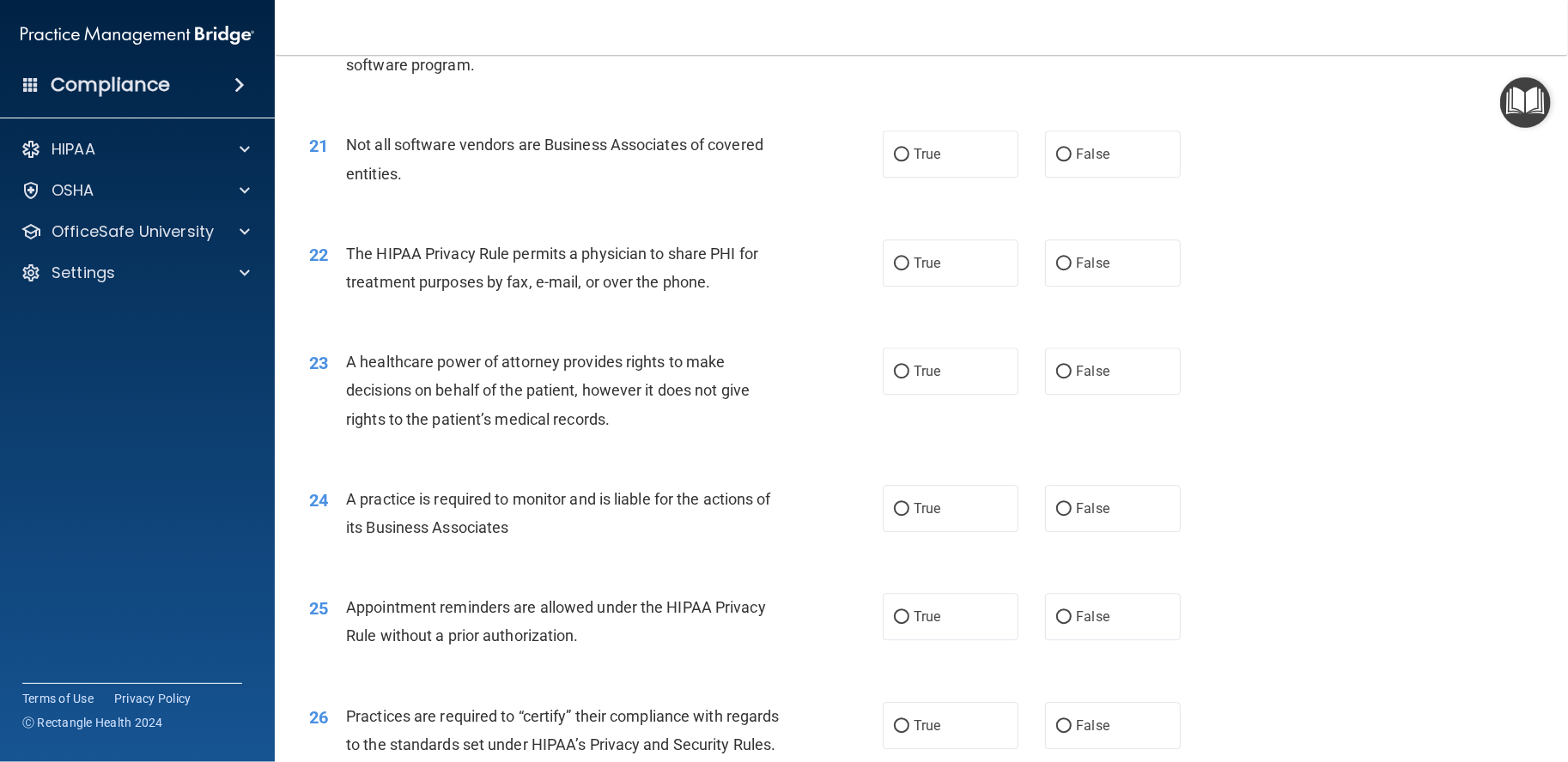
radio input "true"
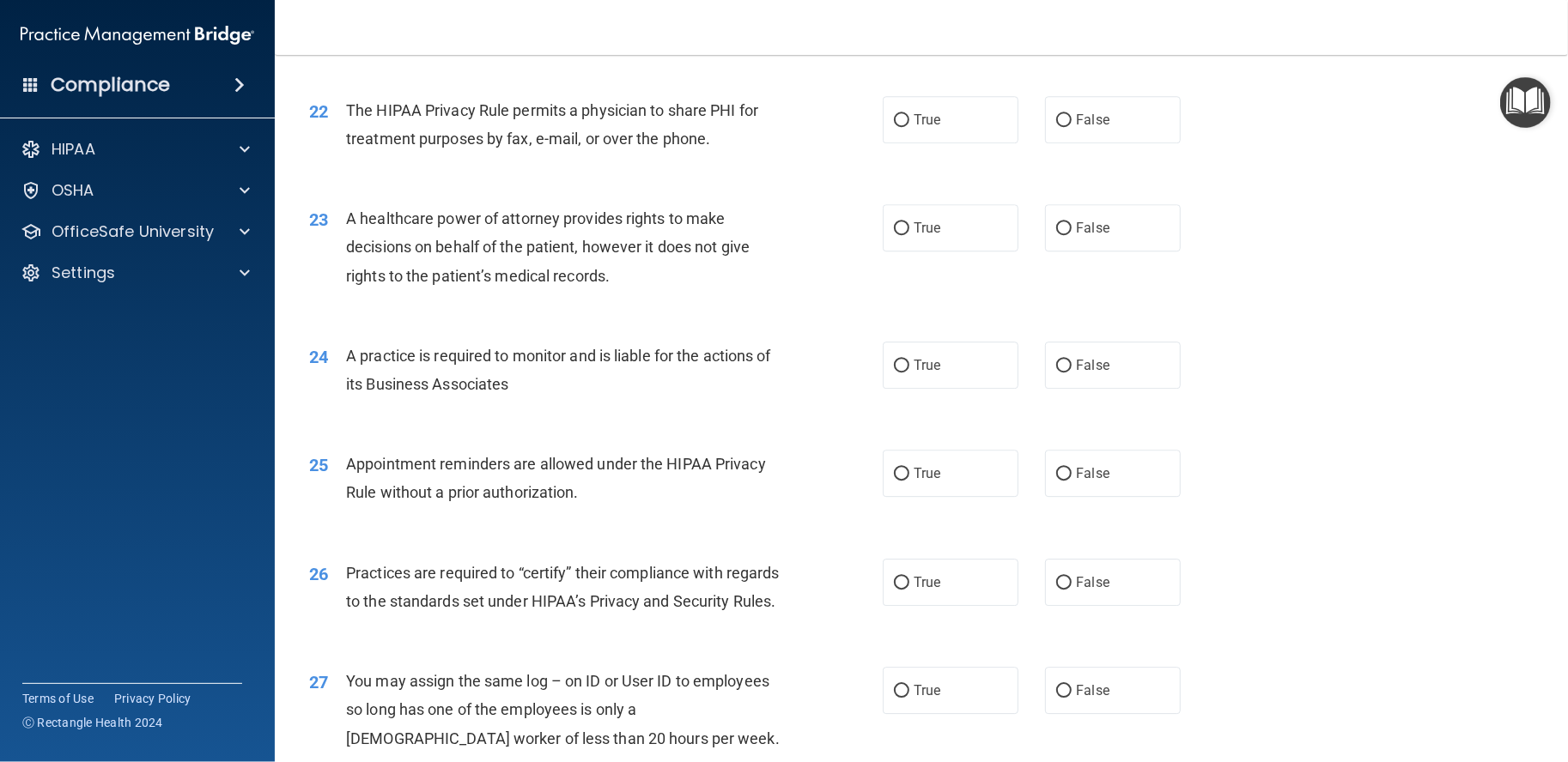
click at [917, 19] on span "True" at bounding box center [926, 11] width 27 height 16
click at [910, 18] on input "True" at bounding box center [902, 12] width 16 height 13
radio input "true"
click at [901, 127] on input "True" at bounding box center [902, 121] width 16 height 13
radio input "true"
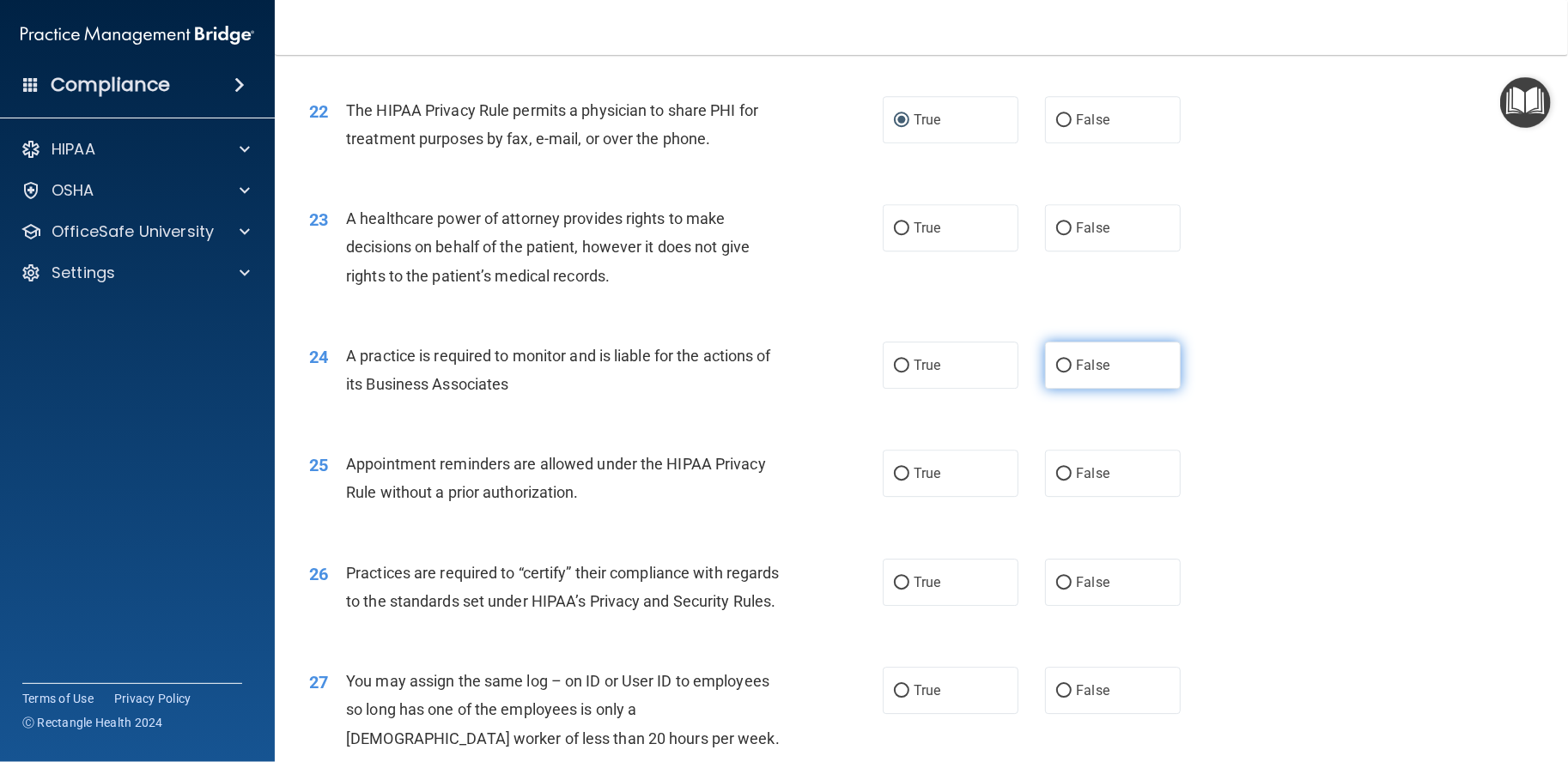
click at [1103, 389] on label "False" at bounding box center [1113, 365] width 135 height 48
click at [1072, 372] on input "False" at bounding box center [1064, 366] width 16 height 13
radio input "true"
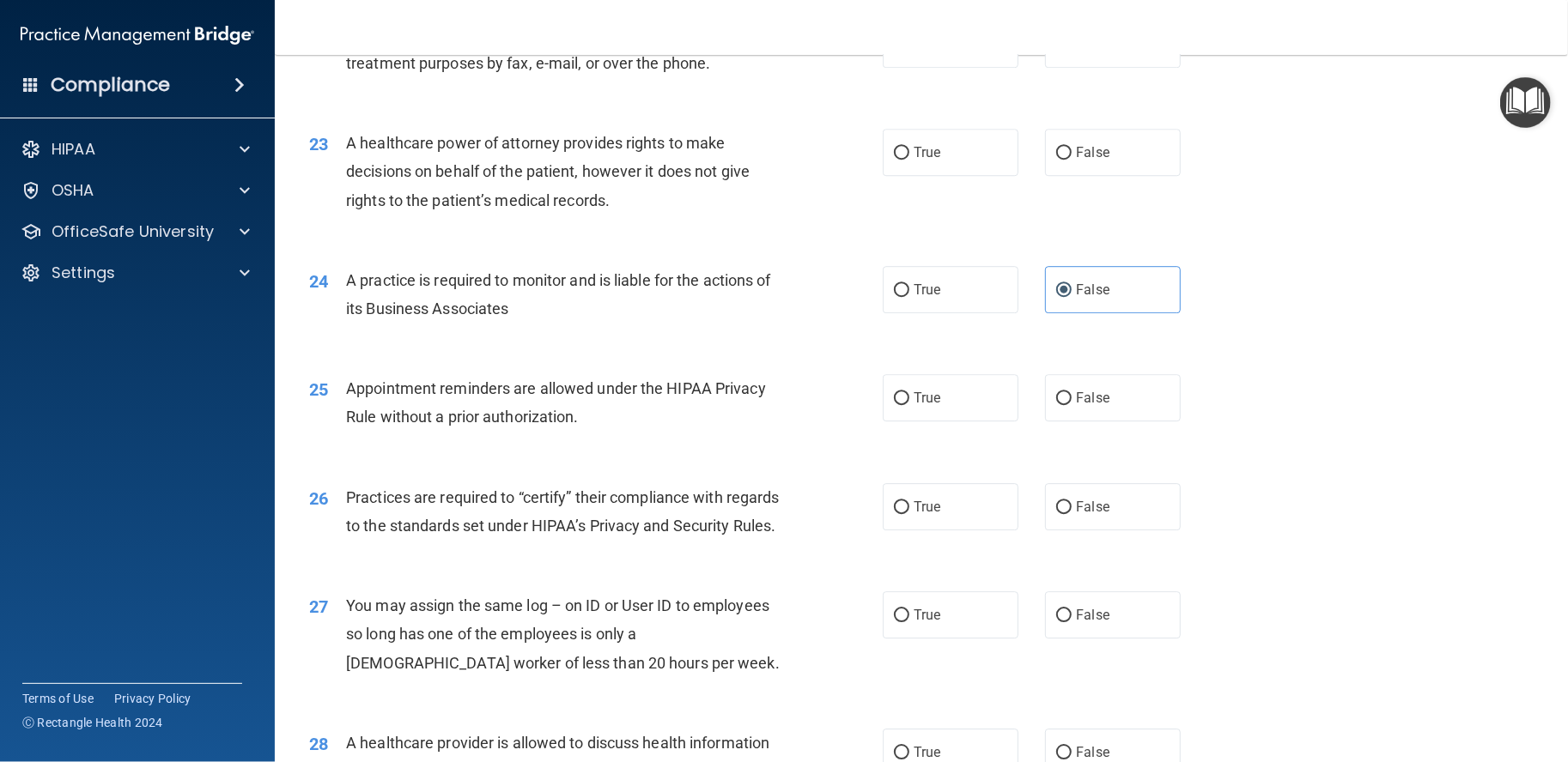
scroll to position [3004, 0]
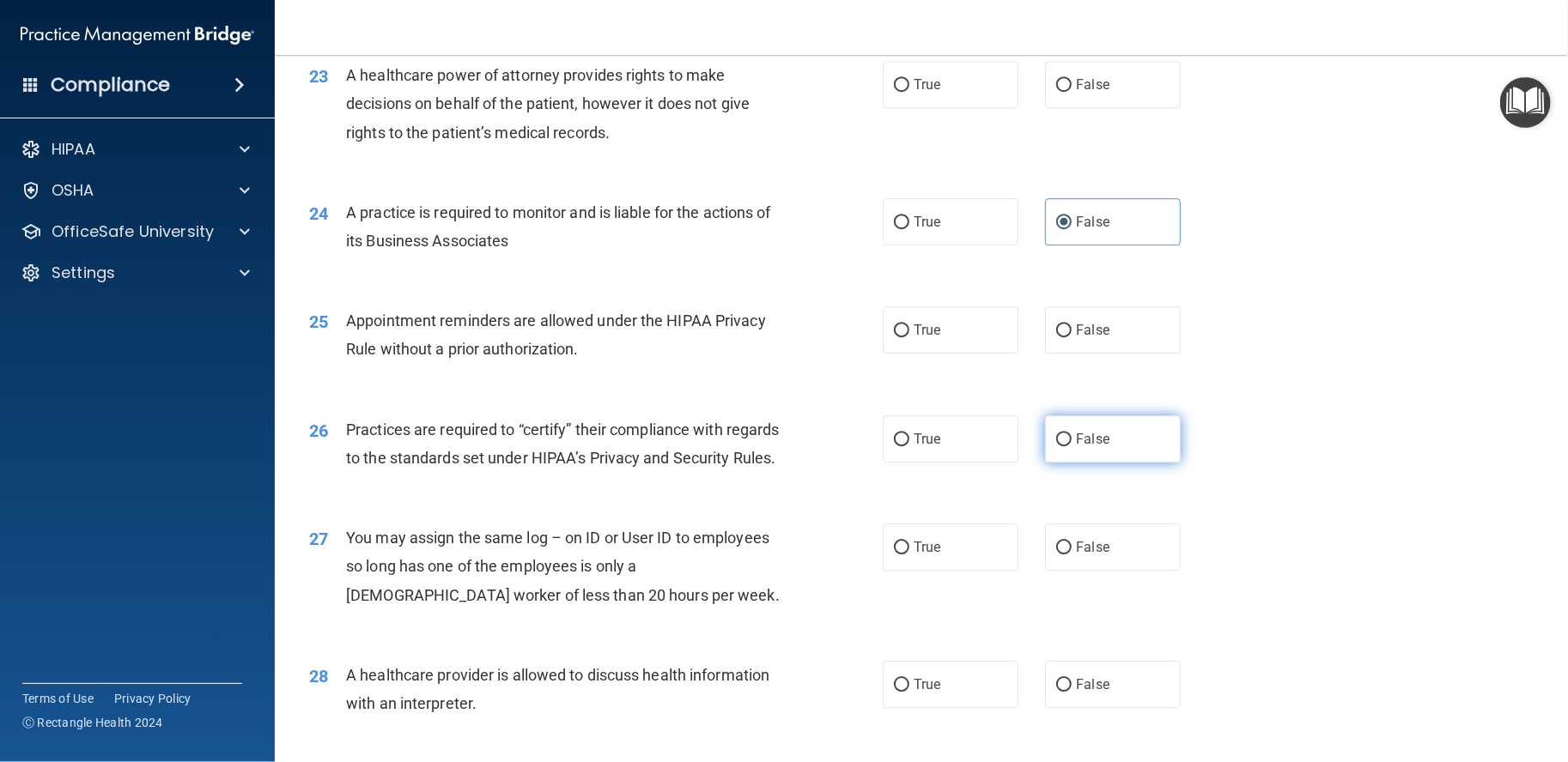
click at [1062, 463] on label "False" at bounding box center [1113, 439] width 135 height 48
click at [1062, 446] on input "False" at bounding box center [1064, 440] width 16 height 13
radio input "true"
click at [883, 354] on label "True" at bounding box center [951, 330] width 135 height 48
click at [894, 338] on input "True" at bounding box center [902, 331] width 16 height 13
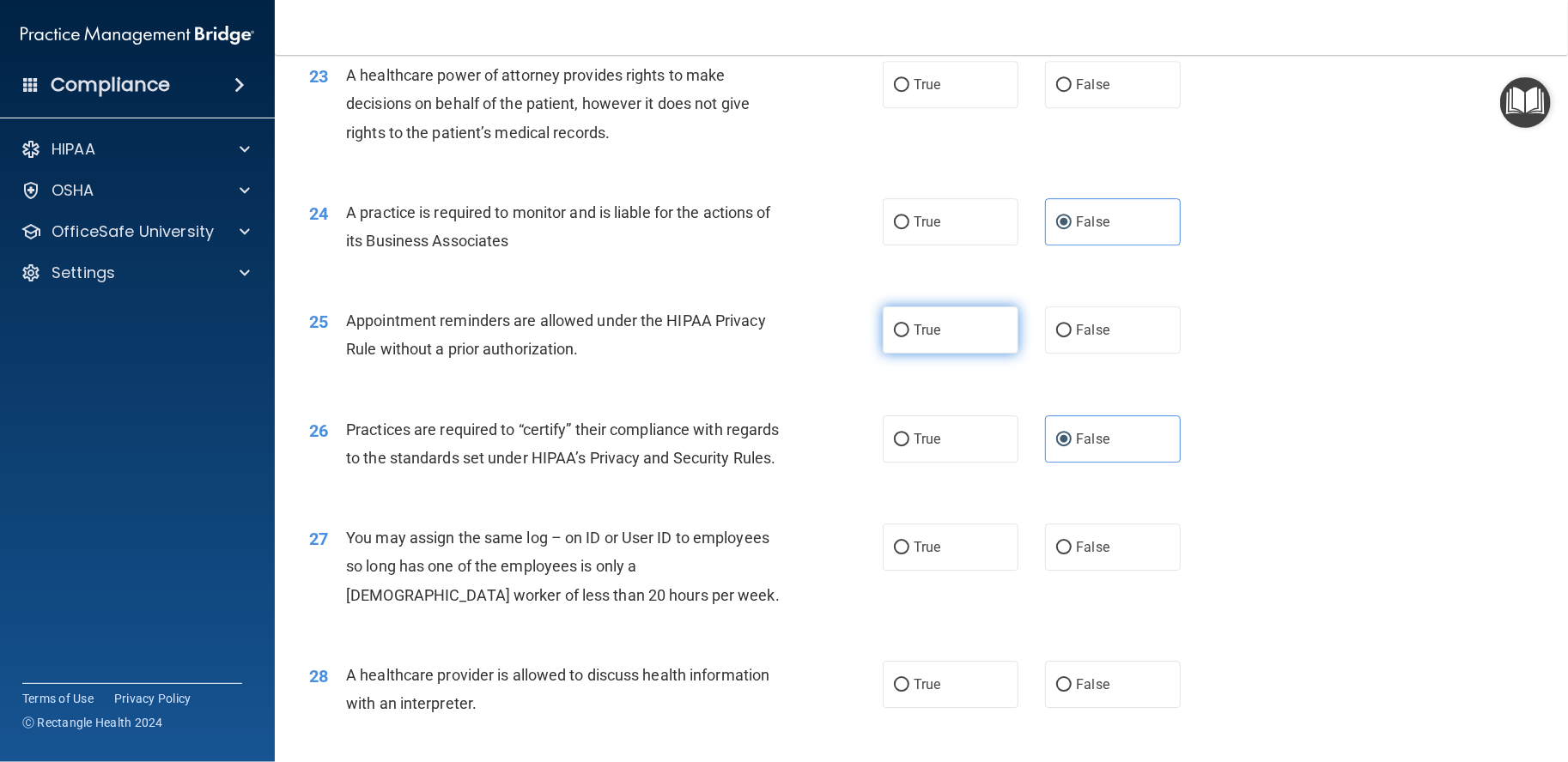
radio input "true"
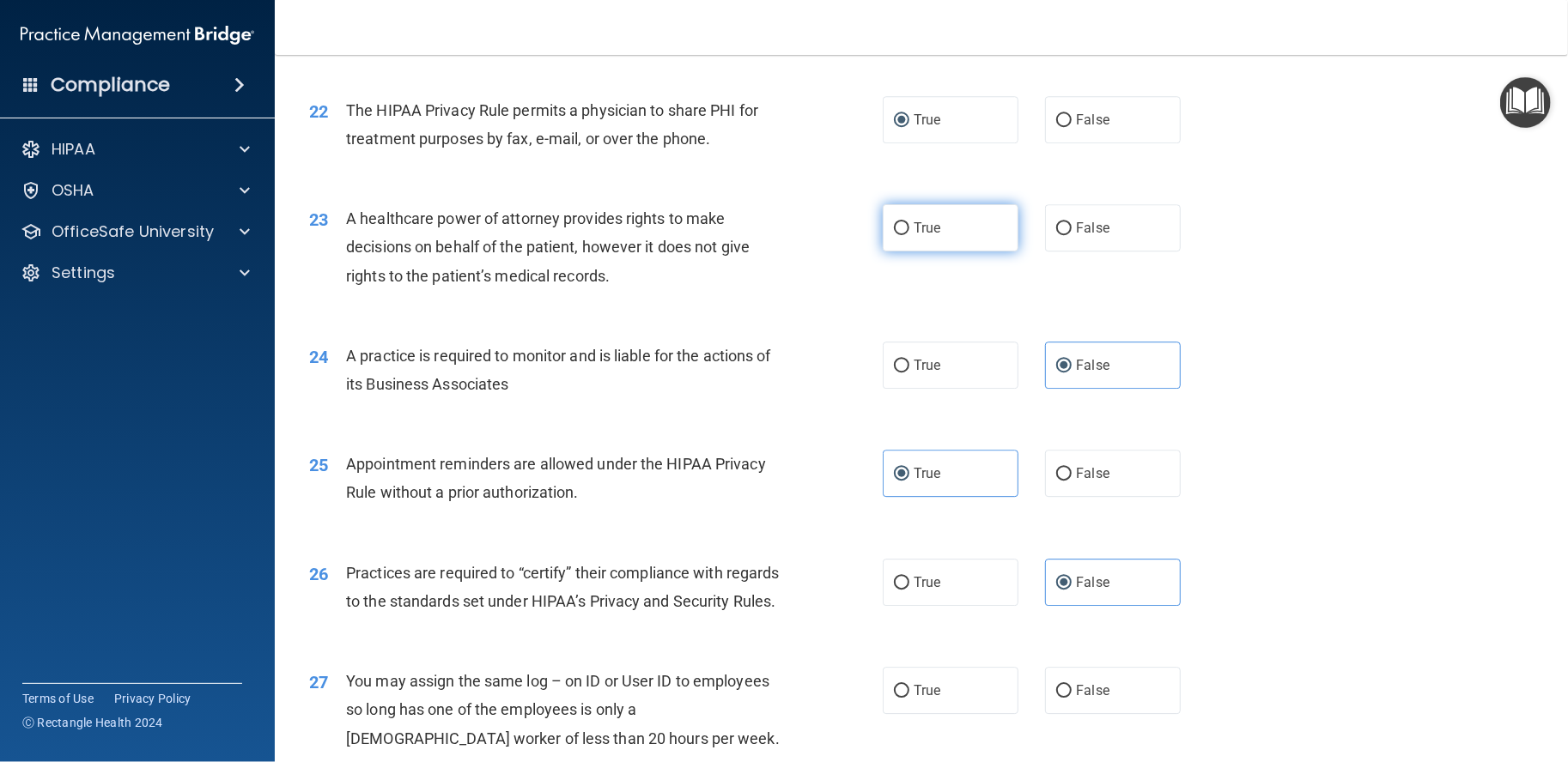
click at [929, 252] on label "True" at bounding box center [951, 228] width 135 height 48
click at [910, 235] on input "True" at bounding box center [902, 229] width 16 height 13
radio input "true"
click at [1023, 252] on div "True False" at bounding box center [1046, 228] width 326 height 48
click at [1056, 235] on input "False" at bounding box center [1064, 229] width 16 height 13
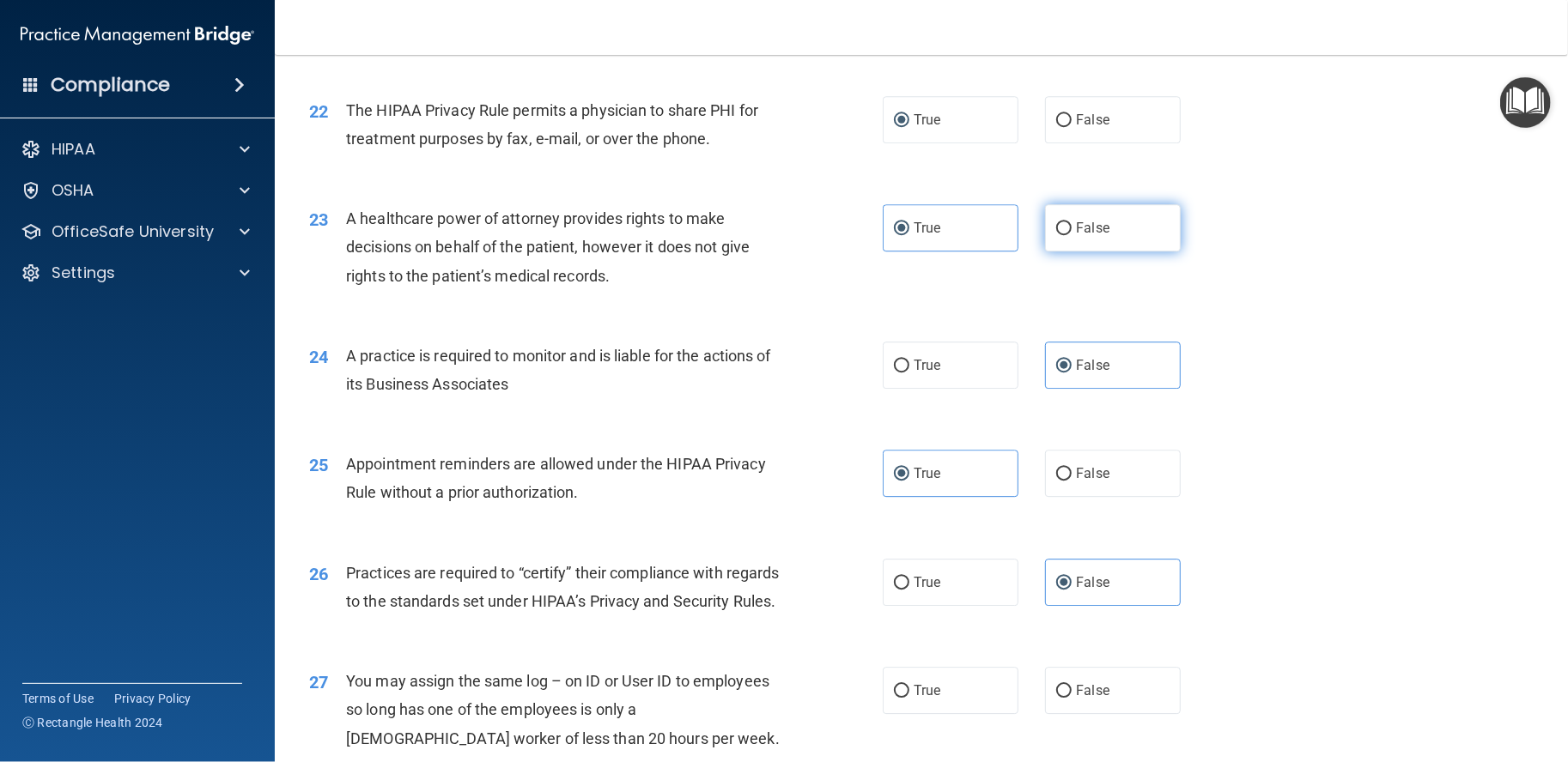
radio input "true"
radio input "false"
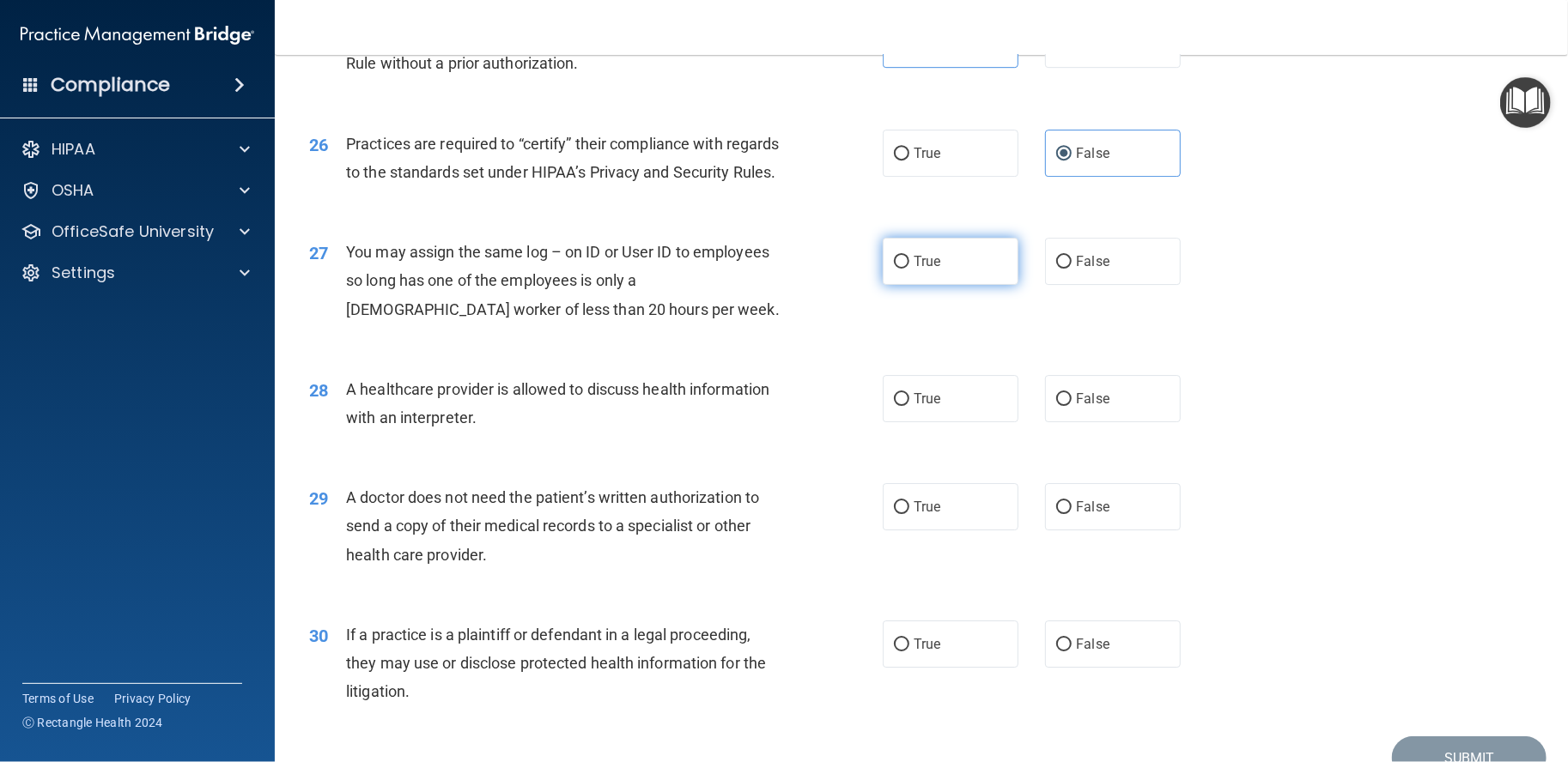
scroll to position [3433, 0]
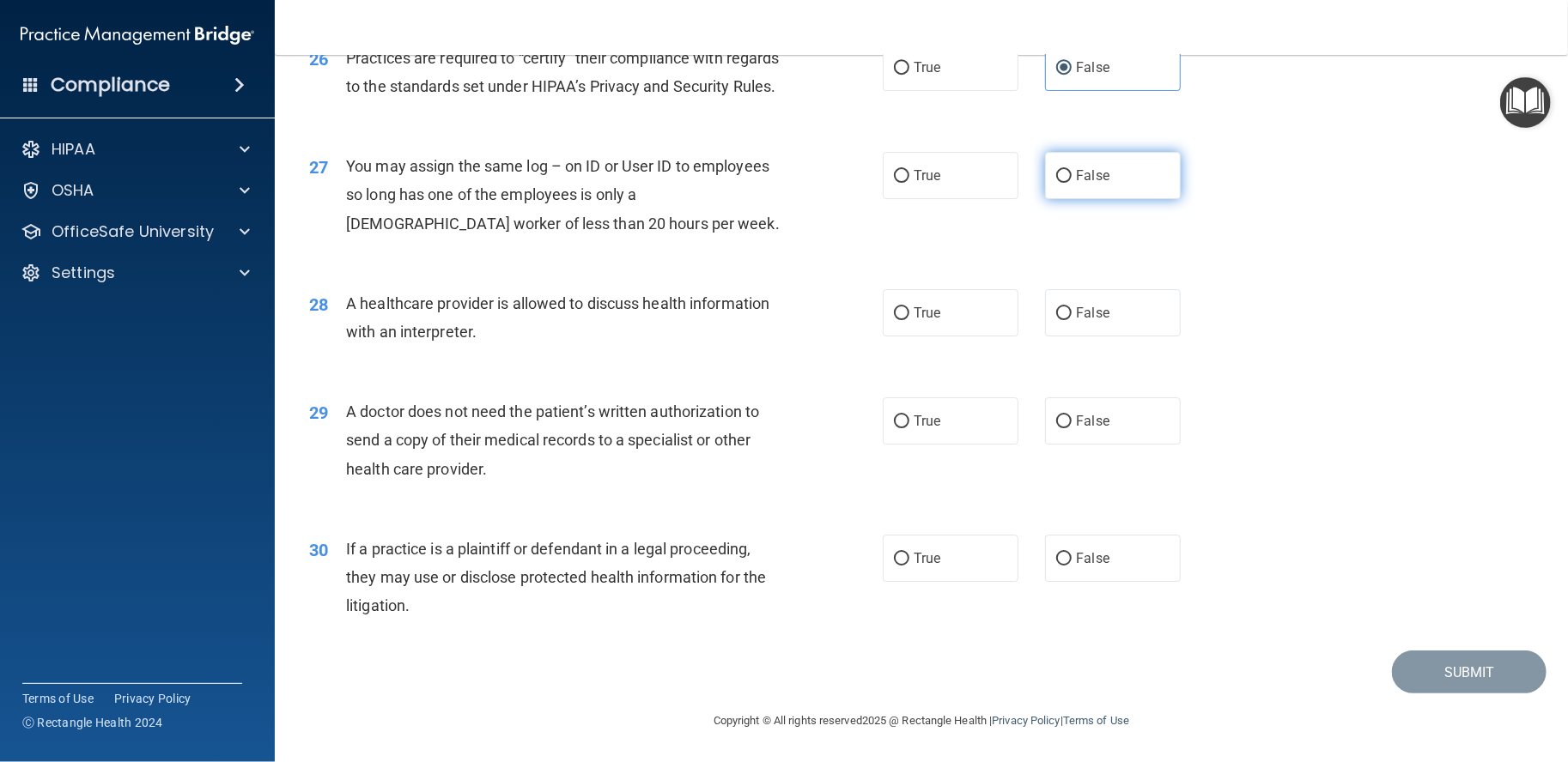
click at [1109, 199] on label "False" at bounding box center [1113, 176] width 135 height 48
click at [1072, 183] on input "False" at bounding box center [1064, 177] width 16 height 13
radio input "true"
click at [979, 337] on label "True" at bounding box center [951, 313] width 135 height 48
click at [910, 320] on input "True" at bounding box center [902, 314] width 16 height 13
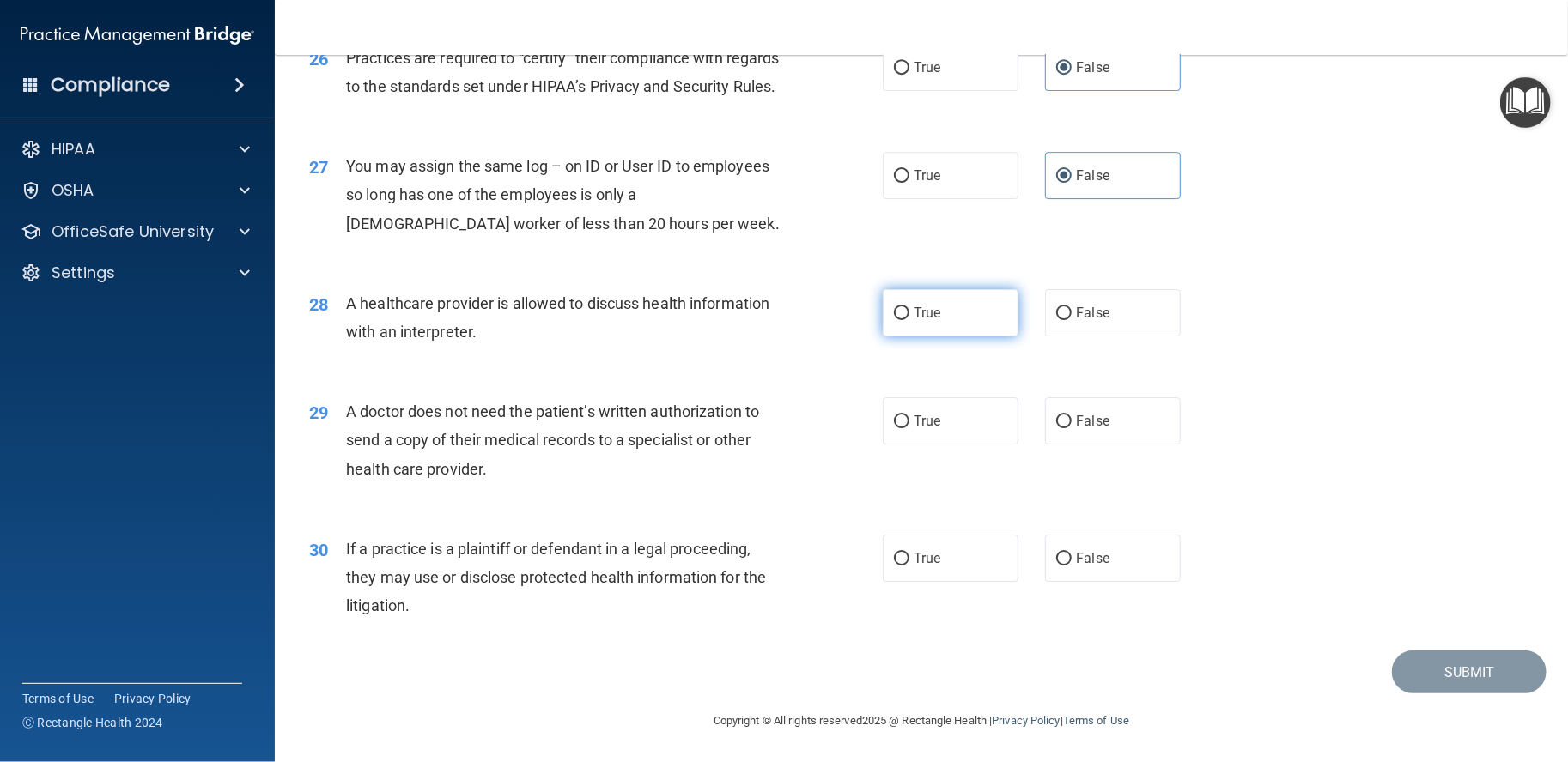
radio input "true"
click at [952, 445] on label "True" at bounding box center [951, 421] width 135 height 48
click at [910, 428] on input "True" at bounding box center [902, 422] width 16 height 13
radio input "true"
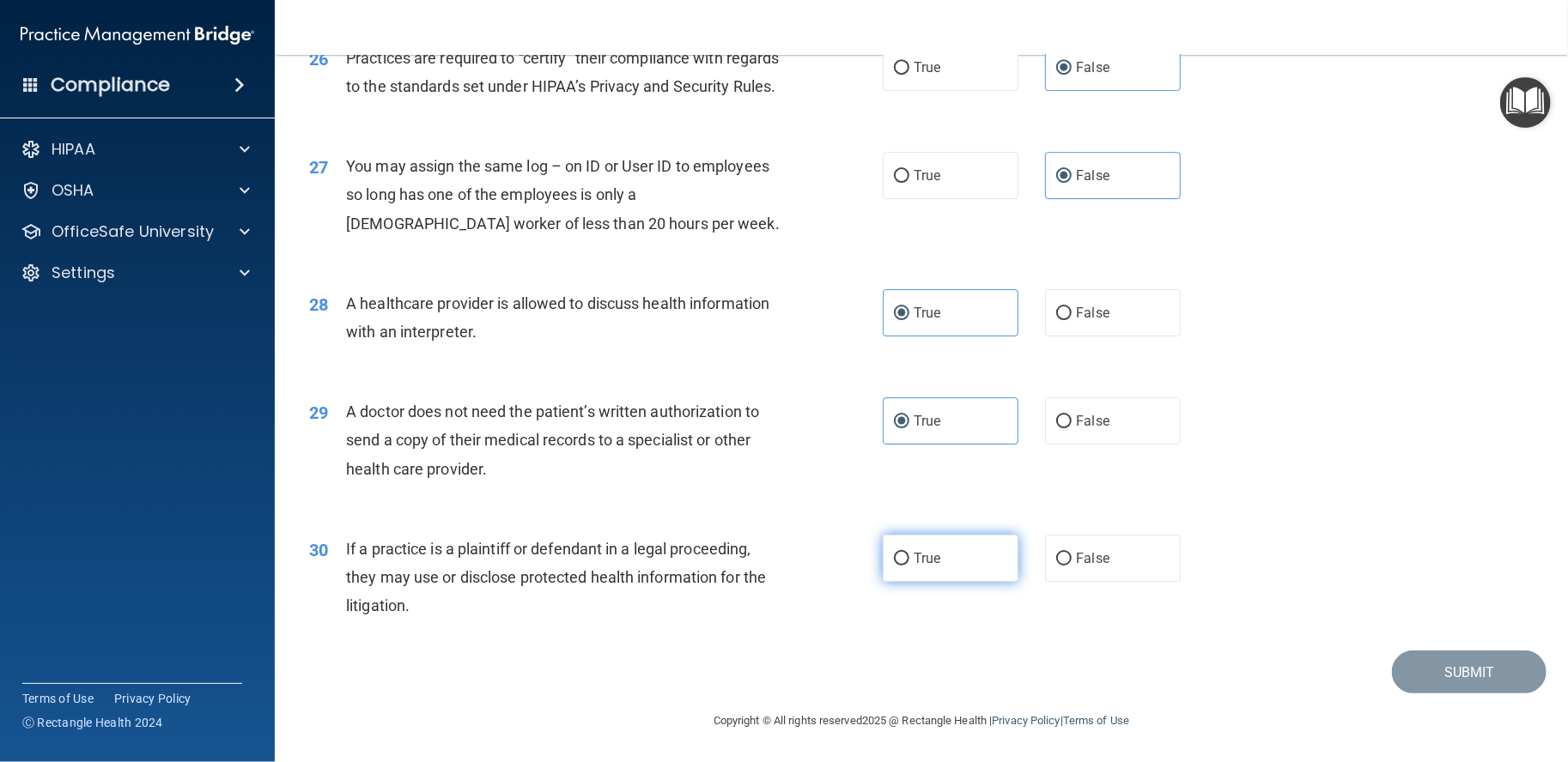
click at [925, 566] on span "True" at bounding box center [926, 558] width 27 height 16
click at [910, 565] on input "True" at bounding box center [902, 559] width 16 height 13
radio input "true"
click at [1433, 745] on footer "Copyright © All rights reserved 2025 @ Rectangle Health | Privacy Policy | Term…" at bounding box center [922, 719] width 1225 height 51
click at [1433, 694] on button "Submit" at bounding box center [1469, 672] width 155 height 44
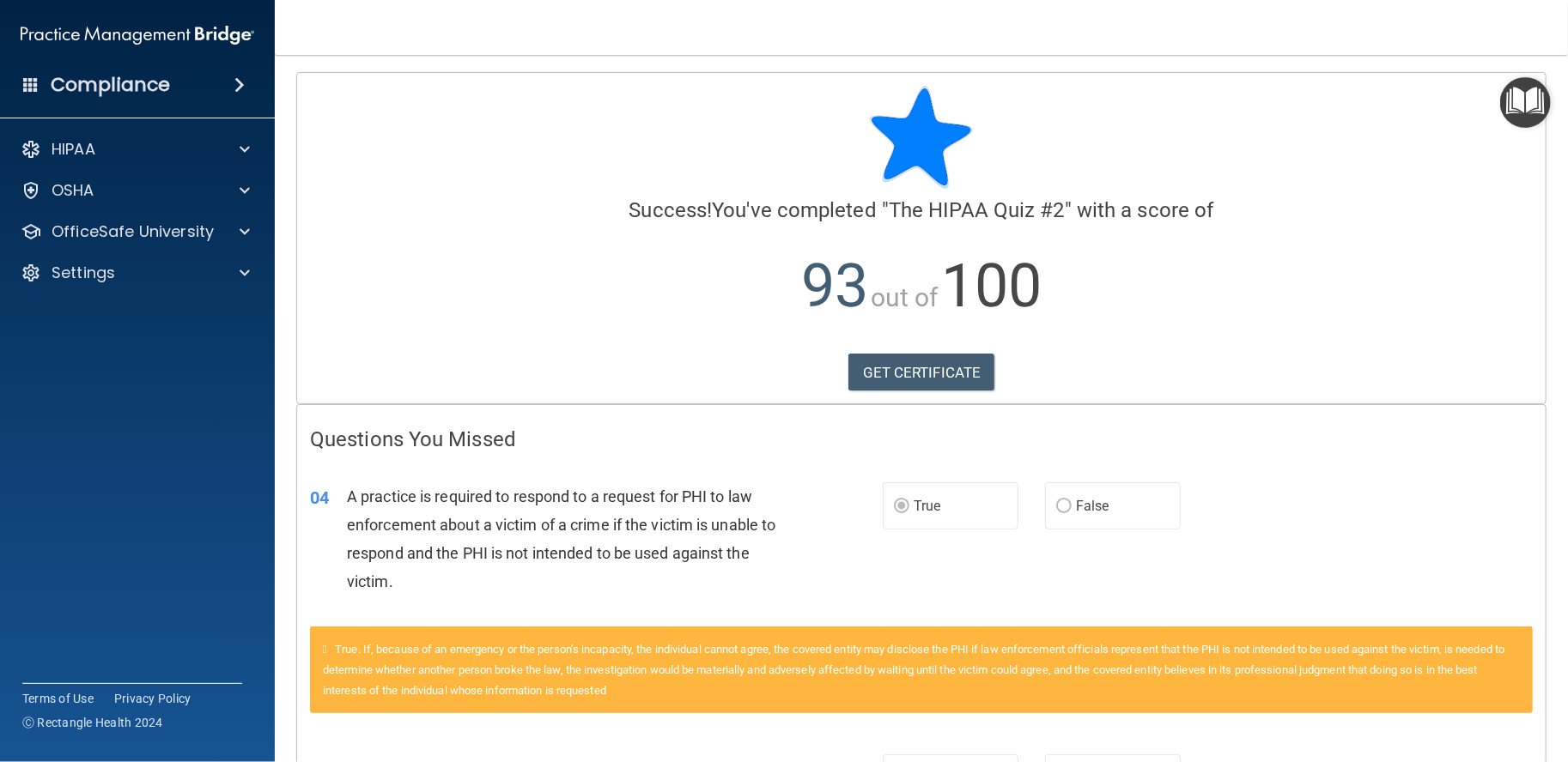
scroll to position [276, 0]
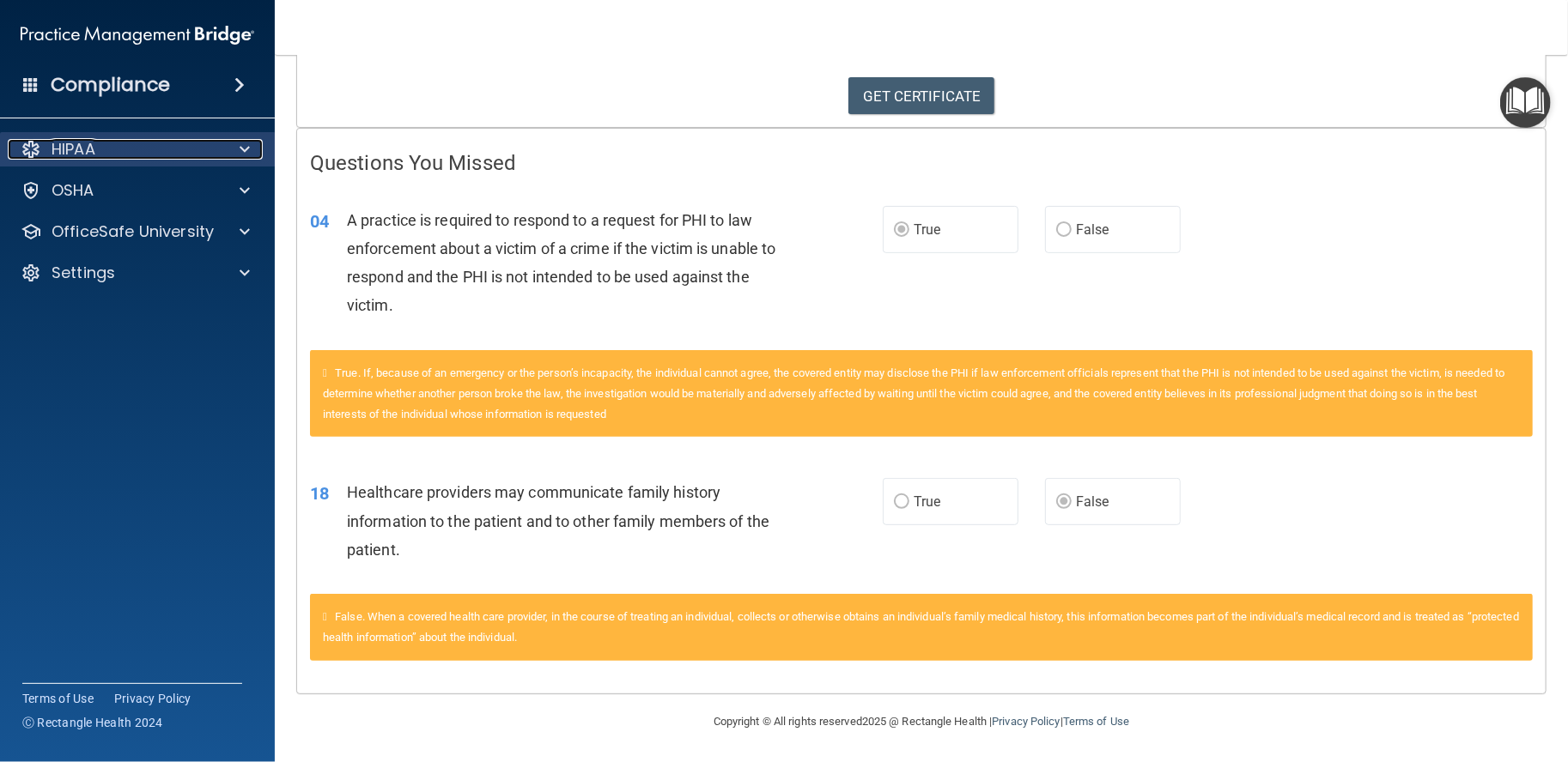
click at [221, 156] on div at bounding box center [242, 149] width 43 height 21
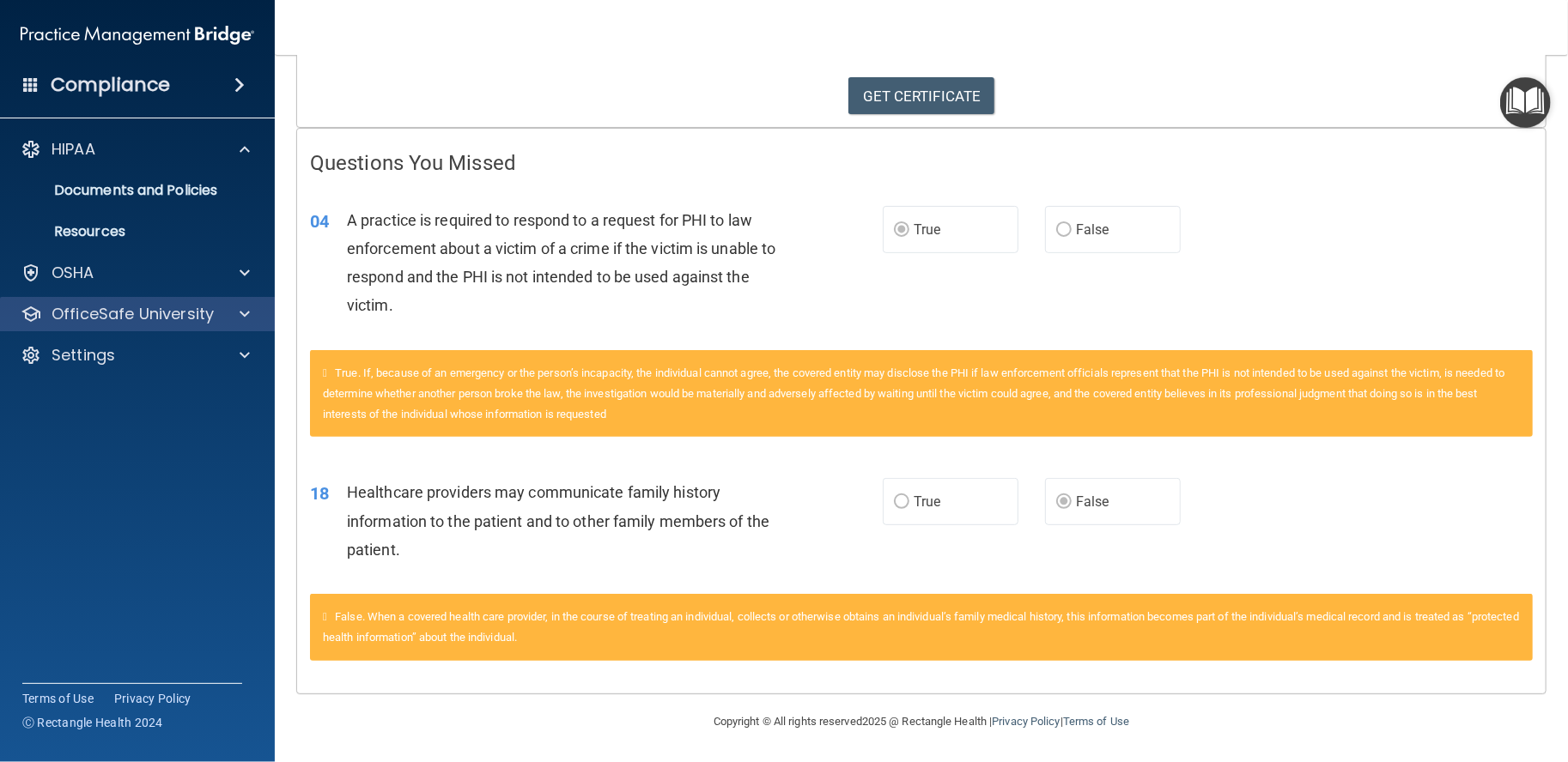
click at [154, 327] on div "OfficeSafe University" at bounding box center [137, 315] width 276 height 35
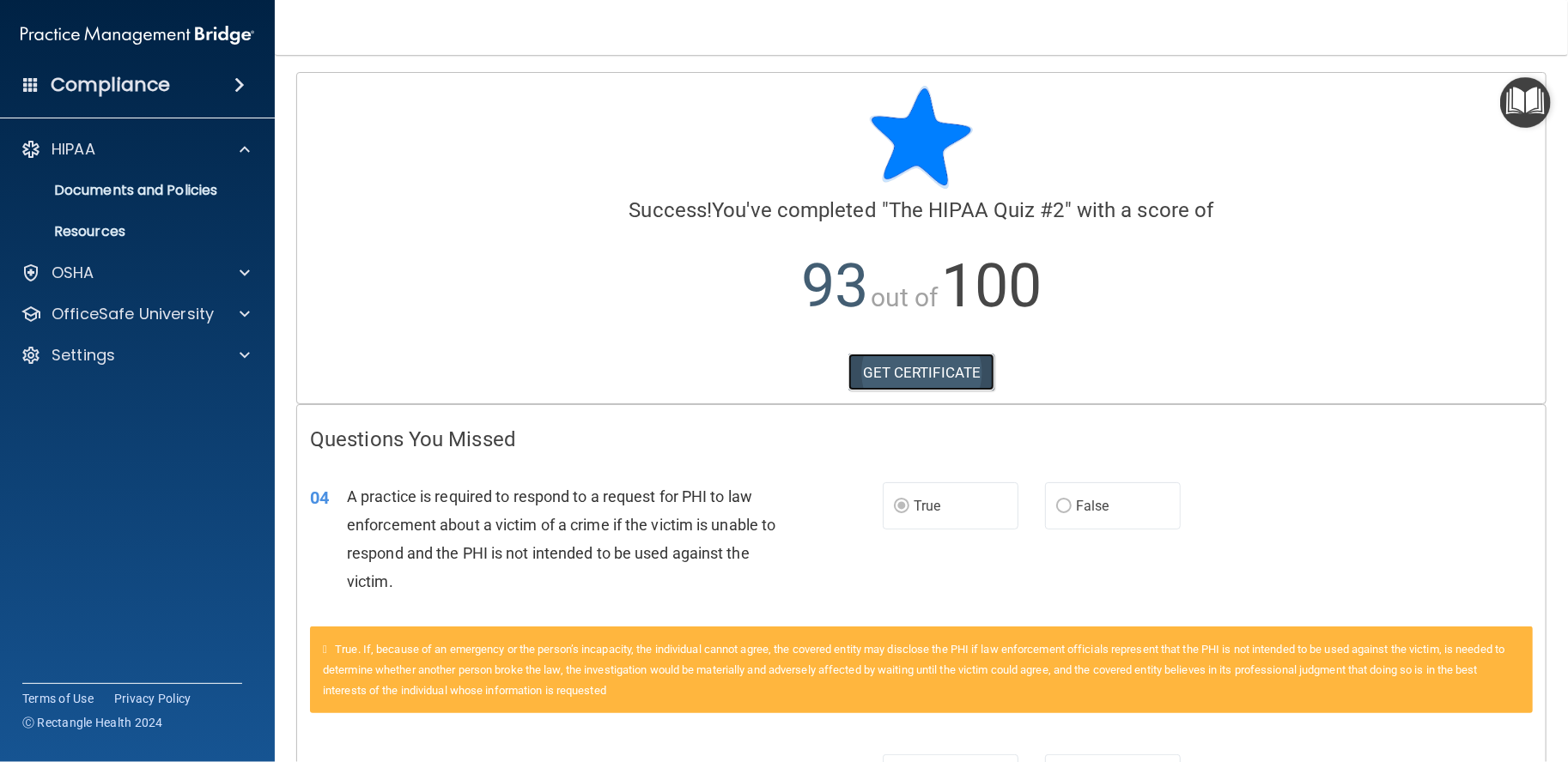
click at [898, 363] on link "GET CERTIFICATE" at bounding box center [922, 372] width 146 height 38
click at [167, 357] on div "Settings" at bounding box center [114, 355] width 213 height 21
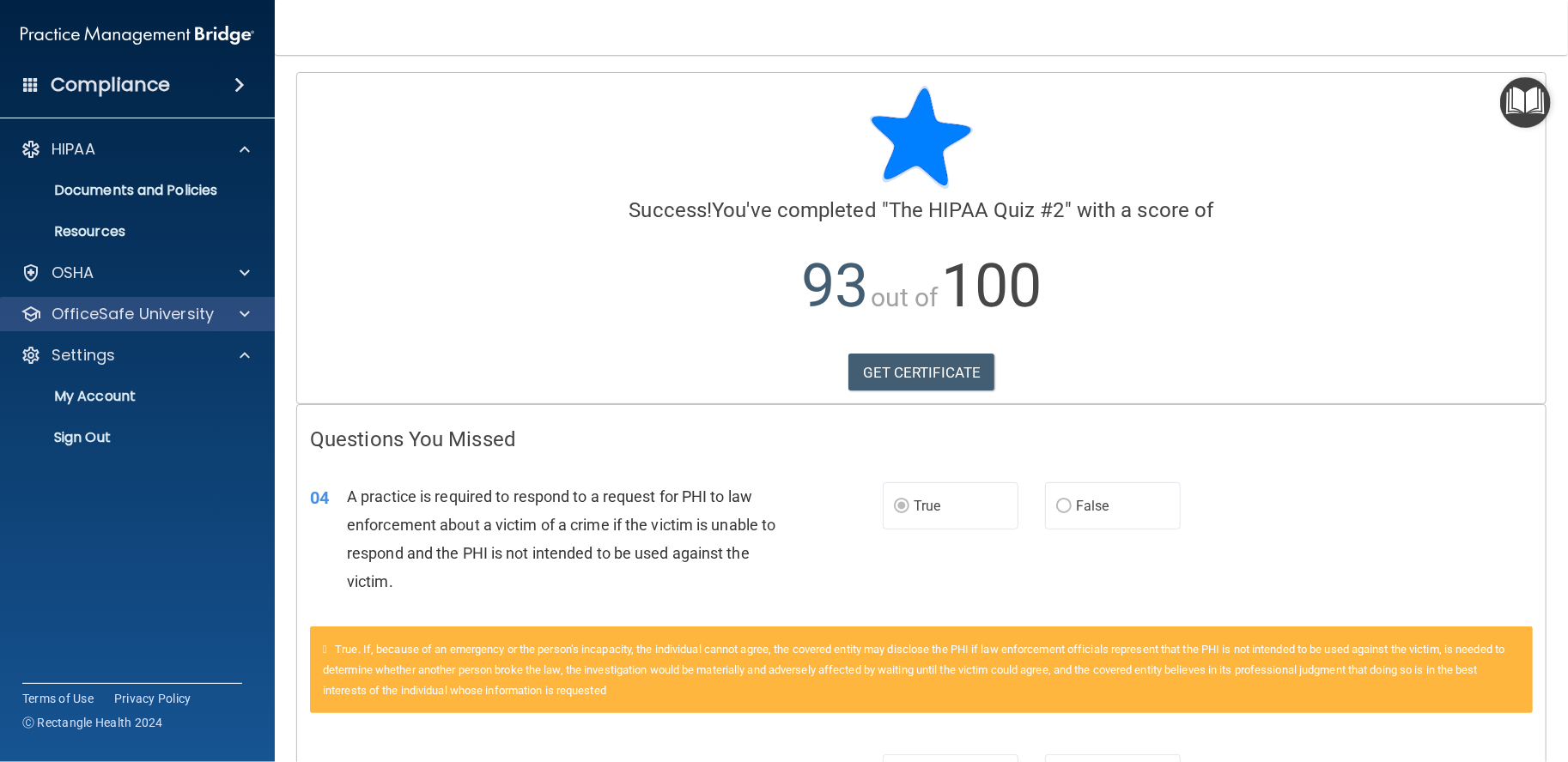
click at [164, 329] on div "OfficeSafe University" at bounding box center [137, 315] width 276 height 35
click at [104, 305] on p "OfficeSafe University" at bounding box center [132, 314] width 162 height 21
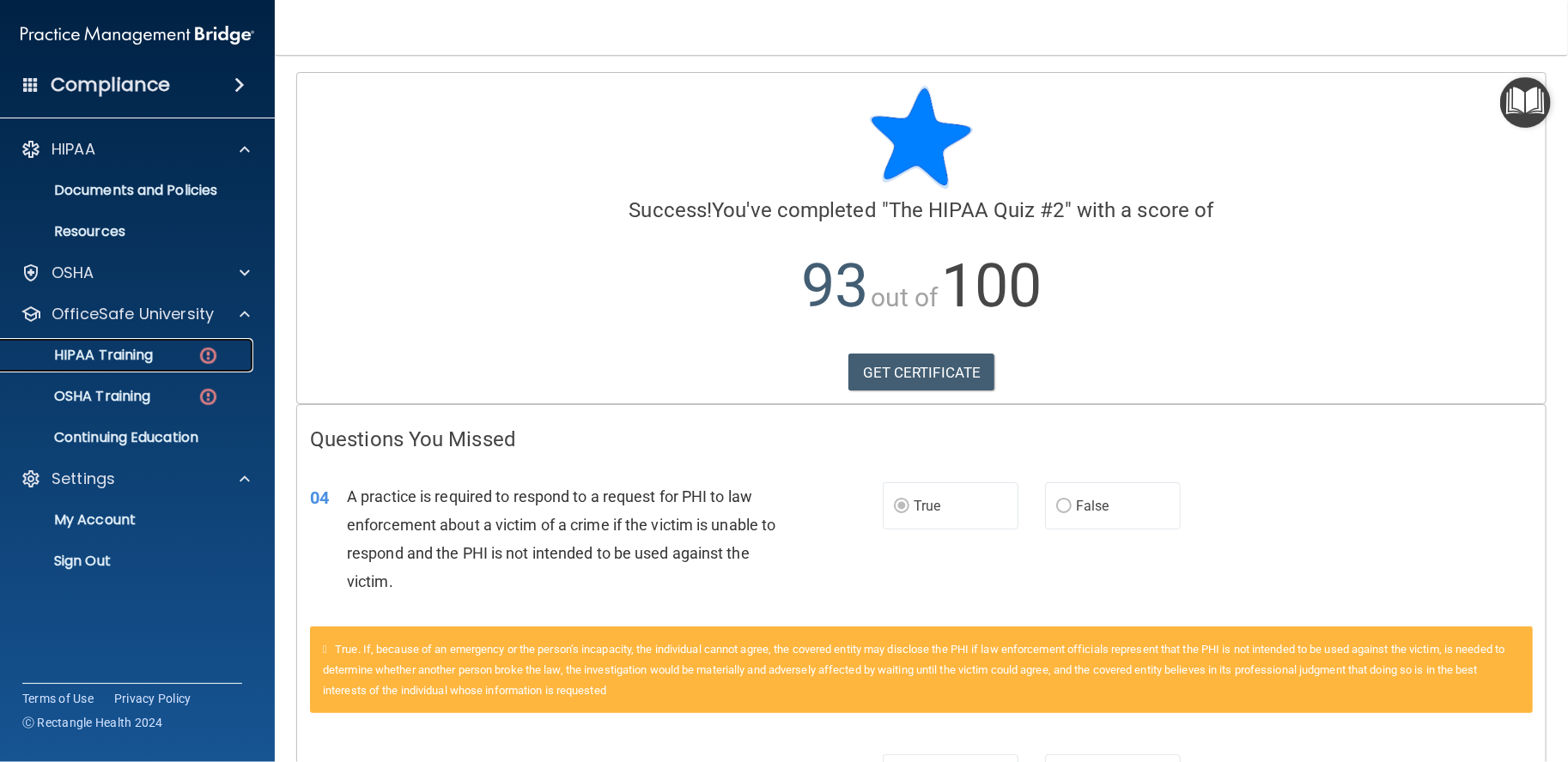
click at [102, 347] on p "HIPAA Training" at bounding box center [81, 355] width 142 height 17
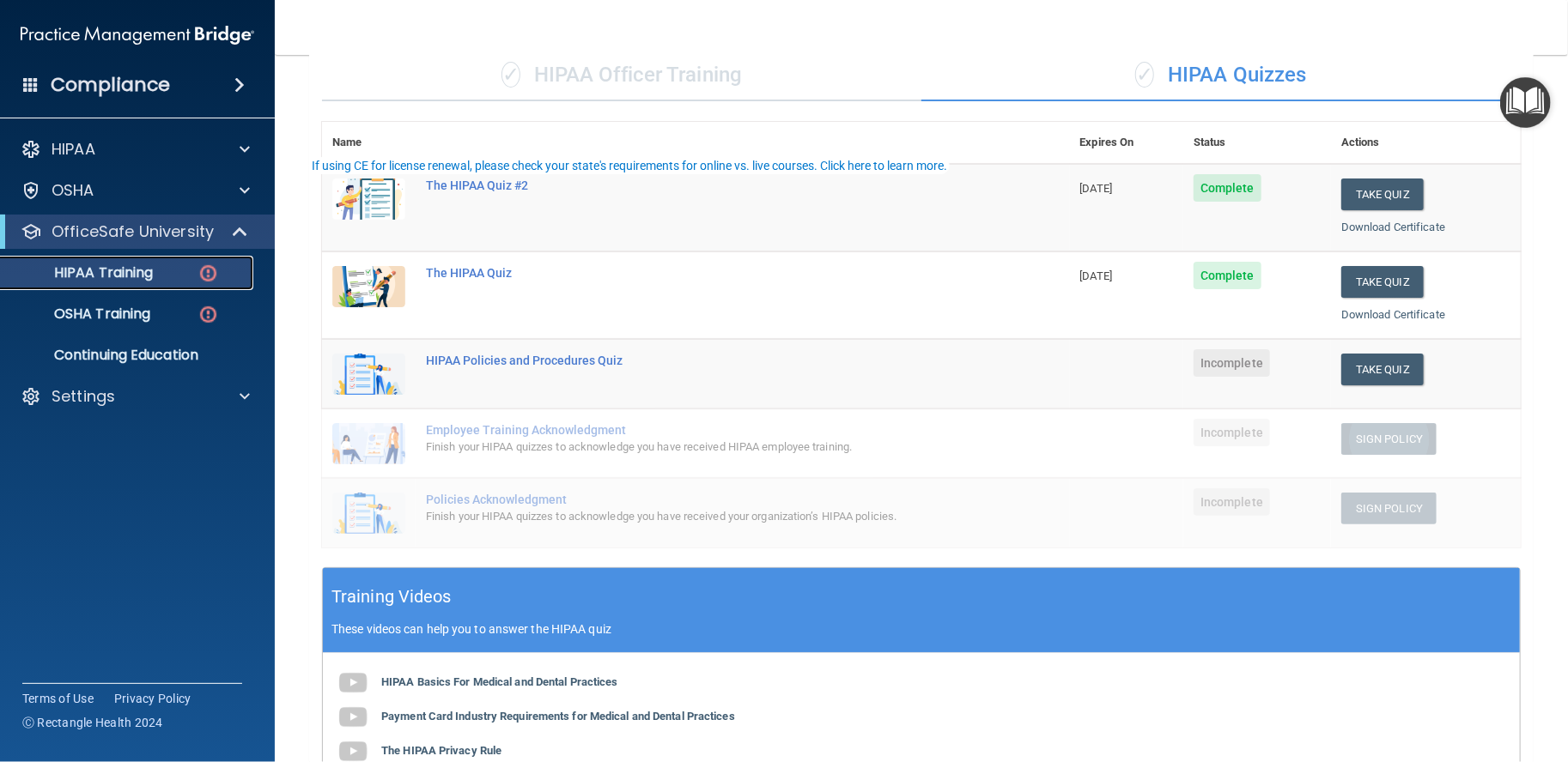
scroll to position [143, 0]
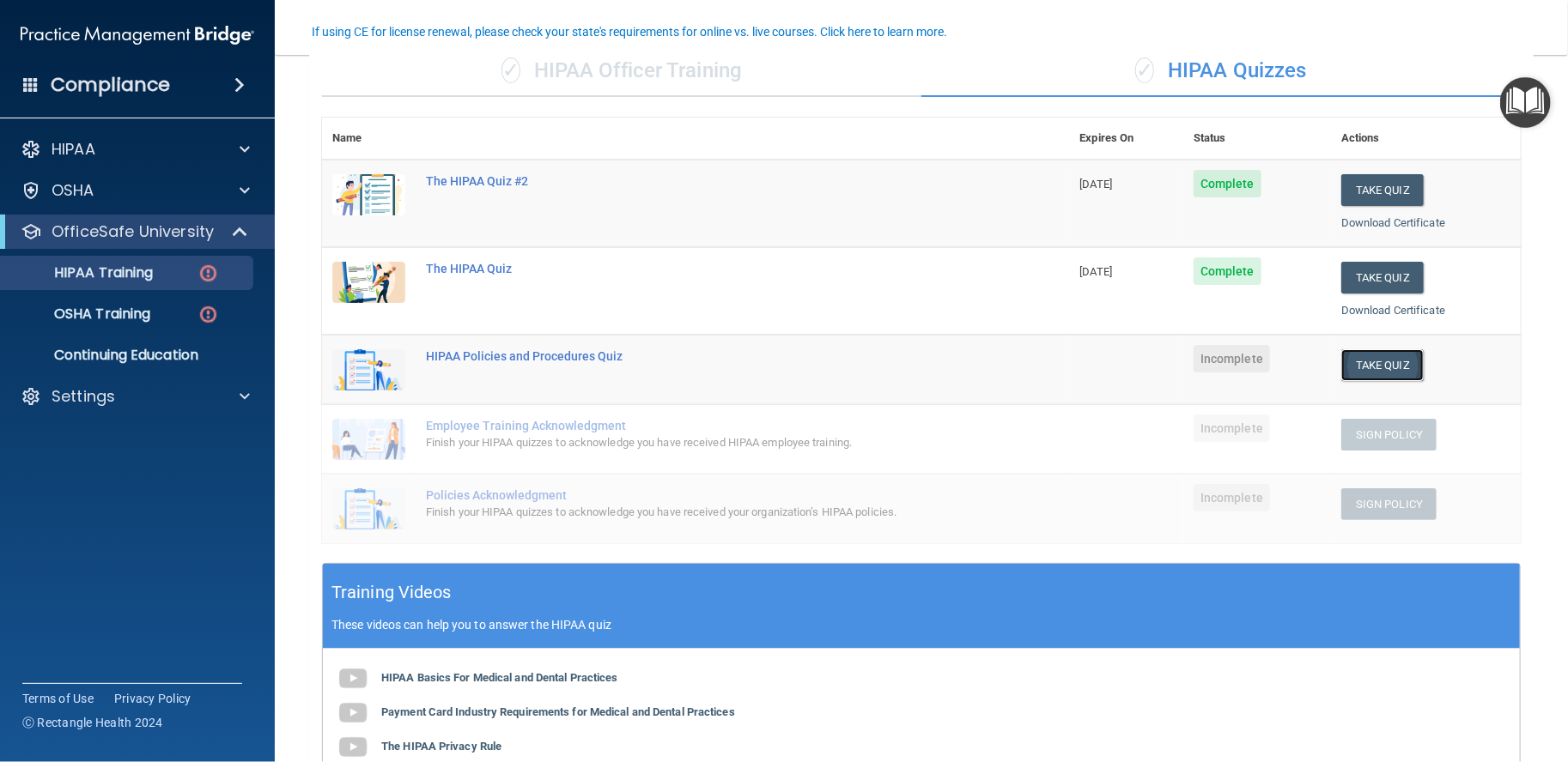
click at [1358, 364] on button "Take Quiz" at bounding box center [1383, 365] width 82 height 32
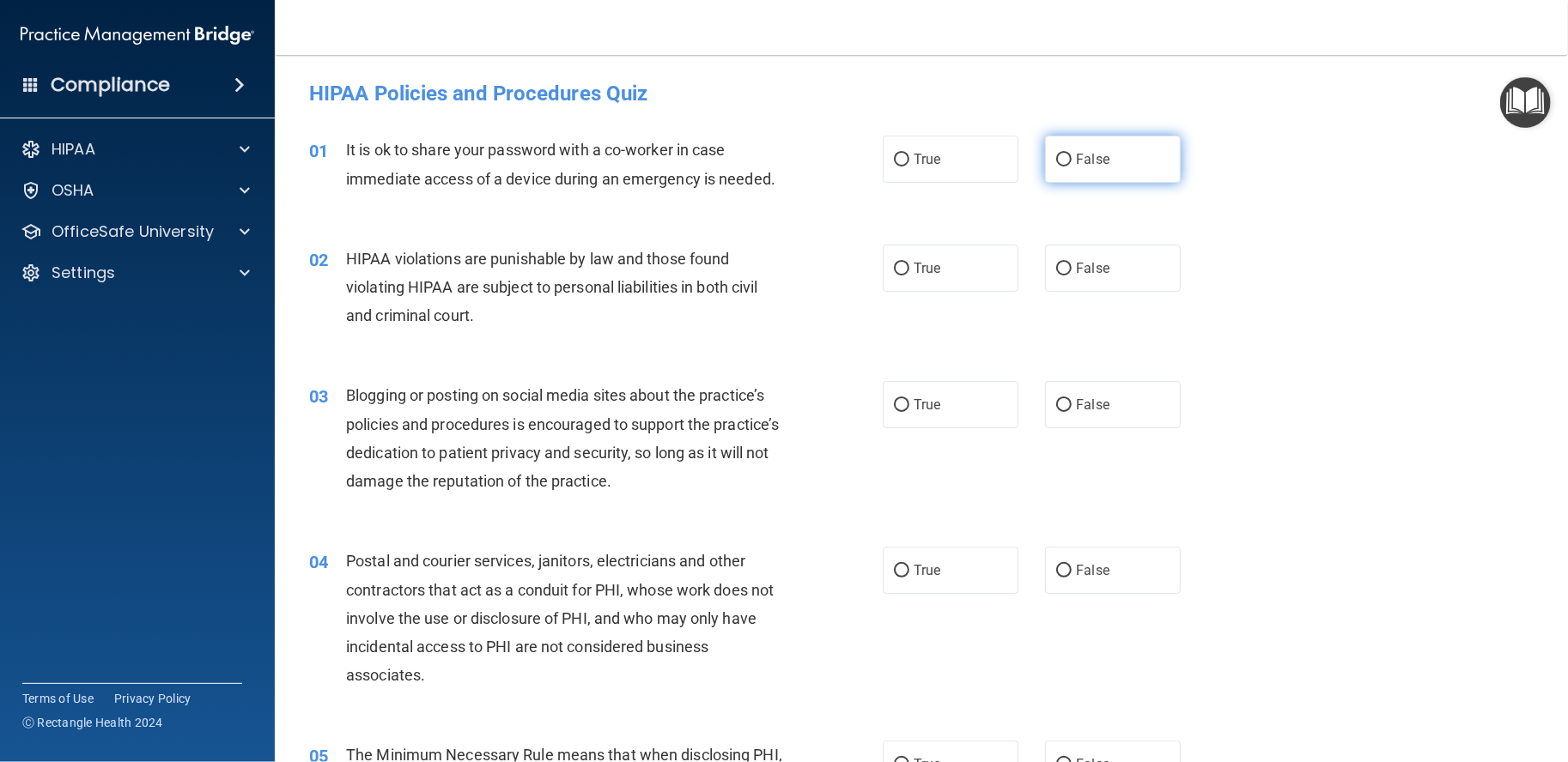
click at [1106, 174] on label "False" at bounding box center [1113, 159] width 135 height 48
click at [1072, 166] on input "False" at bounding box center [1064, 160] width 16 height 13
radio input "true"
click at [938, 172] on label "True" at bounding box center [951, 159] width 135 height 48
click at [910, 166] on input "True" at bounding box center [902, 160] width 16 height 13
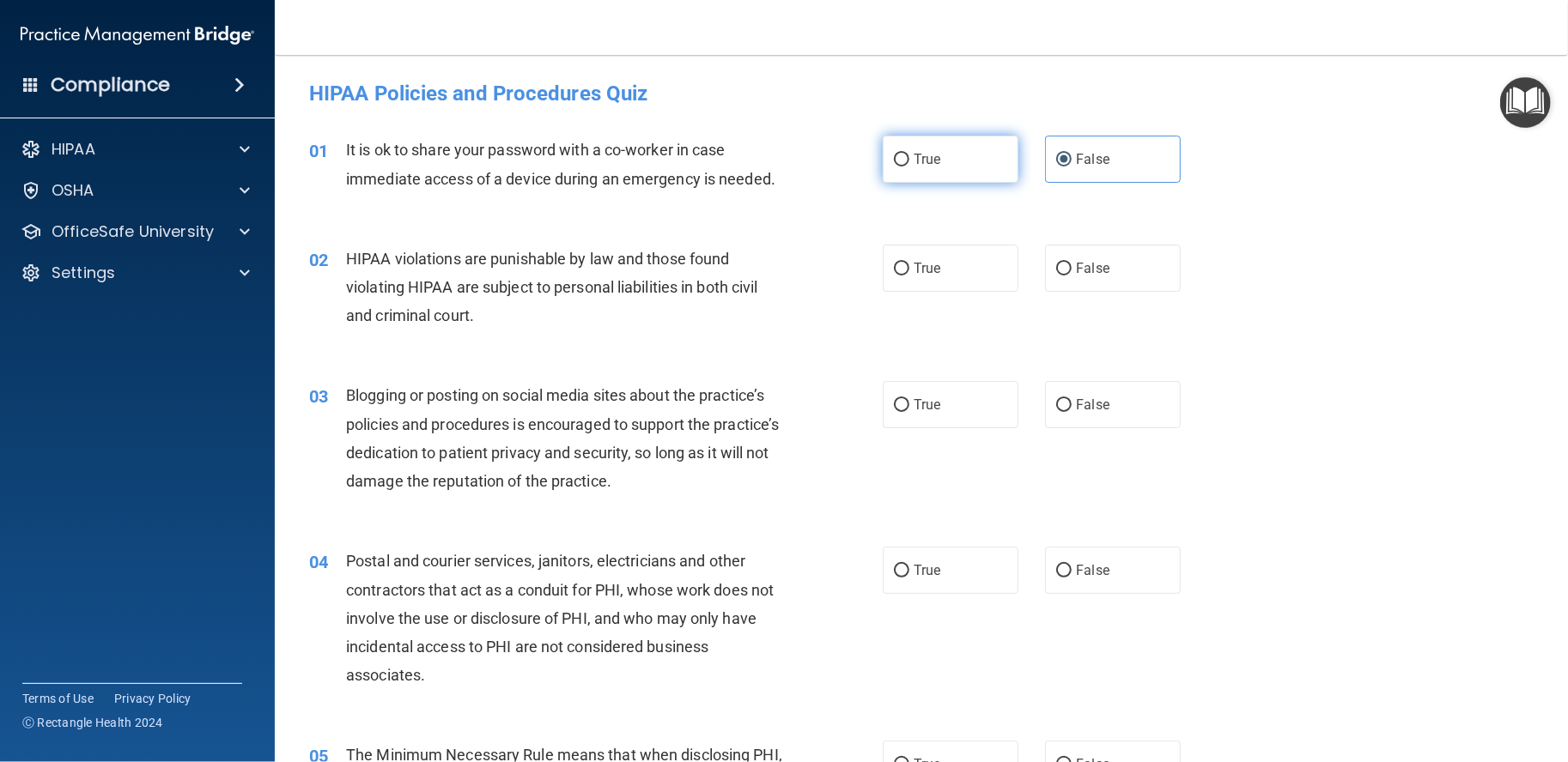
radio input "true"
radio input "false"
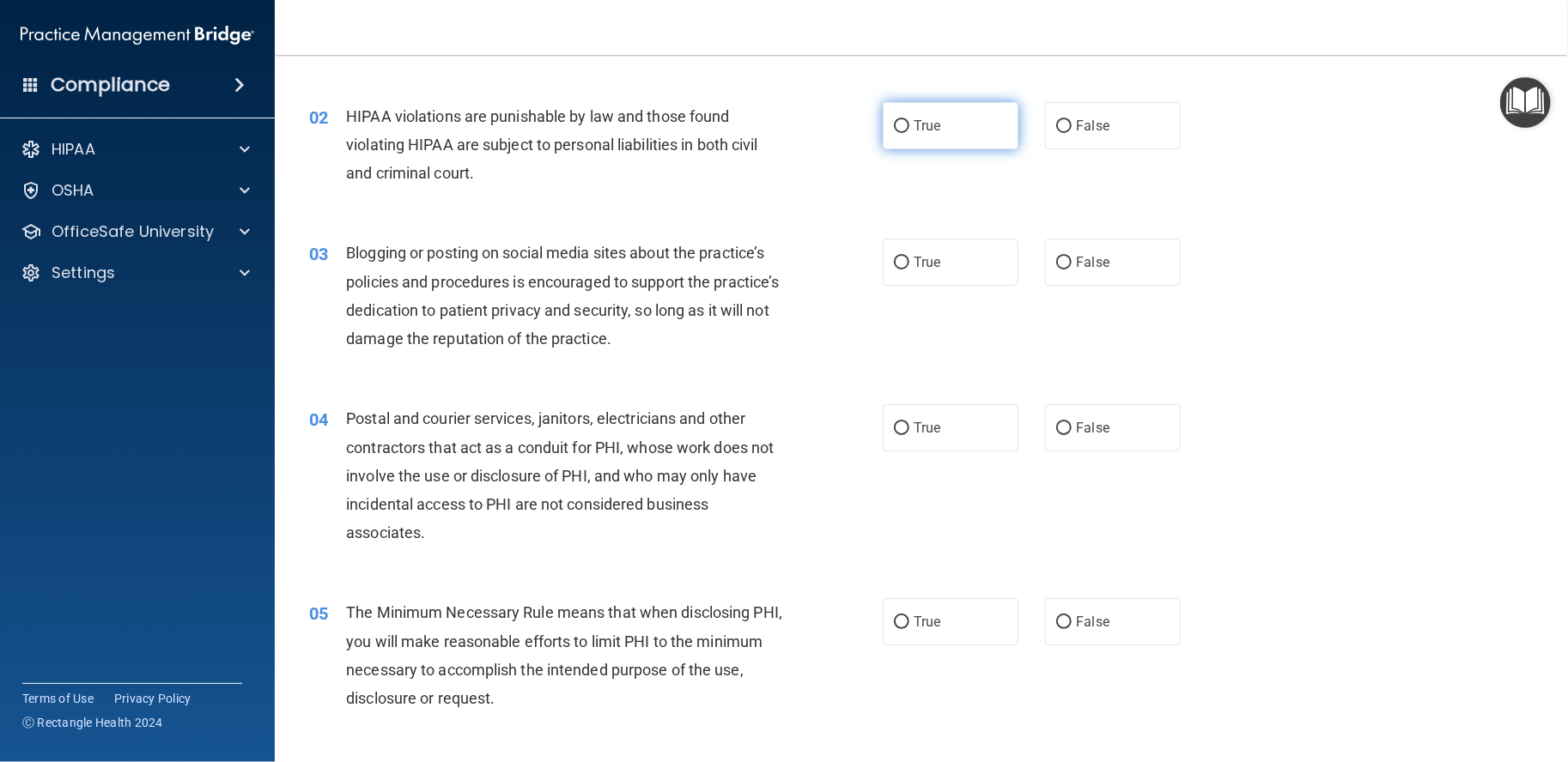
click at [943, 118] on label "True" at bounding box center [951, 126] width 135 height 48
click at [910, 120] on input "True" at bounding box center [902, 126] width 16 height 13
radio input "true"
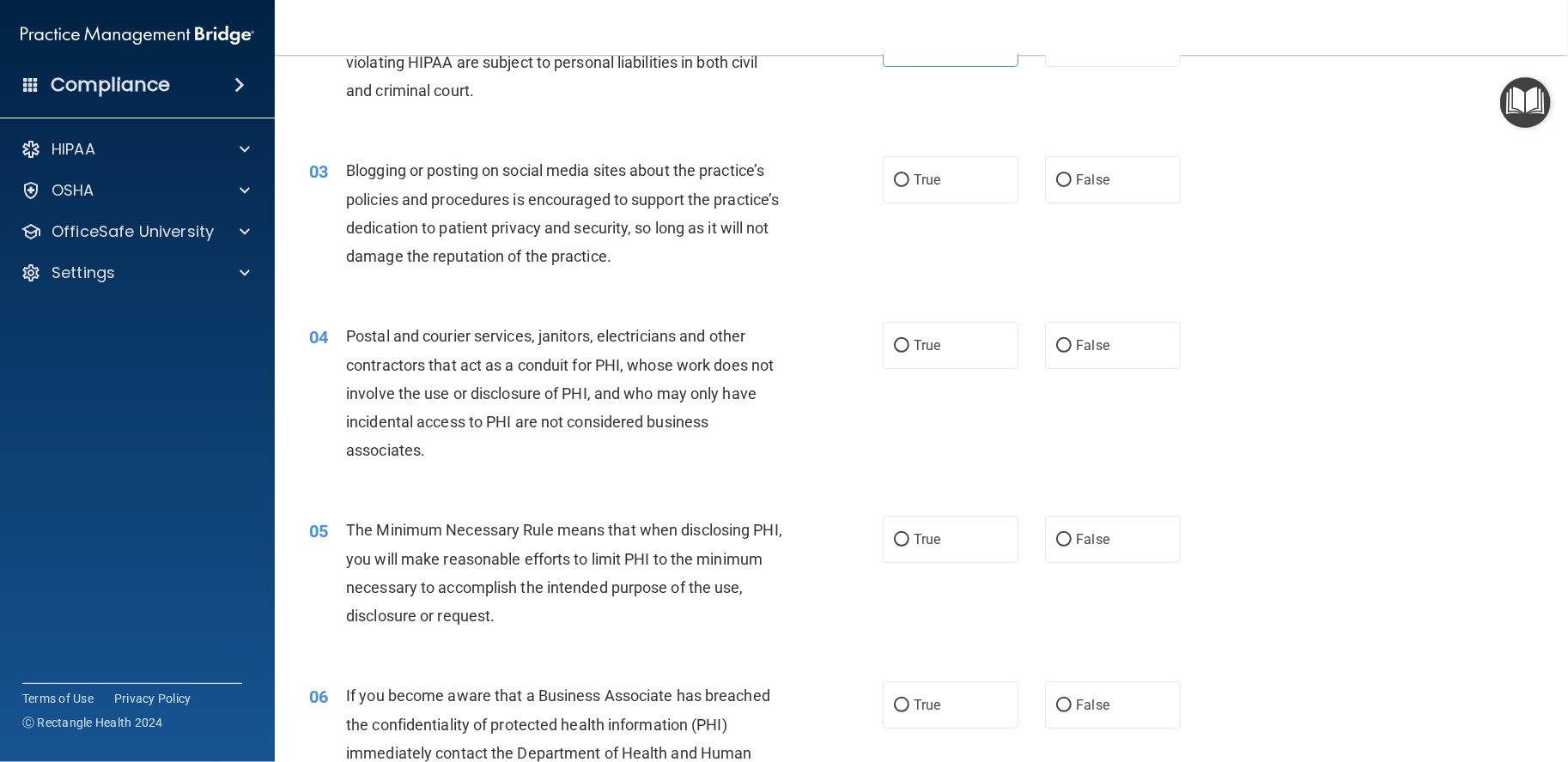
scroll to position [285, 0]
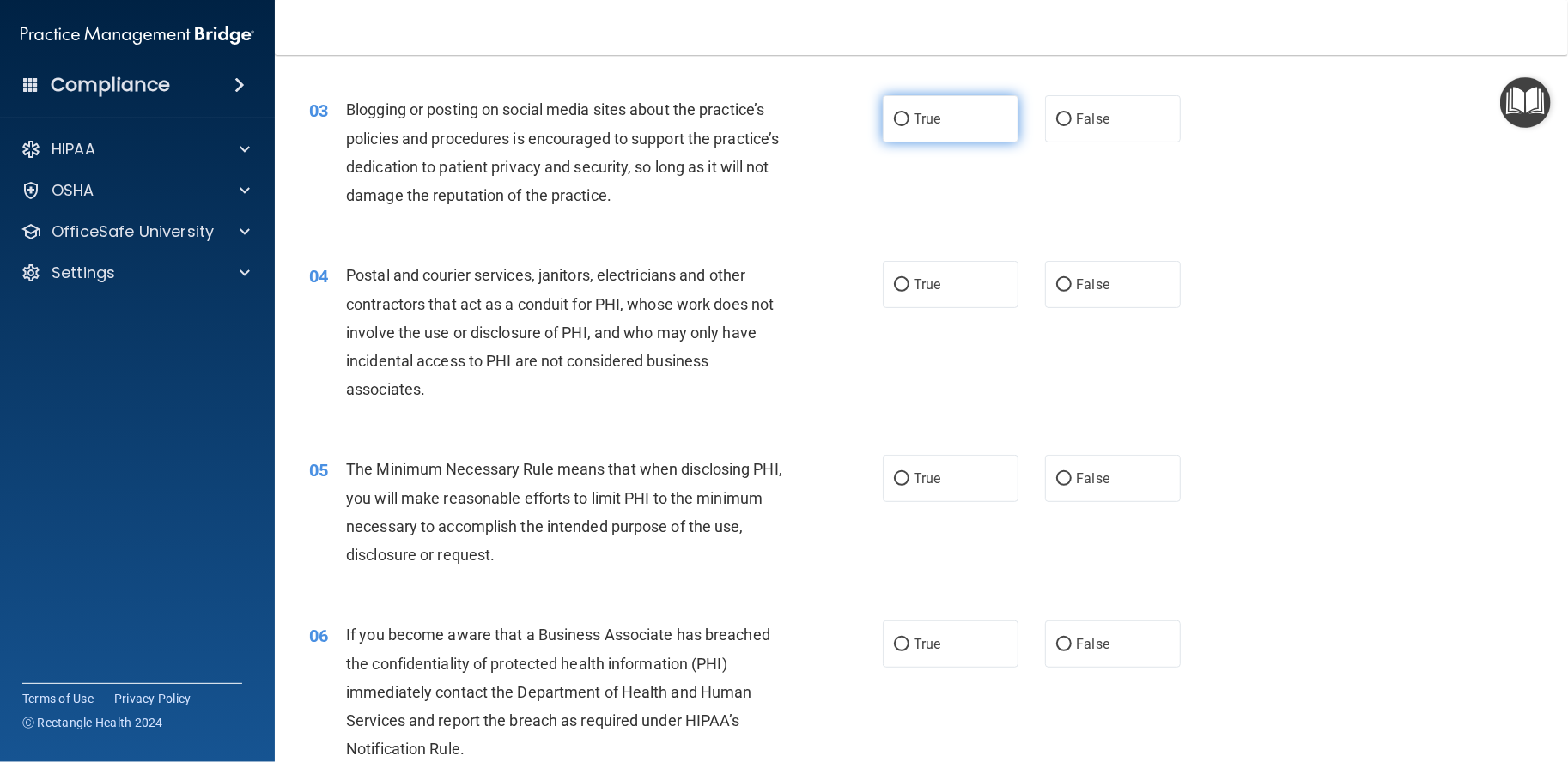
click at [907, 109] on label "True" at bounding box center [951, 119] width 135 height 48
click at [907, 113] on input "True" at bounding box center [902, 120] width 16 height 13
radio input "true"
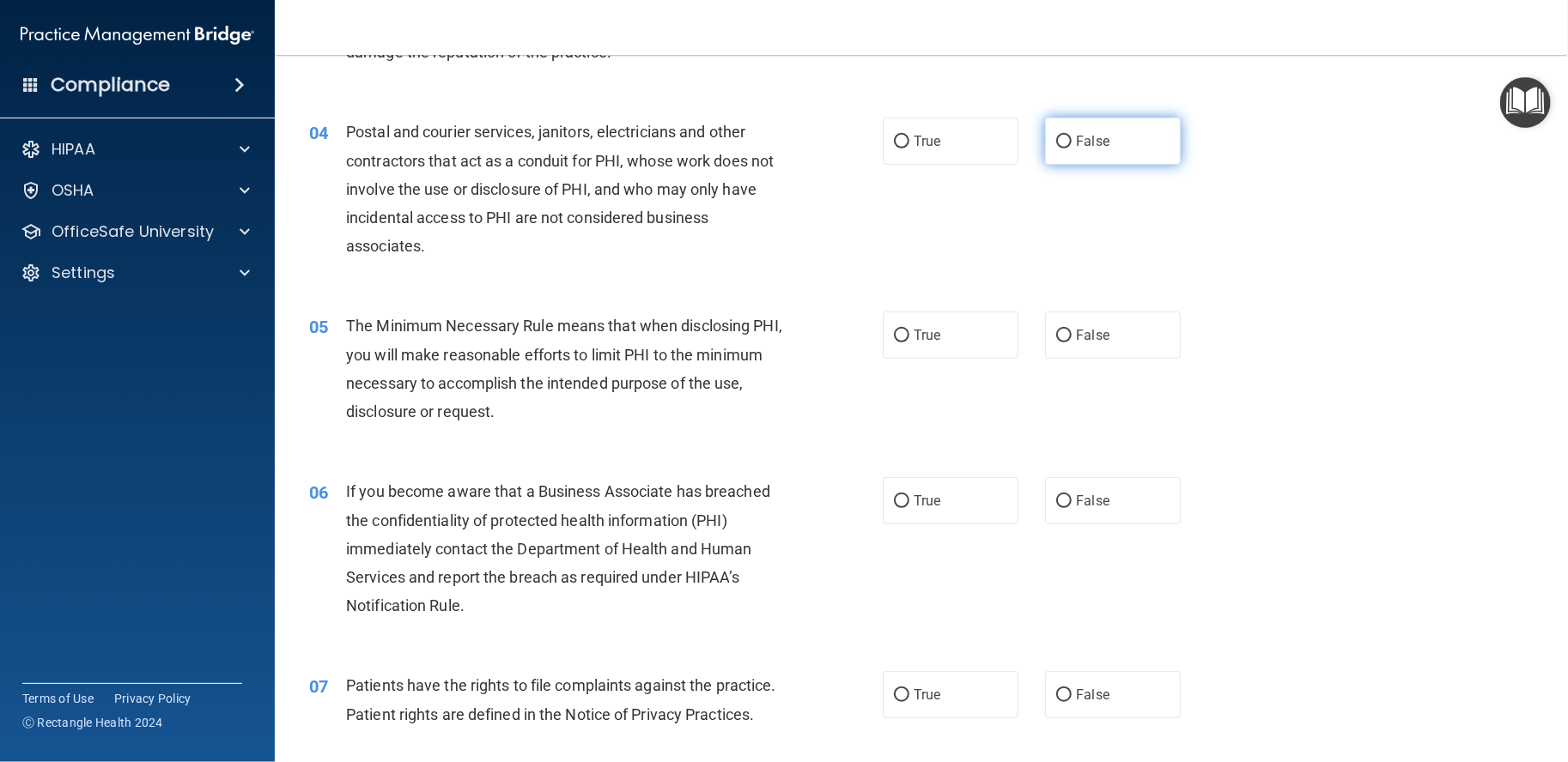
click at [1092, 140] on span "False" at bounding box center [1093, 141] width 34 height 16
click at [1072, 140] on input "False" at bounding box center [1064, 142] width 16 height 13
radio input "true"
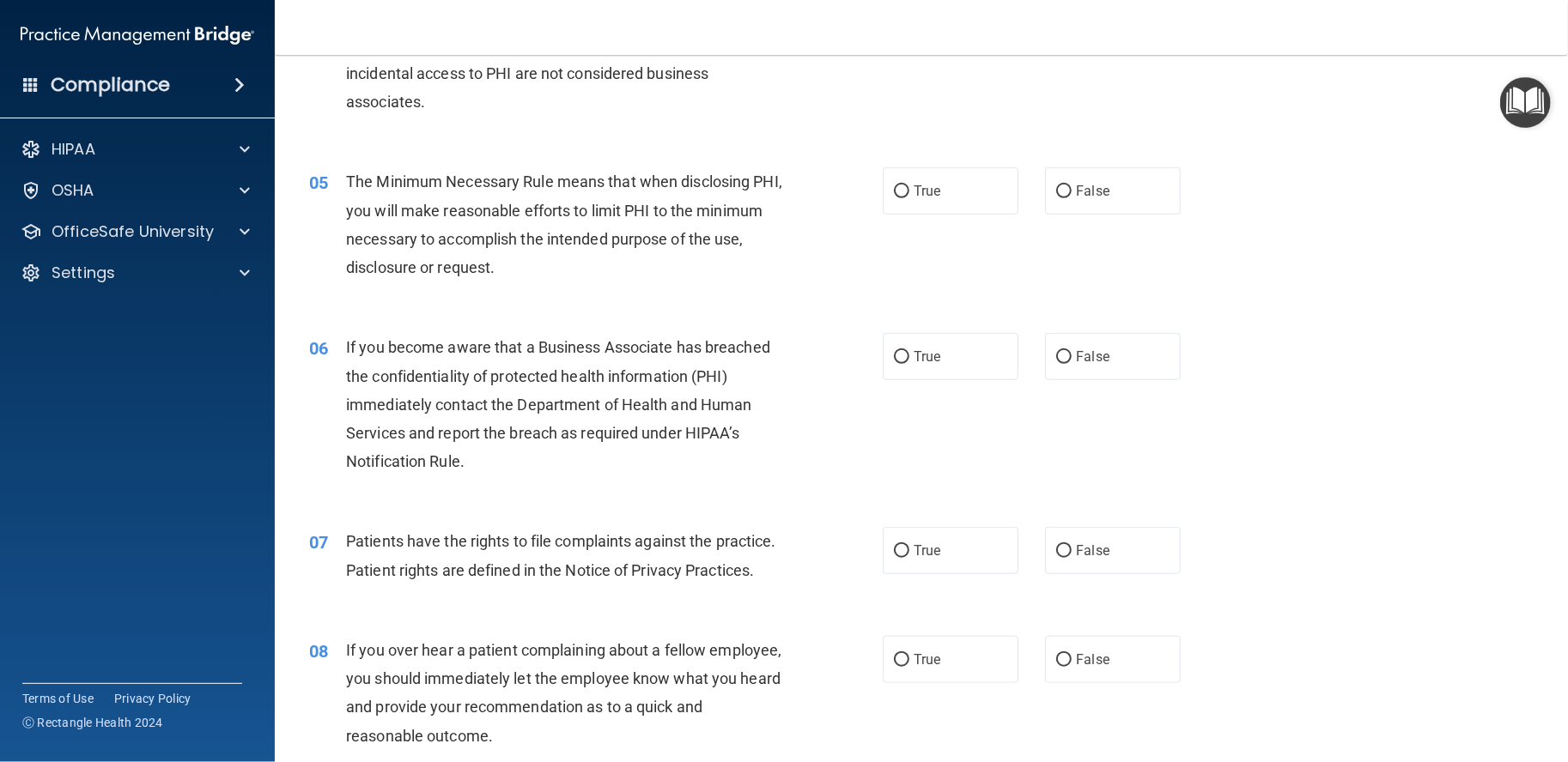
scroll to position [572, 0]
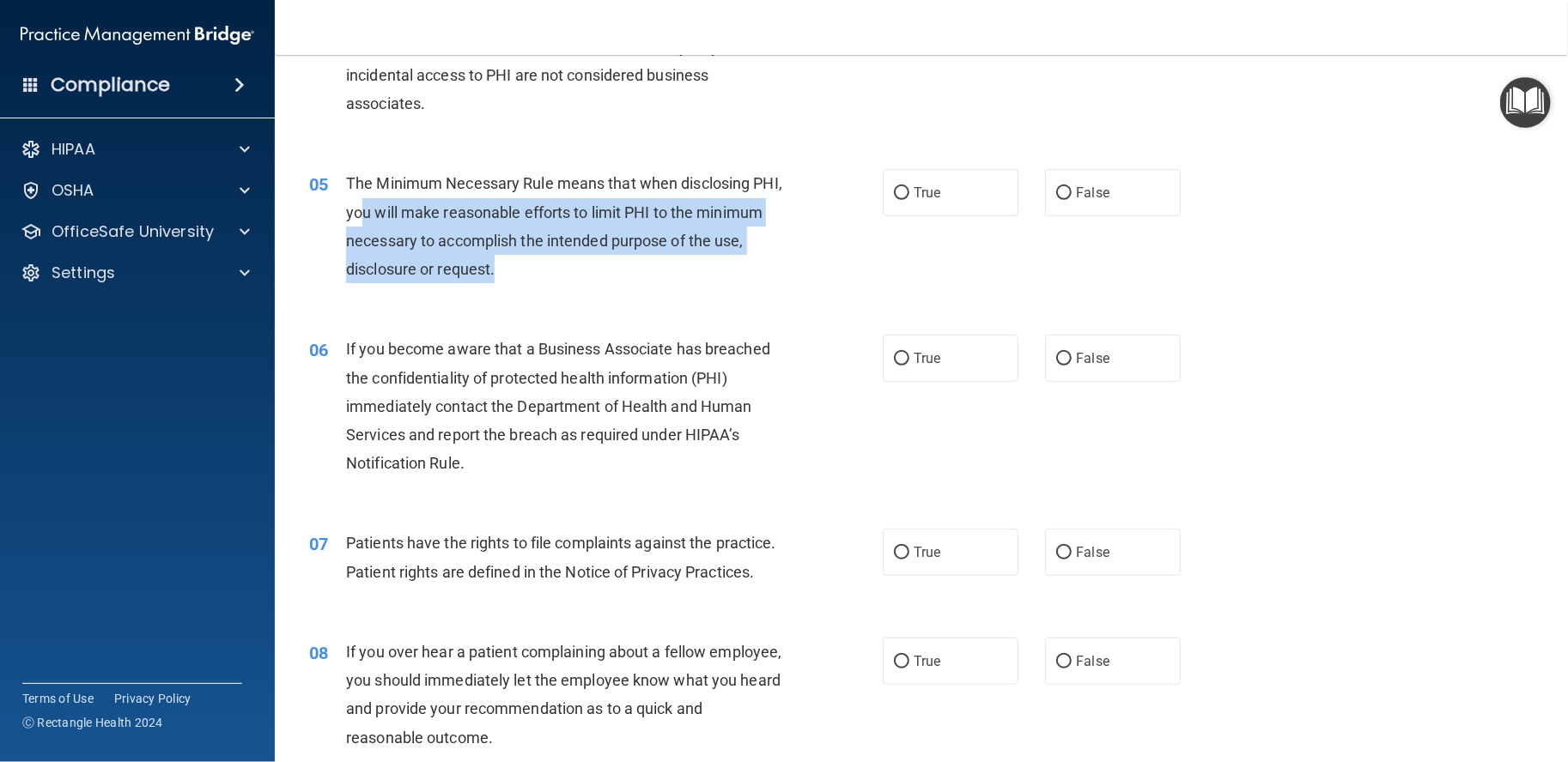
drag, startPoint x: 560, startPoint y: 267, endPoint x: 390, endPoint y: 199, distance: 183.1
click at [390, 199] on div "The Minimum Necessary Rule means that when disclosing PHI, you will make reason…" at bounding box center [571, 226] width 450 height 114
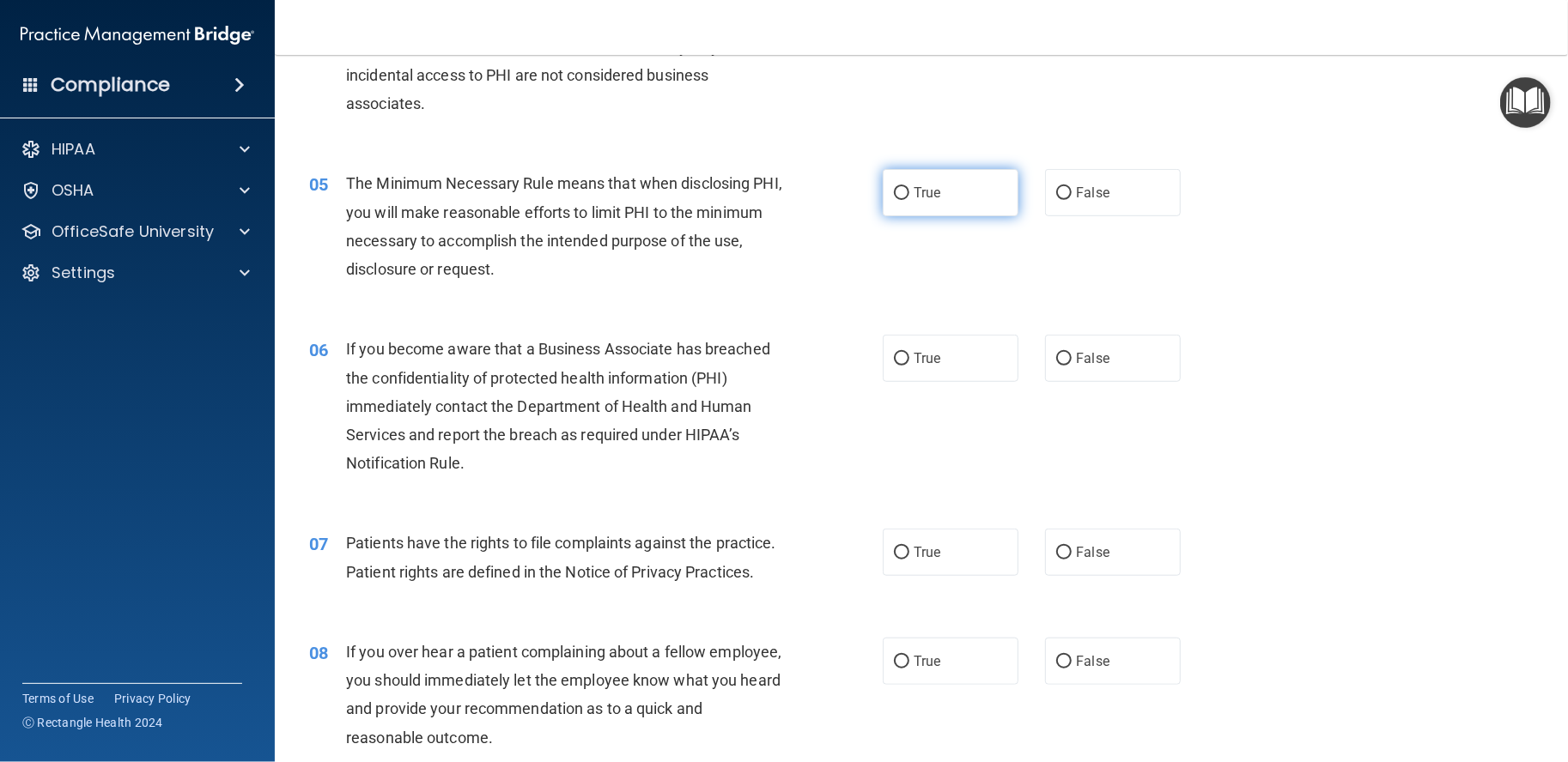
click at [948, 207] on label "True" at bounding box center [951, 193] width 135 height 48
click at [910, 200] on input "True" at bounding box center [902, 194] width 16 height 13
radio input "true"
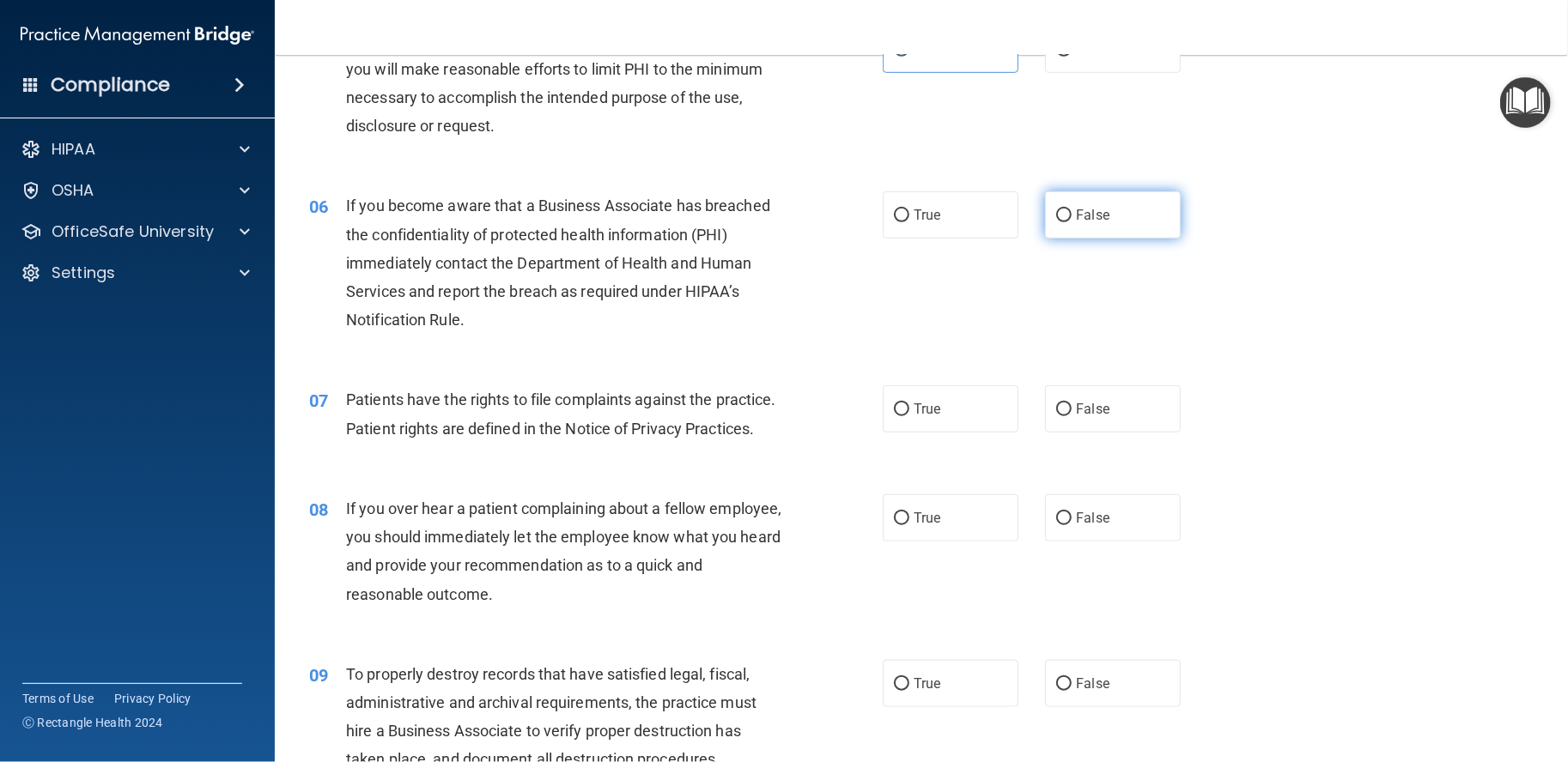
click at [1143, 220] on label "False" at bounding box center [1113, 215] width 135 height 48
click at [1072, 220] on input "False" at bounding box center [1064, 216] width 16 height 13
radio input "true"
click at [967, 204] on label "True" at bounding box center [951, 215] width 135 height 48
click at [910, 209] on input "True" at bounding box center [902, 216] width 16 height 13
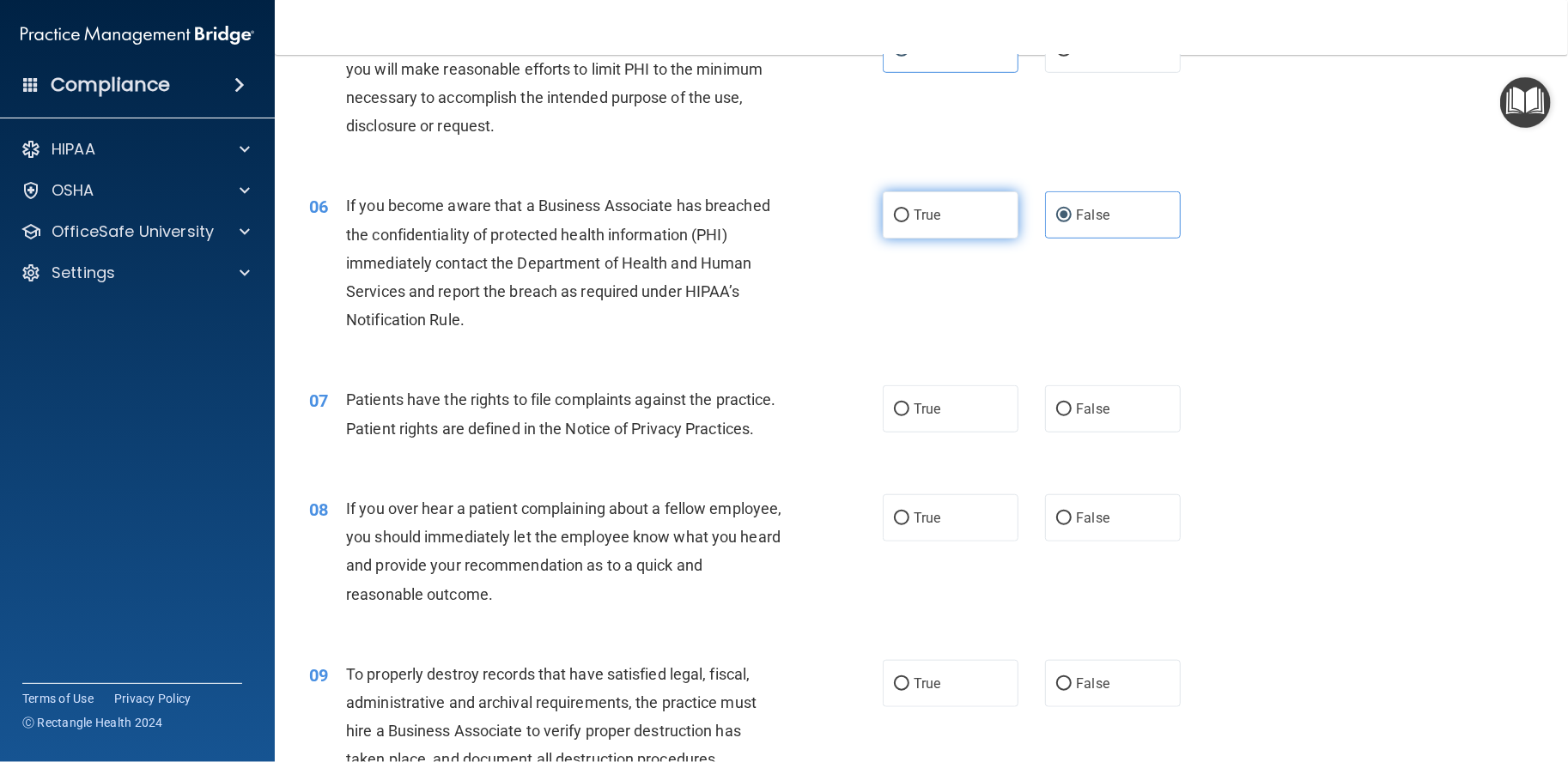
radio input "true"
radio input "false"
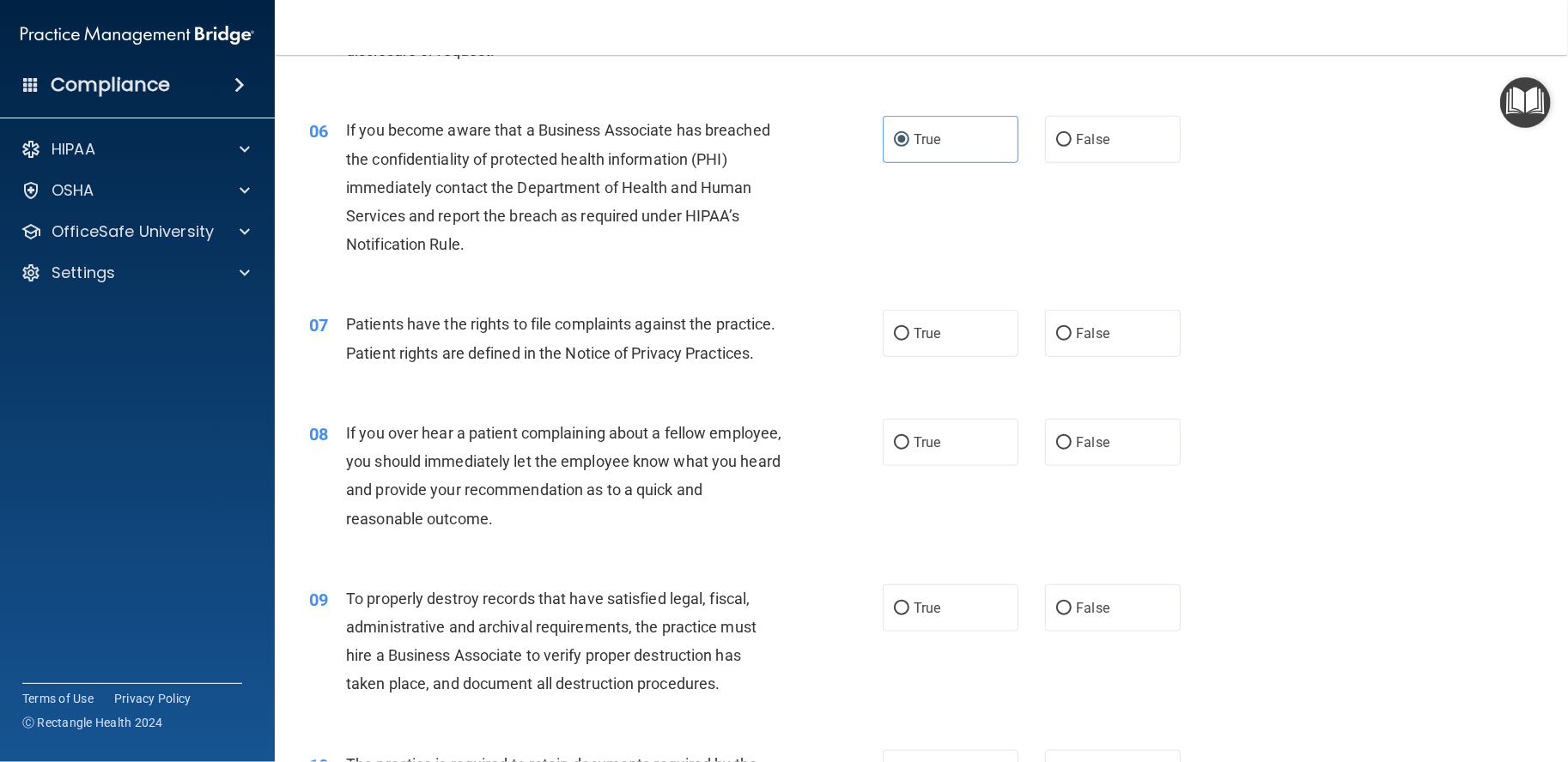
scroll to position [858, 0]
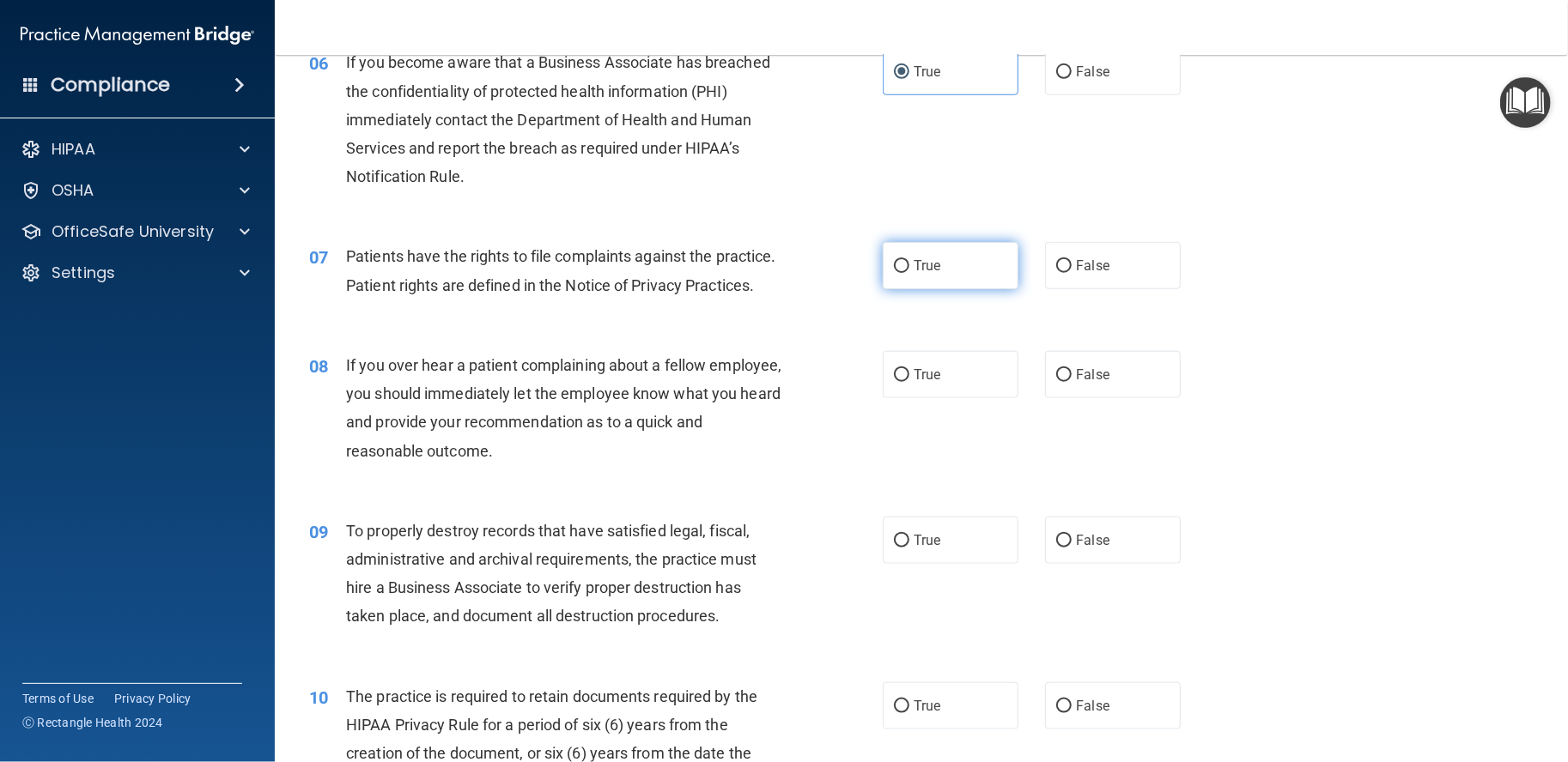
click at [930, 272] on span "True" at bounding box center [926, 265] width 27 height 16
click at [910, 272] on input "True" at bounding box center [902, 266] width 16 height 13
radio input "true"
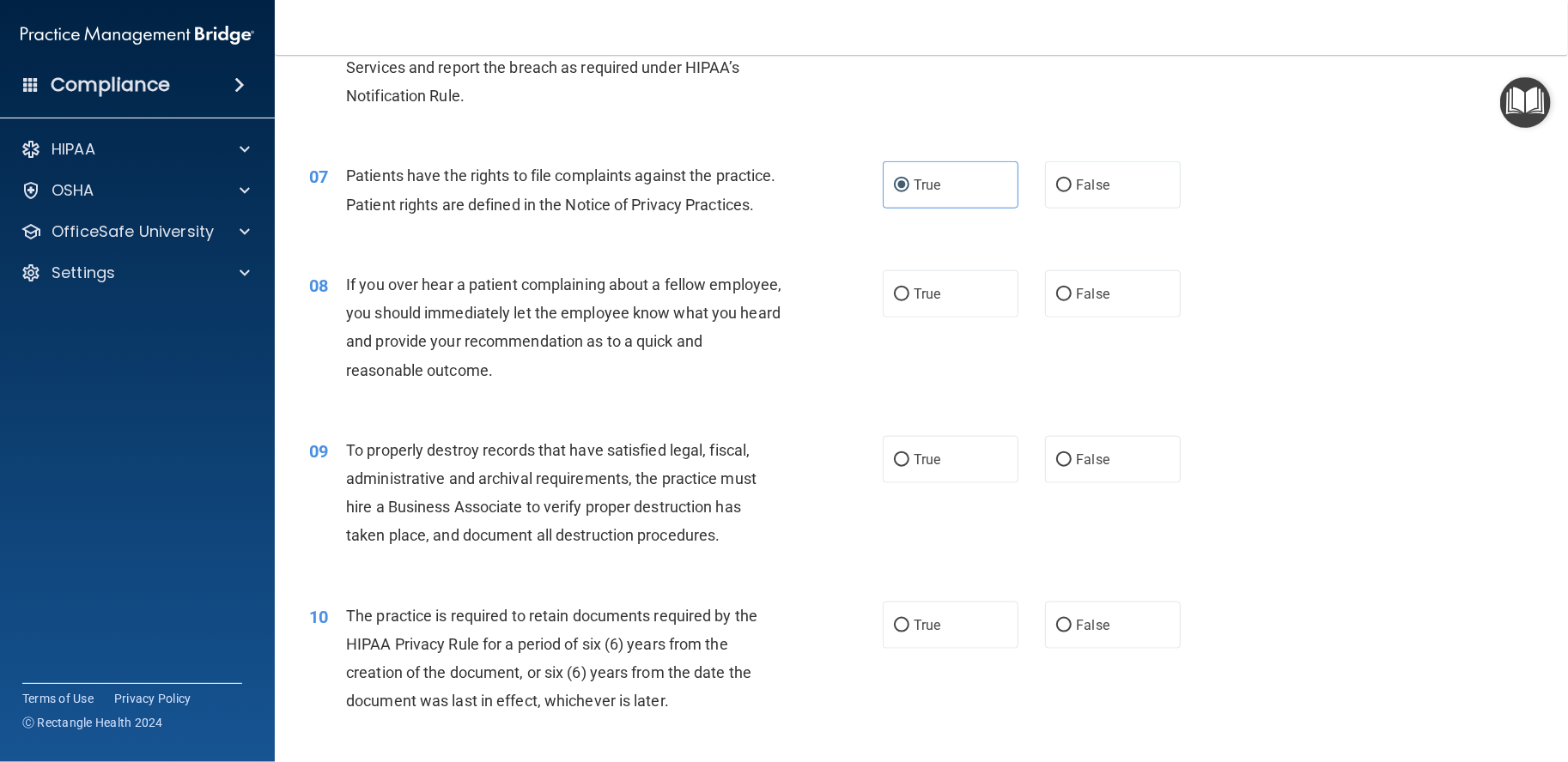
scroll to position [1001, 0]
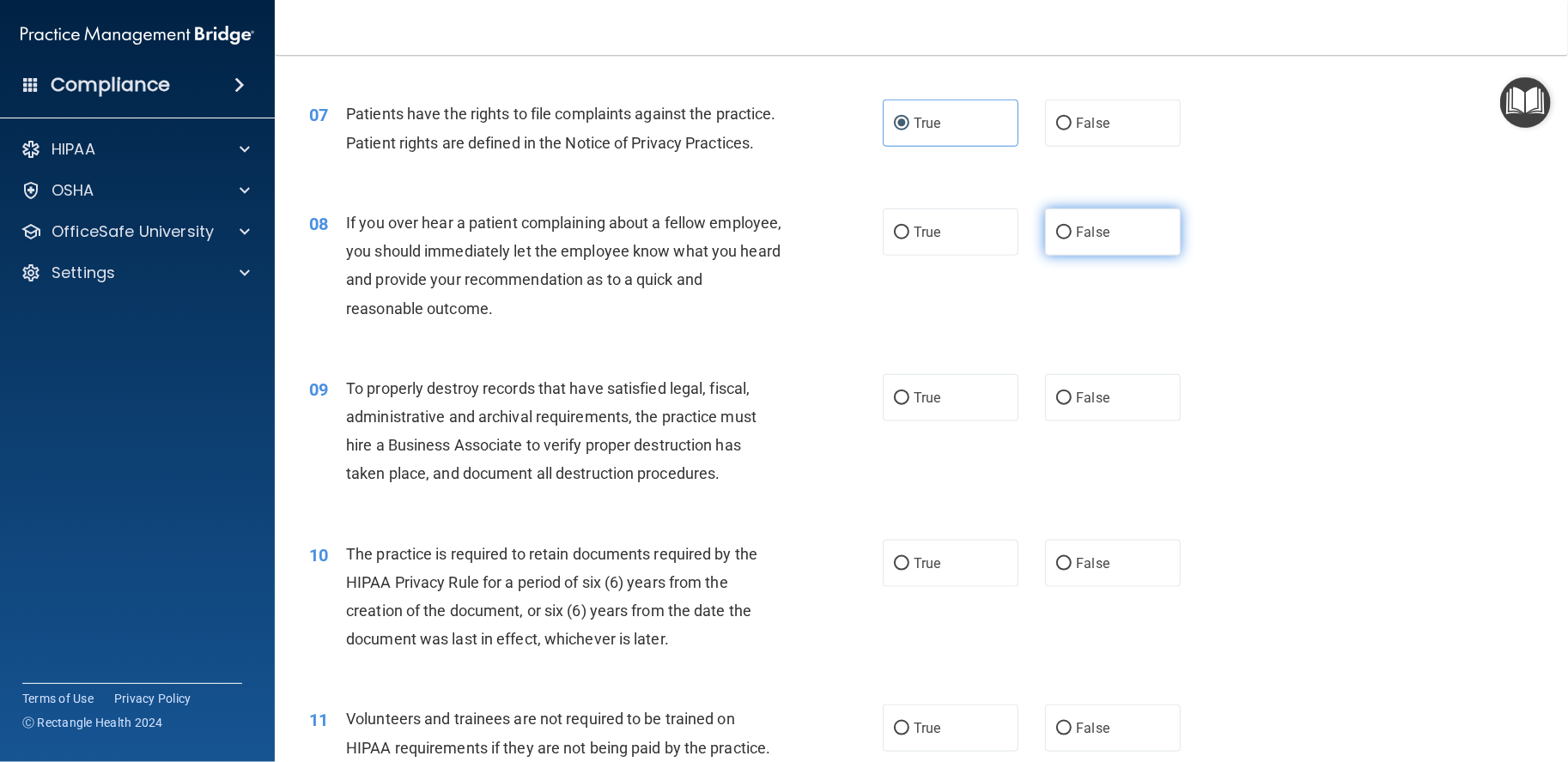
click at [1064, 256] on label "False" at bounding box center [1113, 232] width 135 height 48
click at [1064, 240] on input "False" at bounding box center [1064, 233] width 16 height 13
radio input "true"
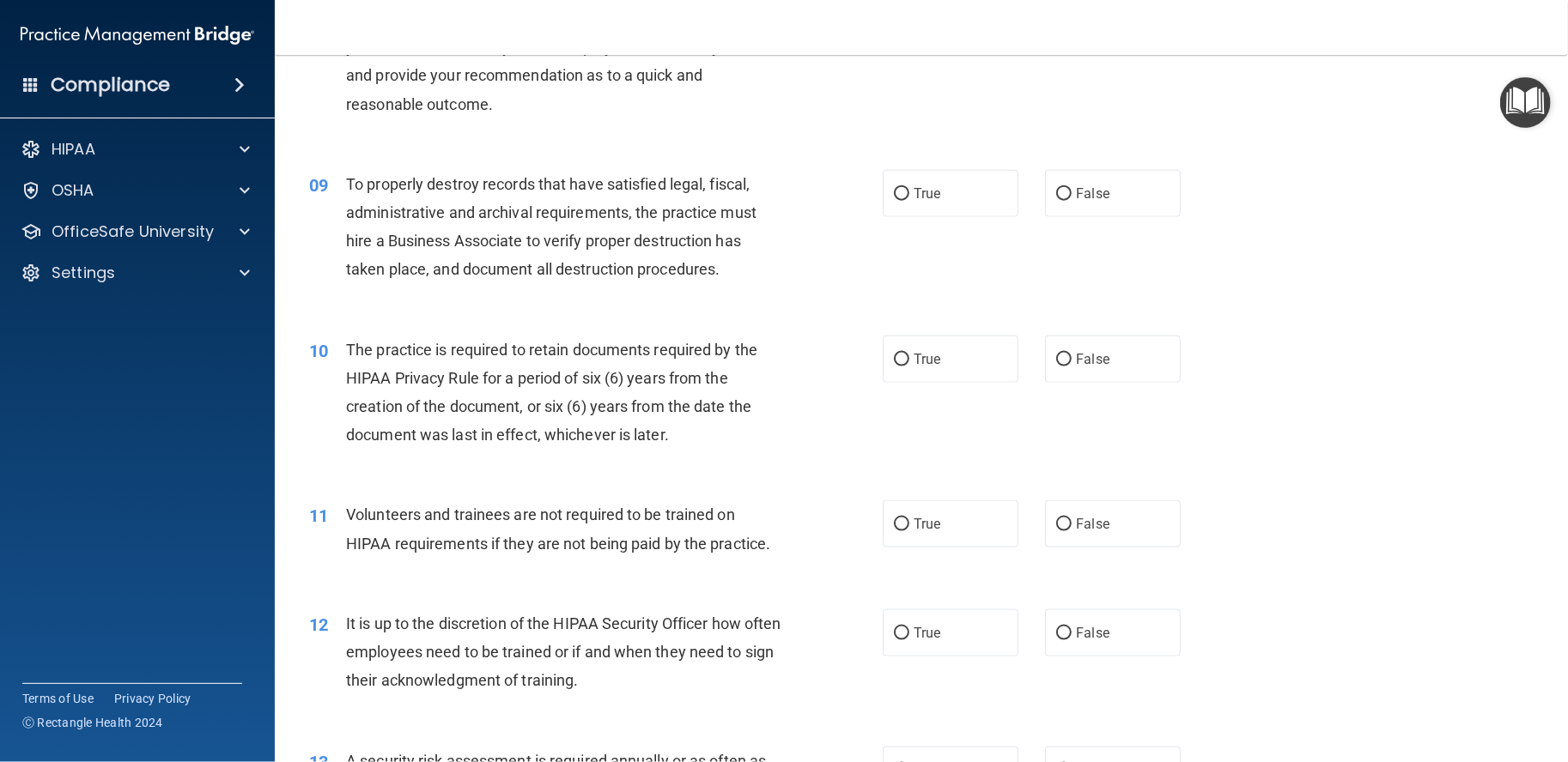
scroll to position [1287, 0]
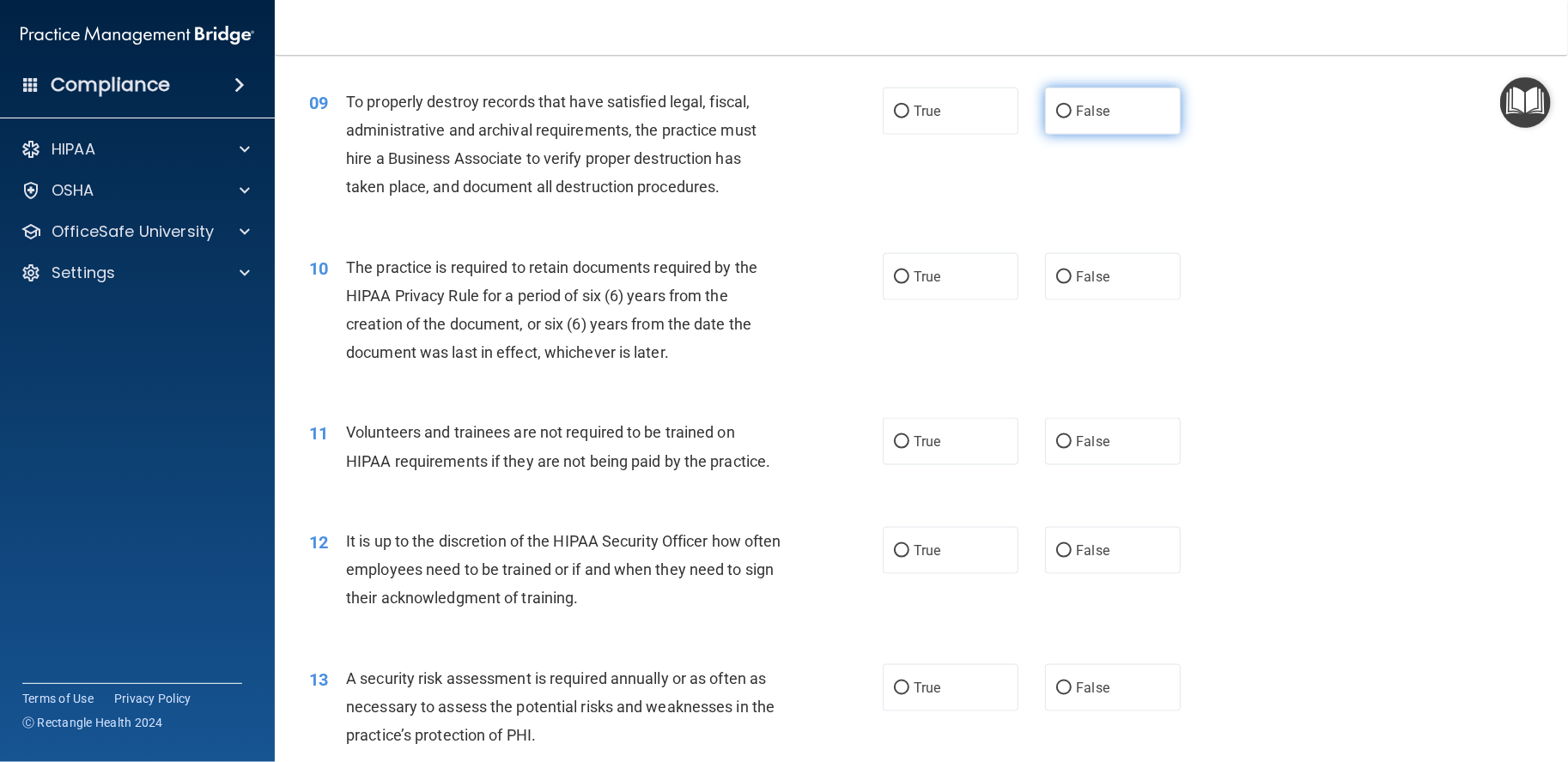
click at [1065, 134] on label "False" at bounding box center [1113, 112] width 135 height 48
click at [1065, 118] on input "False" at bounding box center [1064, 112] width 16 height 13
radio input "true"
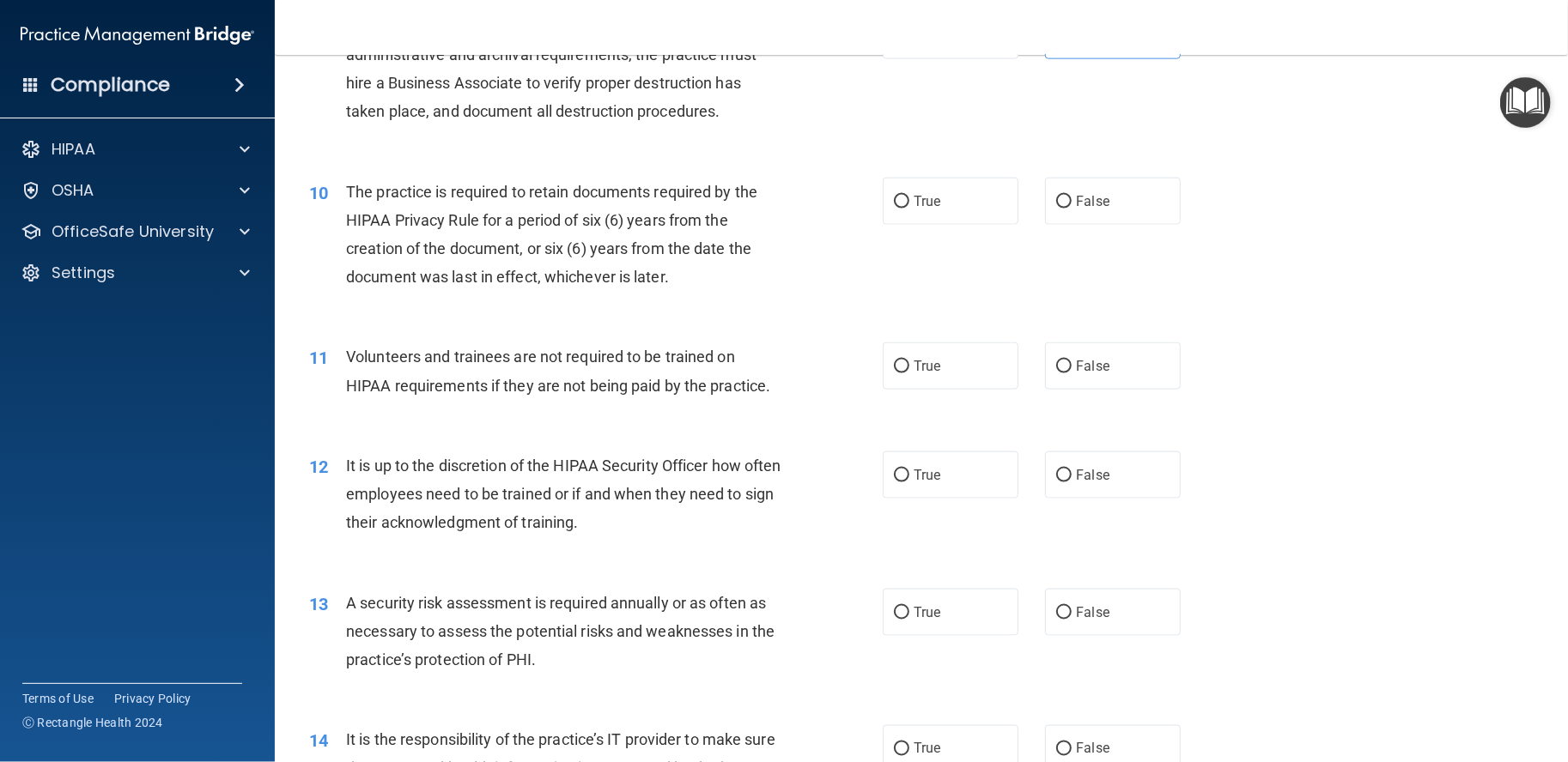
scroll to position [1430, 0]
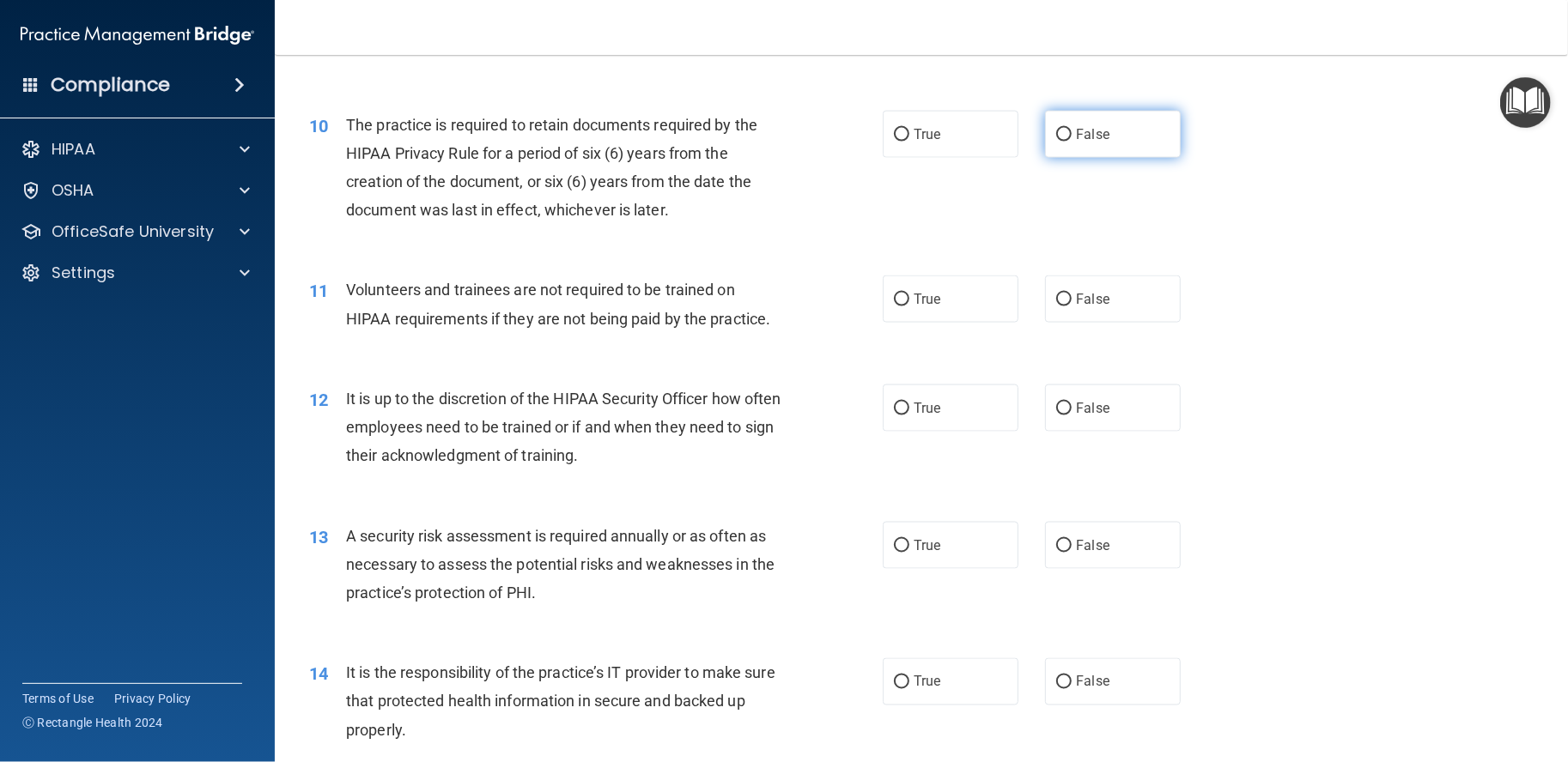
click at [1088, 143] on span "False" at bounding box center [1093, 134] width 34 height 16
click at [1072, 142] on input "False" at bounding box center [1064, 135] width 16 height 13
radio input "true"
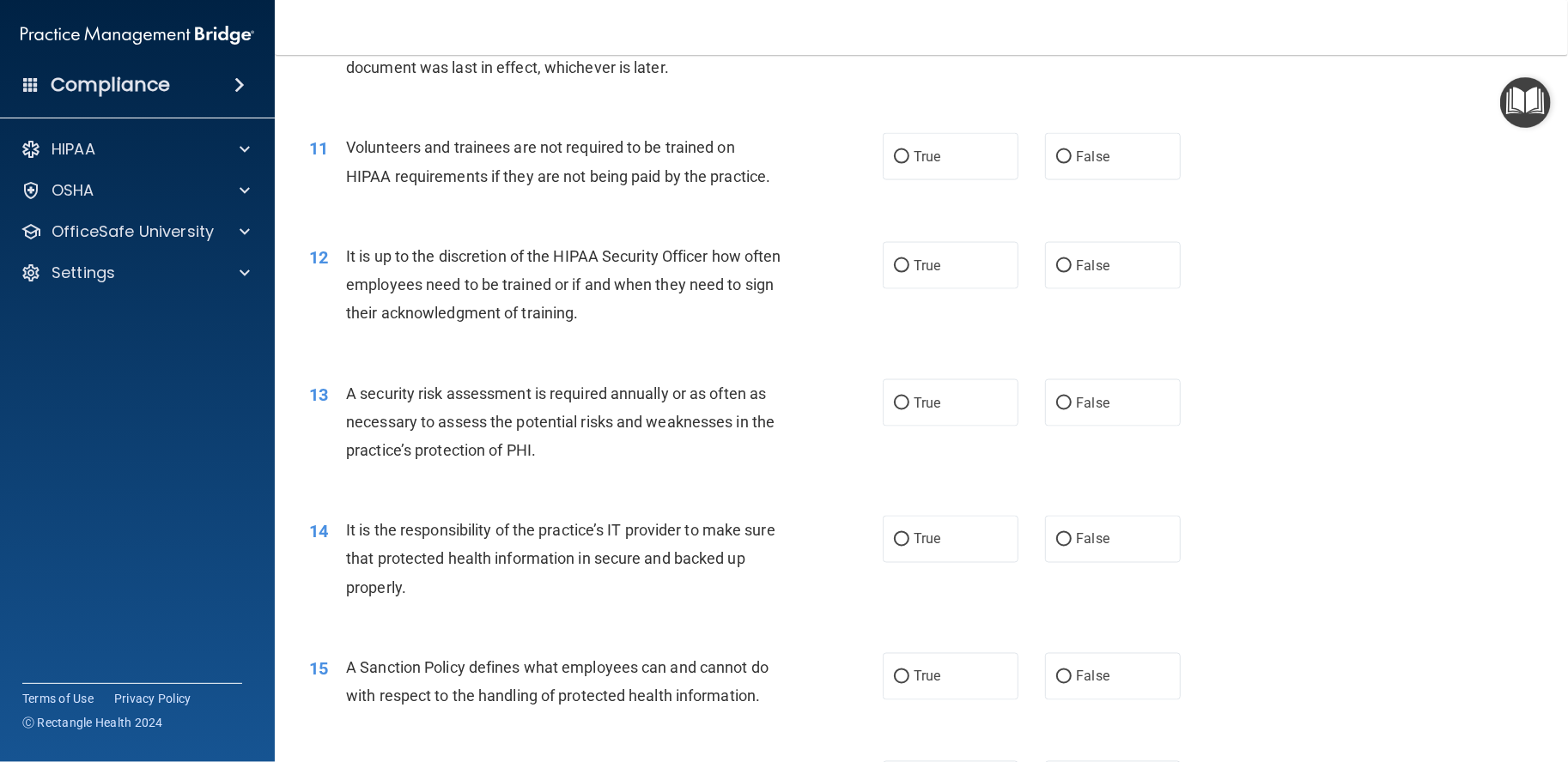
scroll to position [1573, 0]
click at [1045, 179] on label "False" at bounding box center [1113, 156] width 135 height 48
click at [1056, 163] on input "False" at bounding box center [1064, 156] width 16 height 13
radio input "true"
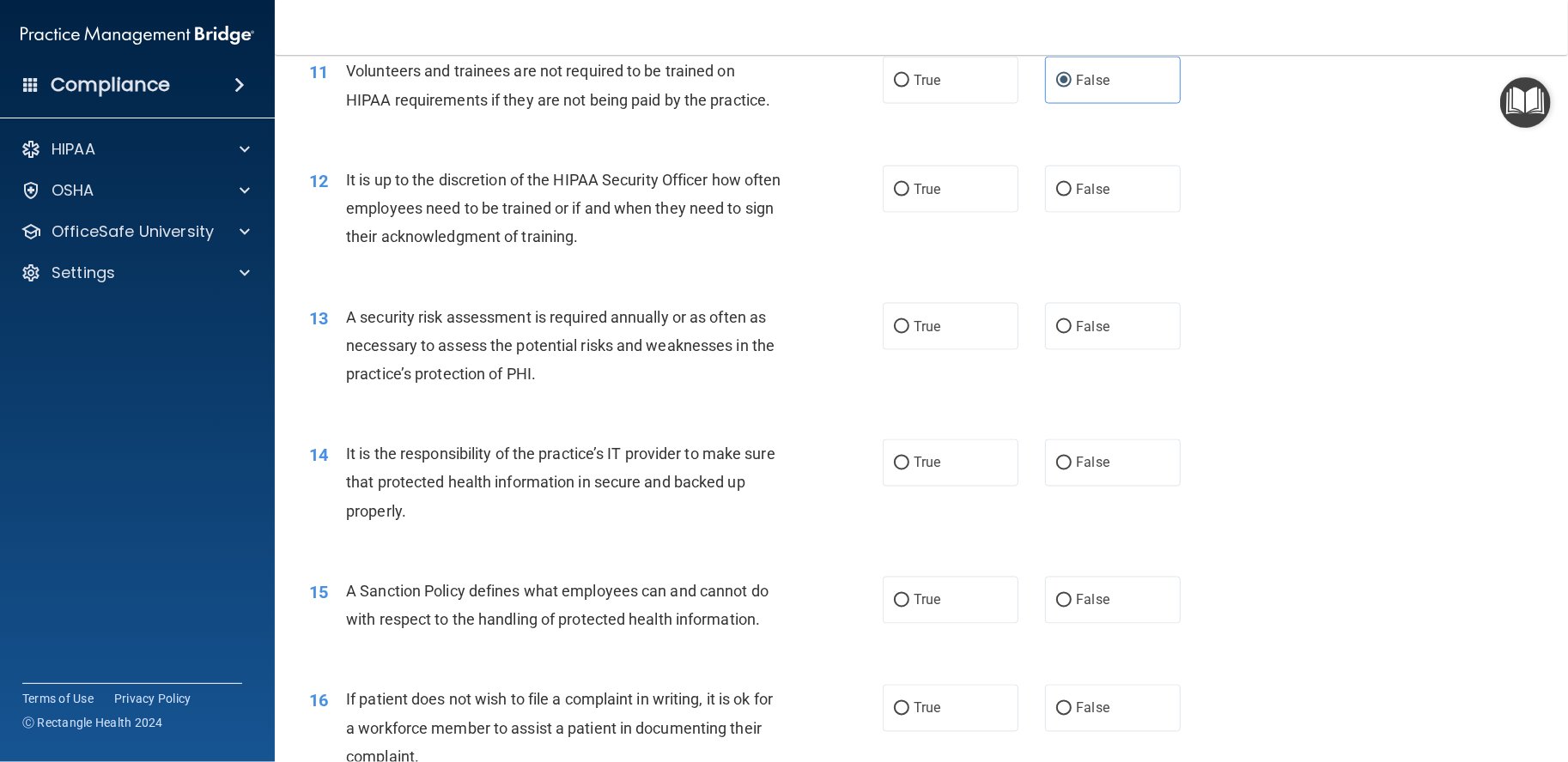
scroll to position [1717, 0]
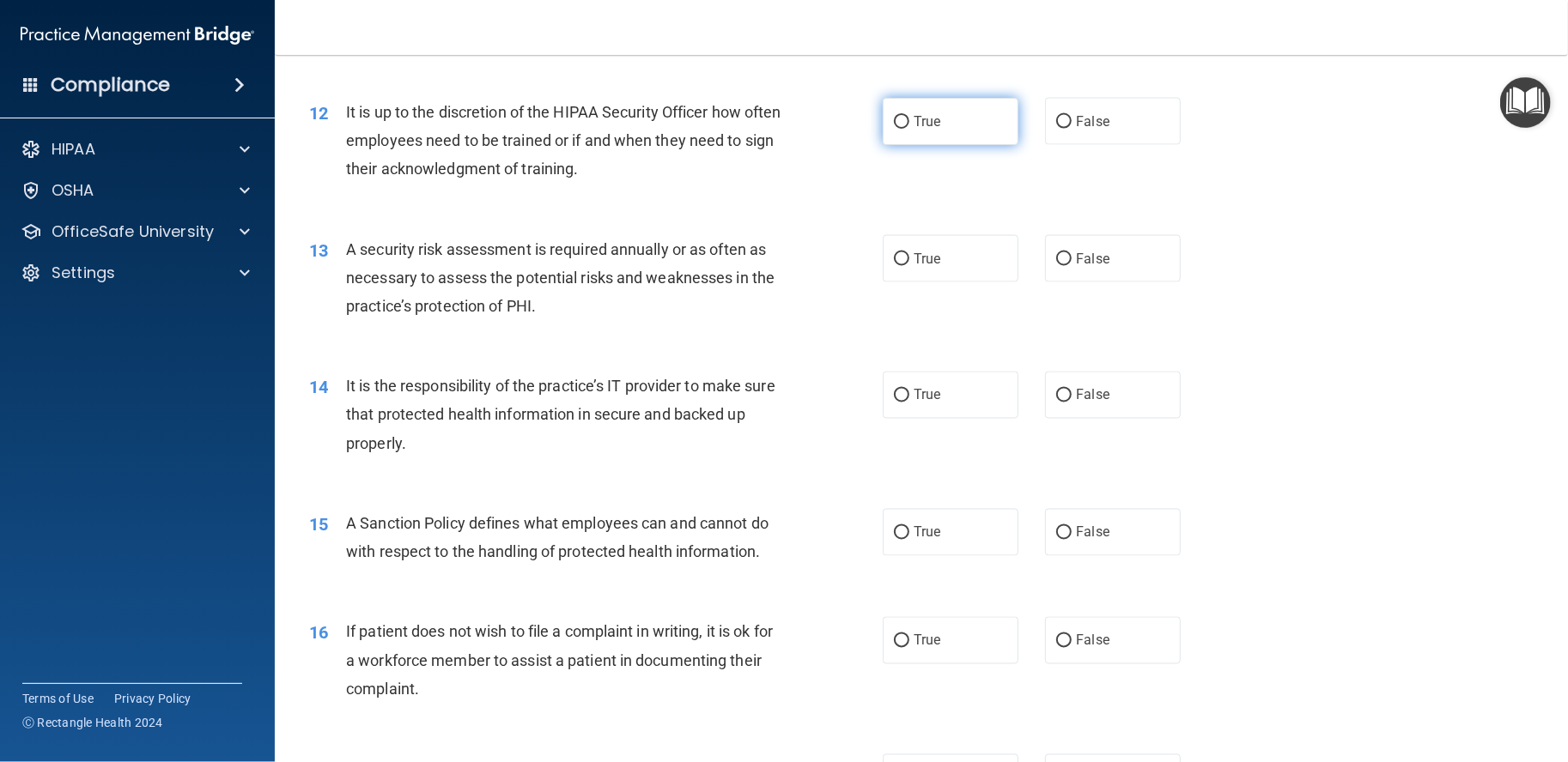
click at [965, 145] on label "True" at bounding box center [951, 122] width 135 height 48
click at [910, 129] on input "True" at bounding box center [902, 123] width 16 height 13
radio input "true"
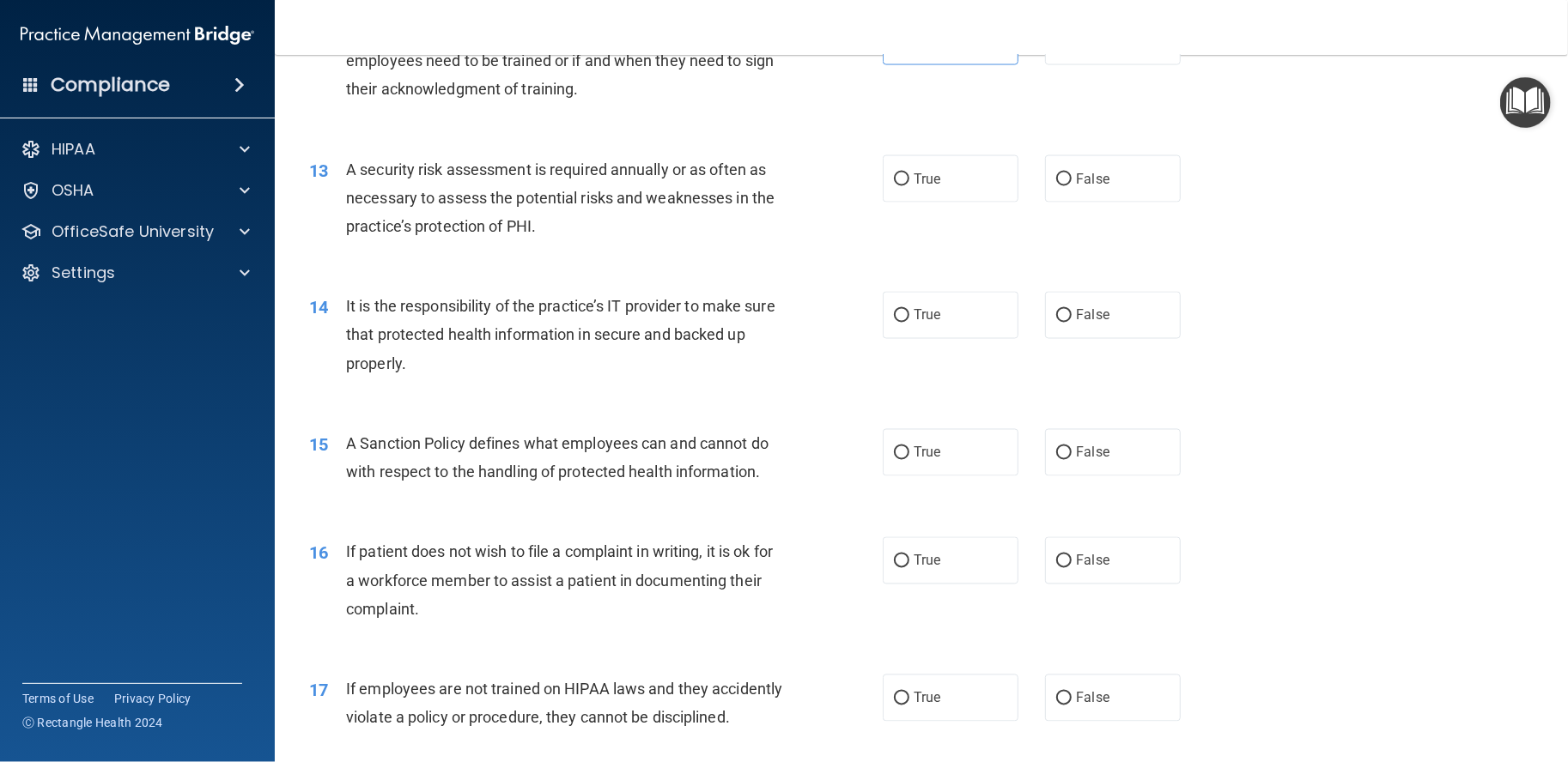
scroll to position [1859, 0]
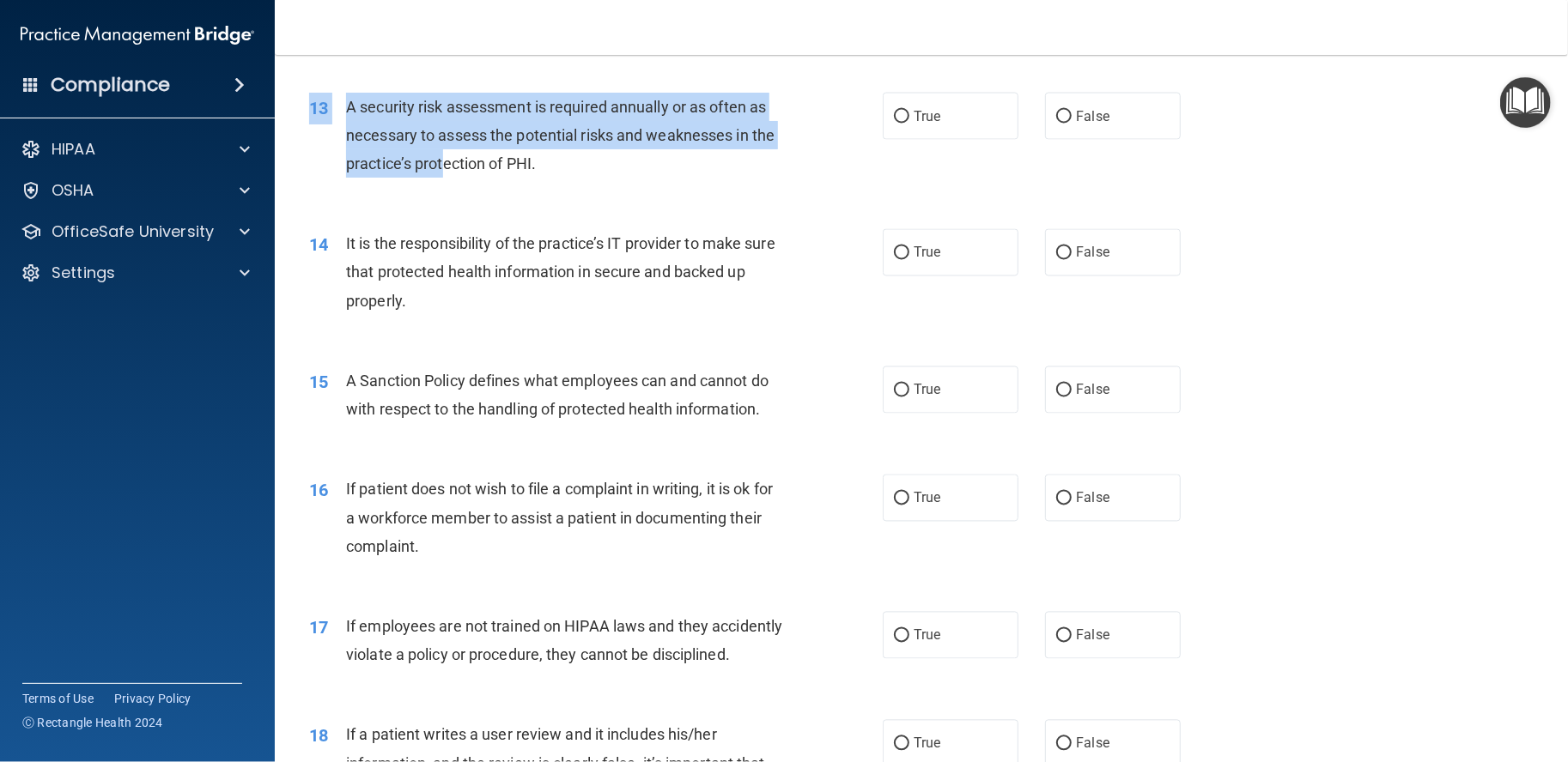
drag, startPoint x: 549, startPoint y: 213, endPoint x: 443, endPoint y: 191, distance: 108.3
click at [443, 191] on div "13 A security risk assessment is required annually or as often as necessary to …" at bounding box center [922, 140] width 1250 height 137
click at [442, 173] on span "A security risk assessment is required annually or as often as necessary to ass…" at bounding box center [560, 135] width 428 height 75
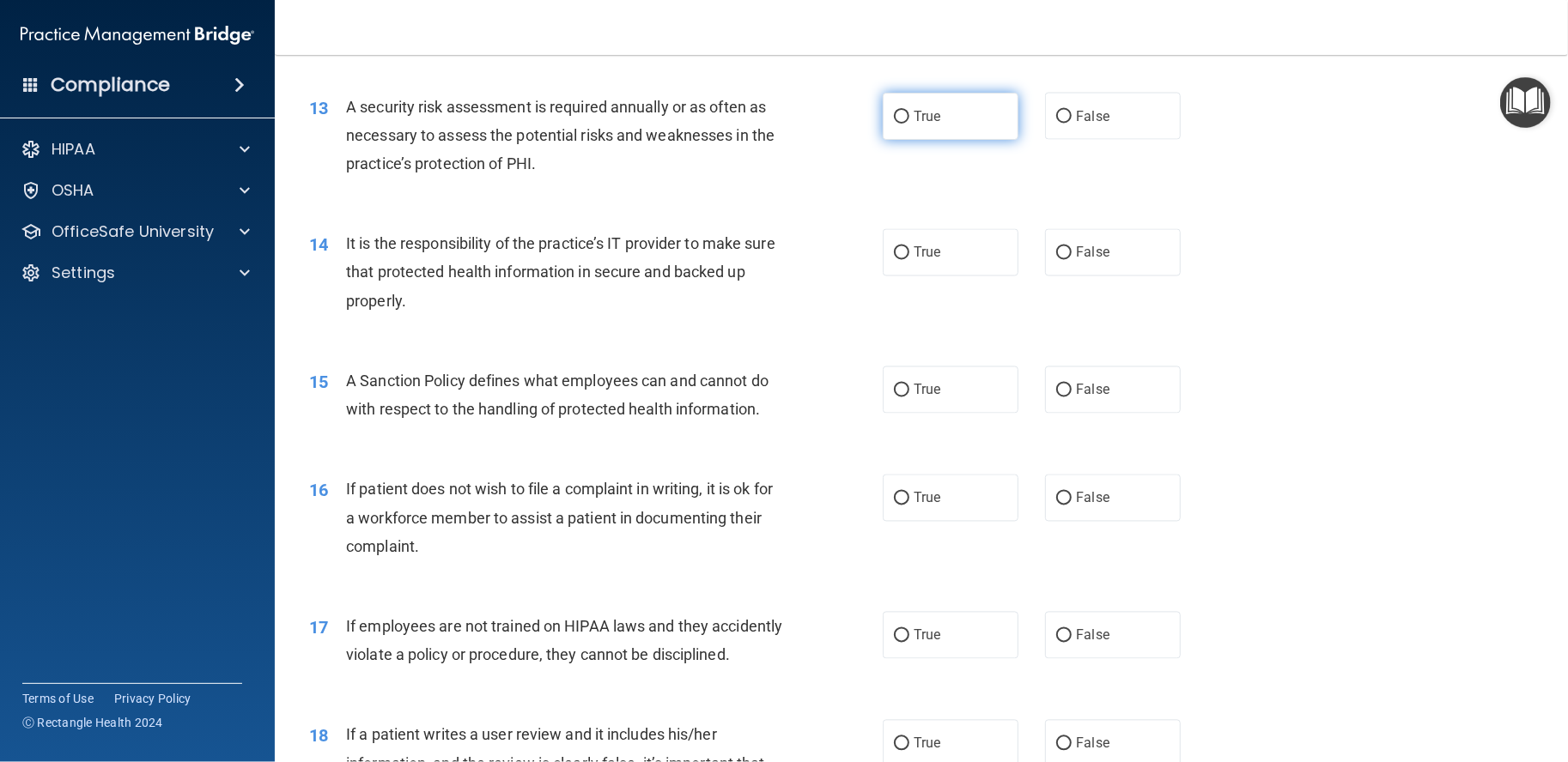
click at [944, 140] on label "True" at bounding box center [951, 116] width 135 height 48
click at [910, 123] on input "True" at bounding box center [902, 117] width 16 height 13
radio input "true"
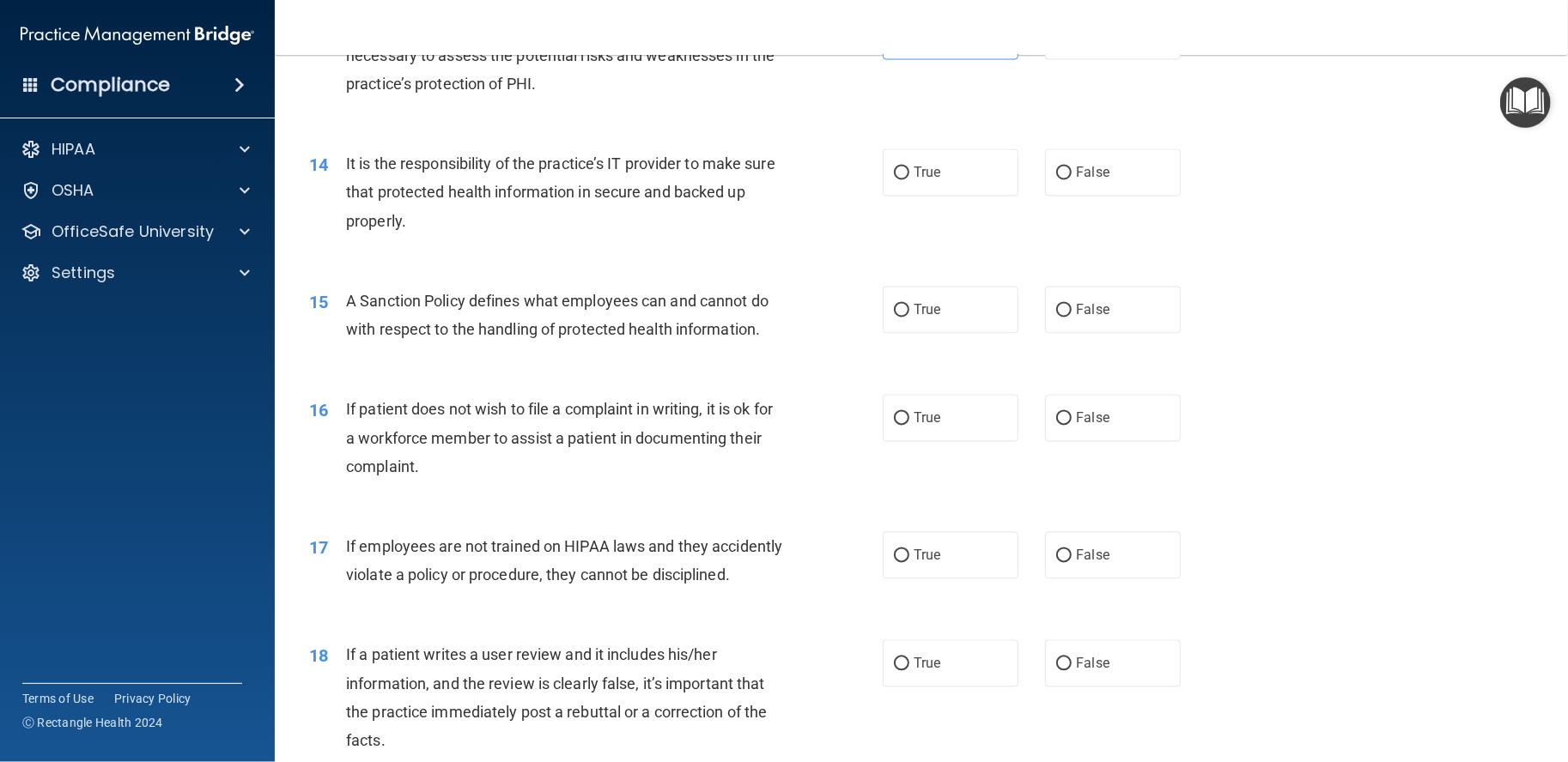
scroll to position [2002, 0]
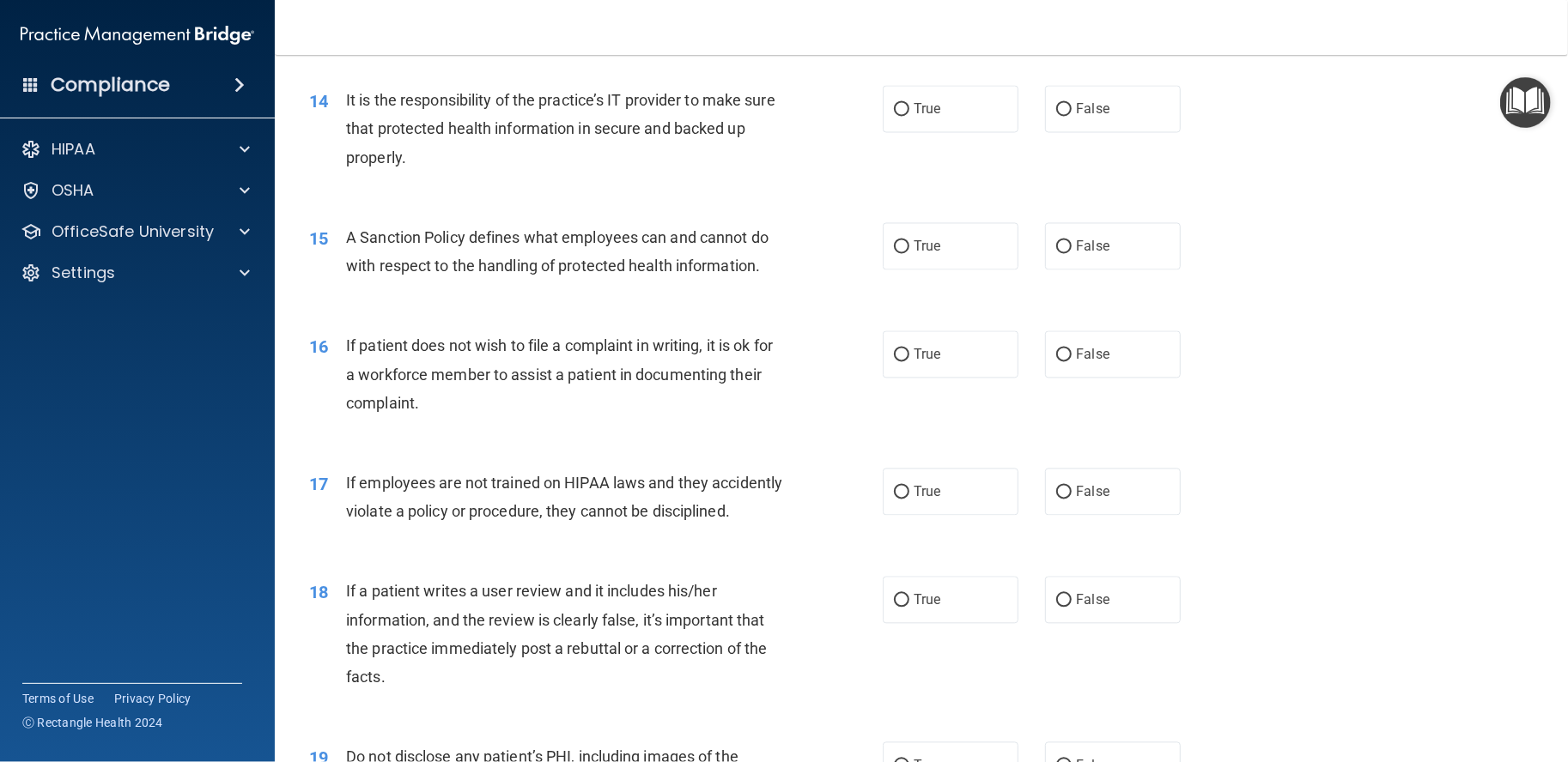
click at [1036, 133] on div "True False" at bounding box center [1046, 110] width 326 height 48
click at [1056, 117] on input "False" at bounding box center [1064, 111] width 16 height 13
radio input "true"
click at [948, 271] on label "True" at bounding box center [951, 247] width 135 height 48
click at [910, 254] on input "True" at bounding box center [902, 248] width 16 height 13
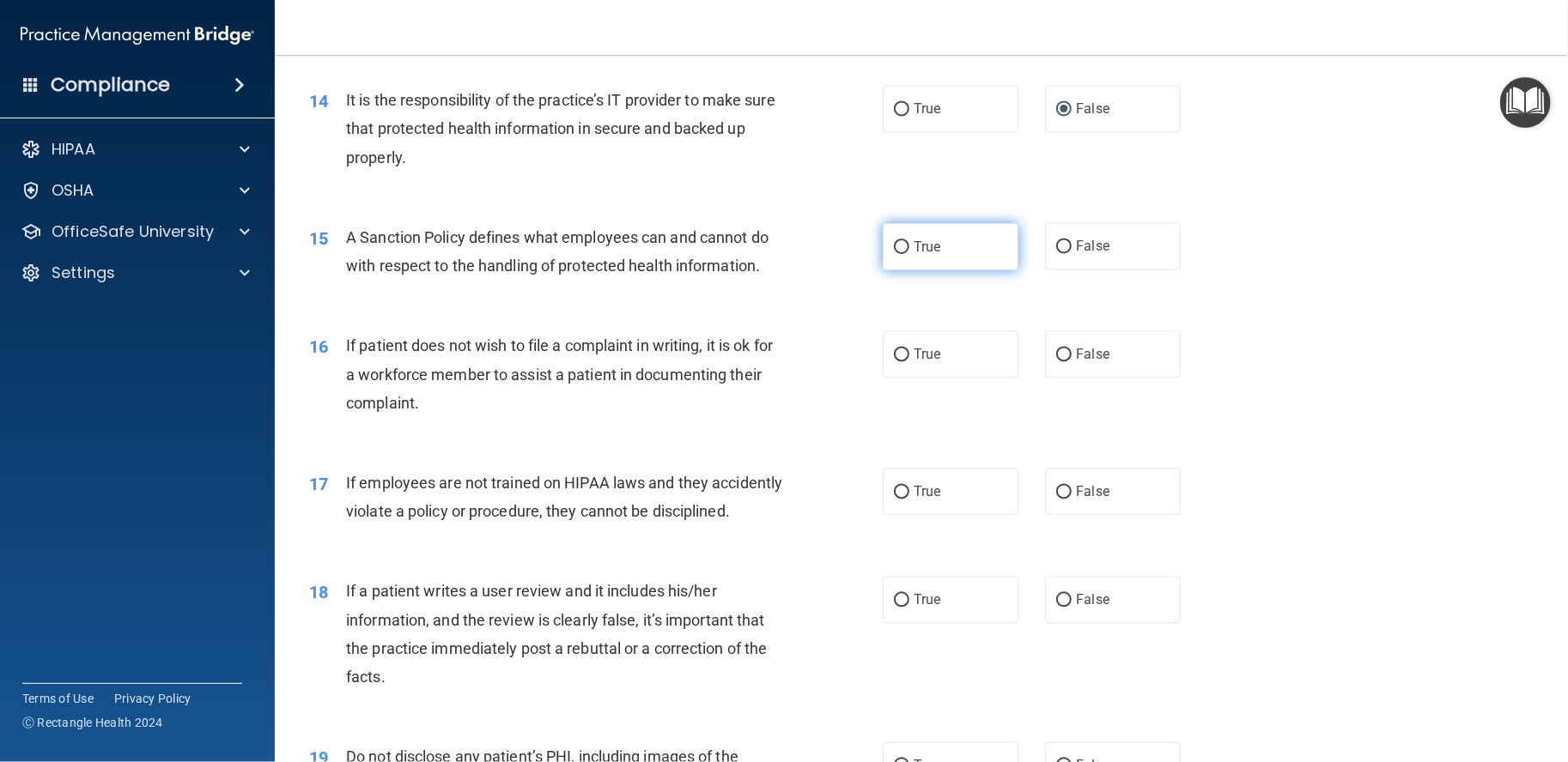
radio input "true"
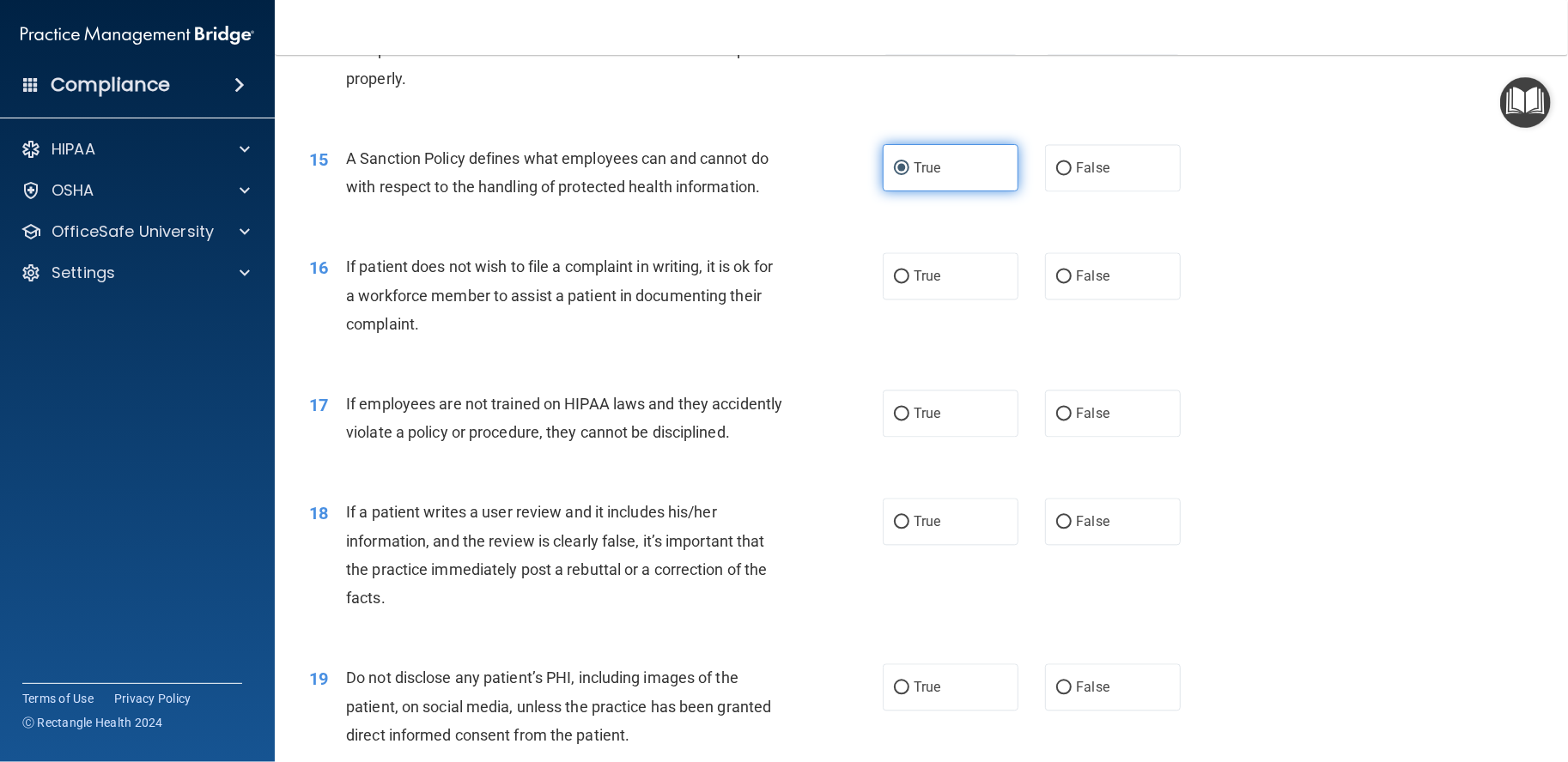
scroll to position [2146, 0]
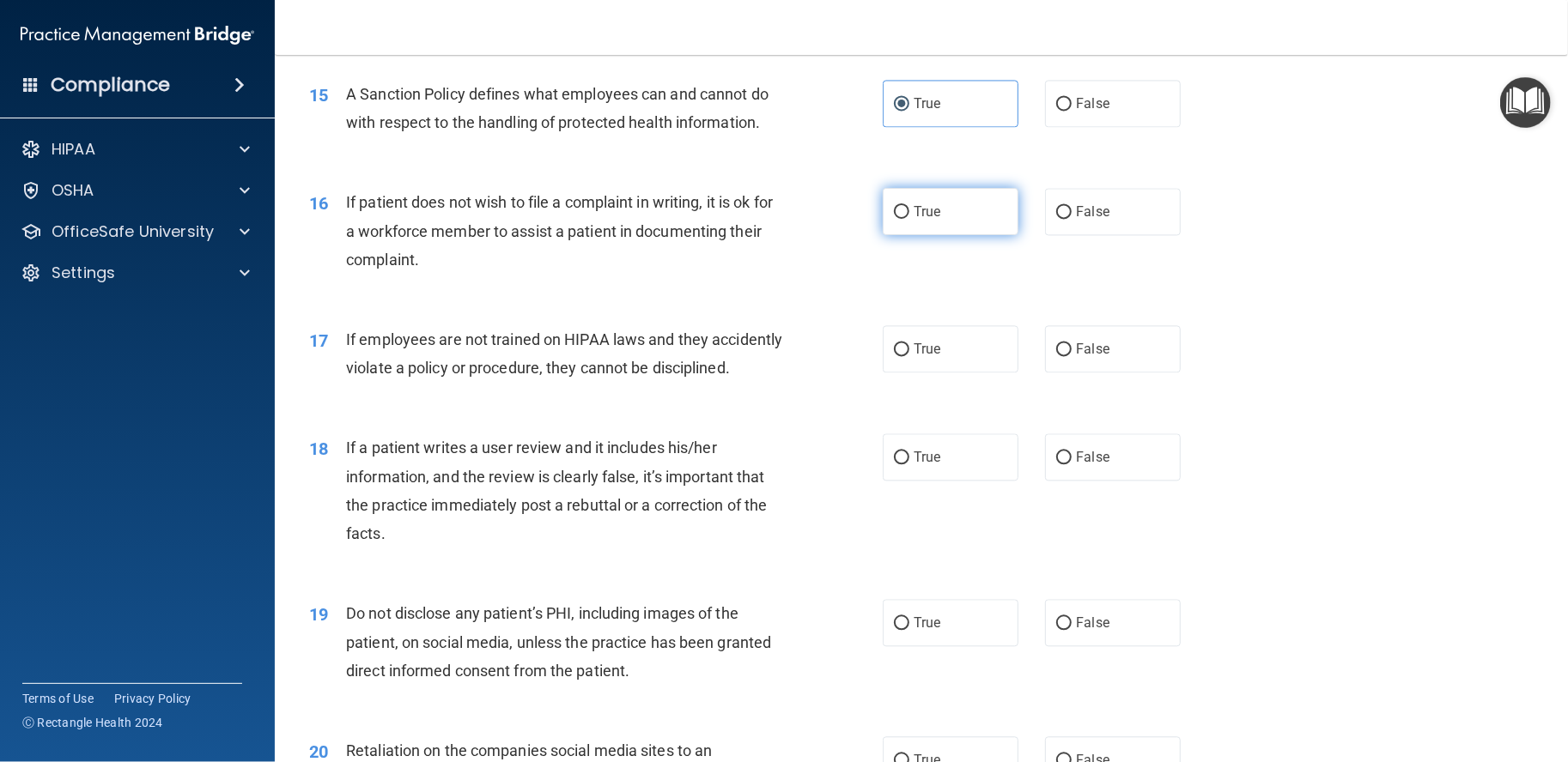
click at [939, 235] on label "True" at bounding box center [951, 211] width 135 height 48
click at [910, 219] on input "True" at bounding box center [902, 212] width 16 height 13
radio input "true"
drag, startPoint x: 1015, startPoint y: 246, endPoint x: 1029, endPoint y: 241, distance: 14.9
click at [1017, 235] on div "True False" at bounding box center [1046, 211] width 326 height 48
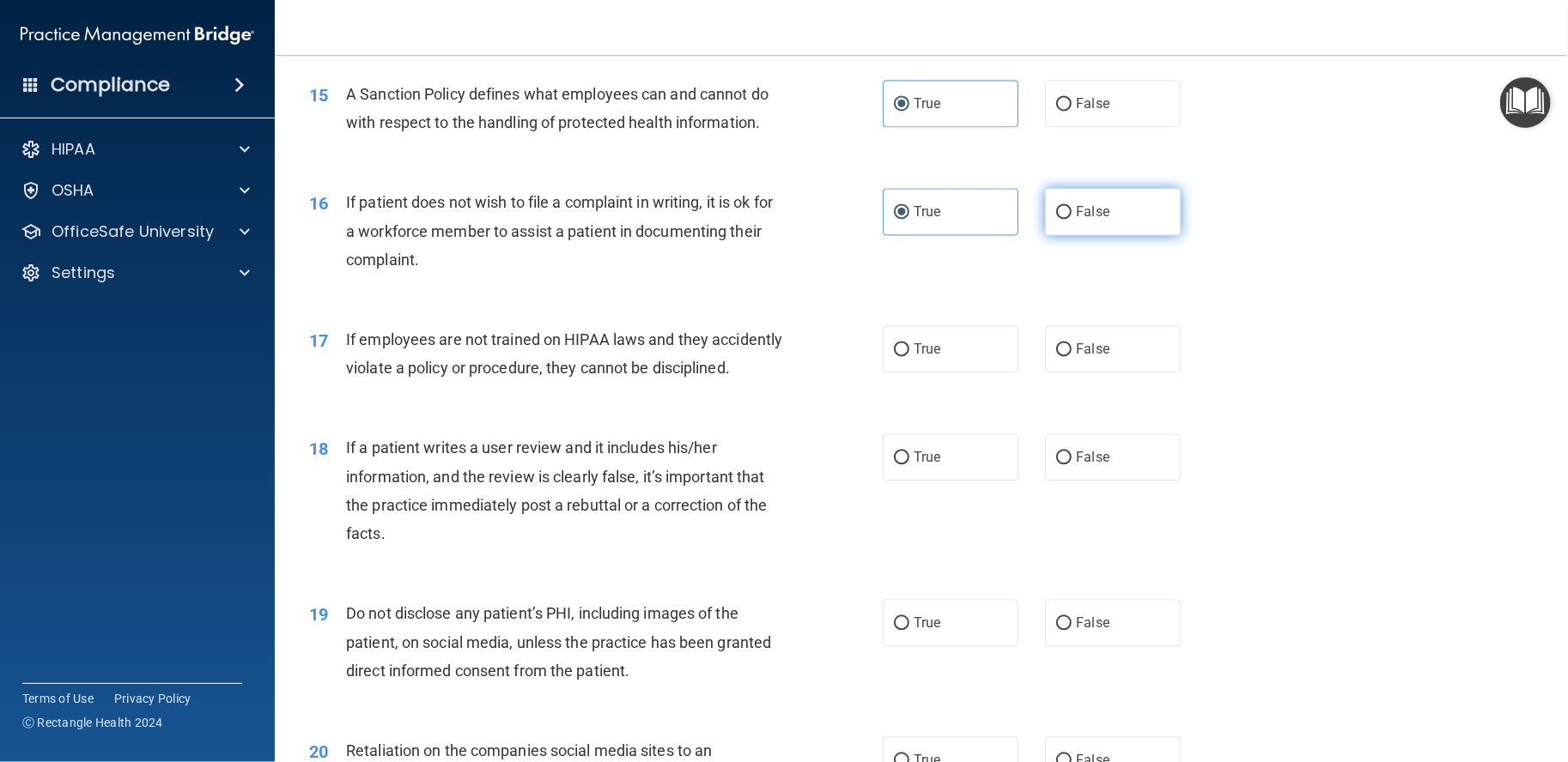
click at [1036, 235] on div "True False" at bounding box center [1046, 211] width 326 height 48
click at [1045, 235] on label "False" at bounding box center [1113, 211] width 135 height 48
click at [1056, 219] on input "False" at bounding box center [1064, 212] width 16 height 13
radio input "true"
radio input "false"
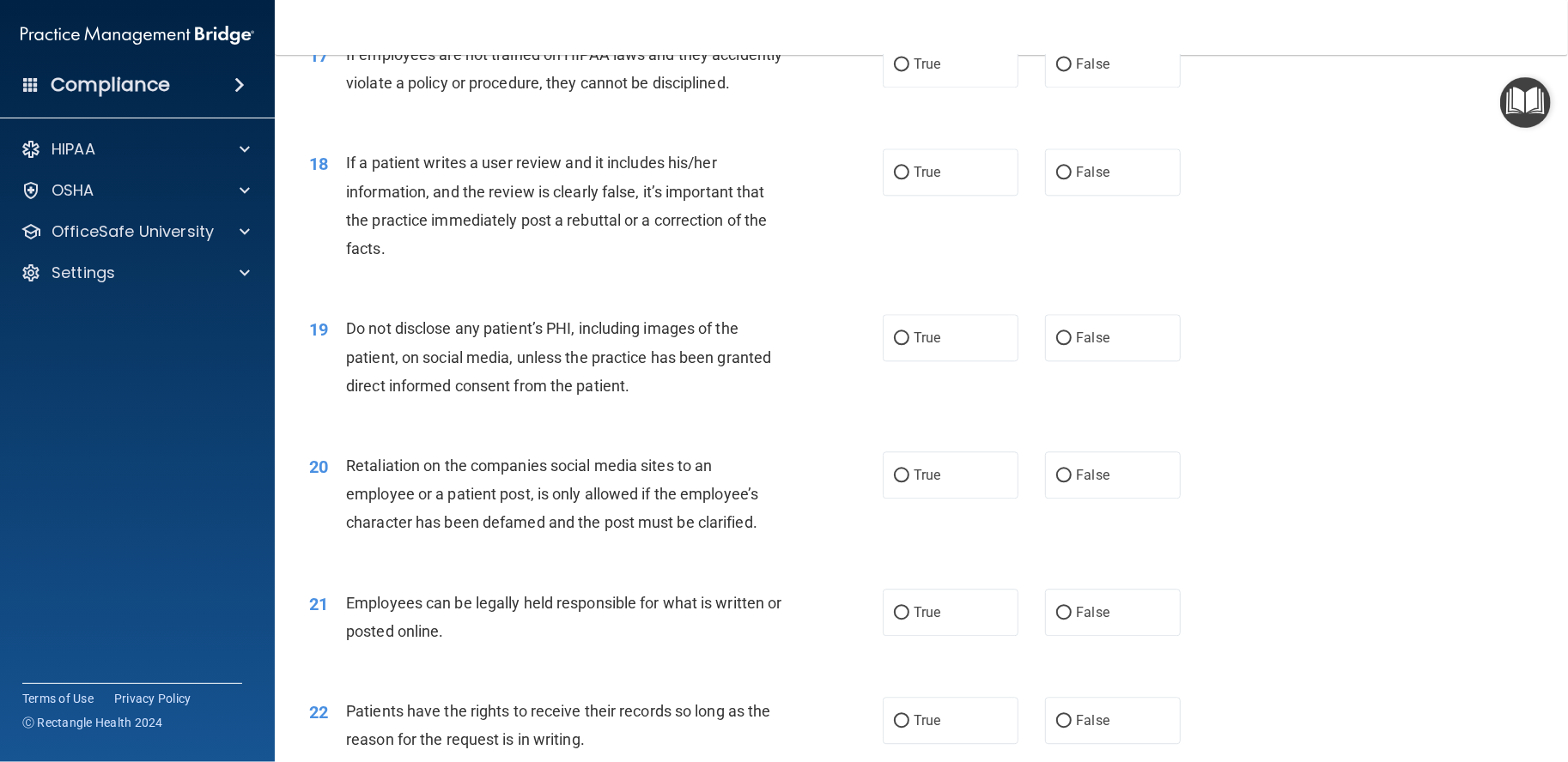
scroll to position [2431, 0]
click at [1099, 87] on label "False" at bounding box center [1113, 63] width 135 height 48
click at [1072, 70] on input "False" at bounding box center [1064, 64] width 16 height 13
radio input "true"
click at [1102, 195] on label "False" at bounding box center [1113, 171] width 135 height 48
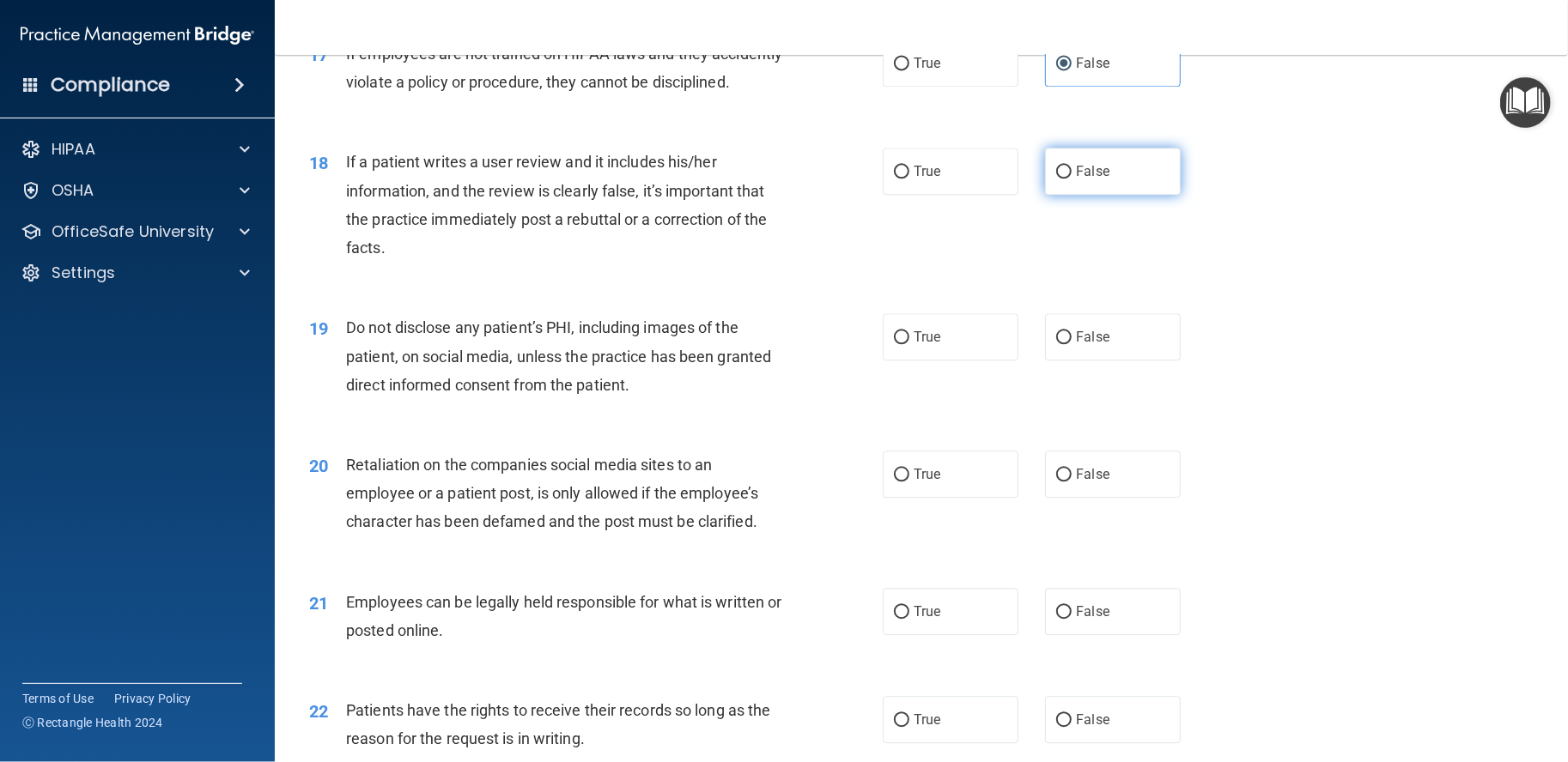
click at [1072, 178] on input "False" at bounding box center [1064, 172] width 16 height 13
radio input "true"
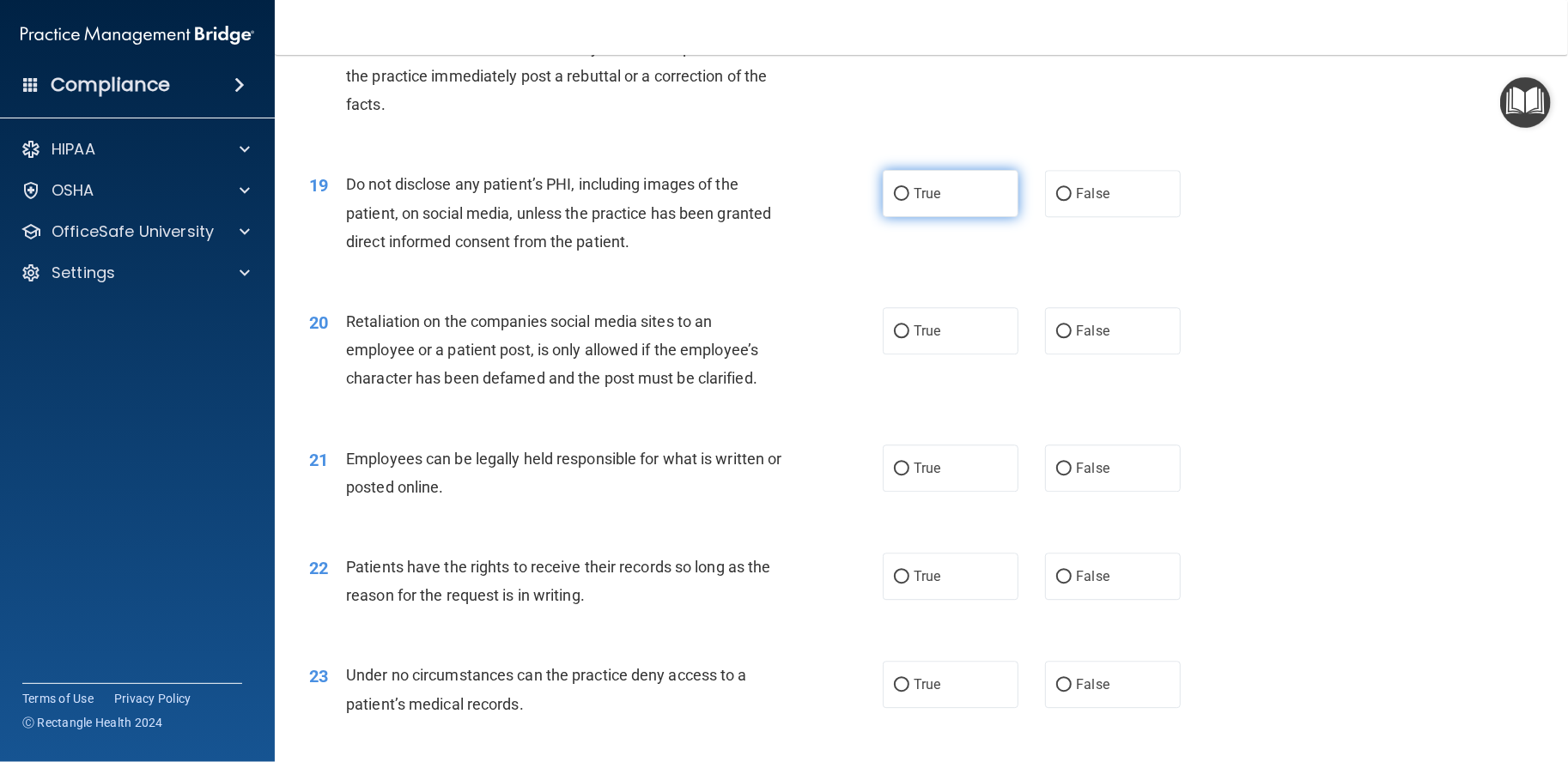
scroll to position [2718, 0]
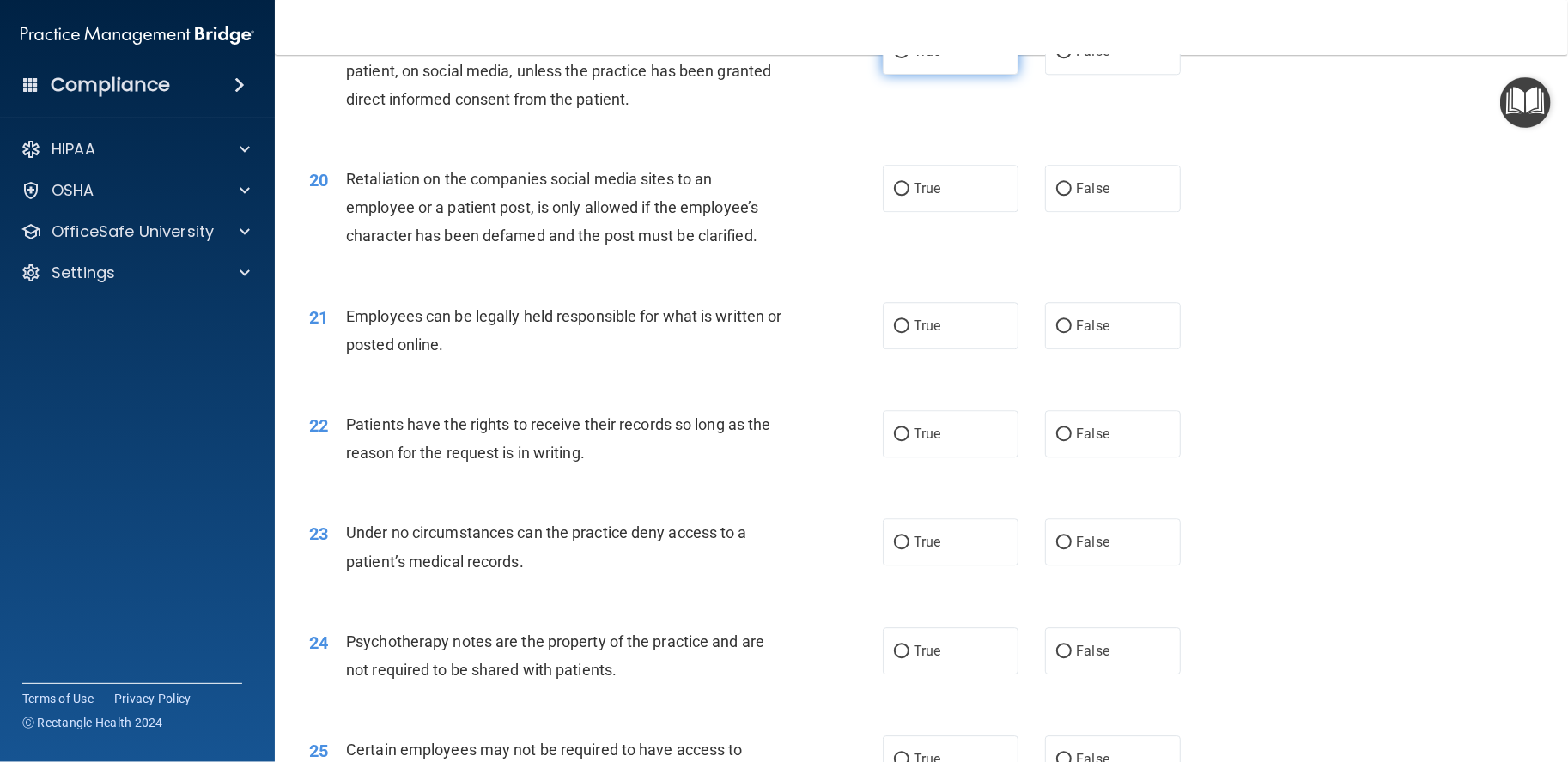
click at [923, 59] on span "True" at bounding box center [926, 51] width 27 height 16
click at [910, 59] on input "True" at bounding box center [902, 52] width 16 height 13
radio input "true"
click at [1000, 212] on label "True" at bounding box center [951, 188] width 135 height 48
click at [910, 196] on input "True" at bounding box center [902, 189] width 16 height 13
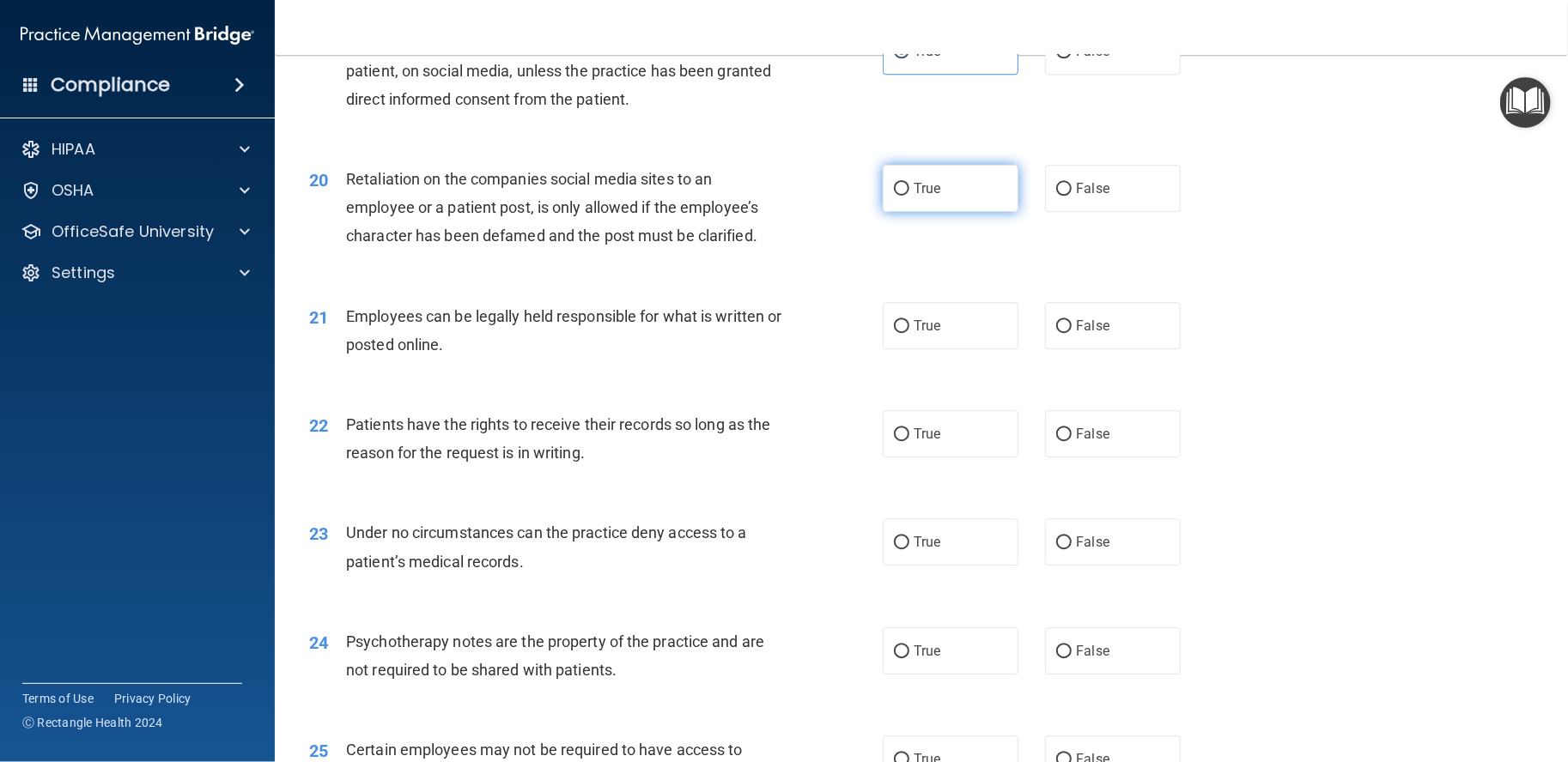
radio input "true"
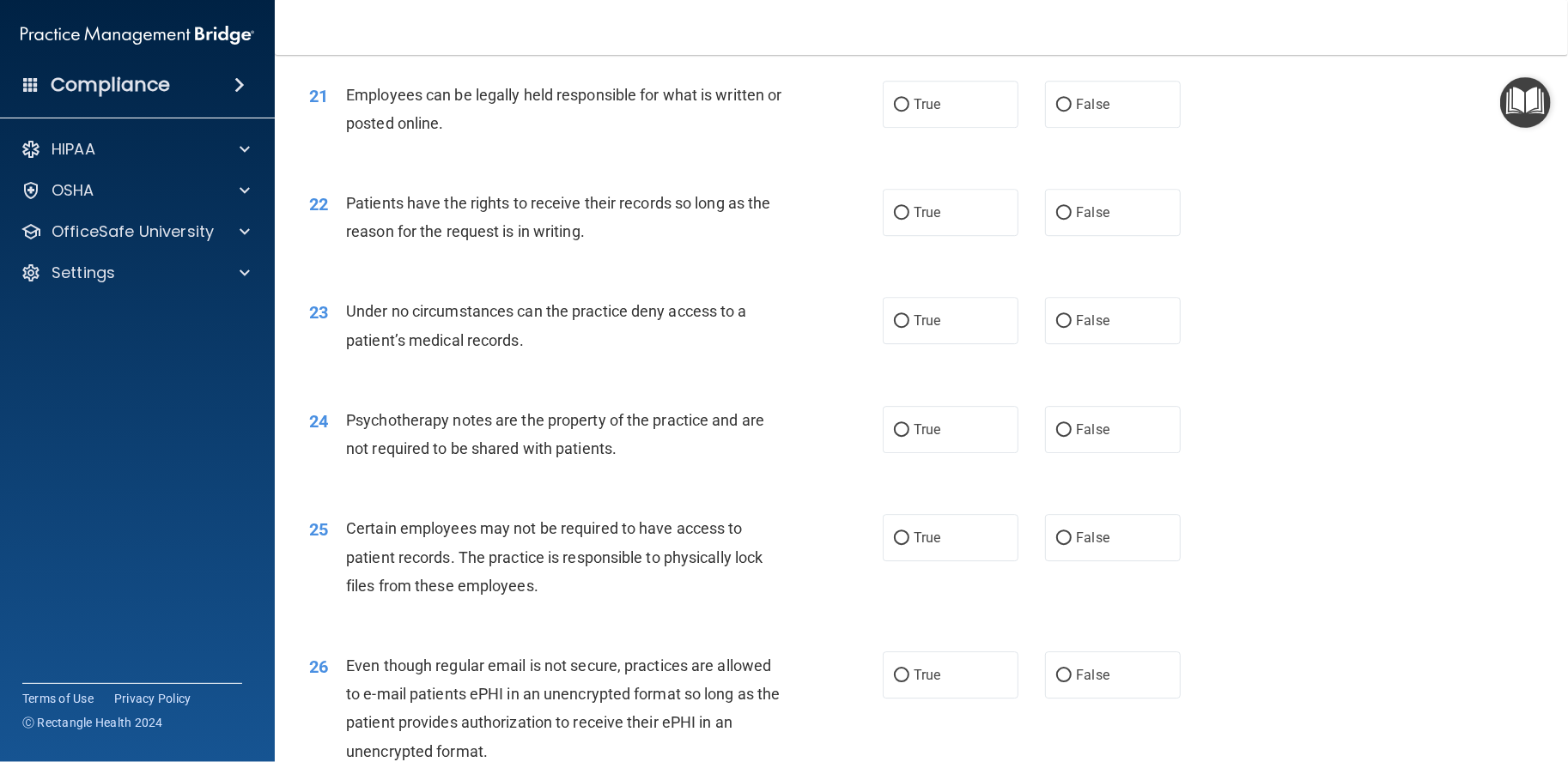
scroll to position [3004, 0]
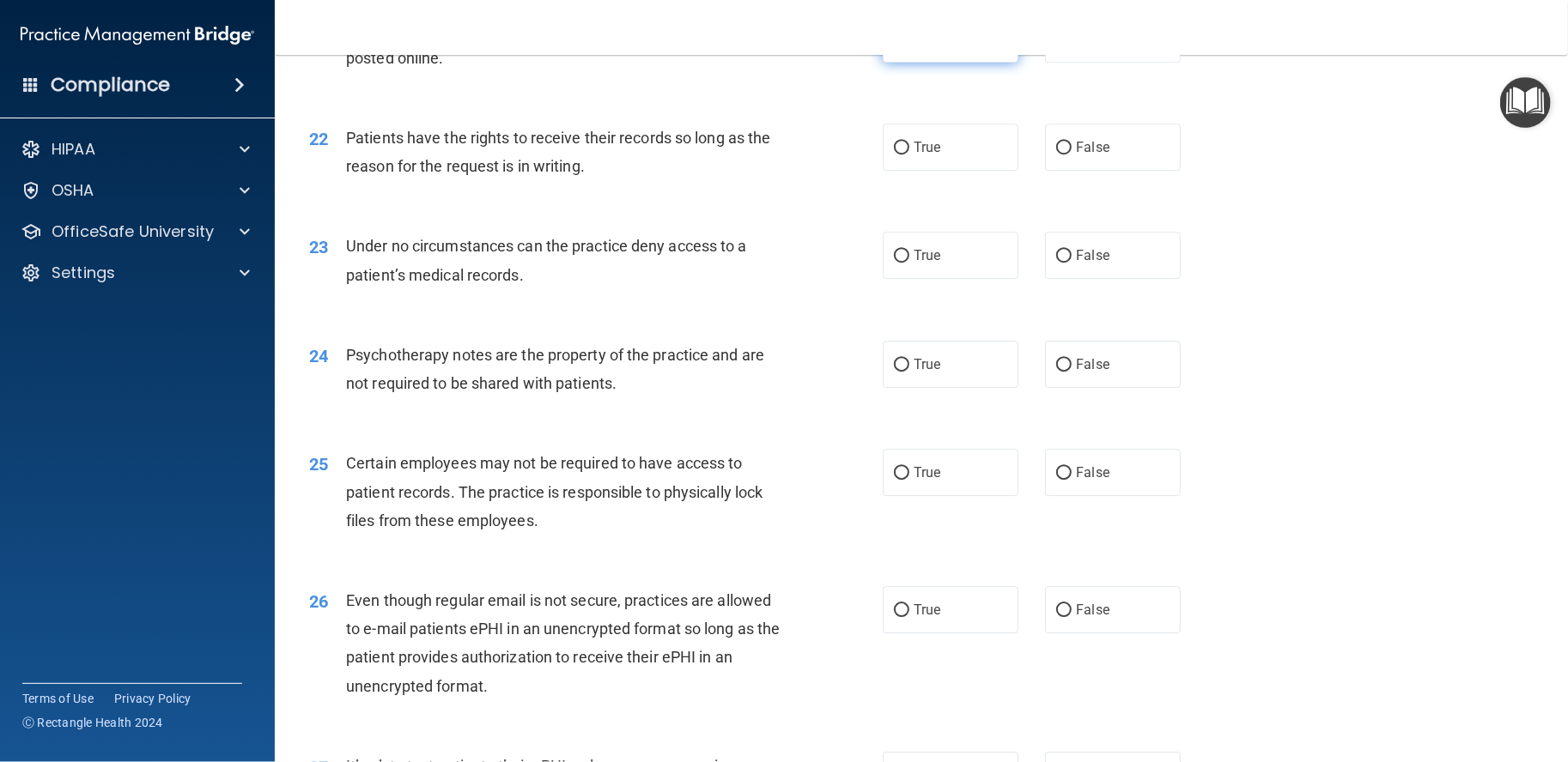
click at [914, 62] on label "True" at bounding box center [951, 39] width 135 height 48
click at [910, 47] on input "True" at bounding box center [902, 40] width 16 height 13
radio input "true"
click at [1067, 171] on label "False" at bounding box center [1113, 147] width 135 height 48
click at [1067, 155] on input "False" at bounding box center [1064, 148] width 16 height 13
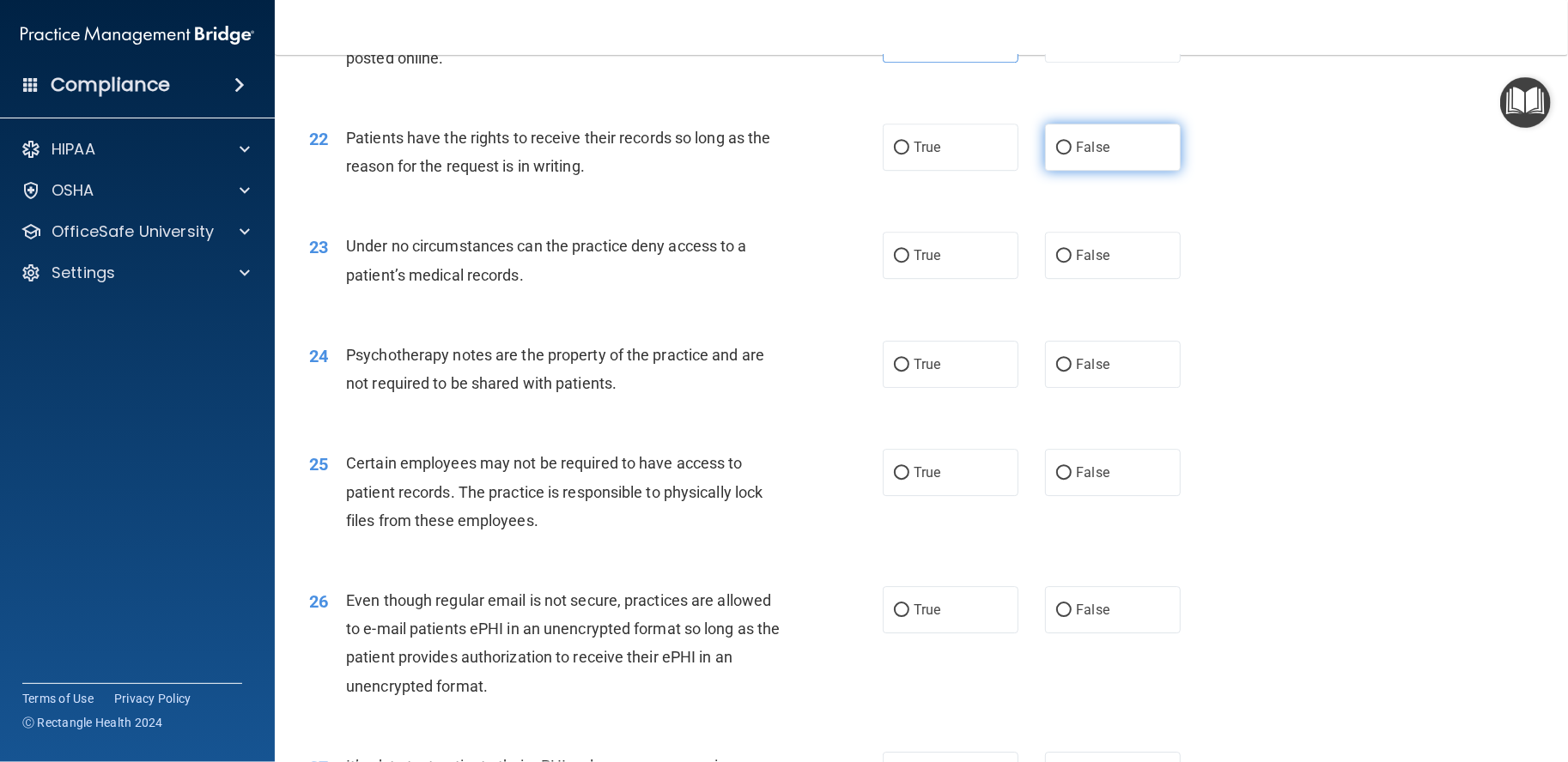
radio input "true"
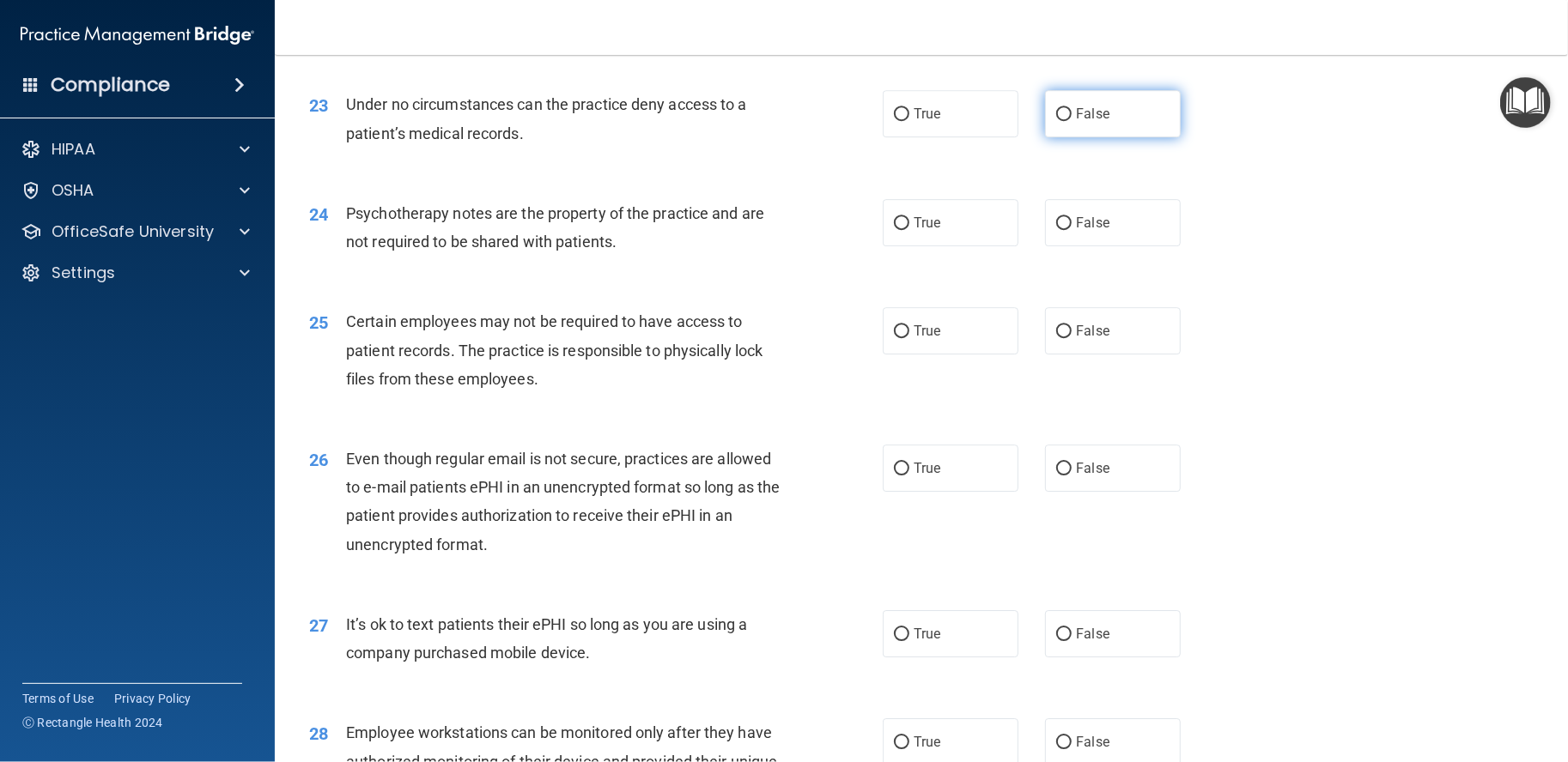
scroll to position [3147, 0]
click at [1076, 121] on span "False" at bounding box center [1093, 113] width 34 height 16
click at [1072, 120] on input "False" at bounding box center [1064, 113] width 16 height 13
radio input "true"
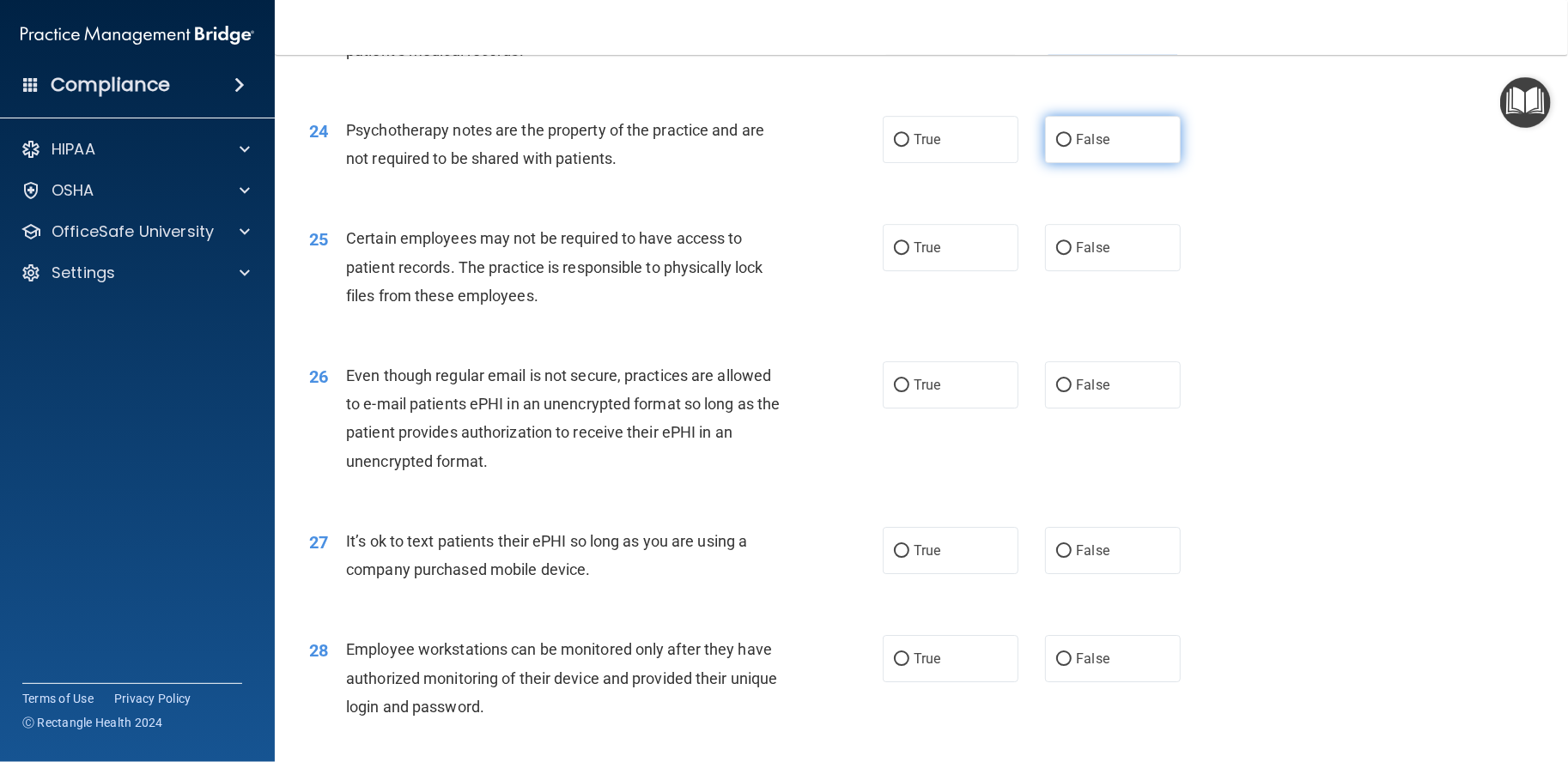
scroll to position [3289, 0]
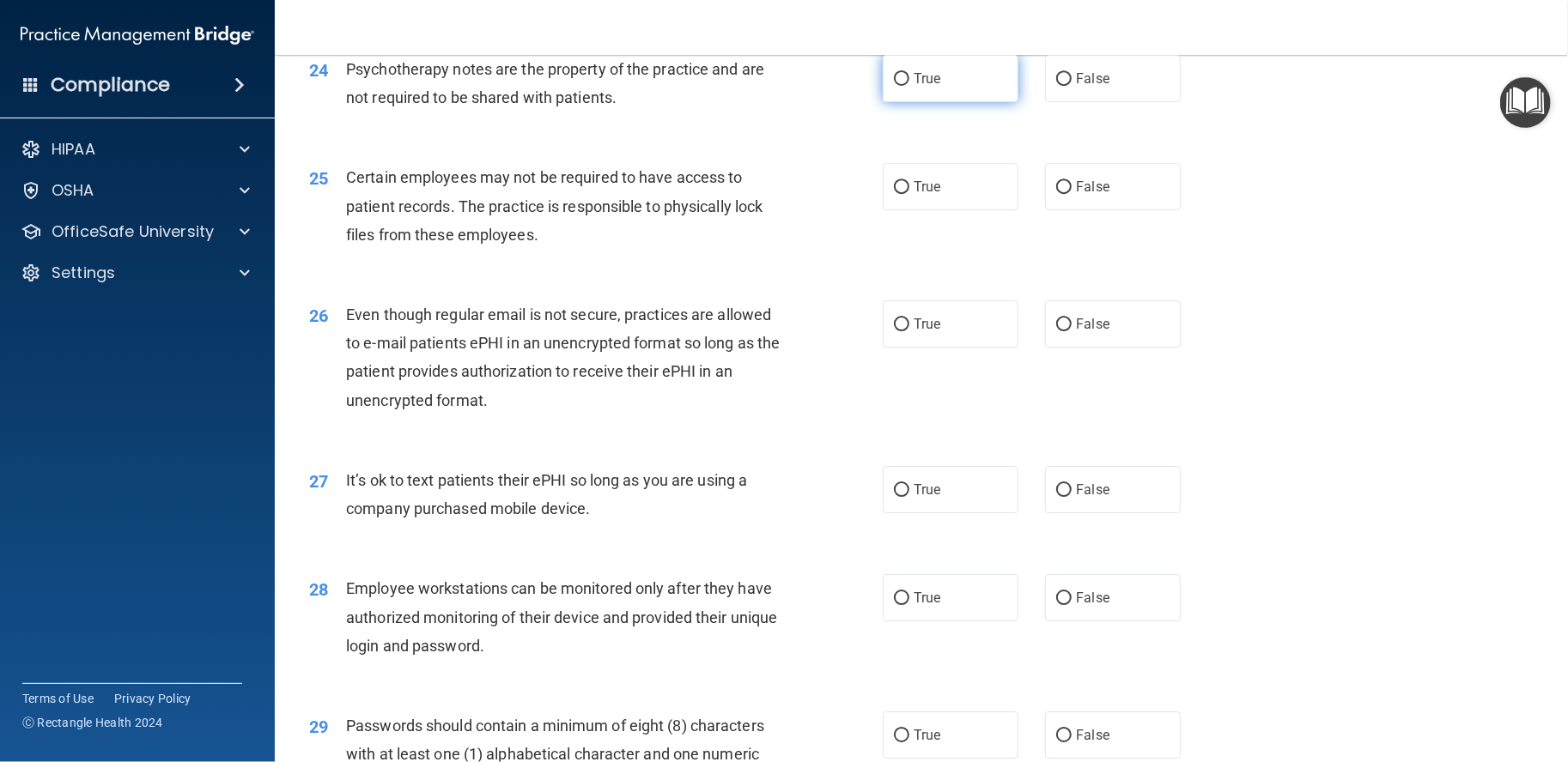
click at [968, 102] on label "True" at bounding box center [951, 79] width 135 height 48
click at [910, 86] on input "True" at bounding box center [902, 80] width 16 height 13
radio input "true"
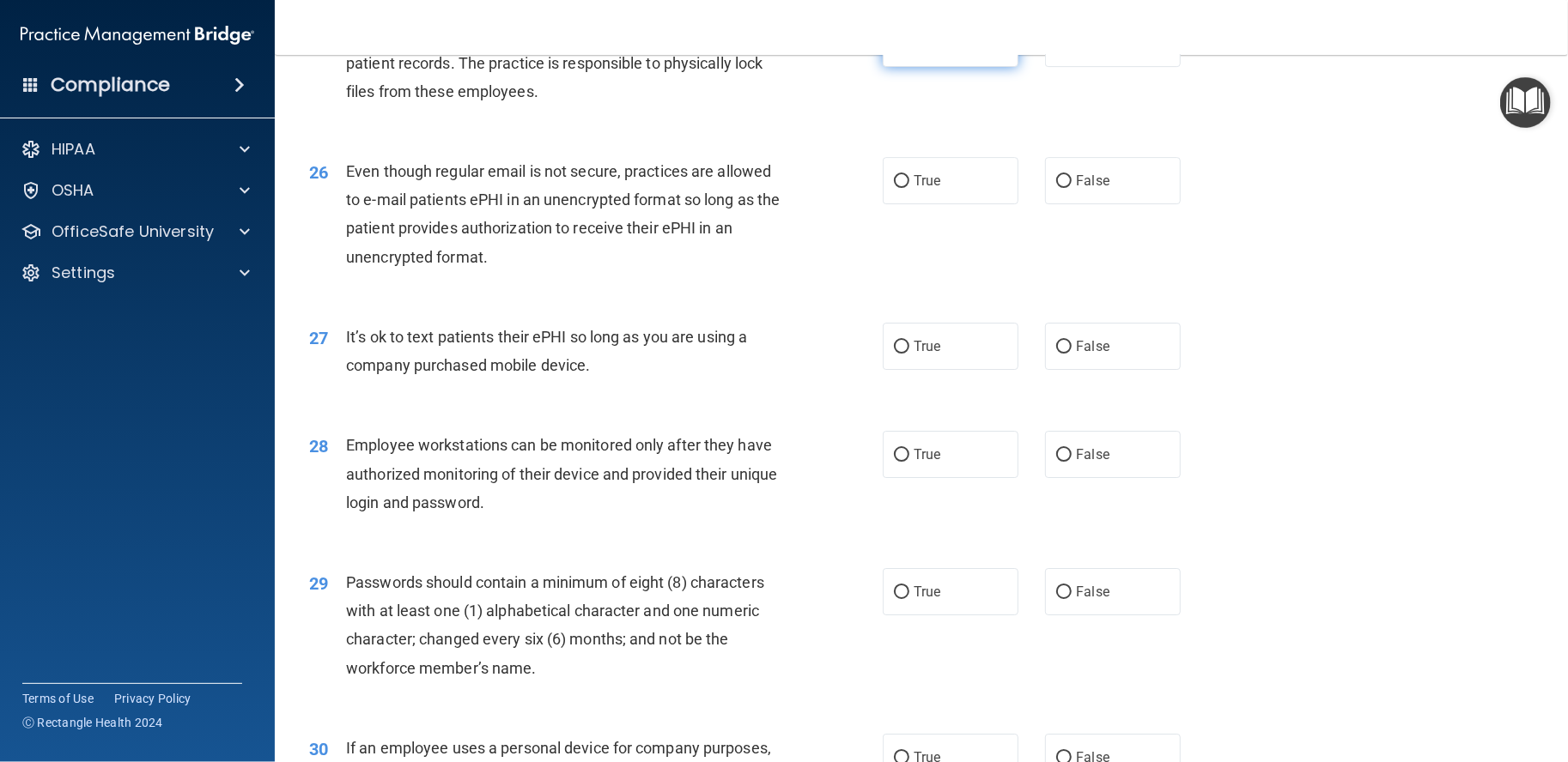
click at [973, 67] on label "True" at bounding box center [951, 44] width 135 height 48
click at [910, 50] on input "True" at bounding box center [902, 44] width 16 height 13
radio input "true"
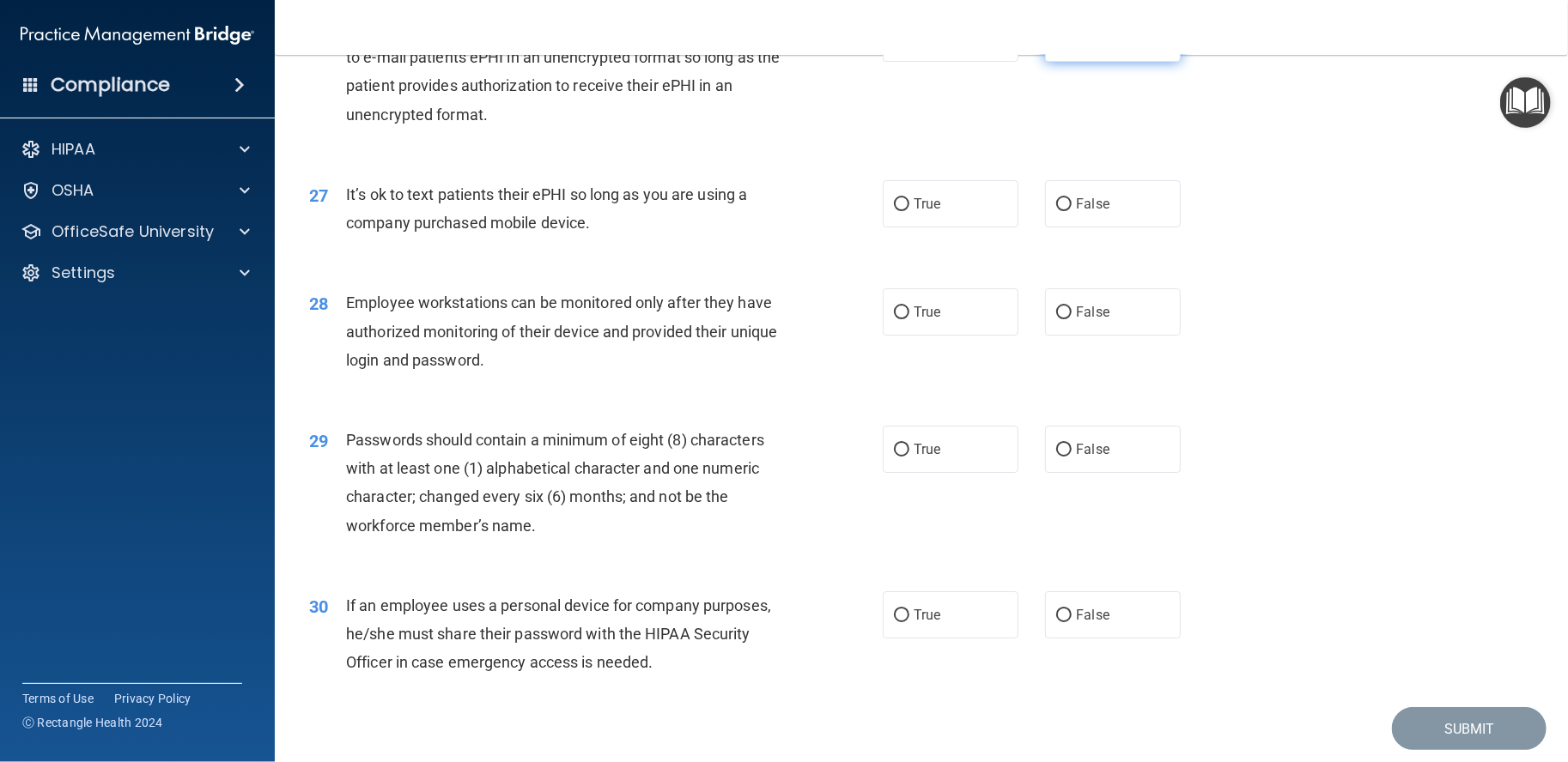
click at [1062, 46] on input "False" at bounding box center [1064, 39] width 16 height 13
radio input "true"
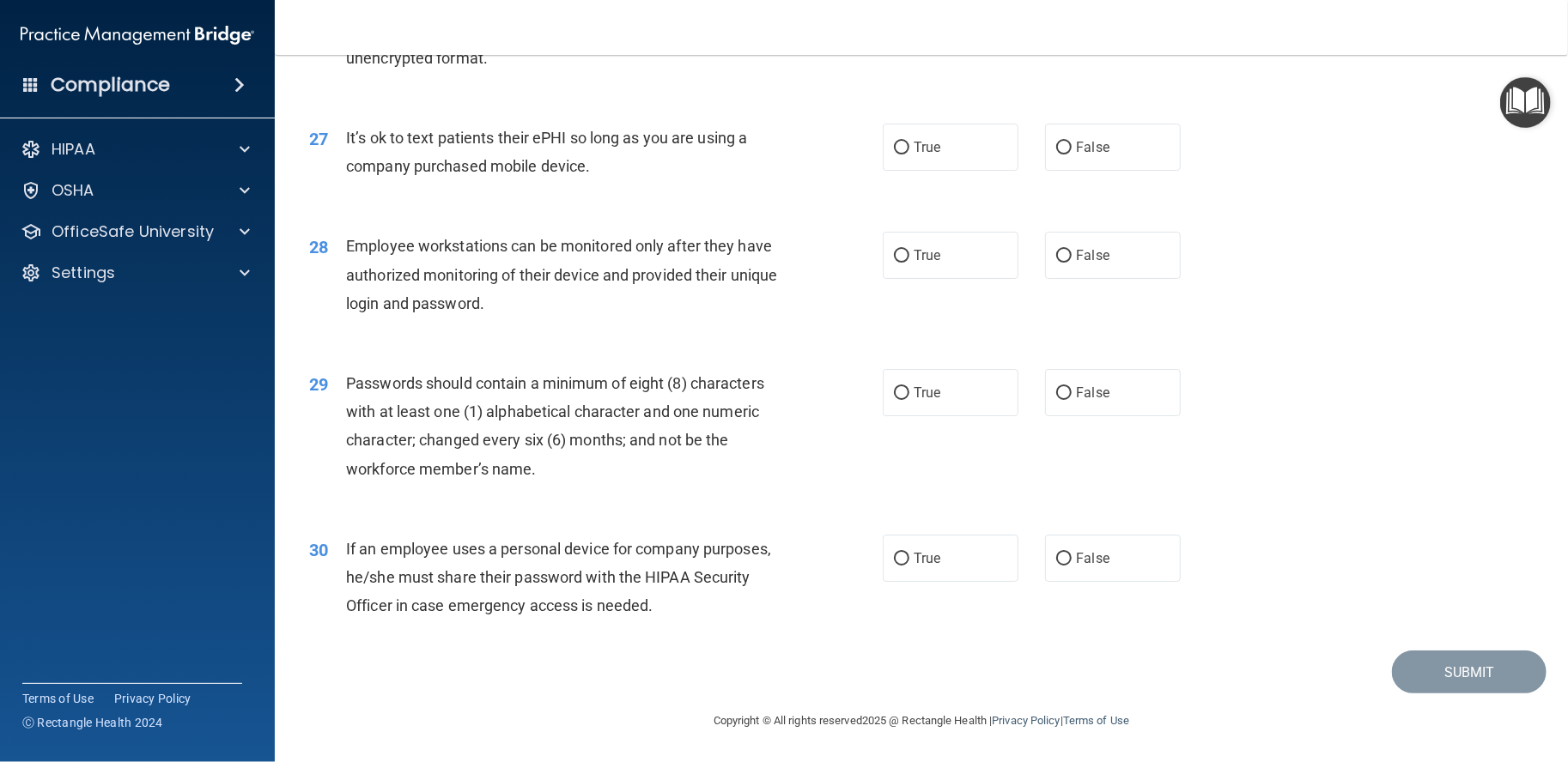
scroll to position [3690, 0]
click at [1056, 146] on input "False" at bounding box center [1064, 148] width 16 height 13
radio input "true"
click at [989, 263] on label "True" at bounding box center [951, 255] width 135 height 48
click at [910, 263] on input "True" at bounding box center [902, 256] width 16 height 13
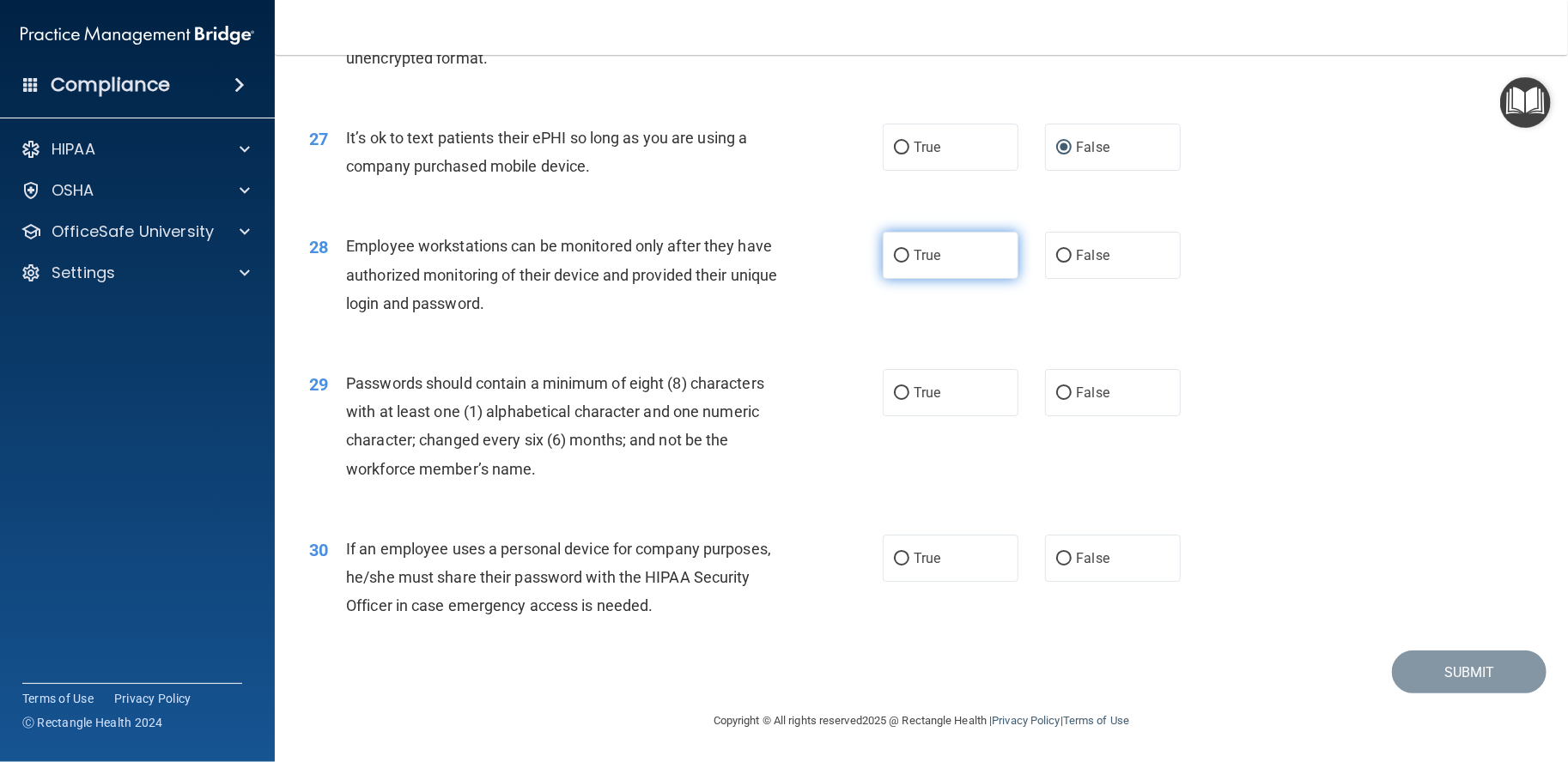
radio input "true"
click at [1065, 263] on label "False" at bounding box center [1113, 255] width 135 height 48
click at [1065, 263] on input "False" at bounding box center [1064, 256] width 16 height 13
radio input "true"
radio input "false"
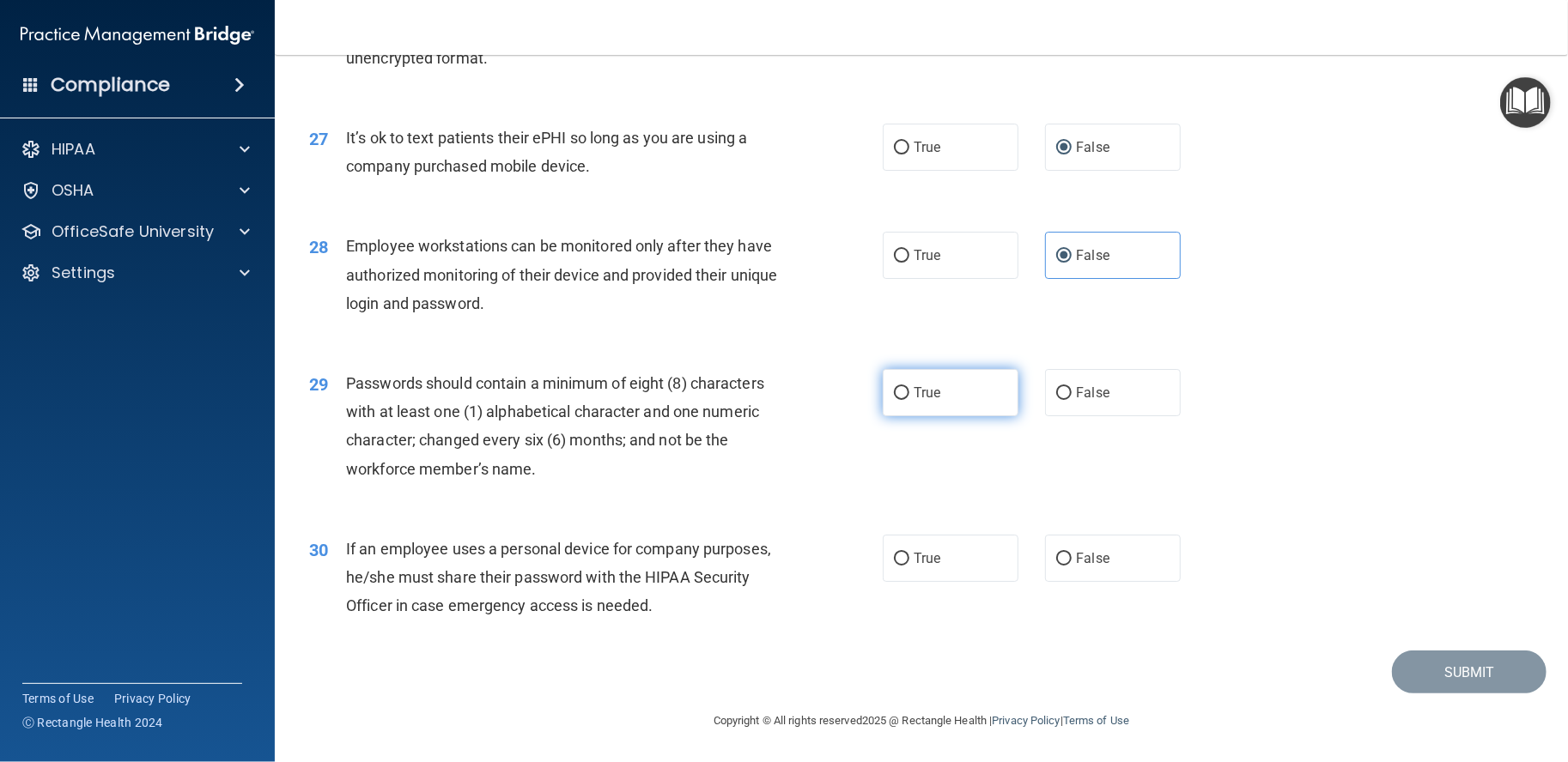
click at [991, 388] on label "True" at bounding box center [951, 392] width 135 height 48
click at [910, 388] on input "True" at bounding box center [902, 393] width 16 height 13
radio input "true"
click at [1058, 548] on label "False" at bounding box center [1113, 559] width 135 height 48
click at [1058, 553] on input "False" at bounding box center [1064, 559] width 16 height 13
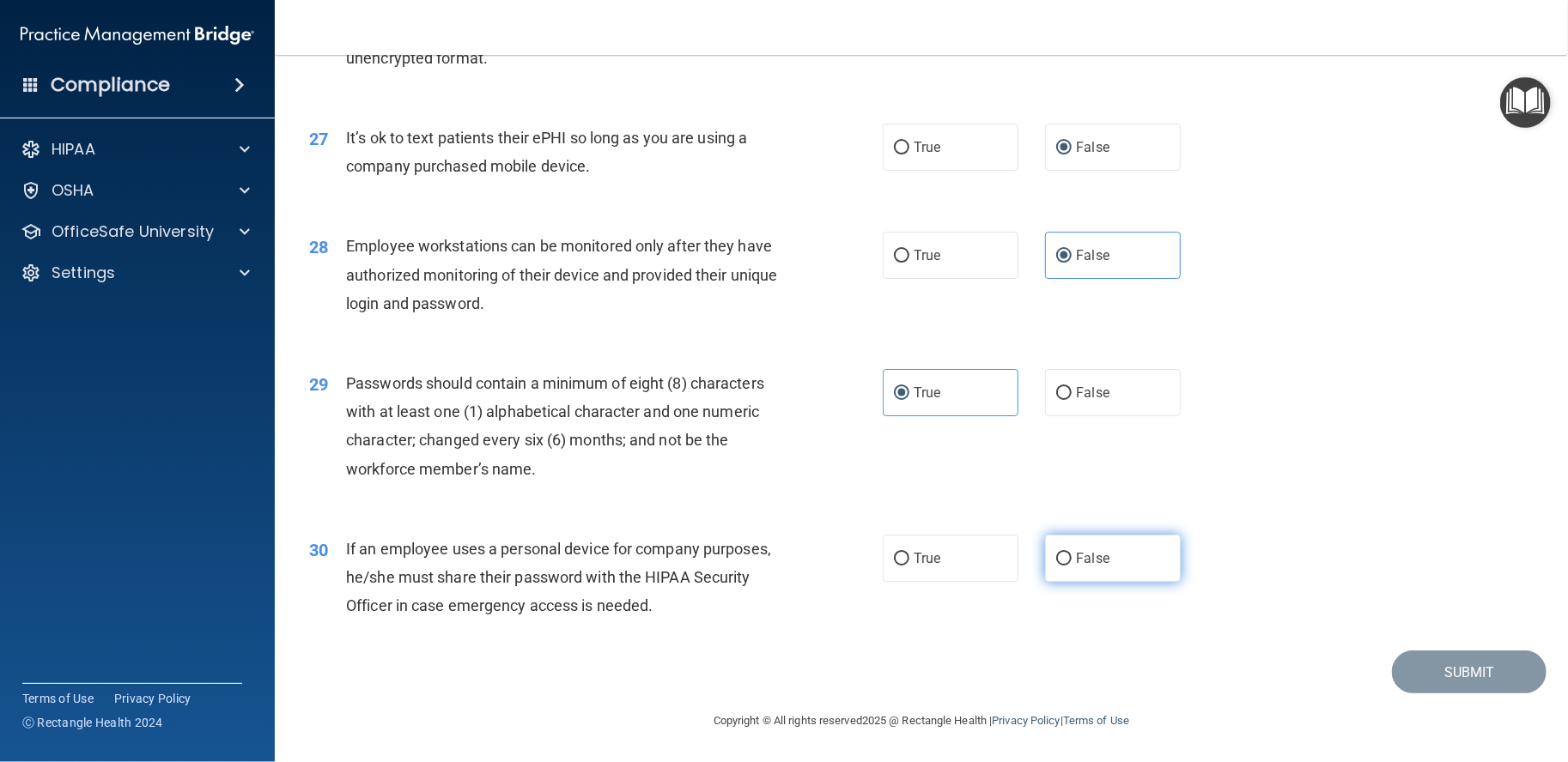
radio input "true"
click at [1453, 681] on button "Submit" at bounding box center [1469, 672] width 155 height 44
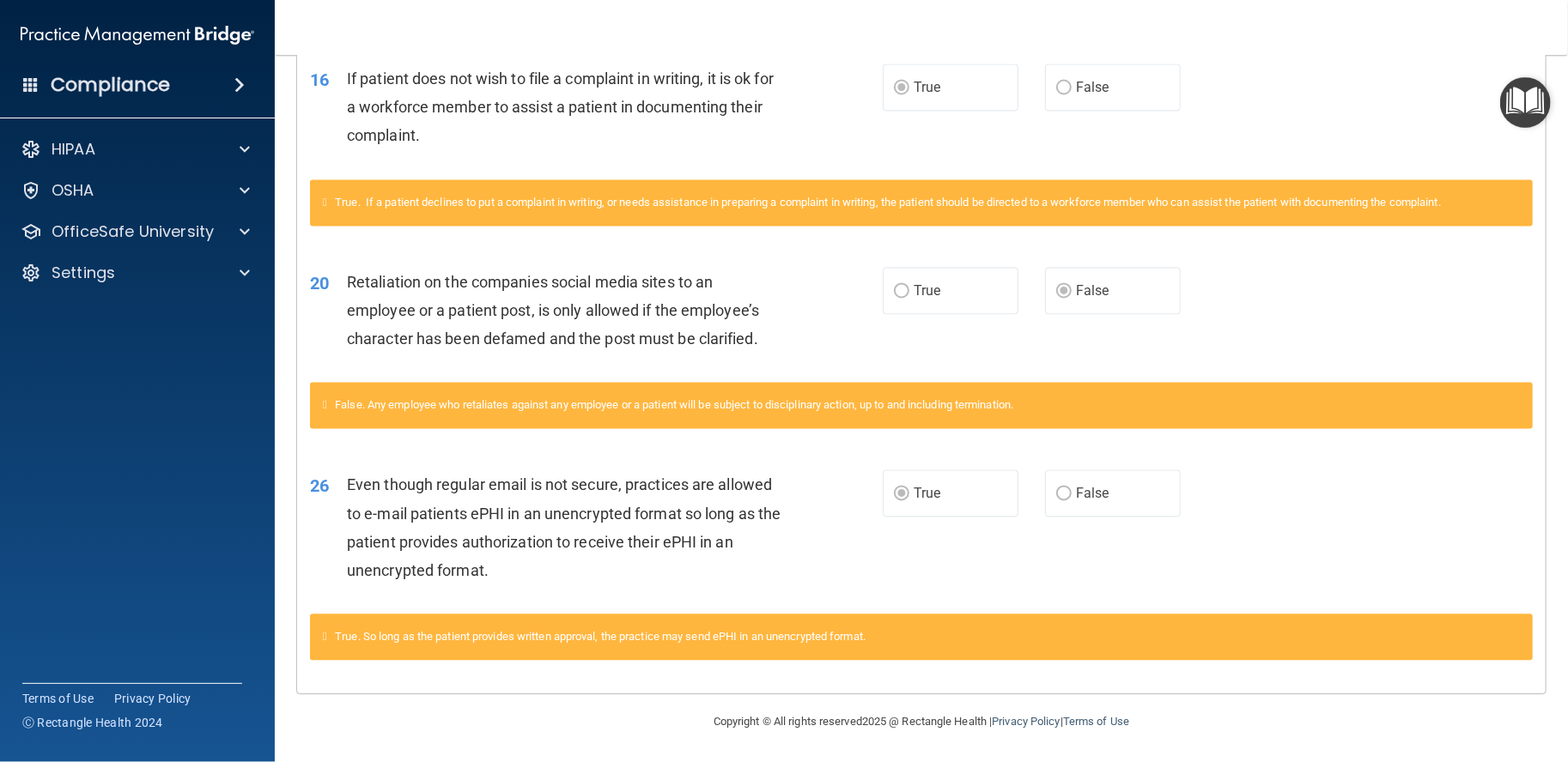
scroll to position [1953, 0]
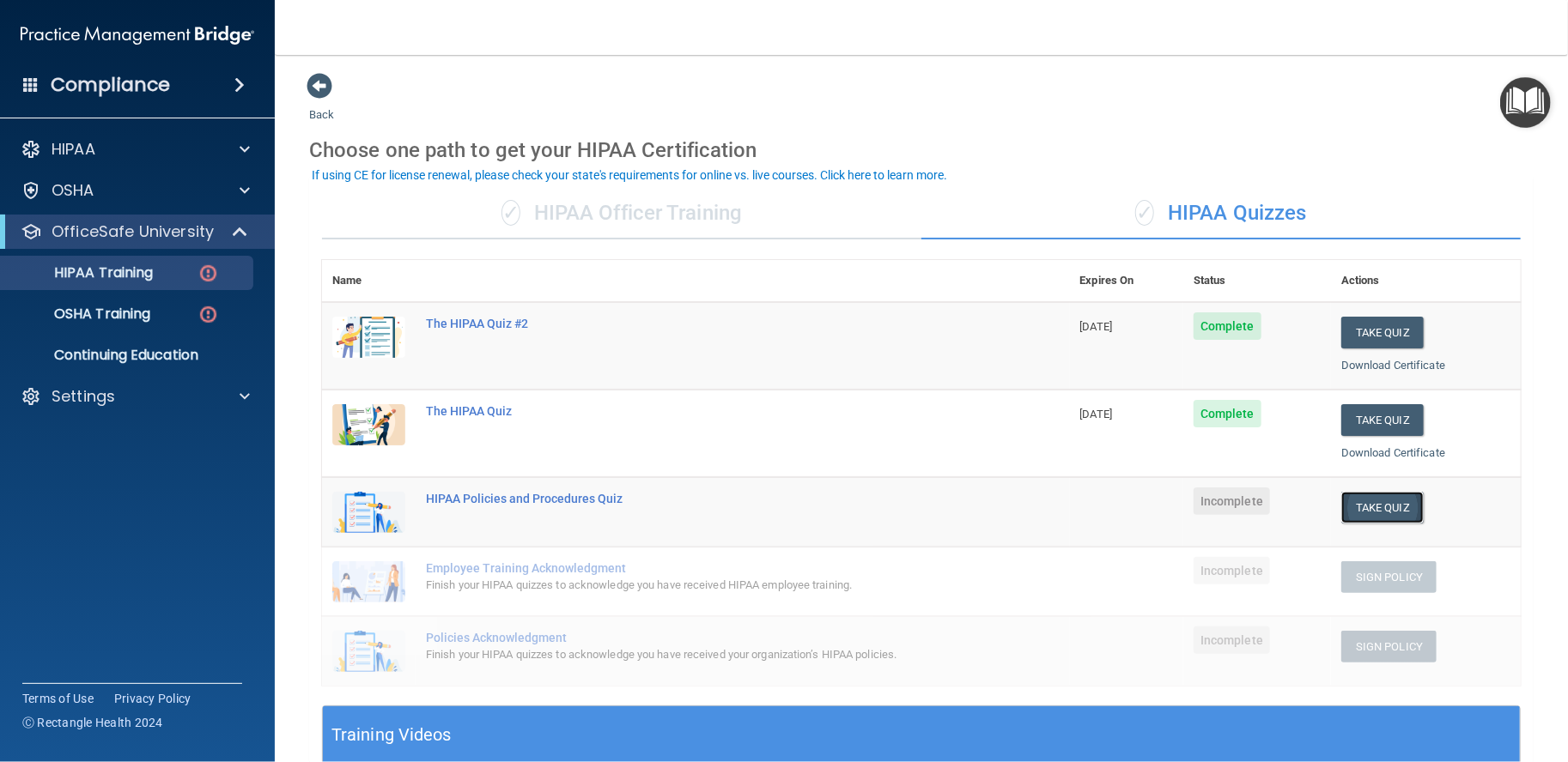
click at [1360, 511] on button "Take Quiz" at bounding box center [1383, 508] width 82 height 32
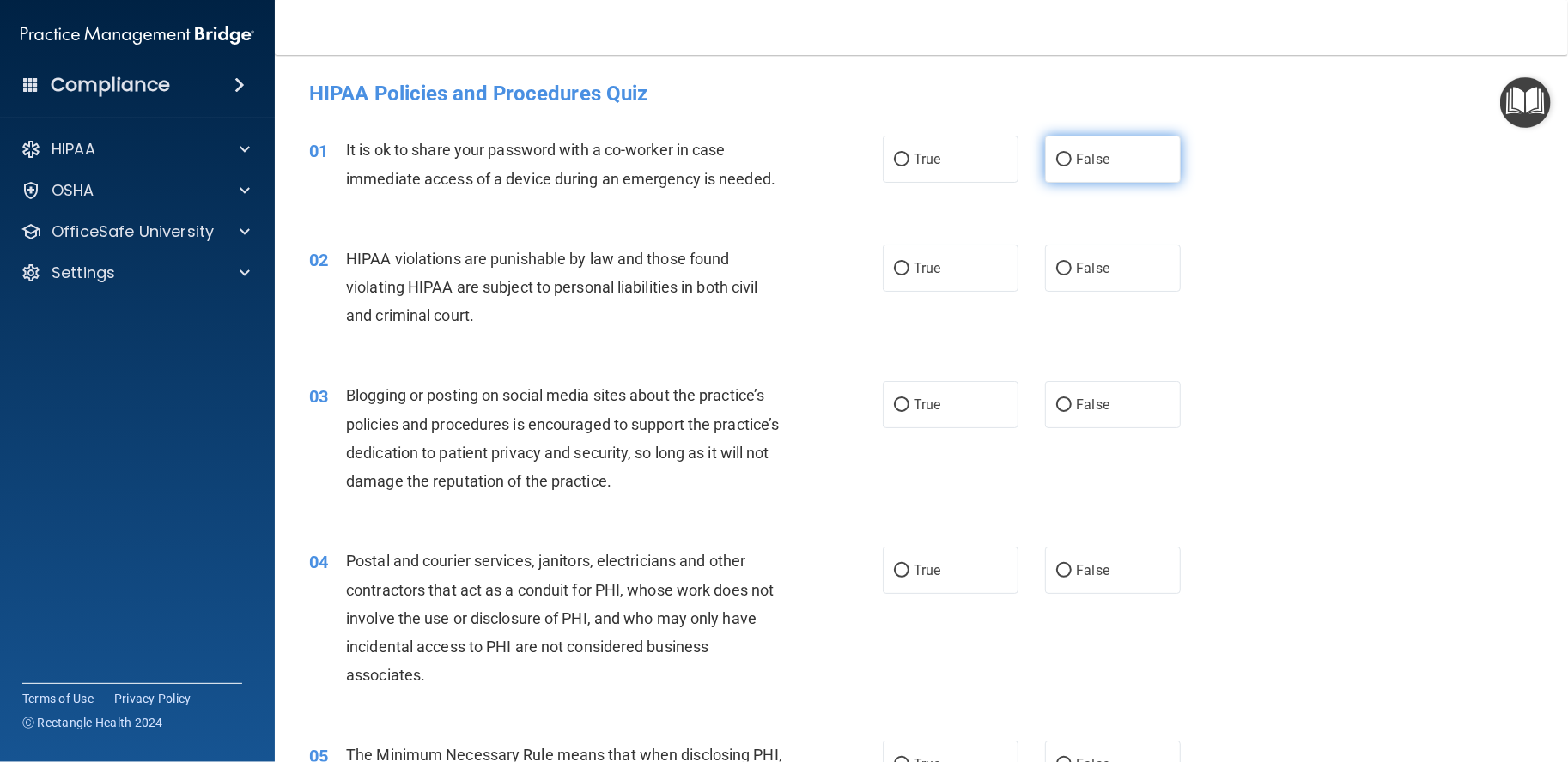
click at [1081, 167] on label "False" at bounding box center [1113, 159] width 135 height 48
click at [1072, 166] on input "False" at bounding box center [1064, 160] width 16 height 13
radio input "true"
click at [1119, 409] on label "False" at bounding box center [1113, 405] width 135 height 48
click at [1072, 409] on input "False" at bounding box center [1064, 405] width 16 height 13
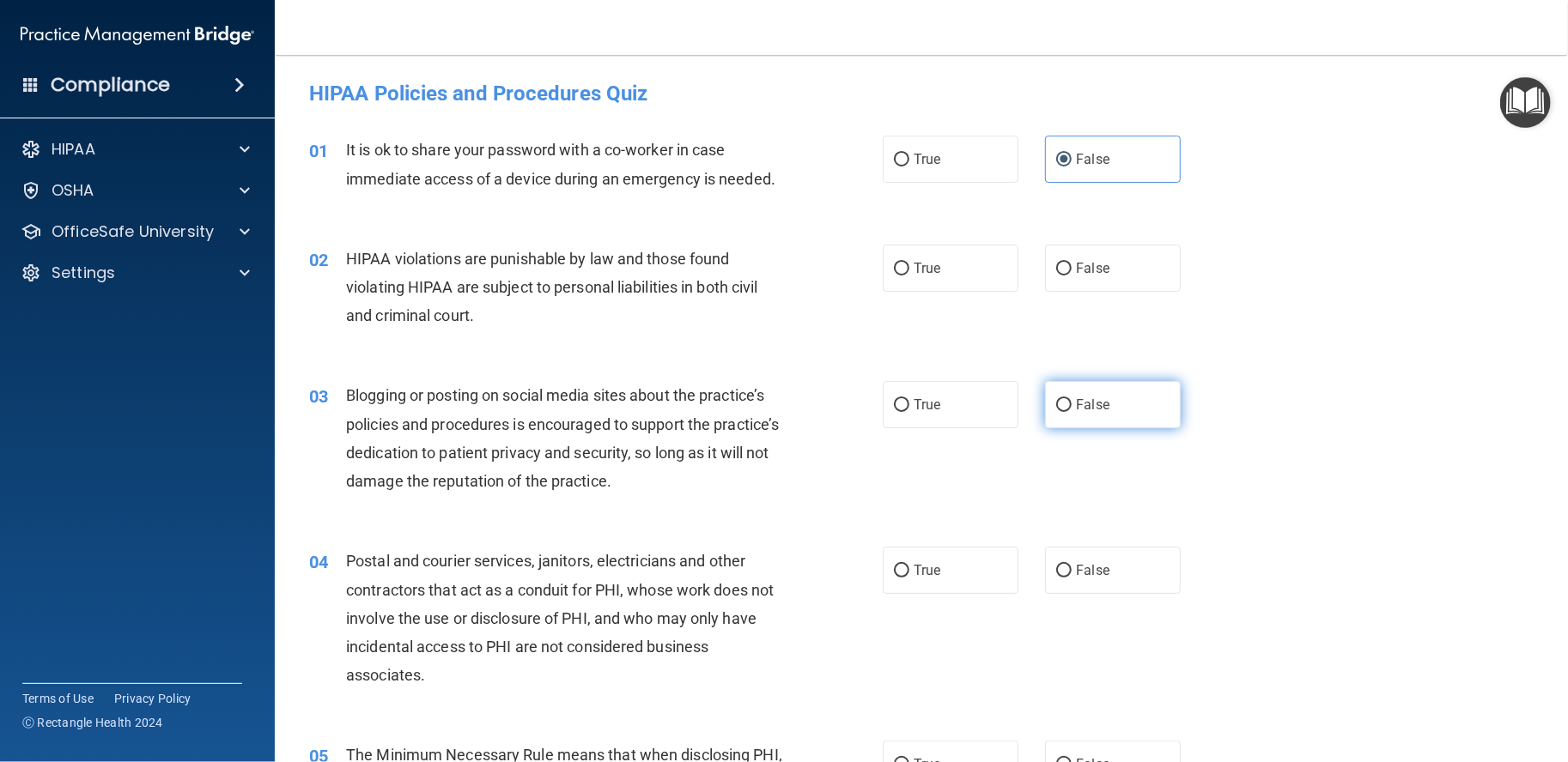
radio input "true"
click at [929, 259] on label "True" at bounding box center [951, 268] width 135 height 48
click at [910, 263] on input "True" at bounding box center [902, 269] width 16 height 13
radio input "true"
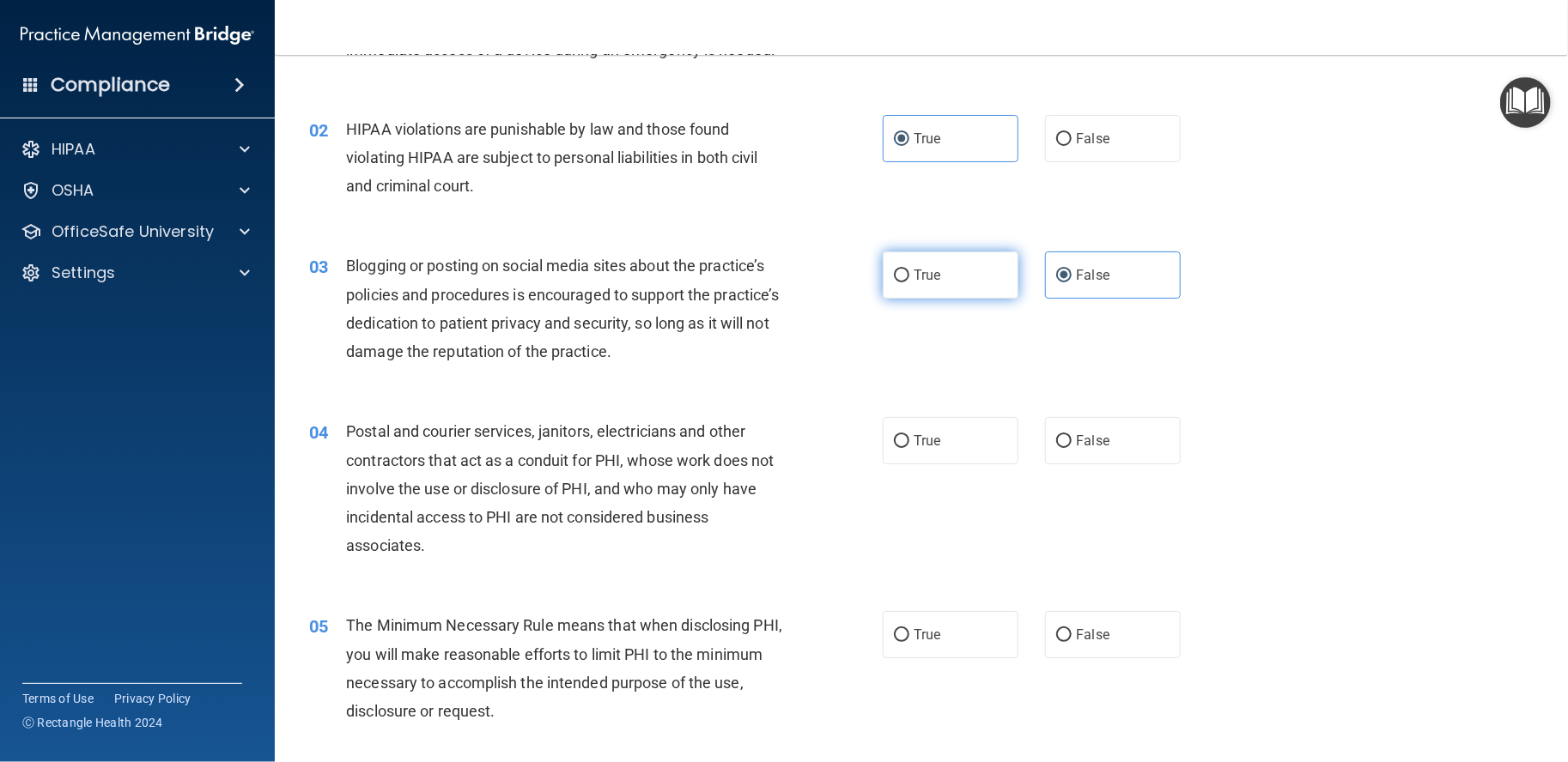
scroll to position [285, 0]
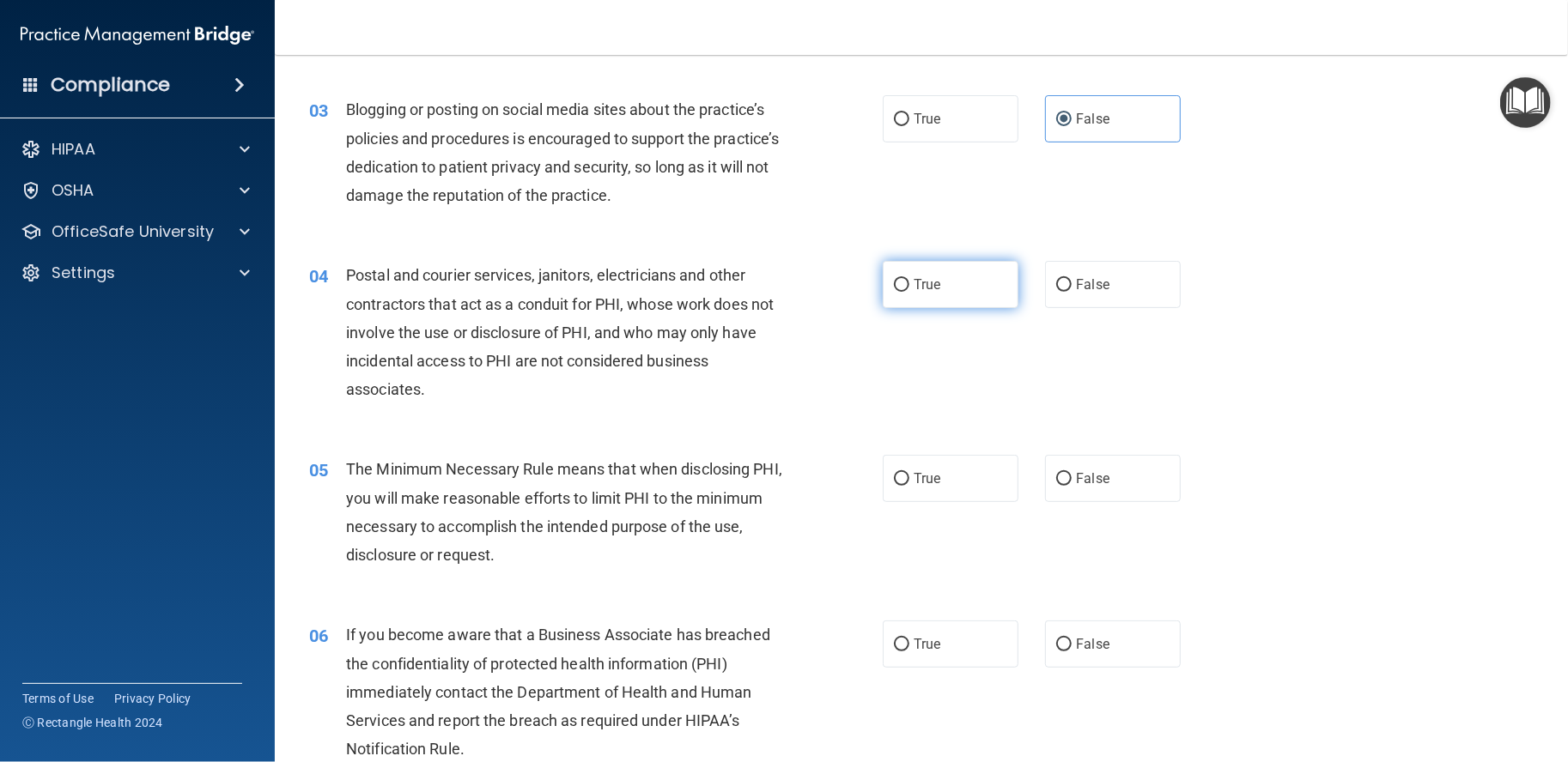
click at [883, 284] on label "True" at bounding box center [951, 284] width 135 height 48
click at [894, 284] on input "True" at bounding box center [902, 285] width 16 height 13
radio input "true"
click at [1046, 631] on label "False" at bounding box center [1113, 644] width 135 height 48
click at [1056, 639] on input "False" at bounding box center [1064, 645] width 16 height 13
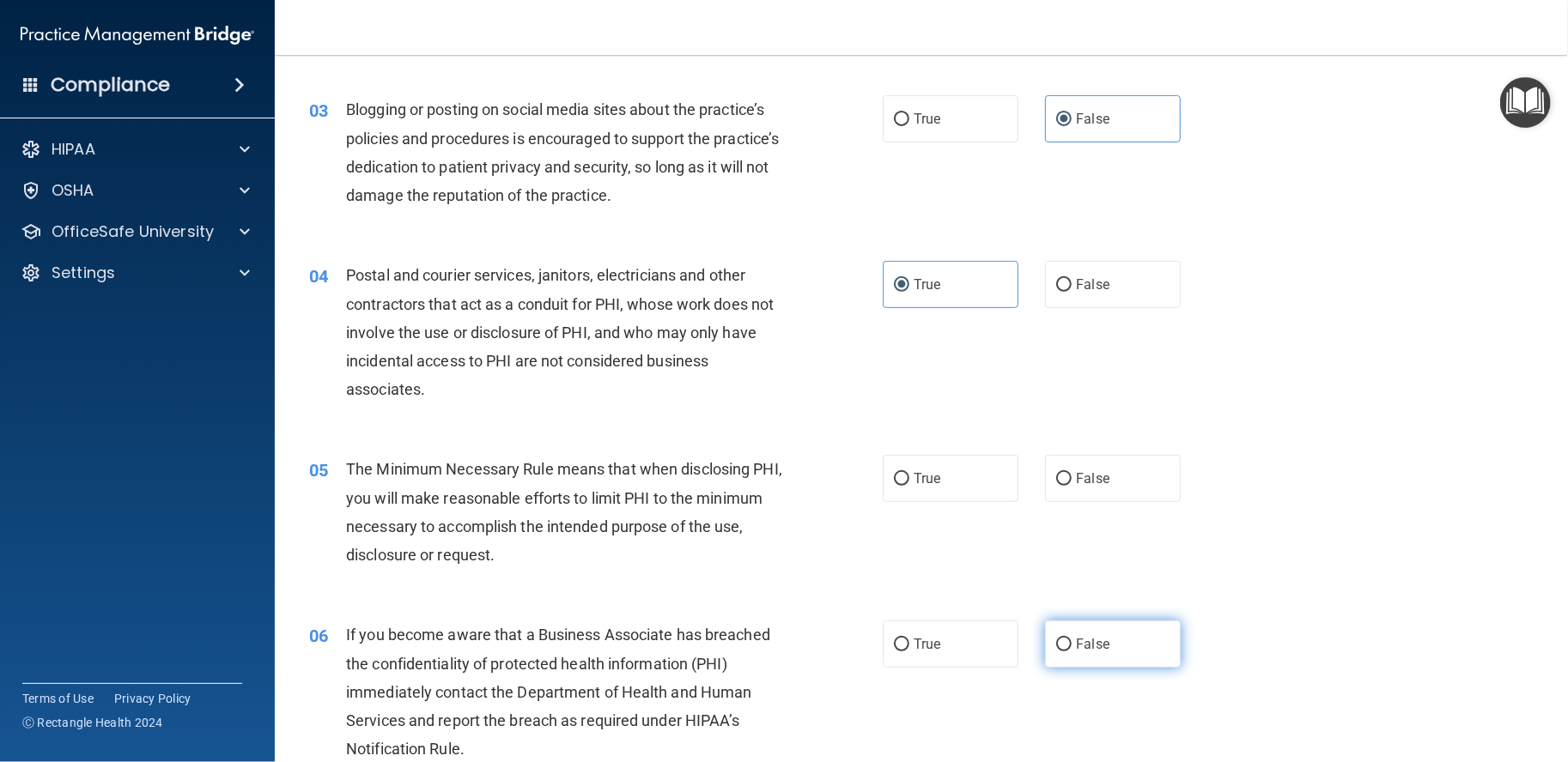
radio input "true"
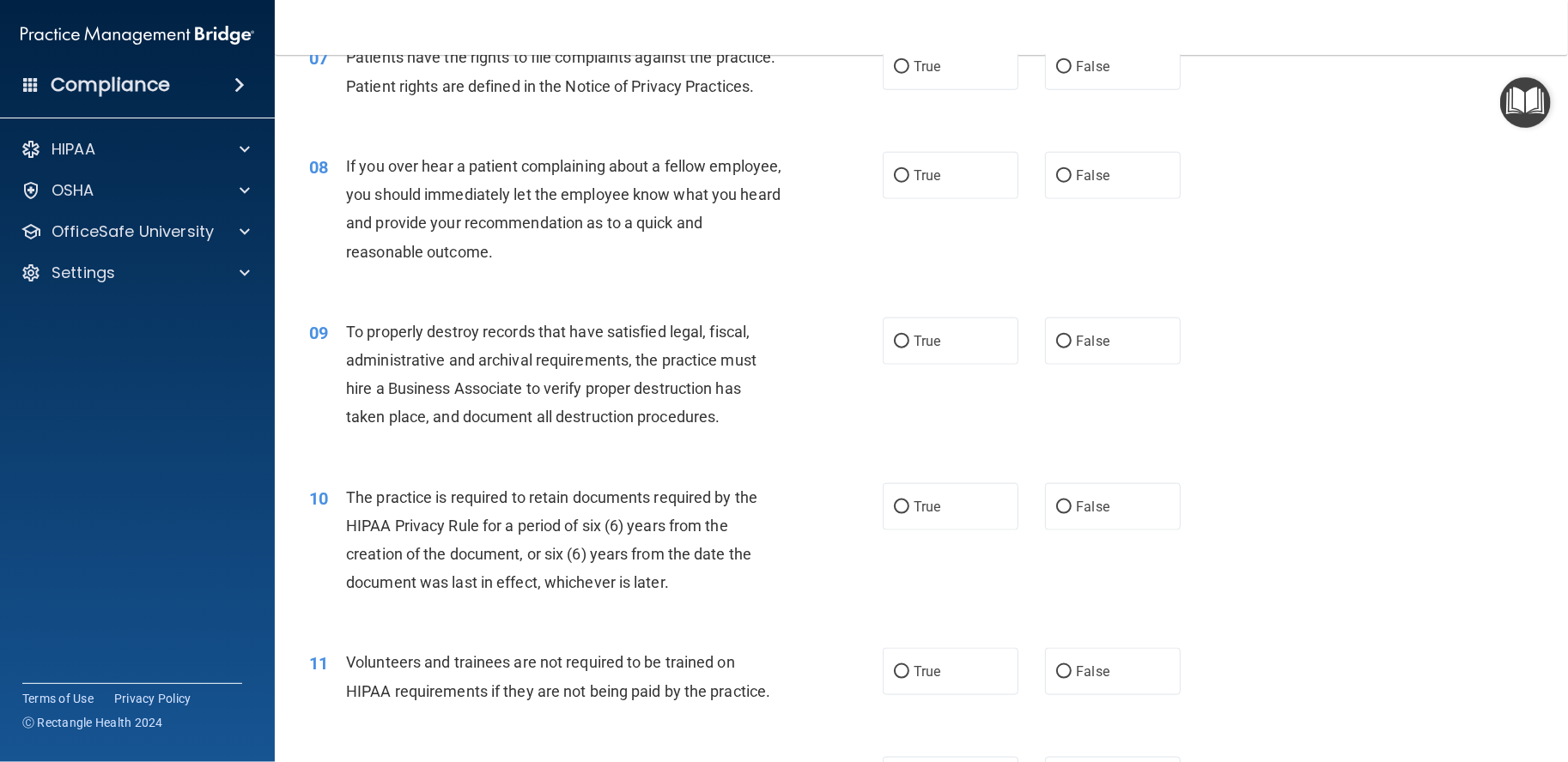
scroll to position [1287, 0]
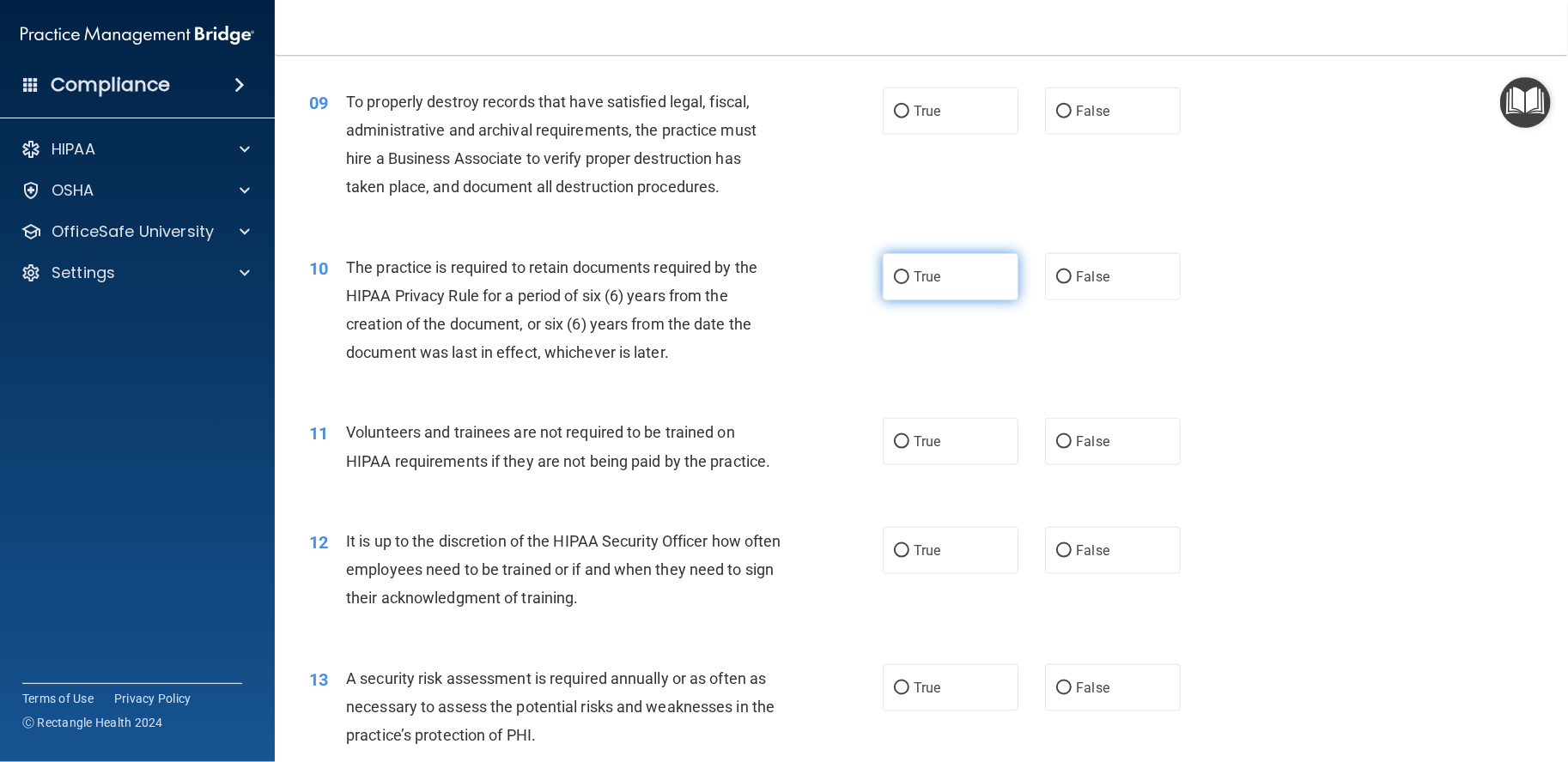
click at [925, 285] on span "True" at bounding box center [926, 277] width 27 height 16
click at [910, 284] on input "True" at bounding box center [902, 277] width 16 height 13
radio input "true"
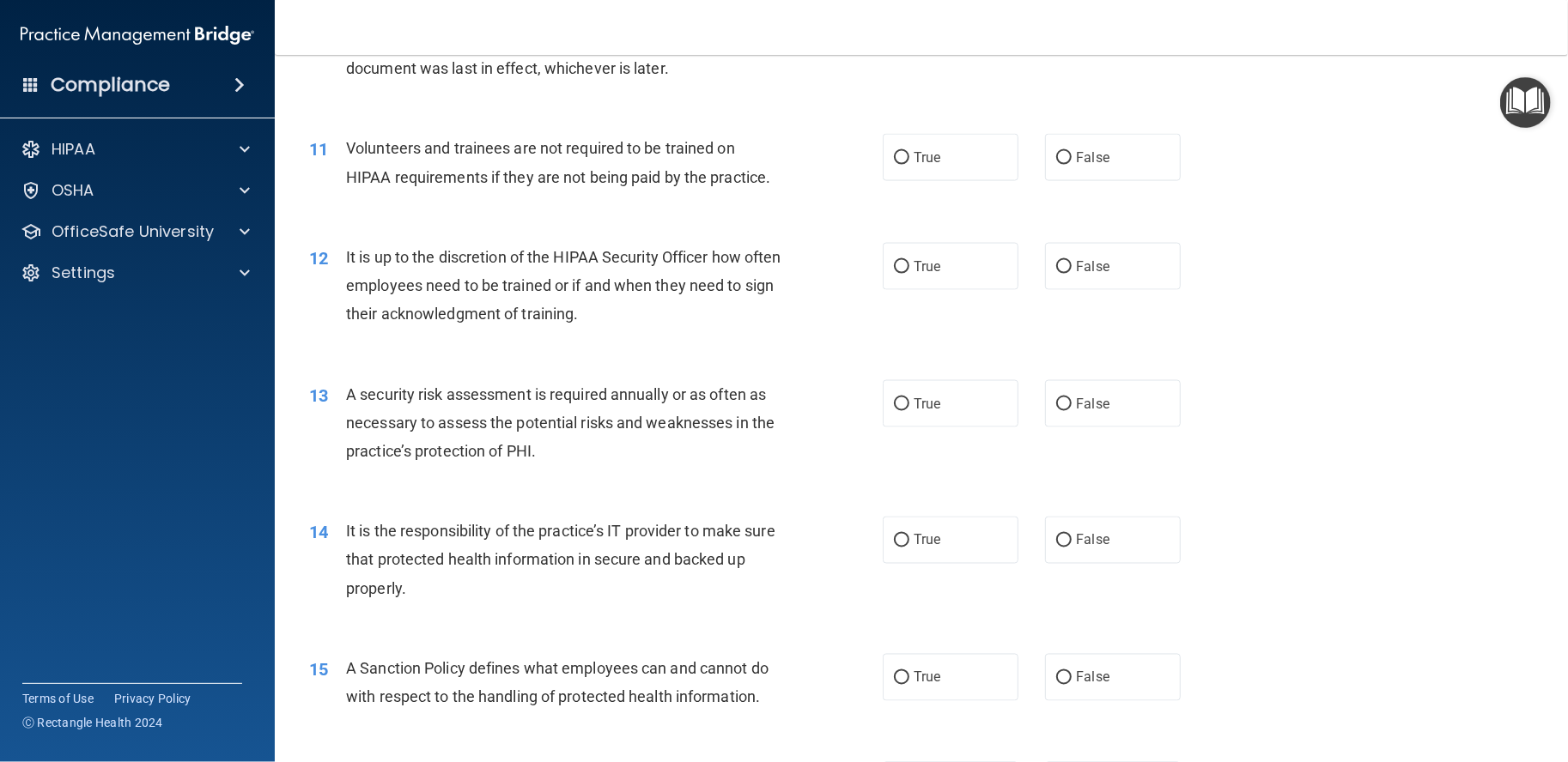
scroll to position [1573, 0]
click at [1089, 288] on label "False" at bounding box center [1113, 265] width 135 height 48
click at [1072, 272] on input "False" at bounding box center [1064, 265] width 16 height 13
radio input "true"
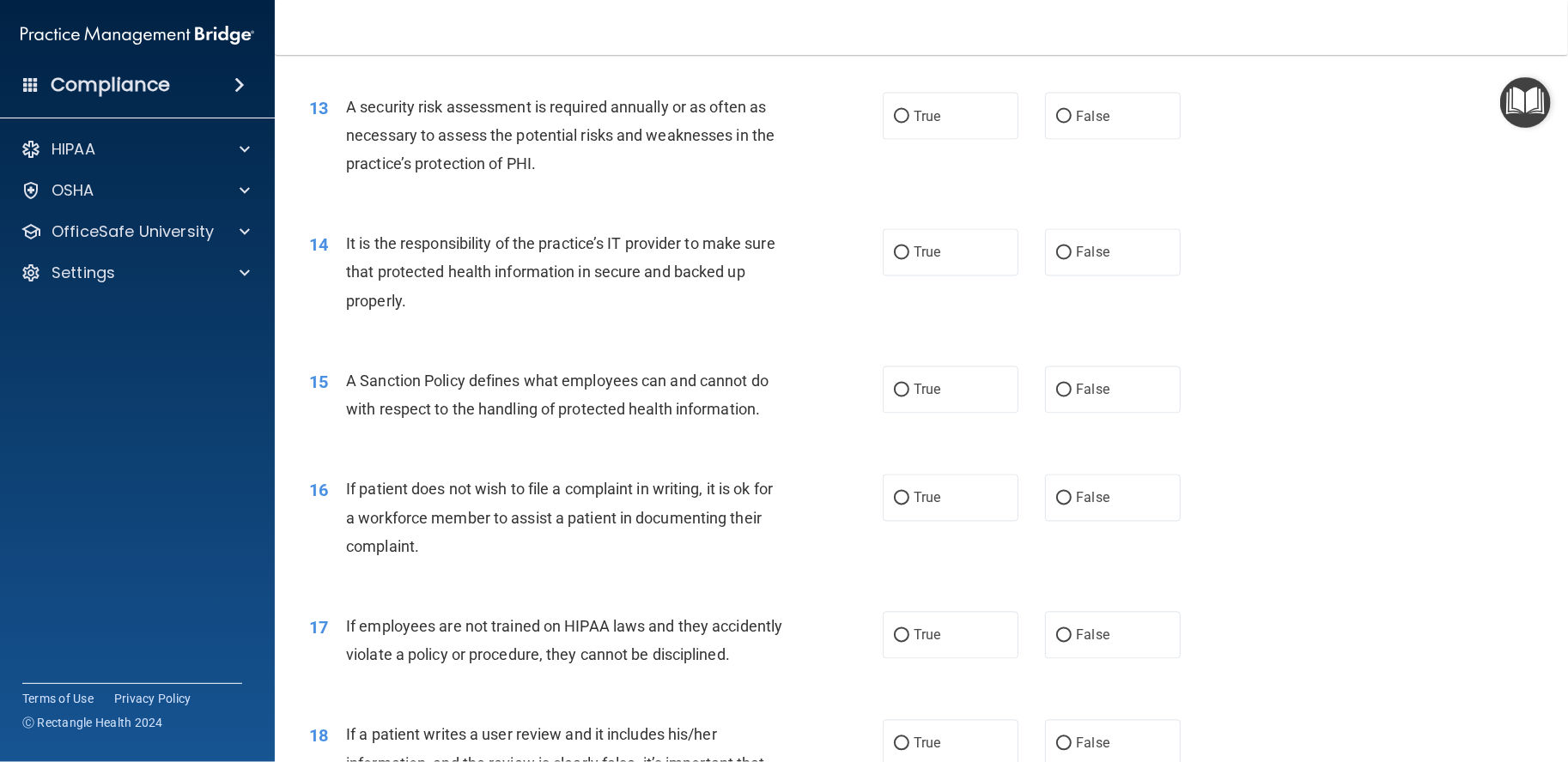
scroll to position [2002, 0]
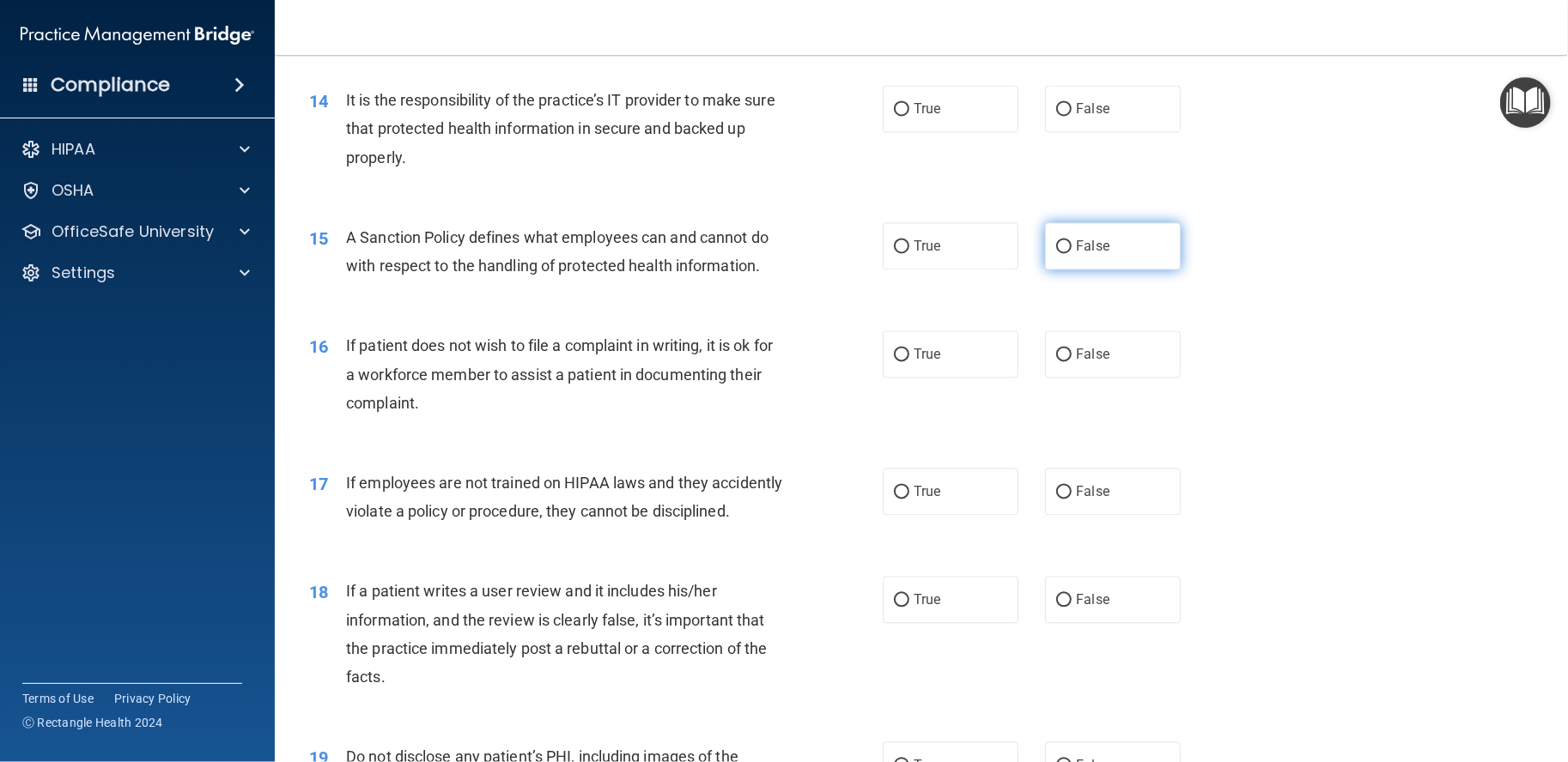
click at [1046, 271] on label "False" at bounding box center [1113, 247] width 135 height 48
click at [1056, 254] on input "False" at bounding box center [1064, 248] width 16 height 13
radio input "true"
click at [988, 379] on label "True" at bounding box center [951, 355] width 135 height 48
click at [910, 362] on input "True" at bounding box center [902, 356] width 16 height 13
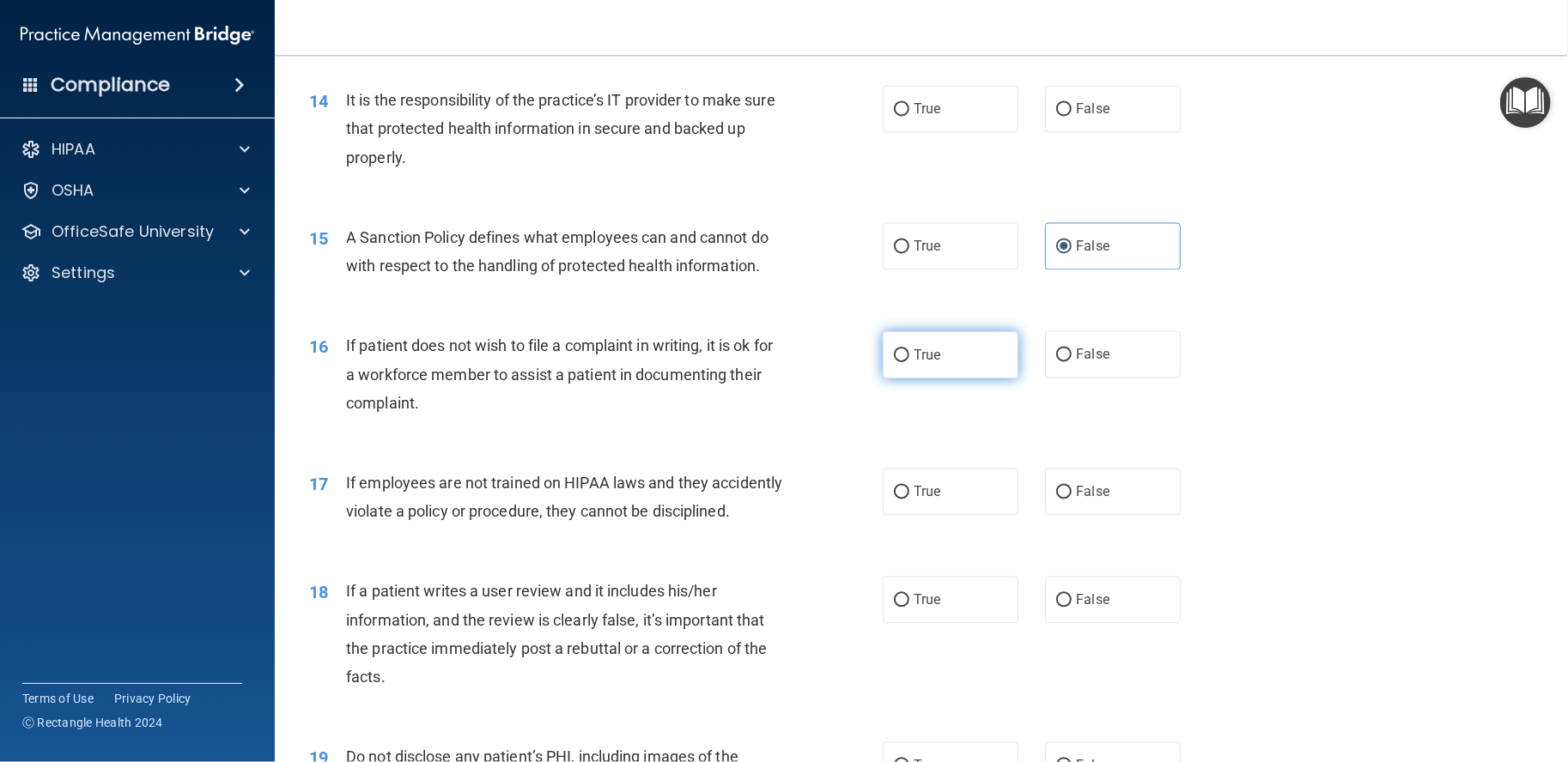
radio input "true"
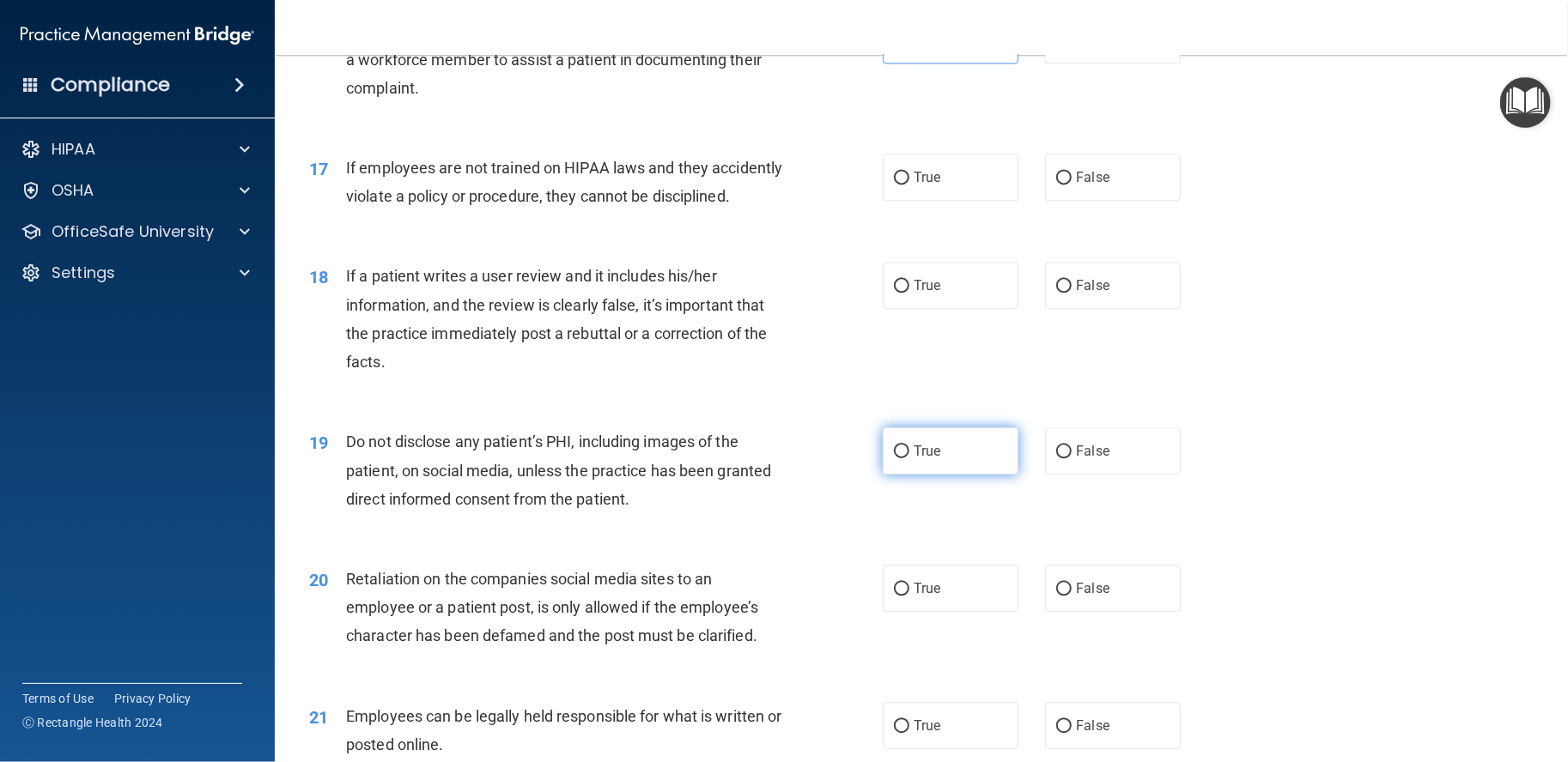
scroll to position [2431, 0]
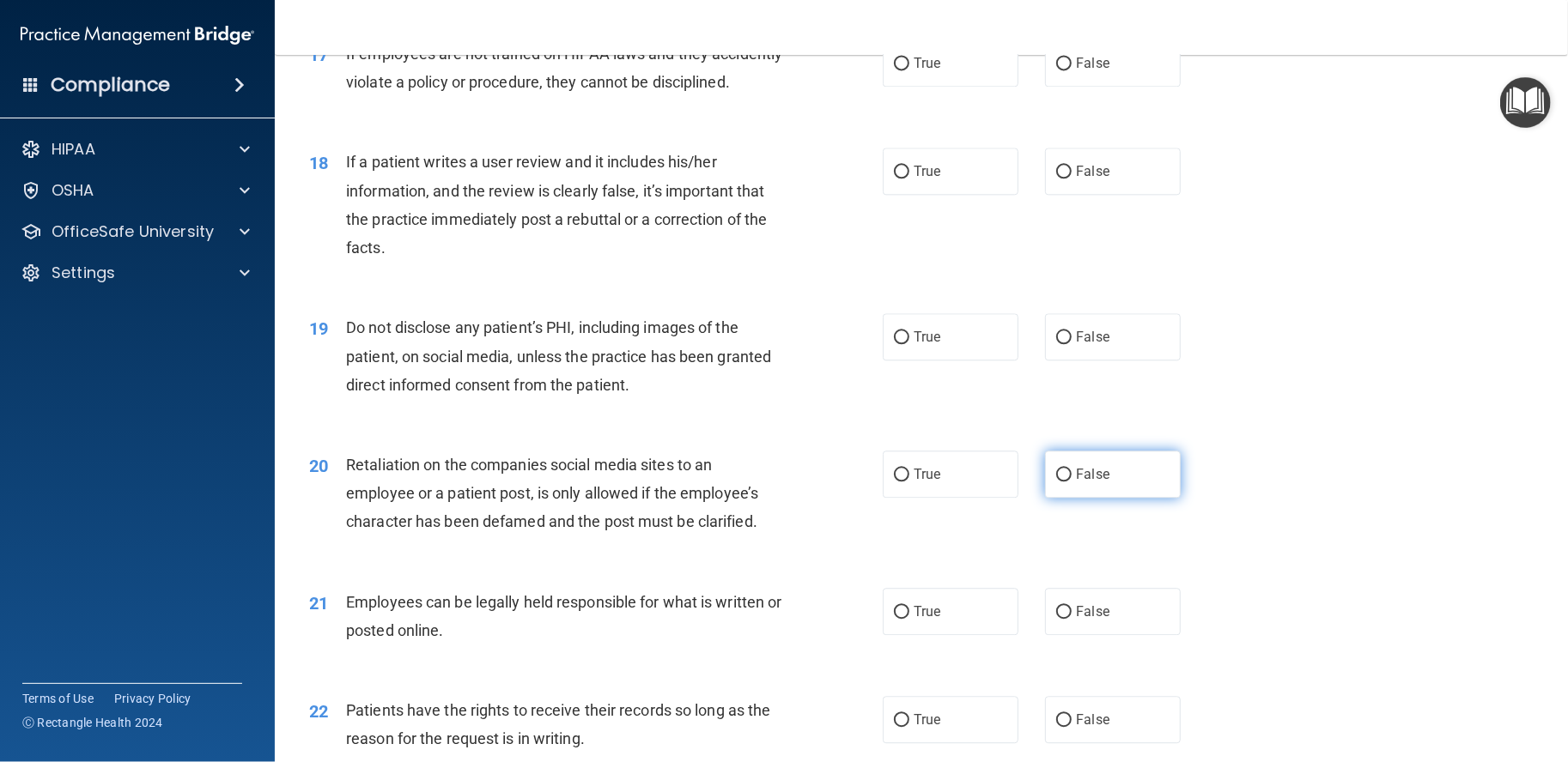
click at [1130, 498] on label "False" at bounding box center [1113, 475] width 135 height 48
click at [1072, 481] on input "False" at bounding box center [1064, 475] width 16 height 13
radio input "true"
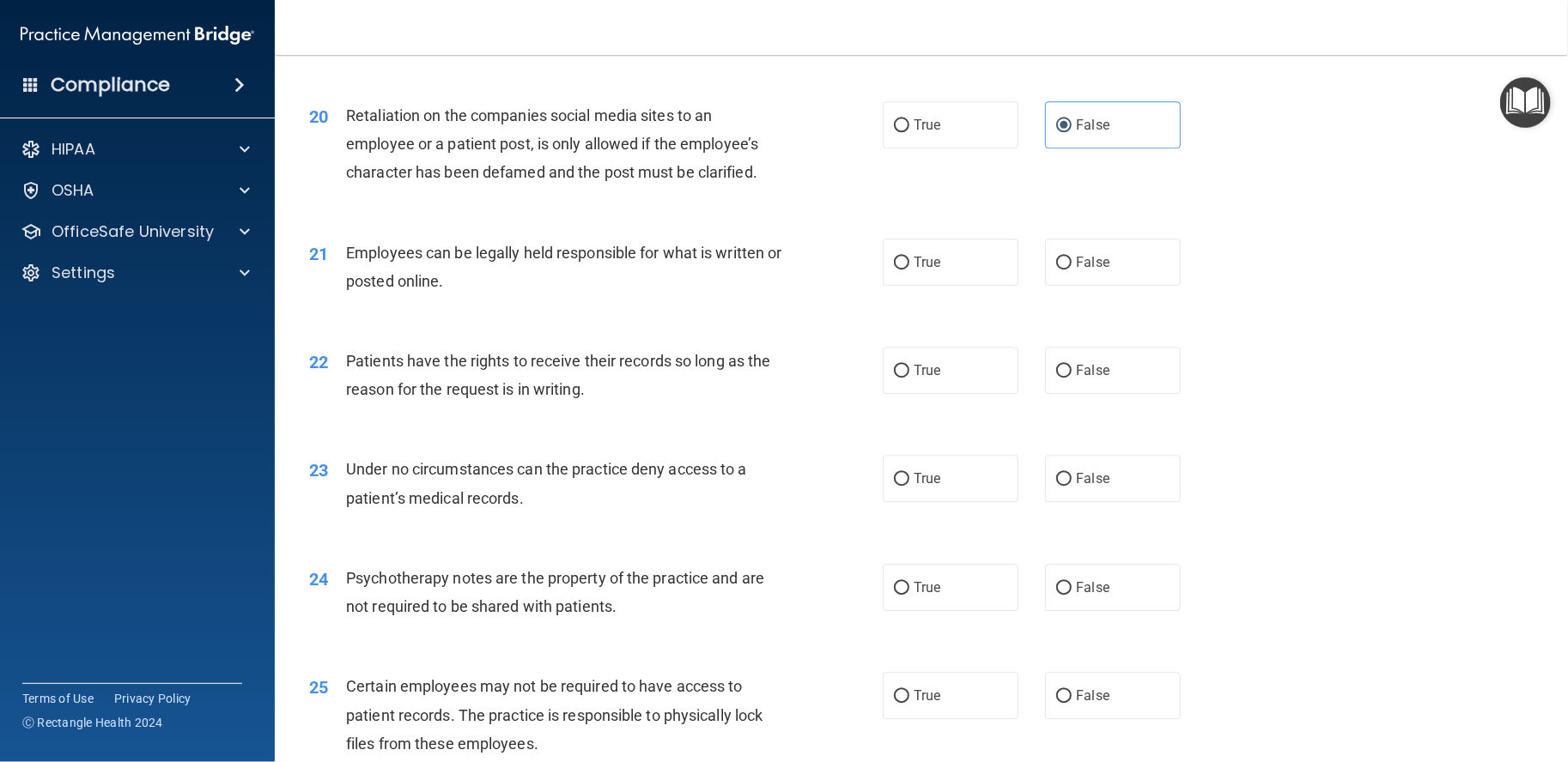
scroll to position [3147, 0]
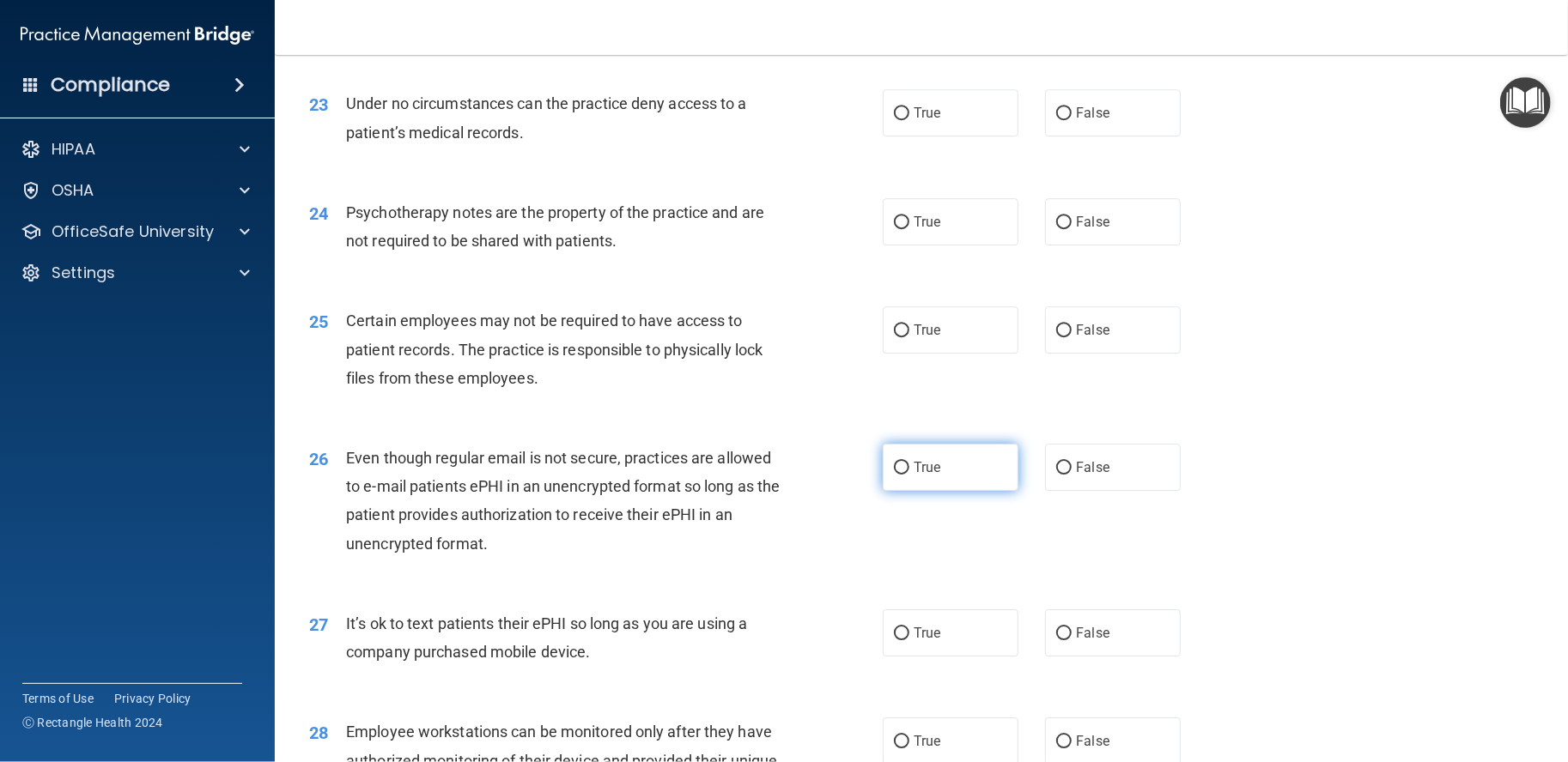
click at [920, 476] on span "True" at bounding box center [926, 467] width 27 height 16
click at [910, 475] on input "True" at bounding box center [902, 468] width 16 height 13
radio input "true"
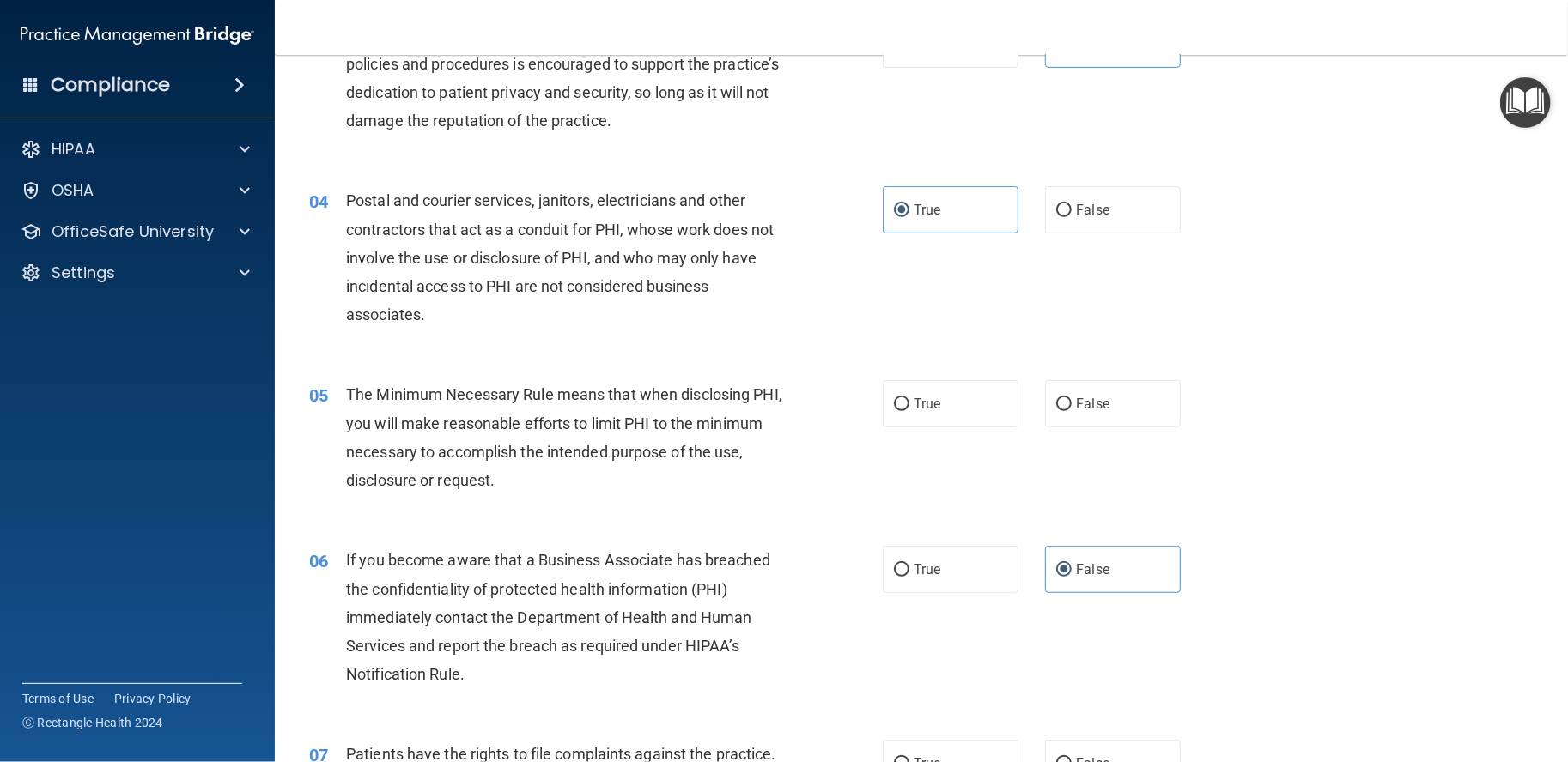
scroll to position [429, 0]
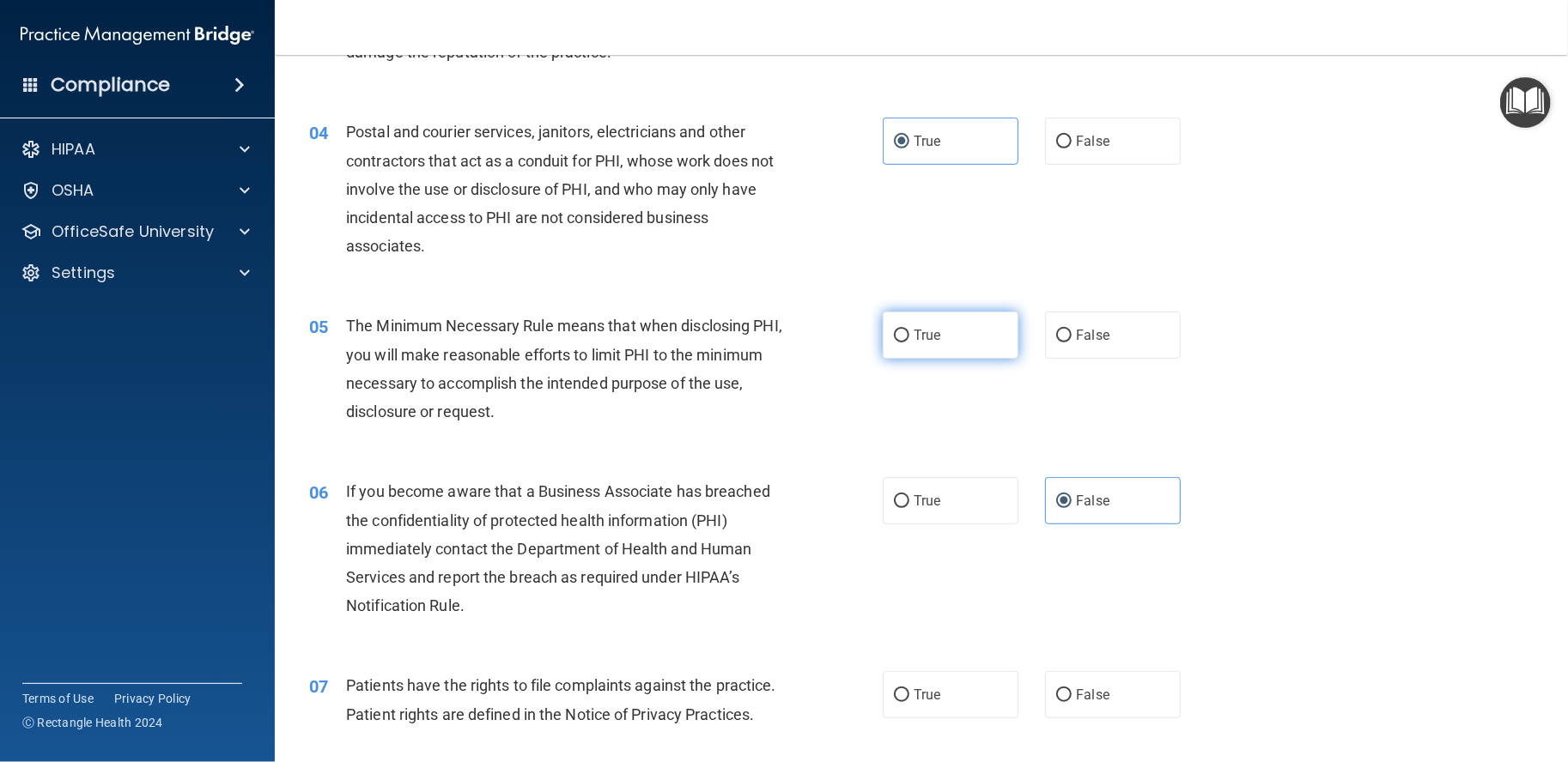
click at [995, 349] on label "True" at bounding box center [951, 336] width 135 height 48
click at [910, 342] on input "True" at bounding box center [902, 336] width 16 height 13
radio input "true"
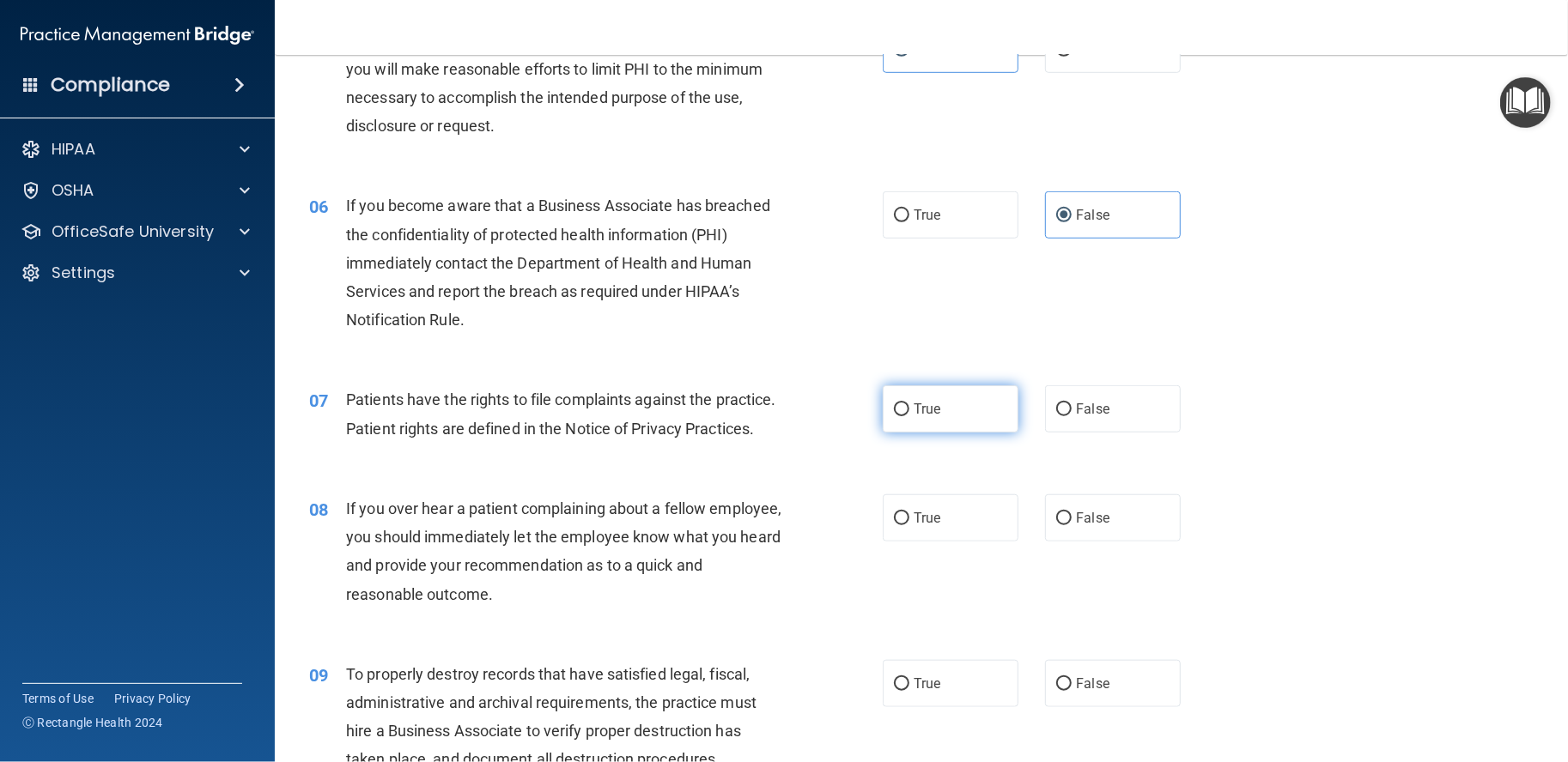
scroll to position [858, 0]
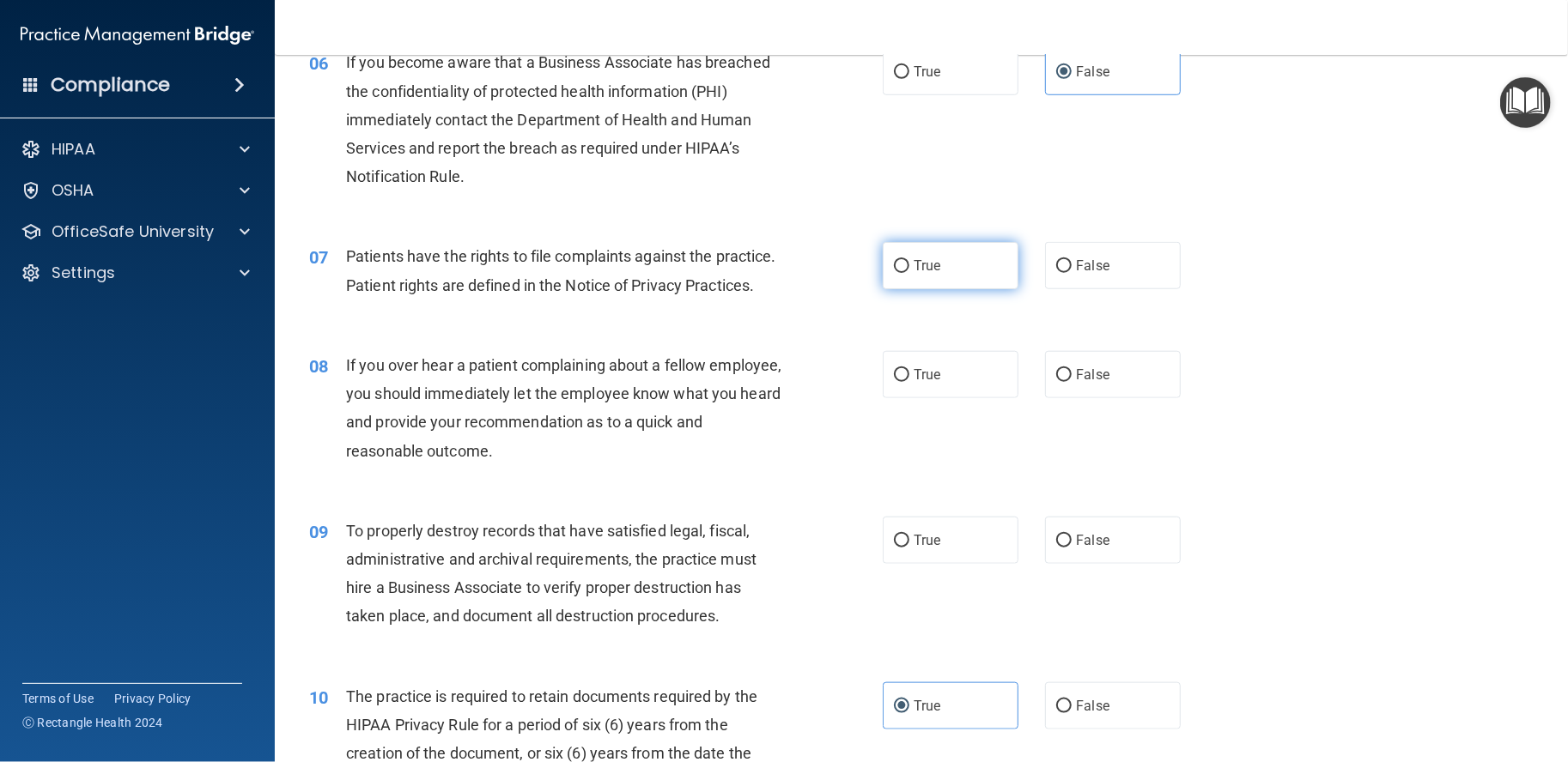
click at [883, 265] on label "True" at bounding box center [951, 266] width 135 height 48
click at [894, 265] on input "True" at bounding box center [902, 266] width 16 height 13
radio input "true"
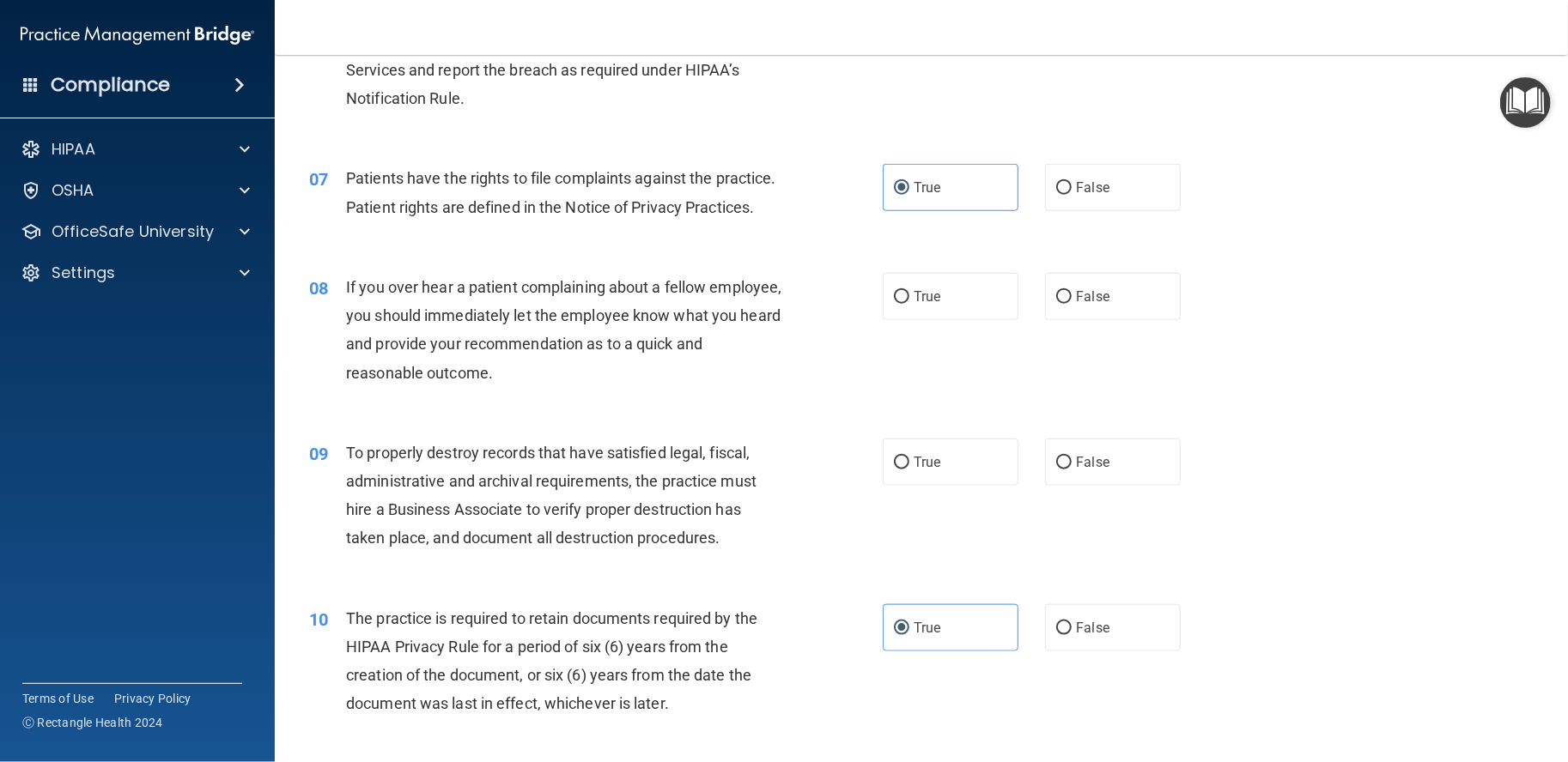
scroll to position [1001, 0]
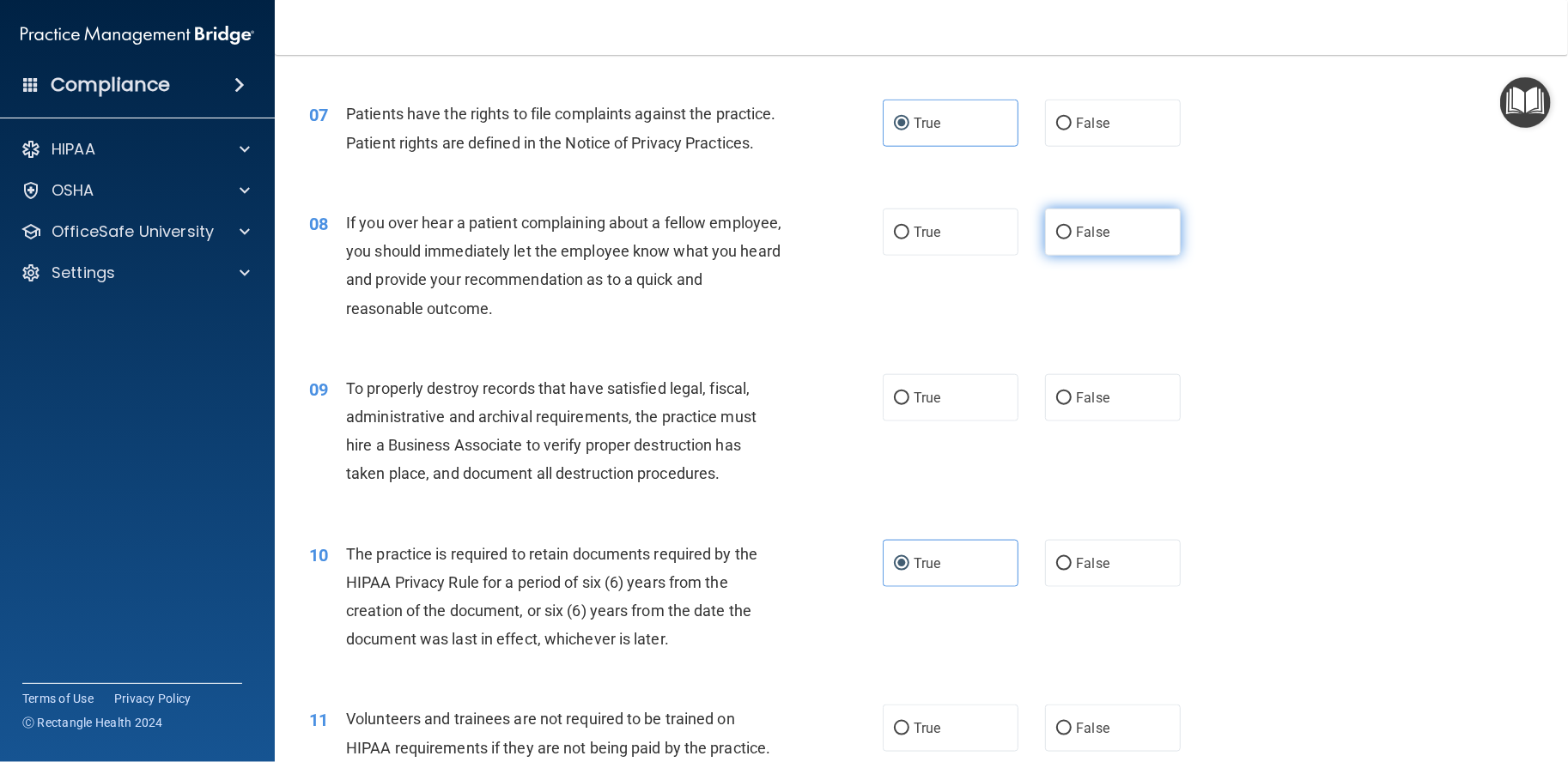
click at [1123, 256] on label "False" at bounding box center [1113, 232] width 135 height 48
click at [1072, 240] on input "False" at bounding box center [1064, 233] width 16 height 13
radio input "true"
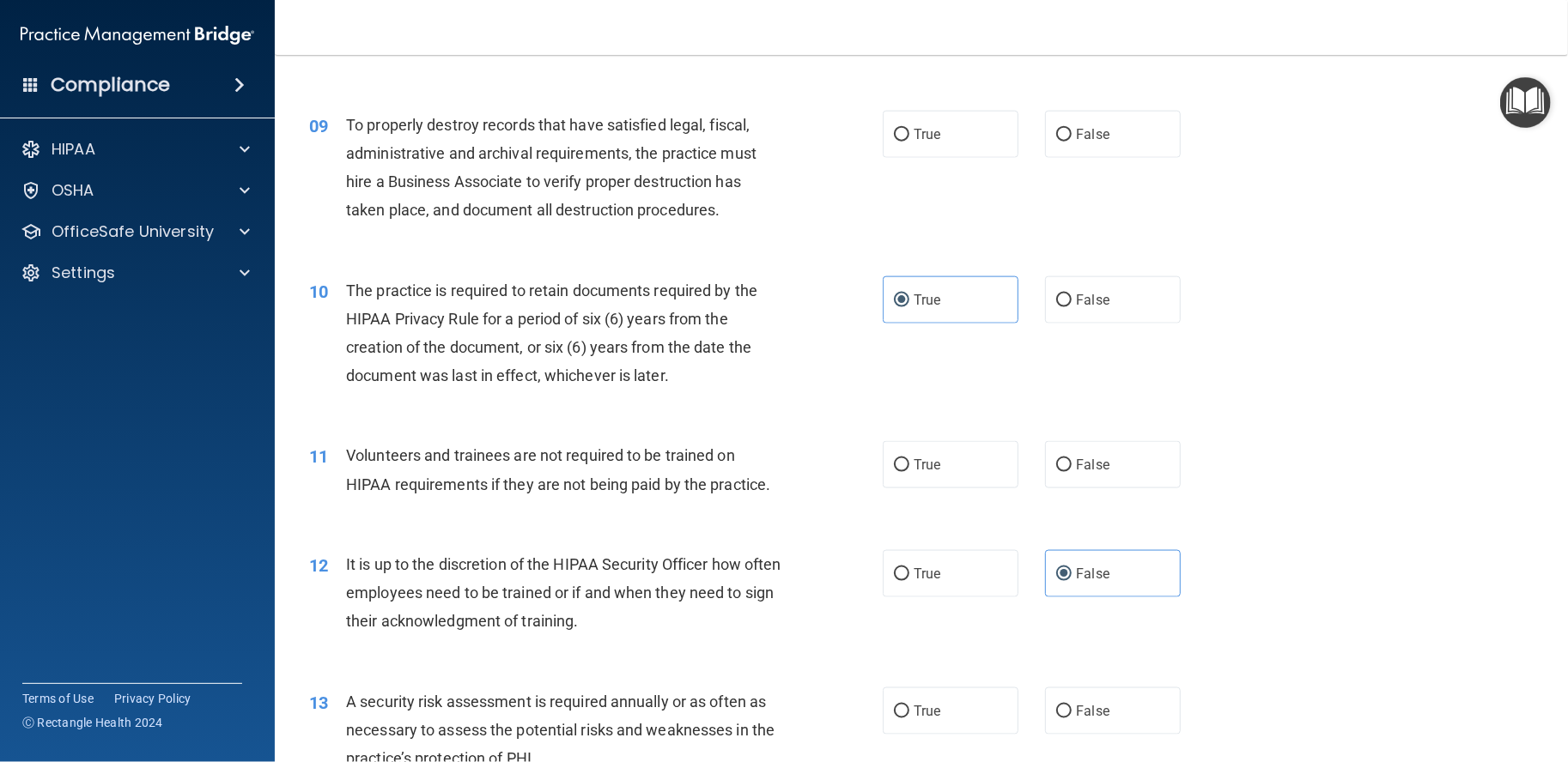
scroll to position [1287, 0]
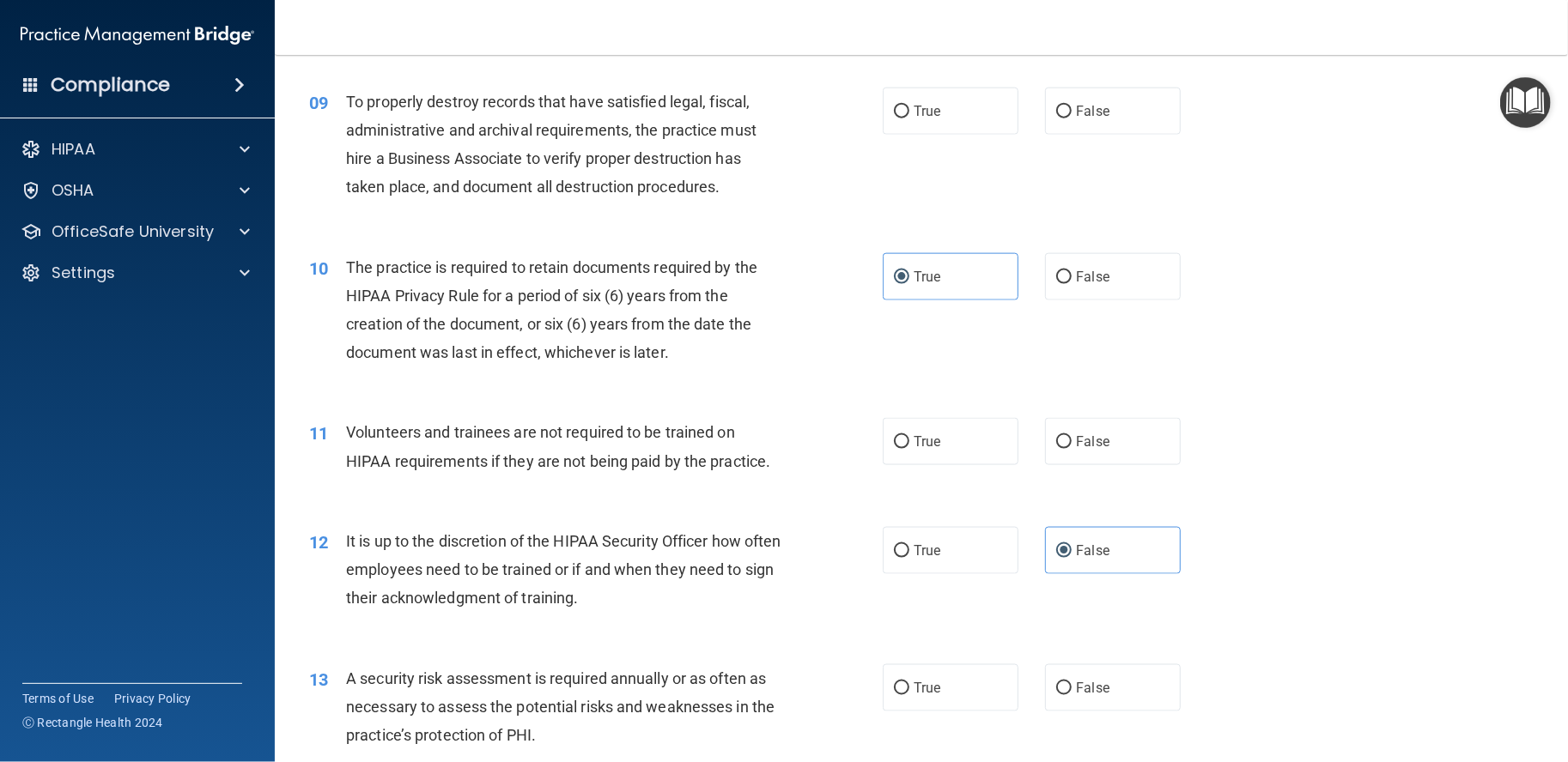
click at [1087, 171] on div "09 To properly destroy records that have satisfied legal, fiscal, administrativ…" at bounding box center [922, 148] width 1250 height 166
click at [1088, 134] on label "False" at bounding box center [1113, 112] width 135 height 48
click at [1072, 118] on input "False" at bounding box center [1064, 112] width 16 height 13
radio input "true"
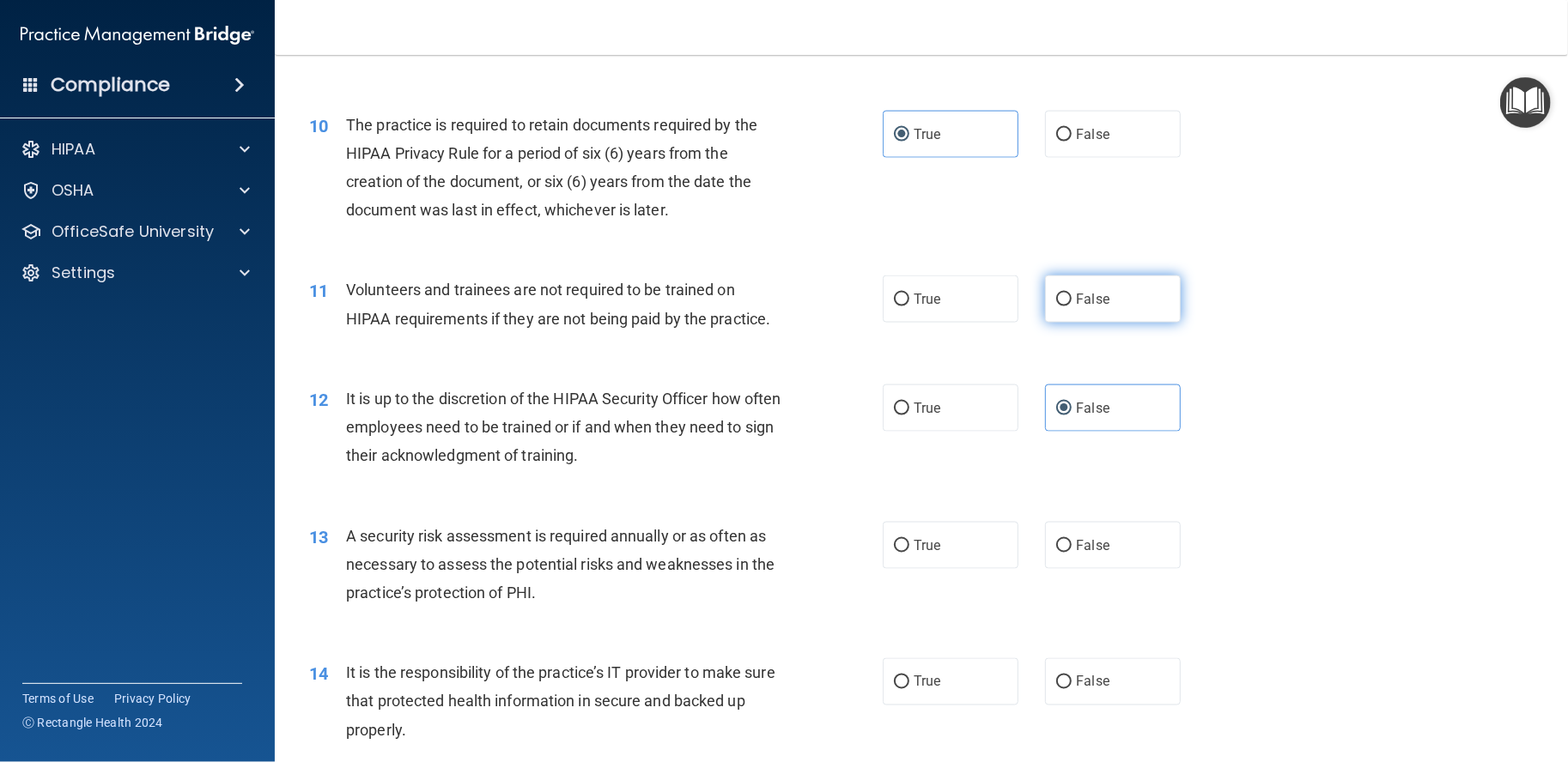
click at [1037, 323] on div "True False" at bounding box center [1046, 299] width 326 height 48
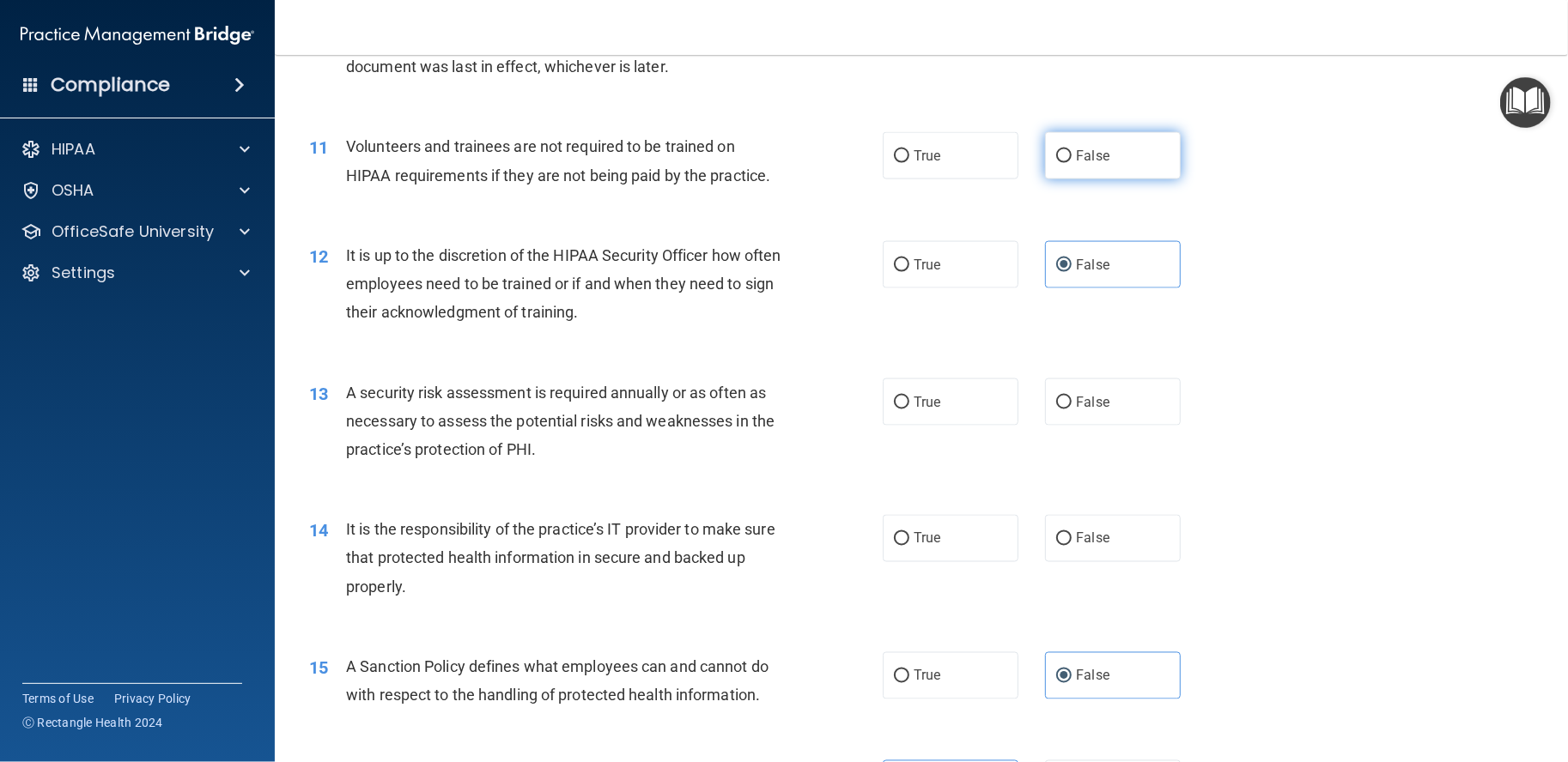
click at [1089, 179] on label "False" at bounding box center [1113, 156] width 135 height 48
click at [1072, 163] on input "False" at bounding box center [1064, 156] width 16 height 13
radio input "true"
click at [914, 410] on span "True" at bounding box center [926, 402] width 27 height 16
click at [910, 410] on input "True" at bounding box center [902, 402] width 16 height 13
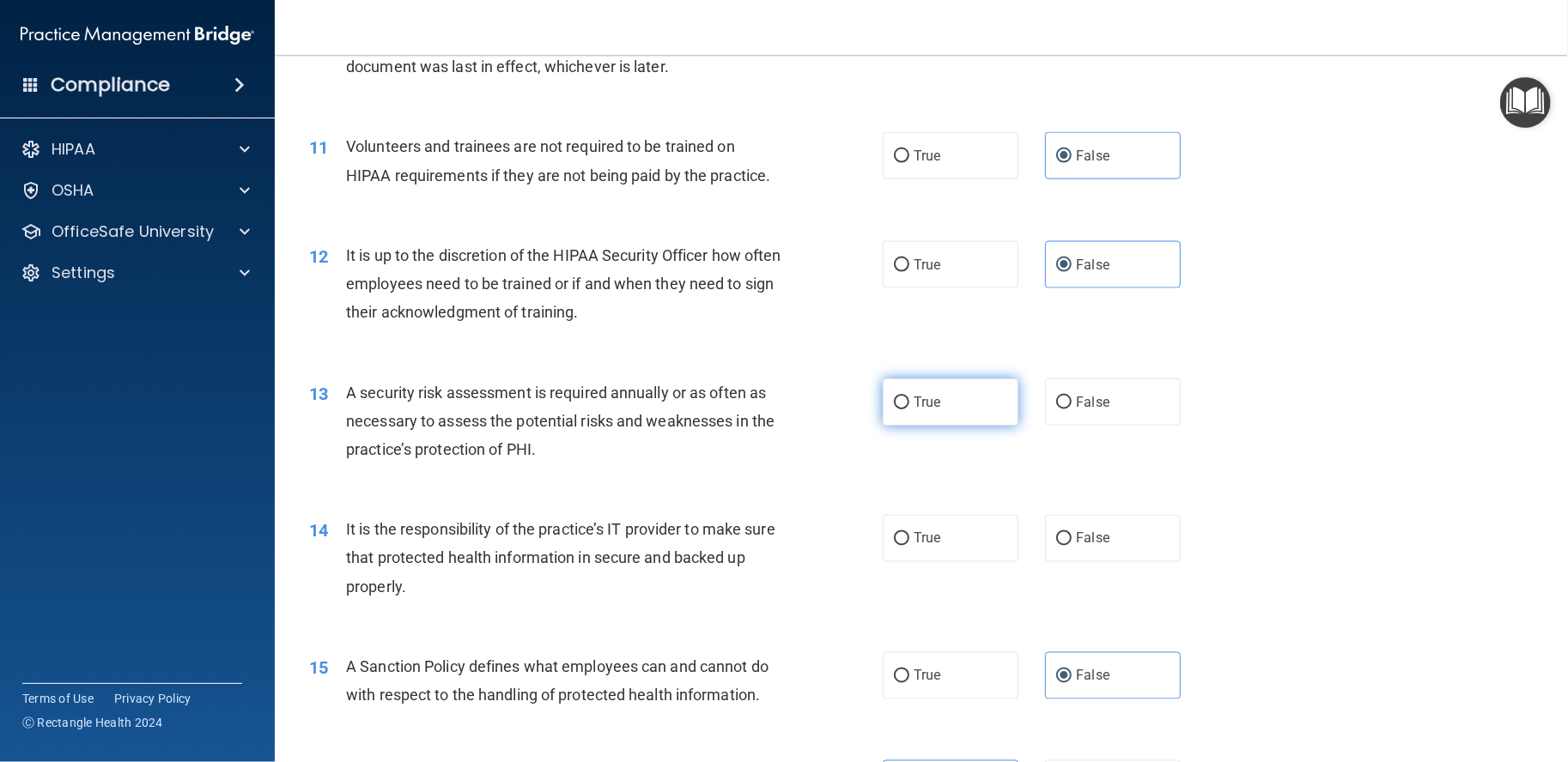
radio input "true"
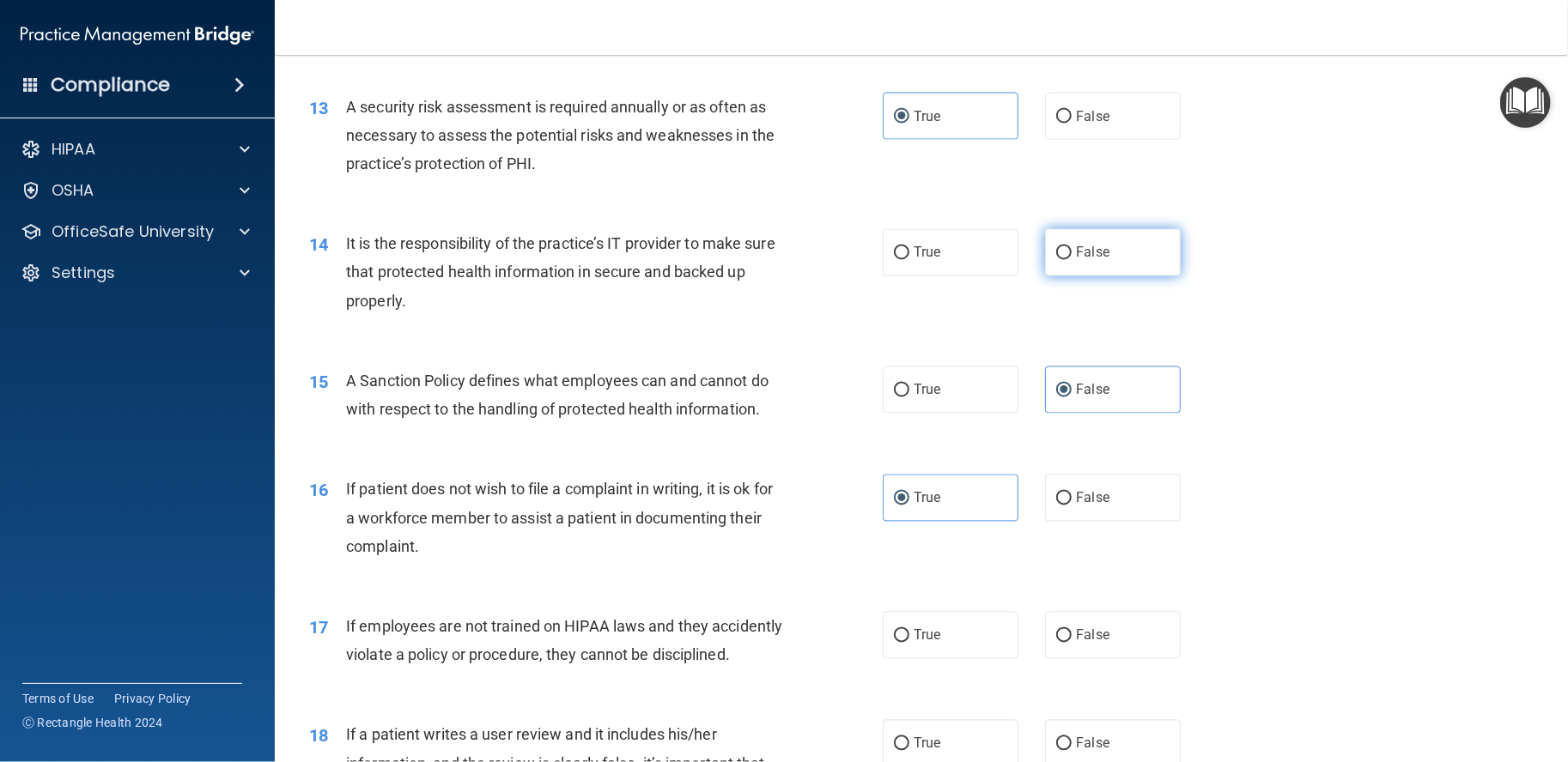
click at [1076, 261] on span "False" at bounding box center [1093, 252] width 34 height 16
click at [1072, 260] on input "False" at bounding box center [1064, 253] width 16 height 13
radio input "true"
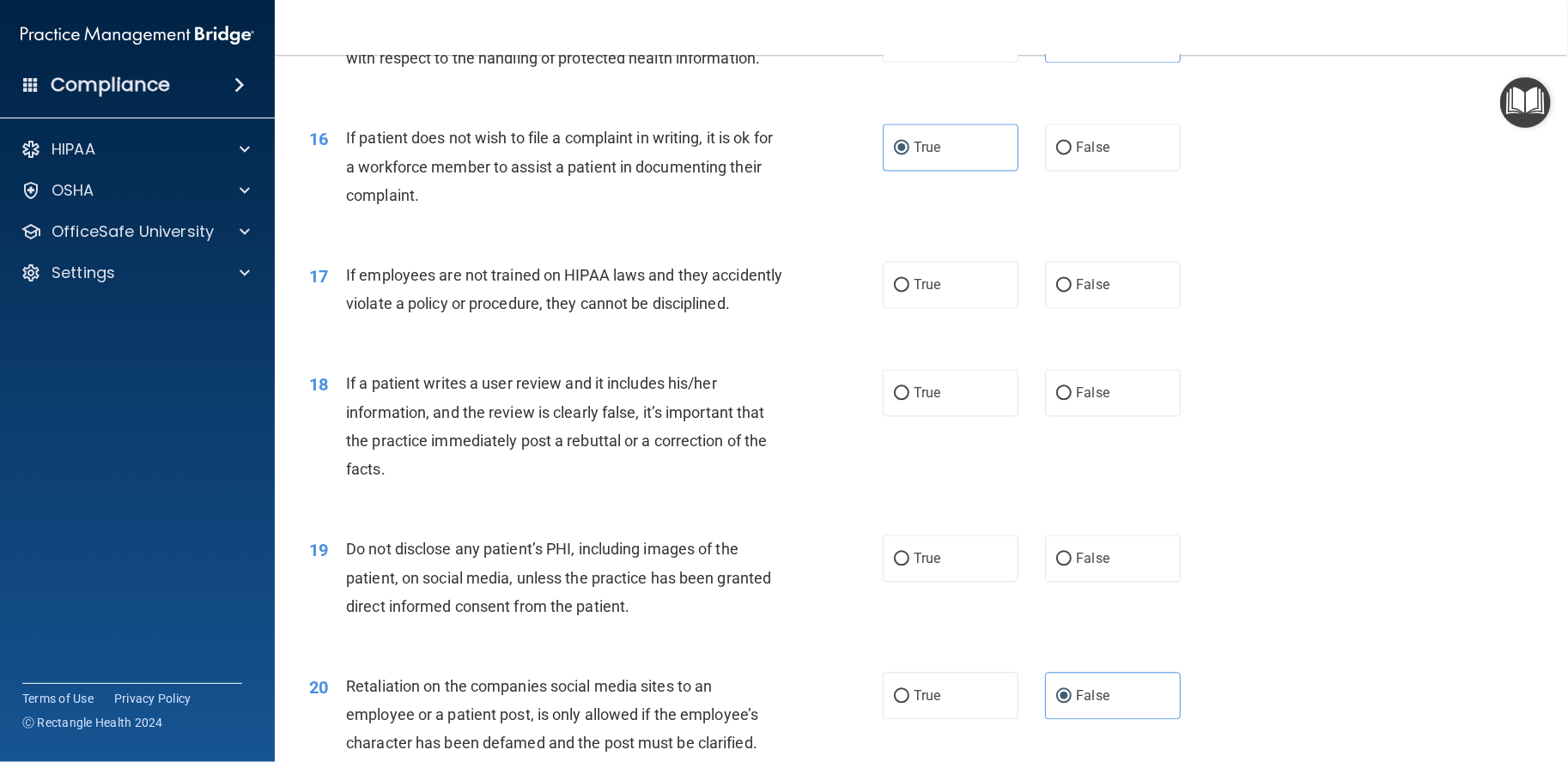
scroll to position [2288, 0]
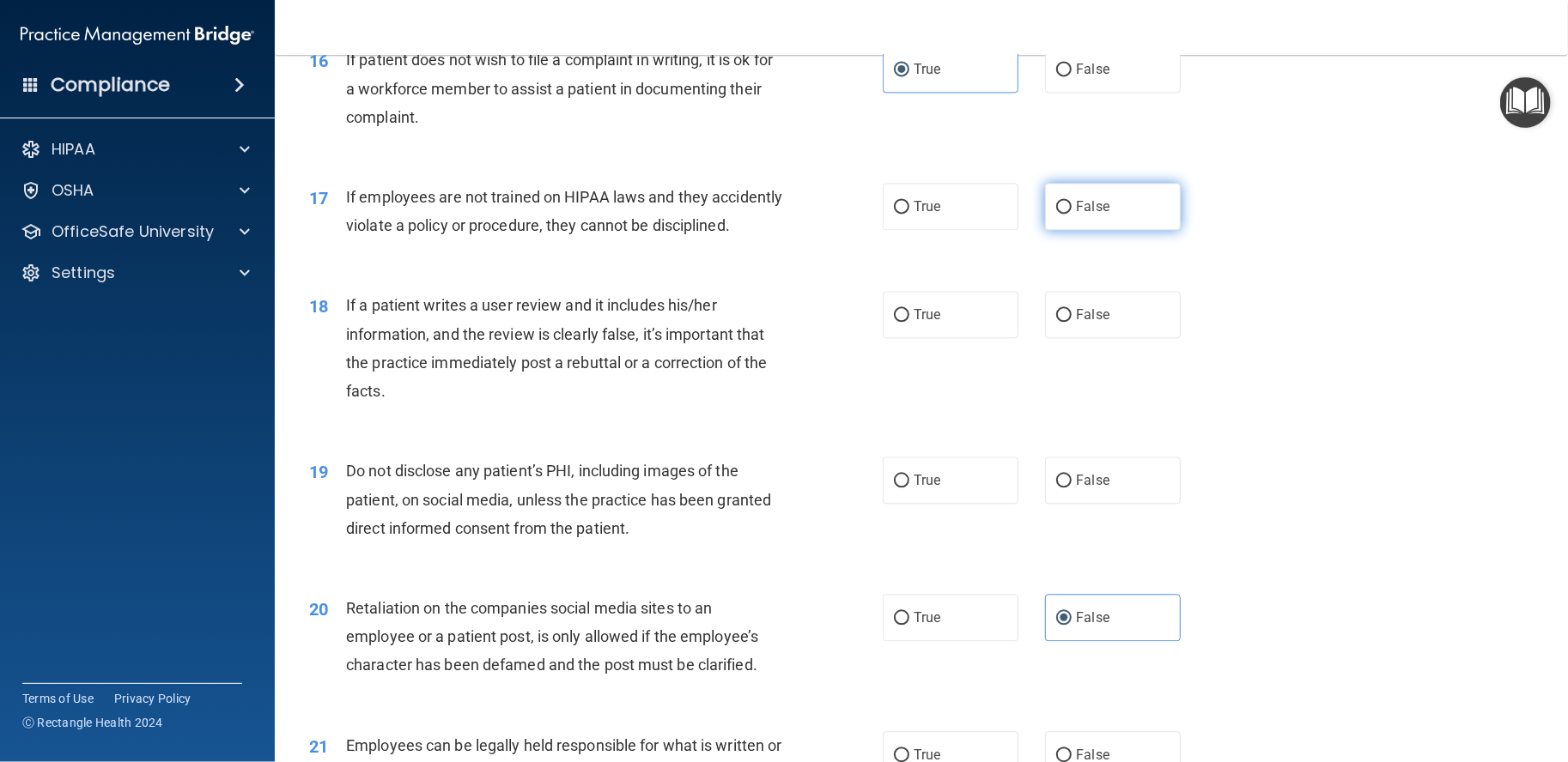
click at [1088, 230] on label "False" at bounding box center [1113, 207] width 135 height 48
click at [1072, 214] on input "False" at bounding box center [1064, 208] width 16 height 13
radio input "true"
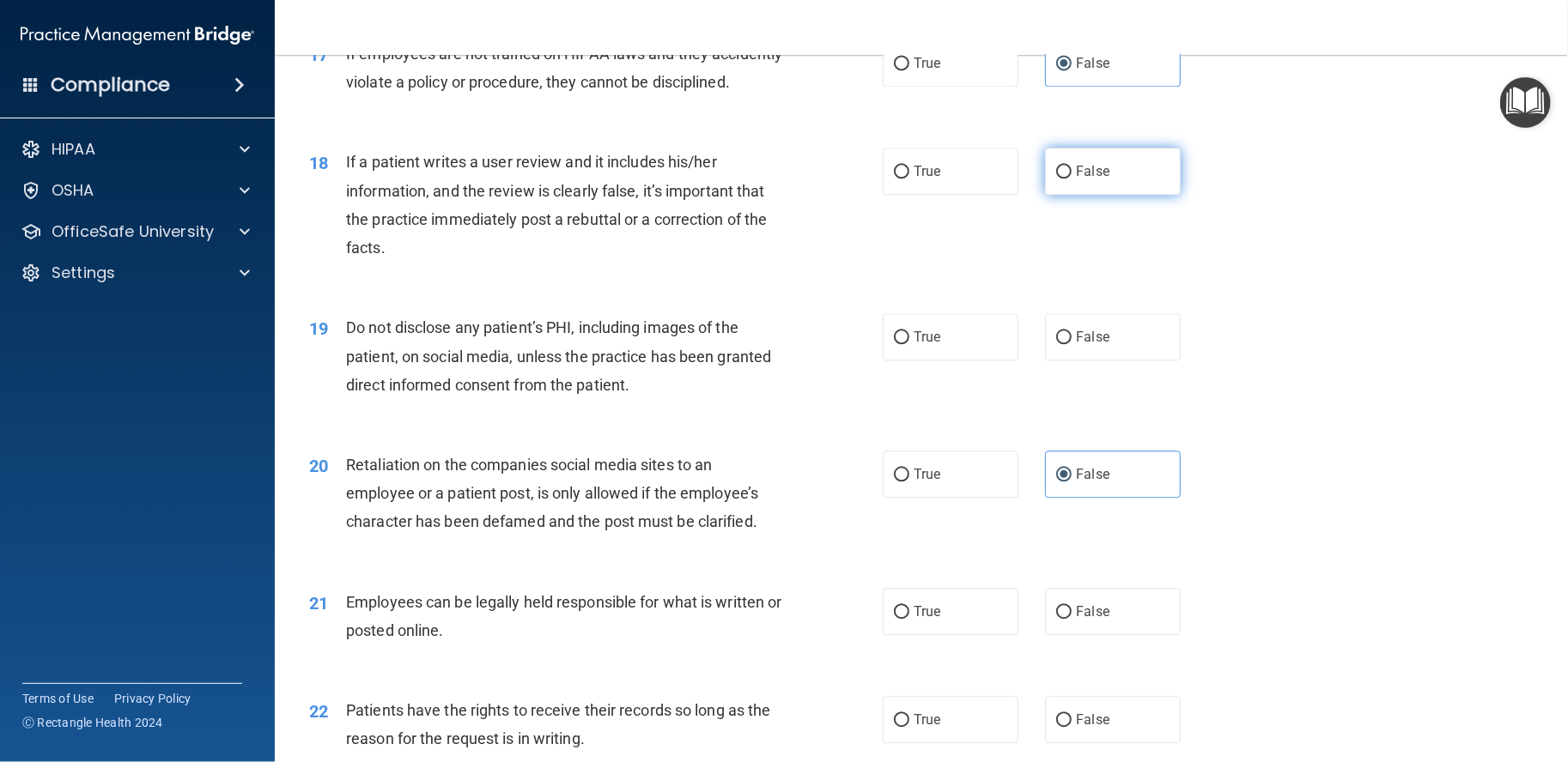
click at [1089, 195] on label "False" at bounding box center [1113, 171] width 135 height 48
click at [1072, 178] on input "False" at bounding box center [1064, 172] width 16 height 13
radio input "true"
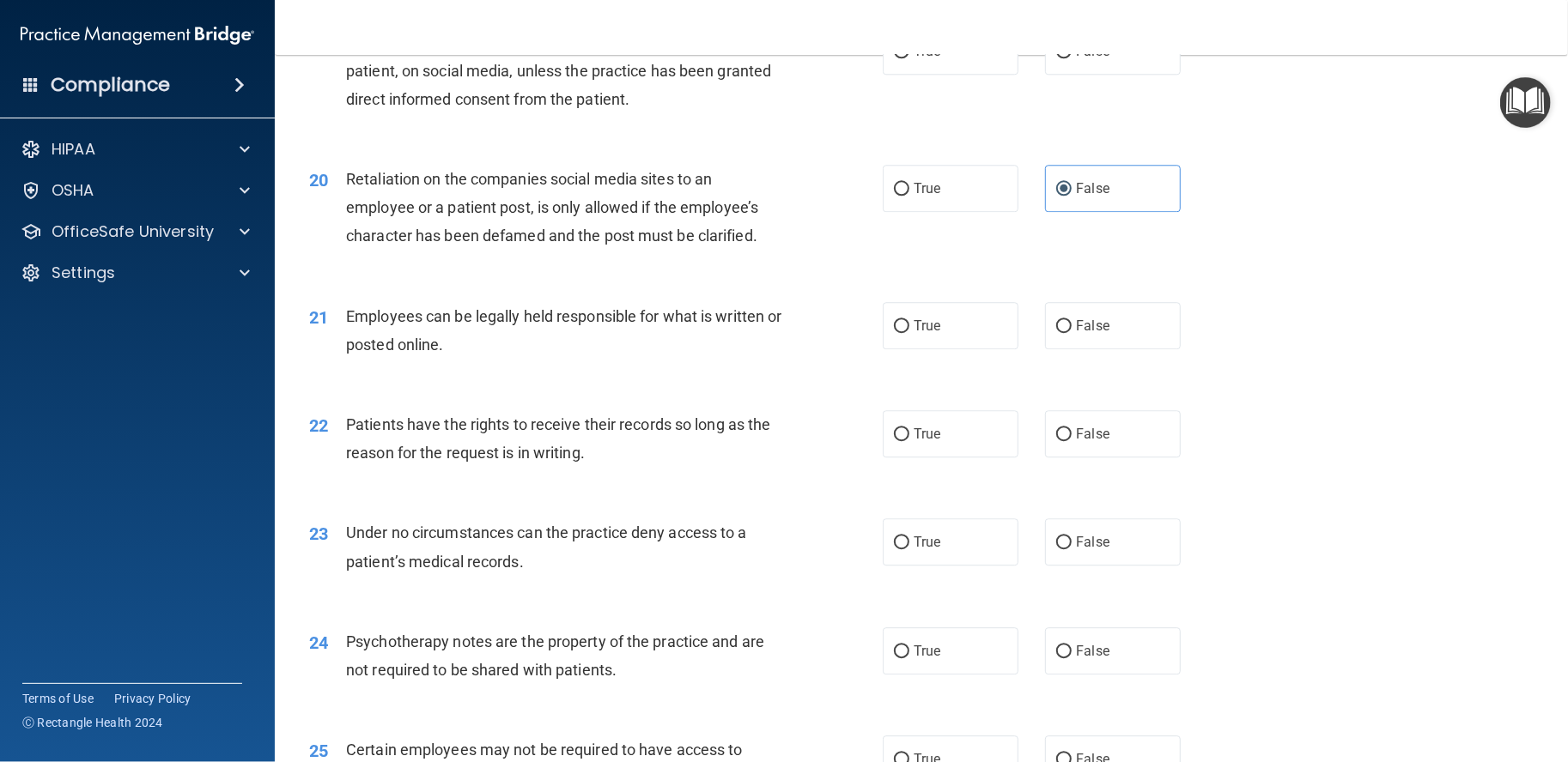
scroll to position [2575, 0]
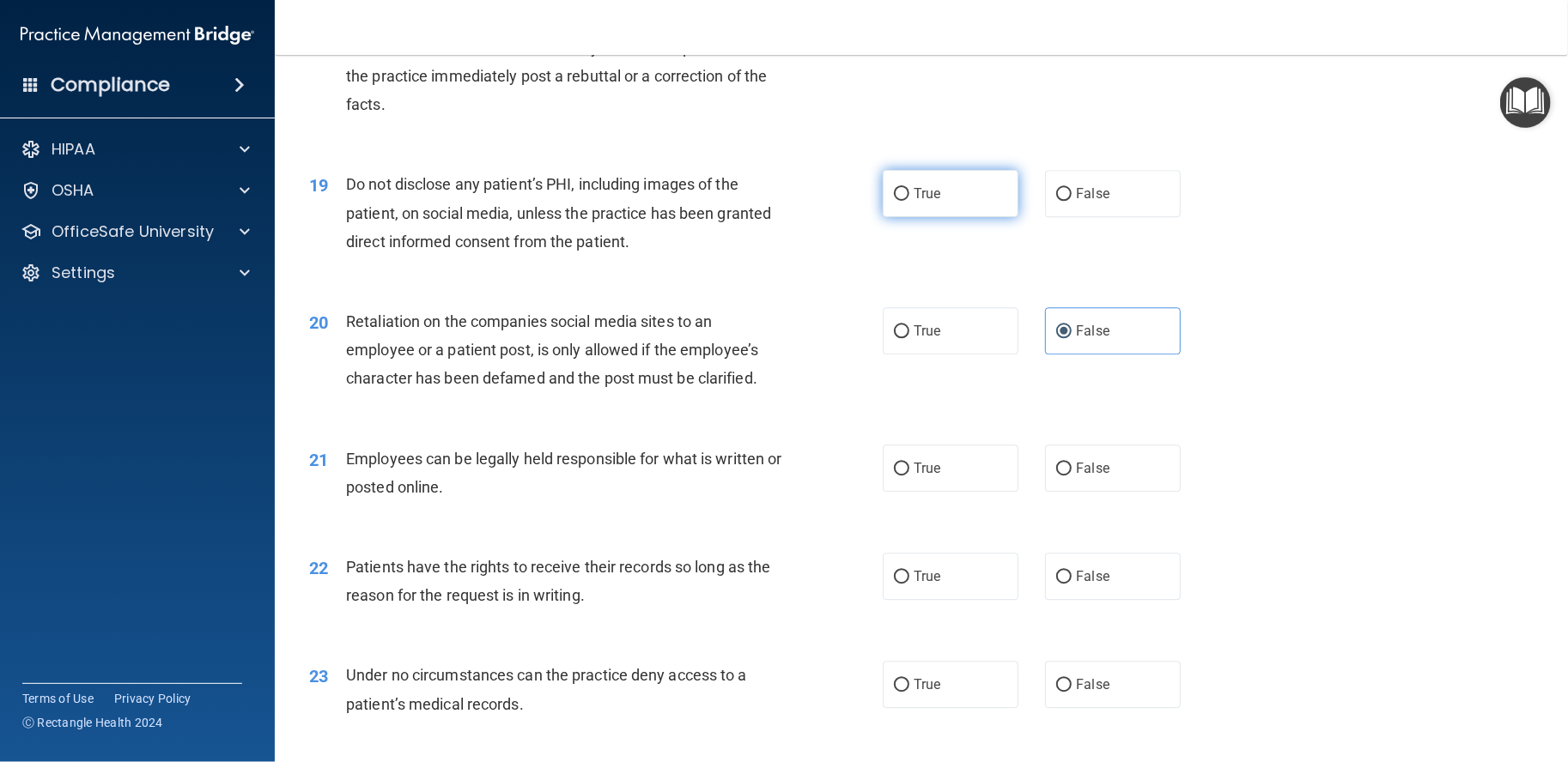
click at [968, 217] on label "True" at bounding box center [951, 194] width 135 height 48
click at [910, 201] on input "True" at bounding box center [902, 194] width 16 height 13
radio input "true"
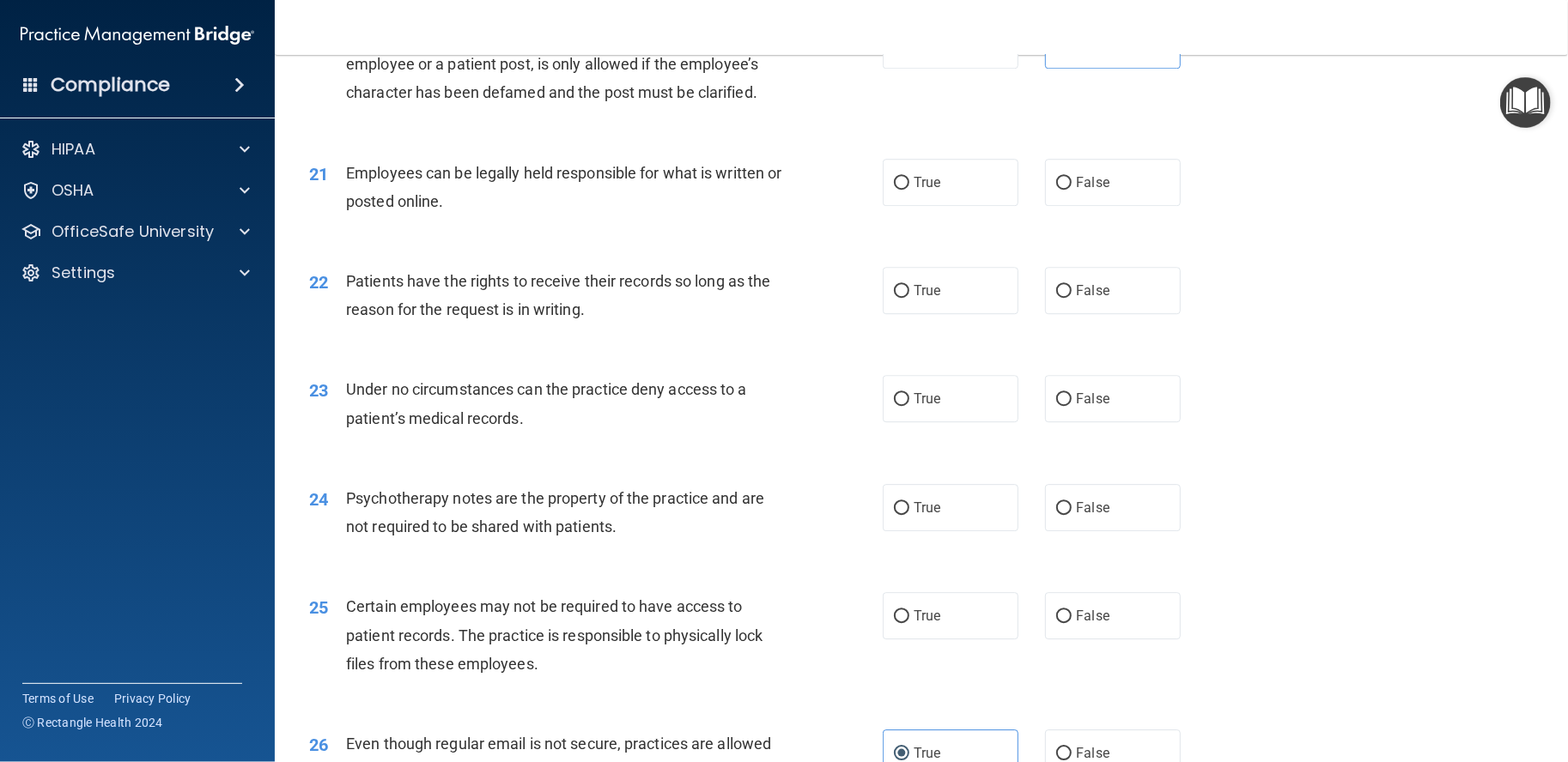
scroll to position [3004, 0]
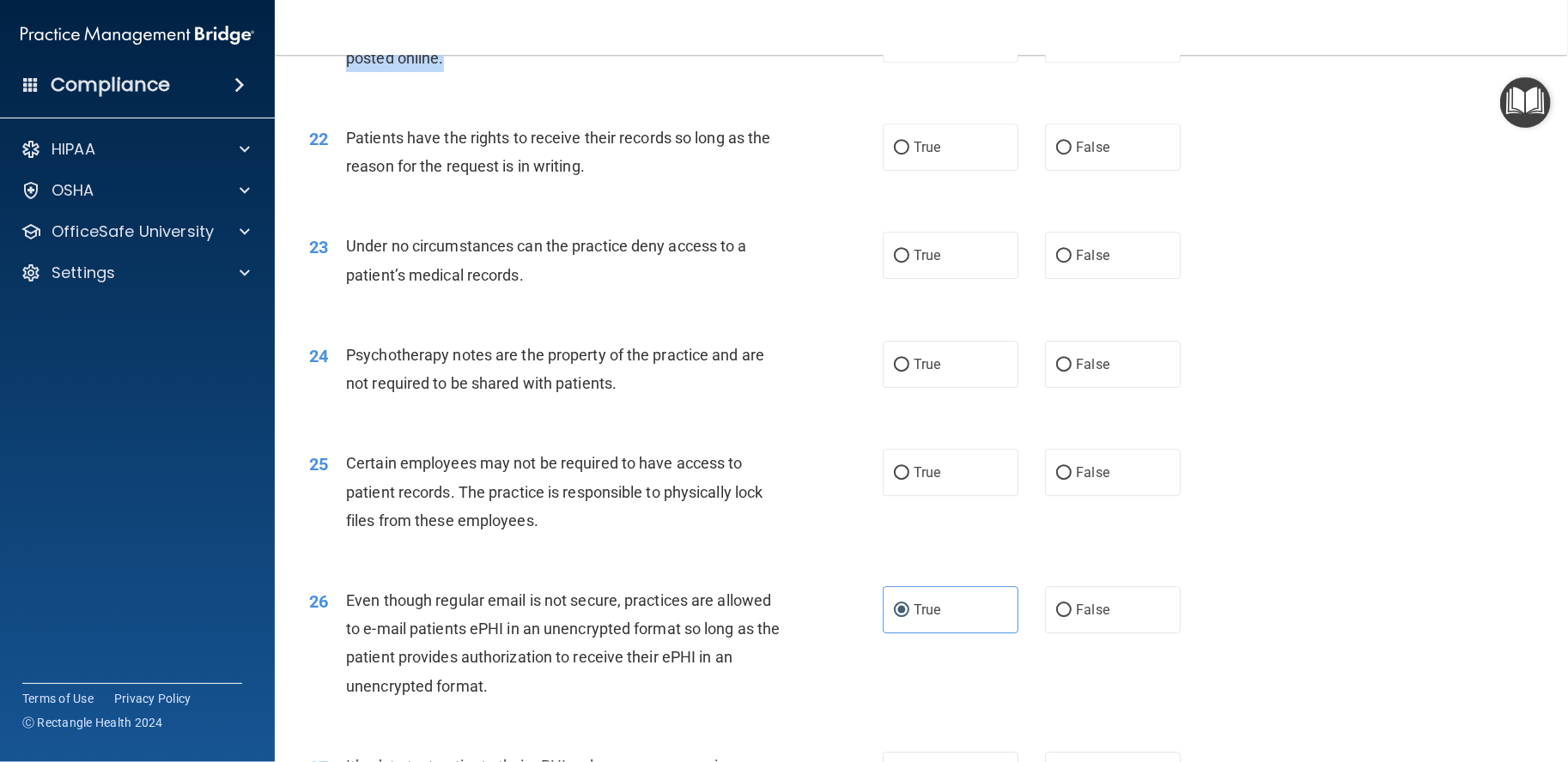
drag, startPoint x: 481, startPoint y: 117, endPoint x: 419, endPoint y: 100, distance: 64.3
click at [419, 72] on div "Employees can be legally held responsible for what is written or posted online." at bounding box center [571, 44] width 450 height 57
click at [988, 62] on label "True" at bounding box center [951, 39] width 135 height 48
click at [910, 47] on input "True" at bounding box center [902, 40] width 16 height 13
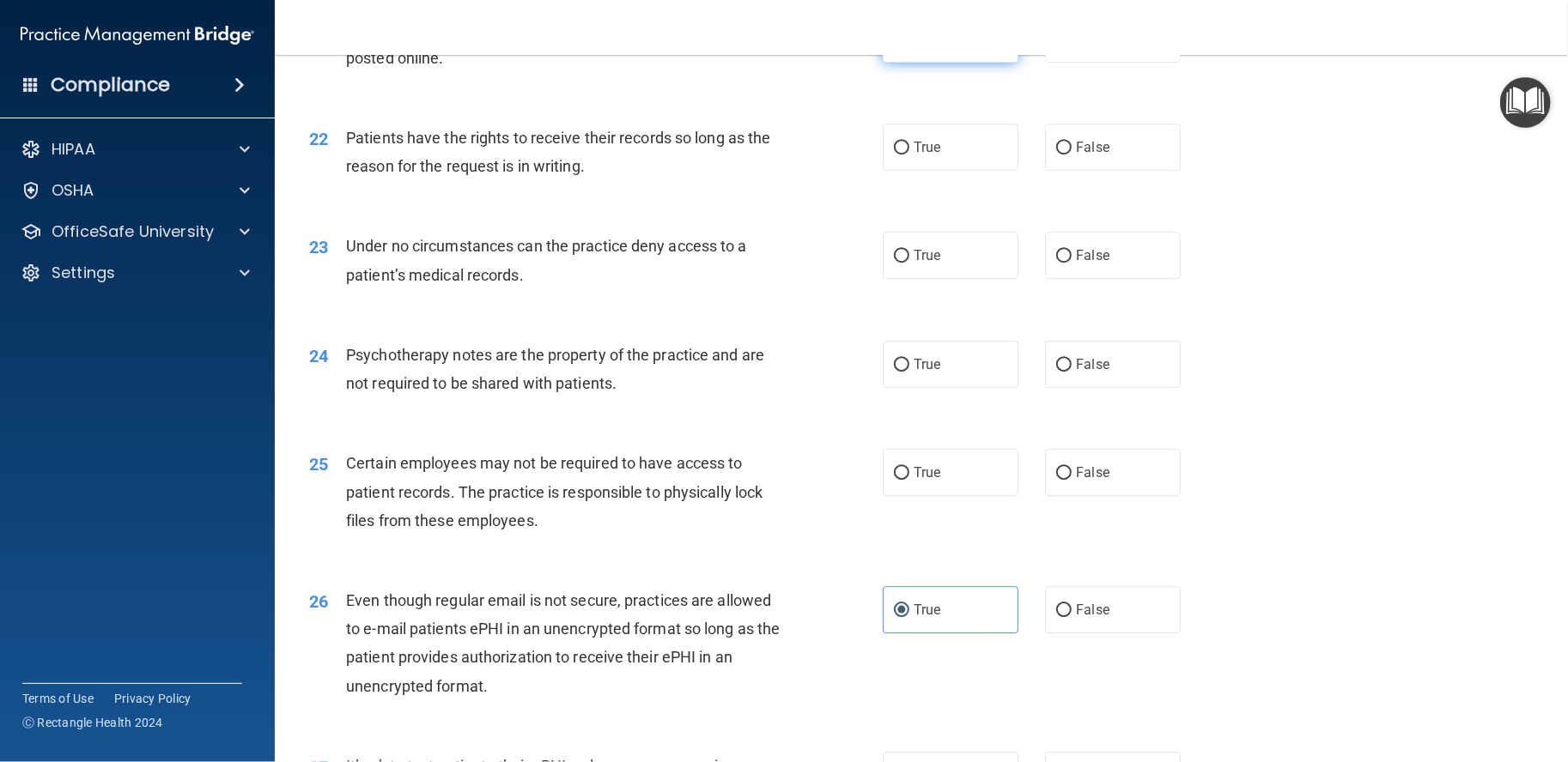
radio input "true"
click at [1117, 171] on label "False" at bounding box center [1113, 147] width 135 height 48
click at [1072, 155] on input "False" at bounding box center [1064, 148] width 16 height 13
radio input "true"
click at [1068, 279] on label "False" at bounding box center [1113, 255] width 135 height 48
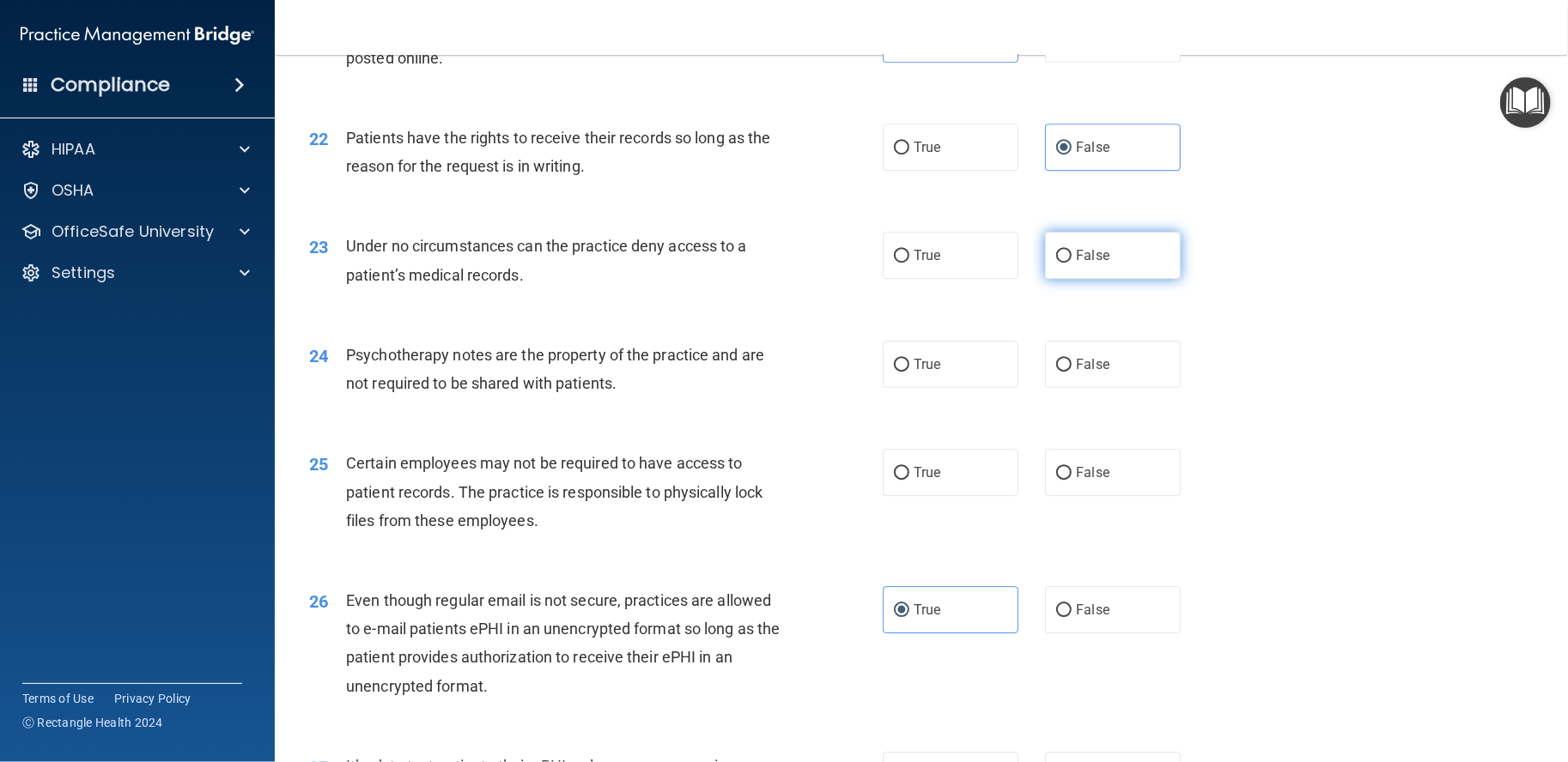
click at [1068, 263] on input "False" at bounding box center [1064, 256] width 16 height 13
radio input "true"
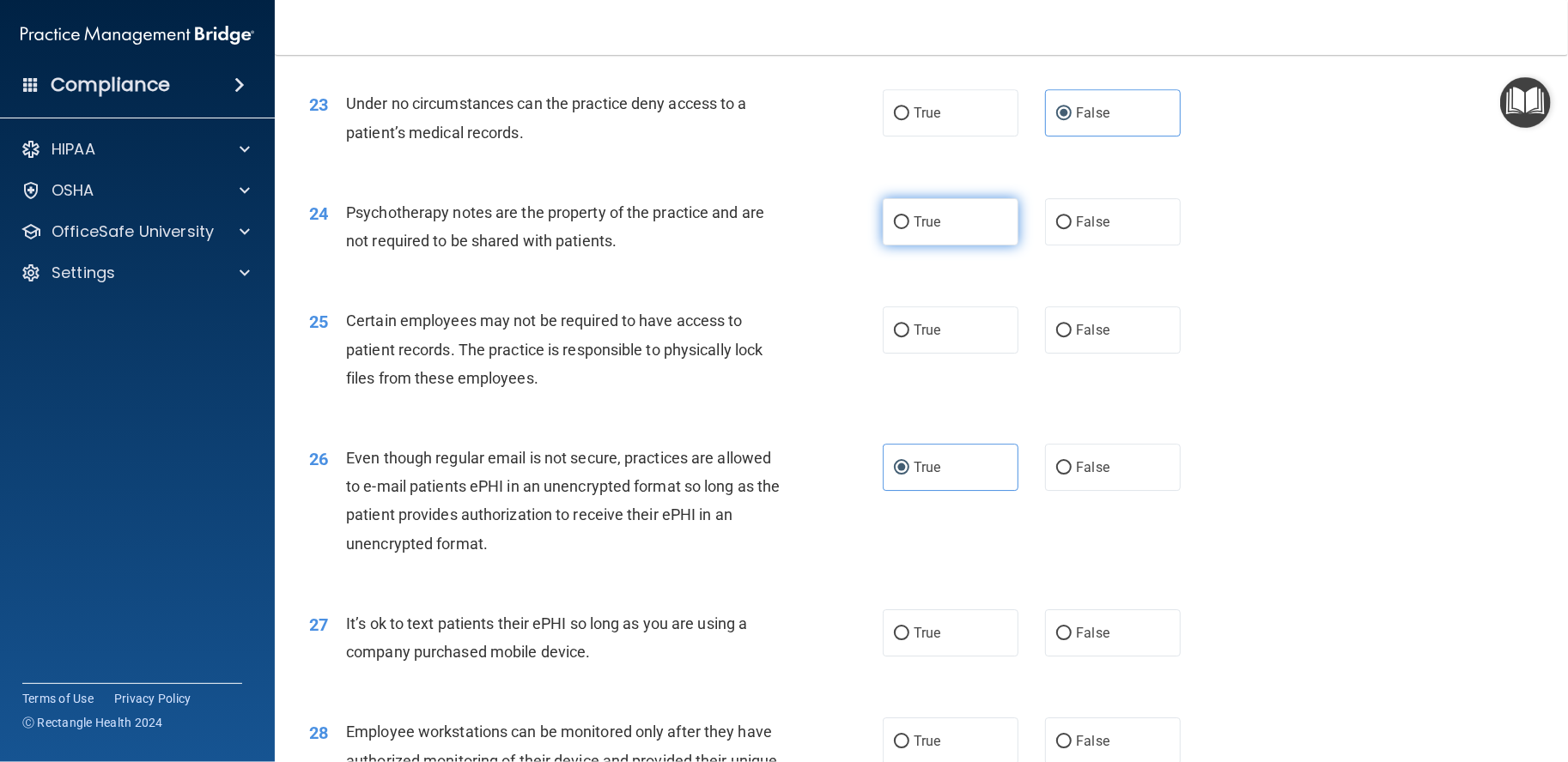
click at [989, 245] on label "True" at bounding box center [951, 222] width 135 height 48
click at [910, 230] on input "True" at bounding box center [902, 222] width 16 height 13
radio input "true"
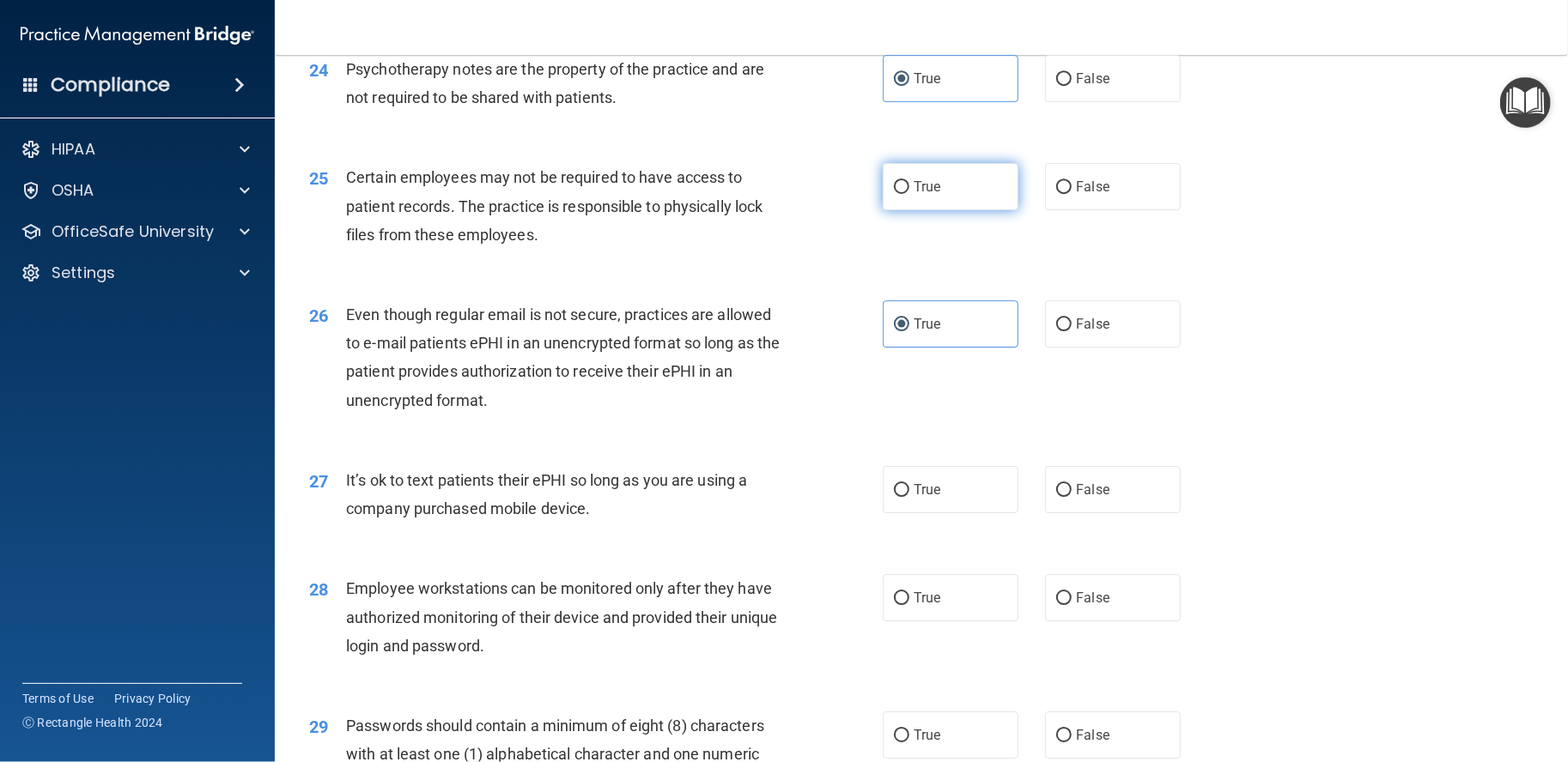
scroll to position [3433, 0]
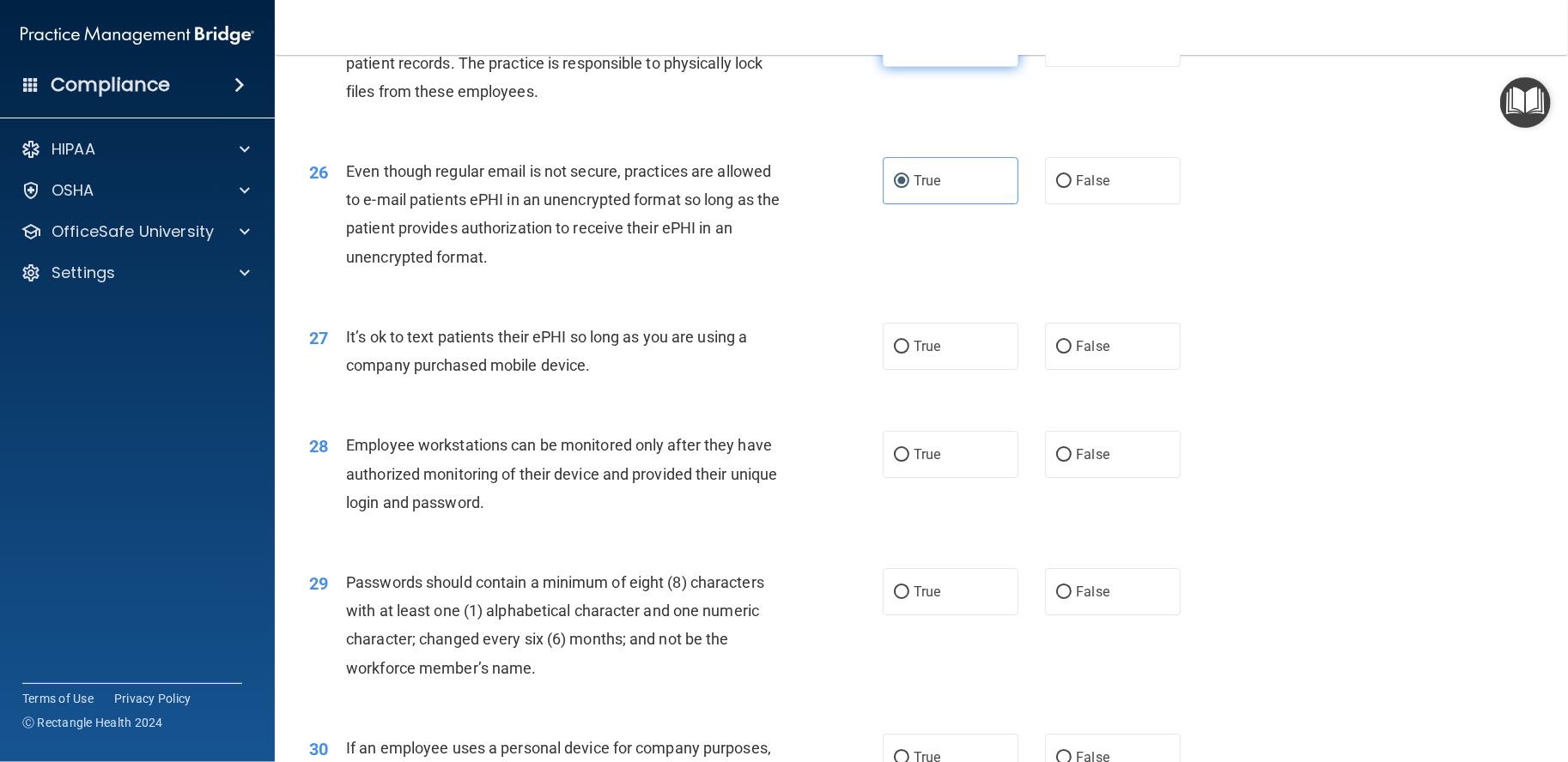
click at [1000, 67] on label "True" at bounding box center [951, 44] width 135 height 48
click at [910, 50] on input "True" at bounding box center [902, 44] width 16 height 13
radio input "true"
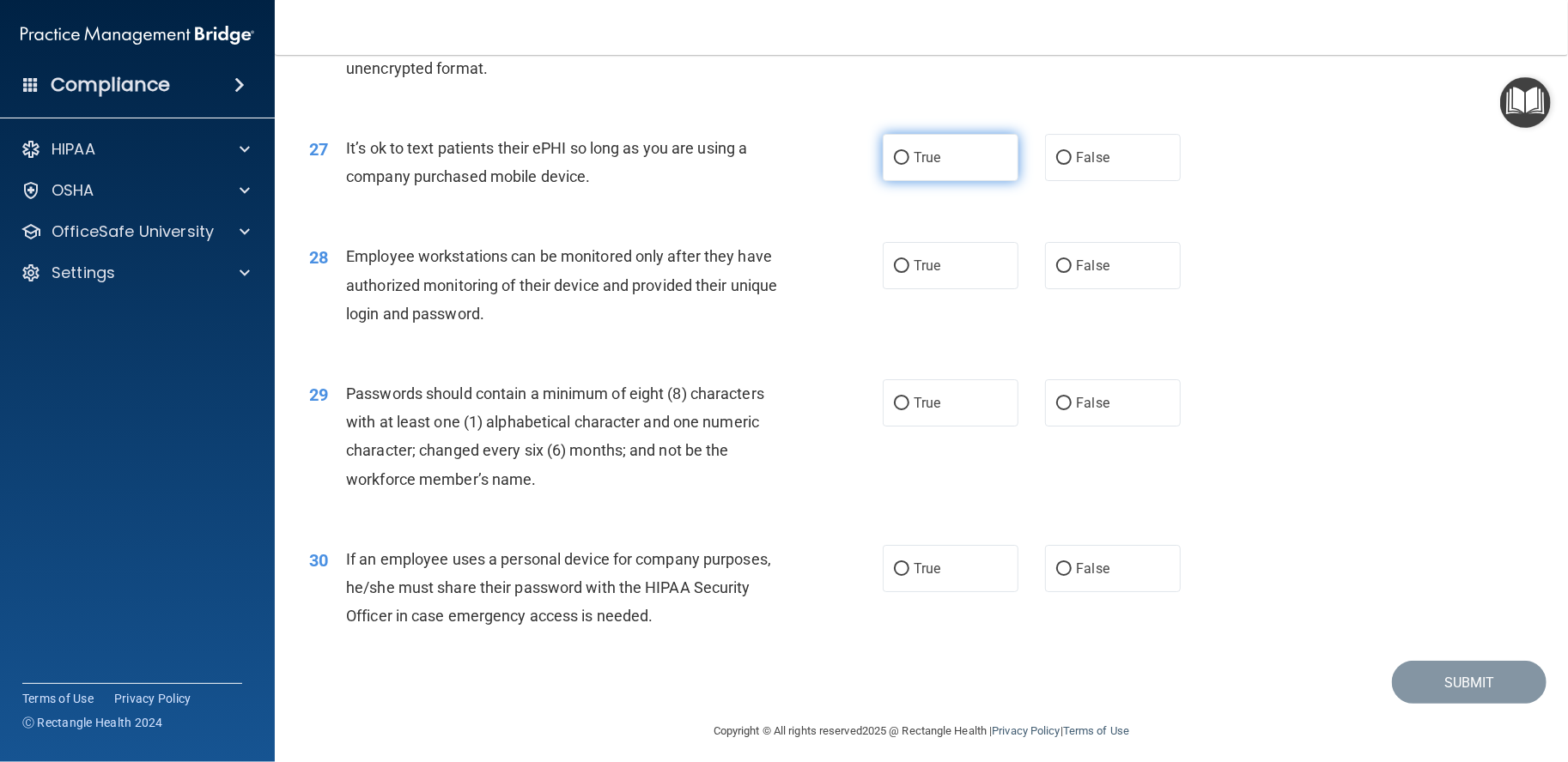
scroll to position [3690, 0]
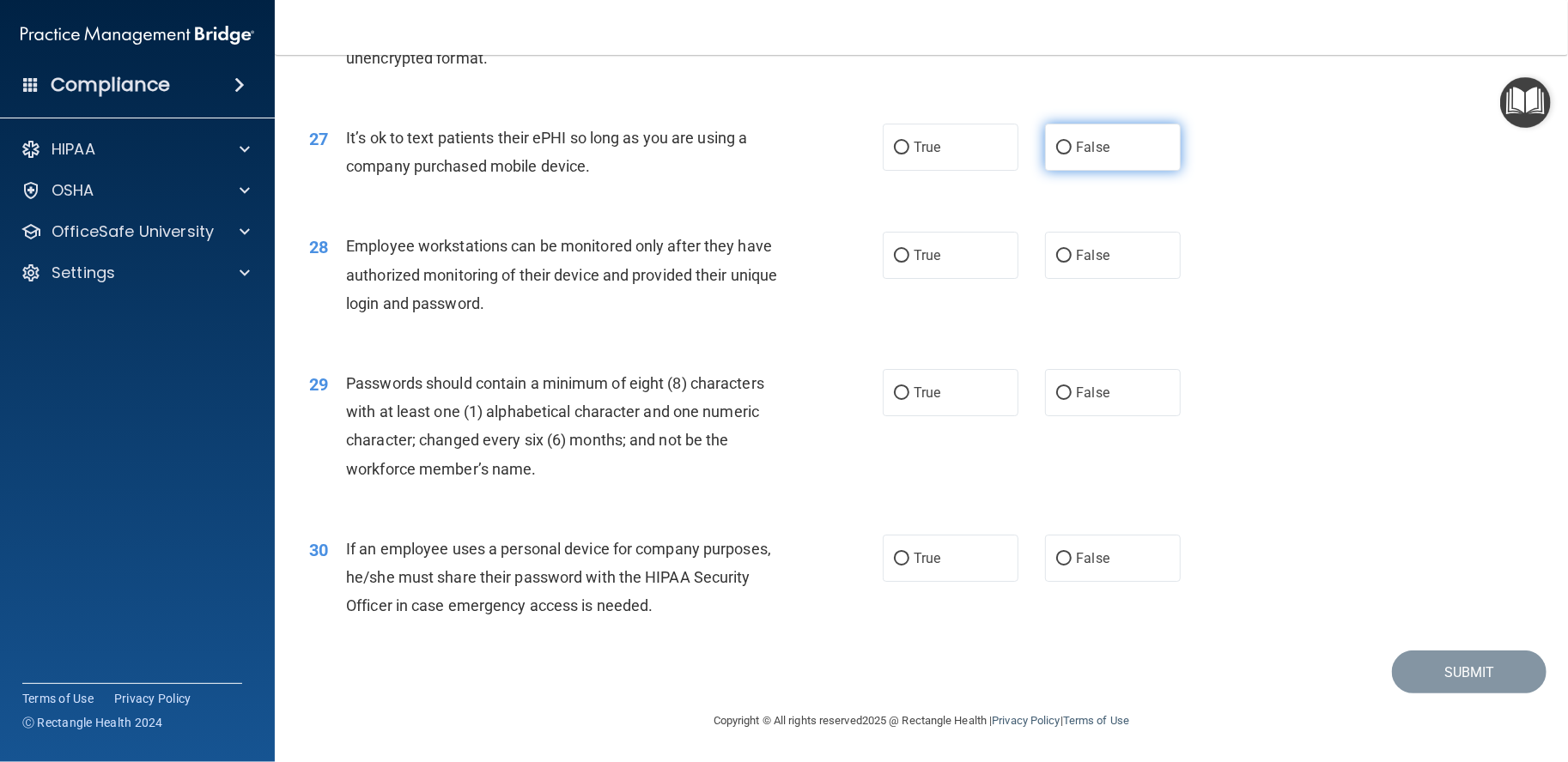
click at [1060, 134] on label "False" at bounding box center [1113, 147] width 135 height 48
click at [1060, 142] on input "False" at bounding box center [1064, 148] width 16 height 13
radio input "true"
click at [1047, 274] on label "False" at bounding box center [1113, 255] width 135 height 48
click at [1056, 263] on input "False" at bounding box center [1064, 256] width 16 height 13
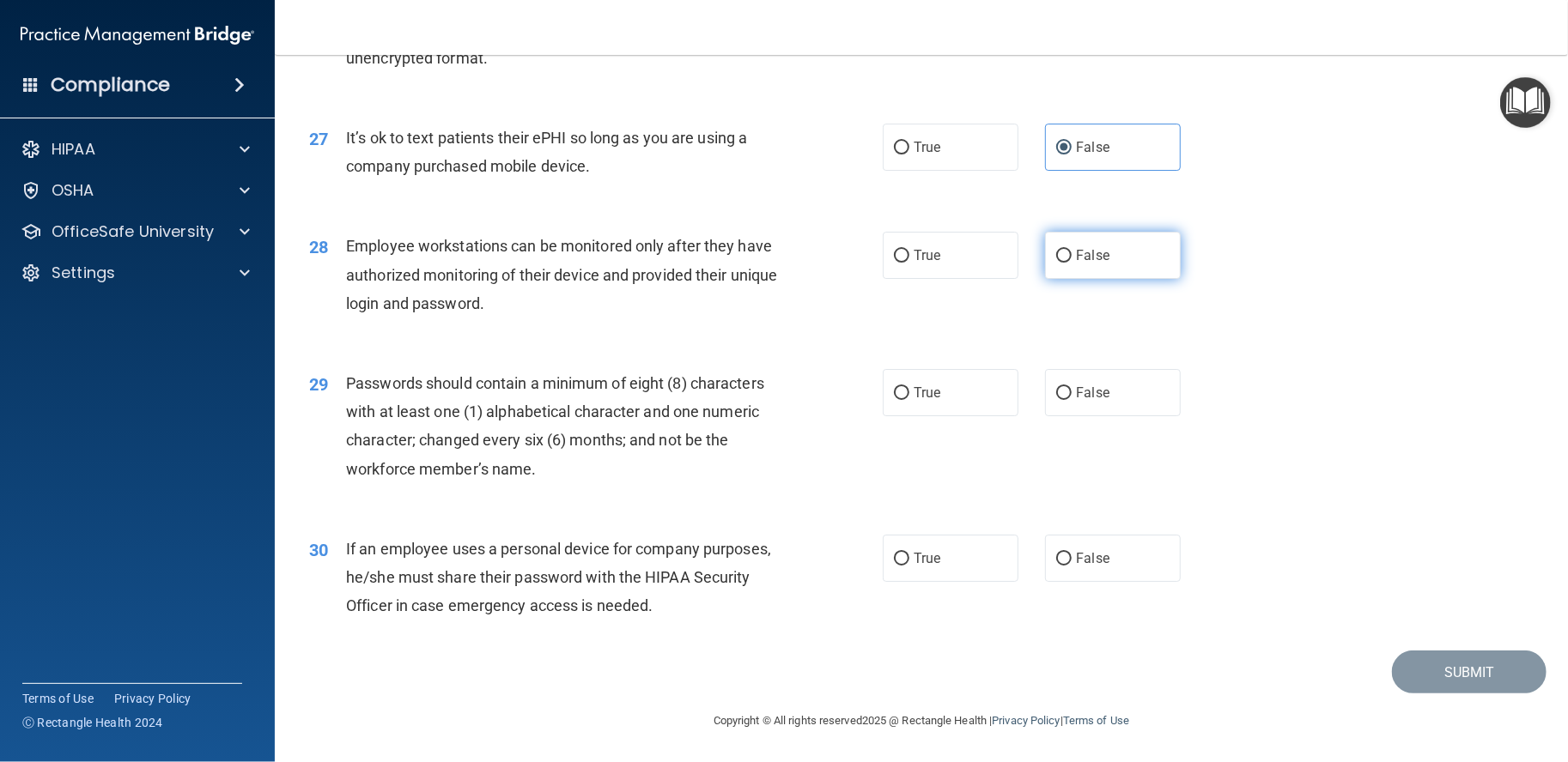
radio input "true"
click at [952, 390] on label "True" at bounding box center [951, 392] width 135 height 48
click at [910, 390] on input "True" at bounding box center [902, 393] width 16 height 13
radio input "true"
click at [1101, 561] on label "False" at bounding box center [1113, 559] width 135 height 48
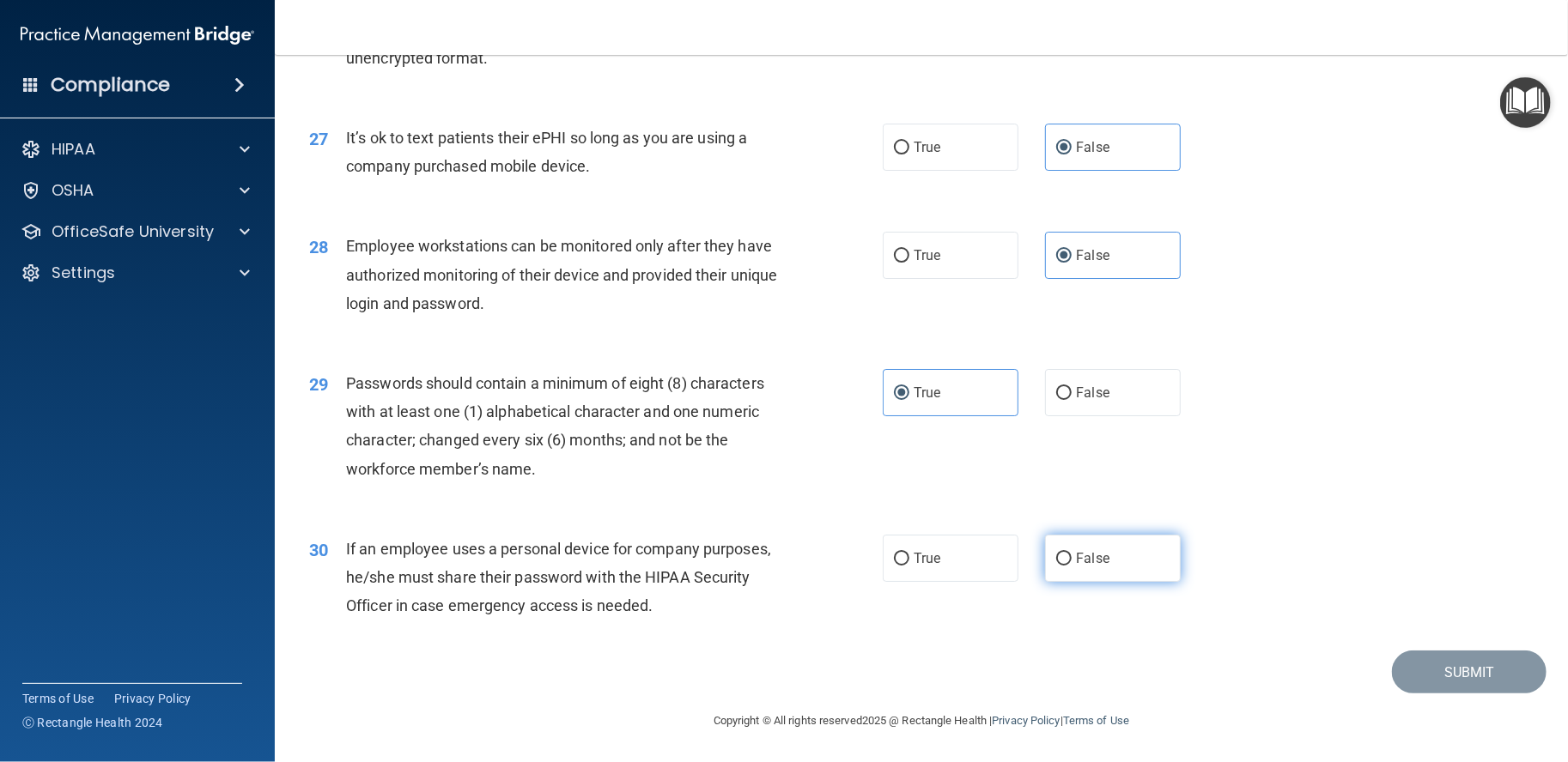
click at [1072, 561] on input "False" at bounding box center [1064, 559] width 16 height 13
radio input "true"
click at [1412, 676] on button "Submit" at bounding box center [1469, 672] width 155 height 44
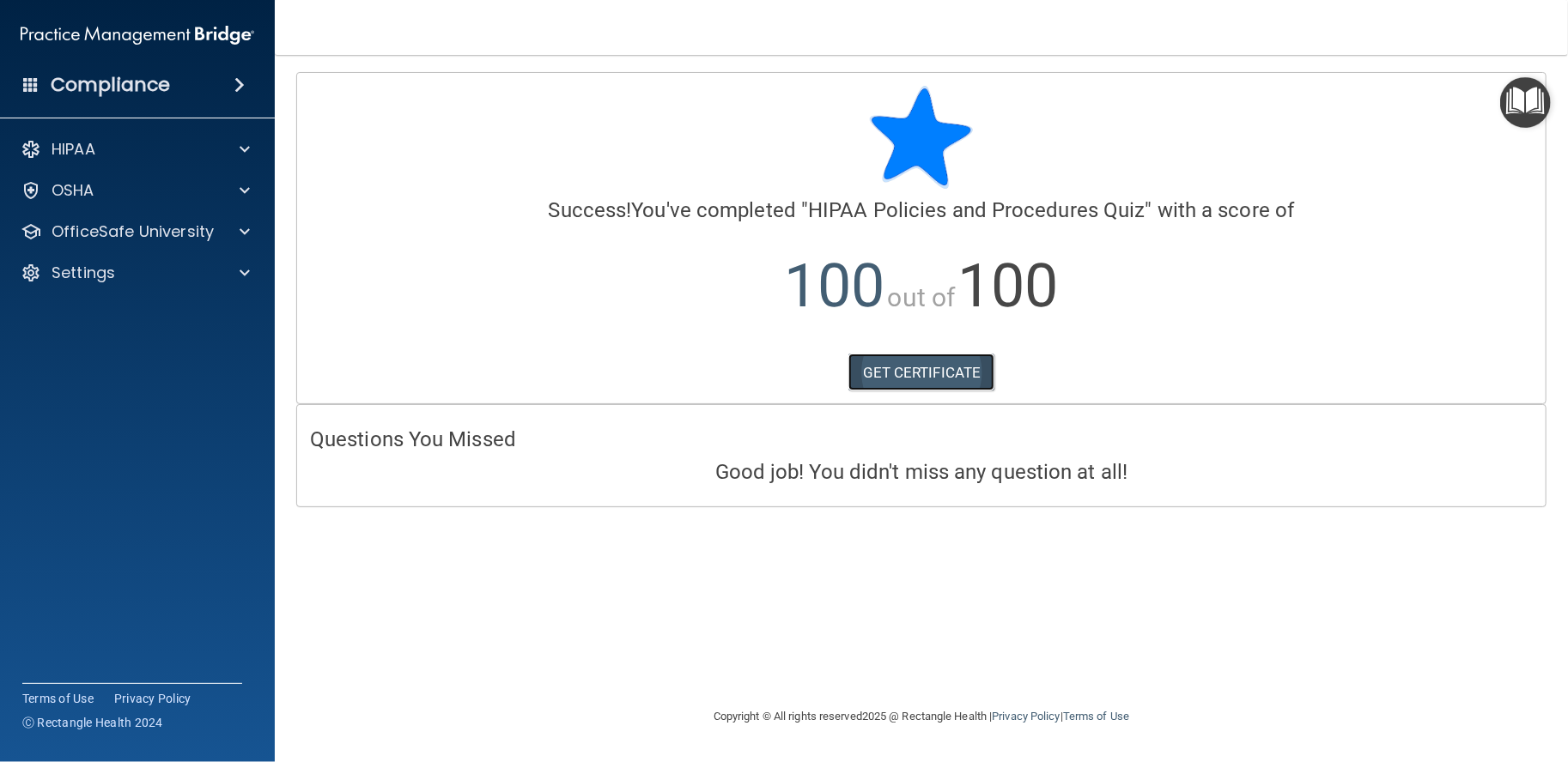
click at [877, 363] on link "GET CERTIFICATE" at bounding box center [922, 372] width 146 height 38
click at [200, 232] on p "OfficeSafe University" at bounding box center [132, 231] width 162 height 21
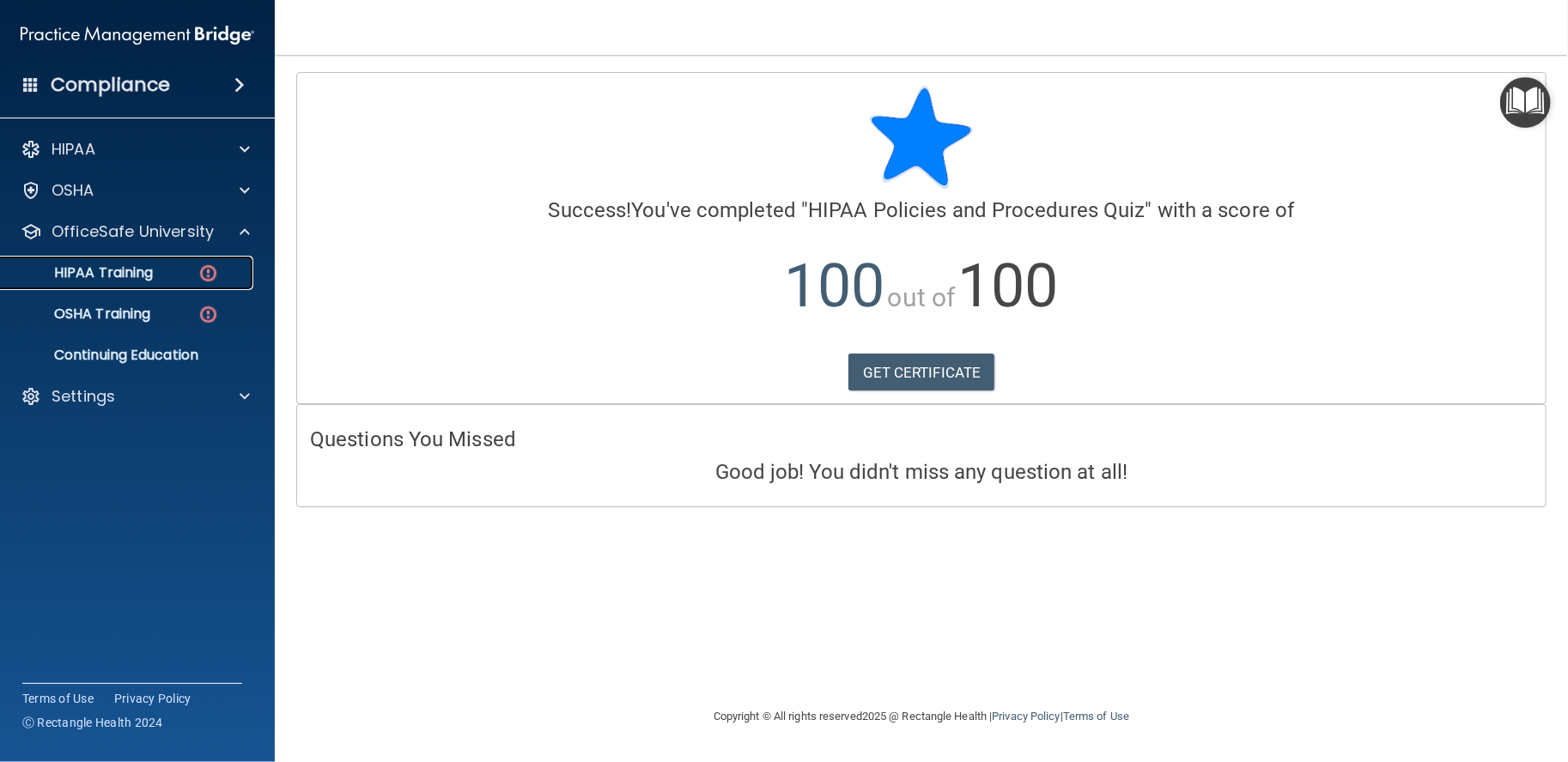
click at [198, 277] on img at bounding box center [208, 273] width 21 height 21
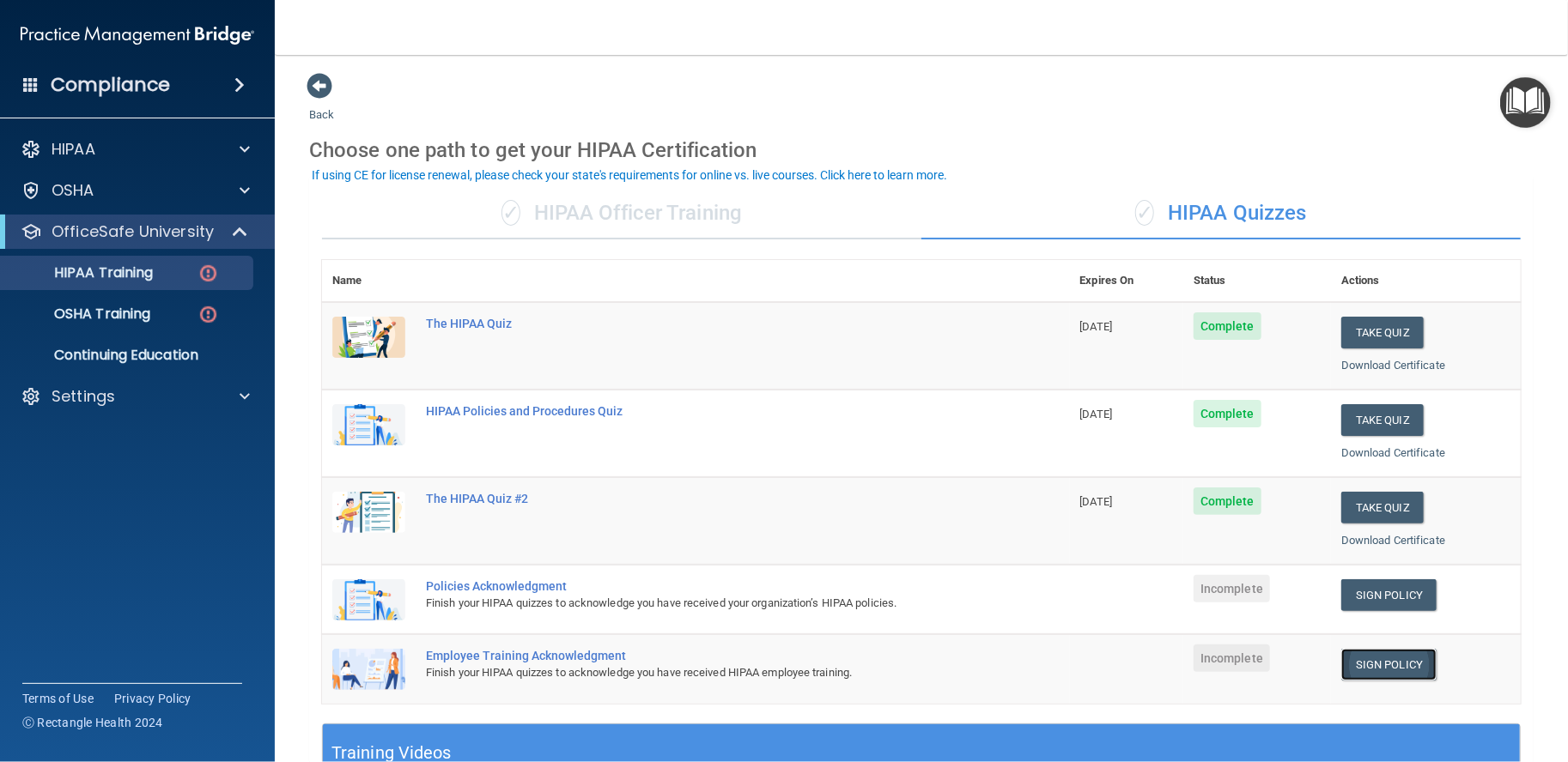
click at [1370, 661] on link "Sign Policy" at bounding box center [1390, 664] width 95 height 32
click at [1344, 650] on link "Sign Policy" at bounding box center [1390, 664] width 95 height 32
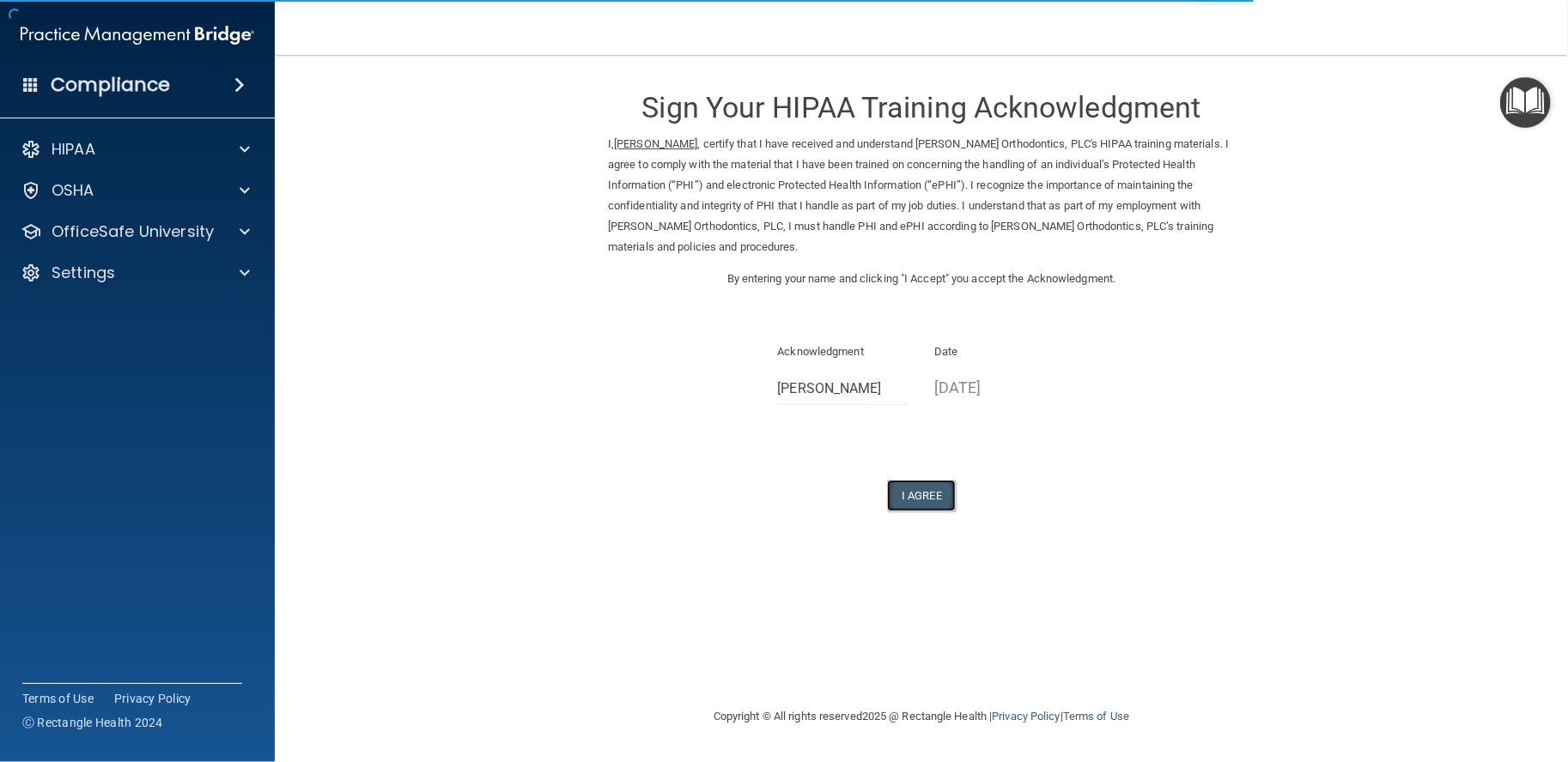
click at [913, 497] on button "I Agree" at bounding box center [921, 495] width 69 height 32
click at [927, 491] on button "I Agree" at bounding box center [921, 495] width 69 height 32
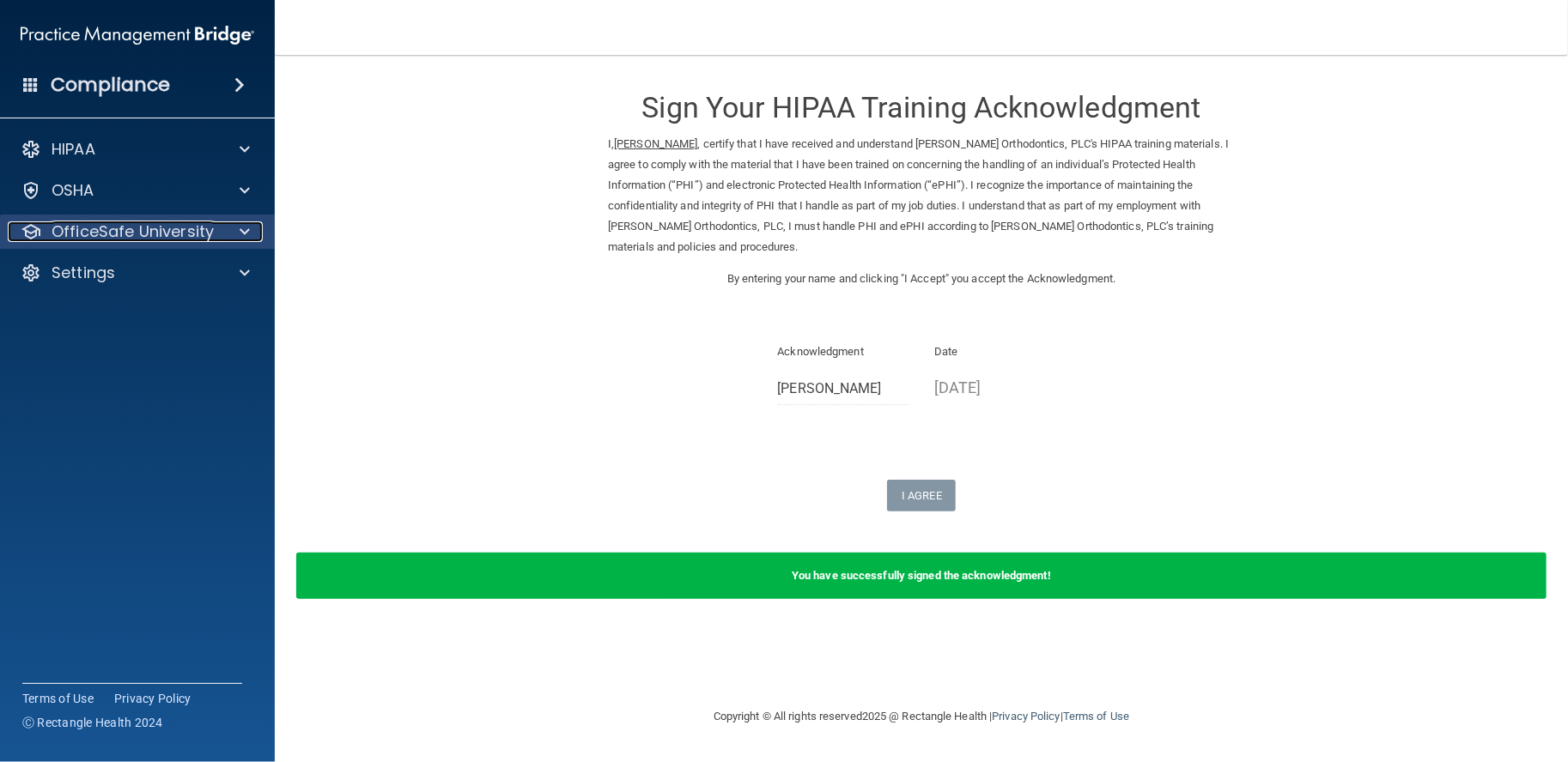
click at [69, 235] on p "OfficeSafe University" at bounding box center [132, 231] width 162 height 21
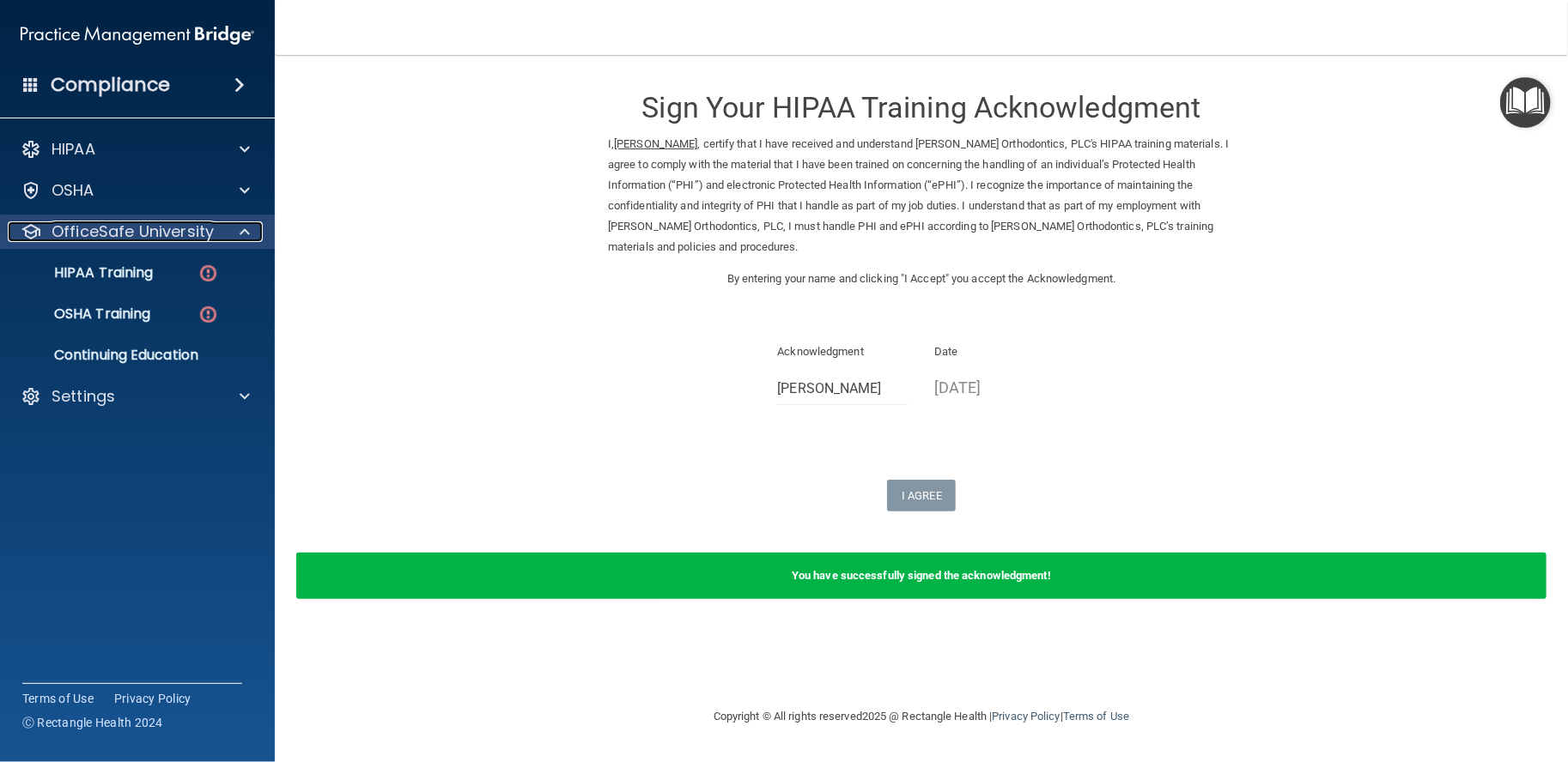
click at [69, 235] on p "OfficeSafe University" at bounding box center [132, 231] width 162 height 21
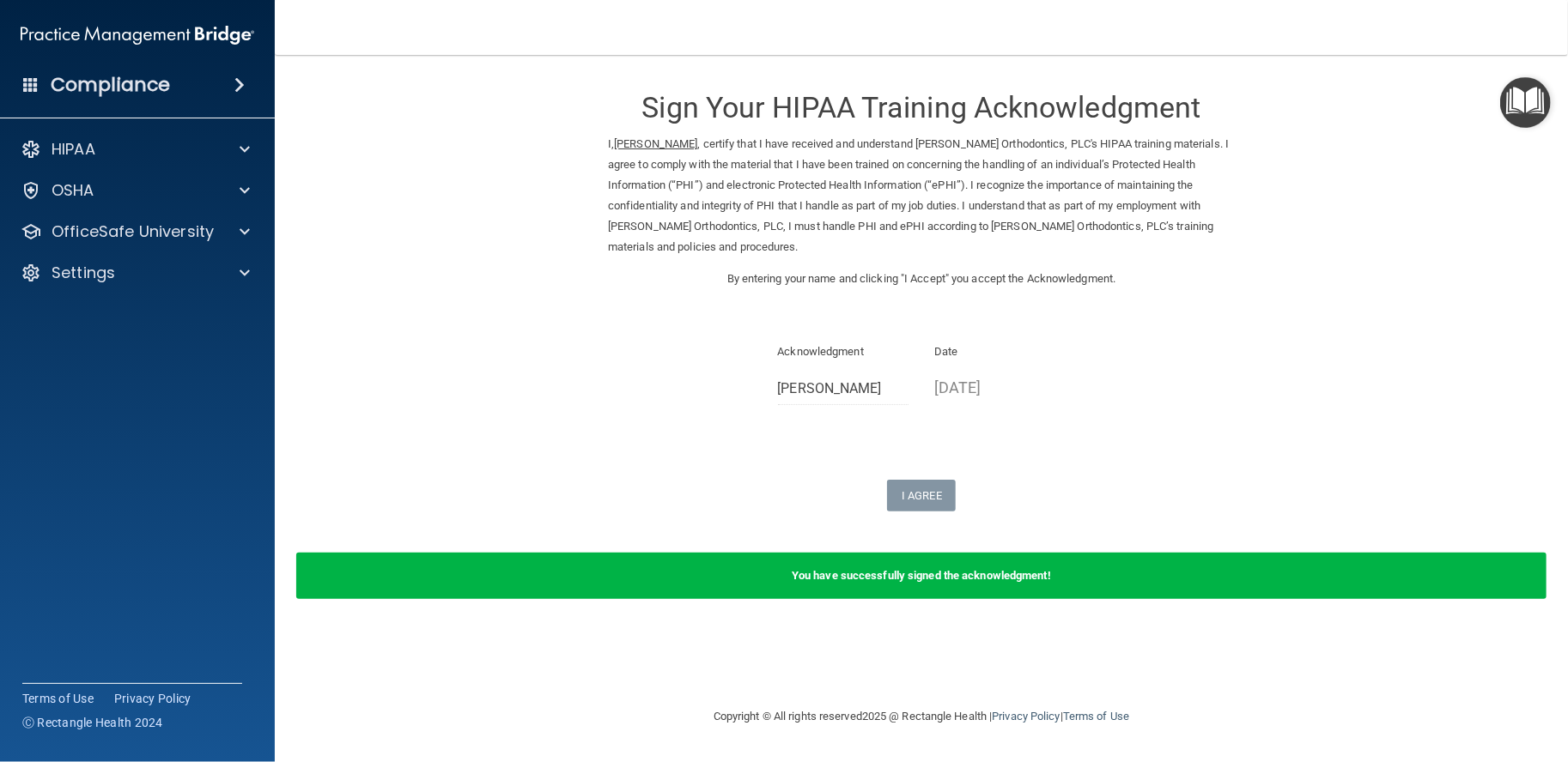
click at [594, 535] on form "Sign Your HIPAA Training Acknowledgment I, Emily Williams , certify that I have…" at bounding box center [922, 346] width 1225 height 548
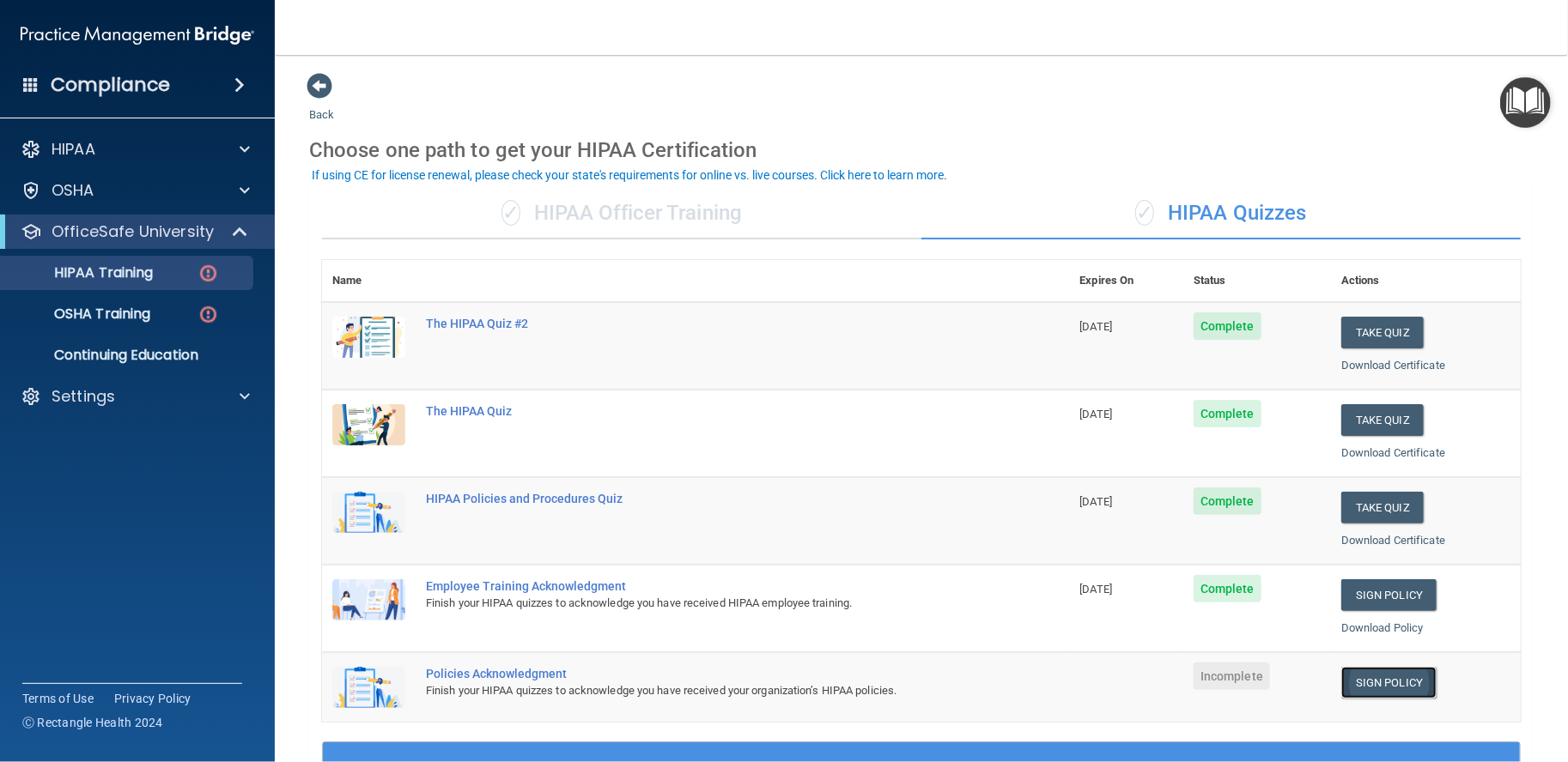
click at [1413, 689] on link "Sign Policy" at bounding box center [1390, 682] width 95 height 32
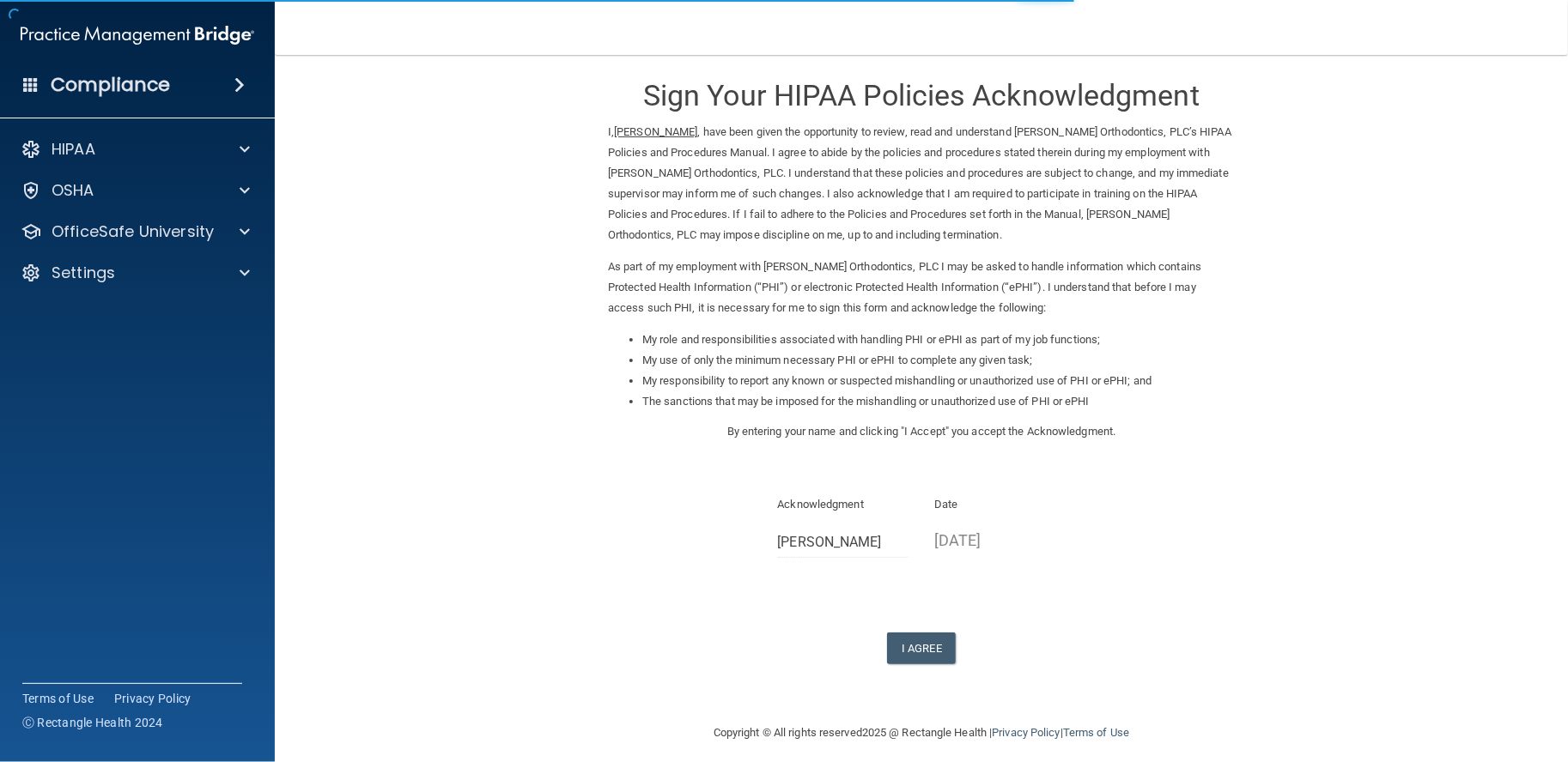
scroll to position [24, 0]
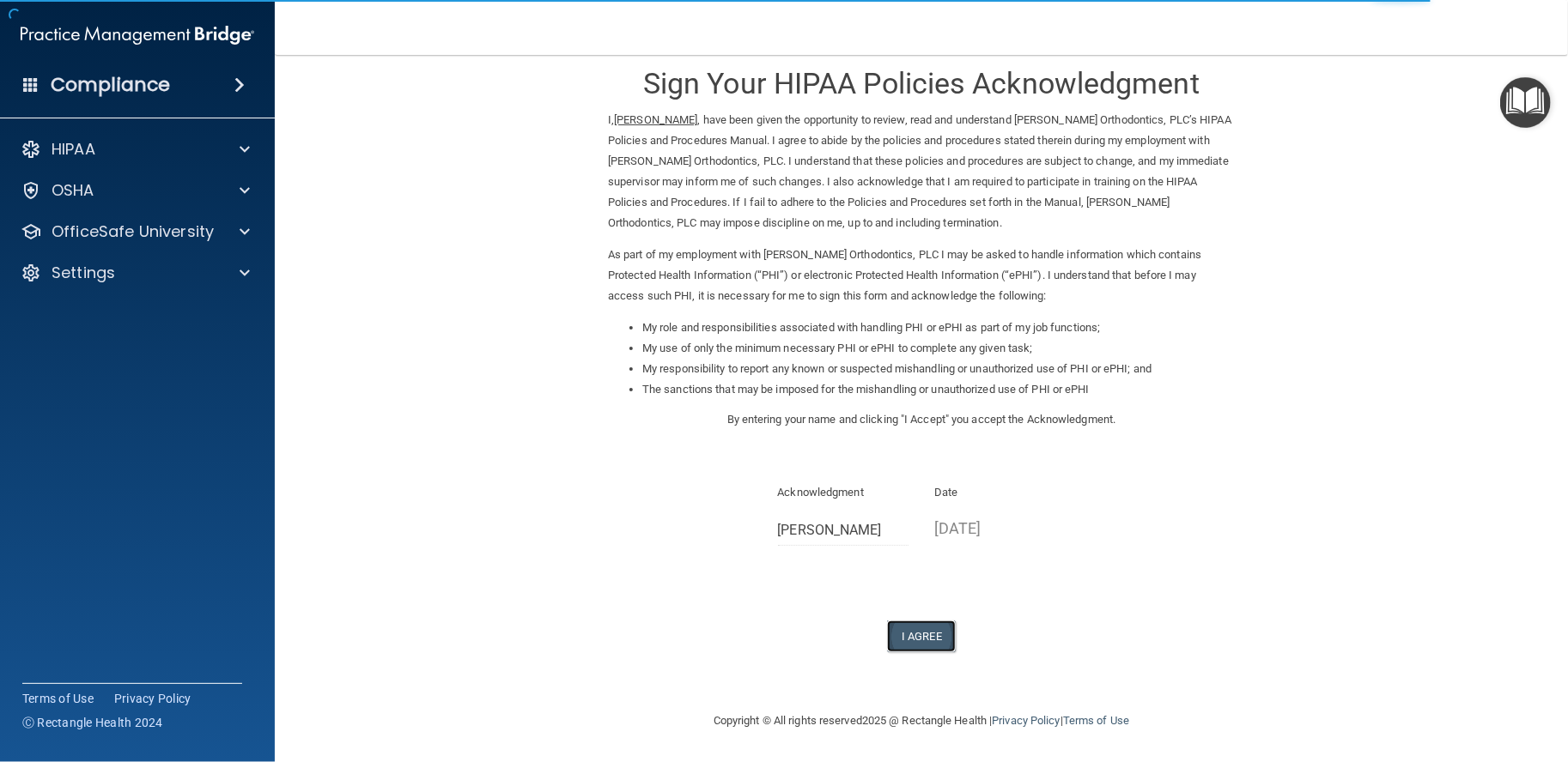
click at [897, 632] on button "I Agree" at bounding box center [921, 636] width 69 height 32
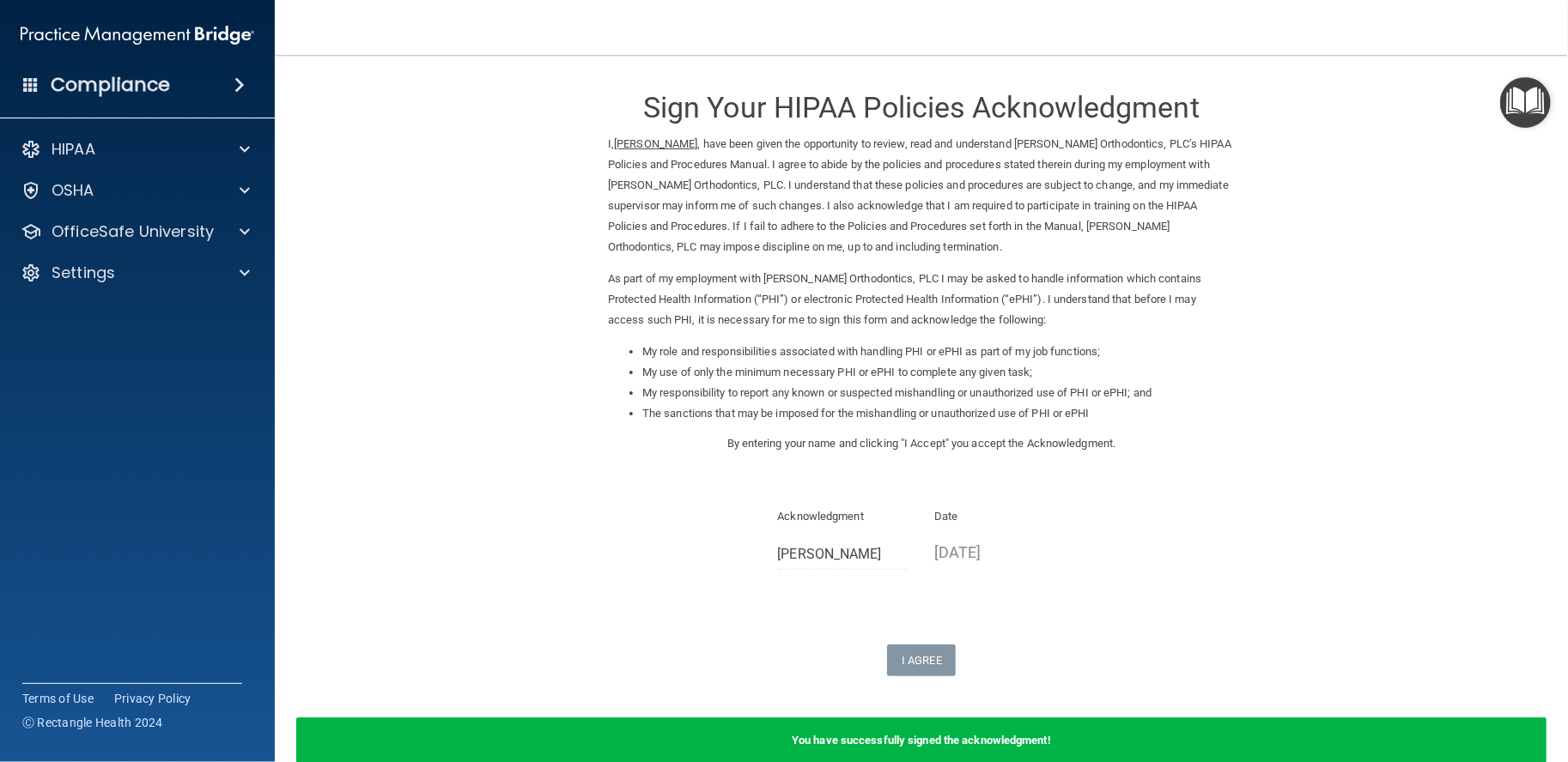
scroll to position [0, 0]
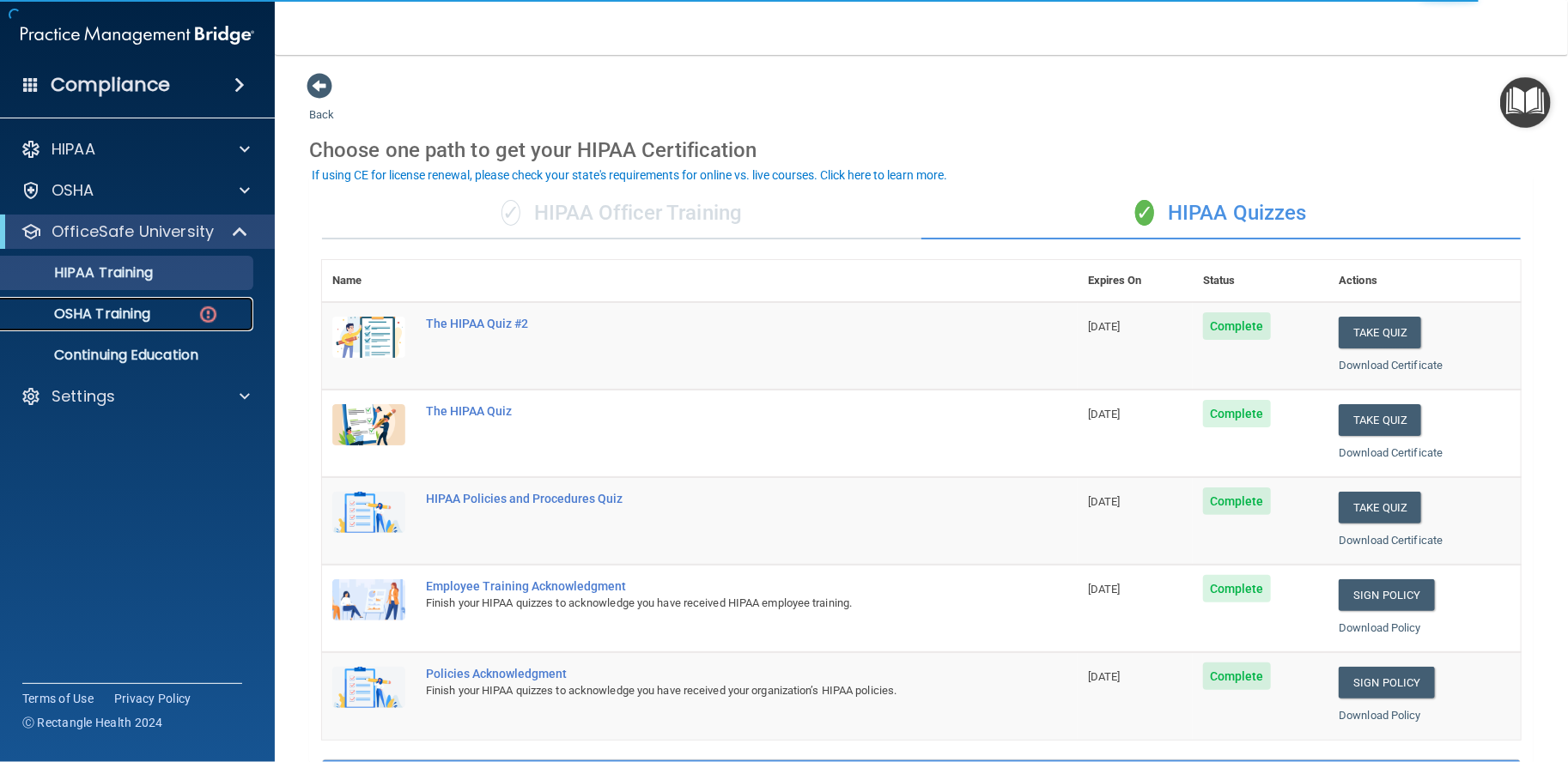
click at [171, 328] on link "OSHA Training" at bounding box center [118, 315] width 271 height 35
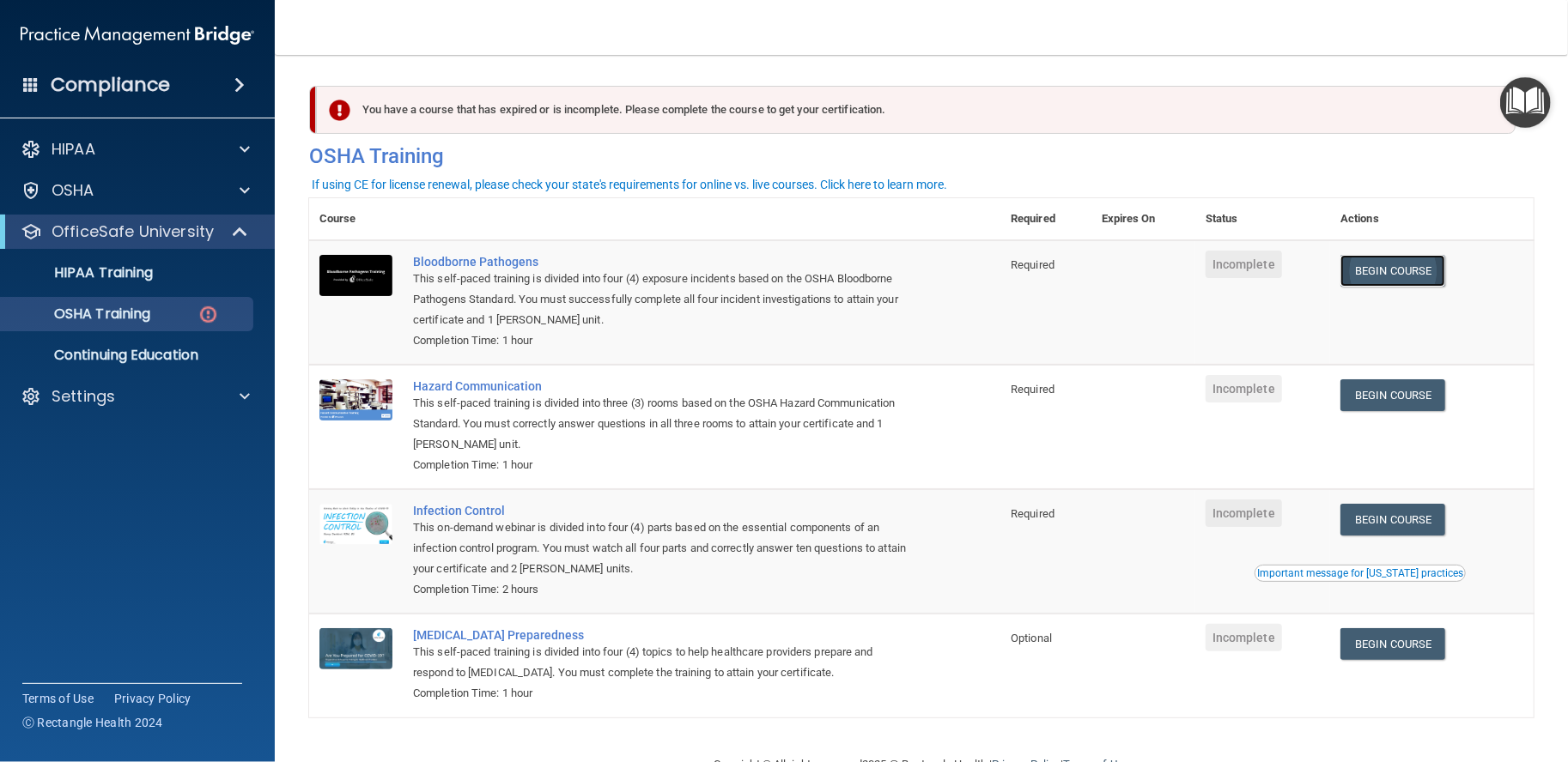
click at [1391, 277] on link "Begin Course" at bounding box center [1393, 271] width 104 height 32
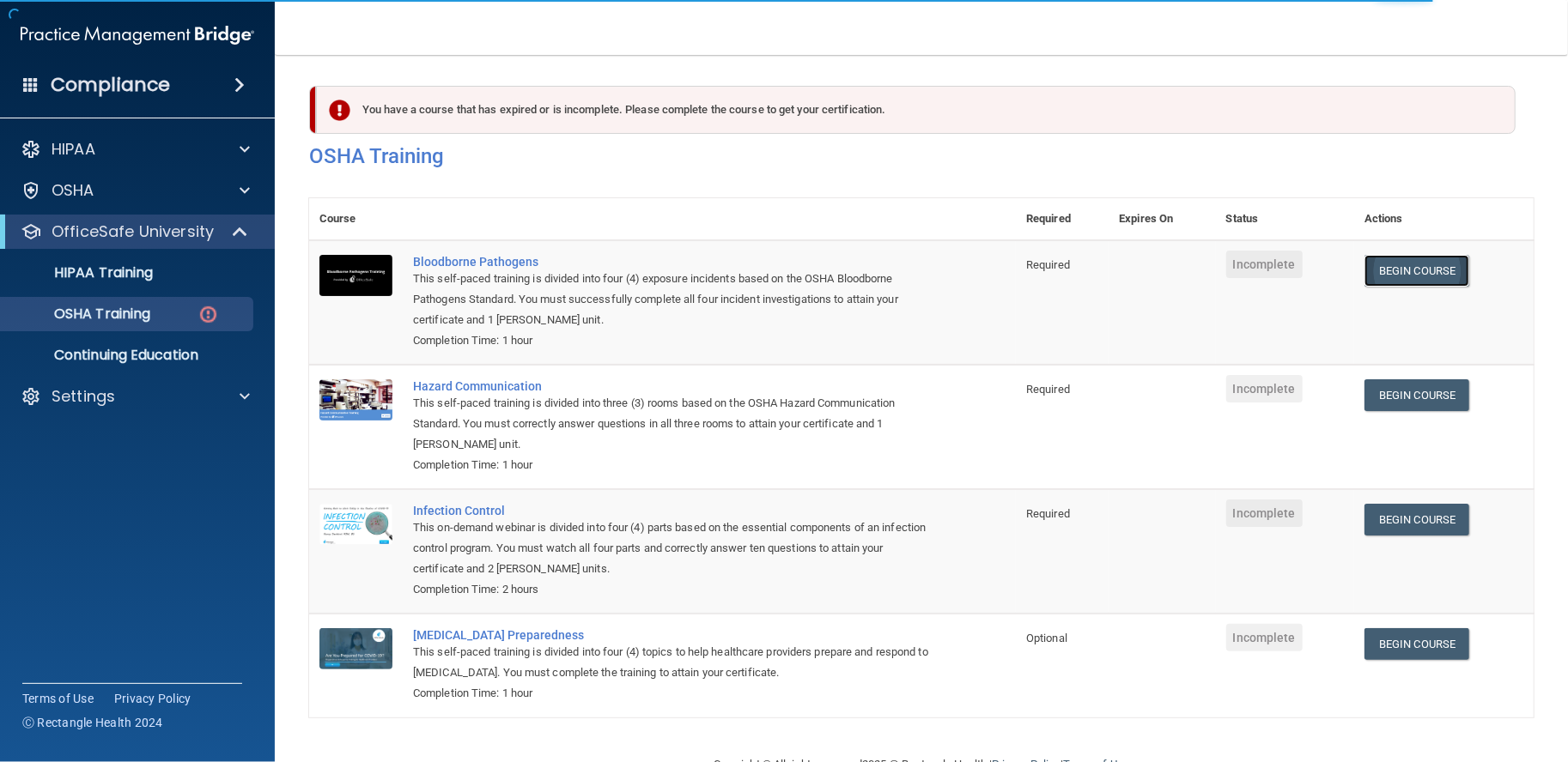
click at [1379, 281] on link "Begin Course" at bounding box center [1417, 271] width 104 height 32
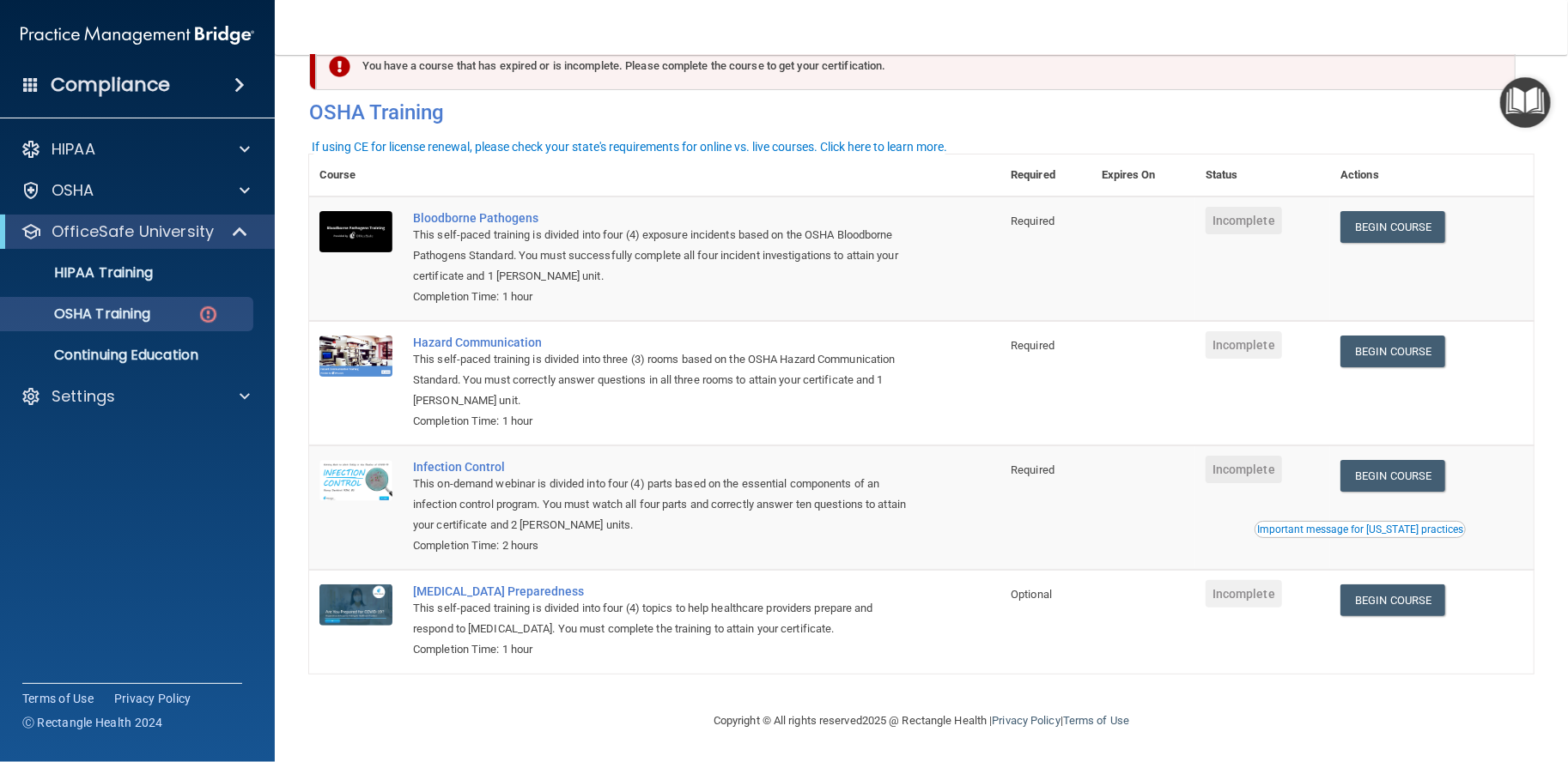
scroll to position [47, 0]
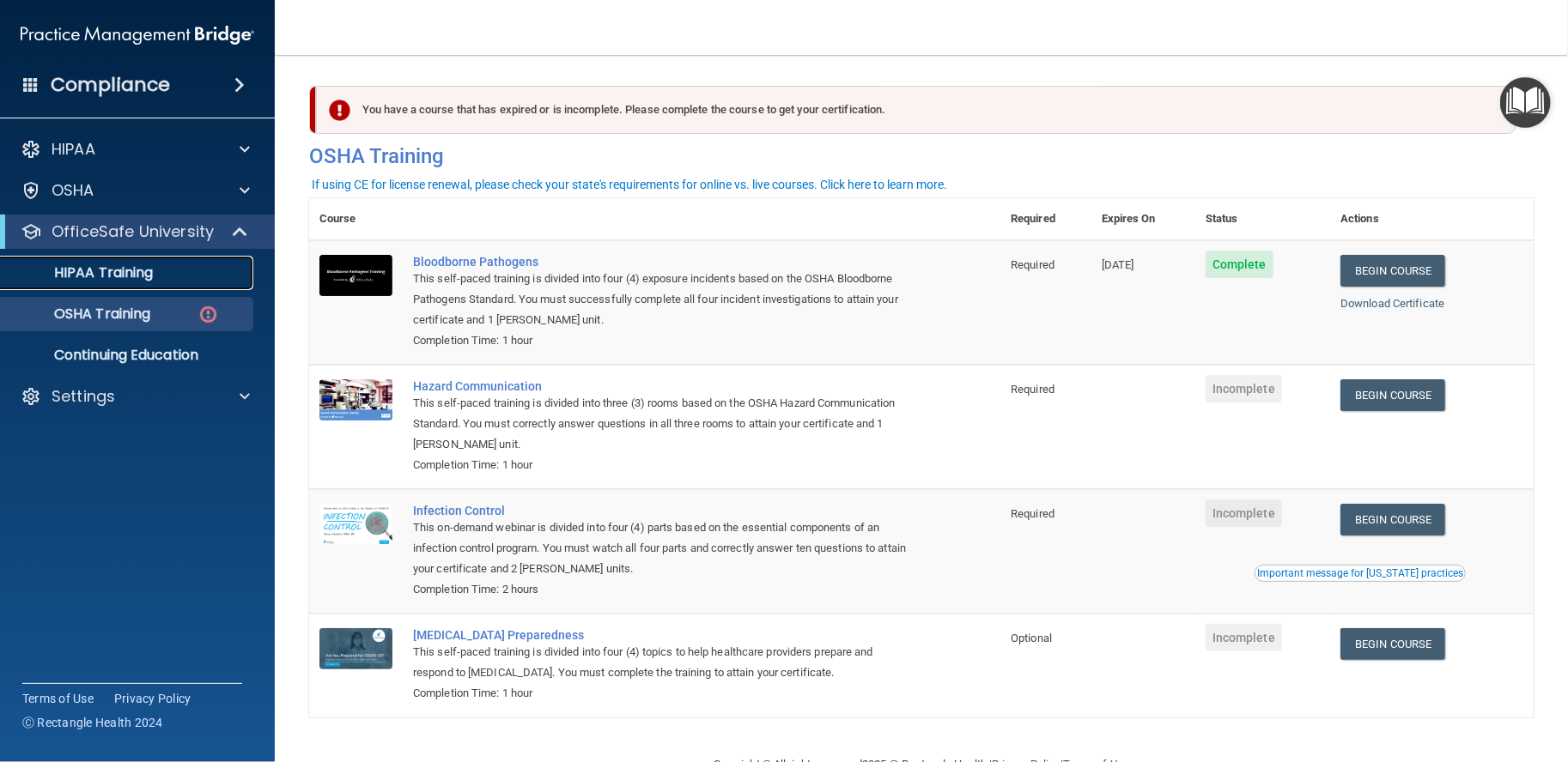
click at [189, 277] on div "HIPAA Training" at bounding box center [128, 273] width 234 height 17
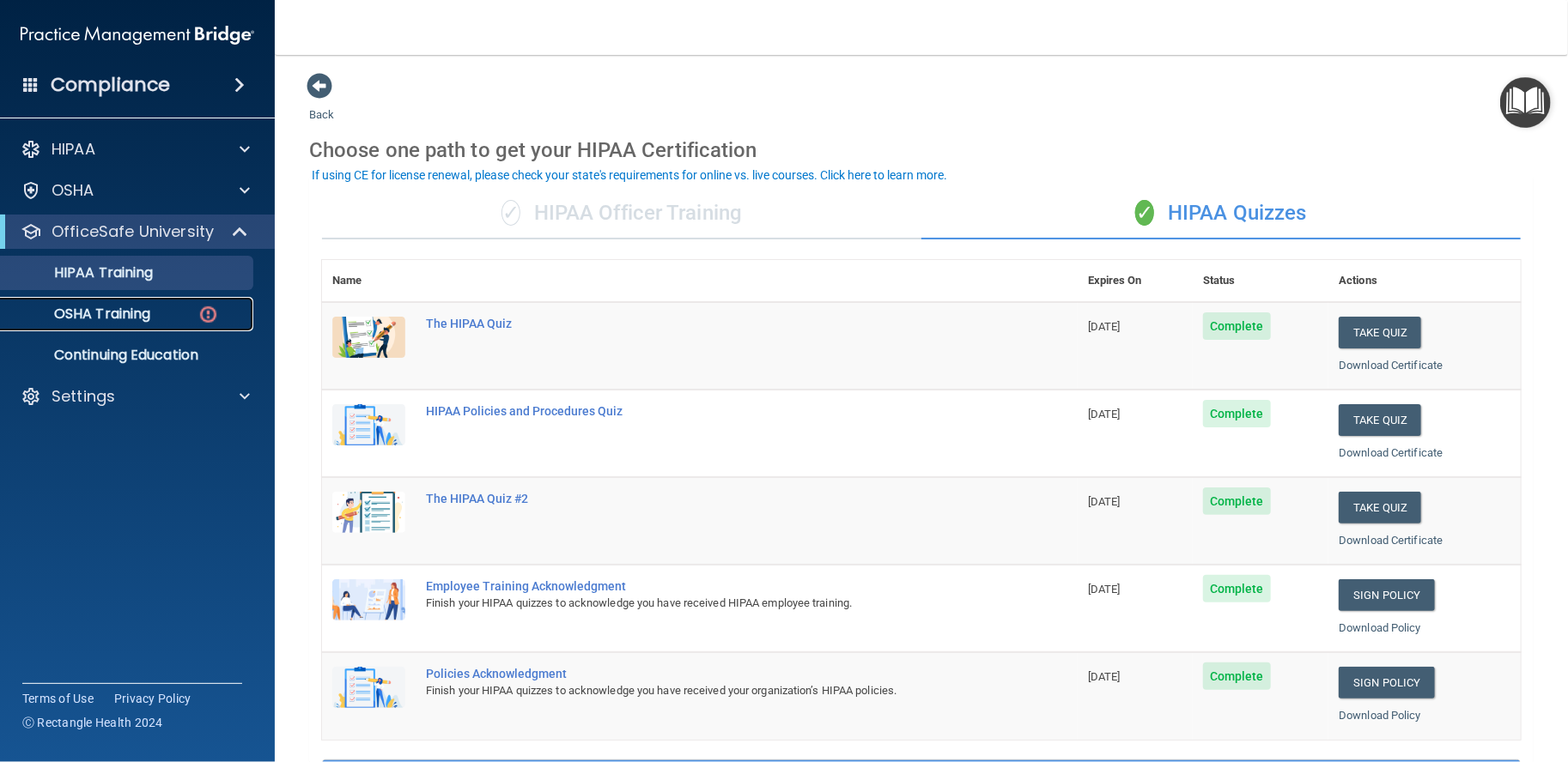
click at [183, 313] on div "OSHA Training" at bounding box center [128, 314] width 234 height 17
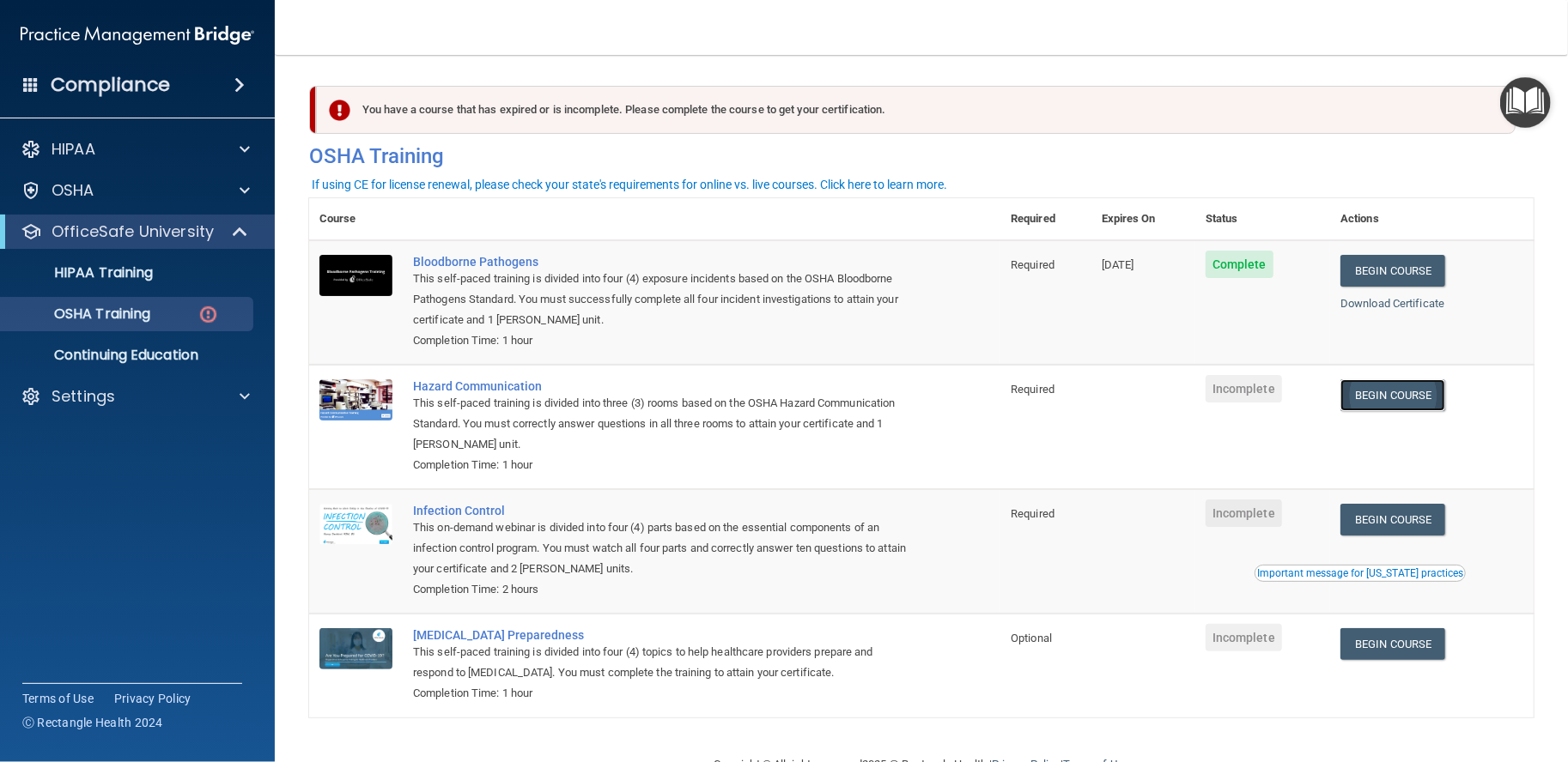
click at [1378, 394] on link "Begin Course" at bounding box center [1393, 395] width 104 height 32
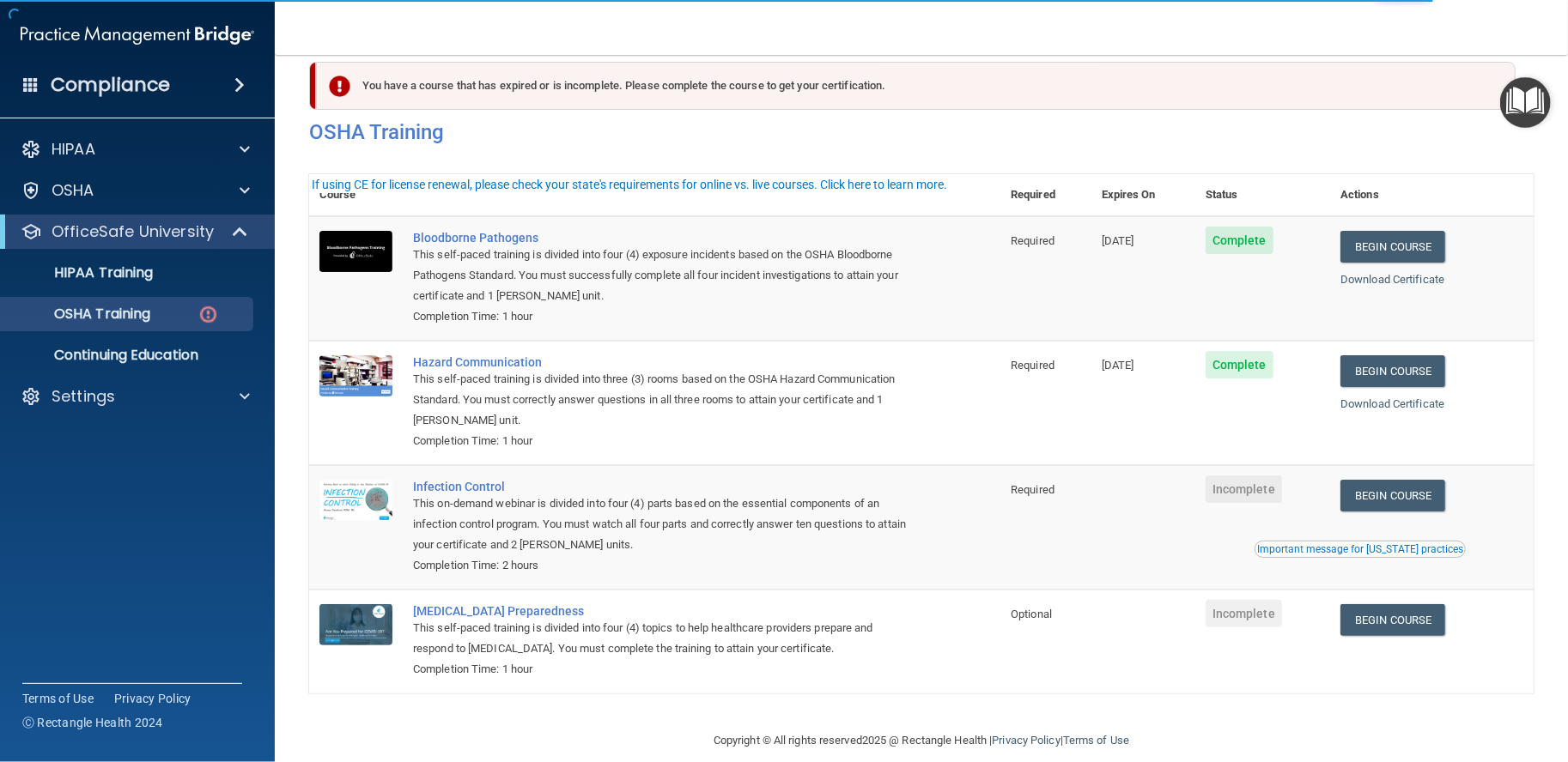
scroll to position [47, 0]
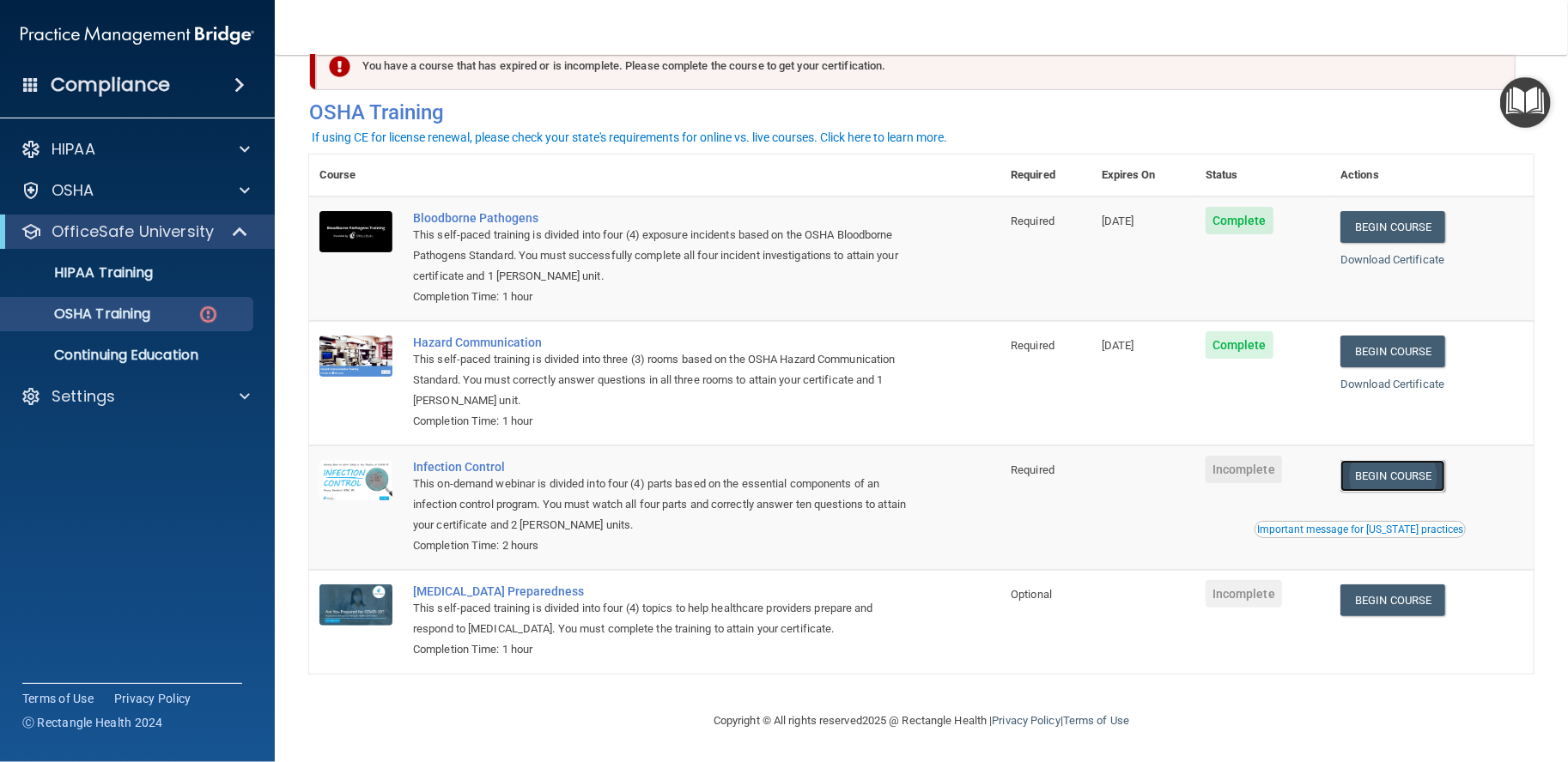
click at [1393, 467] on link "Begin Course" at bounding box center [1393, 476] width 104 height 32
click at [1374, 479] on link "Begin Course" at bounding box center [1393, 476] width 104 height 32
